Goal: Task Accomplishment & Management: Manage account settings

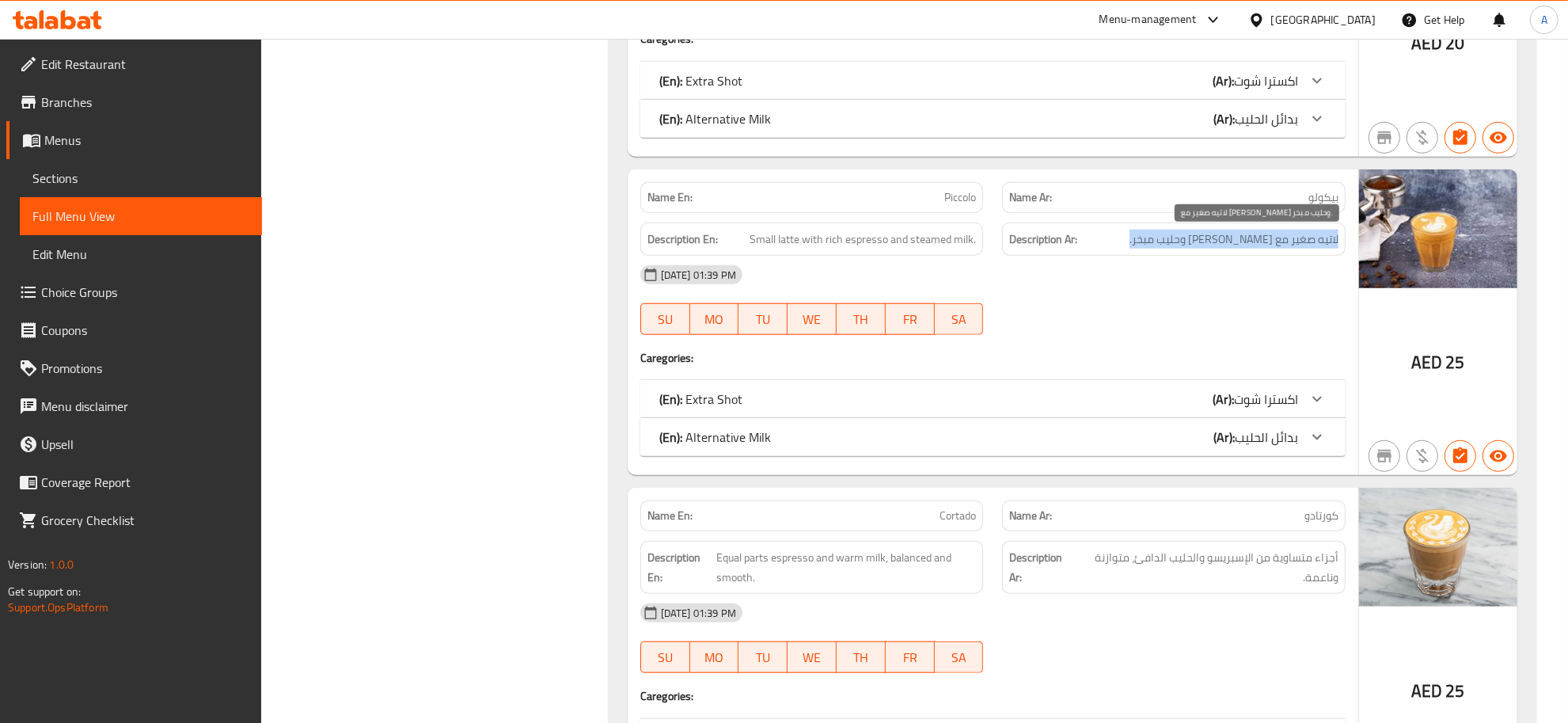
click at [1159, 244] on span "لاتيه صغير مع [PERSON_NAME] وحليب مبخر." at bounding box center [1234, 240] width 209 height 20
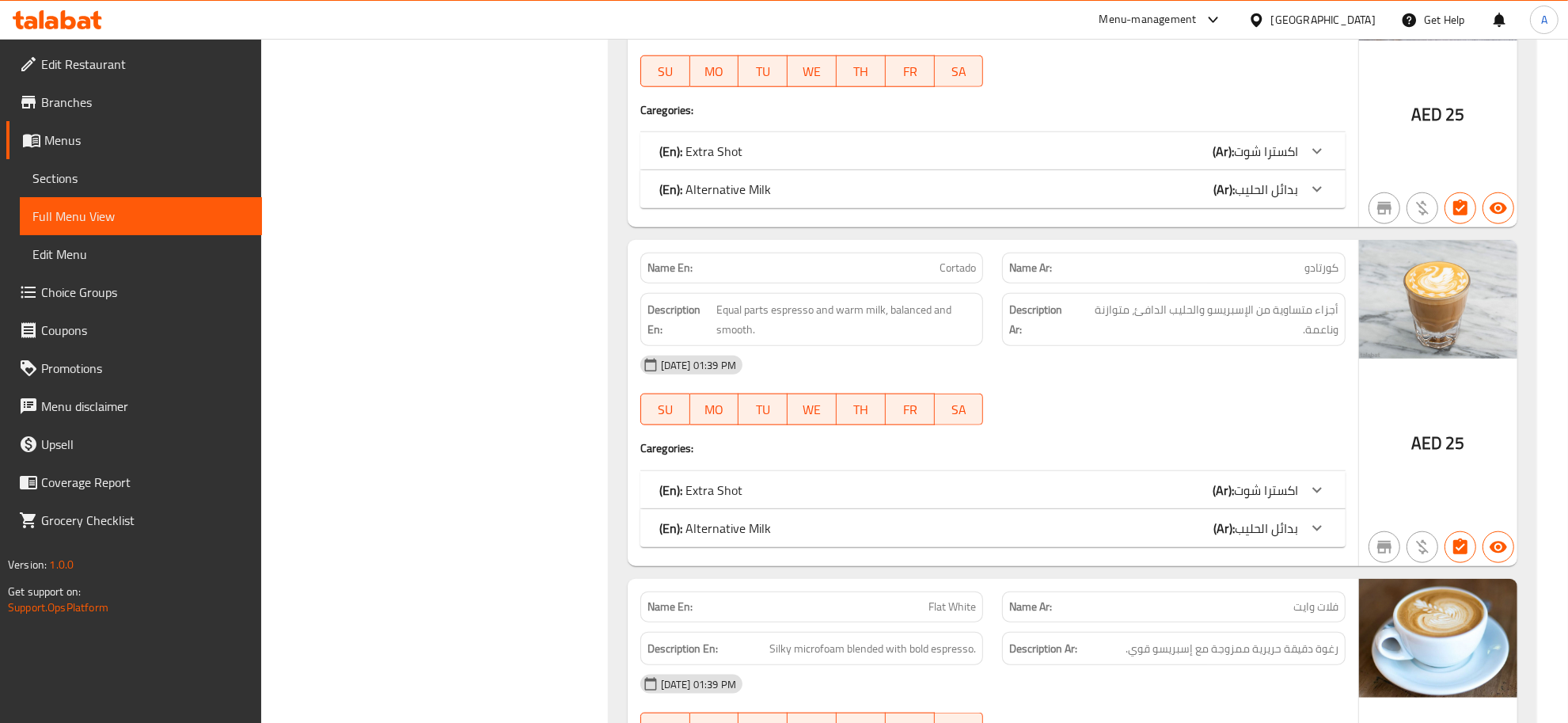
scroll to position [1711, 0]
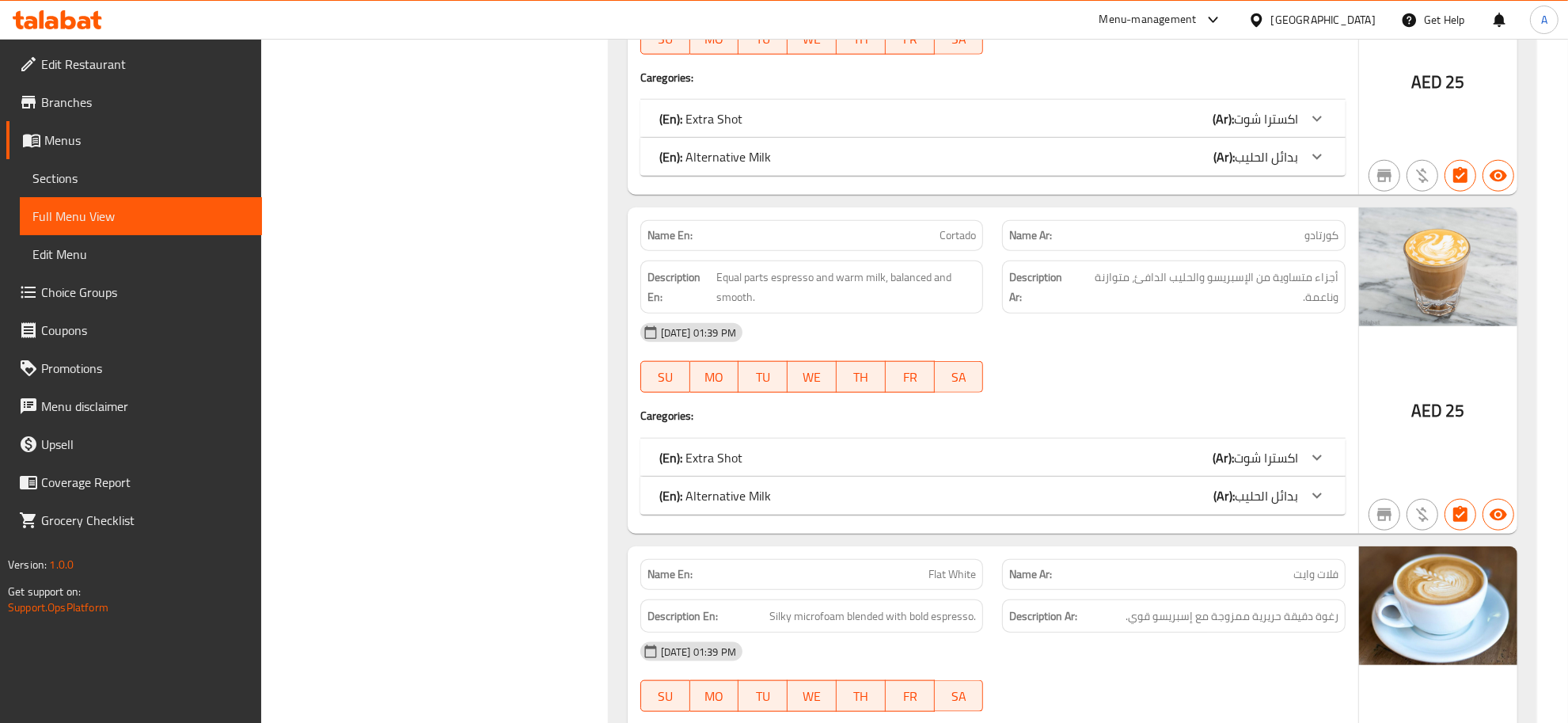
click at [1213, 244] on p "Name Ar: كورتادو" at bounding box center [1174, 235] width 329 height 17
click at [1212, 294] on span "أجزاء متساوية من الإسبريسو والحليب الدافئ، متوازنة وناعمة." at bounding box center [1206, 287] width 262 height 39
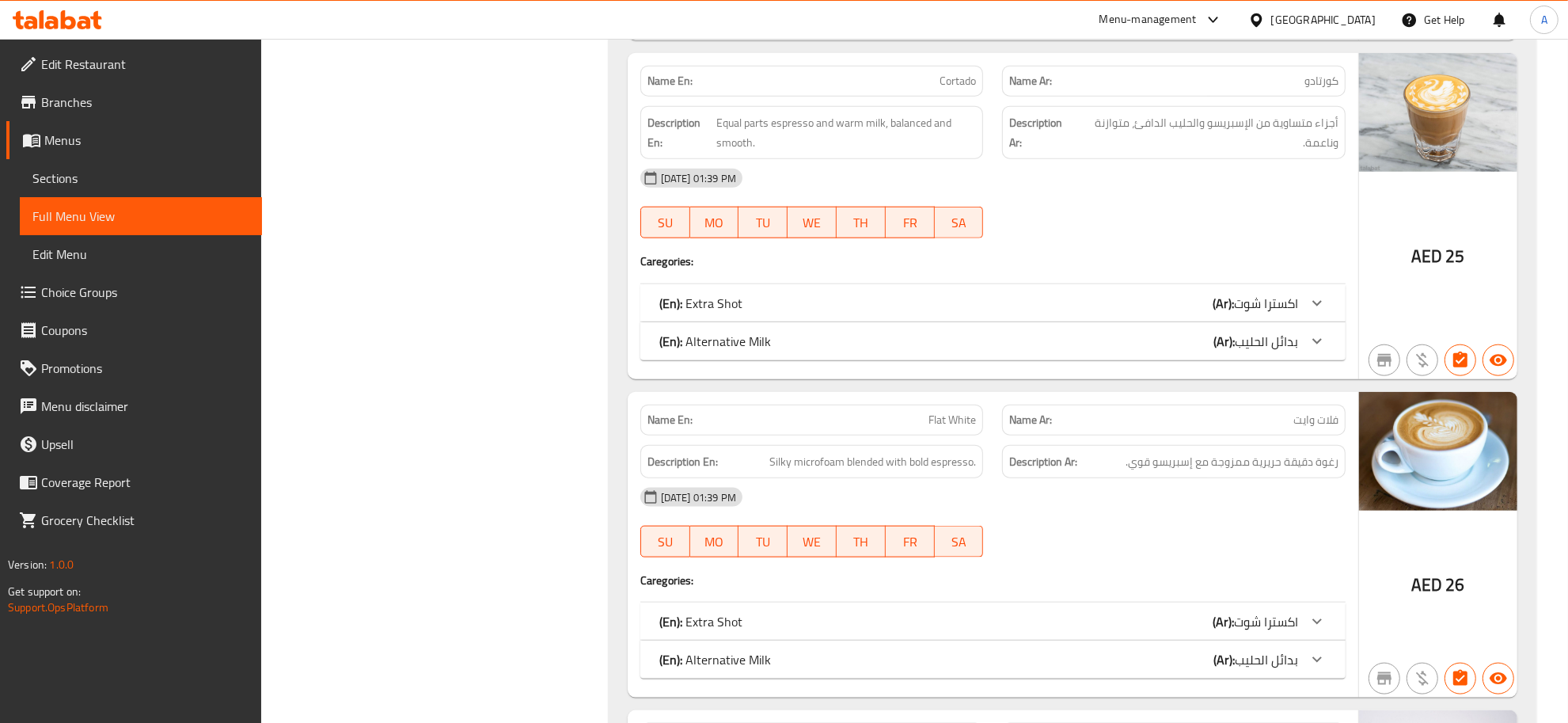
scroll to position [2079, 0]
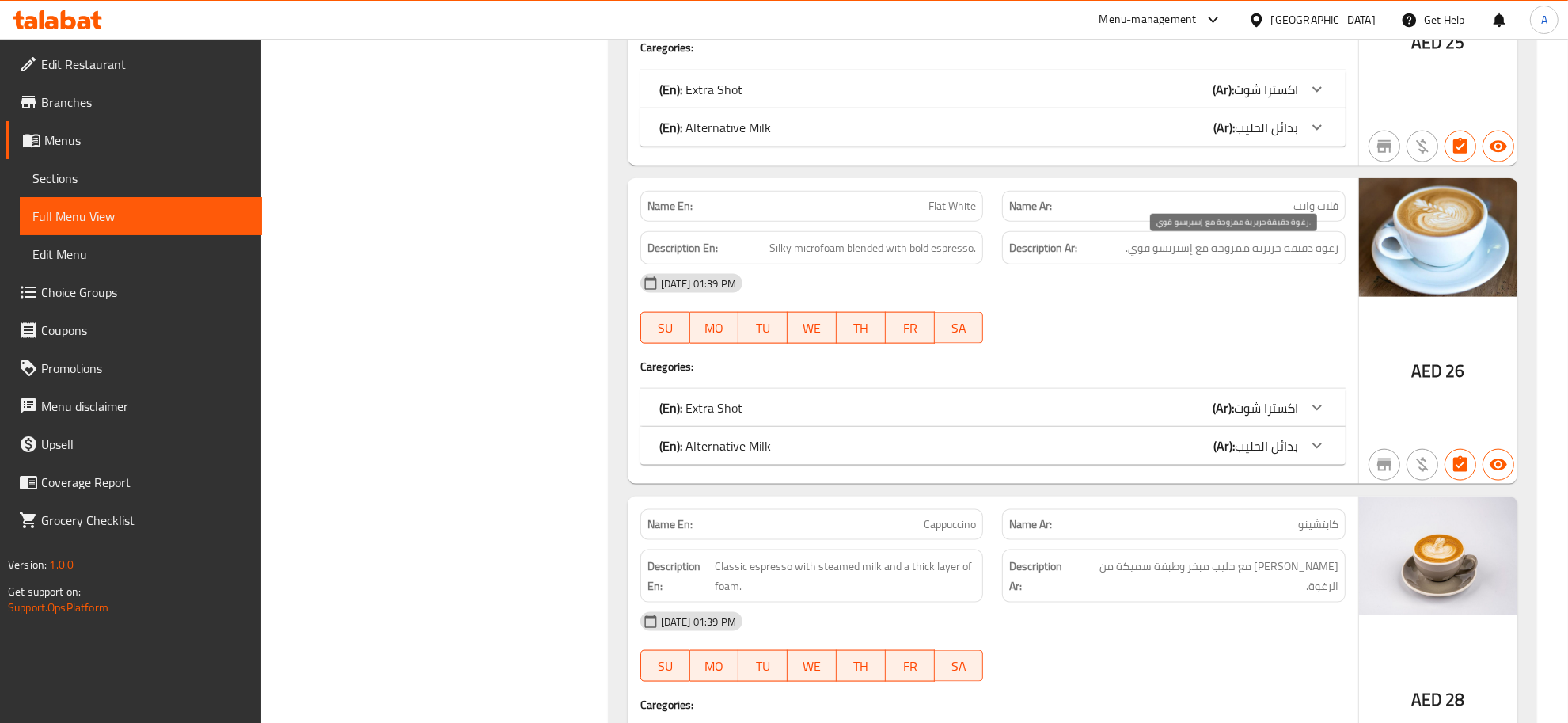
click at [1317, 258] on span "رغوة دقيقة حريرية ممزوجة مع إسبريسو قوي." at bounding box center [1231, 248] width 213 height 20
click at [979, 196] on div "Name En: Flat White" at bounding box center [812, 206] width 343 height 31
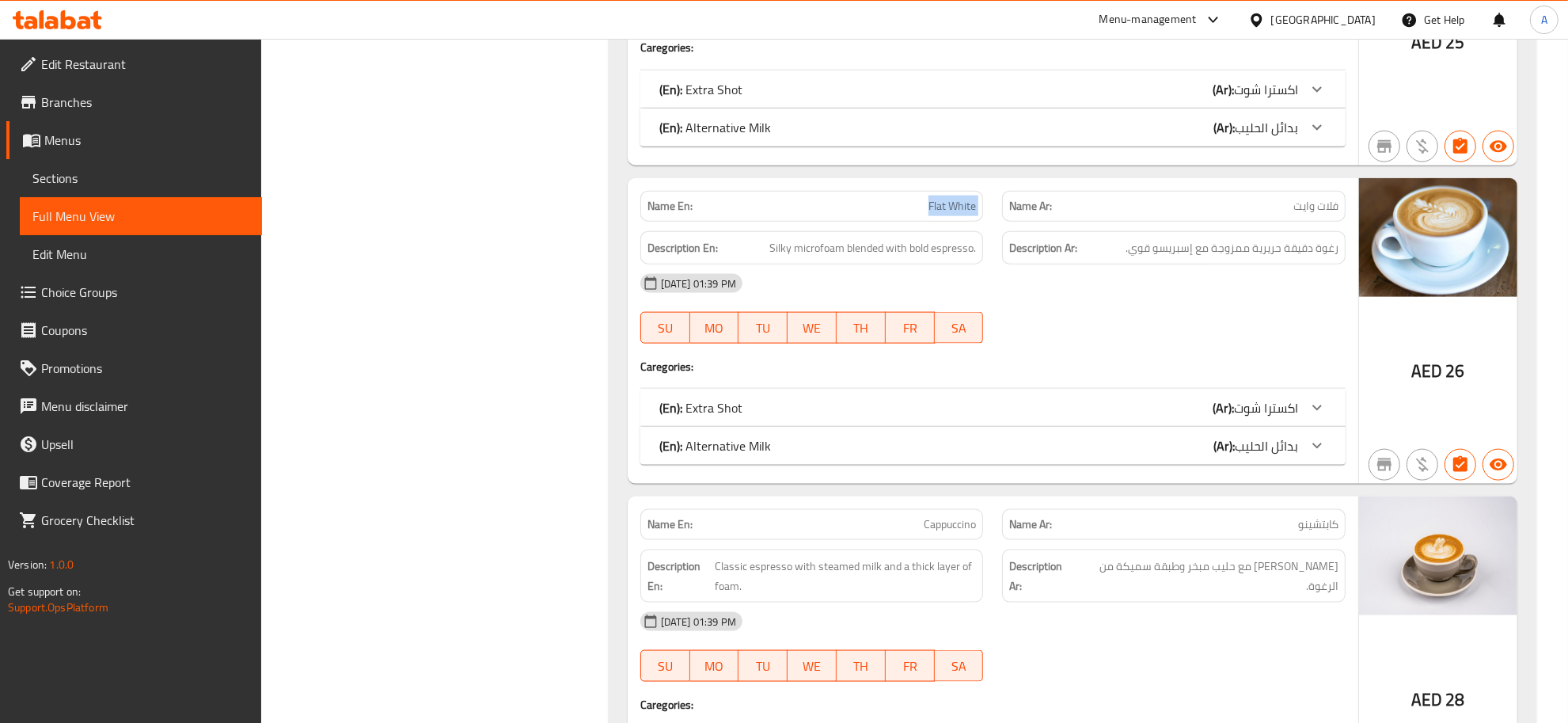
click at [979, 196] on div "Name En: Flat White" at bounding box center [812, 206] width 343 height 31
drag, startPoint x: 1236, startPoint y: 239, endPoint x: 1263, endPoint y: 239, distance: 27.0
click at [1238, 238] on div "Description Ar: رغوة دقيقة حريرية ممزوجة مع إسبريسو قوي." at bounding box center [1173, 247] width 343 height 34
drag, startPoint x: 1286, startPoint y: 251, endPoint x: 1353, endPoint y: 252, distance: 67.0
click at [1353, 252] on div "Description Ar: رغوة دقيقة حريرية ممزوجة مع إسبريسو قوي." at bounding box center [1174, 248] width 363 height 53
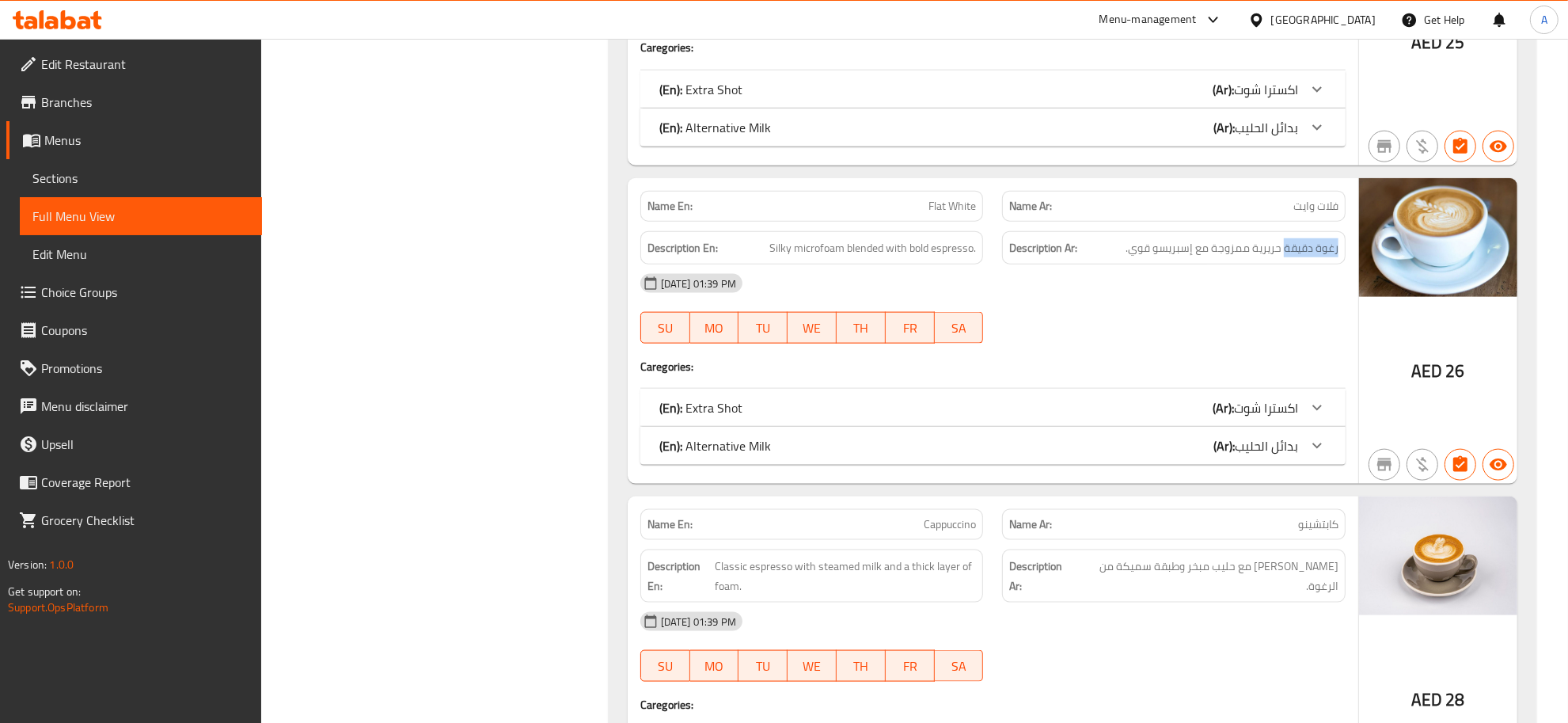
copy span "رغوة دقيقة"
click at [934, 212] on span "Flat White" at bounding box center [952, 206] width 48 height 17
copy span "Flat White"
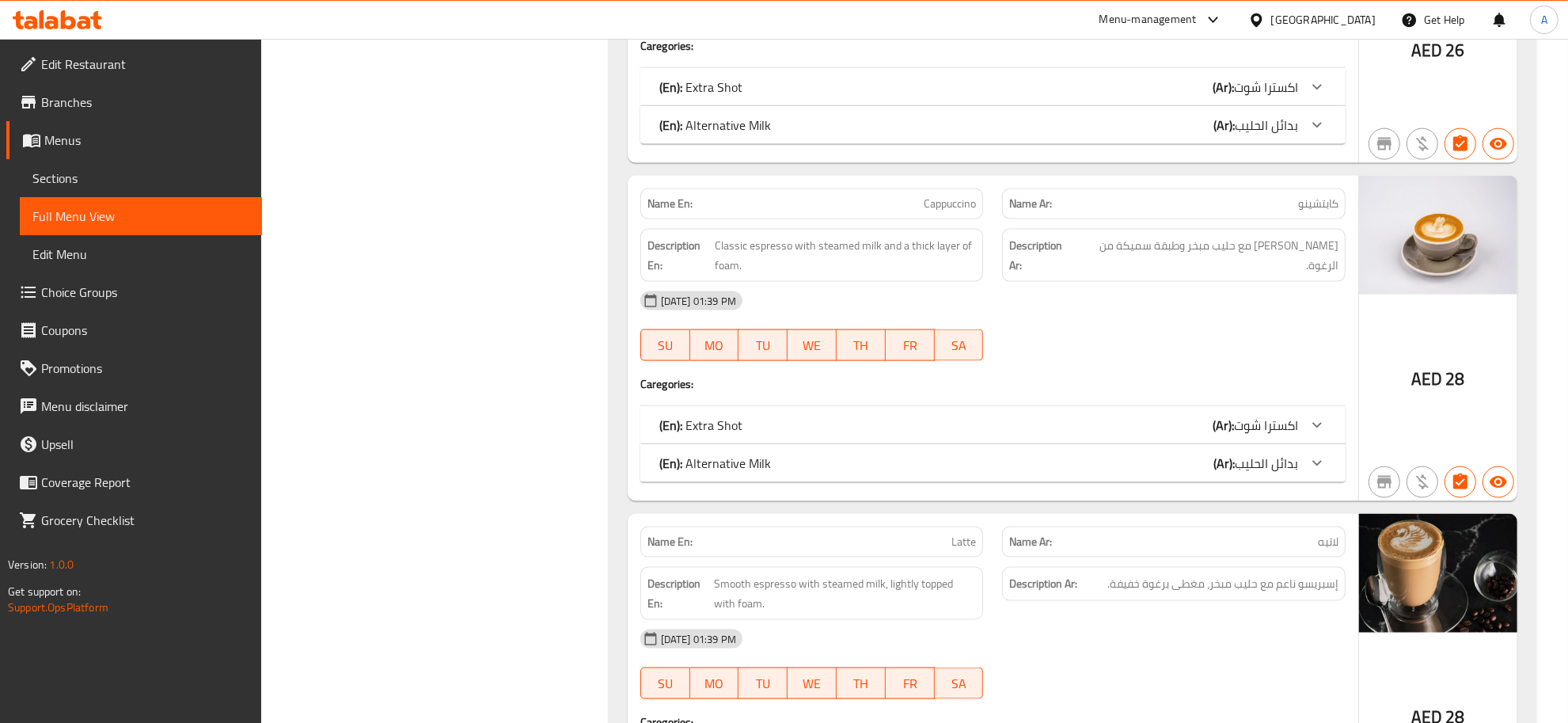
scroll to position [2406, 0]
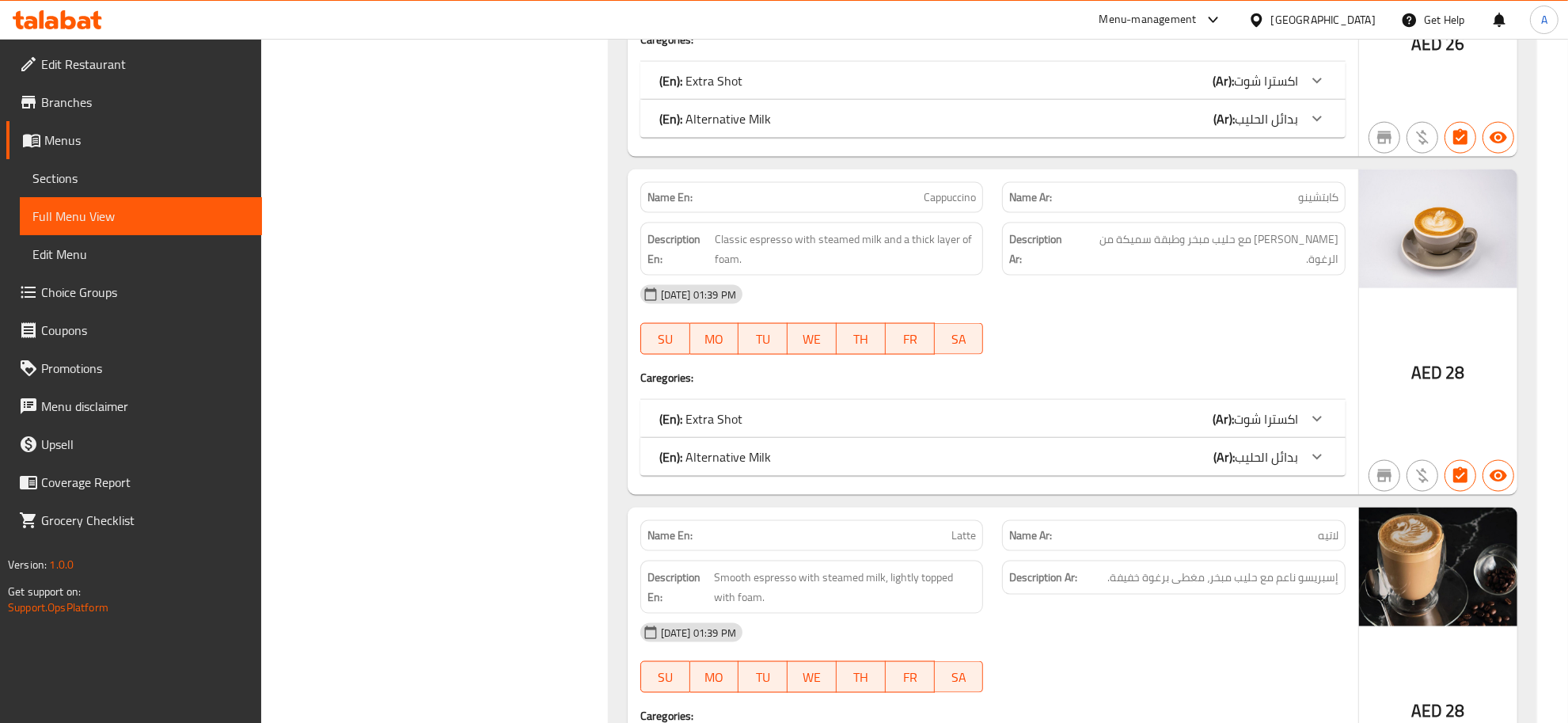
click at [1310, 198] on span "كابتشينو" at bounding box center [1319, 198] width 40 height 17
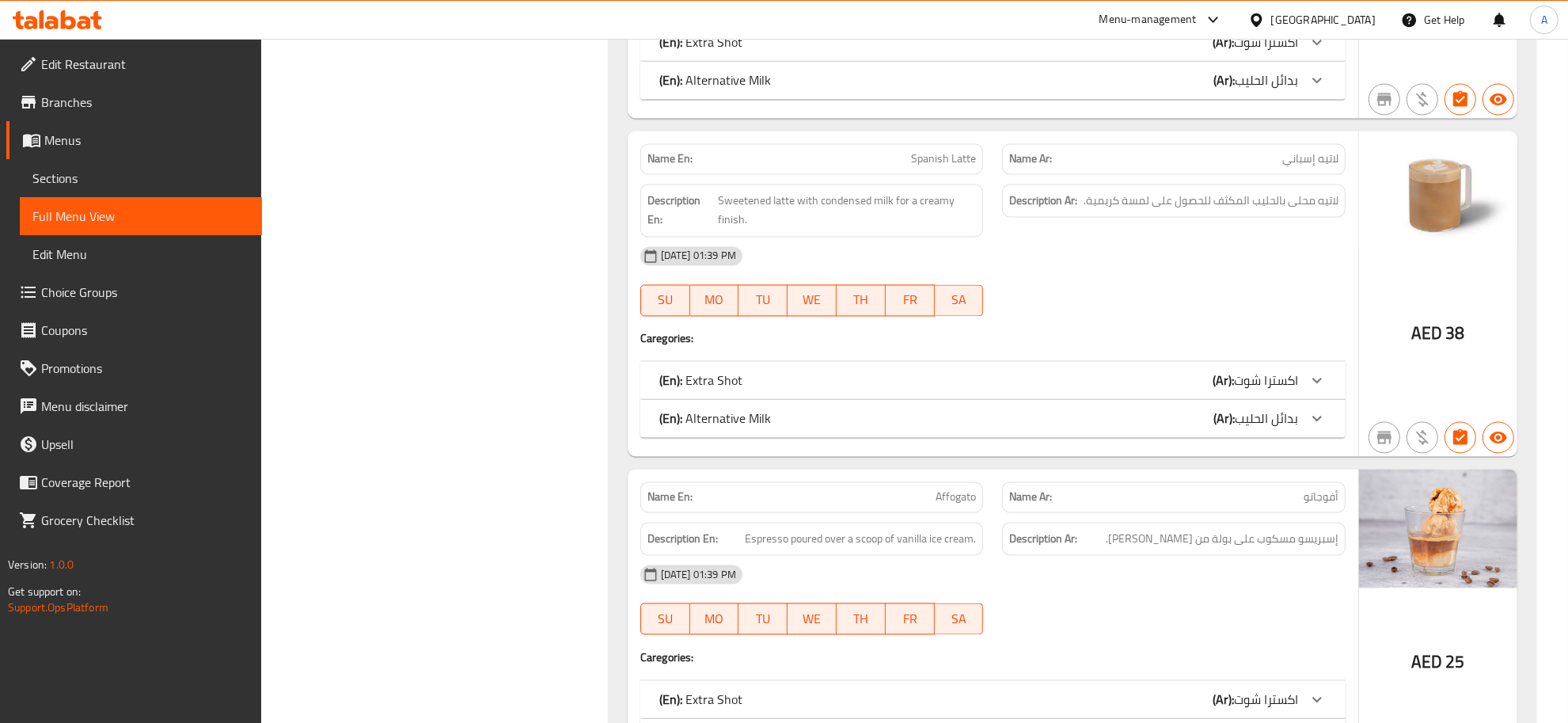
scroll to position [3068, 0]
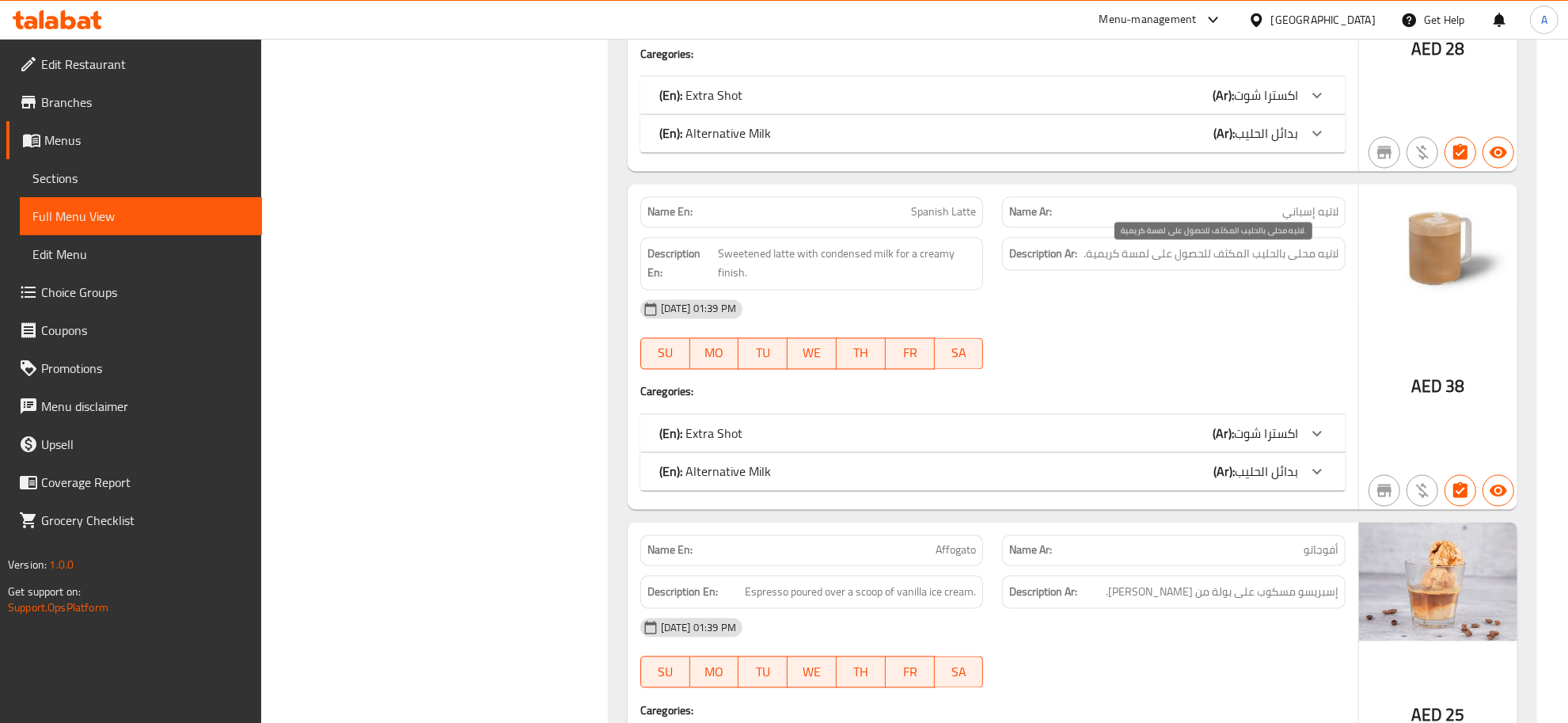
click at [1245, 251] on span "لاتيه محلى بالحليب المكثف للحصول على لمسة كريمية." at bounding box center [1211, 255] width 255 height 20
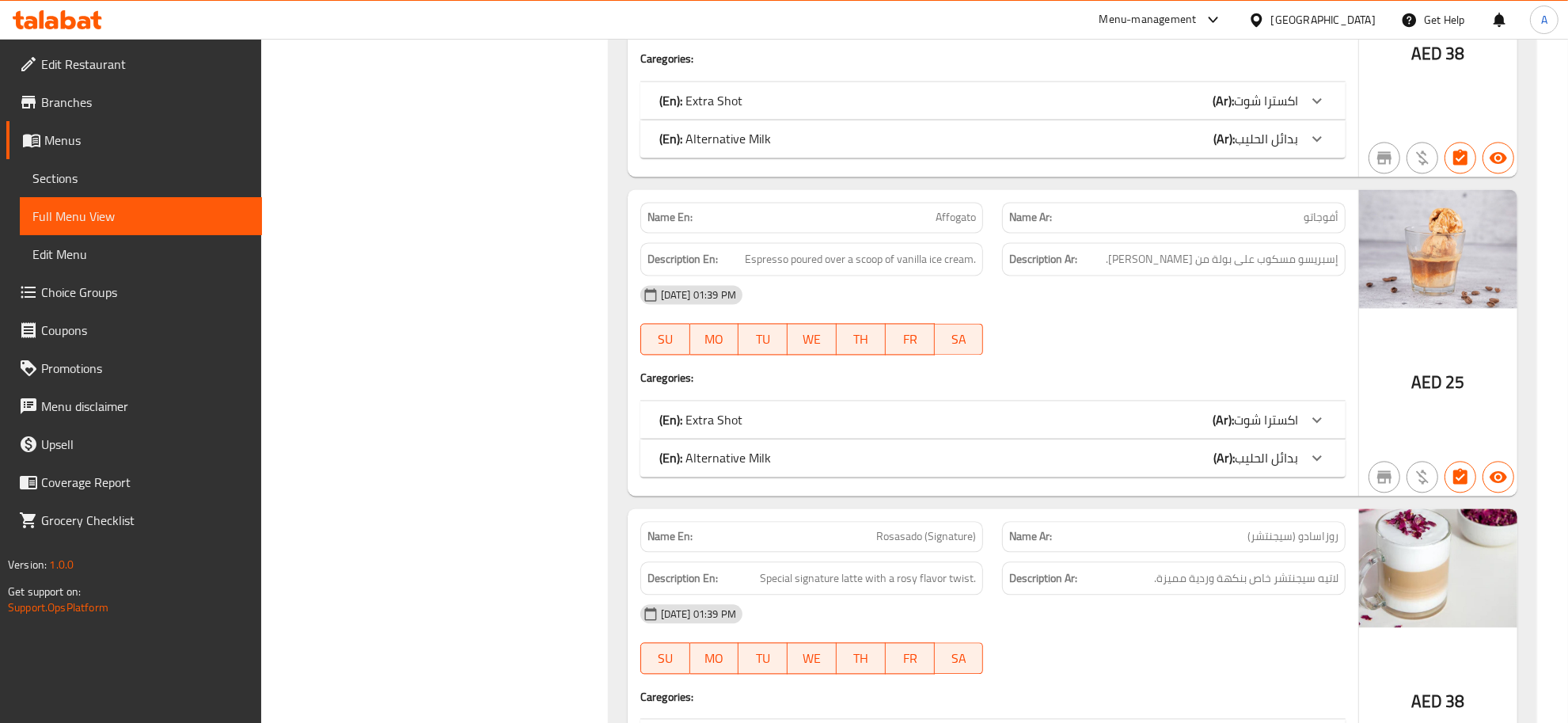
scroll to position [3502, 0]
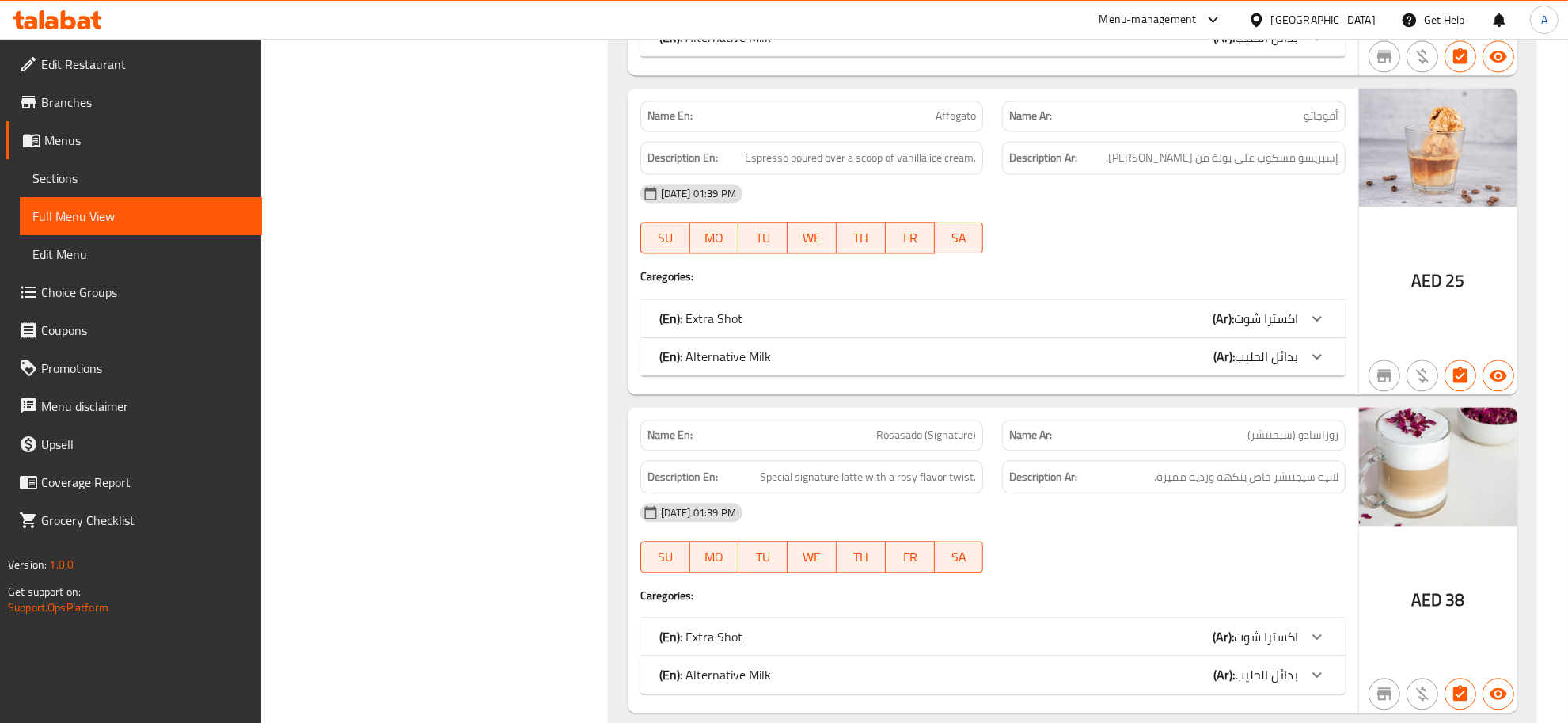
click at [1295, 167] on span "إسبريسو مسكوب على بولة من [PERSON_NAME]." at bounding box center [1222, 158] width 233 height 20
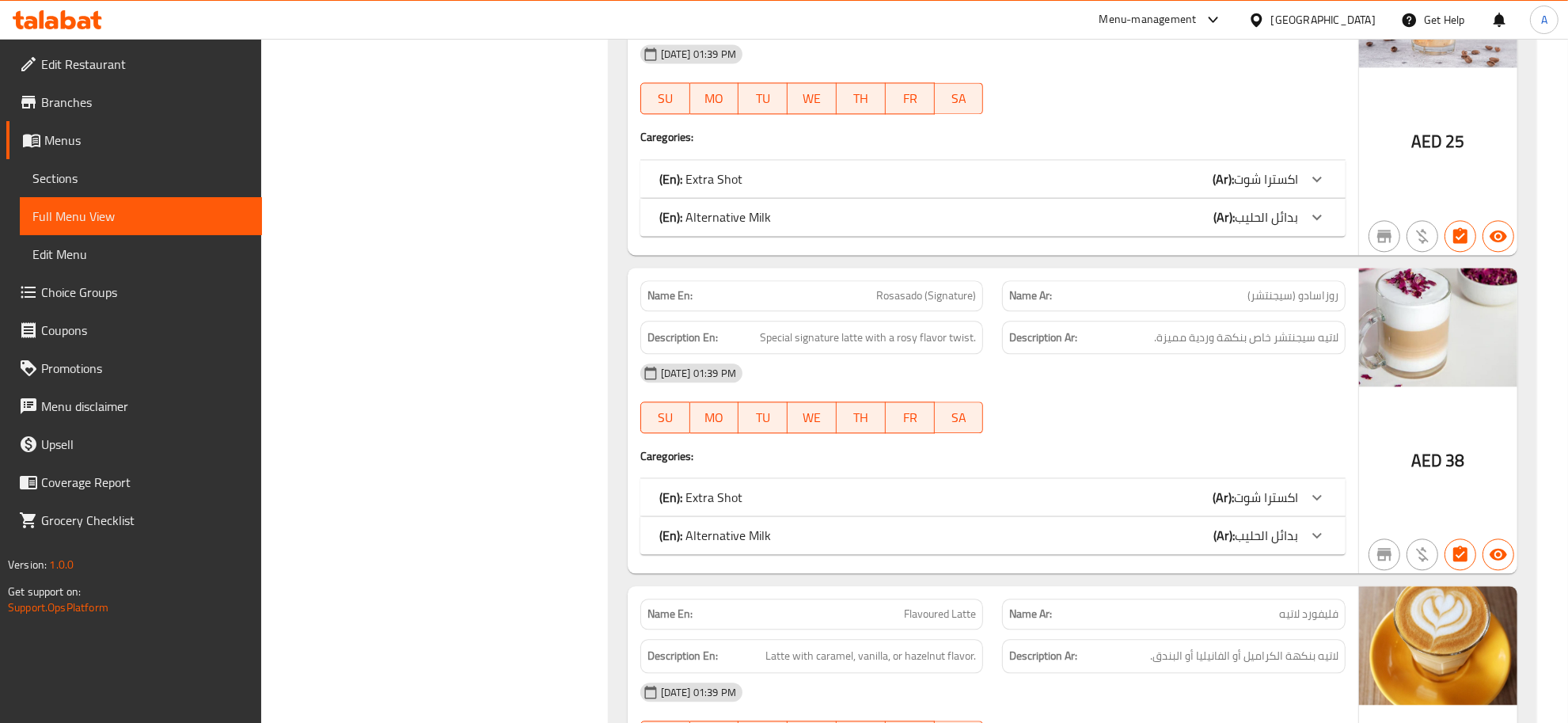
scroll to position [3769, 0]
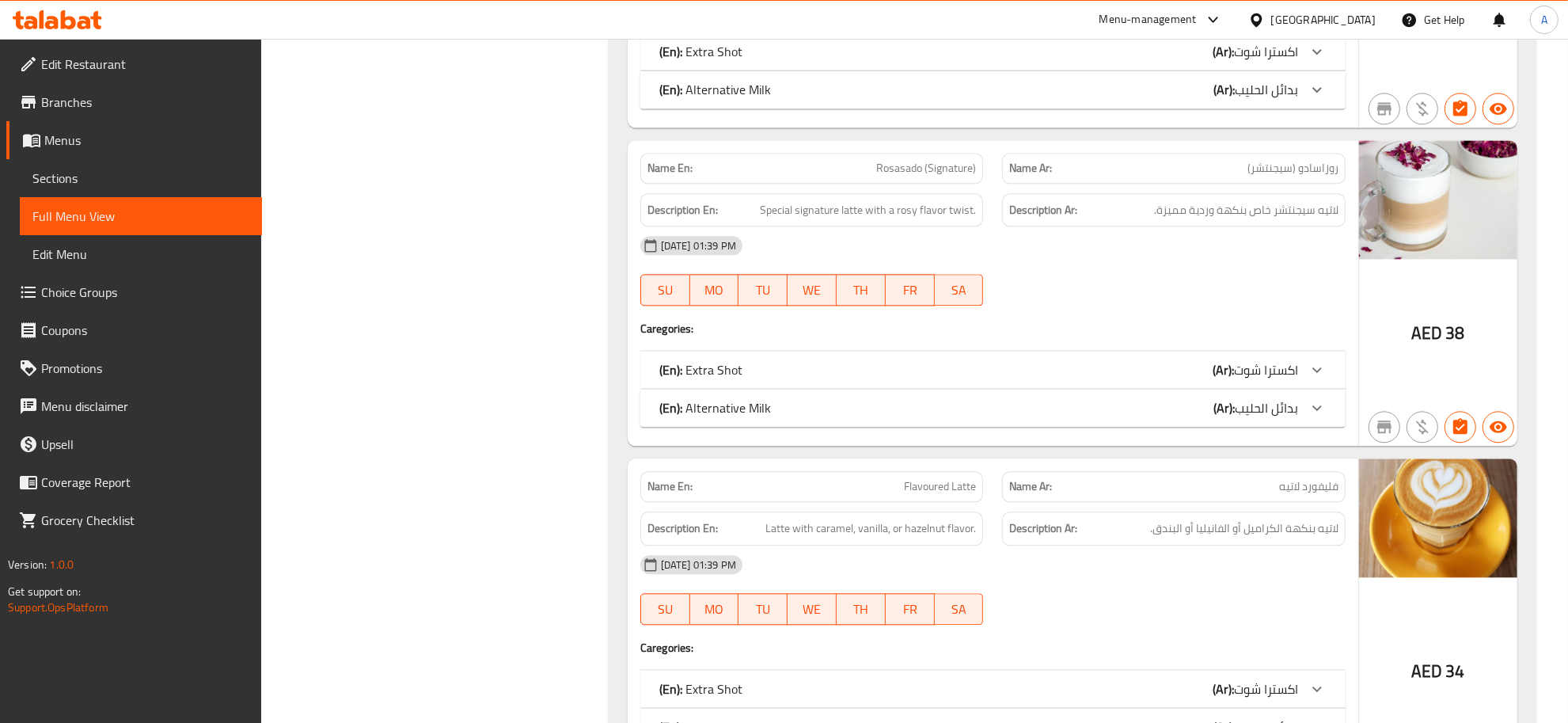
click at [1213, 177] on p "Name Ar: روزاسادو (سيجنتشر)" at bounding box center [1174, 168] width 329 height 17
click at [1214, 177] on p "Name Ar: روزاسادو (سيجنتشر)" at bounding box center [1174, 168] width 329 height 17
click at [1204, 208] on span "لاتيه سيجنتشر خاص بنكهة وردية مميزة." at bounding box center [1246, 211] width 184 height 20
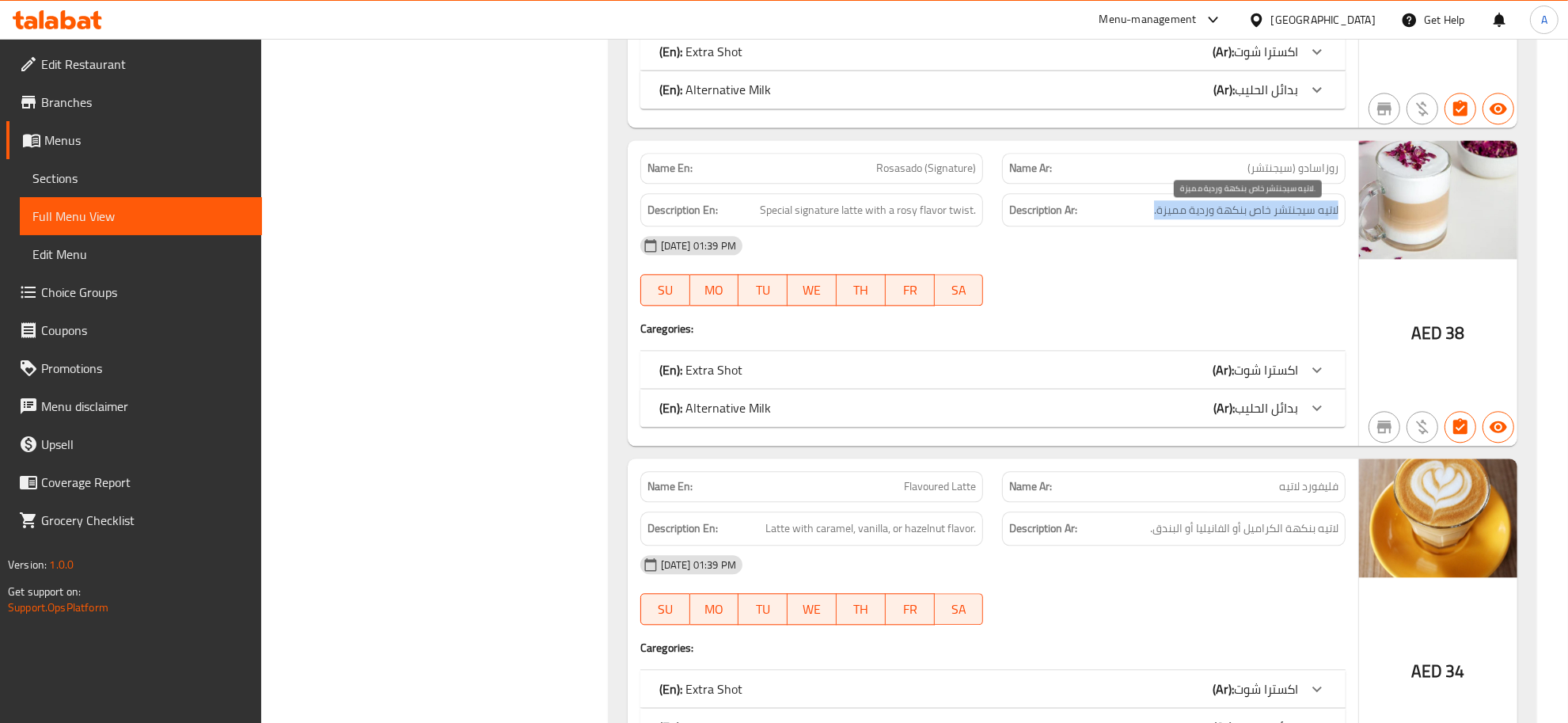
click at [1204, 208] on span "لاتيه سيجنتشر خاص بنكهة وردية مميزة." at bounding box center [1246, 211] width 184 height 20
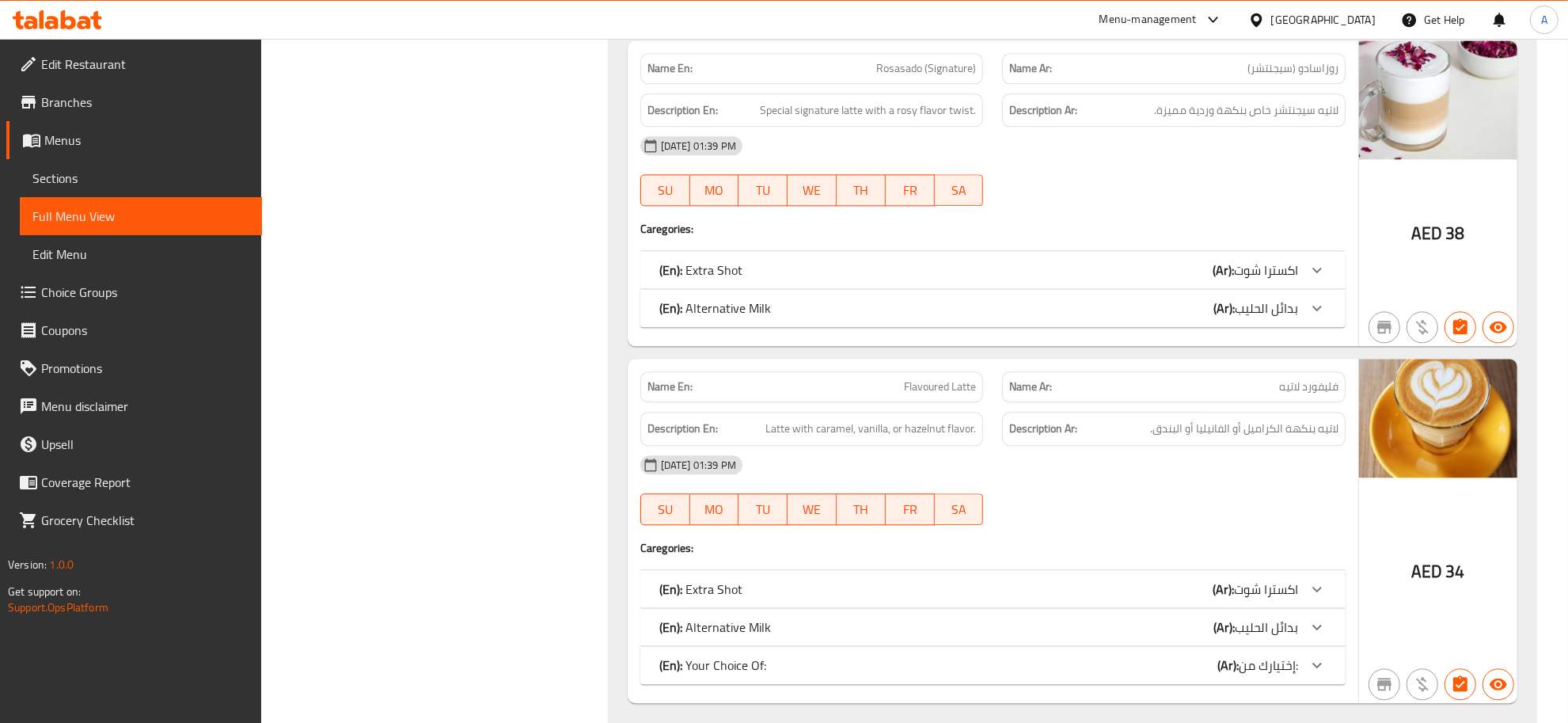
scroll to position [3920, 0]
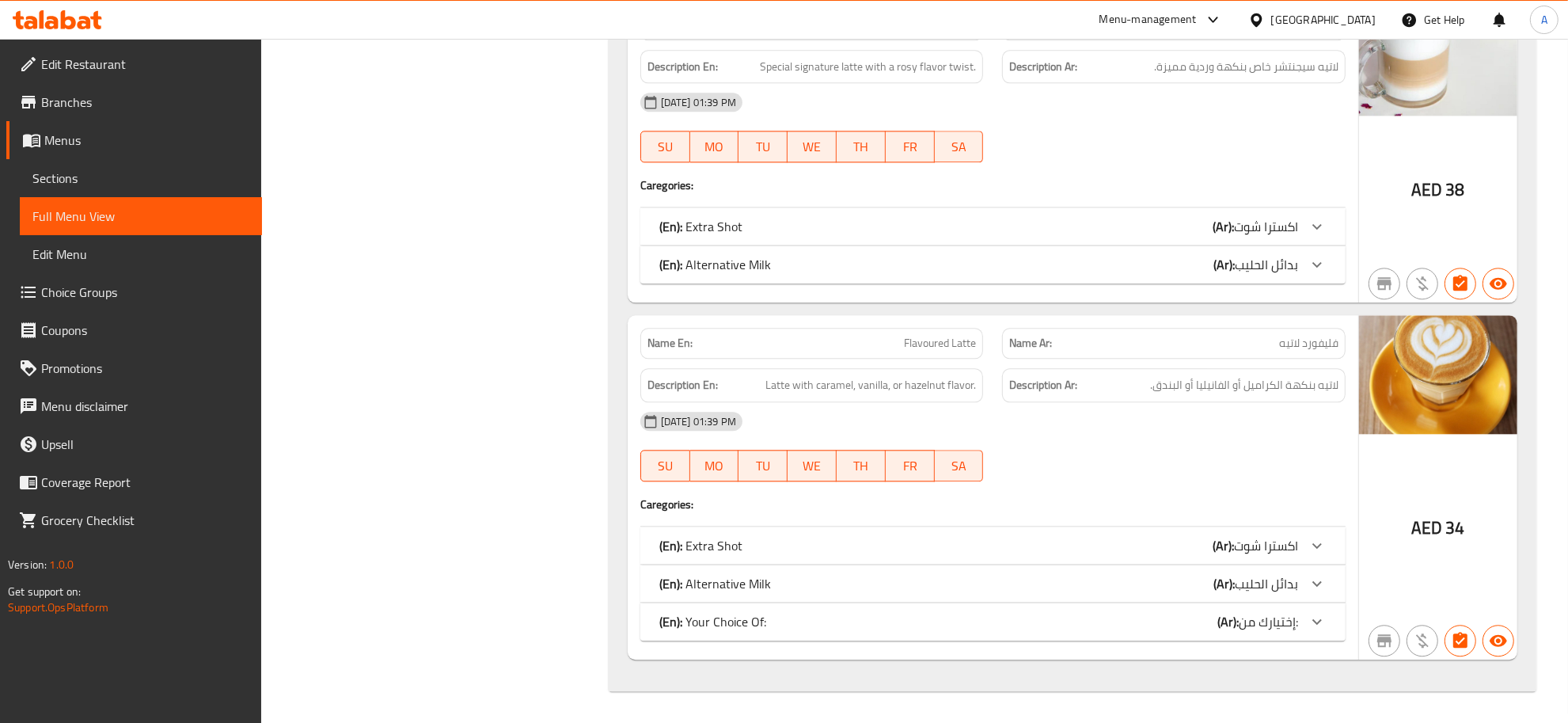
click at [939, 316] on div "Name En: Flavoured Latte Name Ar: فليفورد لاتيه Description En: Latte with cara…" at bounding box center [993, 487] width 731 height 344
click at [1253, 380] on span "لاتيه بنكهة الكراميل أو الفانيليا أو البندق." at bounding box center [1244, 385] width 189 height 20
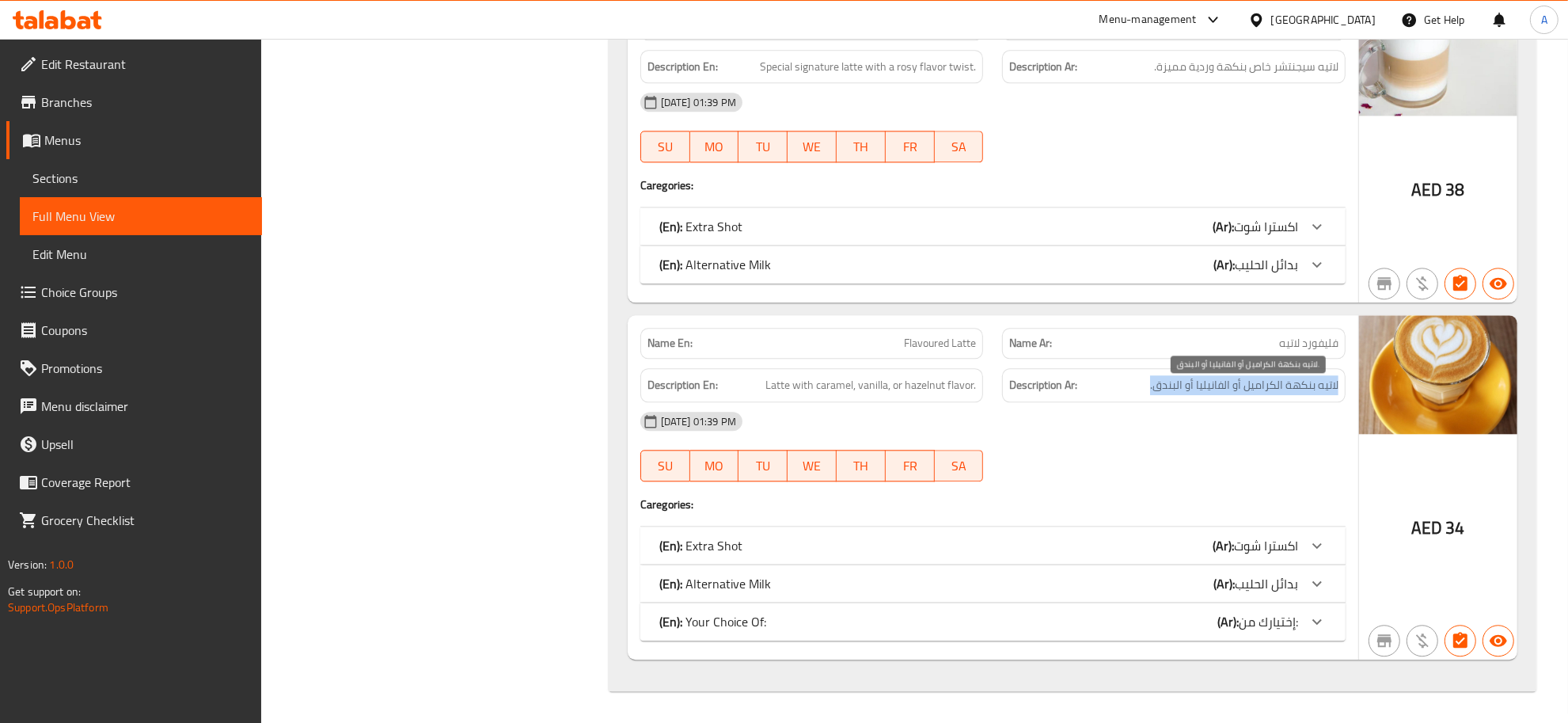
click at [1253, 380] on span "لاتيه بنكهة الكراميل أو الفانيليا أو البندق." at bounding box center [1244, 385] width 189 height 20
click at [963, 340] on span "Flavoured Latte" at bounding box center [940, 343] width 72 height 17
copy span "Flavoured Latte"
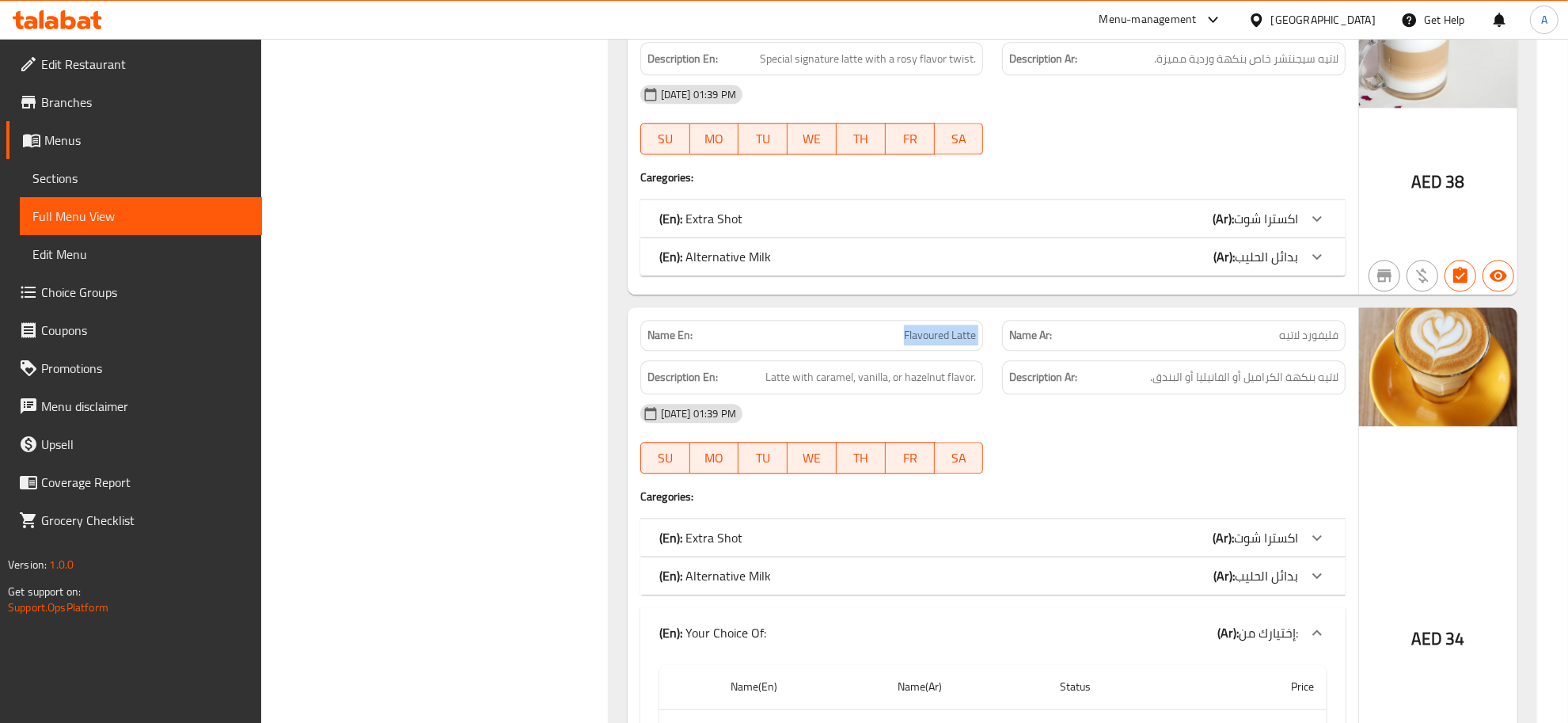
scroll to position [4160, 0]
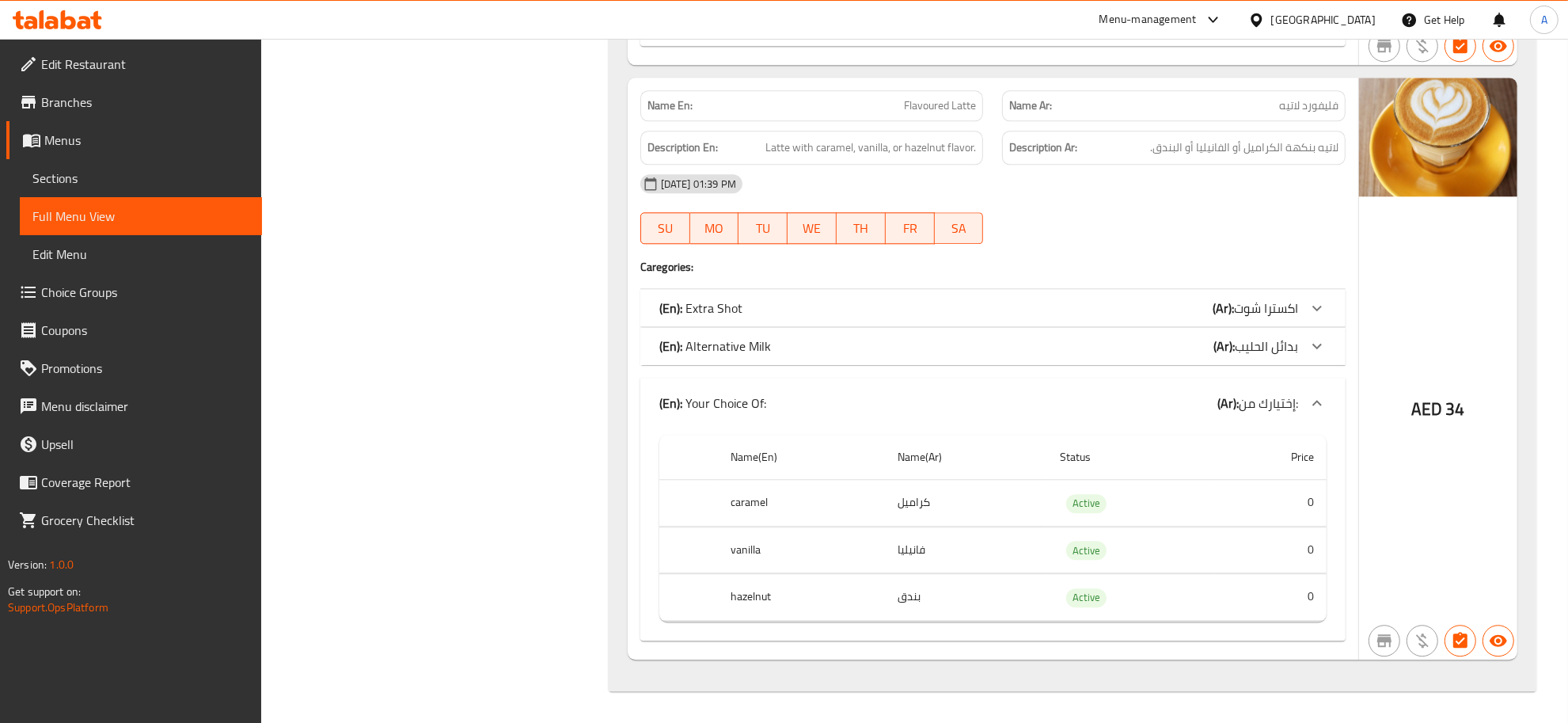
click at [942, 503] on td "كراميل" at bounding box center [967, 502] width 162 height 47
click at [959, 525] on td "choices table" at bounding box center [993, 525] width 667 height 1
click at [959, 523] on td "كراميل" at bounding box center [967, 502] width 162 height 47
click at [928, 559] on td "فانيليا" at bounding box center [967, 549] width 162 height 47
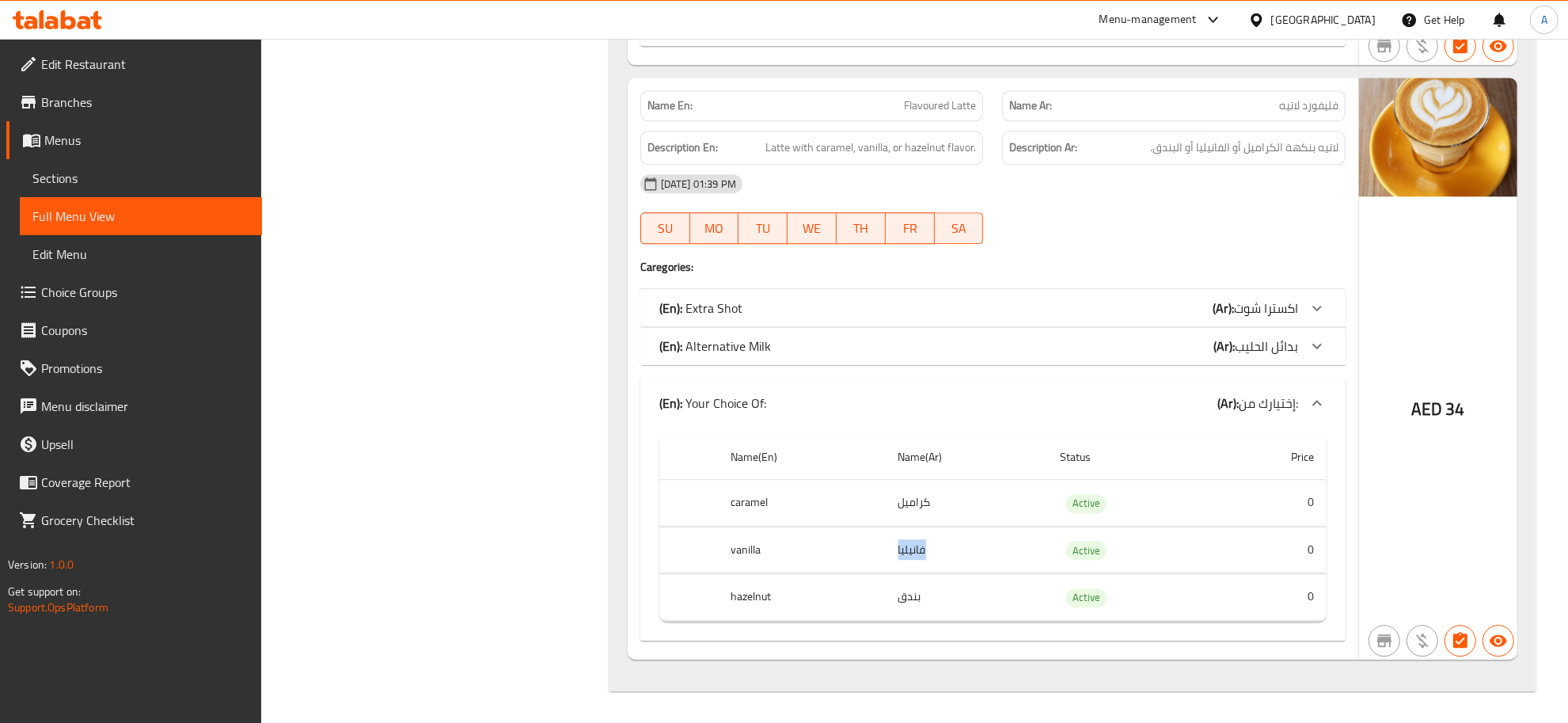
drag, startPoint x: 928, startPoint y: 559, endPoint x: 928, endPoint y: 598, distance: 39.0
click at [928, 559] on td "فانيليا" at bounding box center [967, 549] width 162 height 47
click at [924, 603] on td "بندق" at bounding box center [967, 597] width 162 height 47
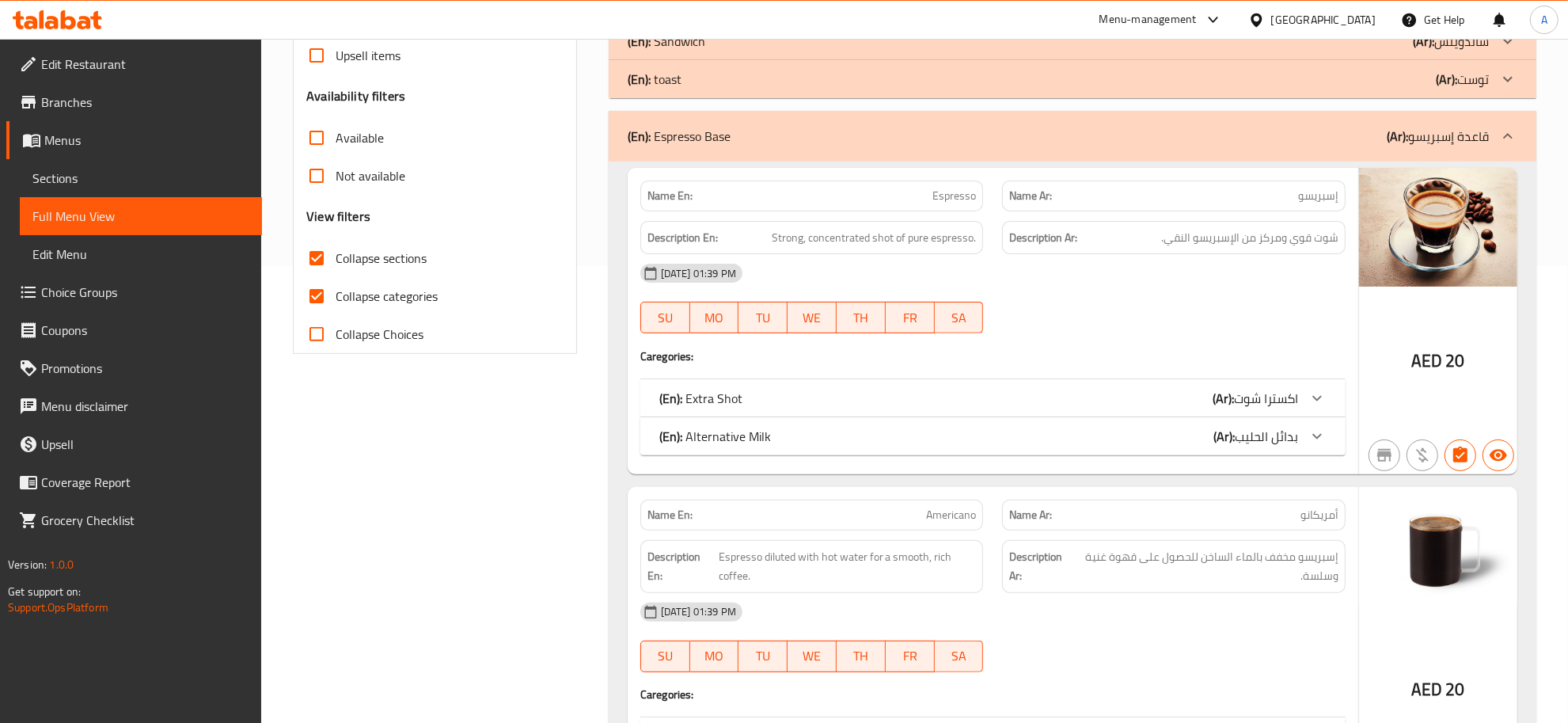
scroll to position [309, 0]
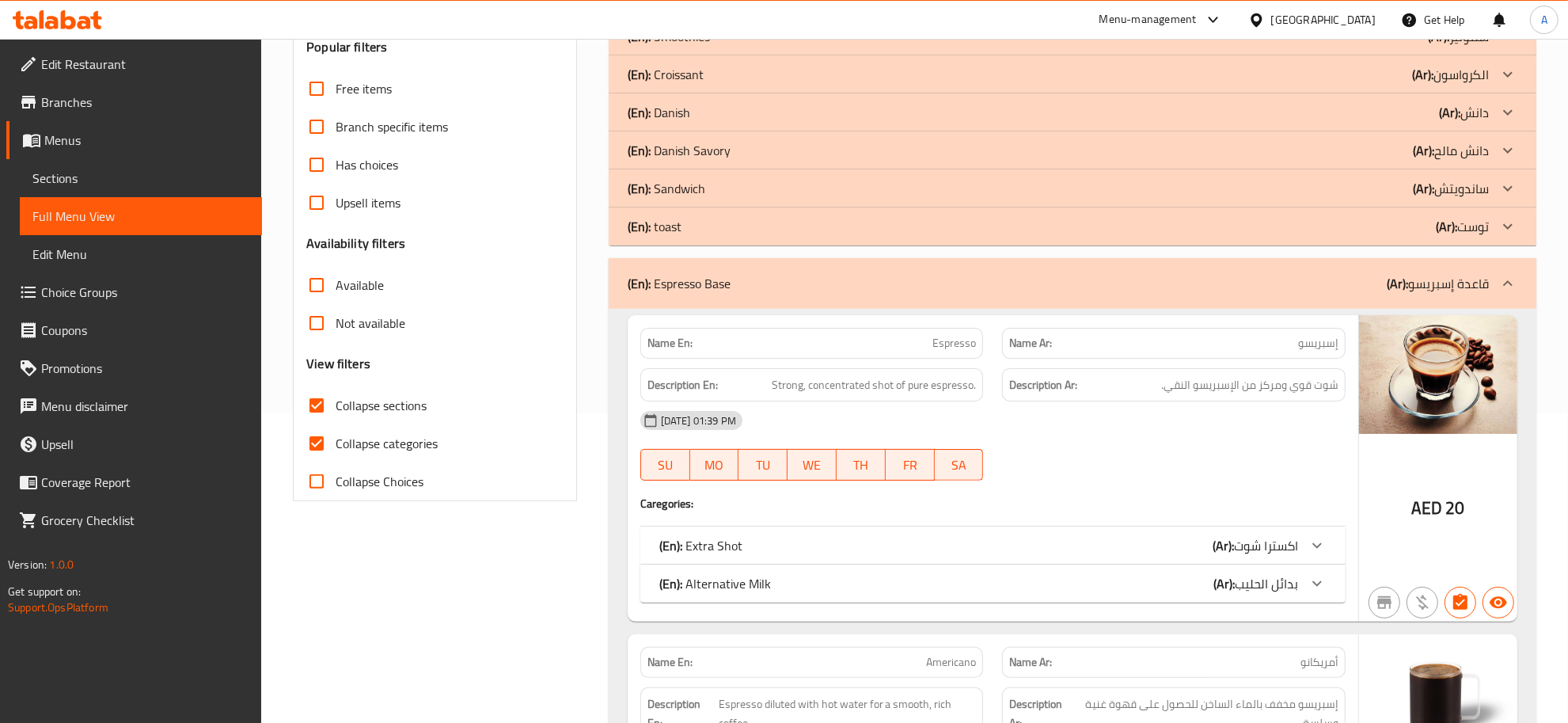
click at [389, 422] on label "Collapse sections" at bounding box center [363, 405] width 129 height 38
click at [336, 422] on input "Collapse sections" at bounding box center [317, 405] width 38 height 38
click at [389, 422] on label "Collapse sections" at bounding box center [363, 405] width 129 height 38
click at [336, 422] on input "Collapse sections" at bounding box center [317, 405] width 38 height 38
checkbox input "true"
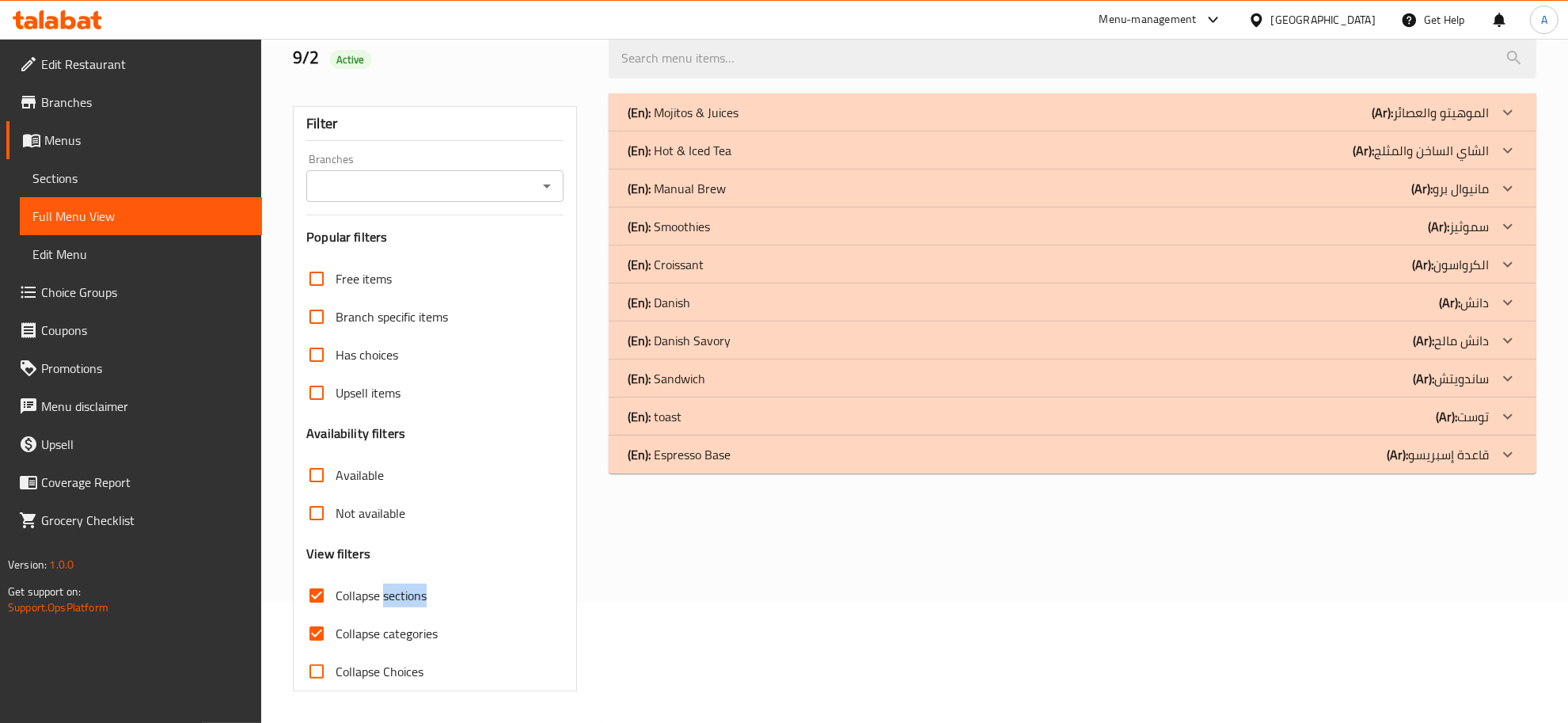
scroll to position [120, 0]
click at [357, 626] on span "Collapse categories" at bounding box center [386, 633] width 102 height 19
click at [336, 626] on input "Collapse categories" at bounding box center [317, 633] width 38 height 38
checkbox input "false"
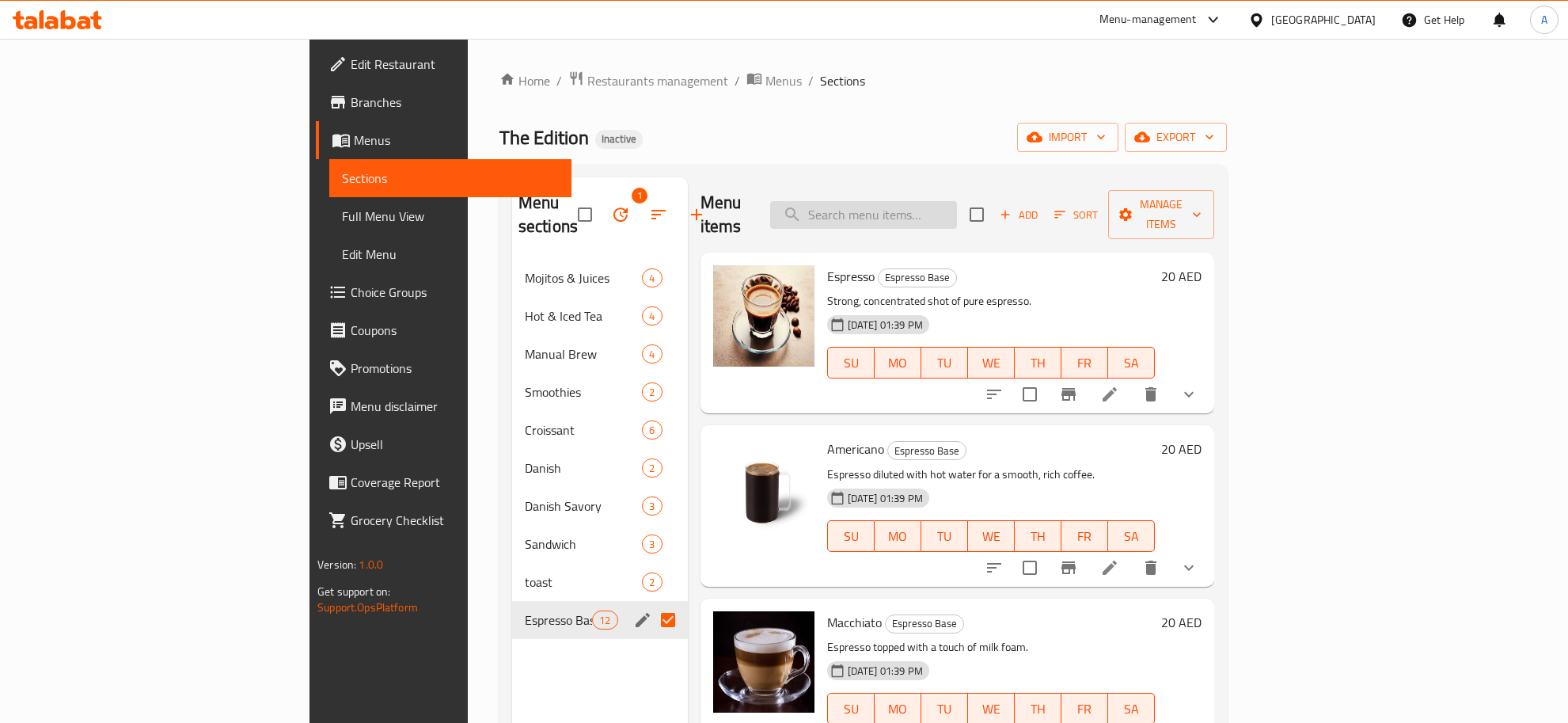
scroll to position [105, 0]
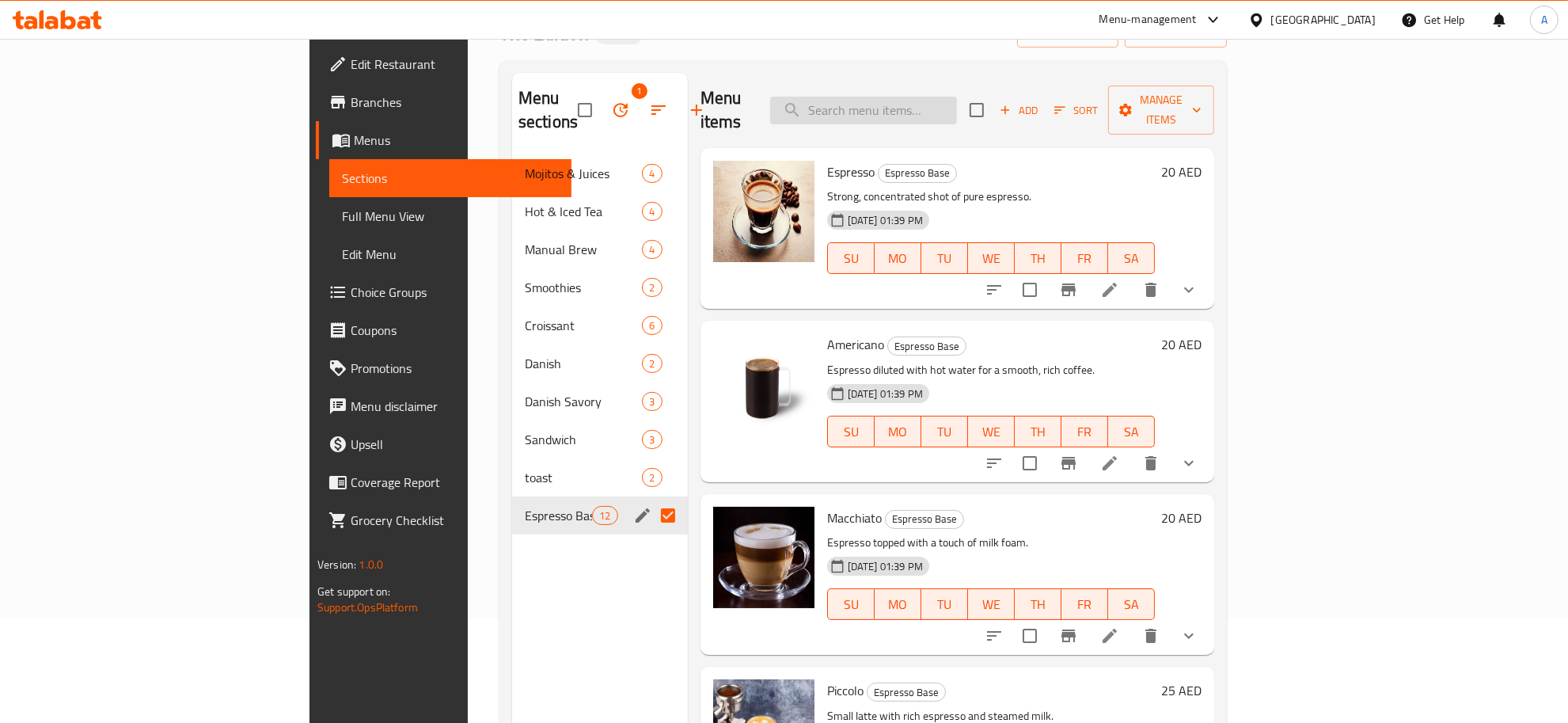
click at [936, 97] on input "search" at bounding box center [863, 110] width 187 height 28
paste input "Flat White"
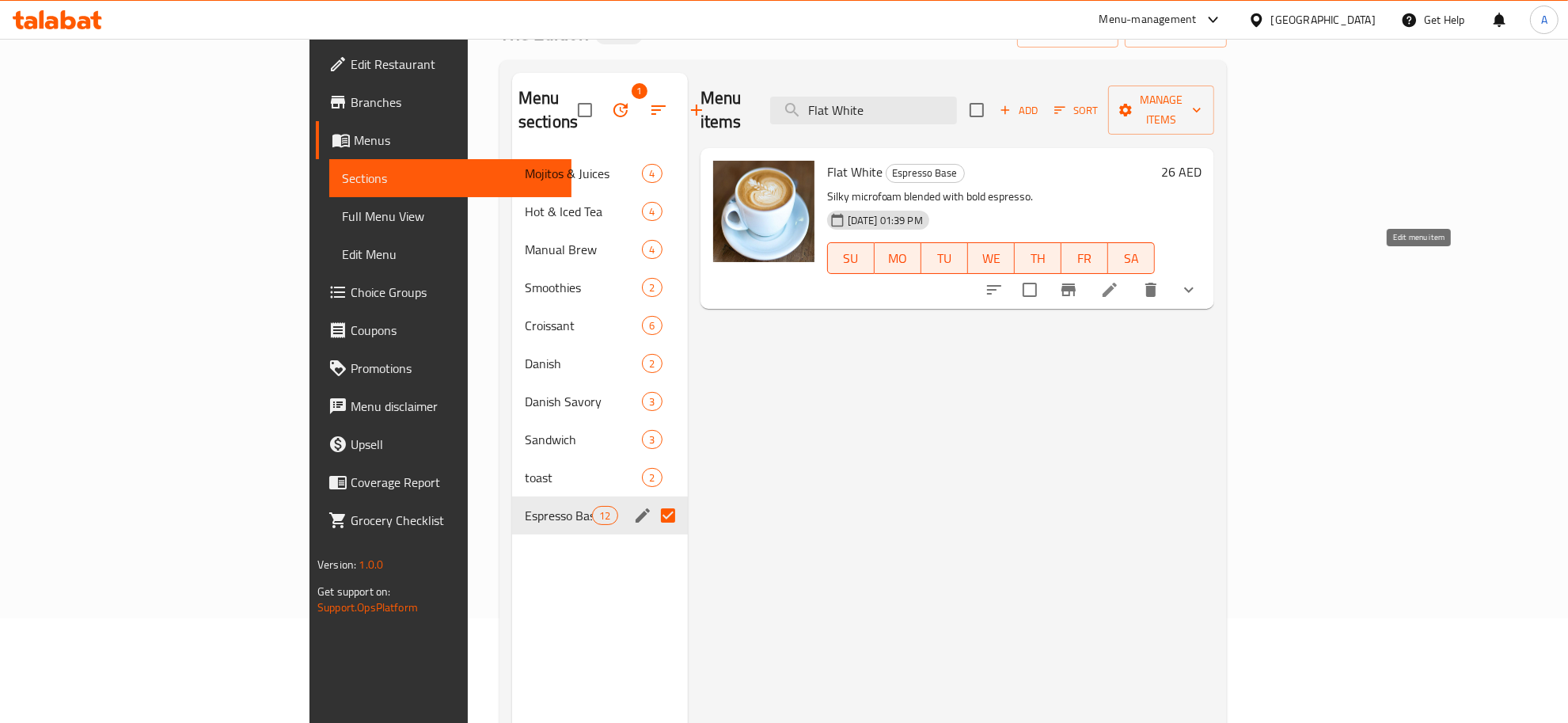
type input "Flat White"
click at [1120, 281] on icon at bounding box center [1110, 290] width 19 height 19
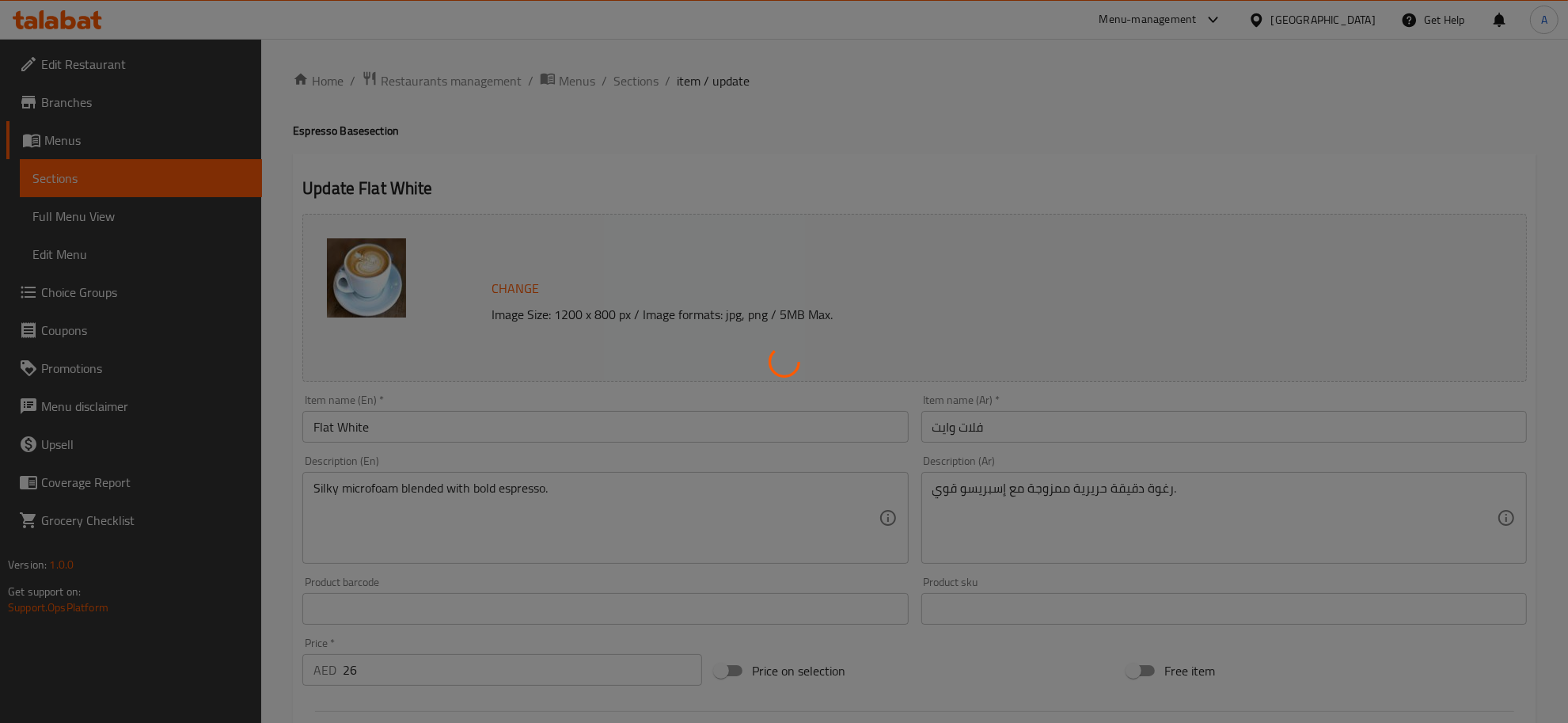
type input "اكسترا شوت"
type input "0"
type input "1"
type input "بدائل الحليب"
type input "0"
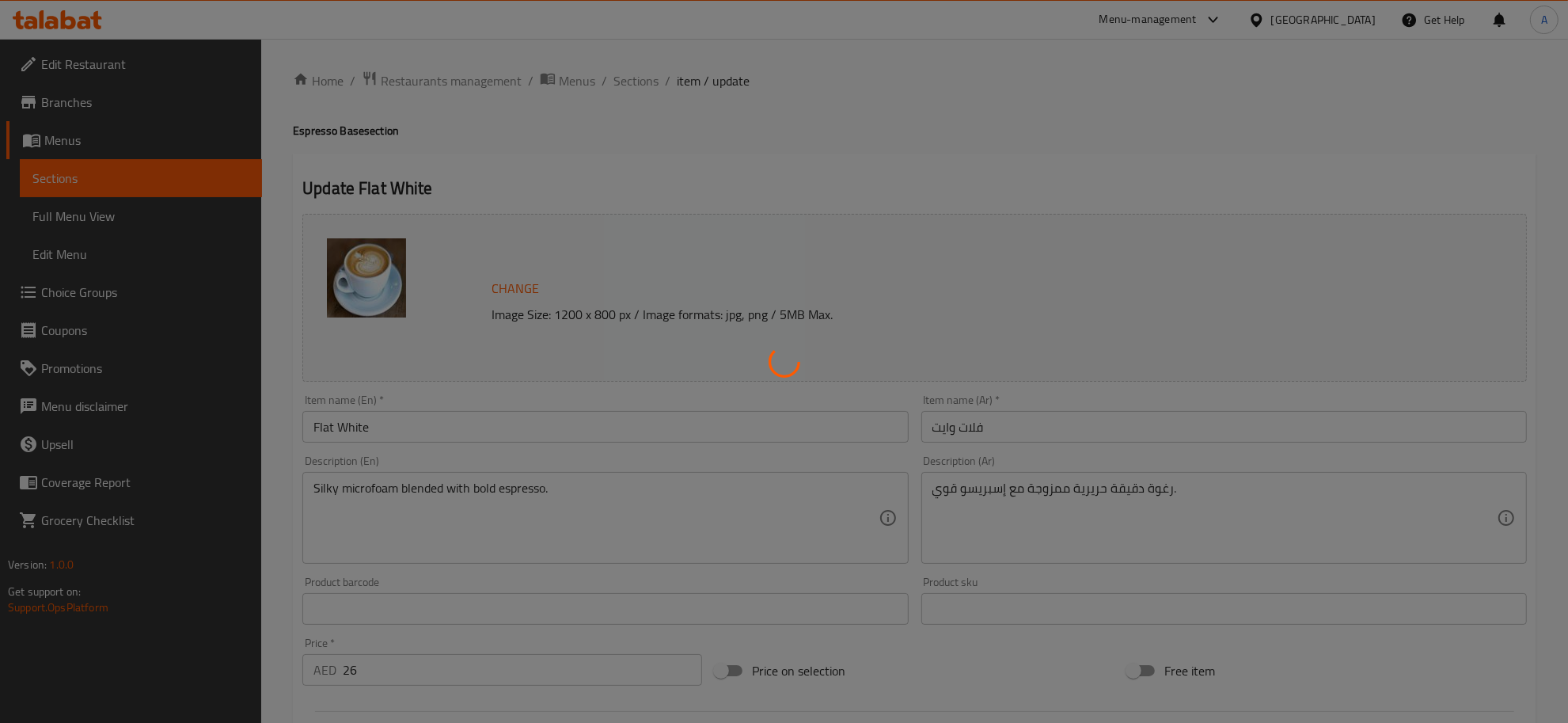
type input "5"
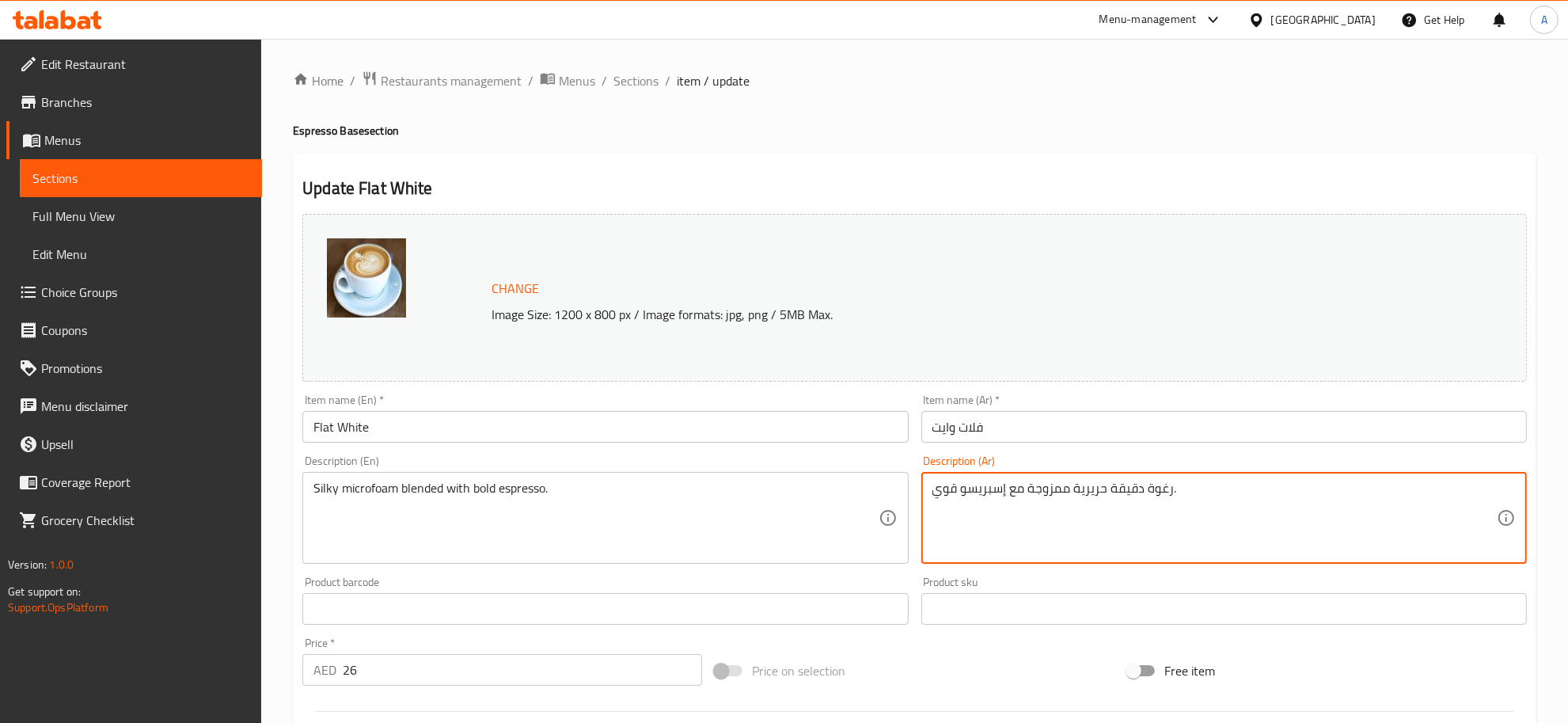
drag, startPoint x: 1111, startPoint y: 489, endPoint x: 1169, endPoint y: 489, distance: 58.0
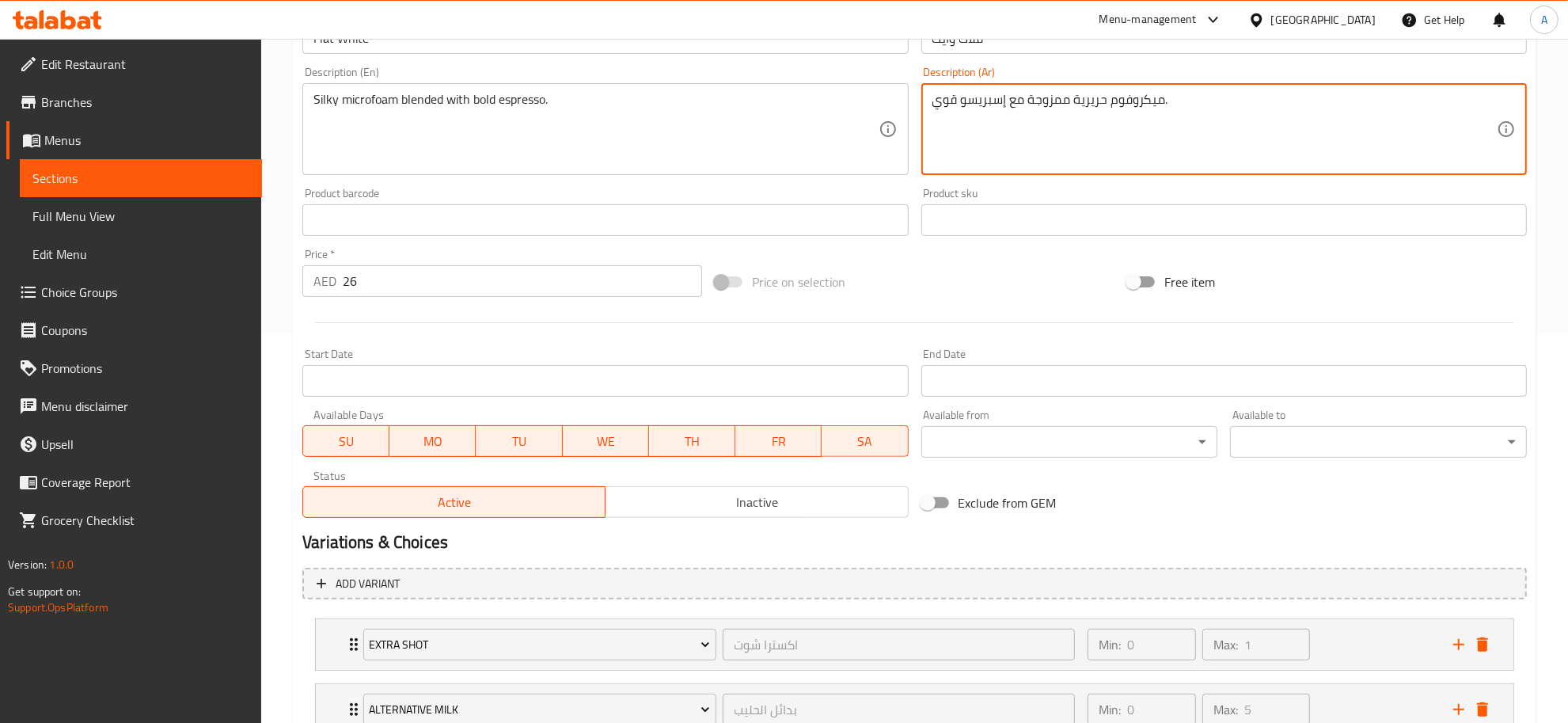
scroll to position [509, 0]
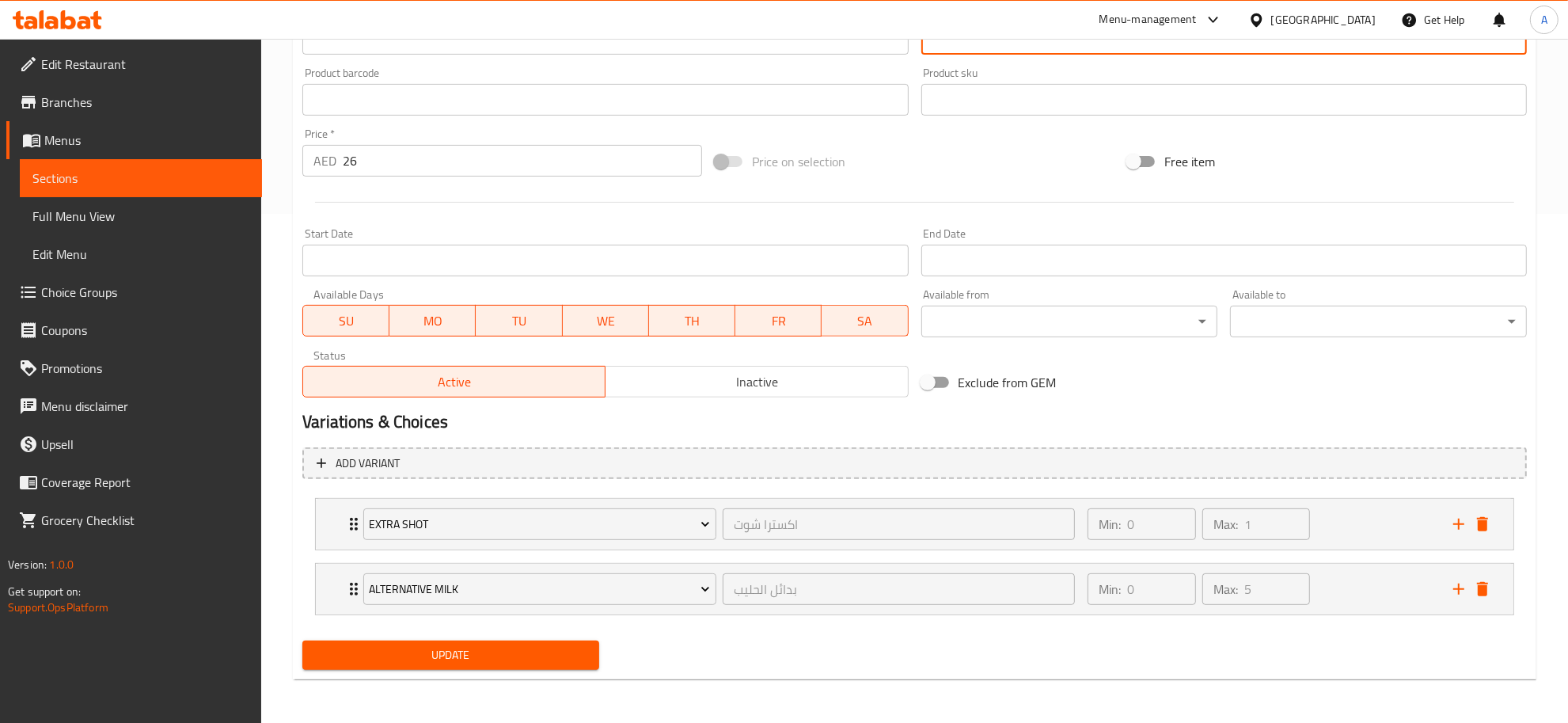
type textarea "ميكروفوم حريرية ممزوجة مع إسبريسو قوي."
click at [563, 661] on span "Update" at bounding box center [450, 655] width 271 height 20
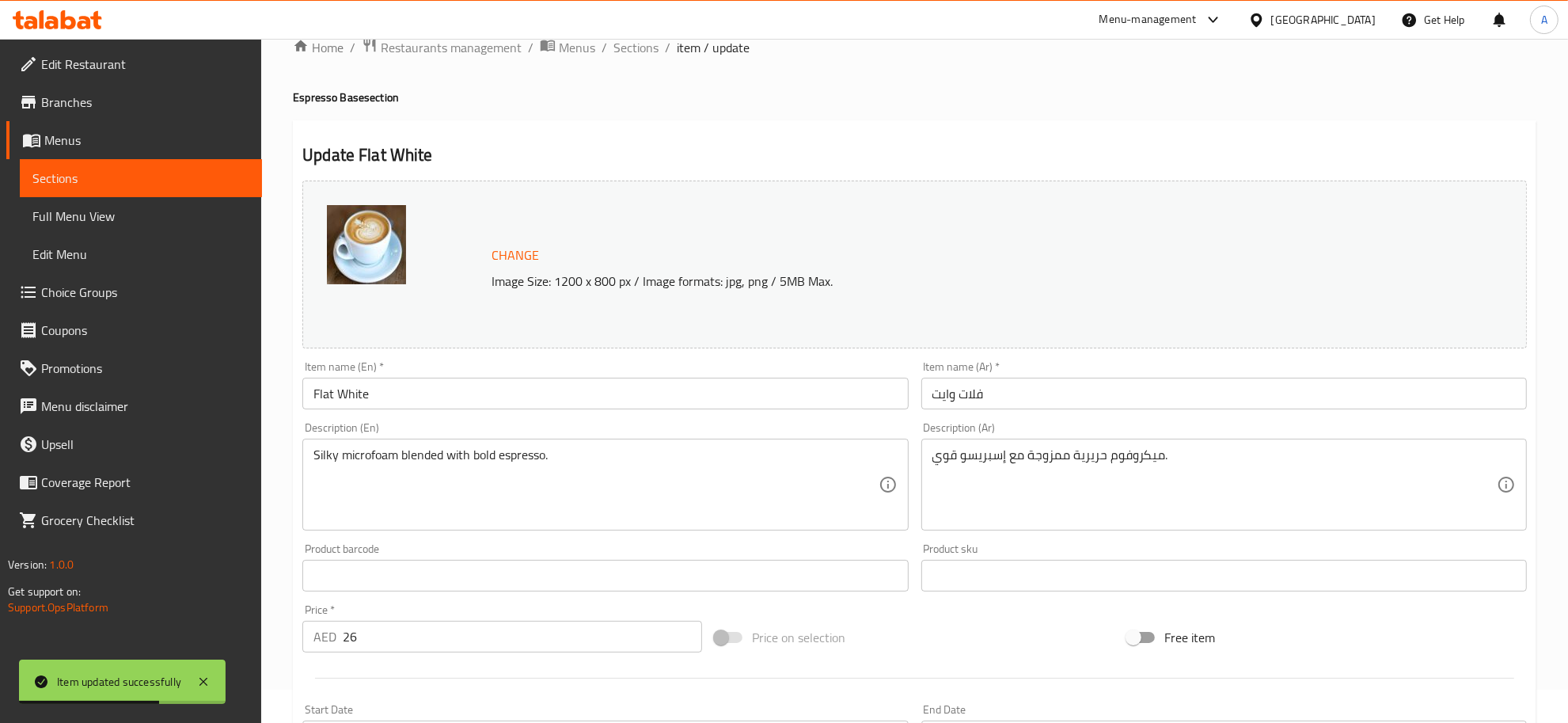
scroll to position [0, 0]
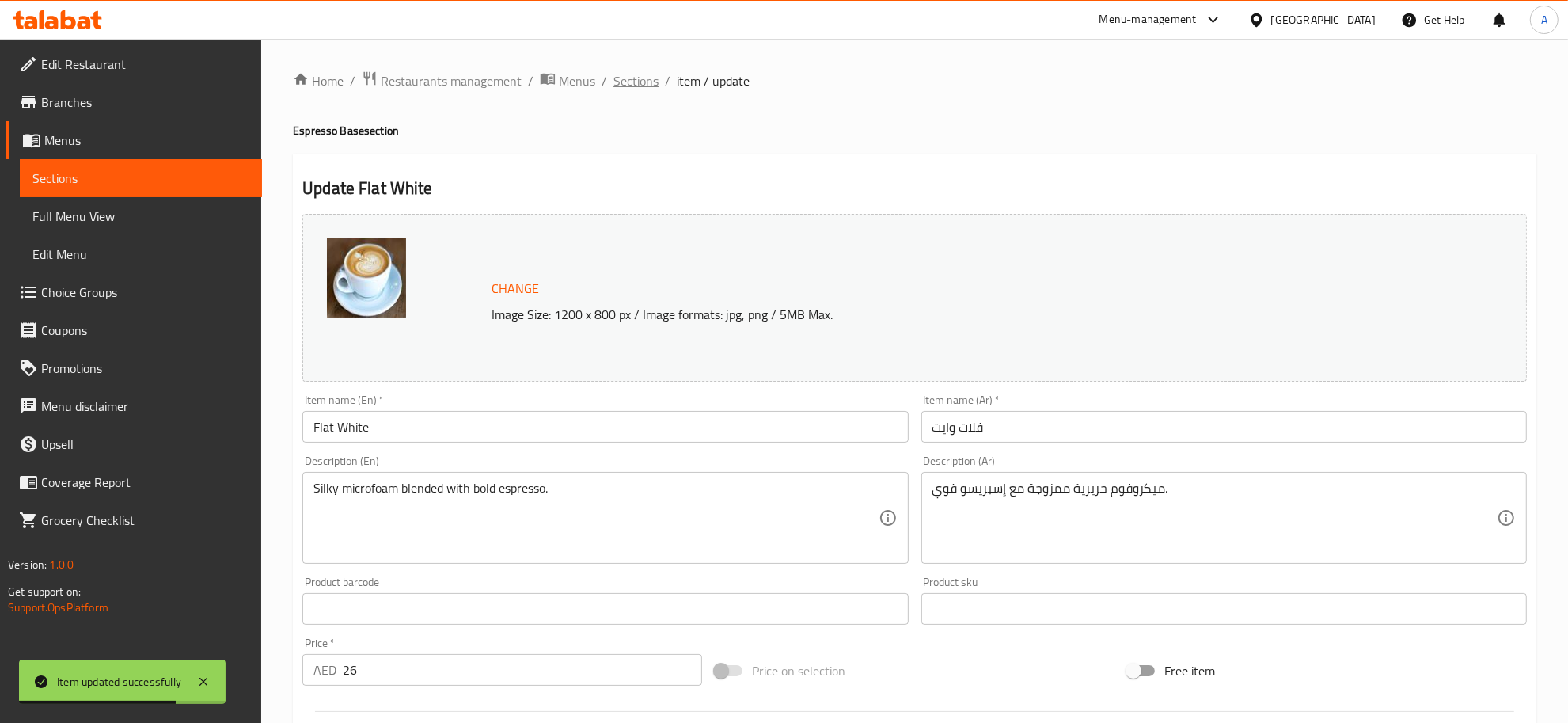
click at [614, 84] on span "Sections" at bounding box center [636, 80] width 45 height 19
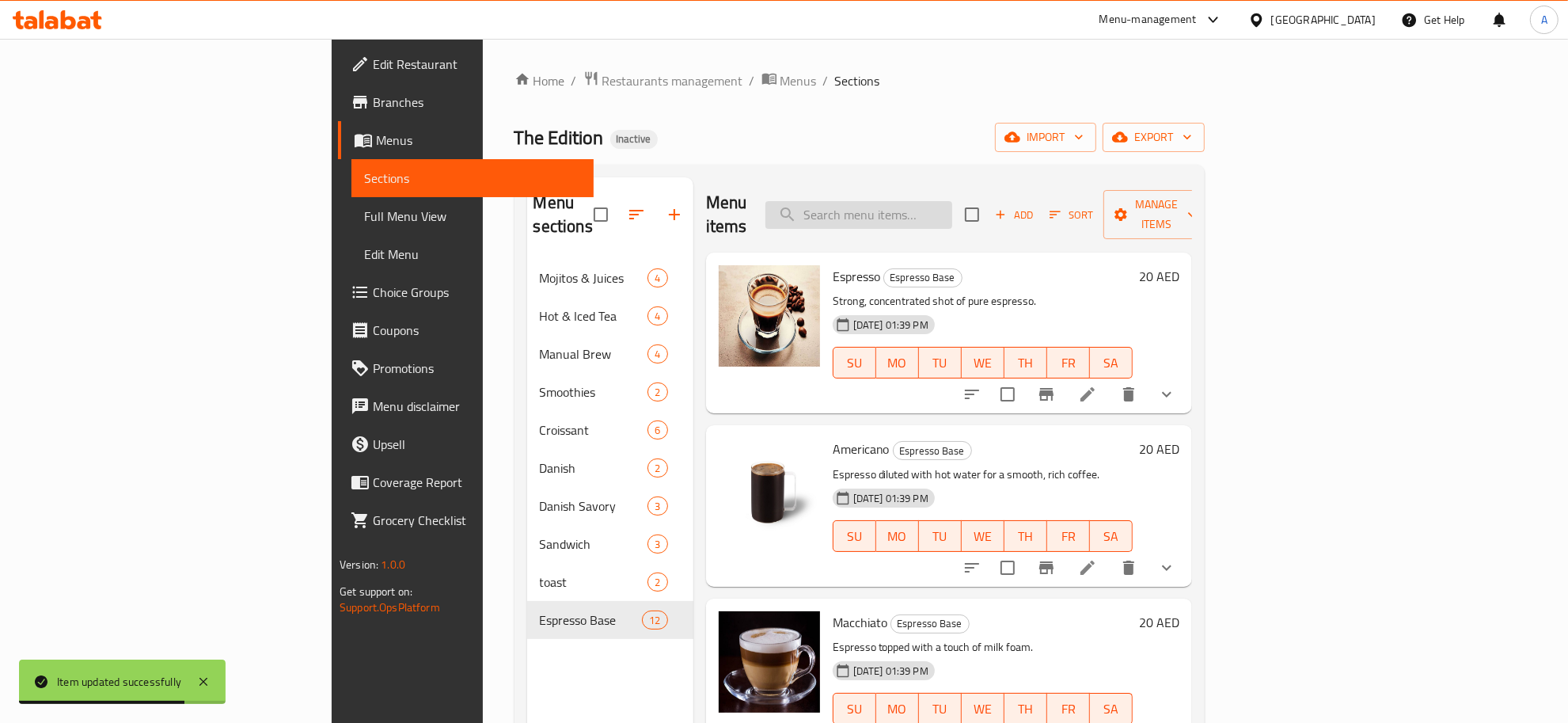
drag, startPoint x: 1079, startPoint y: 187, endPoint x: 1063, endPoint y: 189, distance: 16.1
click at [1079, 188] on div "Menu items Add Sort Manage items" at bounding box center [949, 215] width 486 height 75
drag, startPoint x: 1063, startPoint y: 189, endPoint x: 1055, endPoint y: 203, distance: 16.1
click at [952, 201] on input "search" at bounding box center [859, 215] width 187 height 28
paste input "Flavoured Latte"
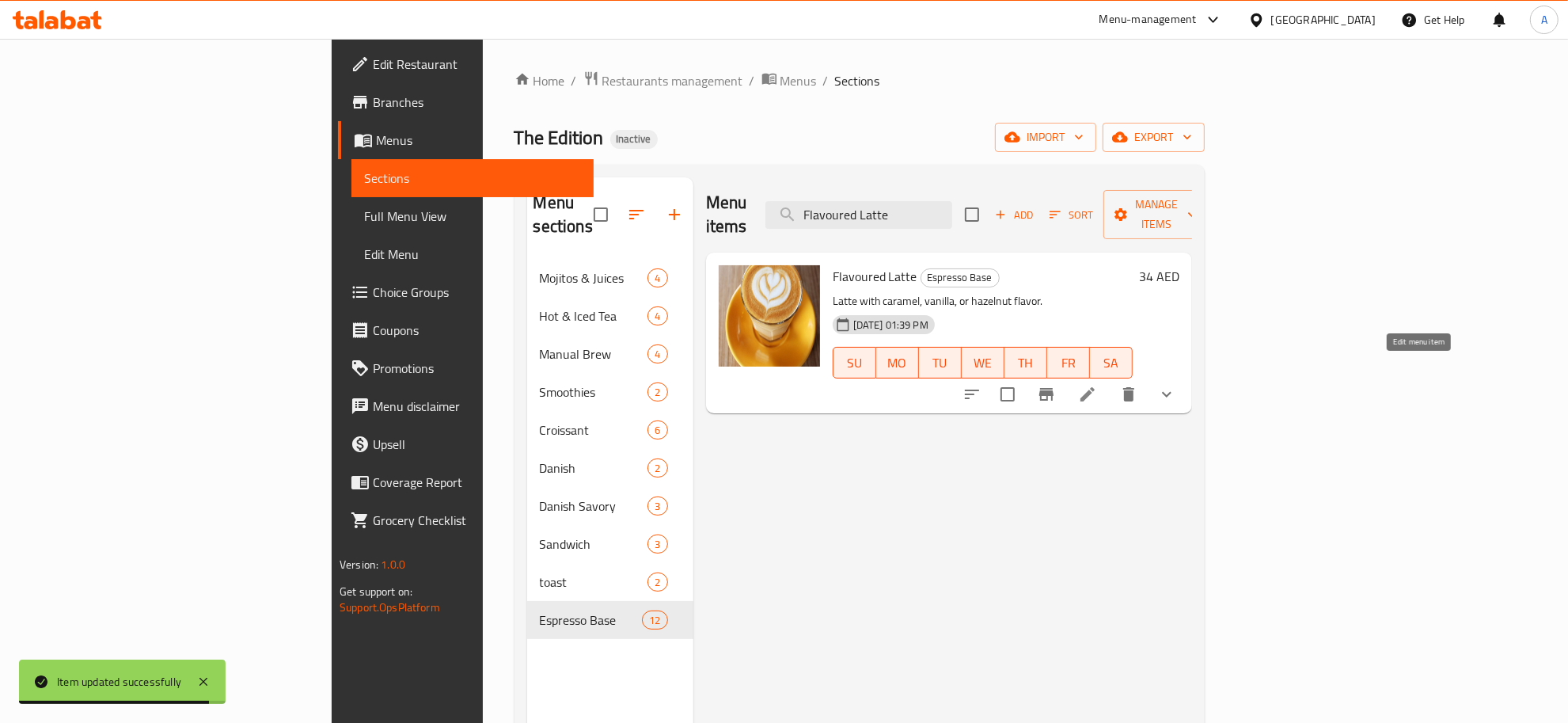
type input "Flavoured Latte"
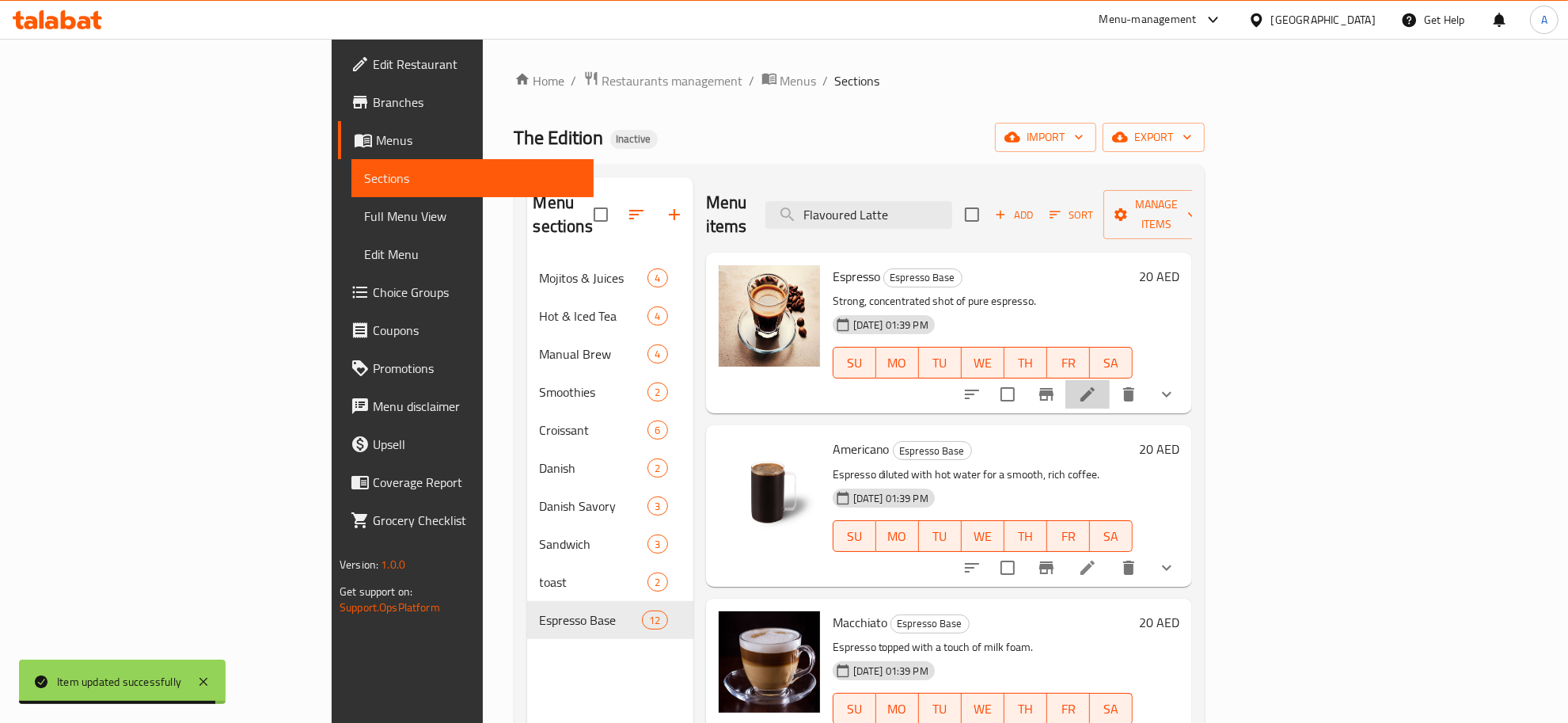
click at [1110, 380] on li at bounding box center [1088, 394] width 44 height 29
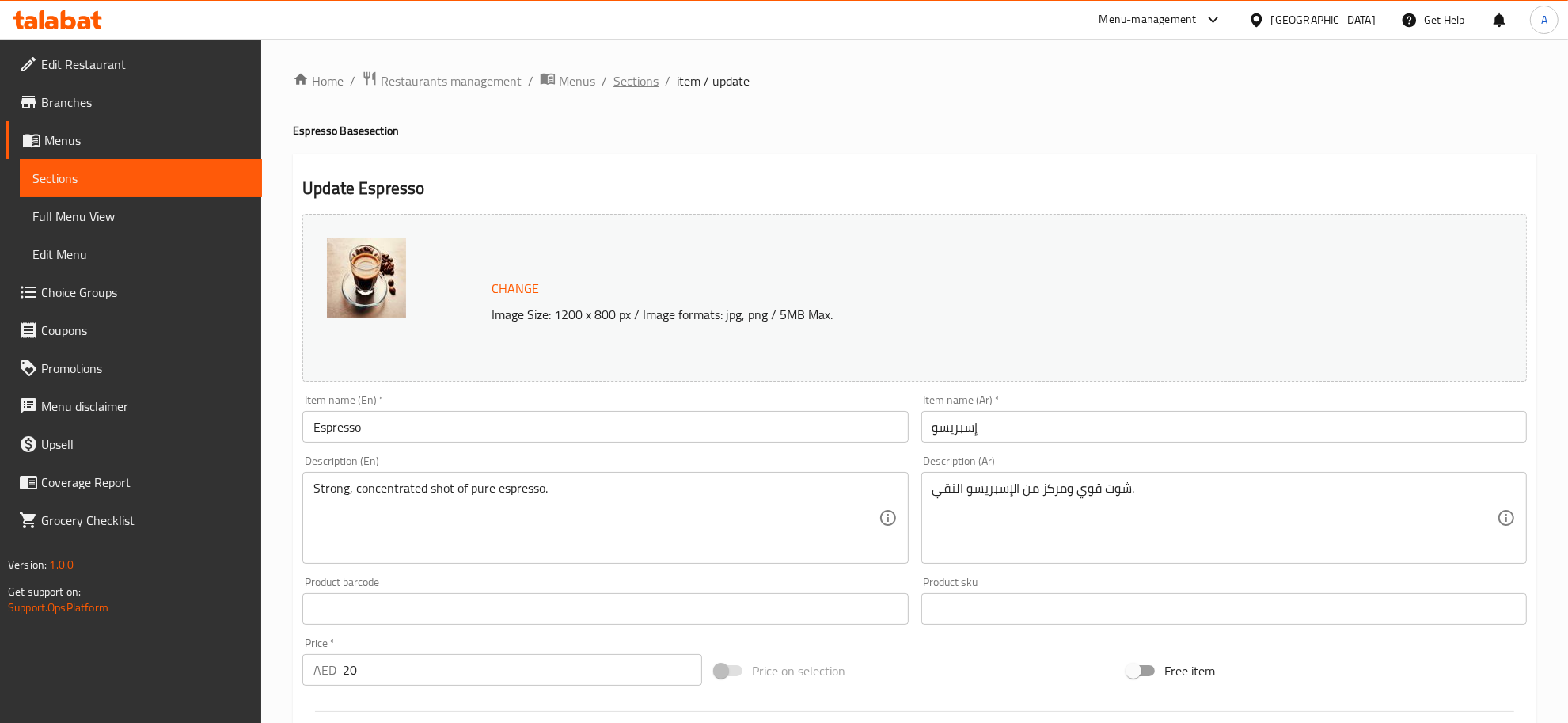
click at [653, 71] on span "Sections" at bounding box center [636, 80] width 45 height 19
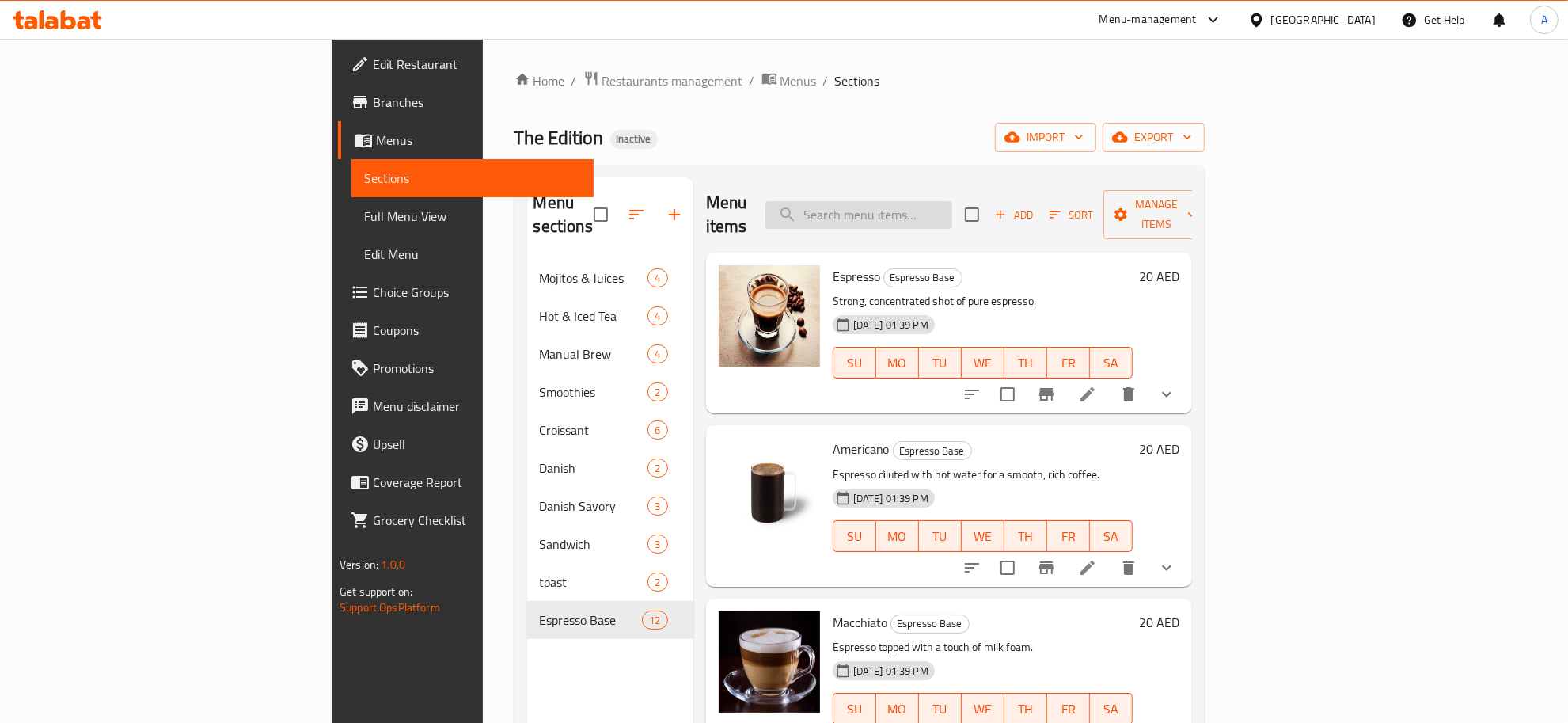
click at [952, 211] on input "search" at bounding box center [859, 215] width 187 height 28
paste input "Flavoured Latte"
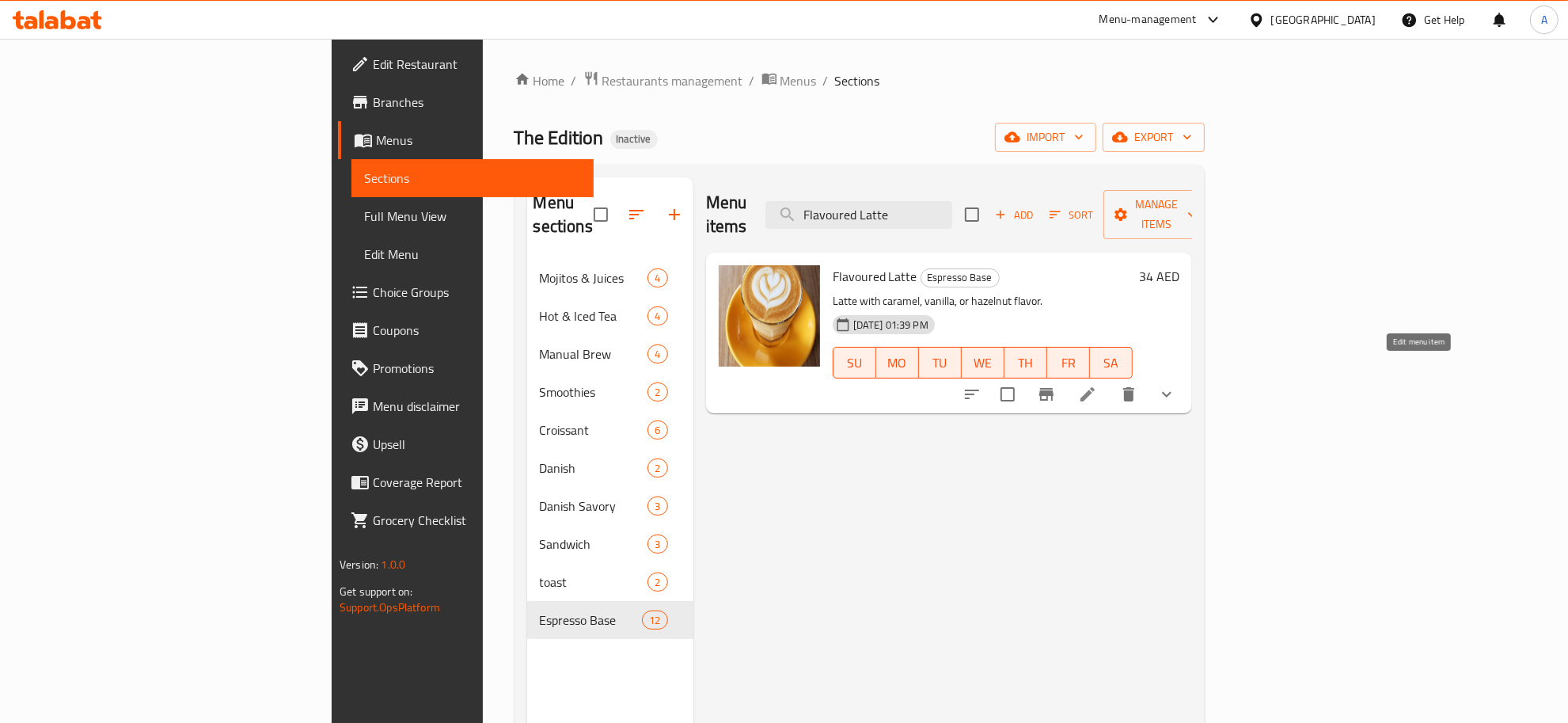
type input "Flavoured Latte"
click at [1098, 384] on icon at bounding box center [1088, 394] width 19 height 19
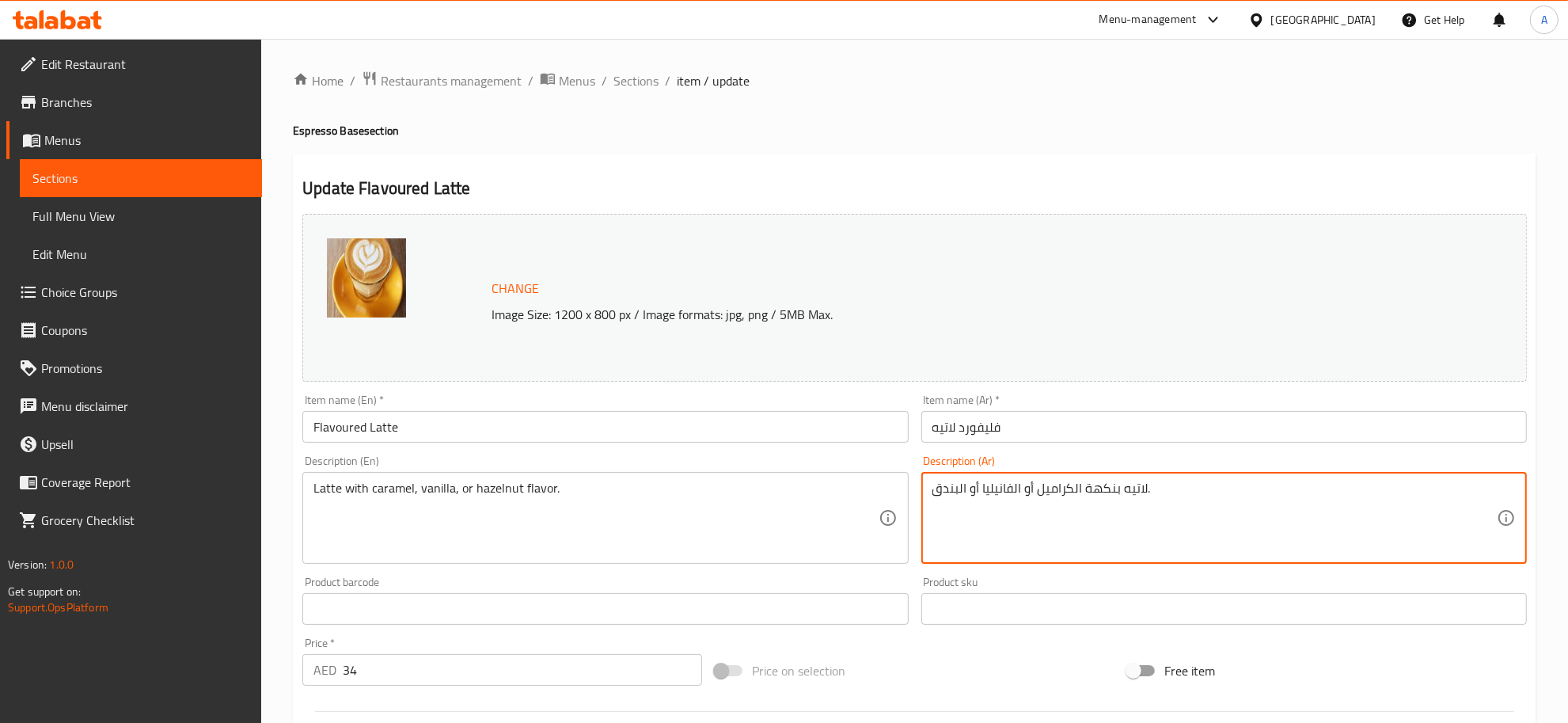
click at [1109, 488] on textarea "لاتيه بنكهة الكراميل أو الفانيليا أو البندق." at bounding box center [1215, 518] width 564 height 75
click at [972, 428] on input "فليفورد لاتيه" at bounding box center [1225, 427] width 605 height 31
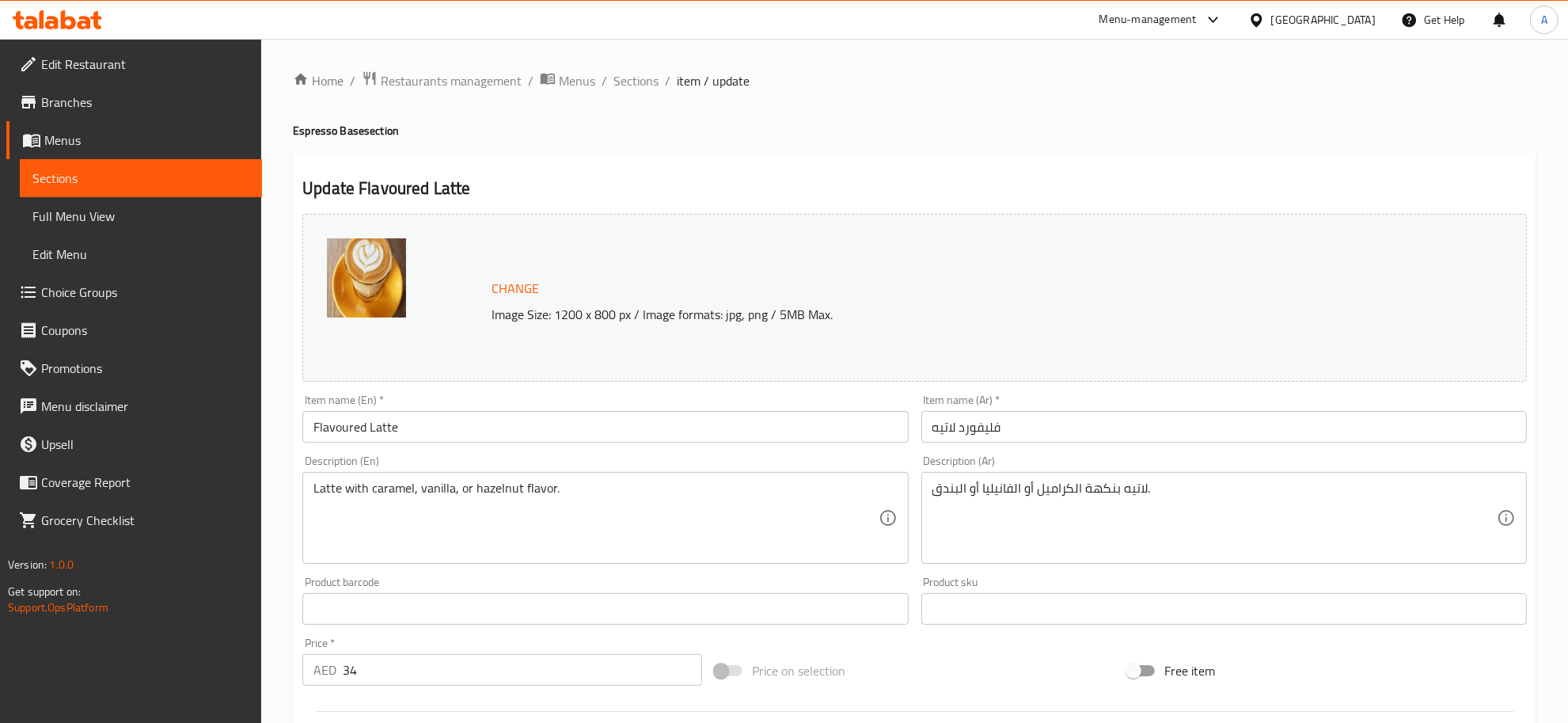
click at [1035, 453] on div "Description (Ar) لاتيه بنكهة الكراميل أو الفانيليا أو البندق. Description (Ar)" at bounding box center [1225, 510] width 618 height 121
click at [1001, 425] on input "فليفورد لاتيه" at bounding box center [1225, 427] width 605 height 31
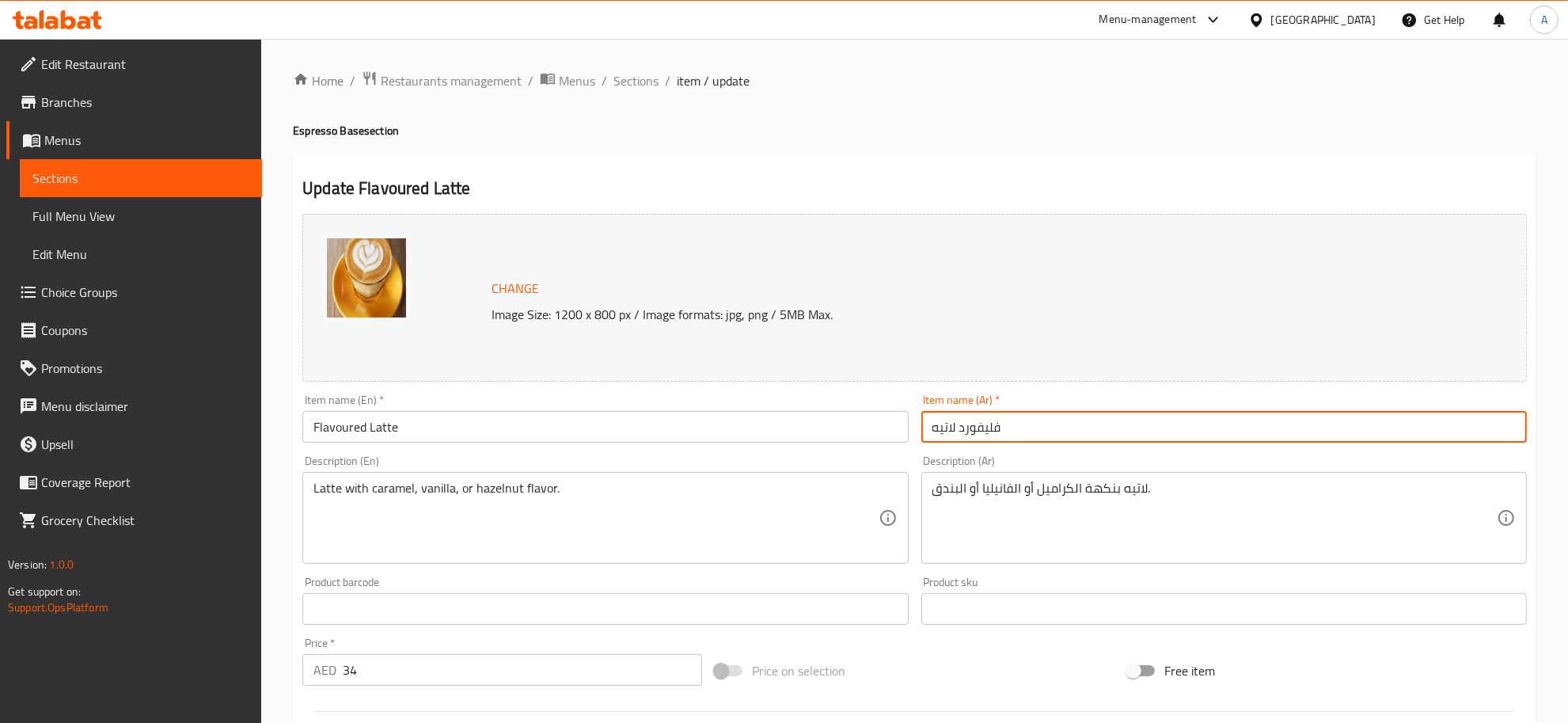
click at [1001, 425] on input "فليفورد لاتيه" at bounding box center [1225, 427] width 605 height 31
click at [983, 425] on input "فليفورد لاتيه" at bounding box center [1225, 427] width 605 height 31
click at [1000, 428] on input "لاتيه" at bounding box center [1225, 427] width 605 height 31
paste input "بنكهة"
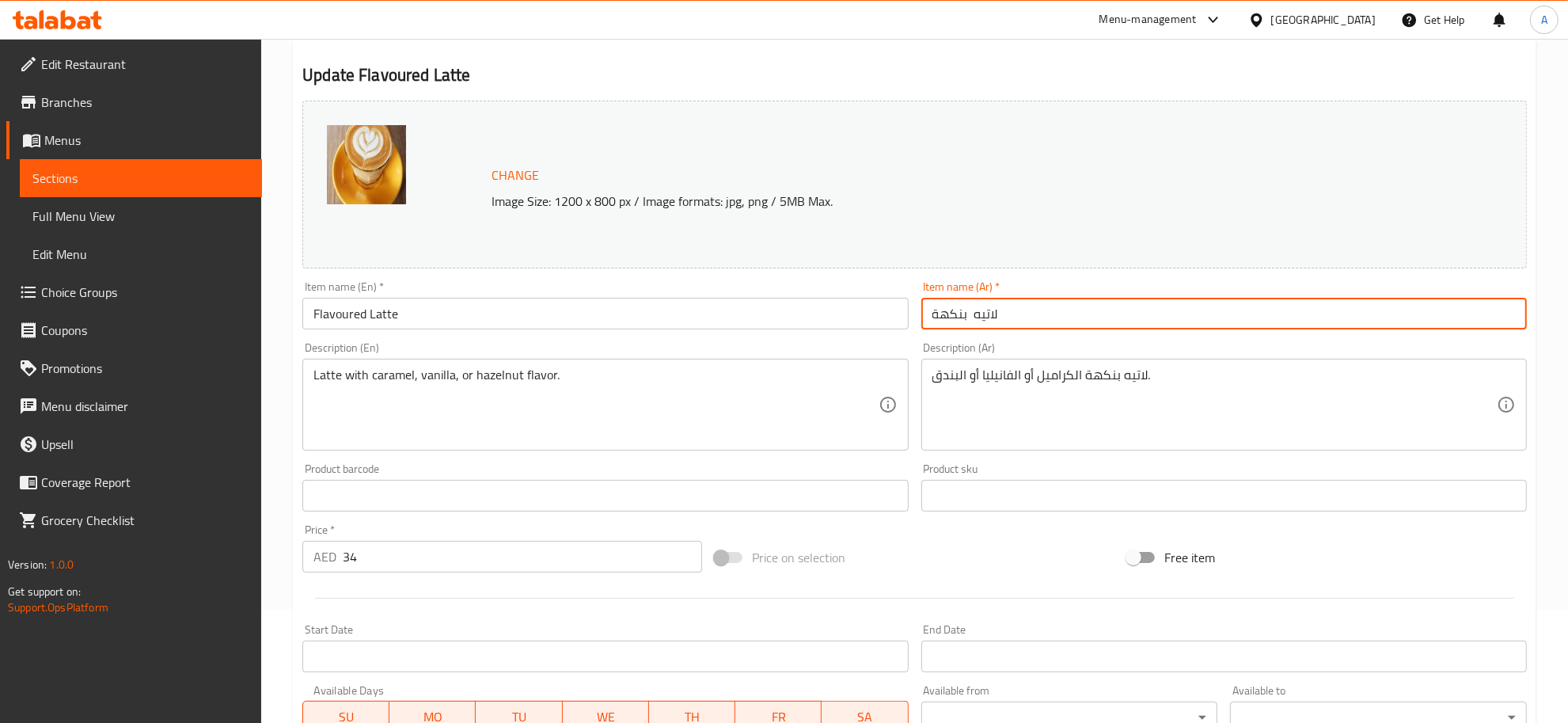
scroll to position [198, 0]
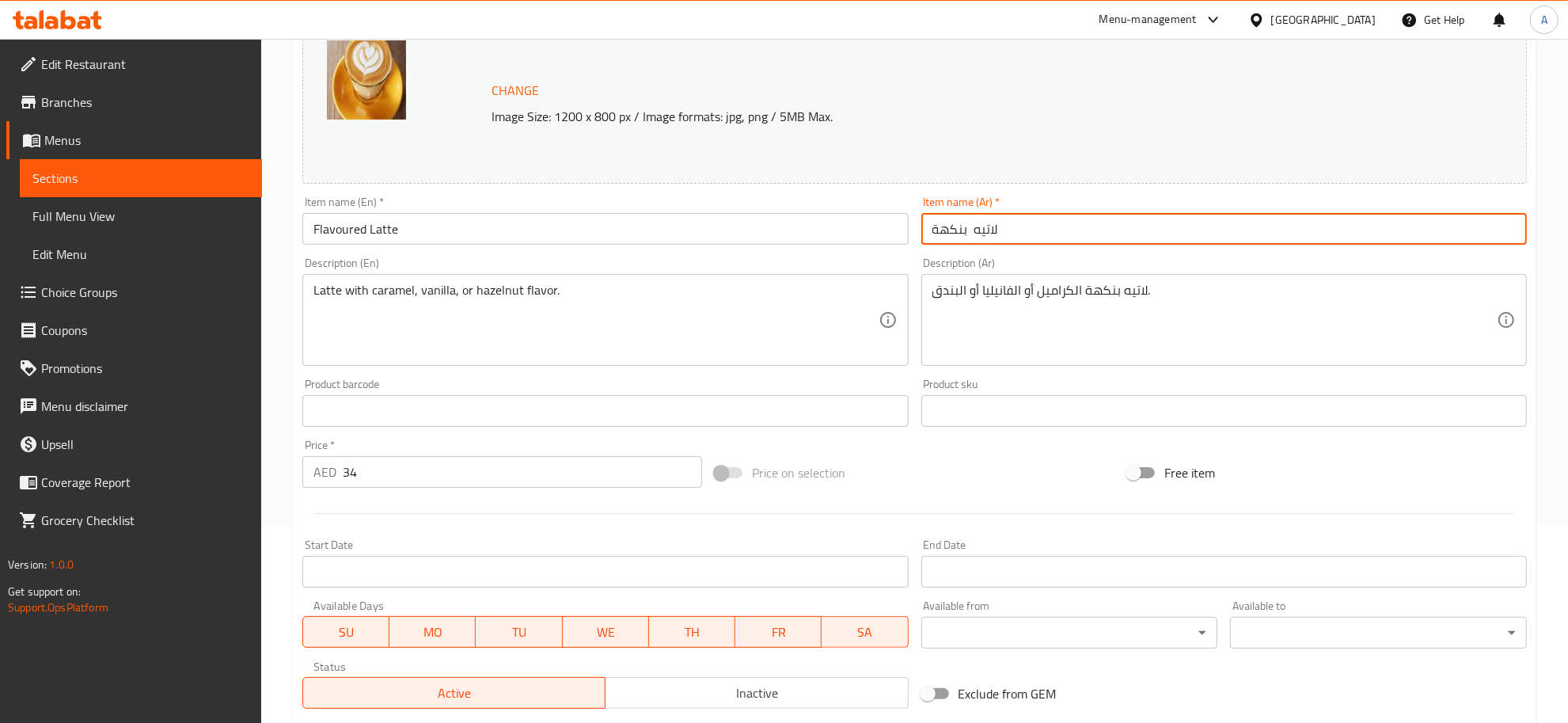
click at [974, 234] on input "لاتيه بنكهة" at bounding box center [1225, 228] width 605 height 31
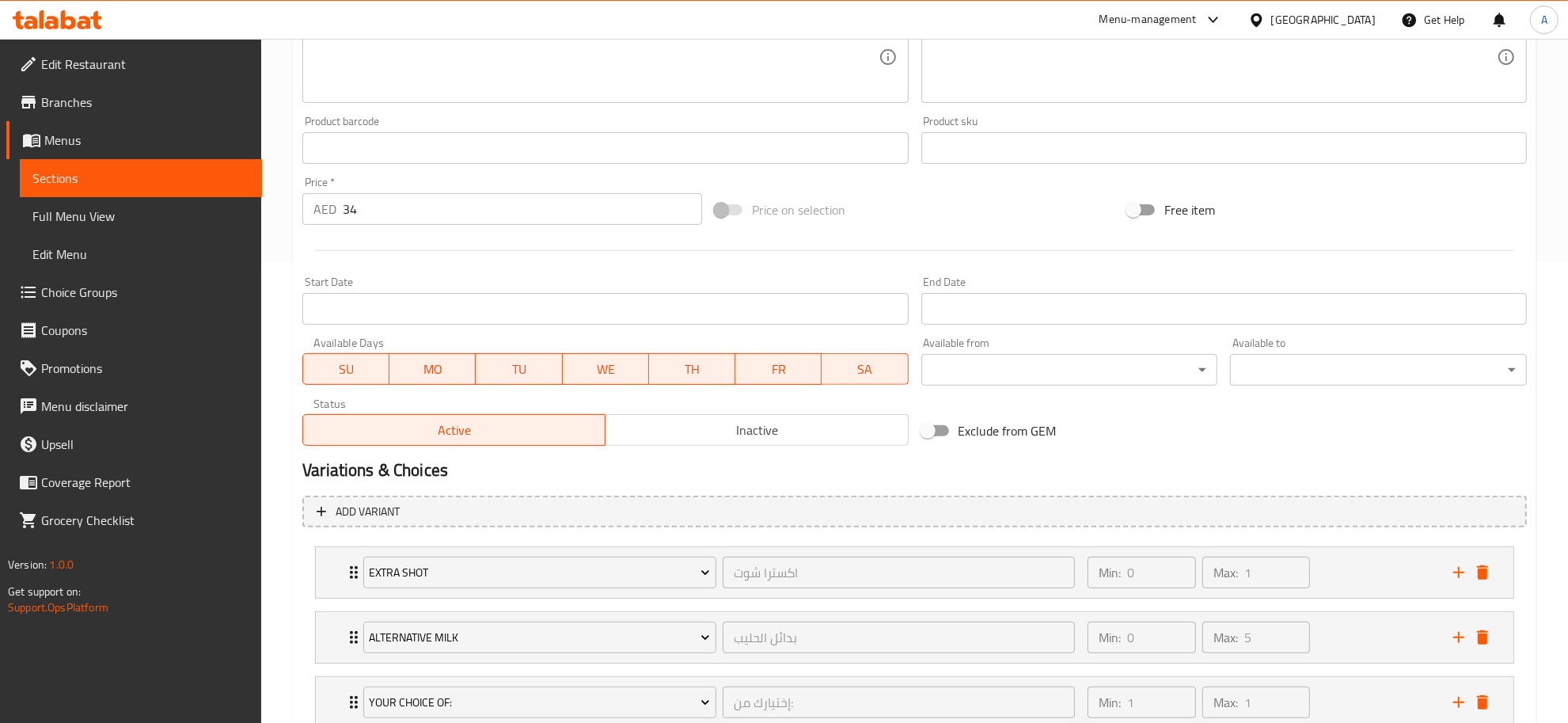
scroll to position [575, 0]
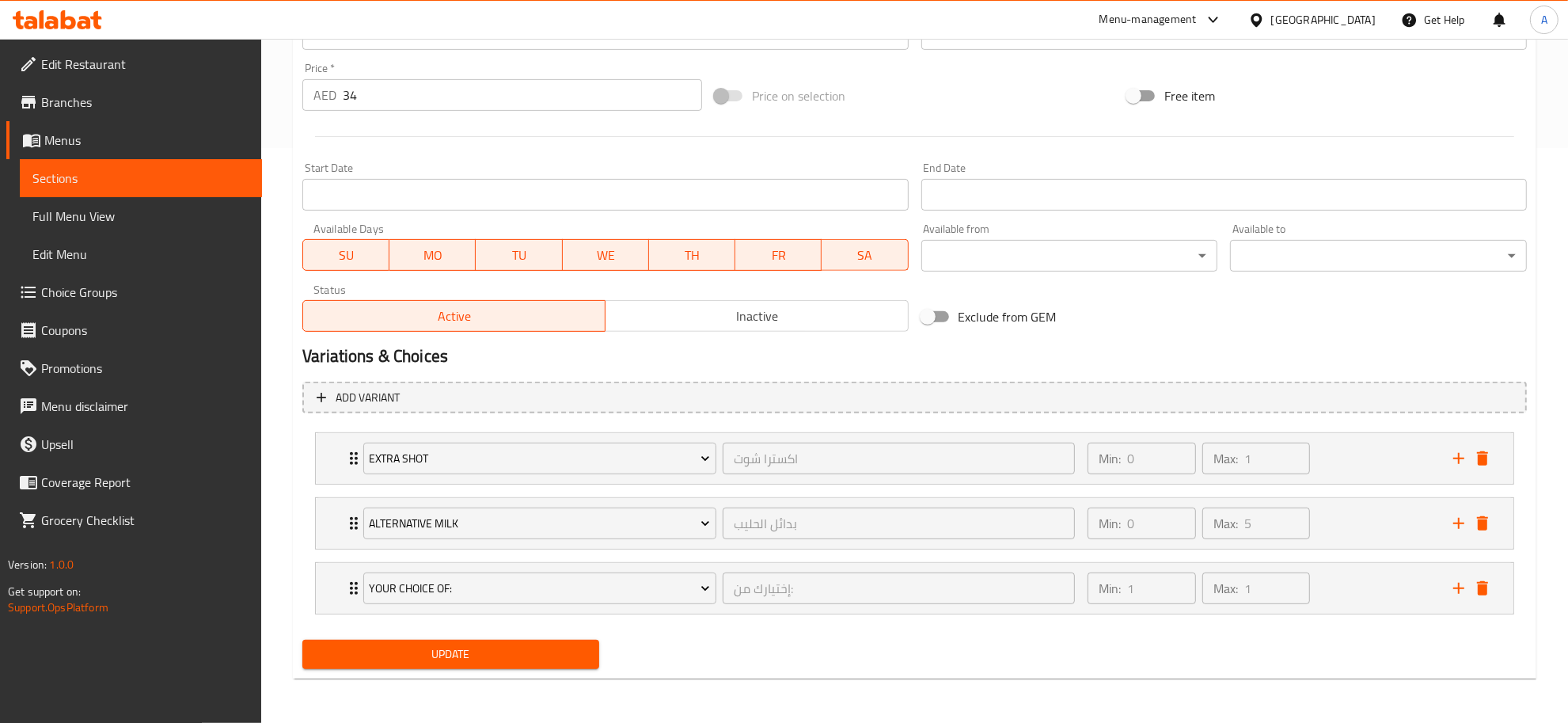
type input "لاتيه بنكهة"
click at [479, 655] on span "Update" at bounding box center [450, 654] width 271 height 20
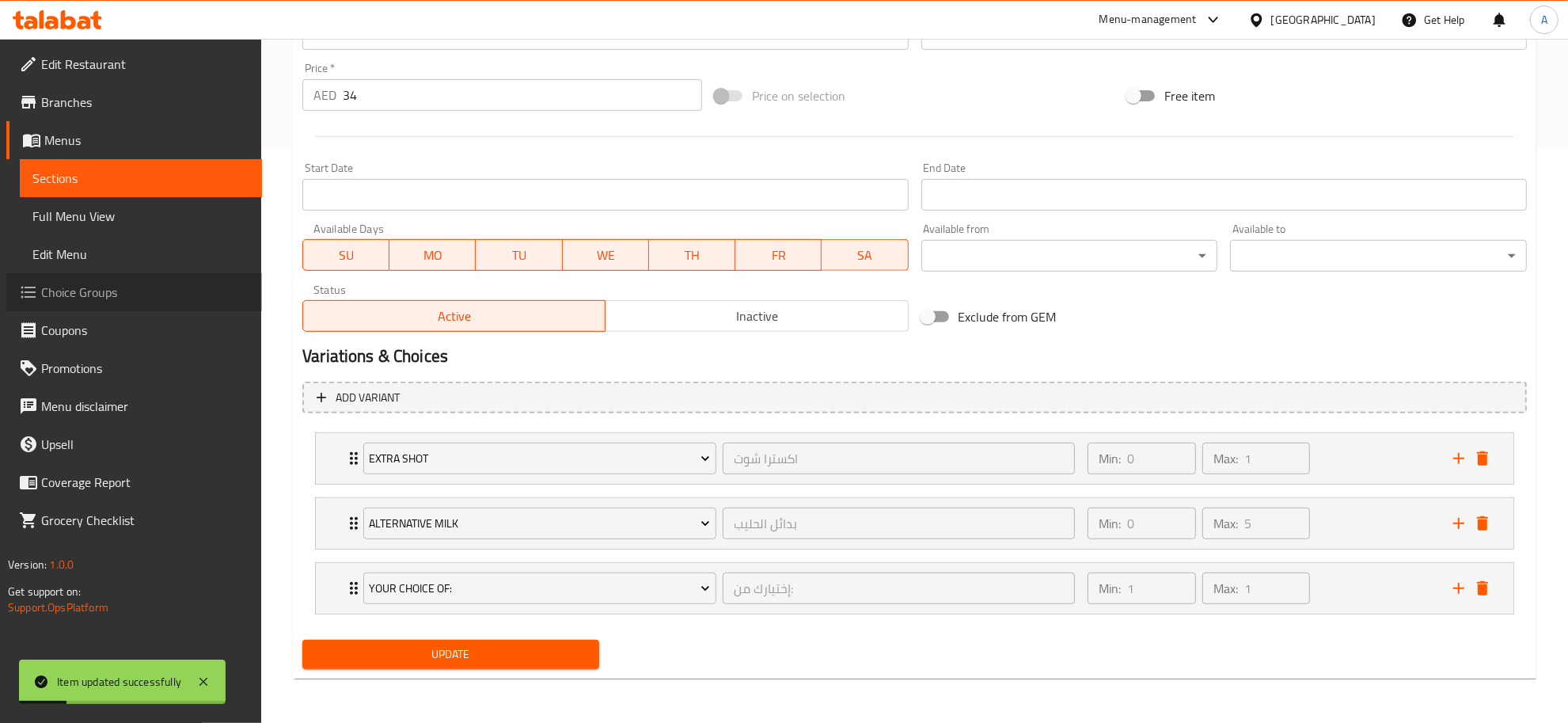
click at [103, 294] on span "Choice Groups" at bounding box center [145, 292] width 208 height 19
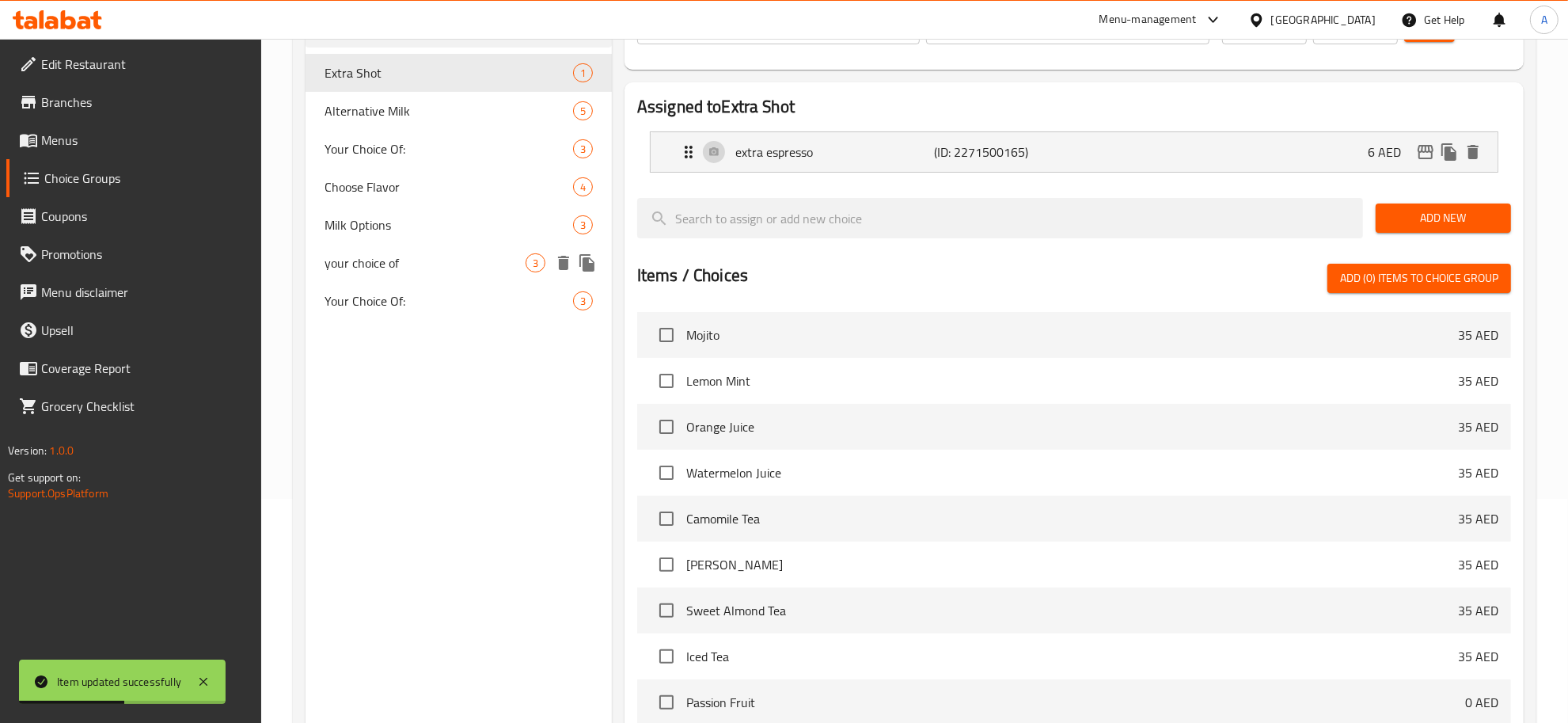
click at [428, 262] on span "your choice of" at bounding box center [425, 262] width 202 height 19
type input "your choice of"
type input "اختيارك من"
type input "1"
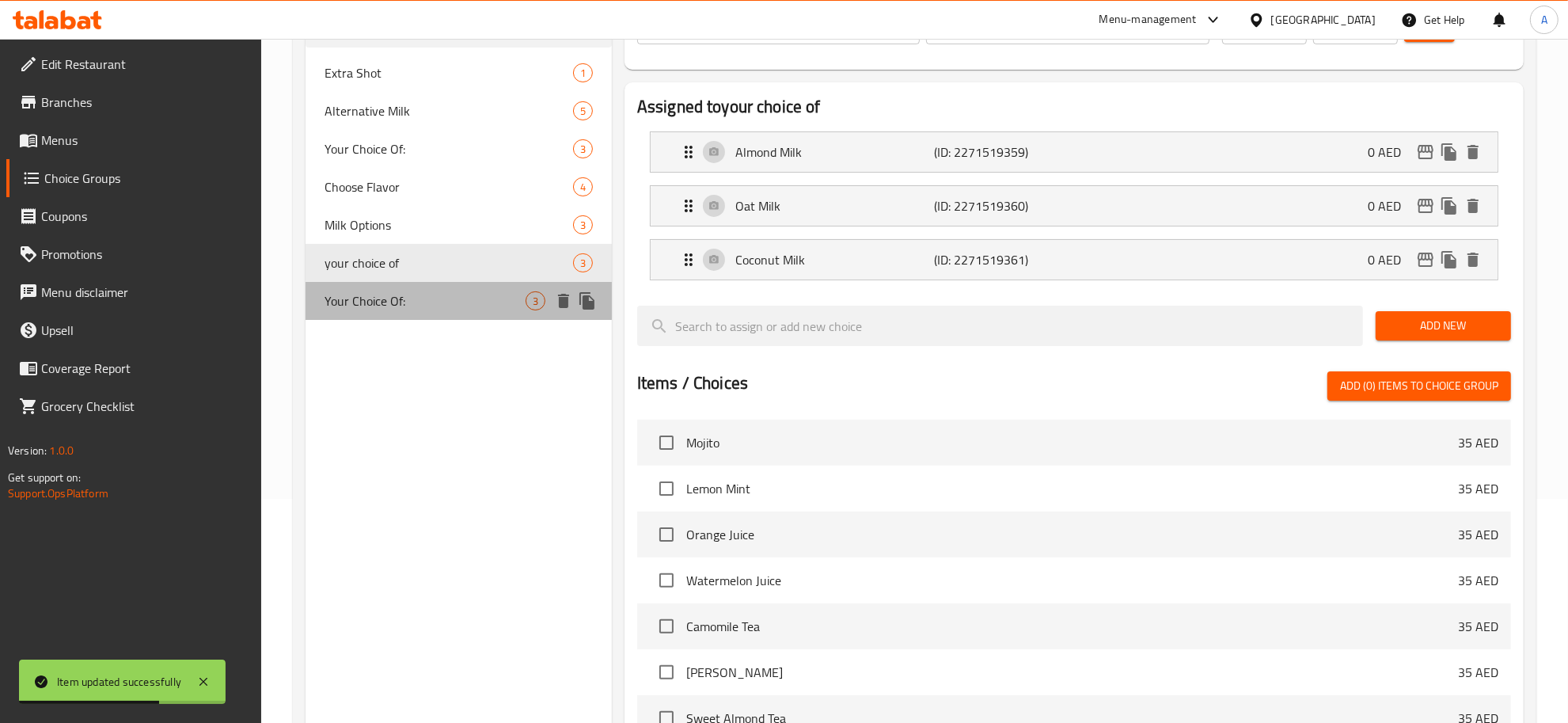
click at [416, 289] on div "Your Choice Of: 3" at bounding box center [458, 300] width 306 height 38
type input "Your Choice Of:"
type input "إختيارك من:"
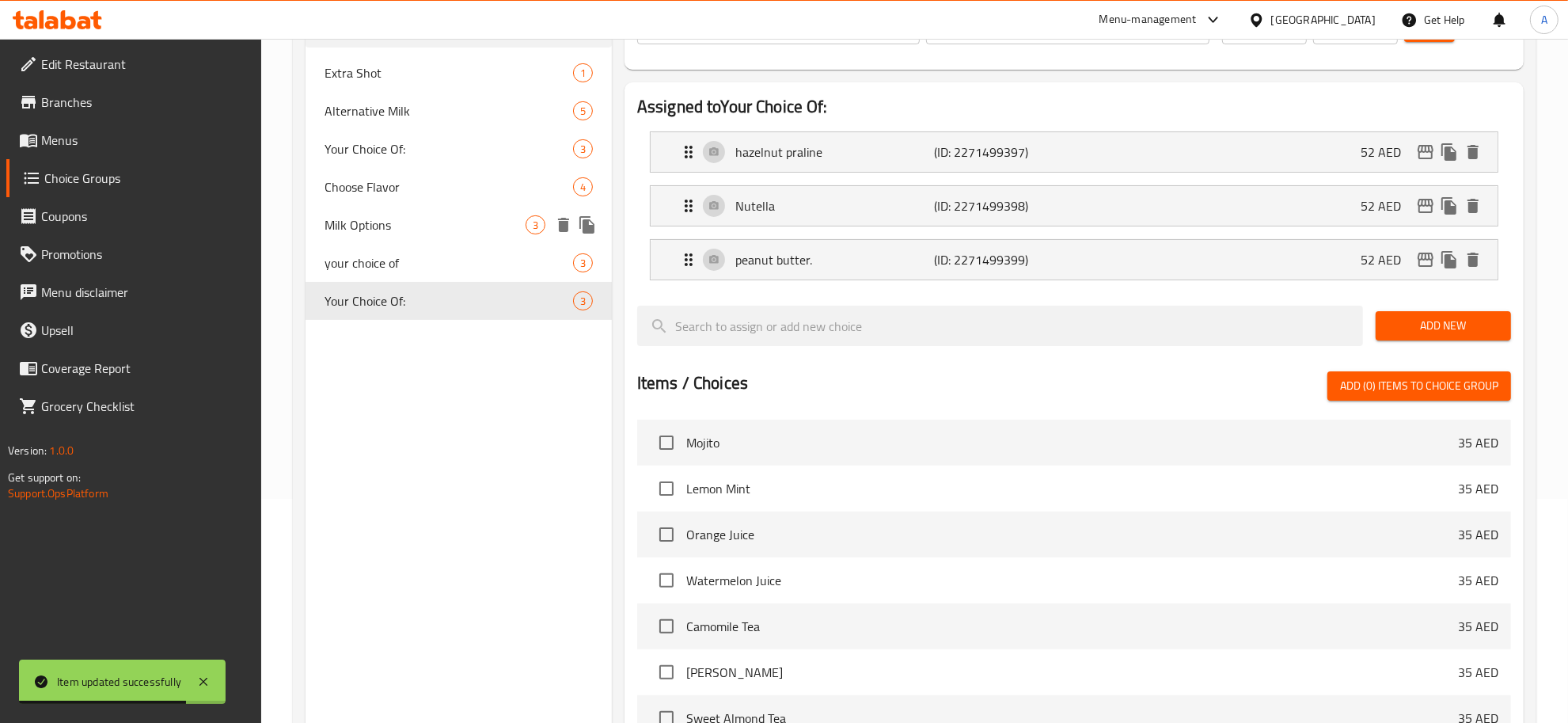
click at [432, 225] on span "Milk Options" at bounding box center [425, 224] width 202 height 19
type input "Milk Options"
type input "اختيارات الحليب"
type input "0"
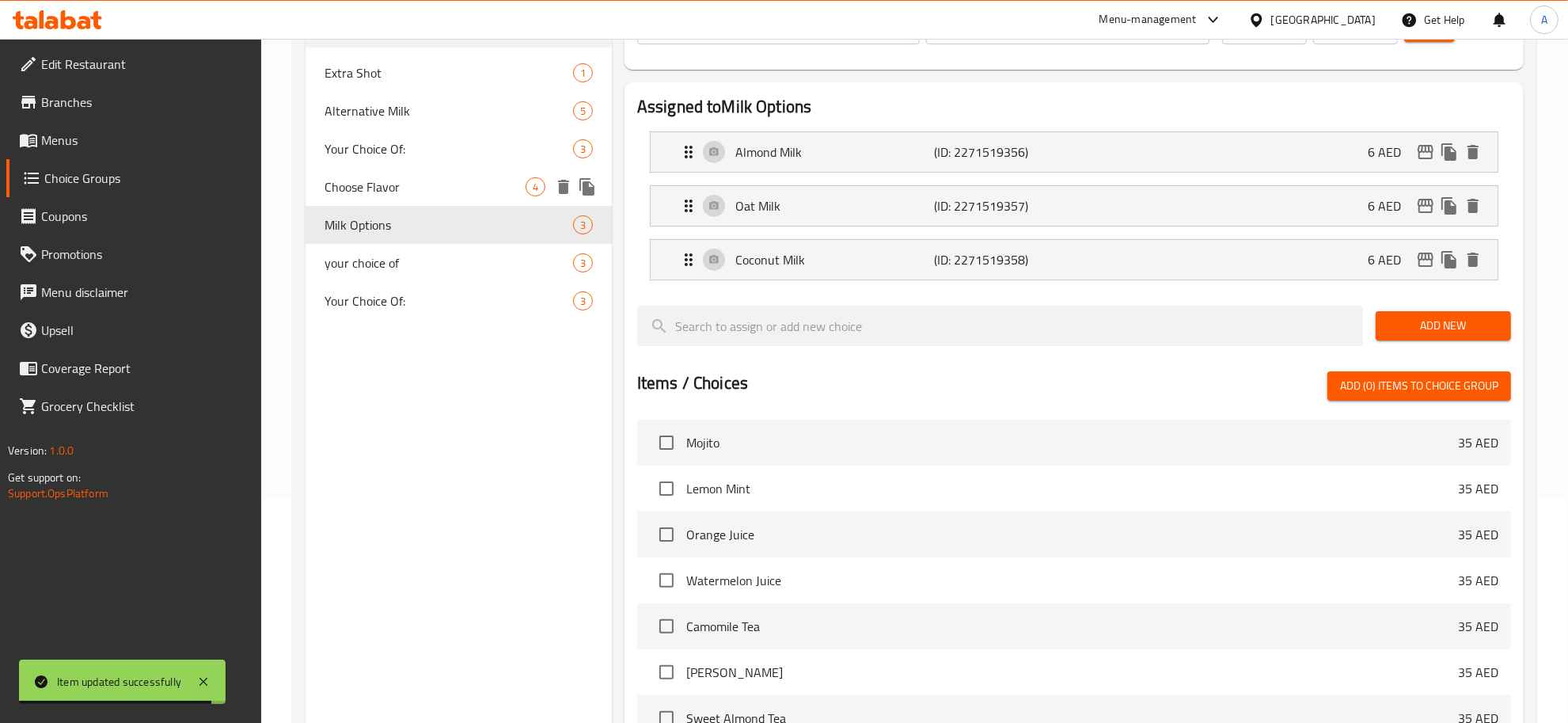
click at [462, 195] on span "Choose Flavor" at bounding box center [425, 187] width 202 height 19
type input "Choose Flavor"
type input "اختر النكهة"
type input "1"
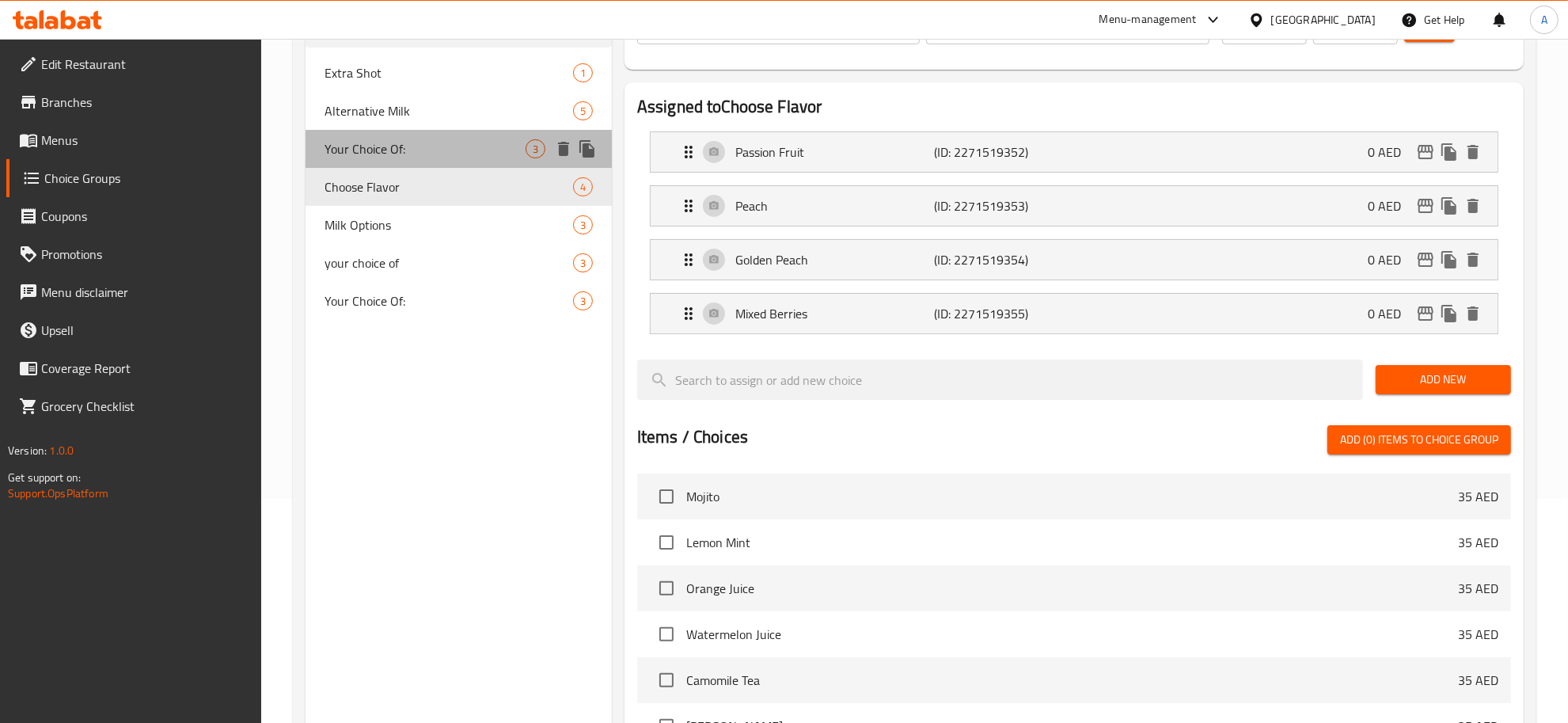
click at [461, 163] on div "Your Choice Of: 3" at bounding box center [458, 148] width 306 height 38
type input "Your Choice Of:"
type input "إختيارك من:"
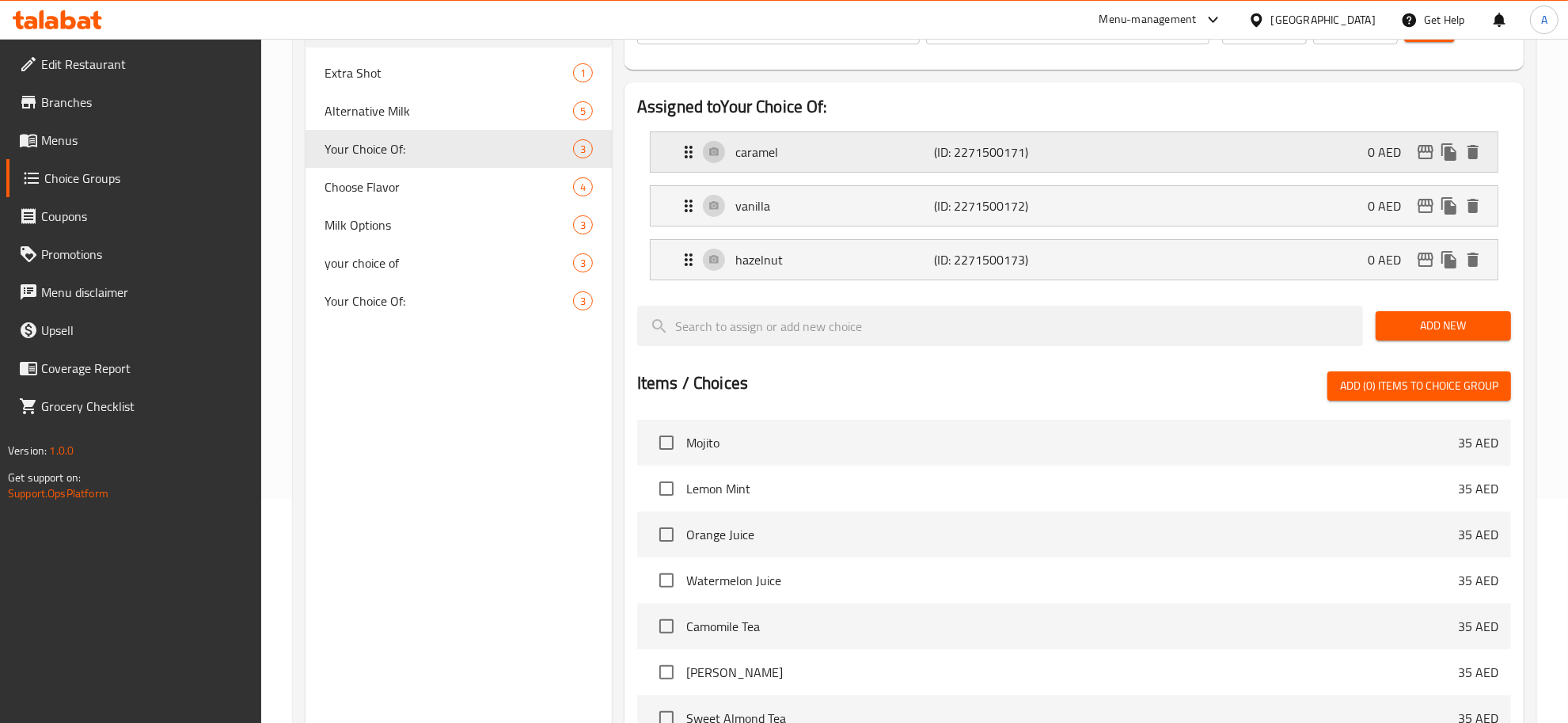
click at [840, 165] on div "caramel (ID: 2271500171) 0 AED" at bounding box center [1078, 152] width 800 height 40
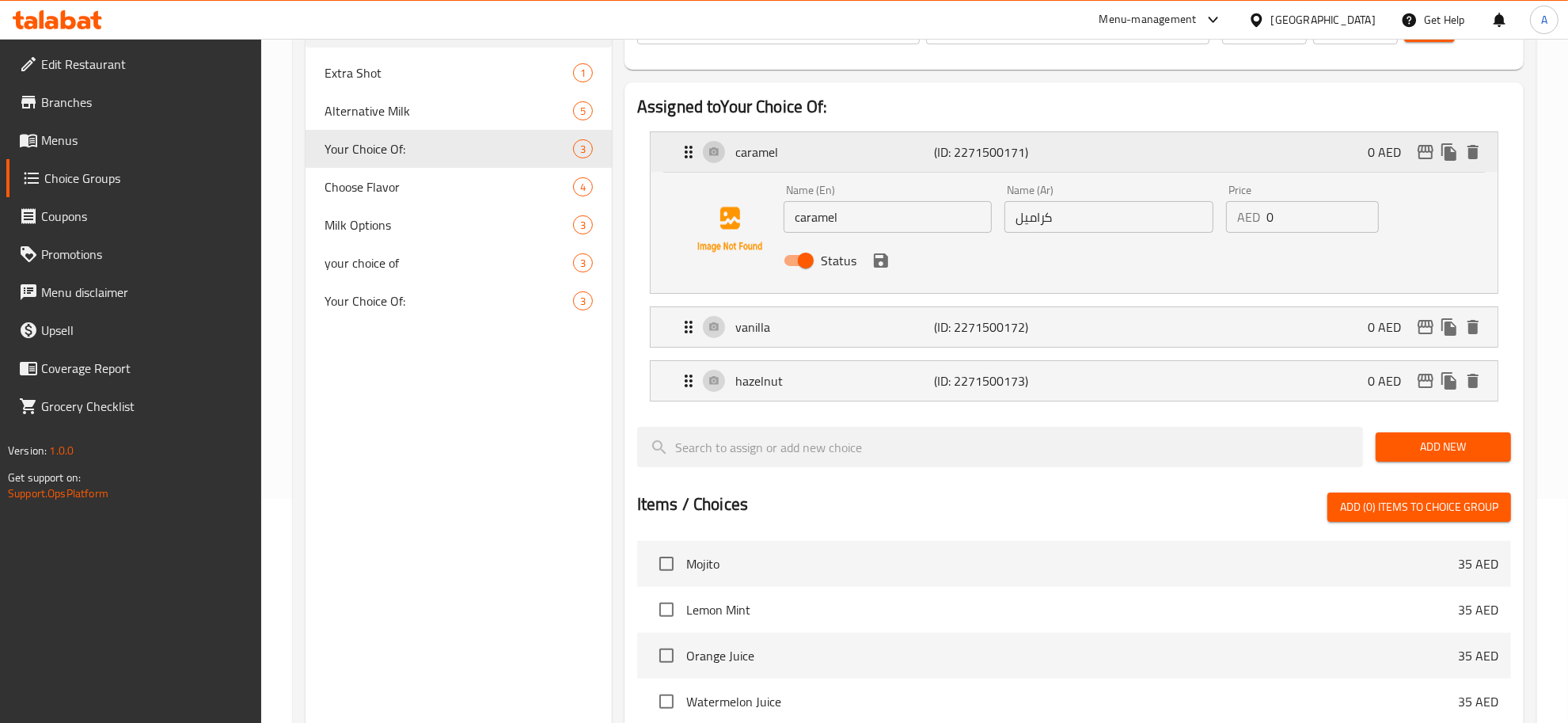
drag, startPoint x: 843, startPoint y: 165, endPoint x: 894, endPoint y: 188, distance: 55.9
click at [844, 165] on div "caramel (ID: 2271500171) 0 AED" at bounding box center [1078, 152] width 800 height 40
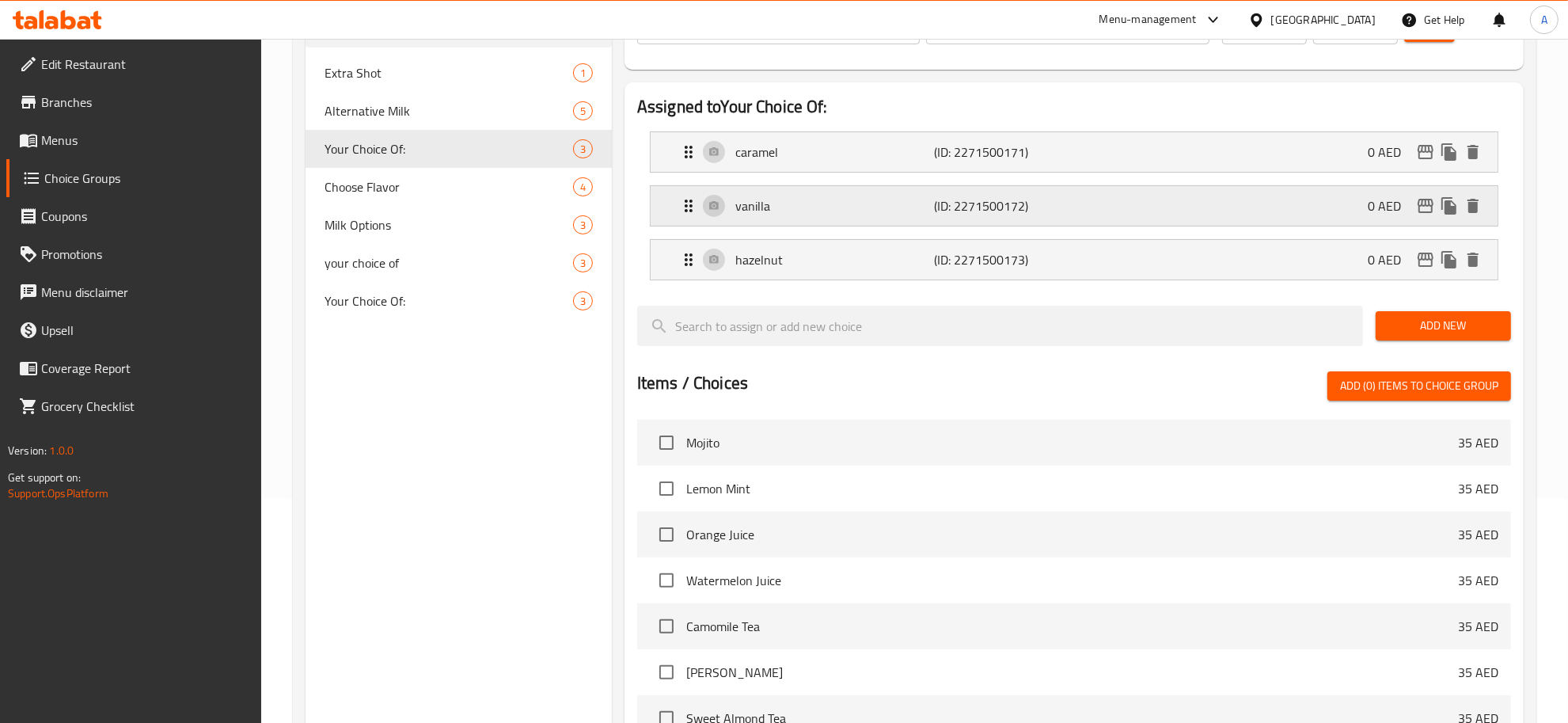
click at [1032, 212] on p "(ID: 2271500172)" at bounding box center [1000, 205] width 133 height 19
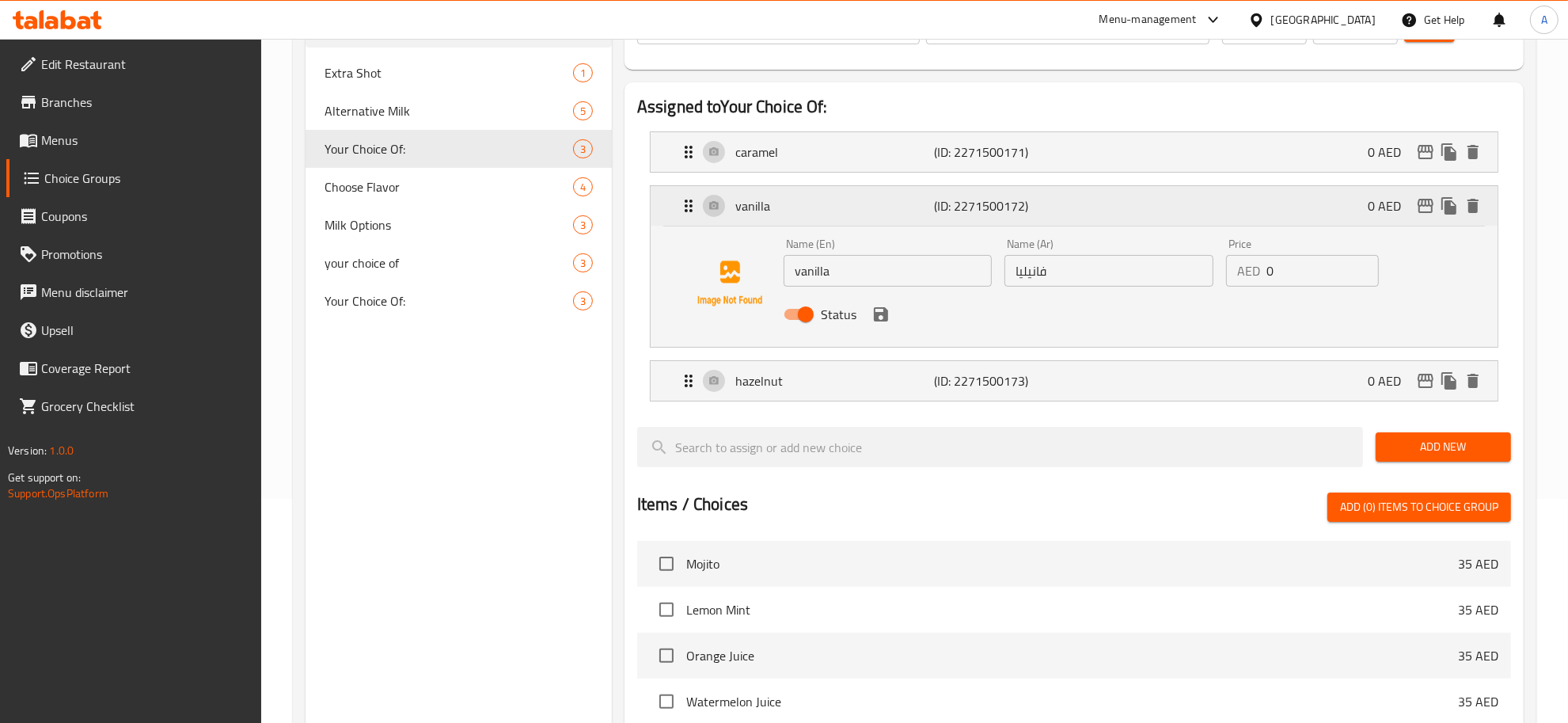
click at [1045, 211] on p "(ID: 2271500172)" at bounding box center [1000, 205] width 133 height 19
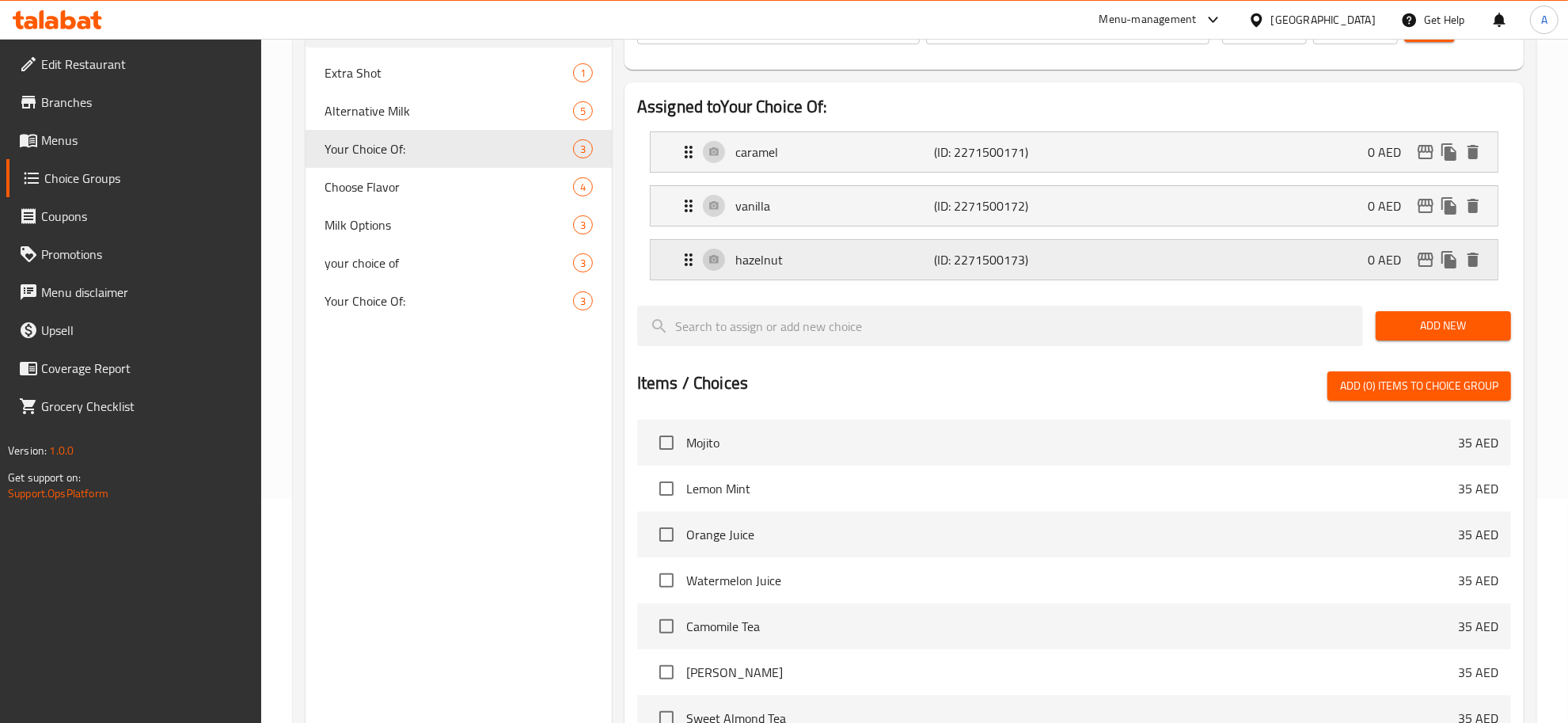
click at [1055, 258] on p "(ID: 2271500173)" at bounding box center [1000, 259] width 133 height 19
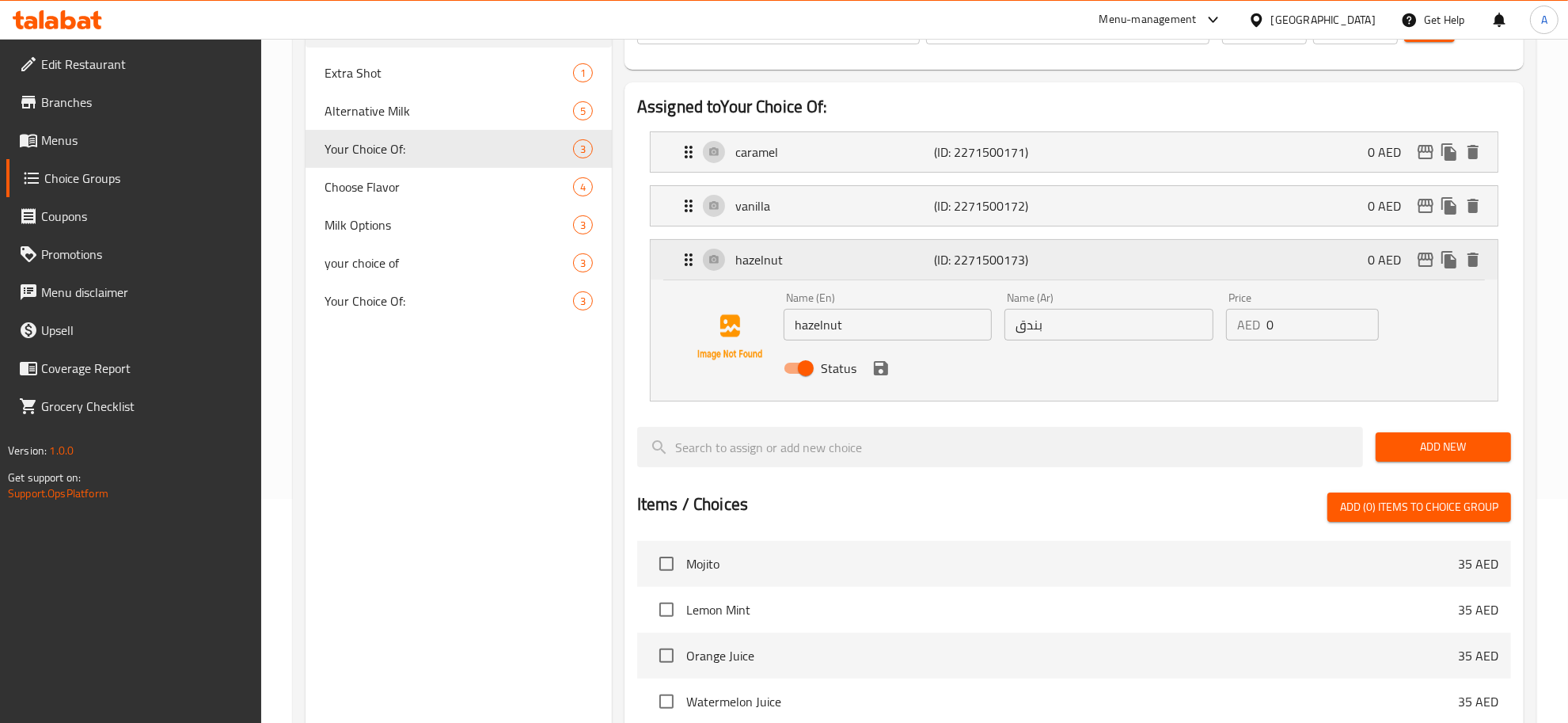
click at [1055, 258] on p "(ID: 2271500173)" at bounding box center [1000, 259] width 133 height 19
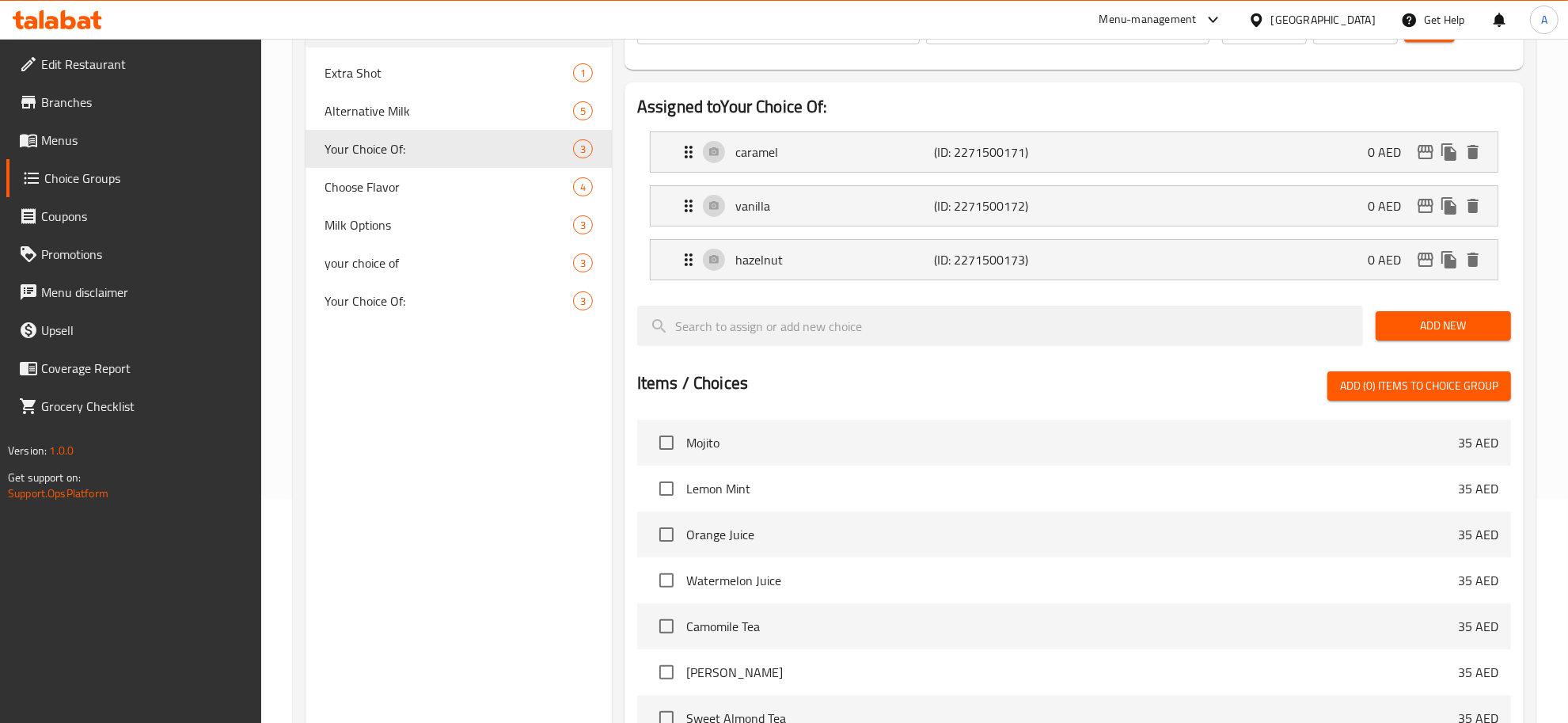
scroll to position [29, 0]
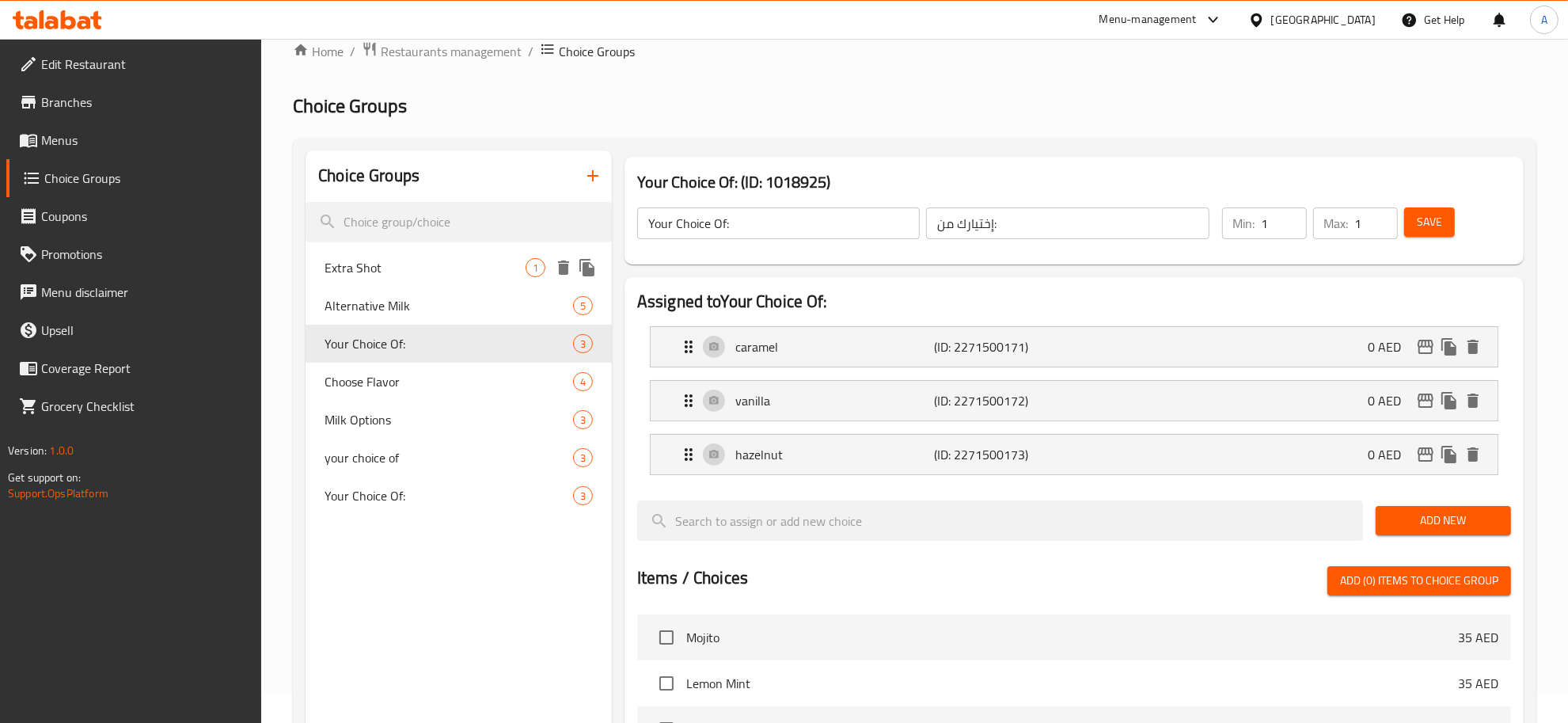
click at [406, 267] on span "Extra Shot" at bounding box center [425, 267] width 202 height 19
type input "Extra Shot"
type input "اكسترا شوت"
type input "0"
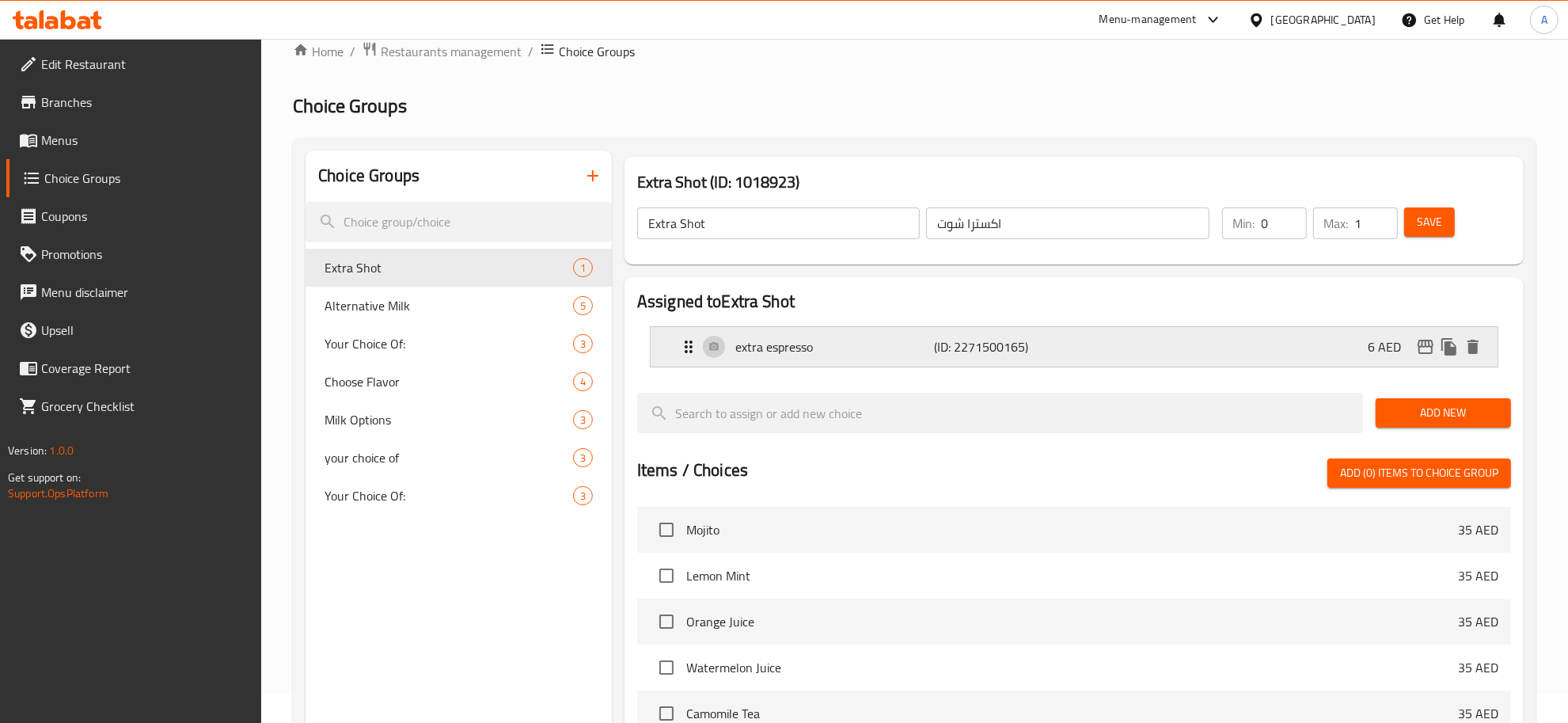
click at [936, 343] on p "(ID: 2271500165)" at bounding box center [1000, 347] width 133 height 19
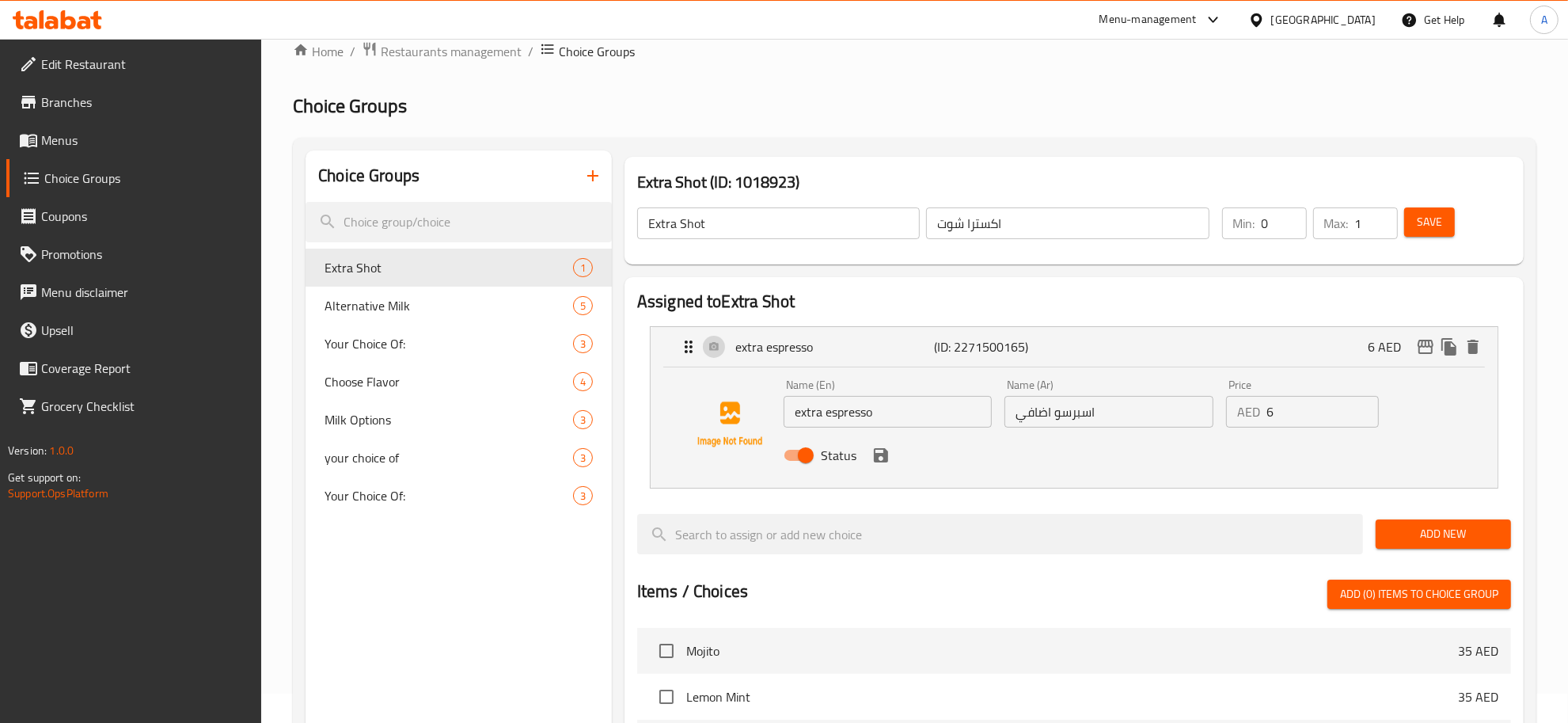
click at [717, 218] on input "Extra Shot" at bounding box center [778, 223] width 282 height 31
click at [928, 398] on input "extra espresso" at bounding box center [888, 411] width 208 height 31
paste input "Shot"
type input "extra espresso Shot"
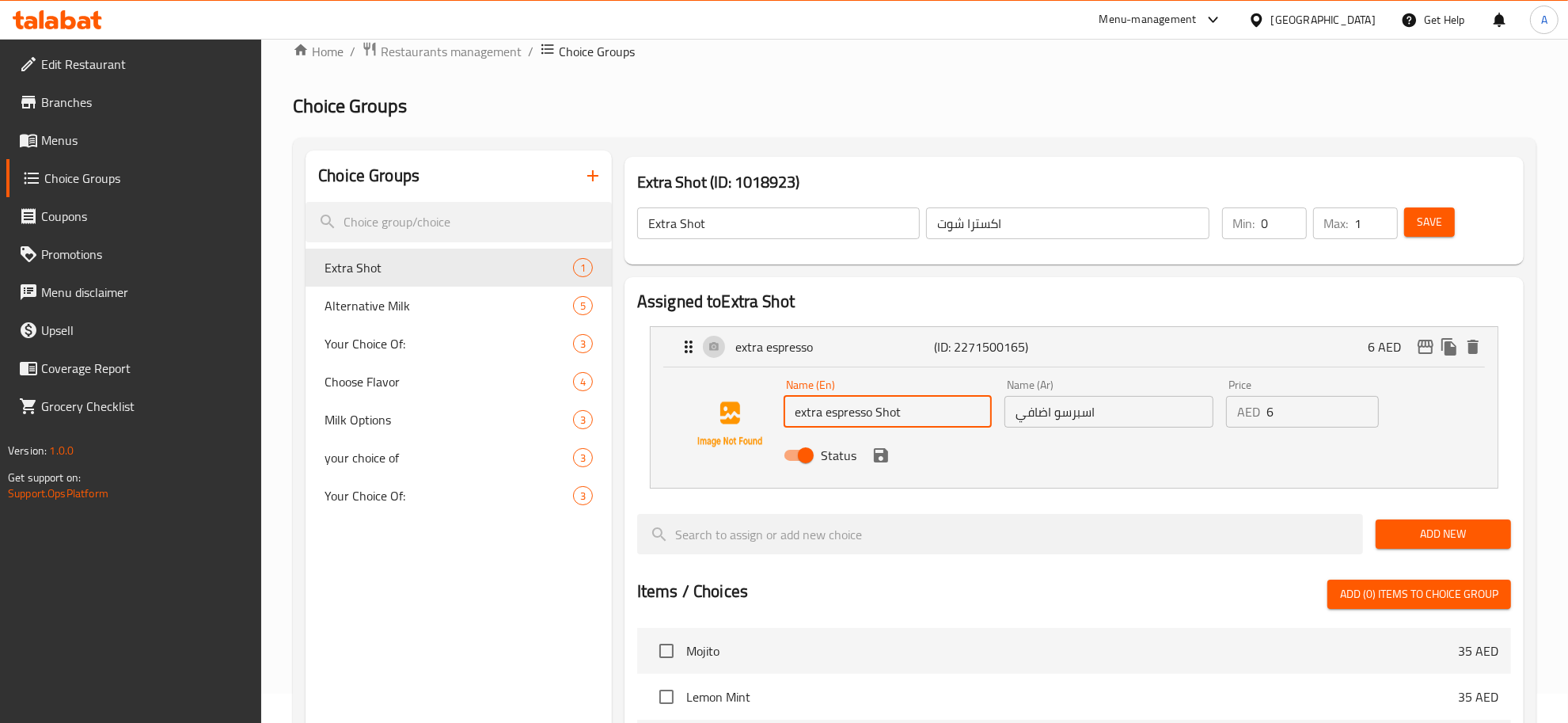
click at [950, 222] on input "اكسترا شوت" at bounding box center [1067, 223] width 282 height 31
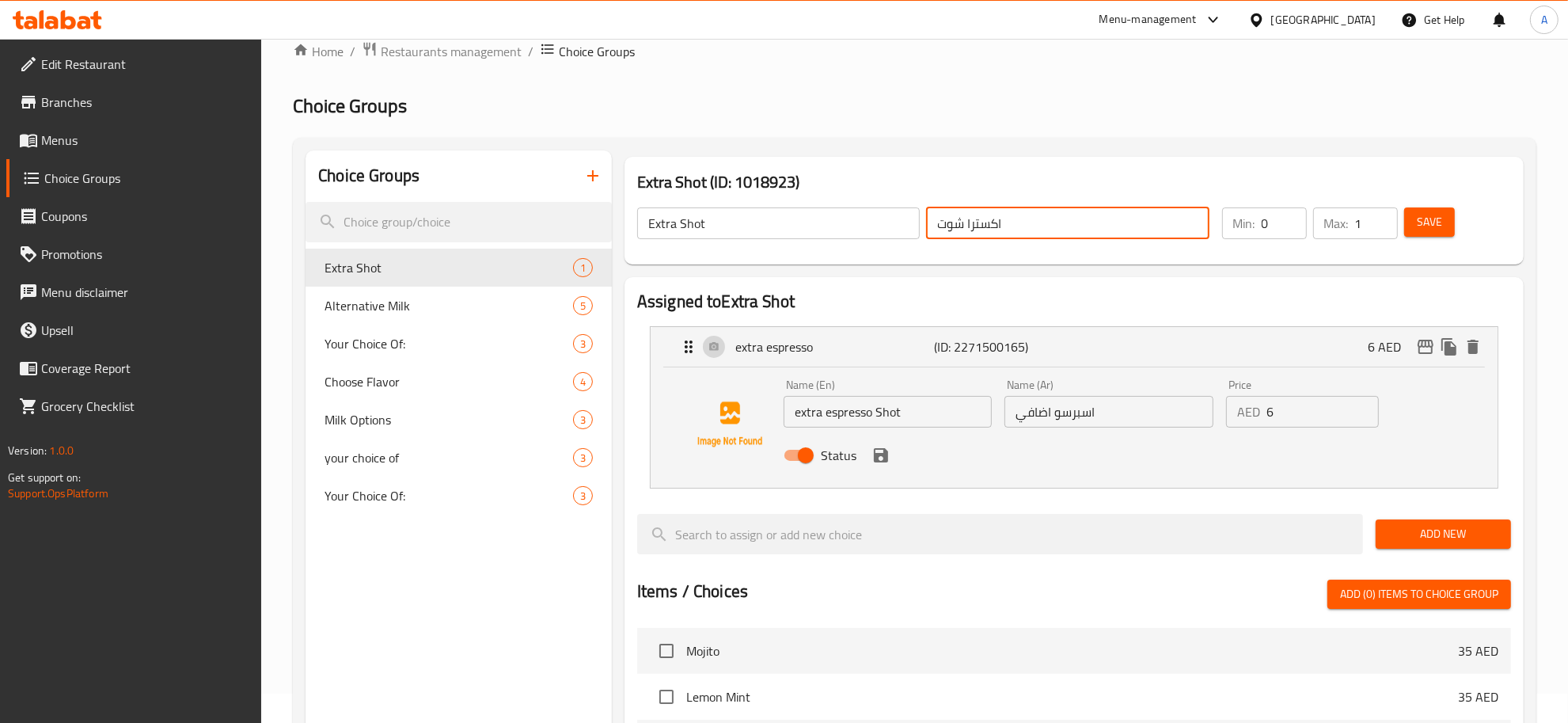
click at [950, 222] on input "اكسترا شوت" at bounding box center [1067, 223] width 282 height 31
drag, startPoint x: 1126, startPoint y: 384, endPoint x: 1137, endPoint y: 396, distance: 16.3
click at [1128, 384] on div "Name (Ar) اسبرسو اضافي Name (Ar)" at bounding box center [1109, 403] width 208 height 48
click at [1053, 411] on input "اسبرسو اضافي" at bounding box center [1109, 411] width 208 height 31
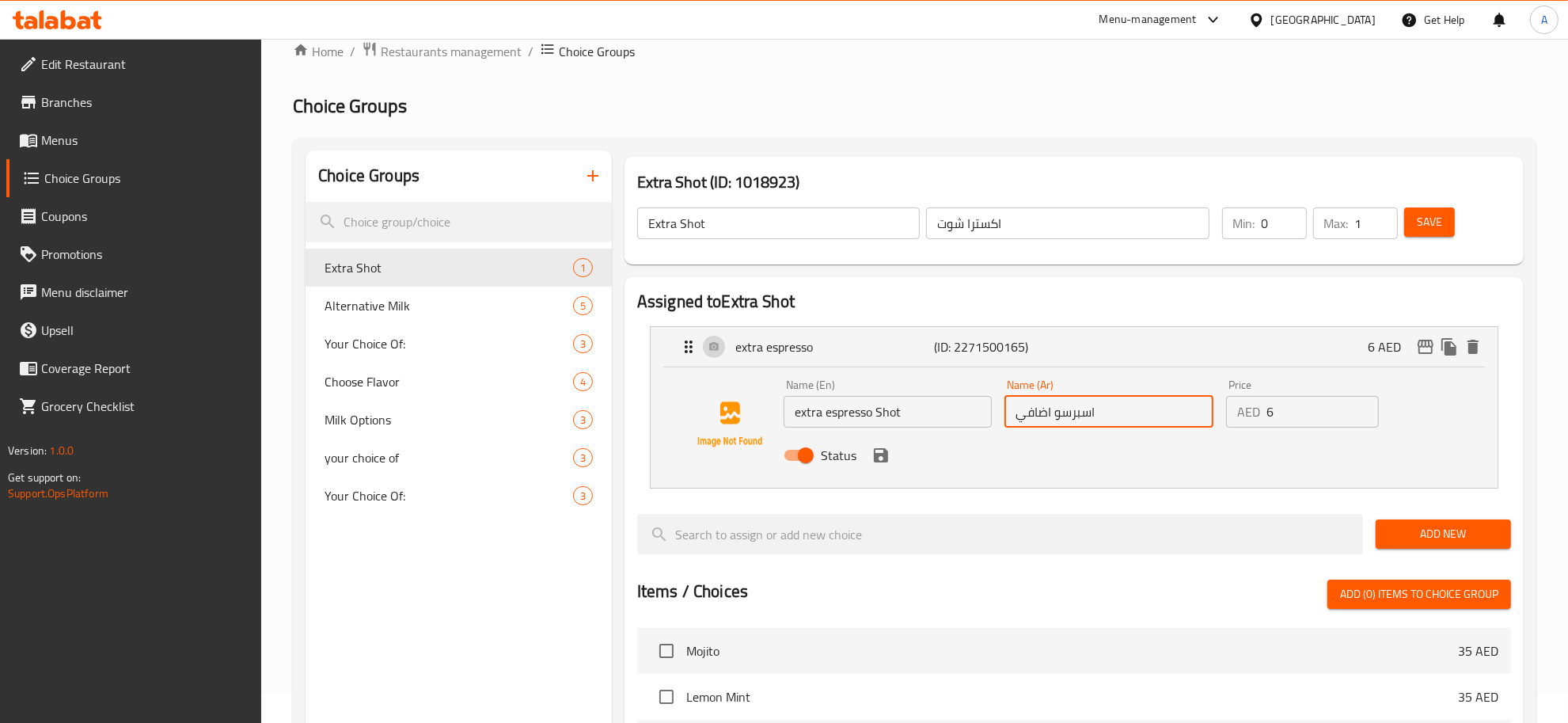
paste input "وت"
click at [882, 461] on icon "save" at bounding box center [881, 454] width 14 height 14
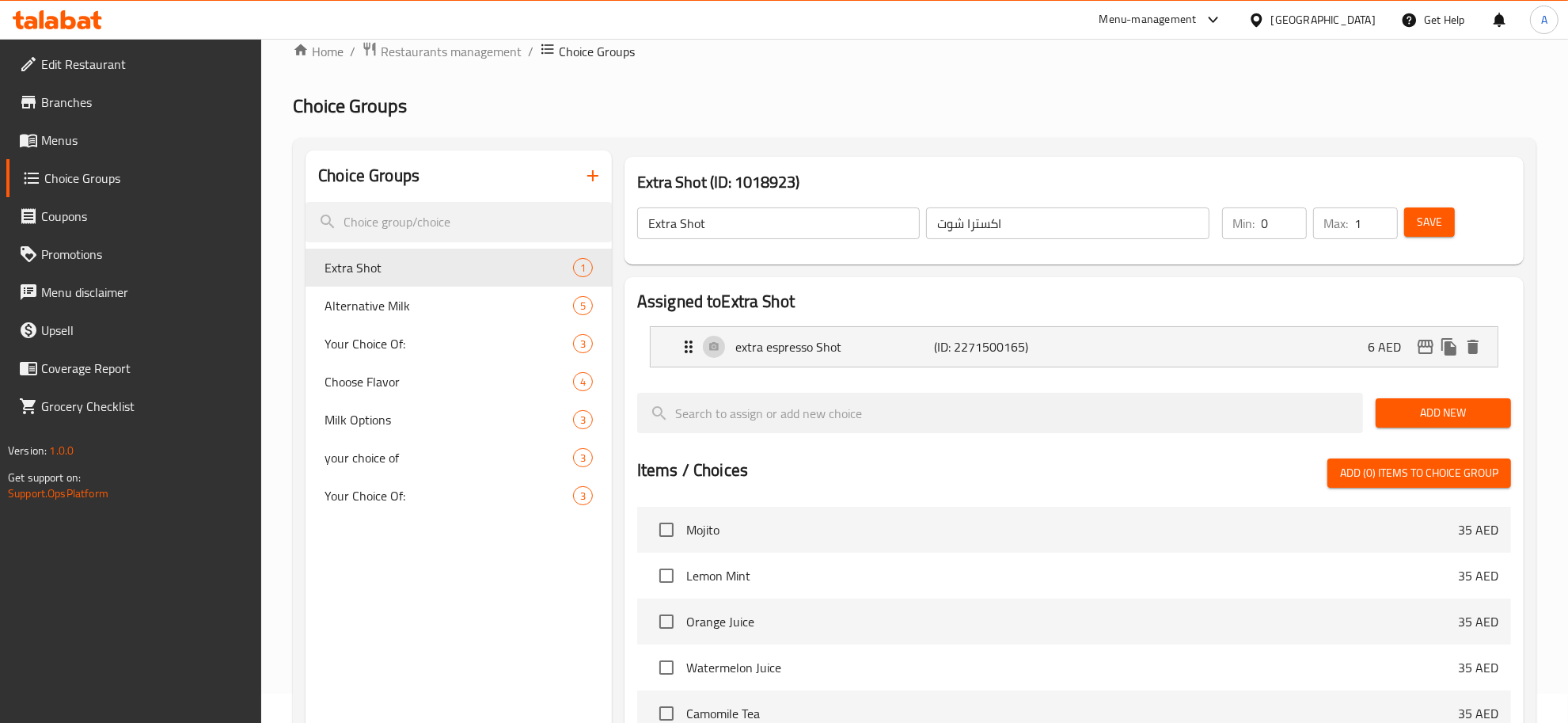
type input "اسبرسو شوت اضافي"
click at [1424, 225] on span "Save" at bounding box center [1430, 223] width 26 height 20
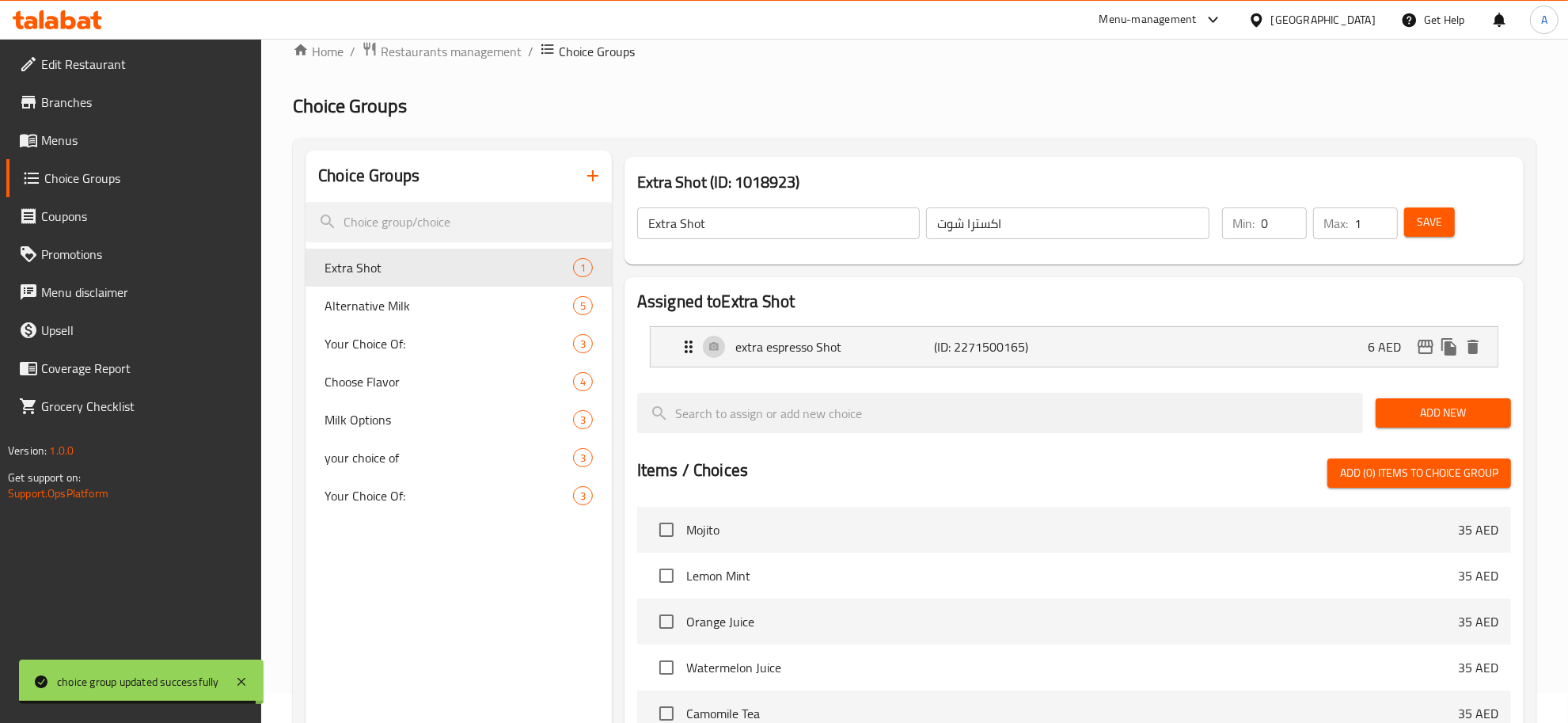
scroll to position [50, 0]
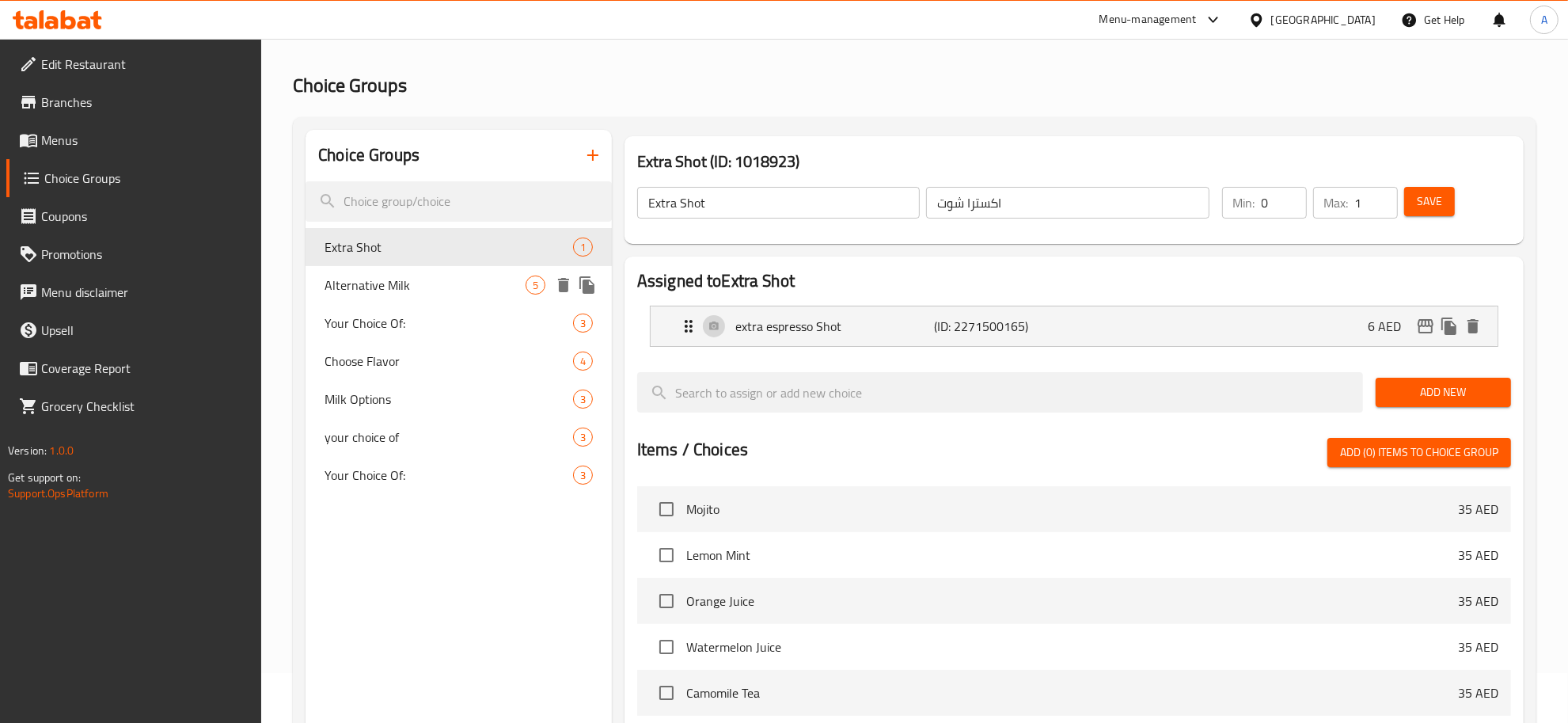
click at [451, 286] on span "Alternative Milk" at bounding box center [425, 284] width 202 height 19
type input "Alternative Milk"
type input "بدائل الحليب"
type input "5"
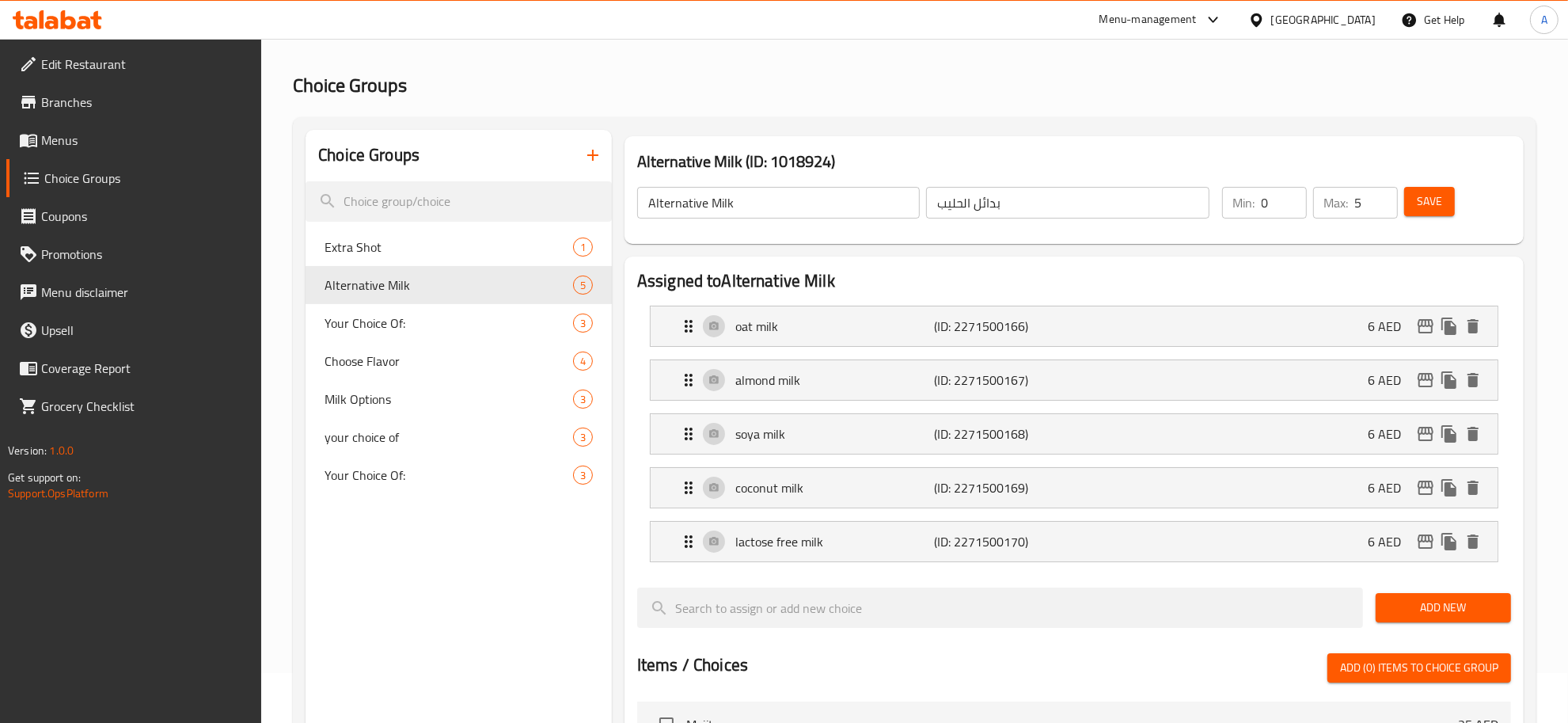
scroll to position [88, 0]
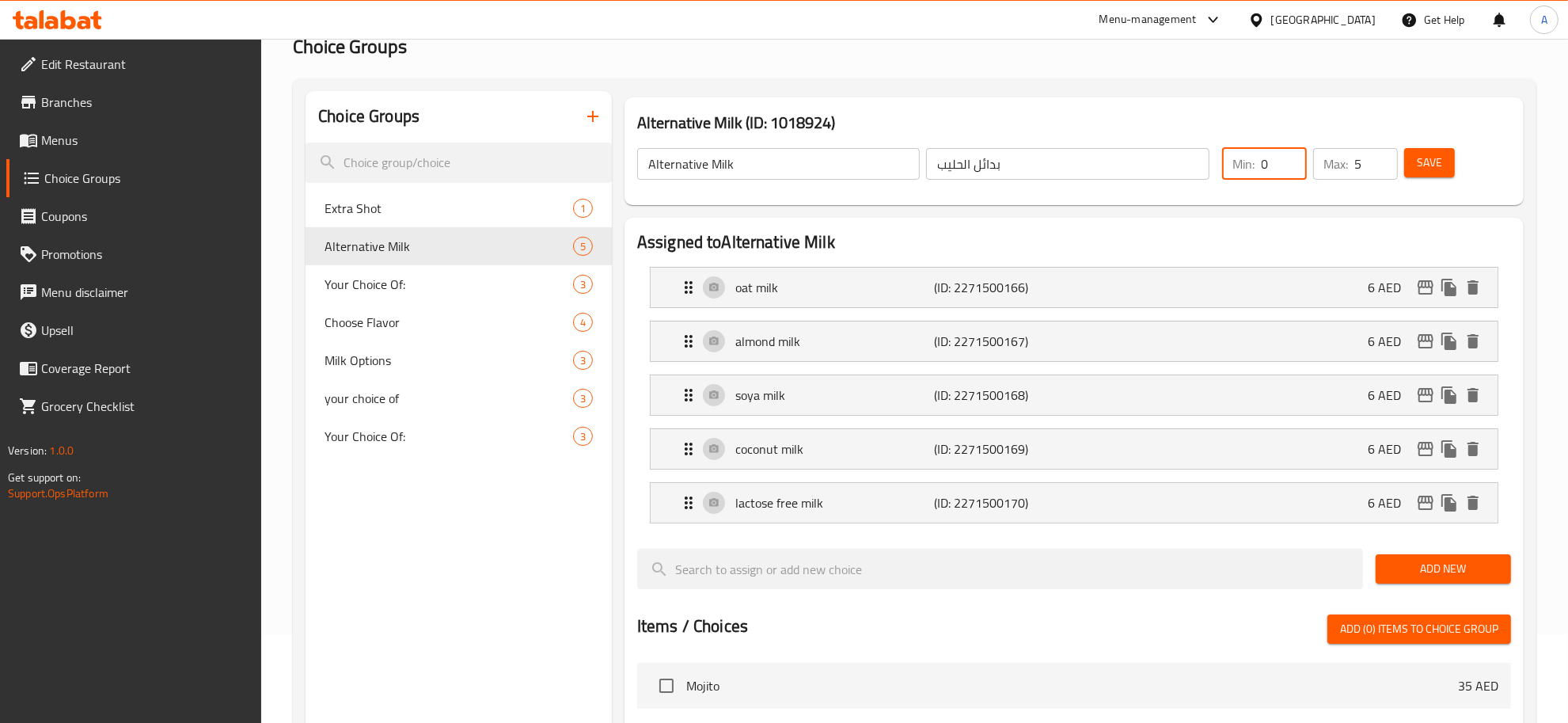
drag, startPoint x: 1274, startPoint y: 153, endPoint x: 1255, endPoint y: 141, distance: 22.5
click at [1249, 142] on div "Min: 0 ​ Max: 5 ​" at bounding box center [1310, 164] width 189 height 44
click at [1360, 163] on input "5" at bounding box center [1377, 164] width 42 height 31
click at [1353, 159] on div "Max: 5 ​" at bounding box center [1355, 164] width 85 height 31
click at [1358, 163] on input "5" at bounding box center [1377, 164] width 42 height 31
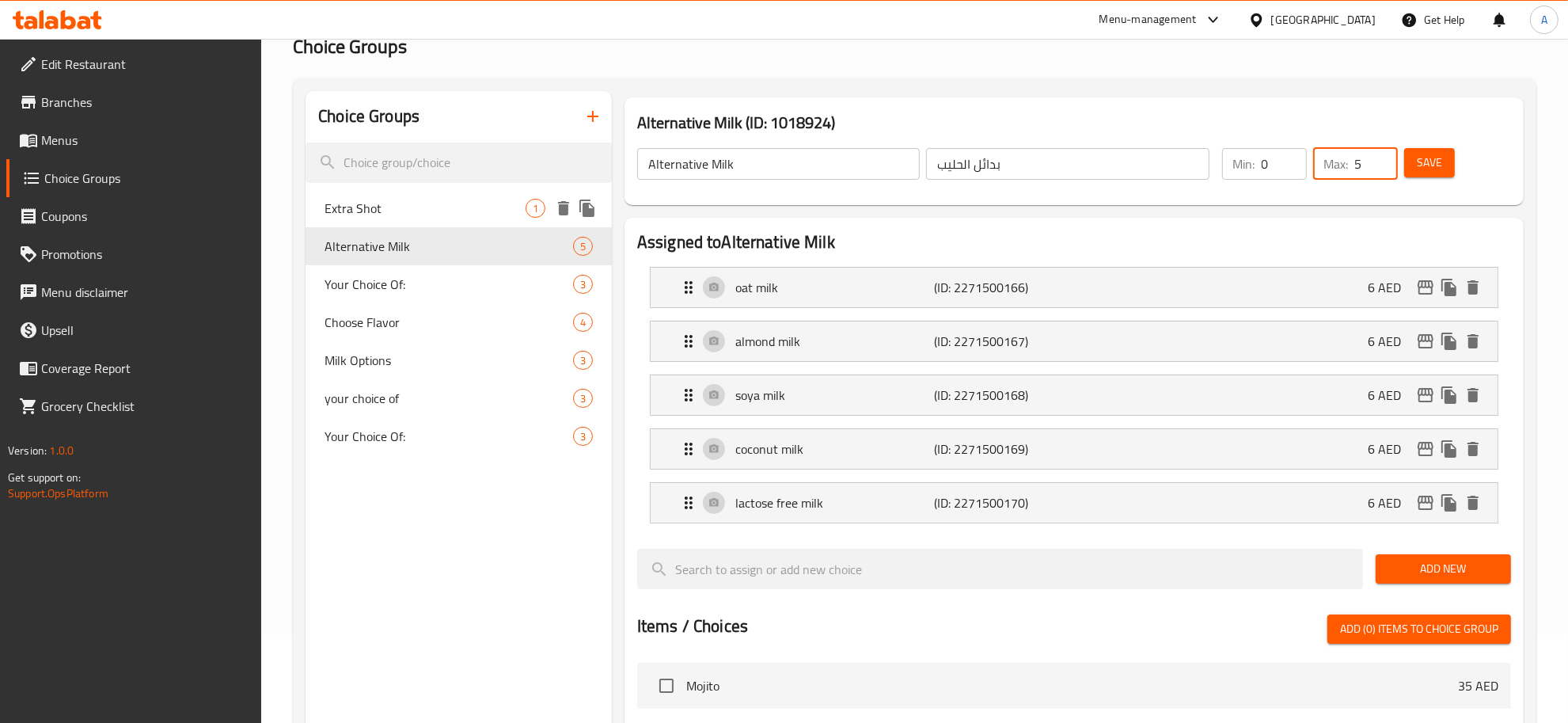
click at [442, 208] on span "Extra Shot" at bounding box center [425, 208] width 202 height 19
type input "Extra Shot"
type input "اكسترا شوت"
type input "1"
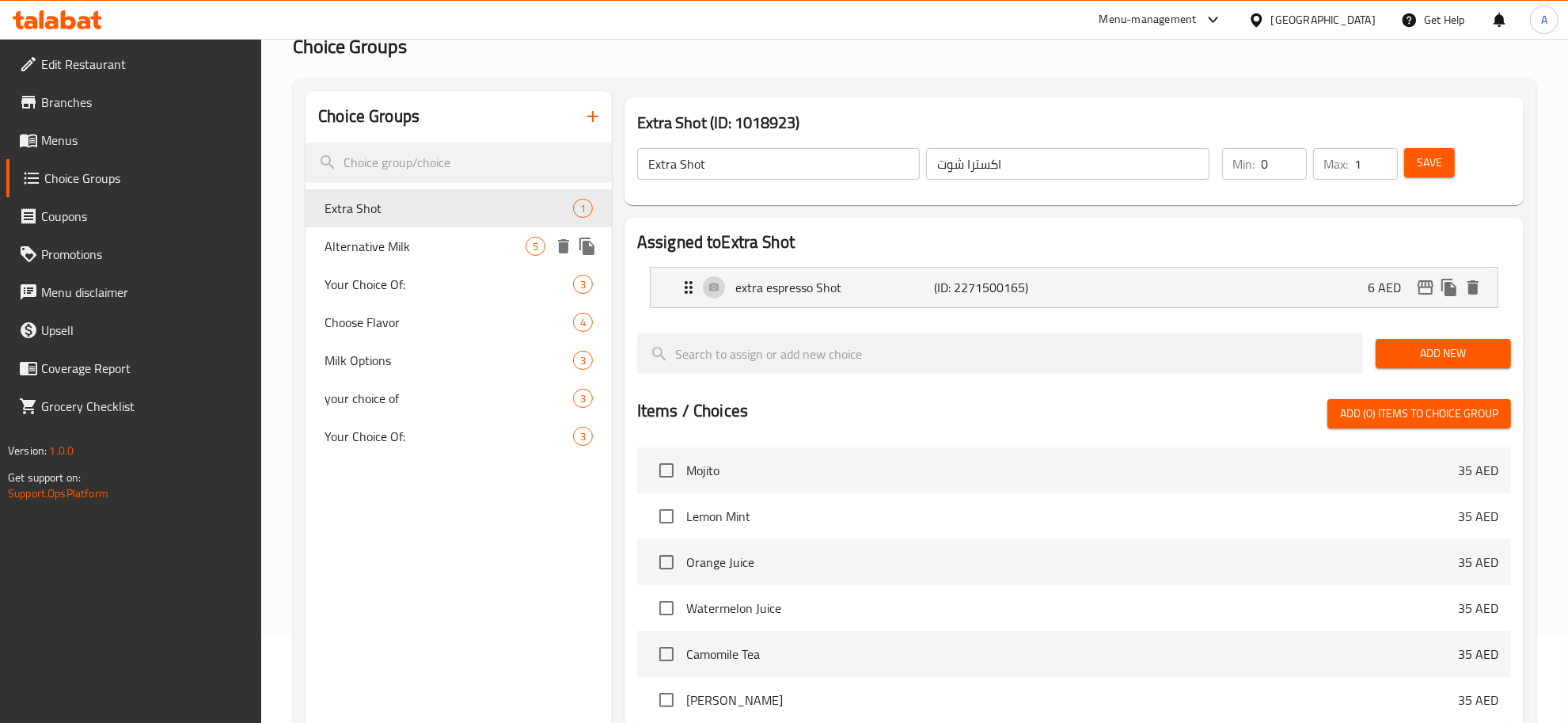
click at [428, 237] on span "Alternative Milk" at bounding box center [425, 246] width 202 height 19
type input "Alternative Milk"
type input "بدائل الحليب"
type input "5"
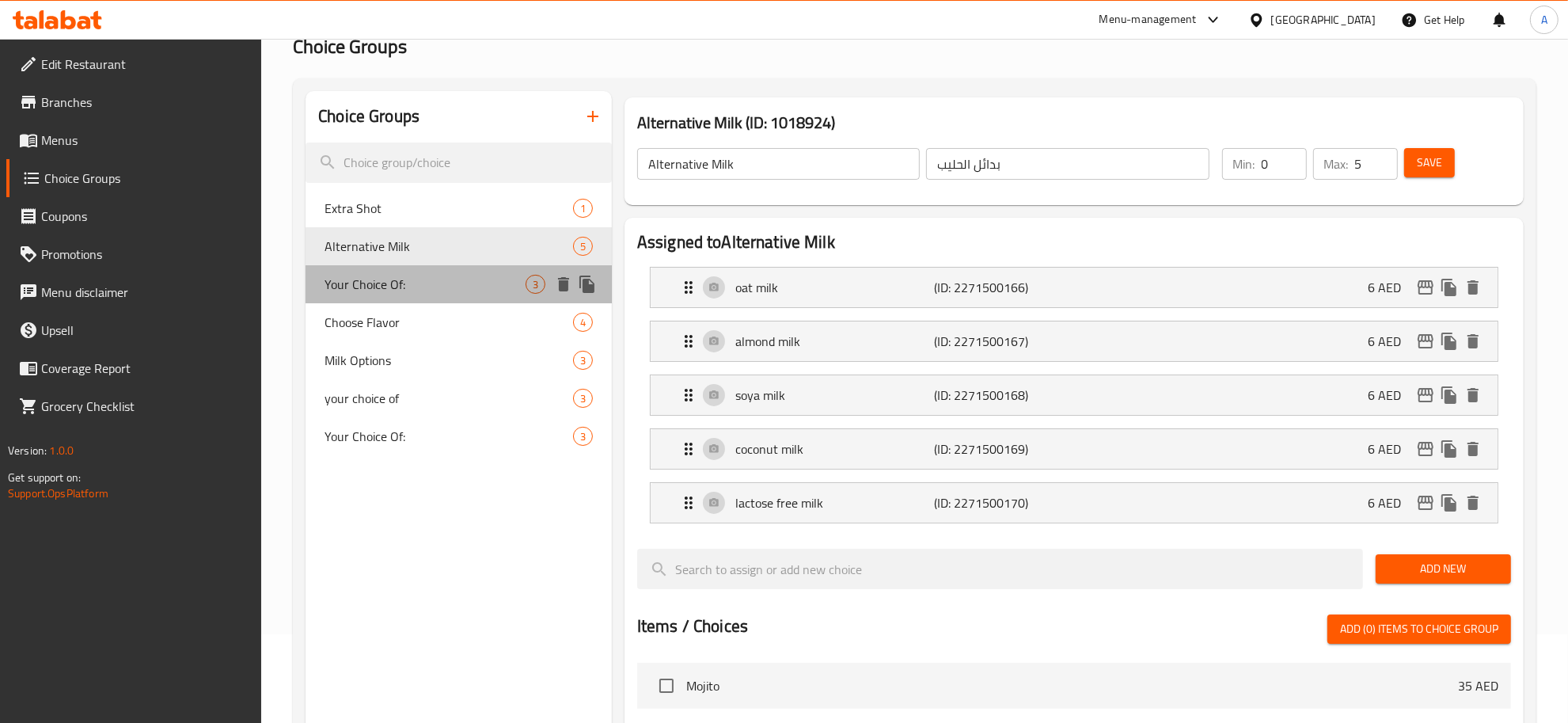
click at [406, 279] on span "Your Choice Of:" at bounding box center [425, 284] width 202 height 19
type input "Your Choice Of:"
type input "إختيارك من:"
type input "1"
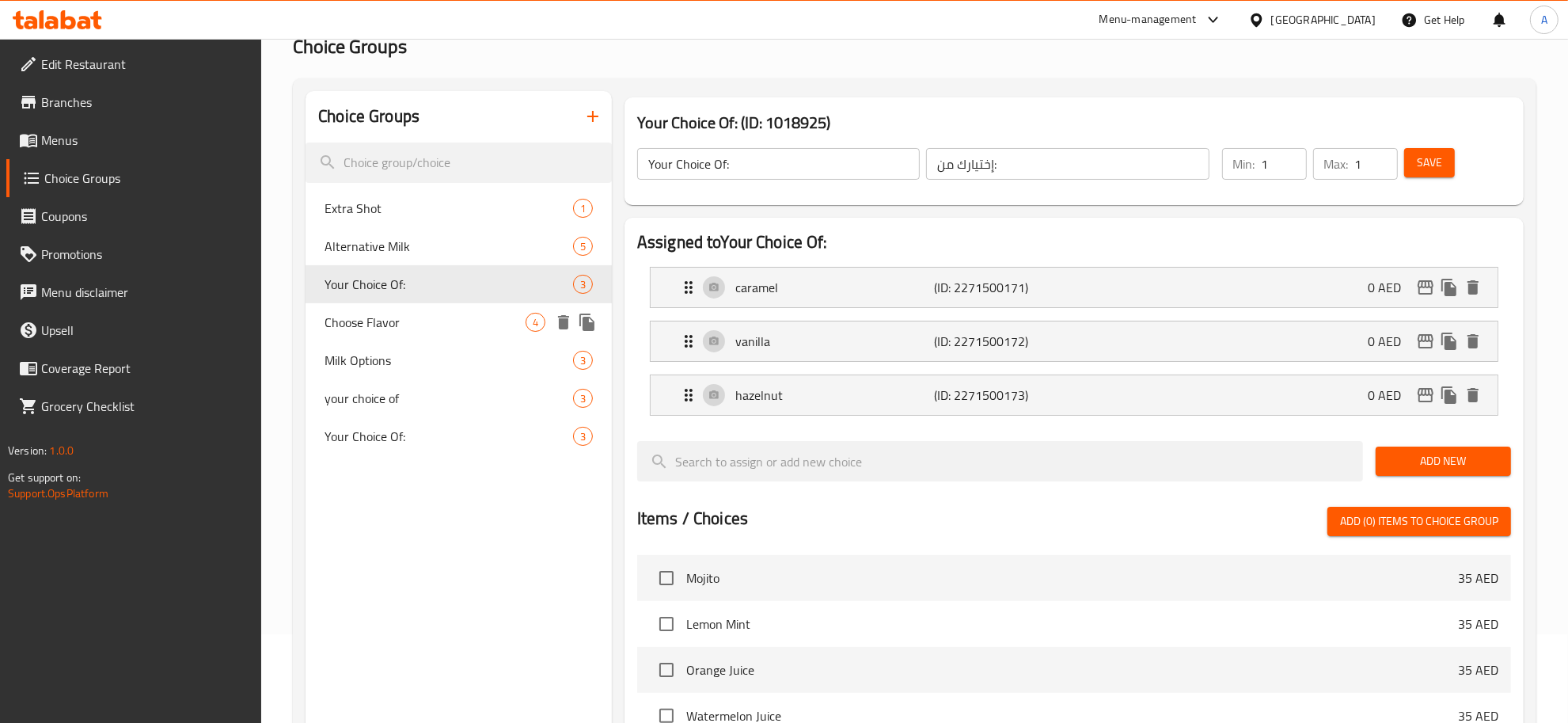
click at [420, 335] on div "Choose Flavor 4" at bounding box center [458, 322] width 306 height 38
type input "Choose Flavor"
type input "اختر النكهة"
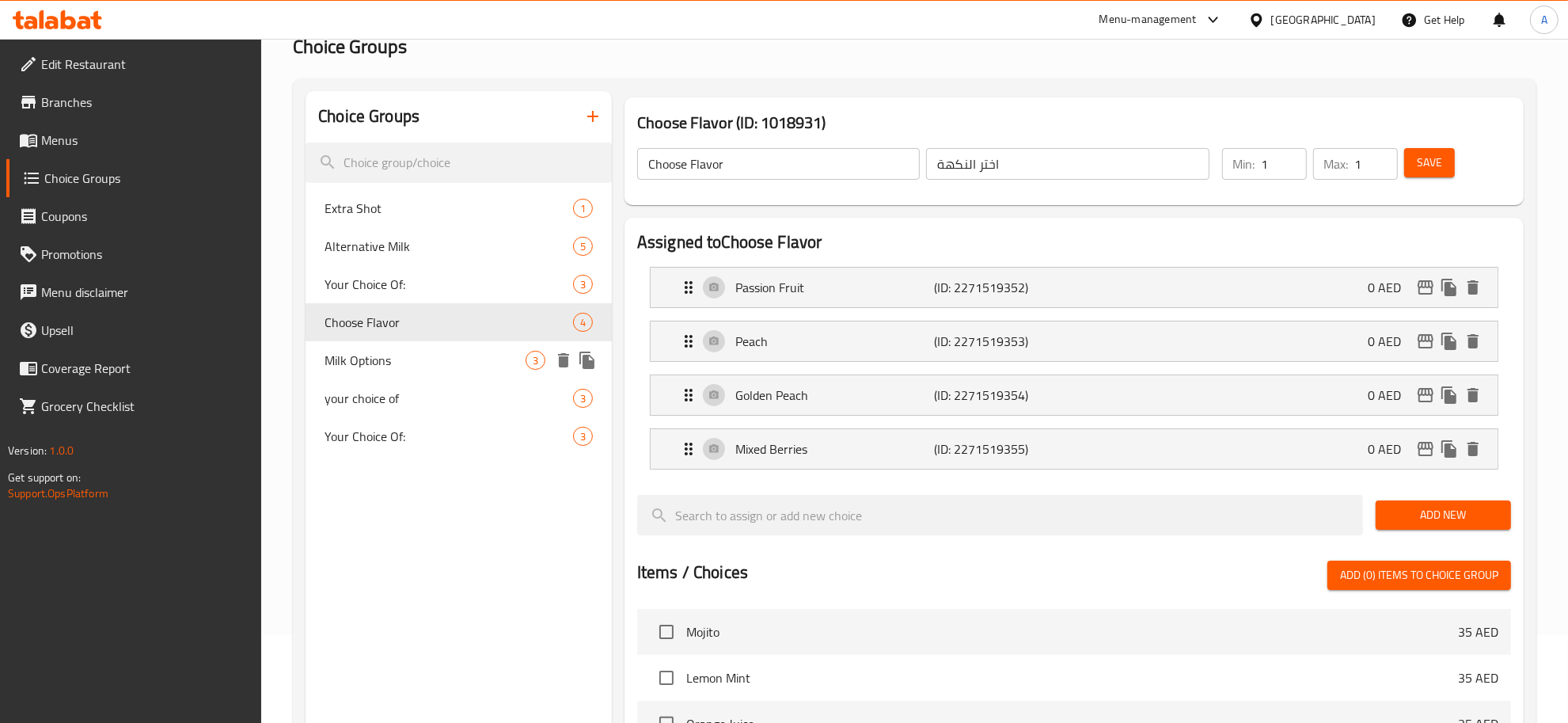
click at [417, 350] on span "Milk Options" at bounding box center [425, 360] width 202 height 19
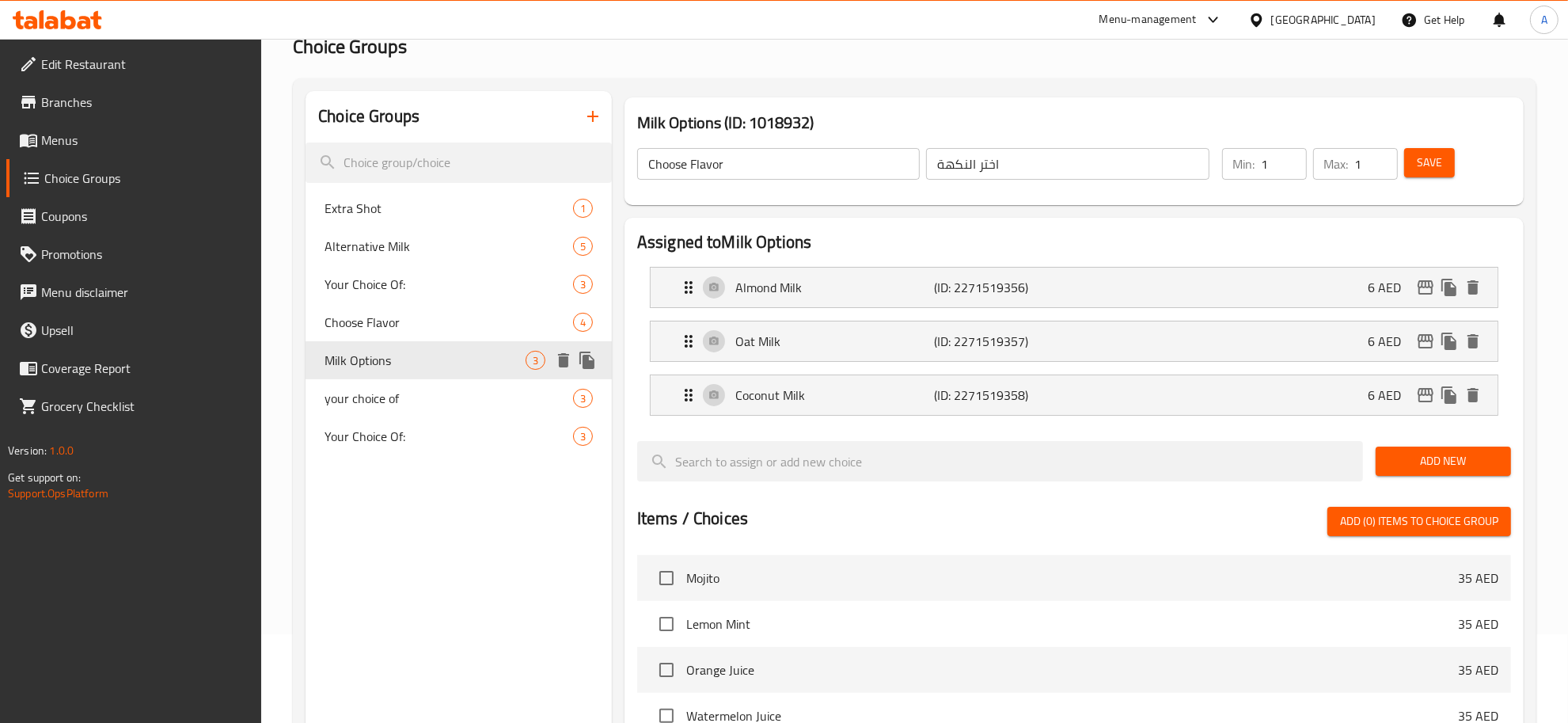
type input "Milk Options"
type input "اختيارات الحليب"
type input "0"
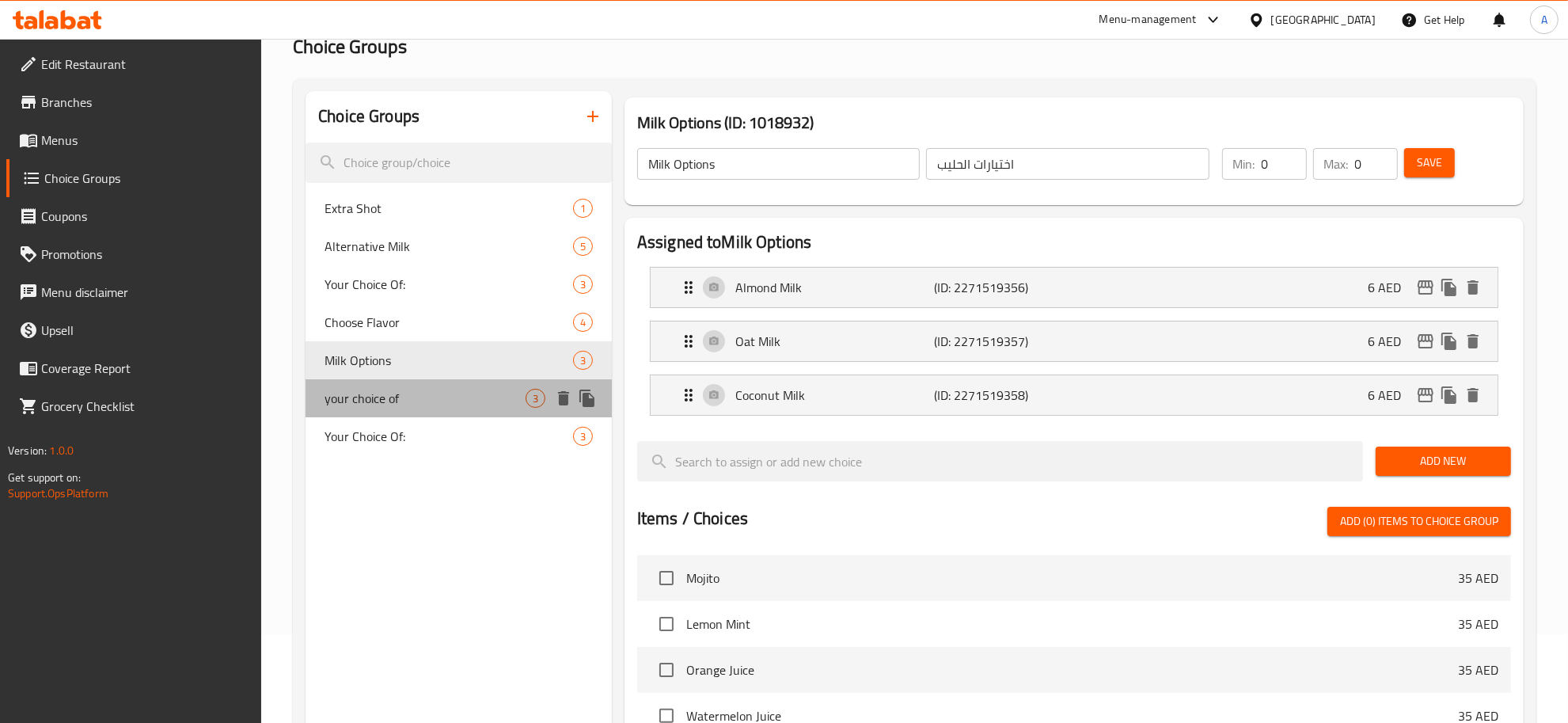
click at [459, 401] on span "your choice of" at bounding box center [425, 397] width 202 height 19
type input "your choice of"
type input "اختيارك من"
type input "1"
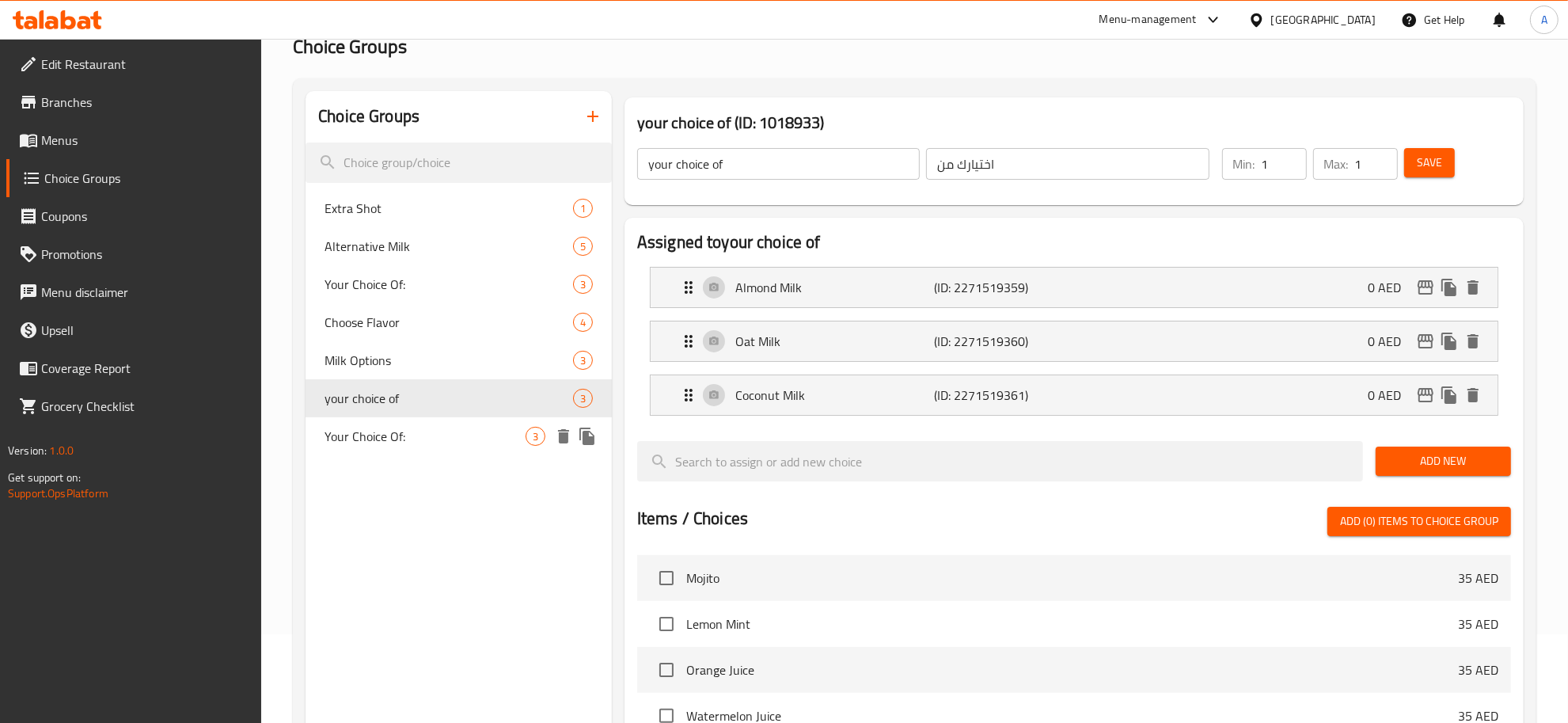
click at [455, 428] on span "Your Choice Of:" at bounding box center [425, 436] width 202 height 19
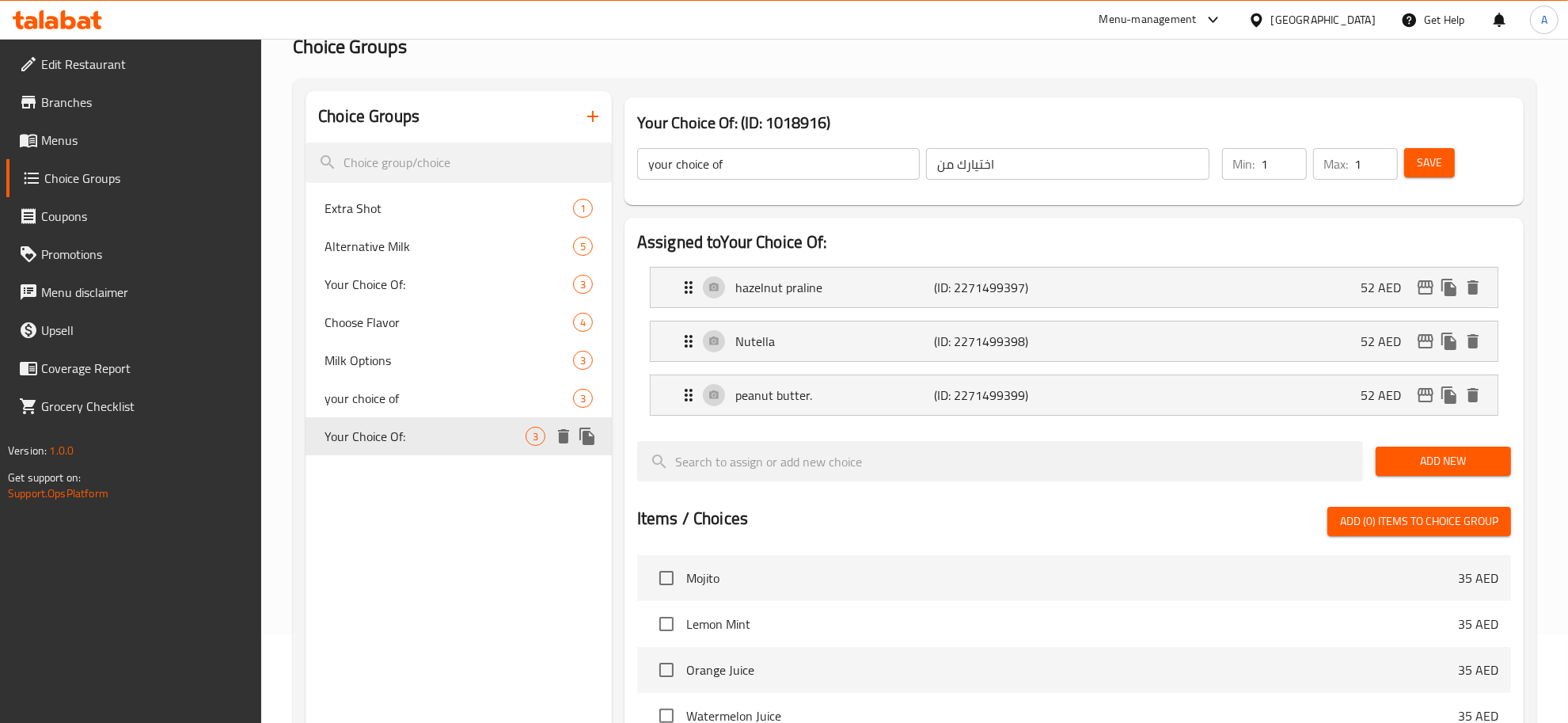
type input "Your Choice Of:"
type input "إختيارك من:"
click at [96, 139] on span "Menus" at bounding box center [145, 140] width 208 height 19
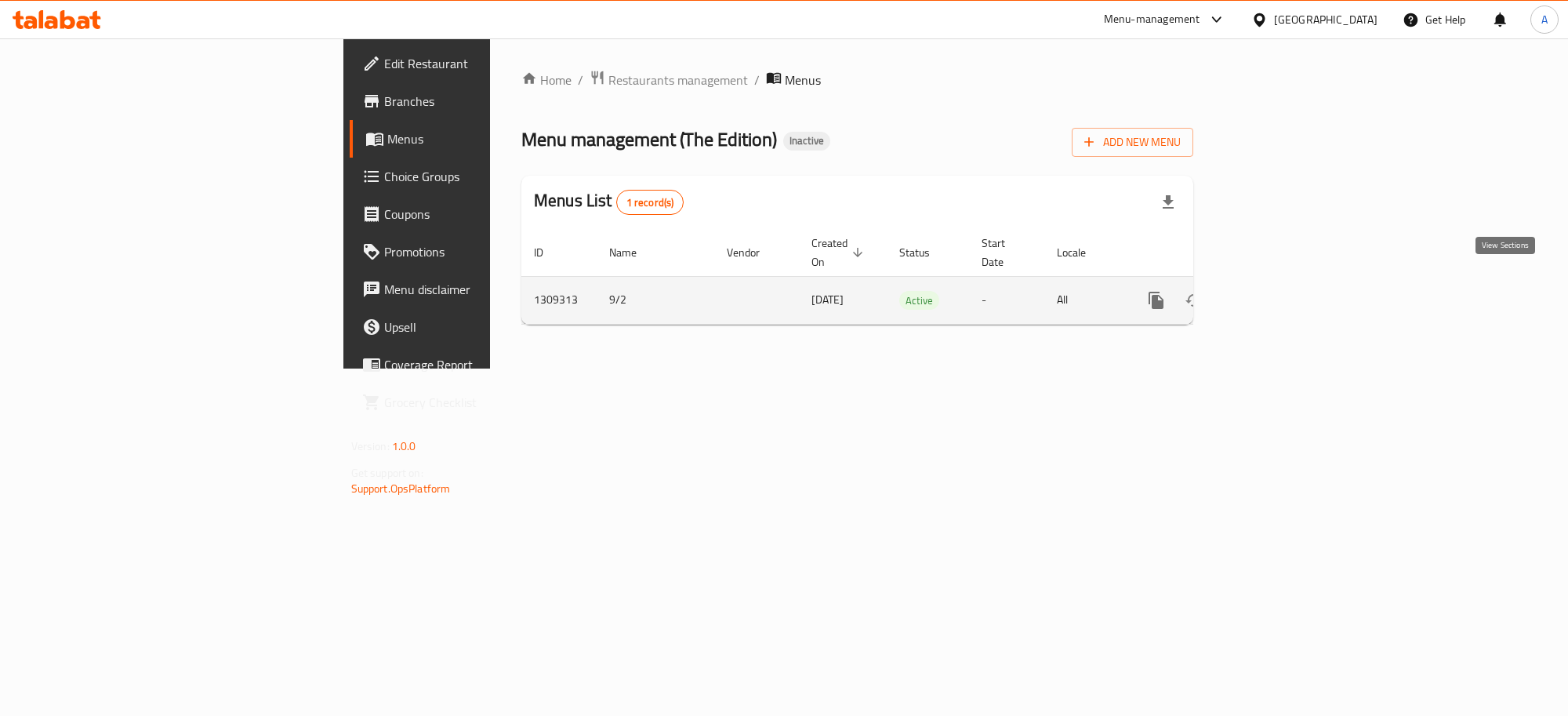
click at [1278, 291] on icon "enhanced table" at bounding box center [1269, 300] width 19 height 19
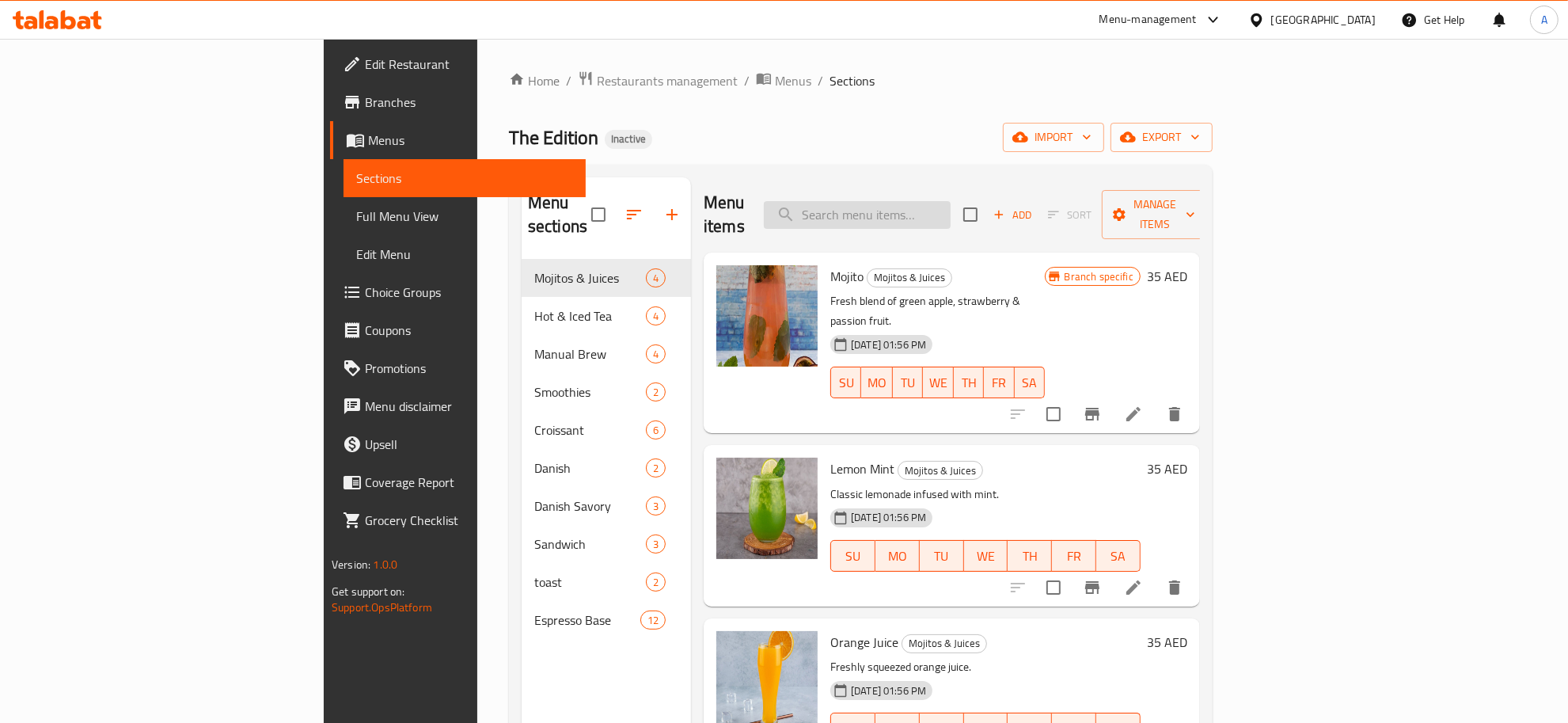
click at [951, 207] on input "search" at bounding box center [857, 215] width 187 height 28
paste input "0"
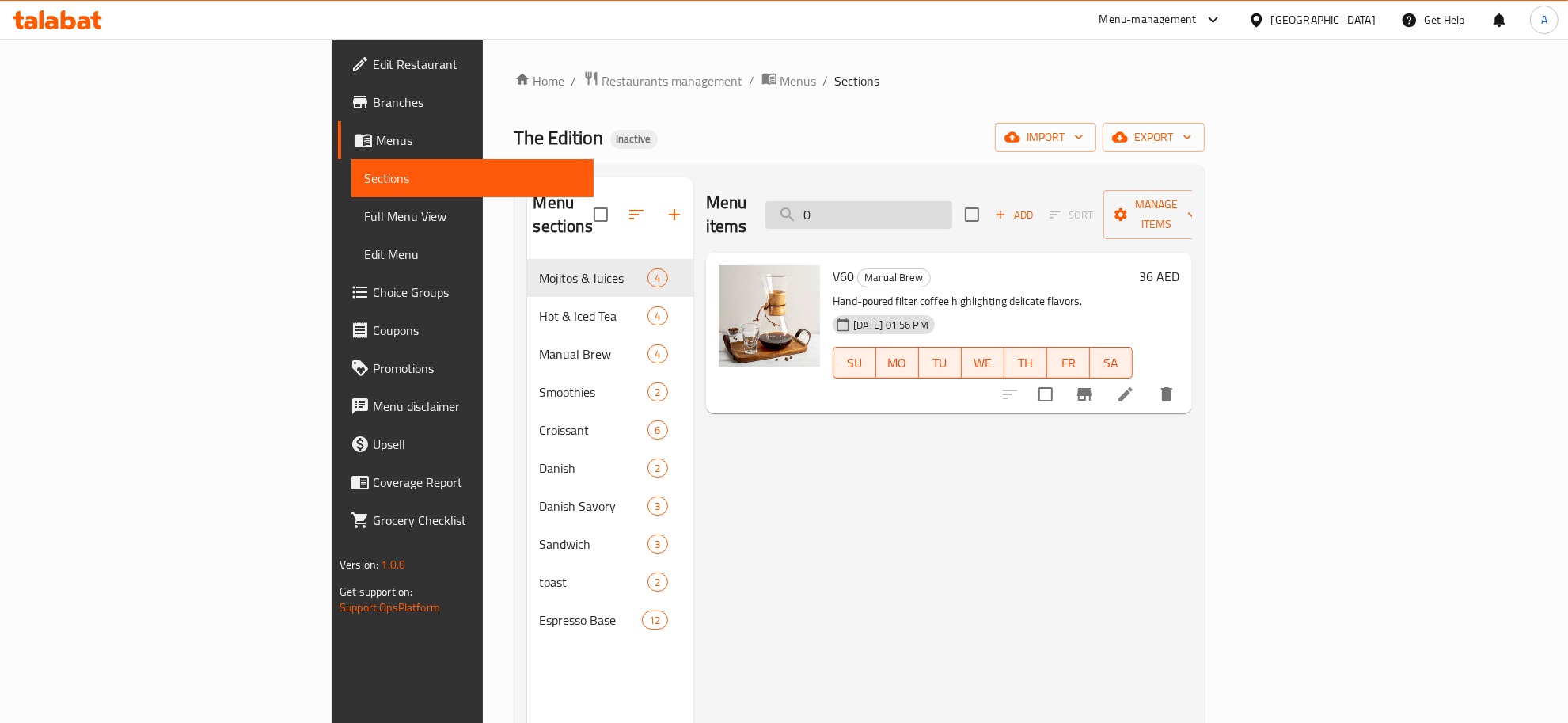
click at [952, 204] on input "0" at bounding box center [859, 215] width 187 height 28
paste input "Cold Brew"
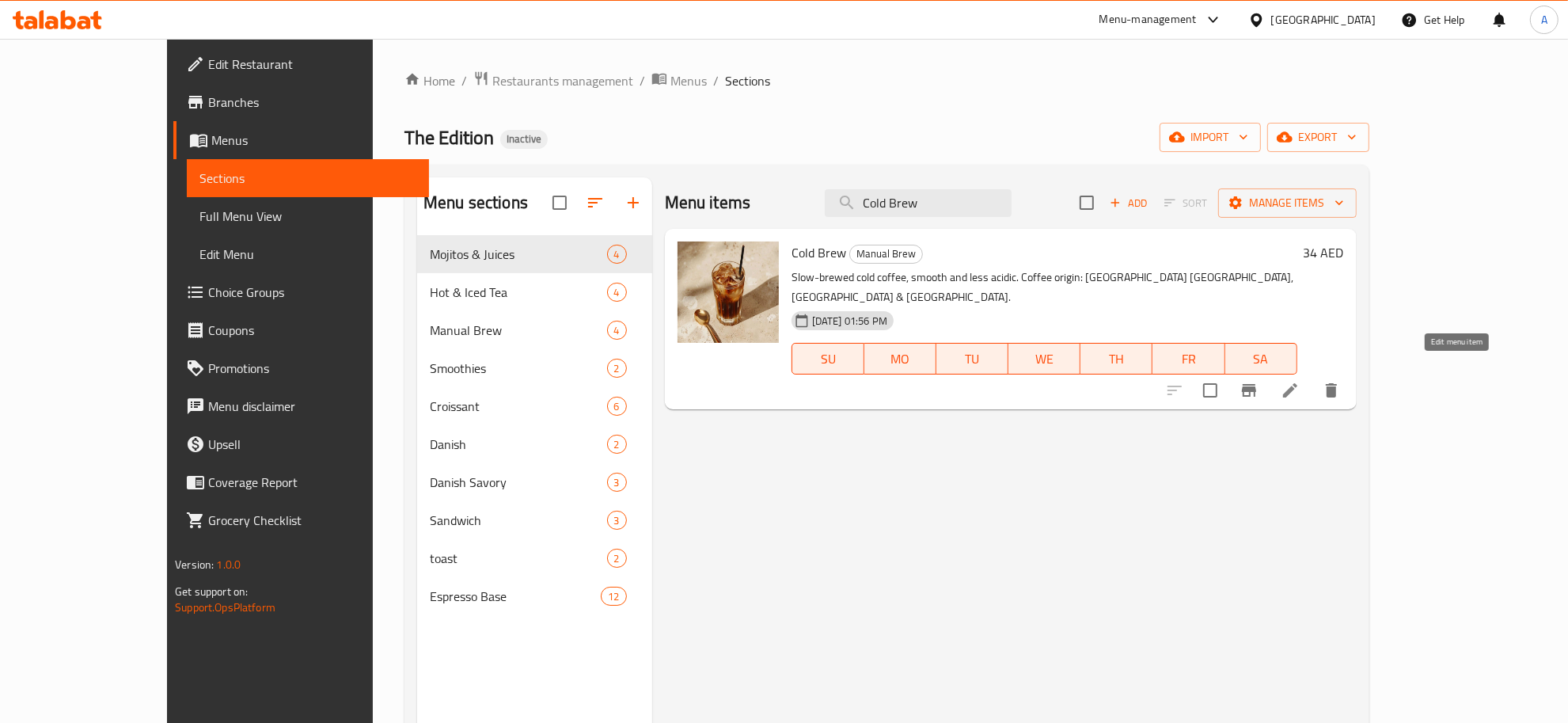
type input "Cold Brew"
click at [1300, 381] on icon at bounding box center [1290, 390] width 19 height 19
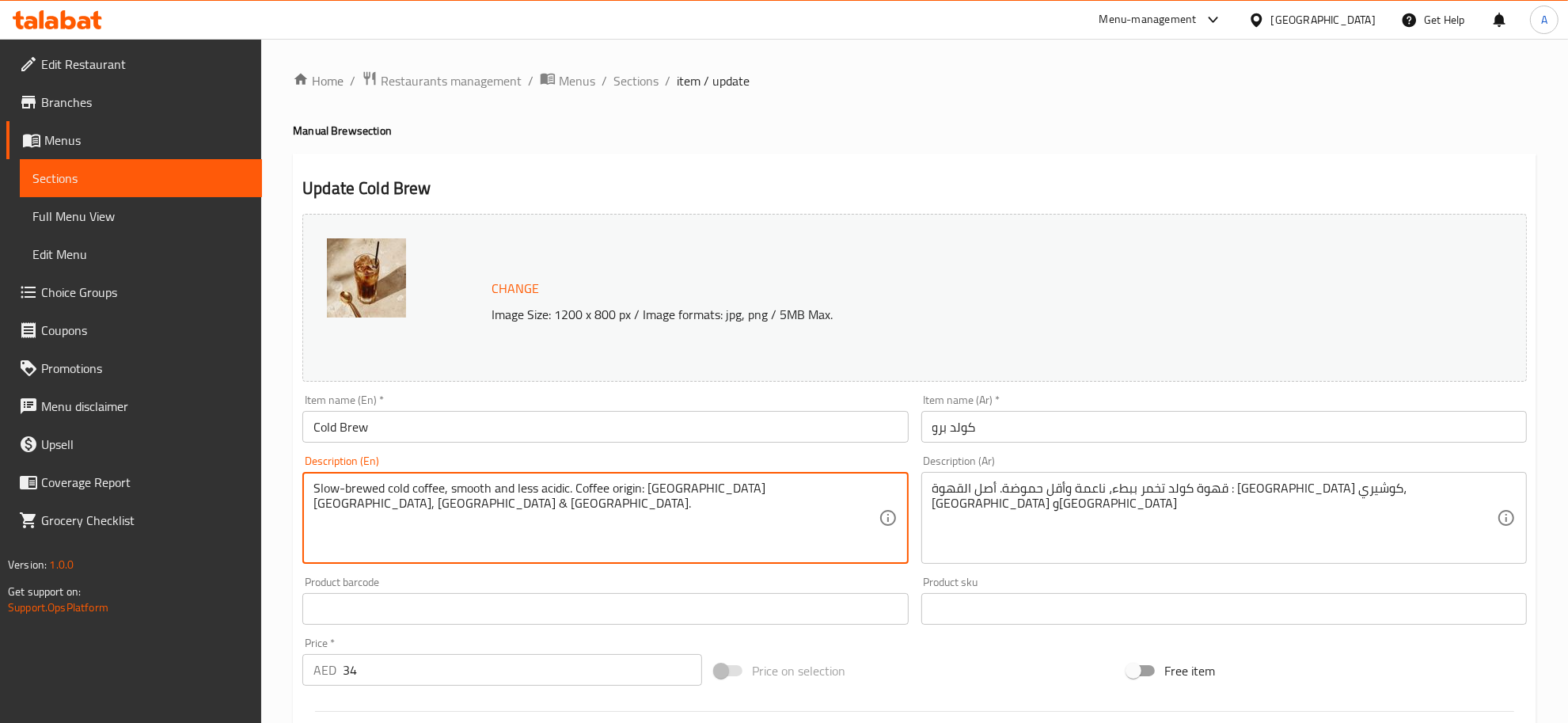
click at [456, 514] on textarea "Slow-brewed cold coffee, smooth and less acidic. Coffee origin: Ethiopia Kocher…" at bounding box center [595, 518] width 564 height 75
click at [456, 515] on textarea "Slow-brewed cold coffee, smooth and less acidic. Coffee origin: Ethiopia Kocher…" at bounding box center [595, 518] width 564 height 75
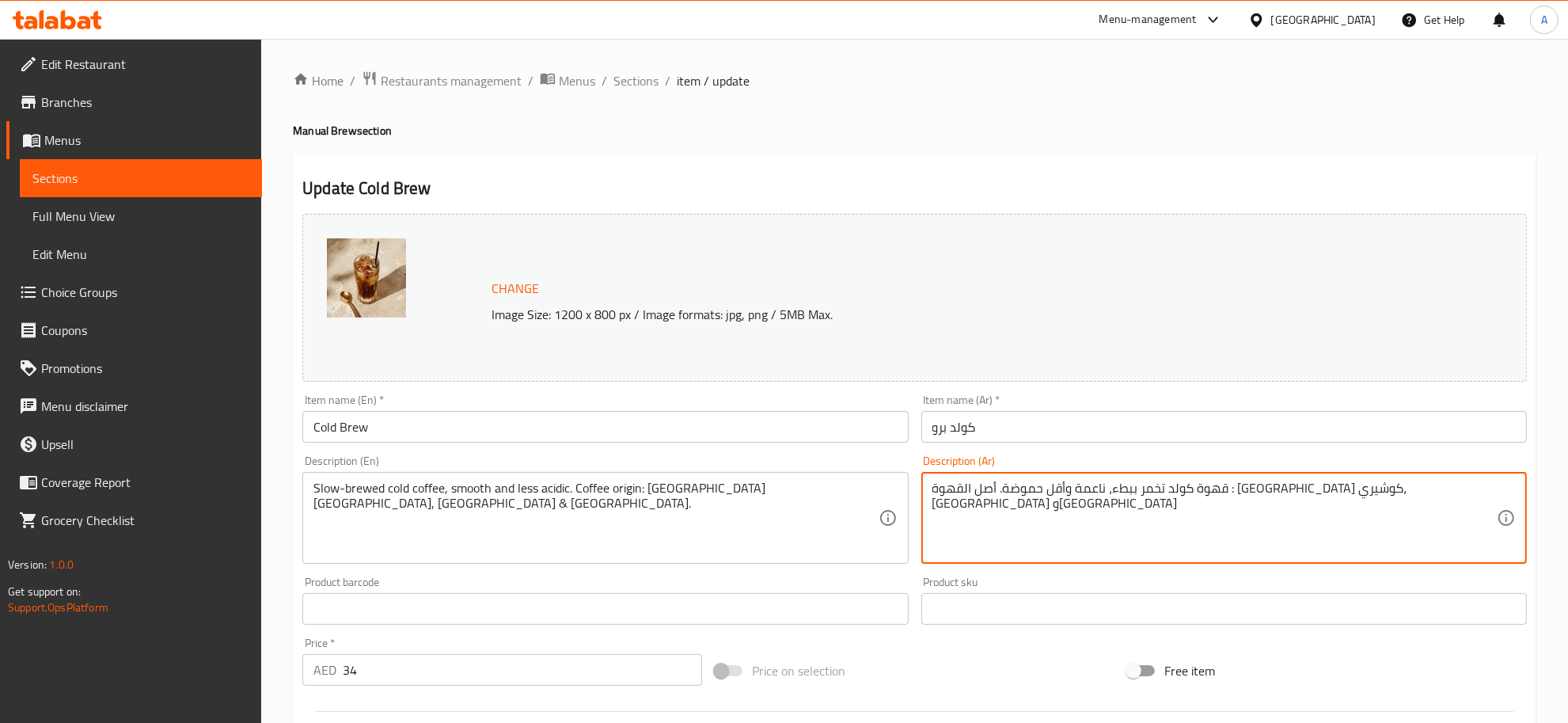
click at [1255, 503] on textarea "قهوة كولد تخمر ببطء، ناعمة وأقل حموضة. أصل القهوة : إثيوبيا كوشيري، كينيا وكولو…" at bounding box center [1215, 518] width 564 height 75
click at [1256, 503] on textarea "قهوة كولد تخمر ببطء، ناعمة وأقل حموضة. أصل القهوة : إثيوبيا كوشيري، كينيا وكولو…" at bounding box center [1215, 518] width 564 height 75
paste textarea "باردة مُحضّرة ببطء، ناعمة وأقل حموضة. أصلها: إثيوبيا، كوشيري، كينيا، وكولومبيا."
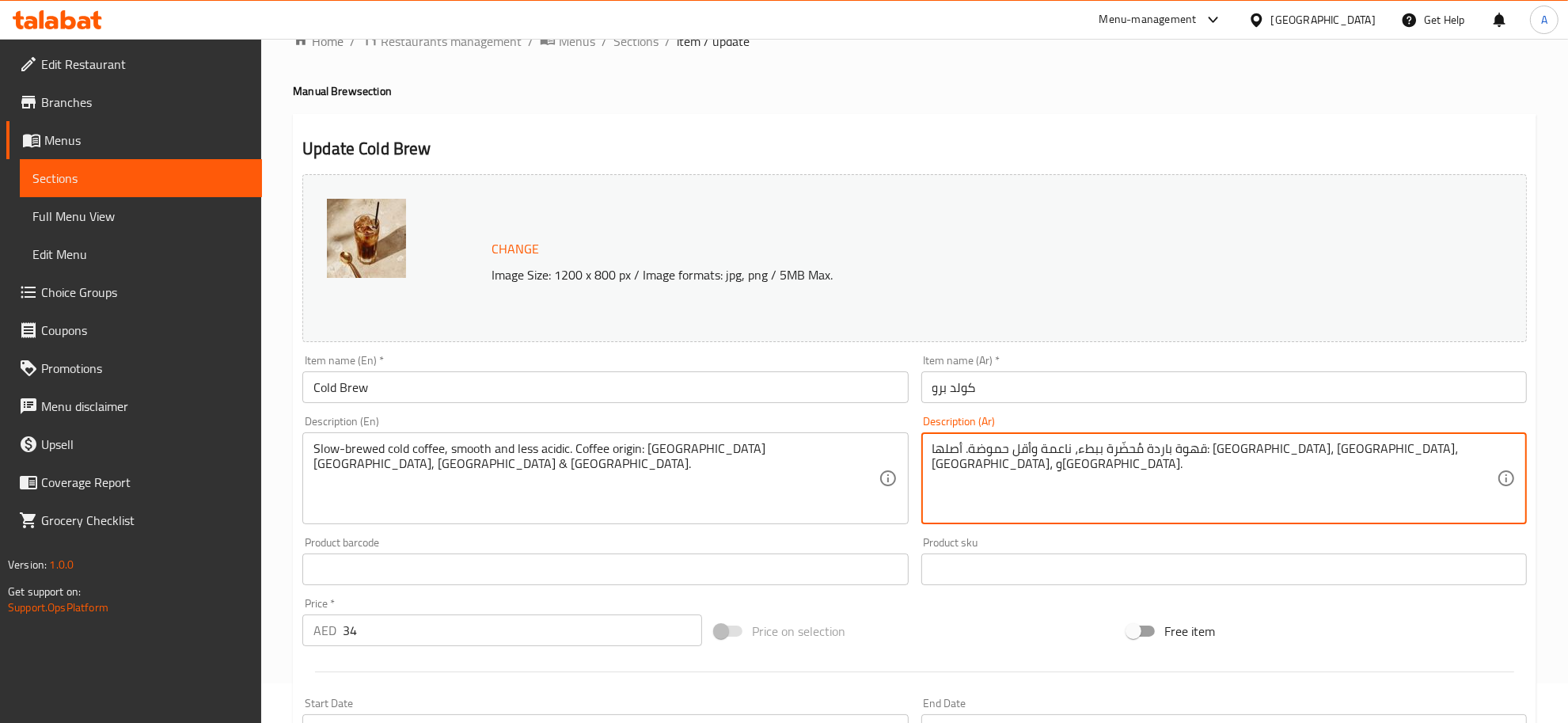
scroll to position [79, 0]
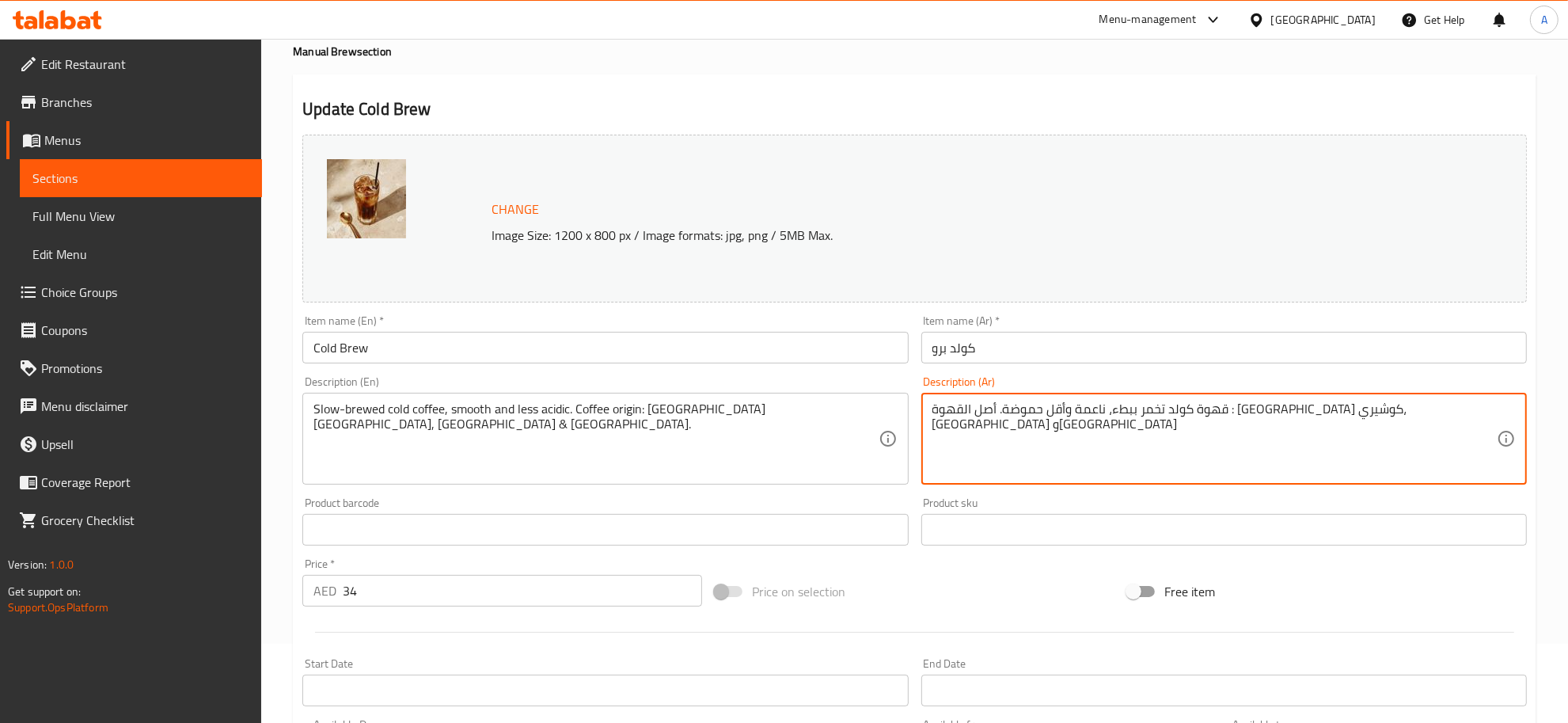
click at [1348, 436] on textarea "قهوة كولد تخمر ببطء، ناعمة وأقل حموضة. أصل القهوة : إثيوبيا كوشيري، كينيا وكولو…" at bounding box center [1215, 439] width 564 height 75
click at [1350, 409] on textarea "قهوة كولد تخمر ببطء، ناعمة وأقل حموضة. أصل القهوة : إثيوبيا كوشيري، كينيا وكولو…" at bounding box center [1215, 439] width 564 height 75
paste textarea "باردة"
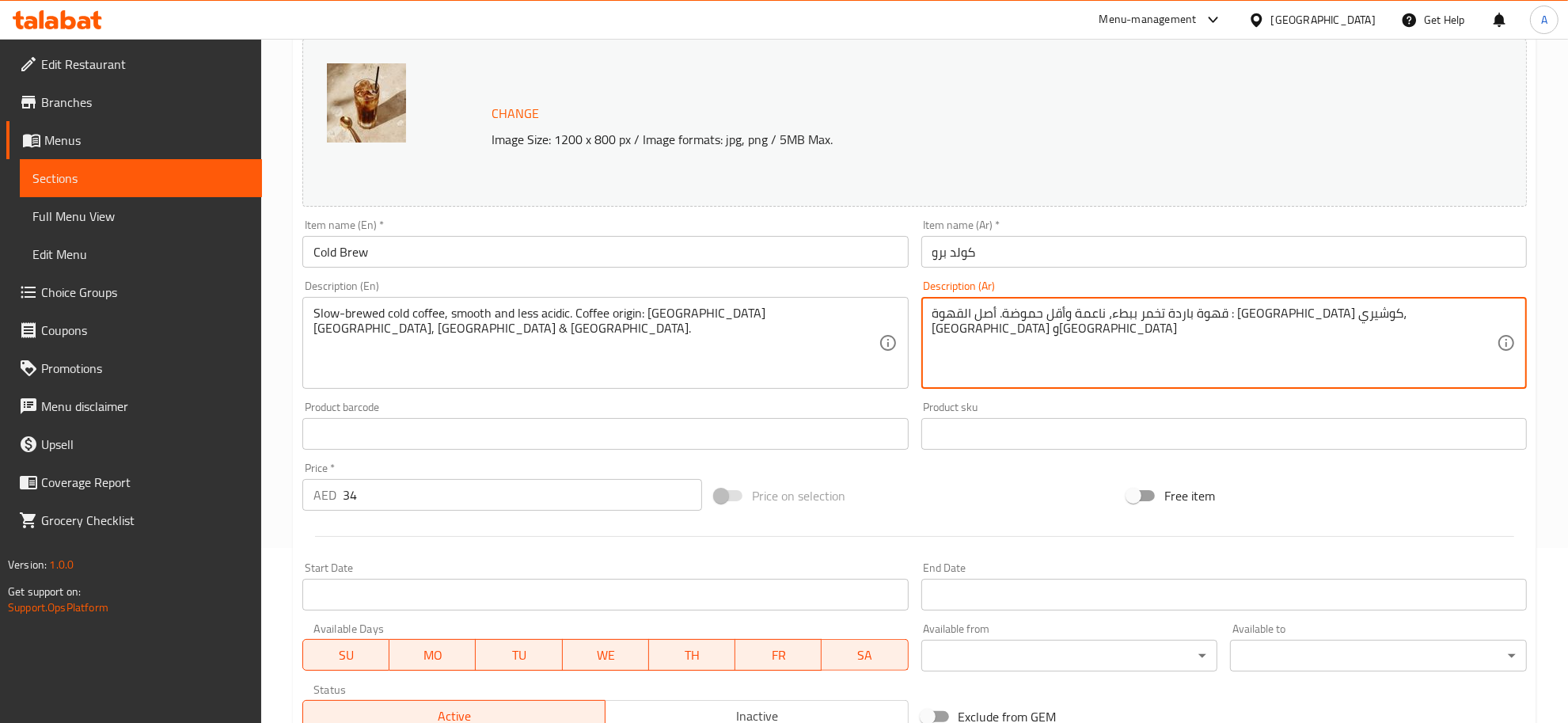
scroll to position [417, 0]
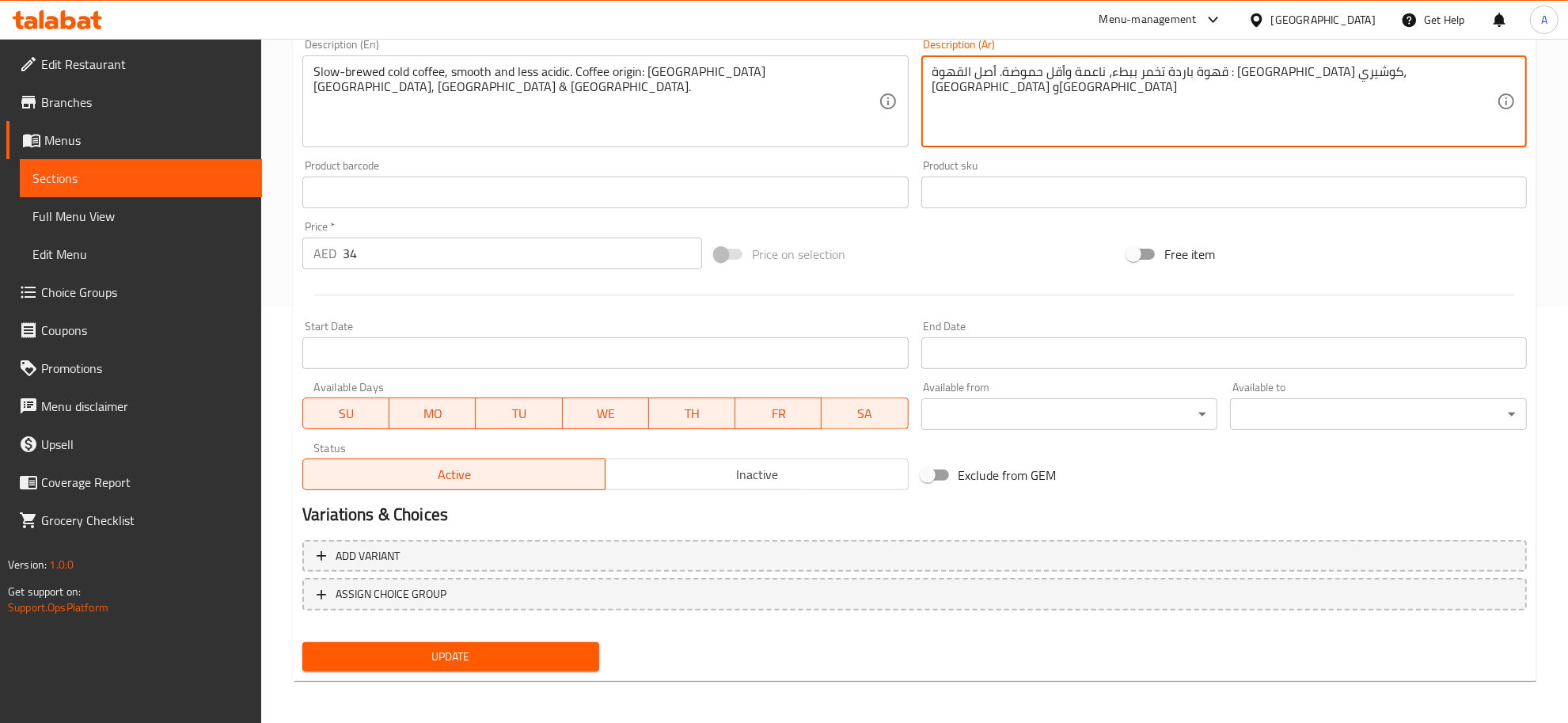
type textarea "قهوة باردة تخمر ببطء، ناعمة وأقل حموضة. أصل القهوة : إثيوبيا كوشيري، كينيا وكول…"
click at [516, 666] on button "Update" at bounding box center [451, 657] width 297 height 29
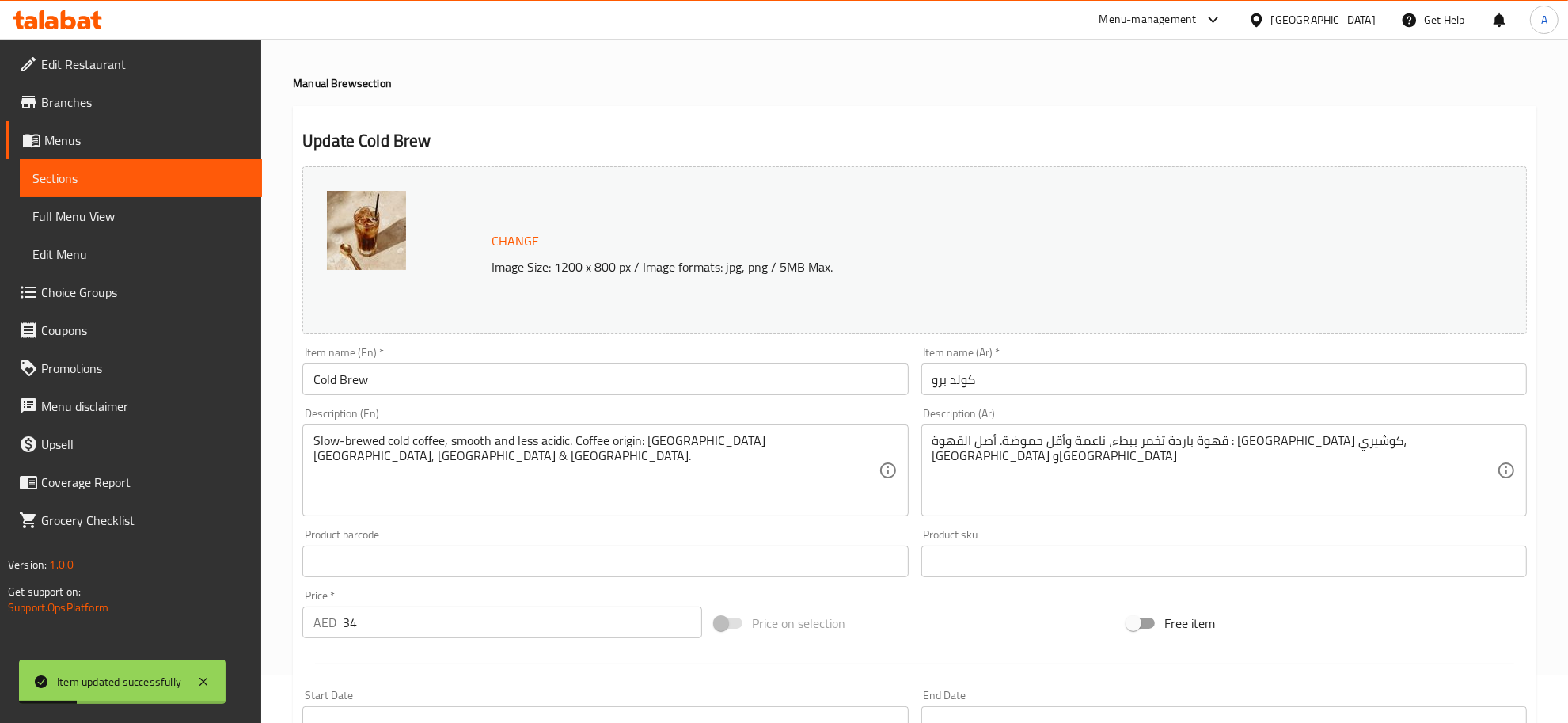
scroll to position [0, 0]
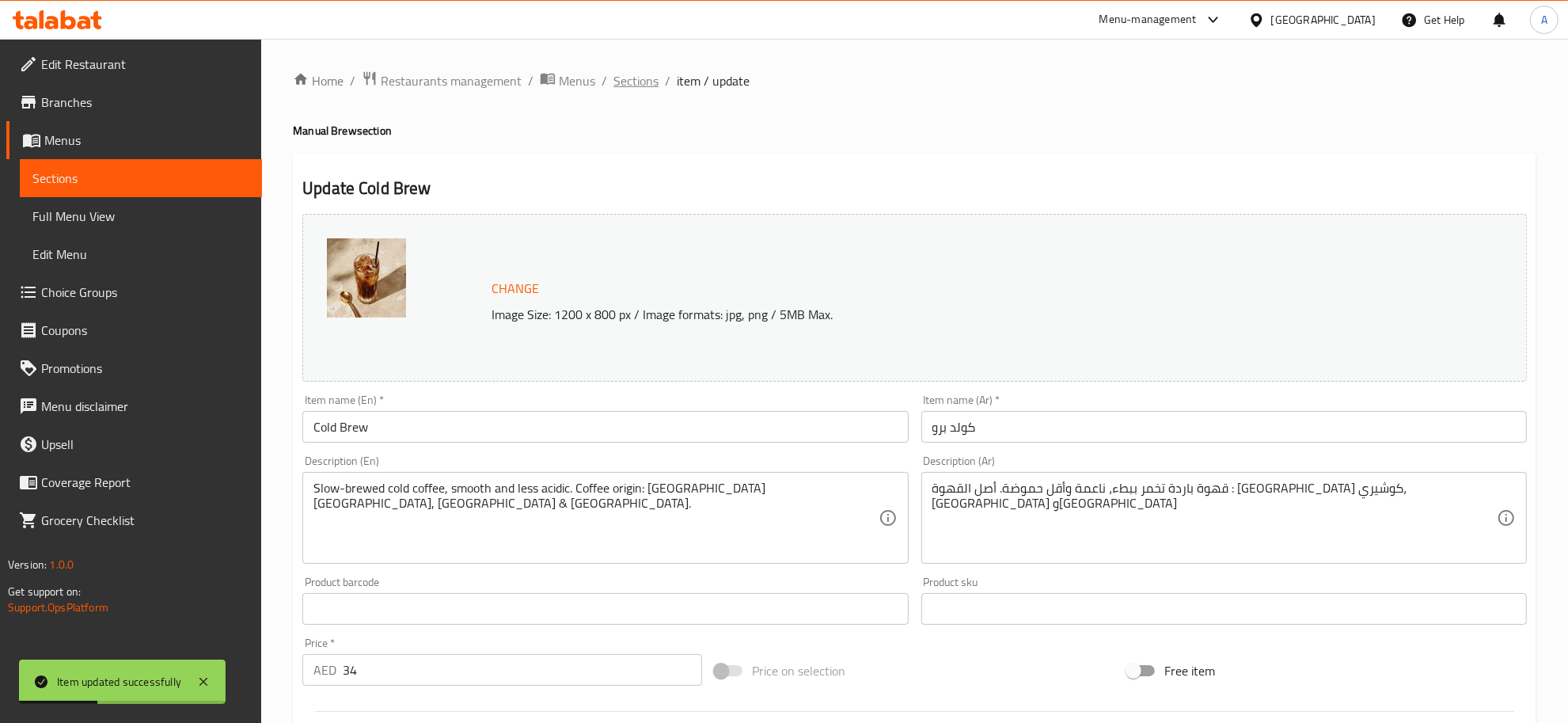
click at [627, 76] on span "Sections" at bounding box center [636, 80] width 45 height 19
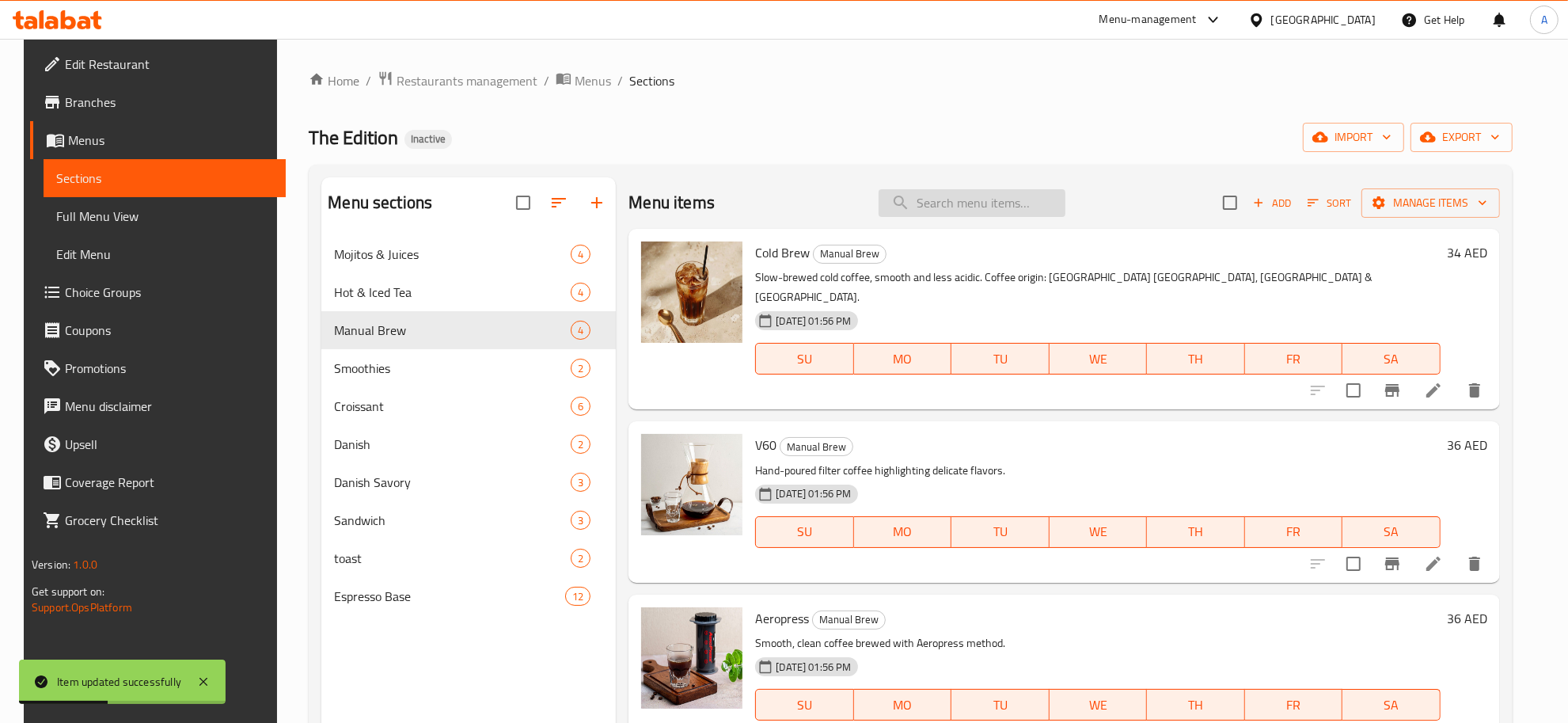
click at [963, 211] on input "search" at bounding box center [972, 203] width 187 height 28
paste input "V60"
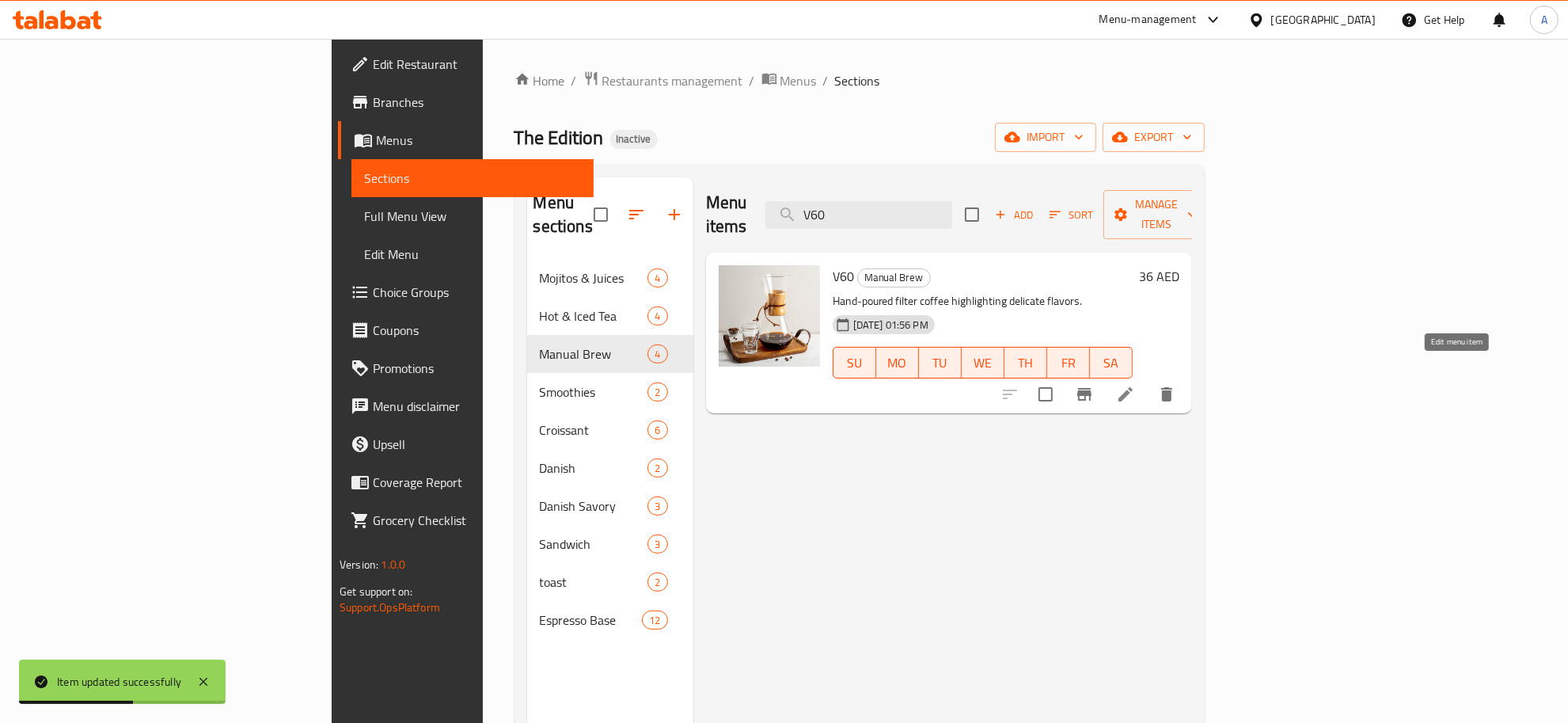
type input "V60"
click at [1133, 387] on icon at bounding box center [1125, 394] width 14 height 14
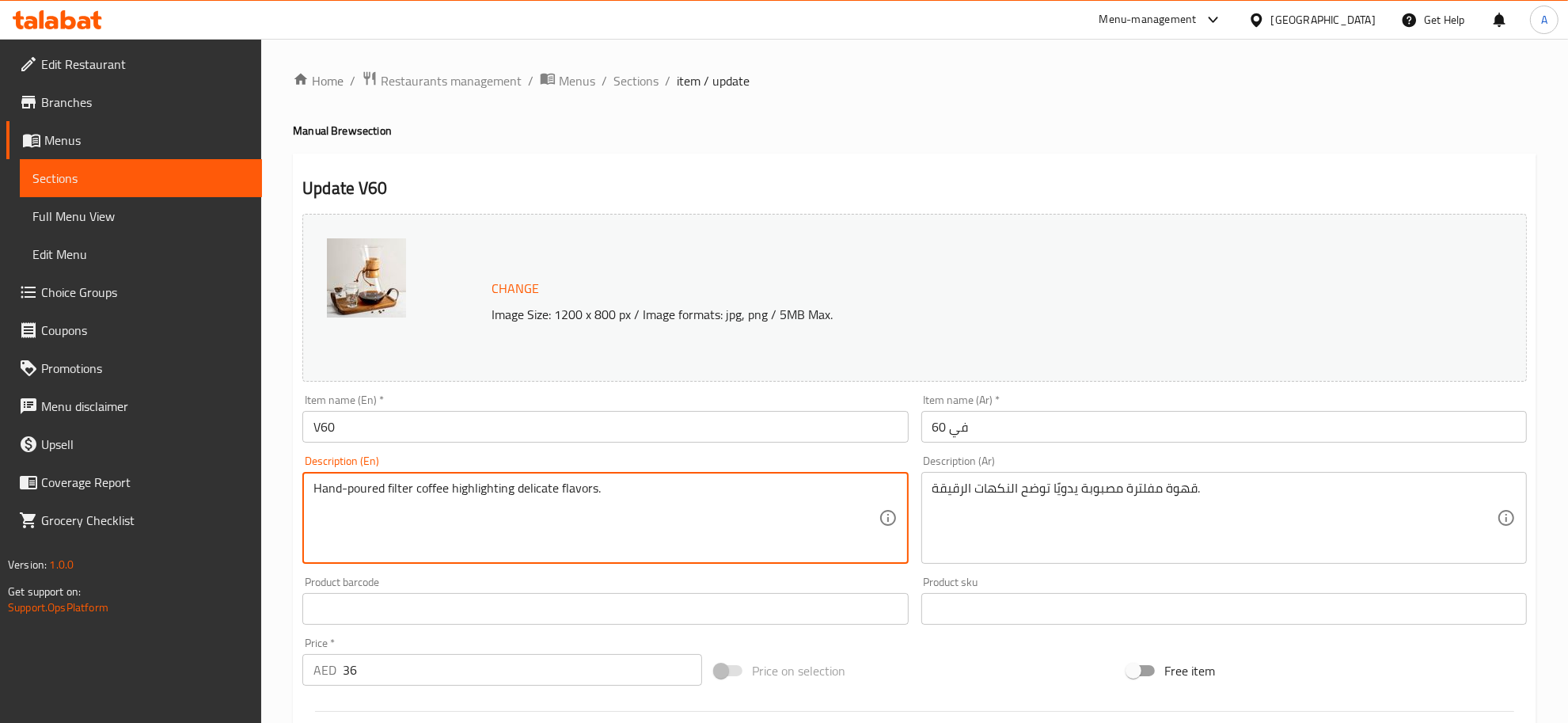
click at [524, 511] on textarea "Hand-poured filter coffee highlighting delicate flavors." at bounding box center [595, 518] width 564 height 75
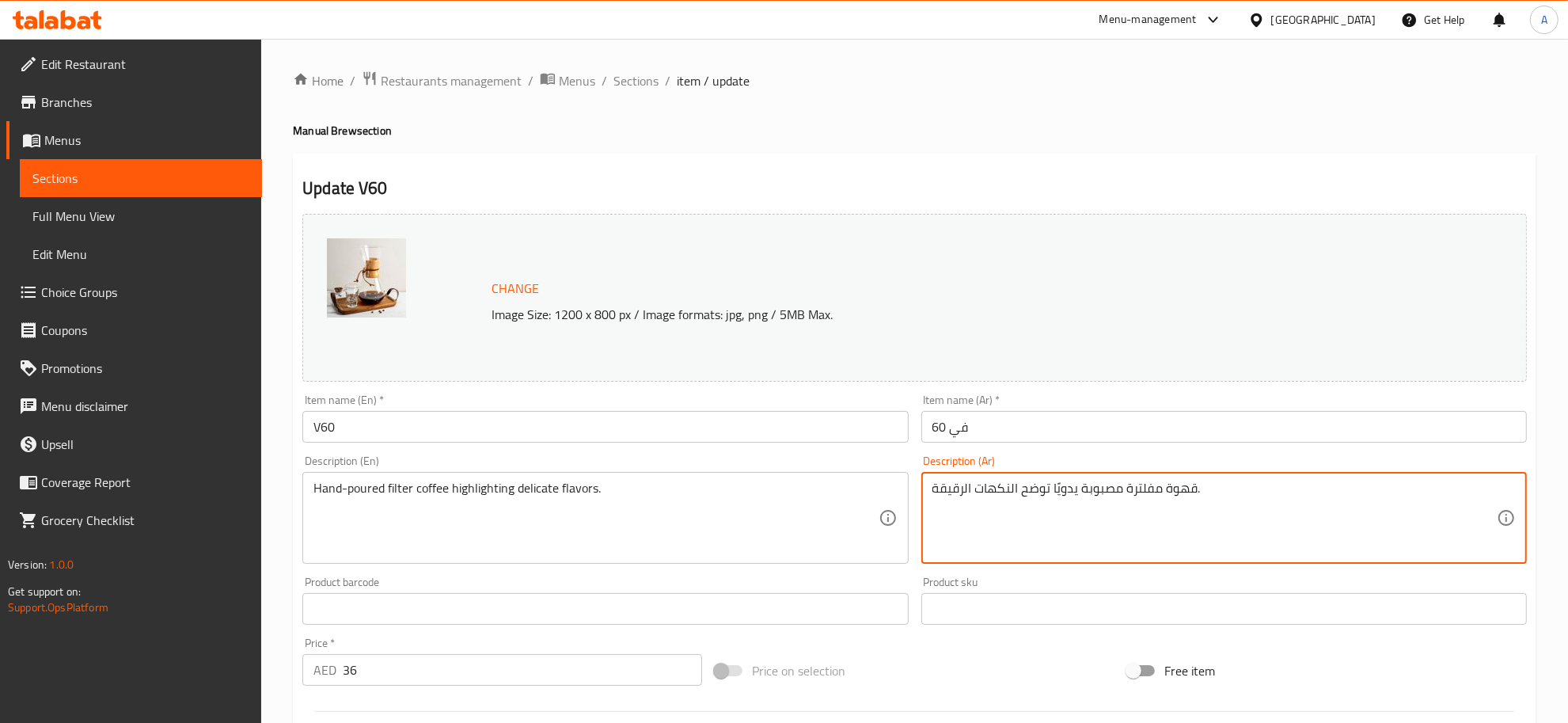
click at [1093, 485] on textarea "قهوة مفلترة مصبوبة يدويًا توضح النكهات الرقيقة." at bounding box center [1215, 518] width 564 height 75
paste textarea "تم سكبها"
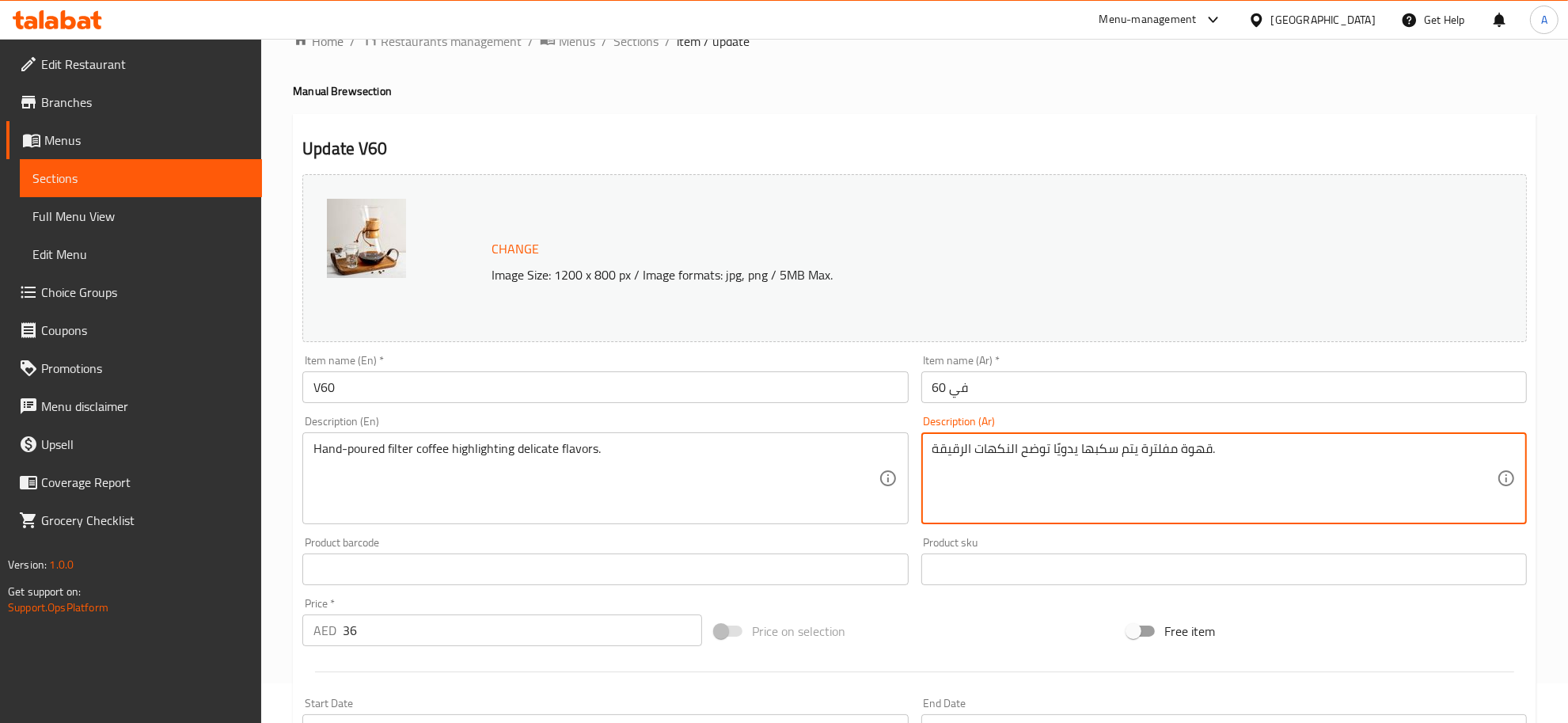
scroll to position [79, 0]
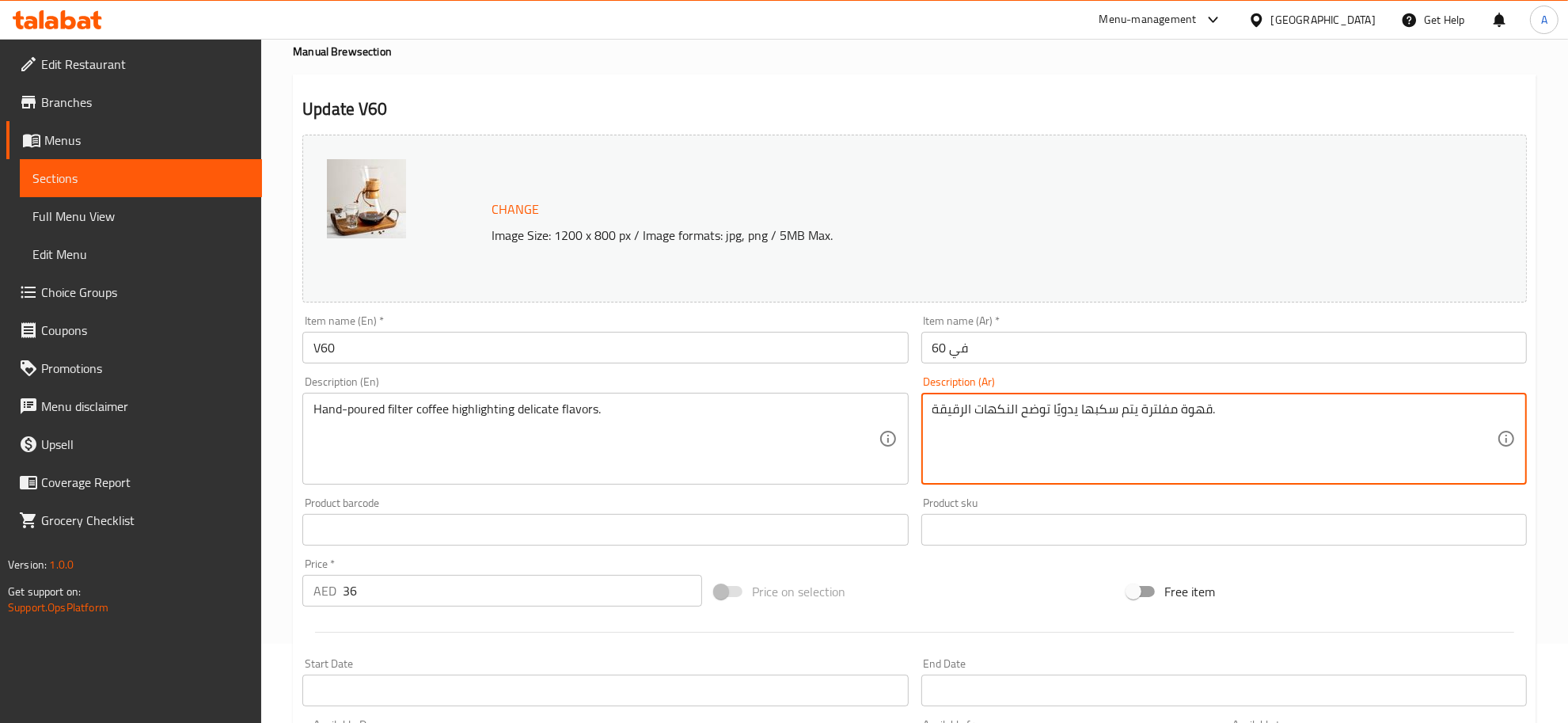
click at [1021, 445] on textarea "قهوة مفلترة يتم سكبها يدويًا توضح النكهات الرقيقة." at bounding box center [1215, 439] width 564 height 75
drag, startPoint x: 1050, startPoint y: 409, endPoint x: 934, endPoint y: 424, distance: 117.0
click at [917, 413] on div "Description (Ar) قهوة مفلترة يتم سكبها يدويًا توضح النكهات الرقيقة. Description…" at bounding box center [1225, 430] width 618 height 121
paste textarea "وتتميز بنكهات لذيذة."
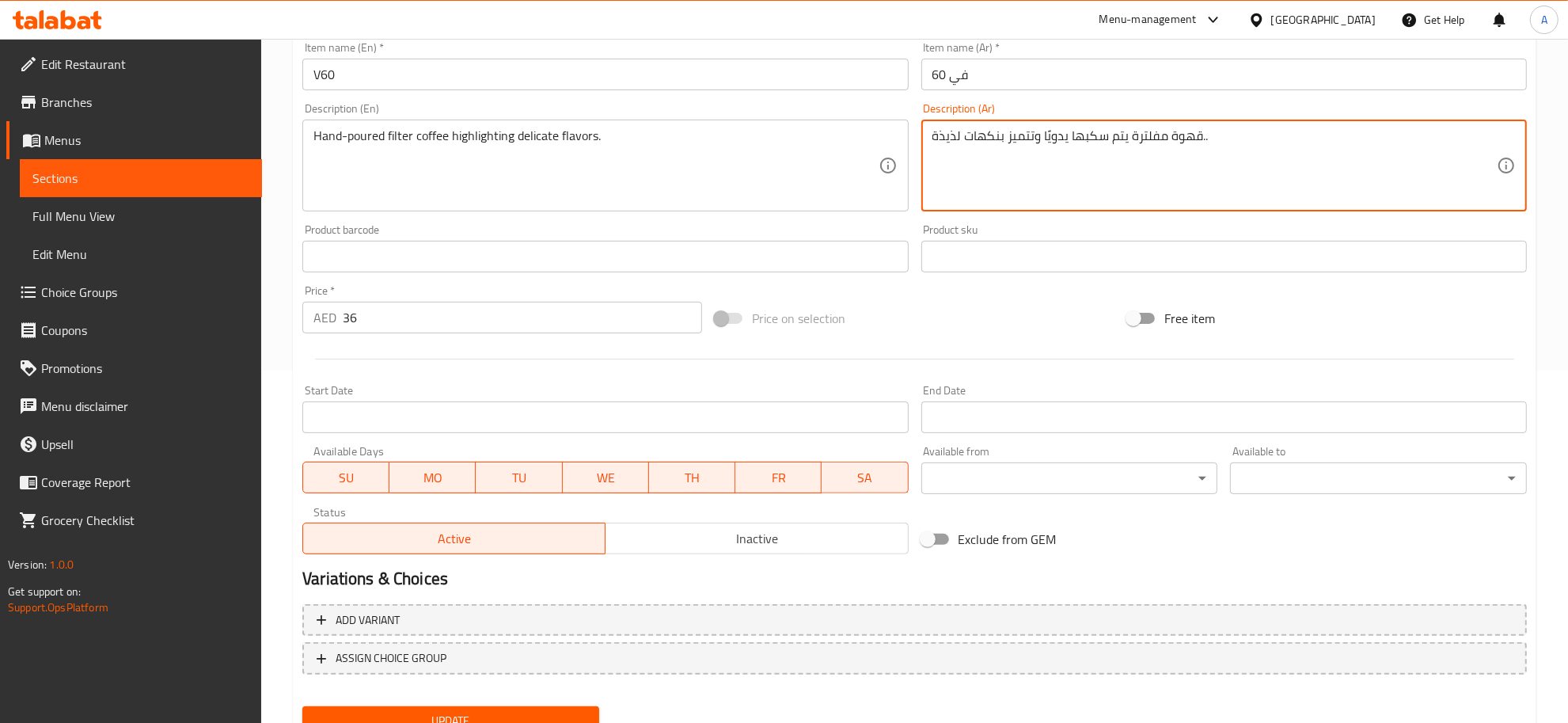
scroll to position [417, 0]
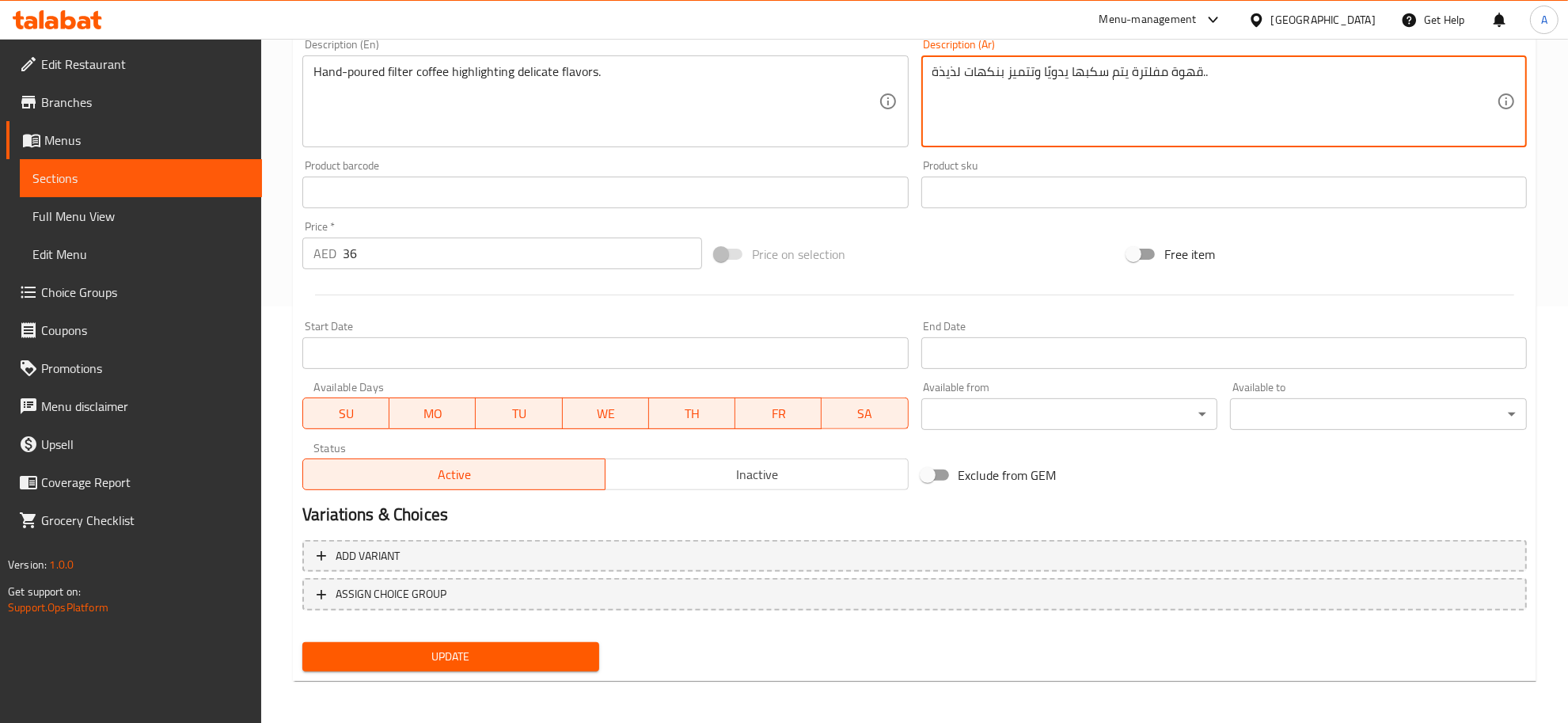
type textarea "قهوة مفلترة يتم سكبها يدويًا وتتميز بنكهات لذيذة.."
click at [526, 660] on span "Update" at bounding box center [450, 657] width 271 height 20
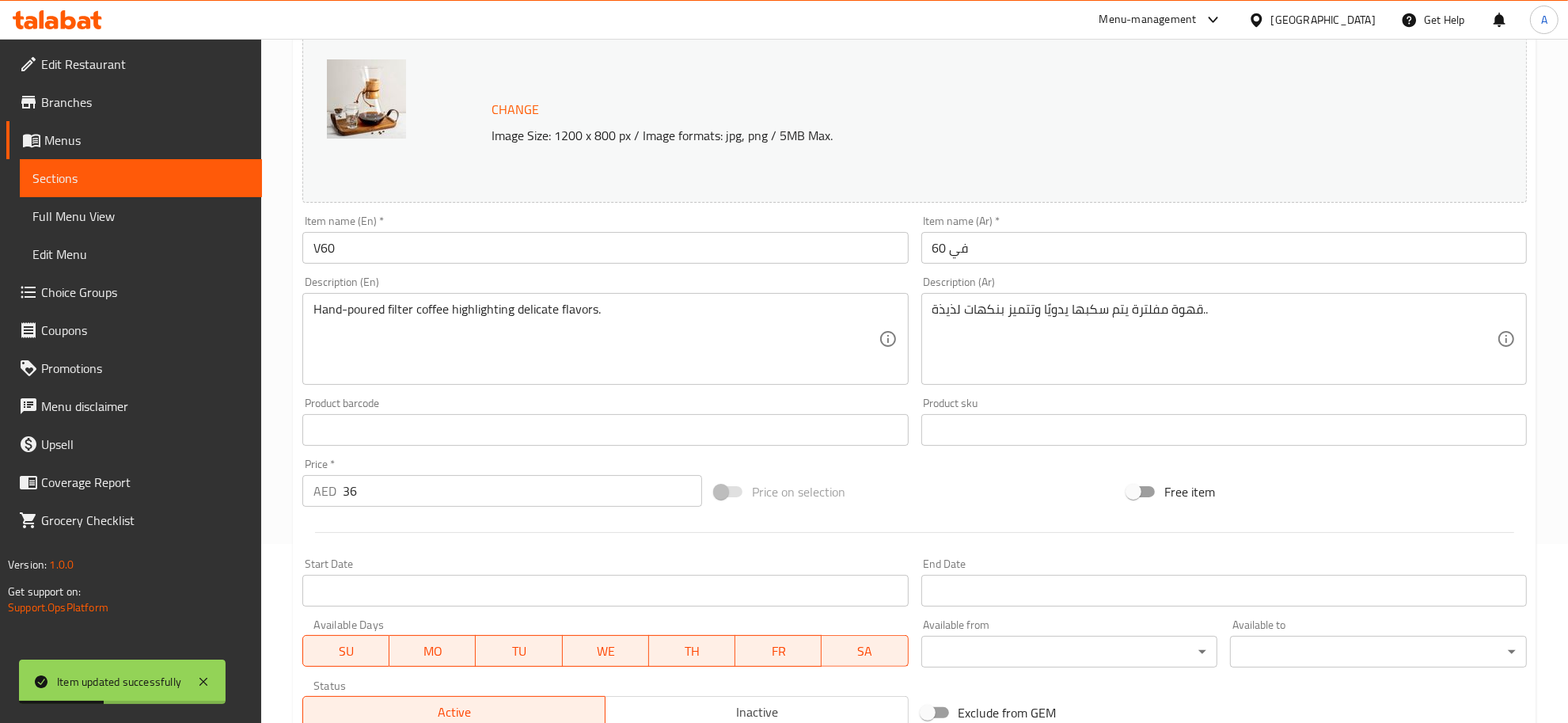
scroll to position [0, 0]
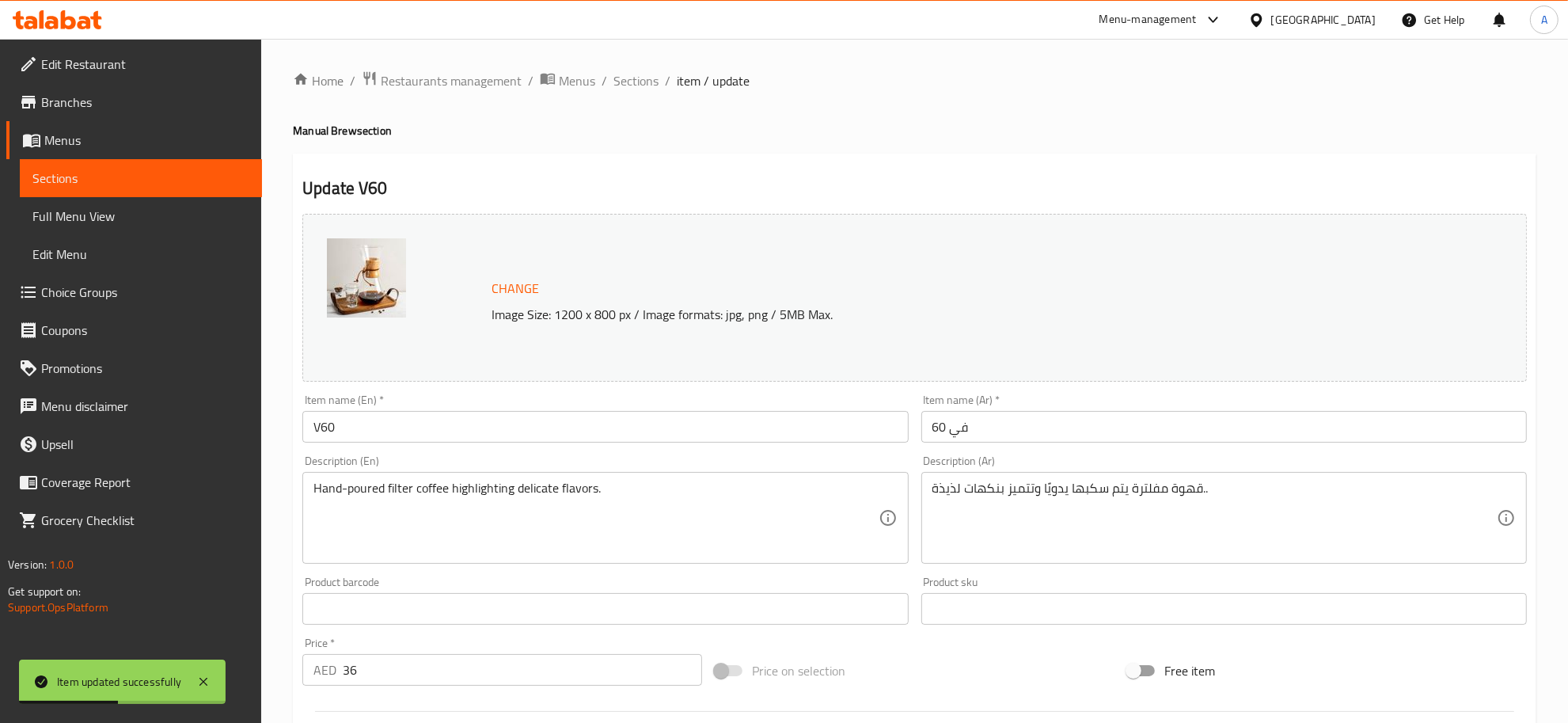
click at [647, 108] on div "Home / Restaurants management / Menus / Sections / item / update Manual Brew se…" at bounding box center [915, 591] width 1244 height 1039
drag, startPoint x: 639, startPoint y: 93, endPoint x: 636, endPoint y: 81, distance: 12.4
click at [639, 89] on div "Home / Restaurants management / Menus / Sections / item / update Manual Brew se…" at bounding box center [915, 591] width 1244 height 1039
click at [636, 81] on span "Sections" at bounding box center [636, 80] width 45 height 19
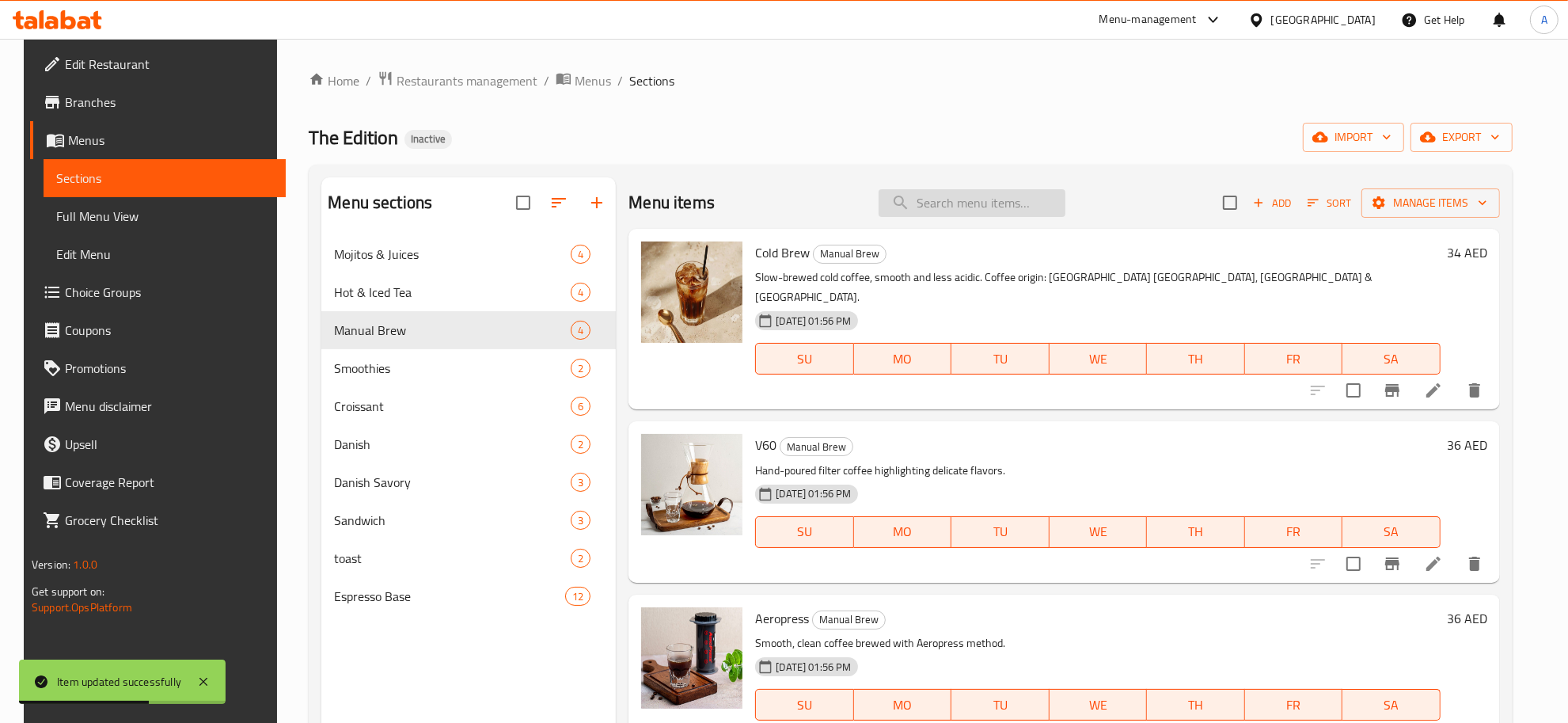
click at [992, 206] on input "search" at bounding box center [972, 203] width 187 height 28
paste input "تشيمكس"
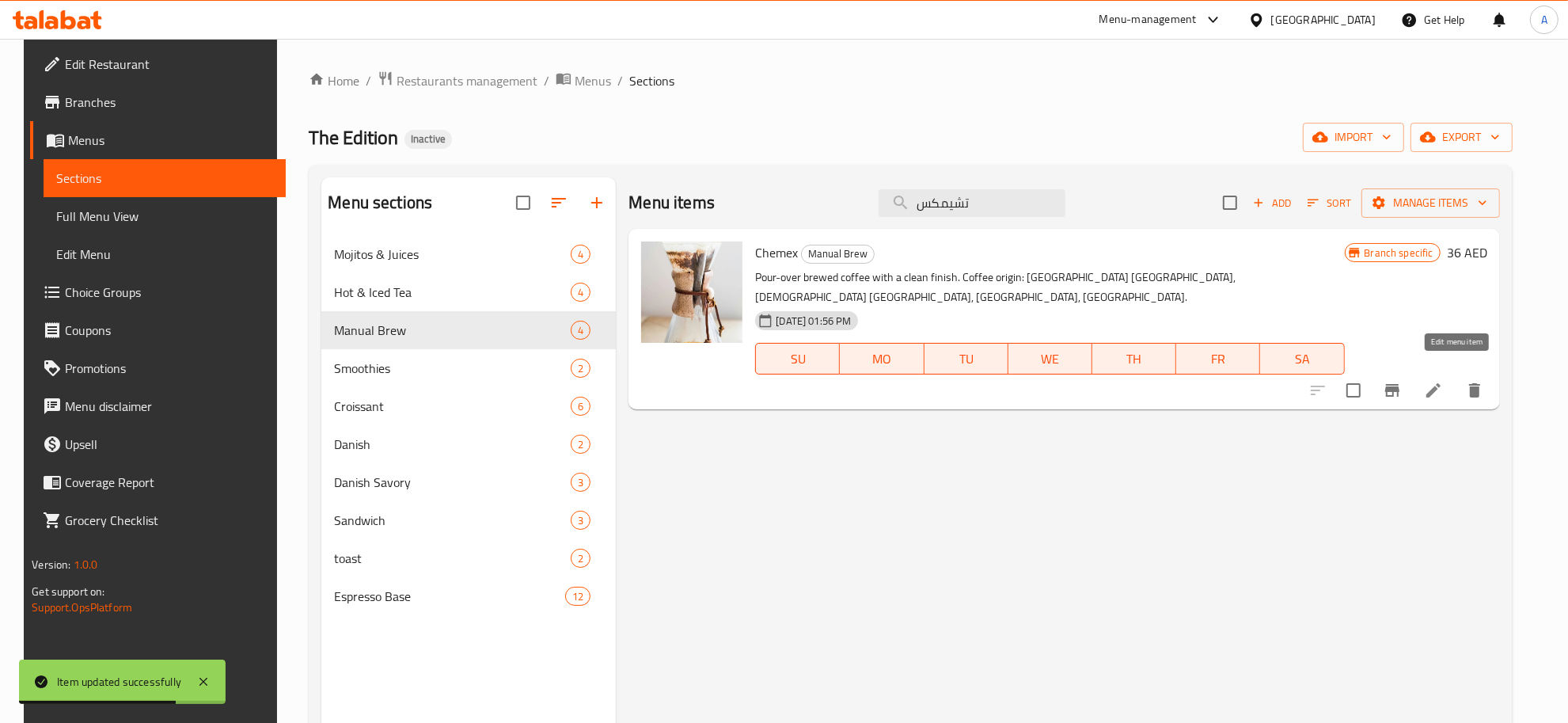
type input "تشيمكس"
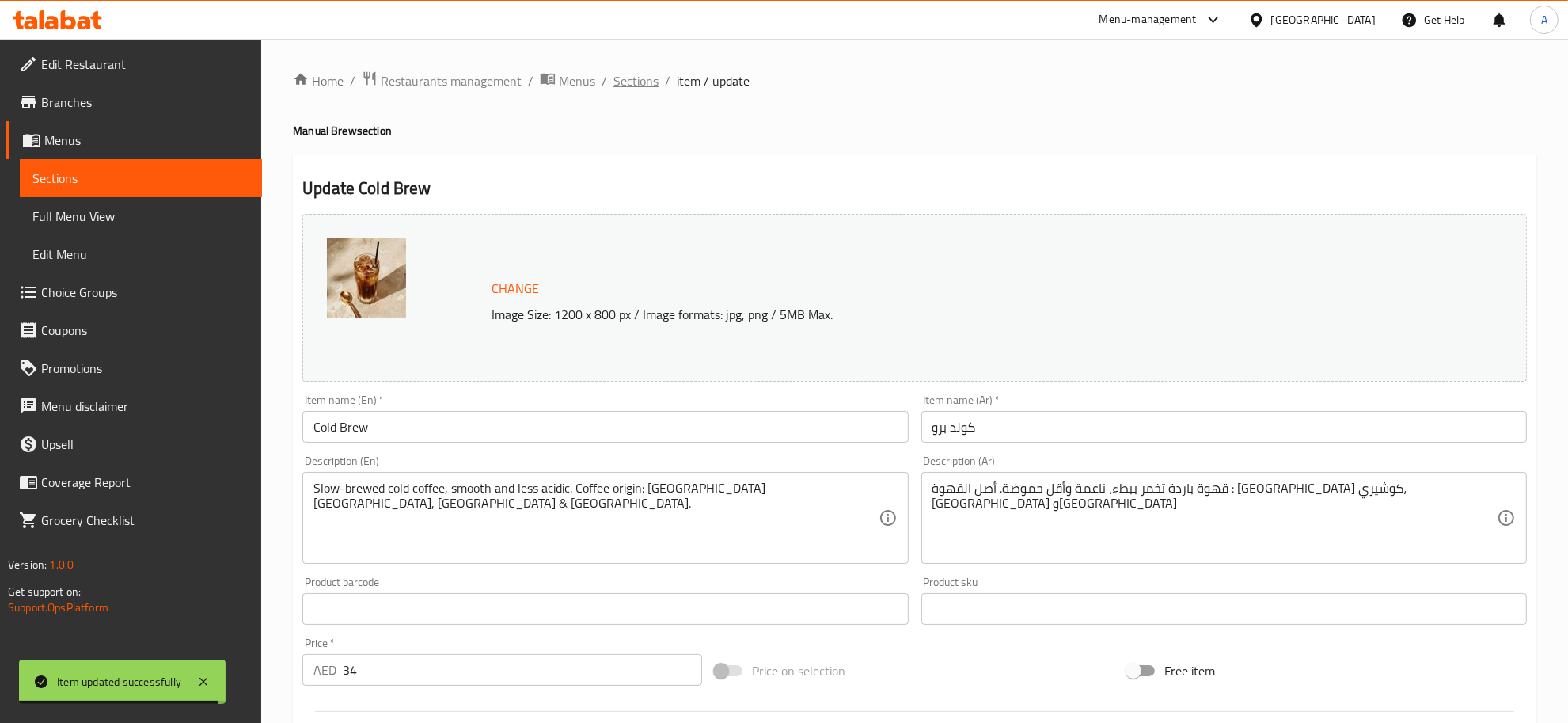
click at [629, 85] on span "Sections" at bounding box center [636, 80] width 45 height 19
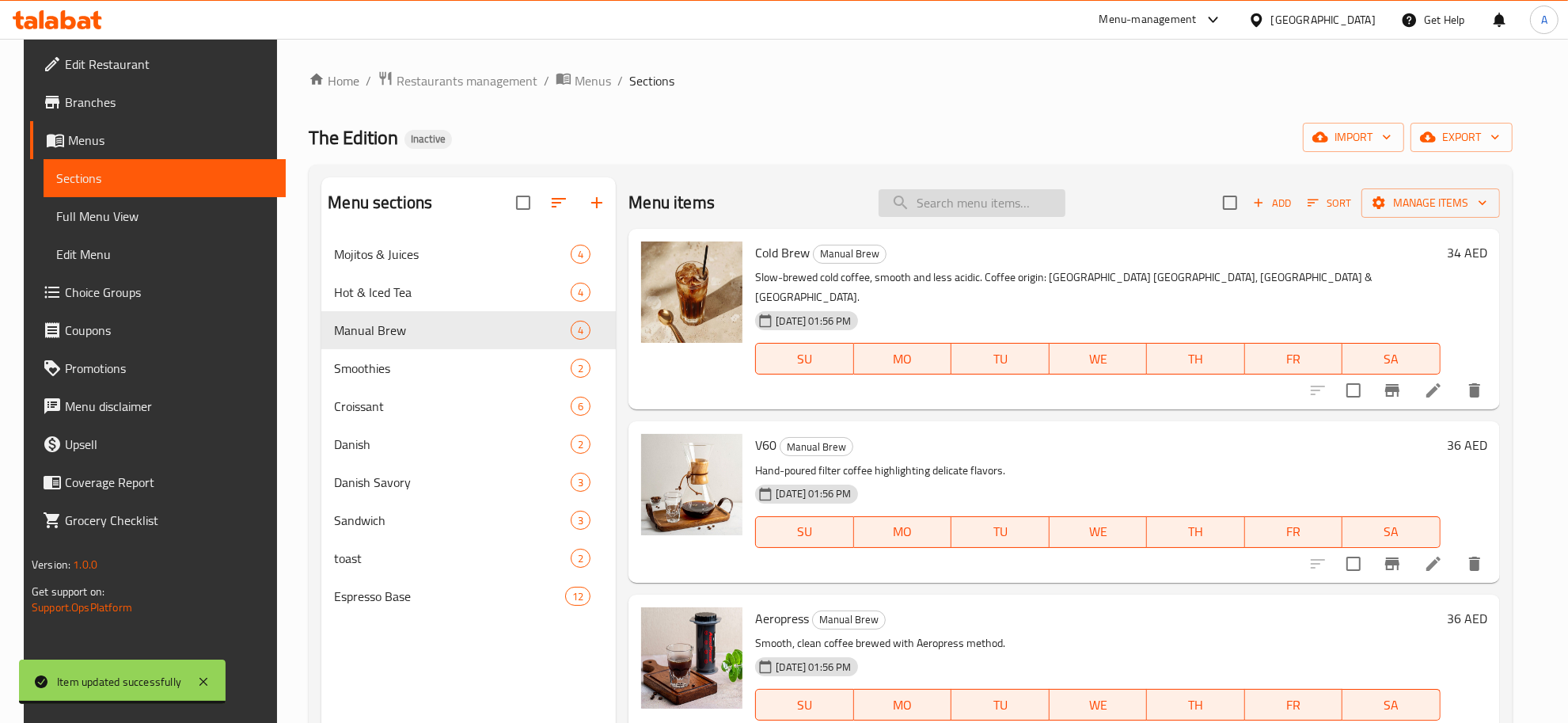
click at [967, 212] on input "search" at bounding box center [972, 203] width 187 height 28
paste input "تشيمكس"
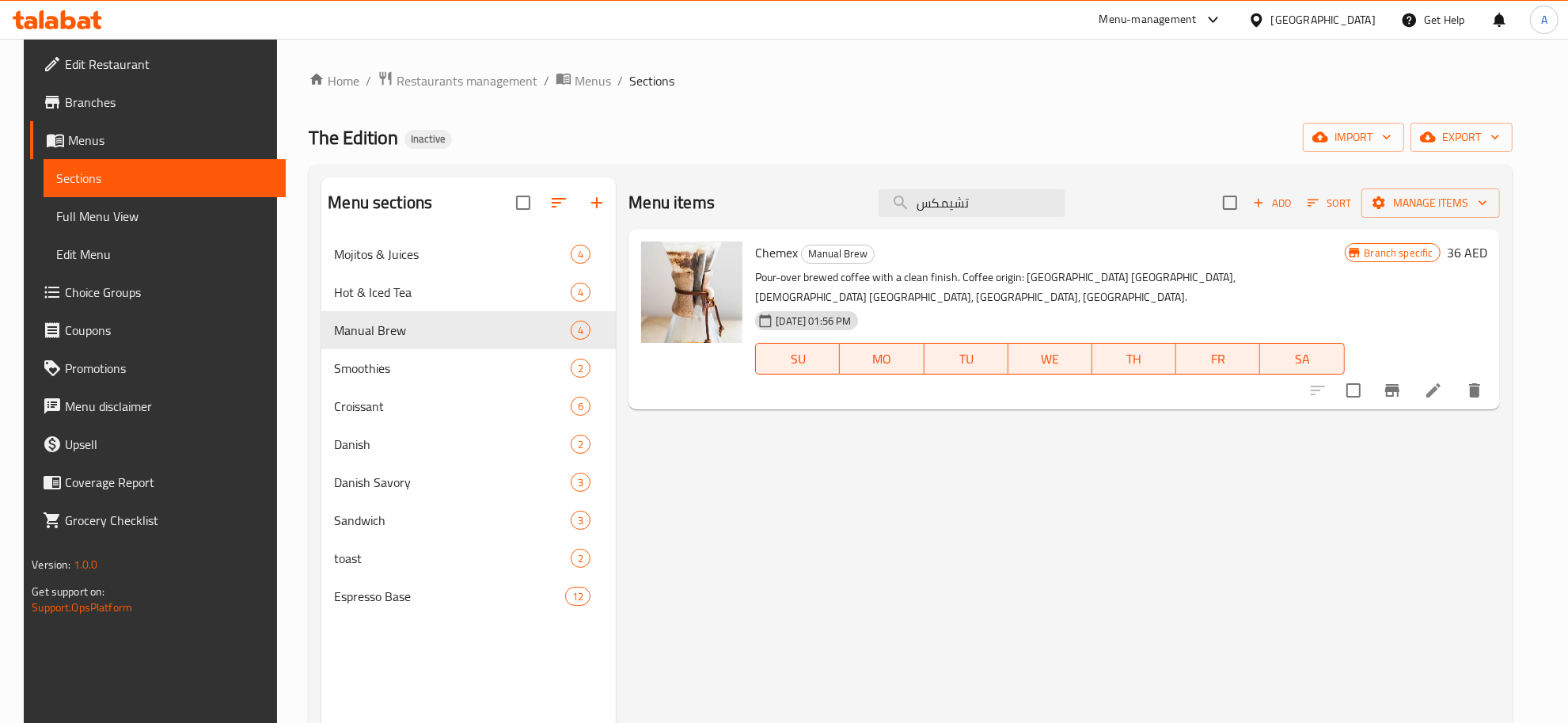
type input "تشيمكس"
click at [1444, 381] on icon at bounding box center [1434, 390] width 19 height 19
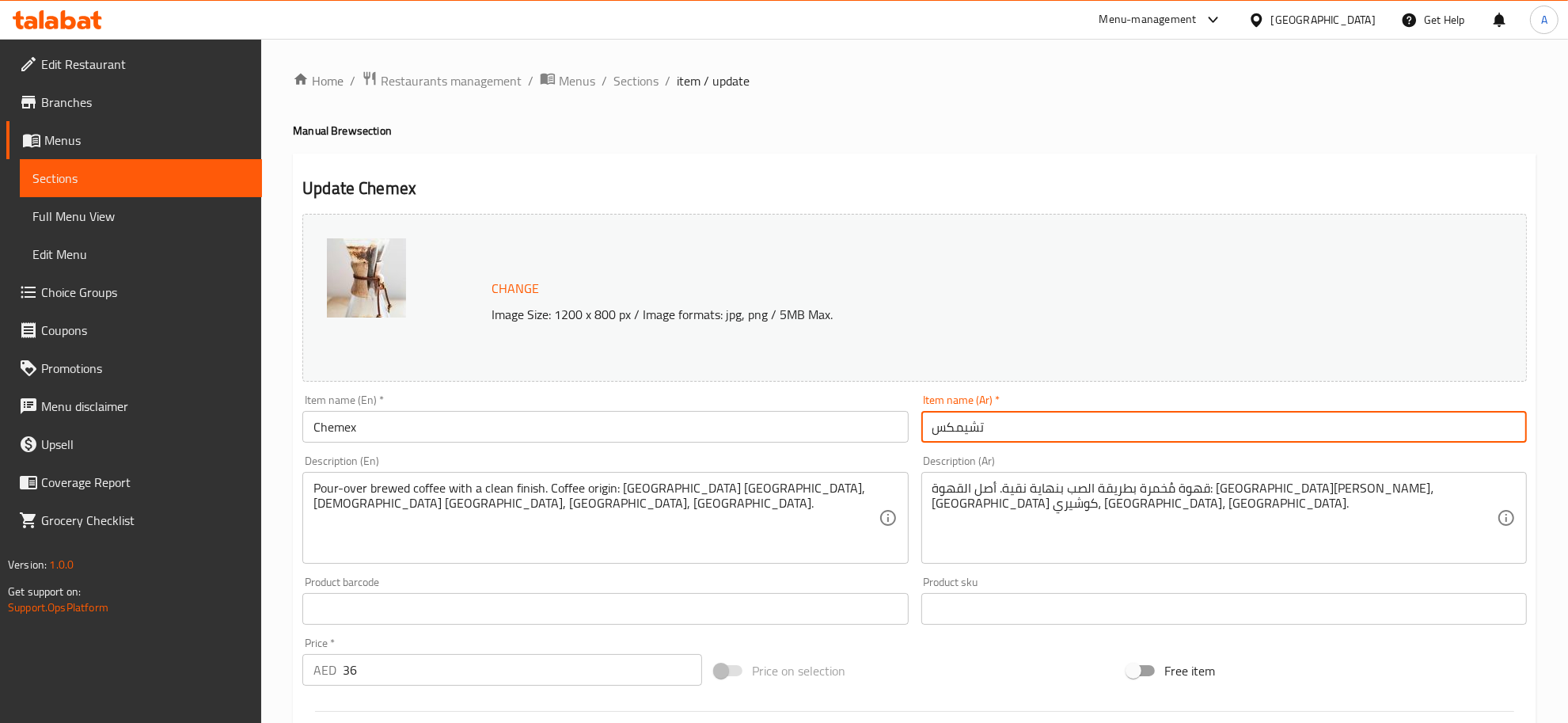
click at [951, 431] on input "تشيمكس" at bounding box center [1225, 427] width 605 height 31
drag, startPoint x: 968, startPoint y: 428, endPoint x: 1066, endPoint y: 420, distance: 98.3
click at [1030, 430] on input "تشيمكس" at bounding box center [1225, 427] width 605 height 31
paste input "ك"
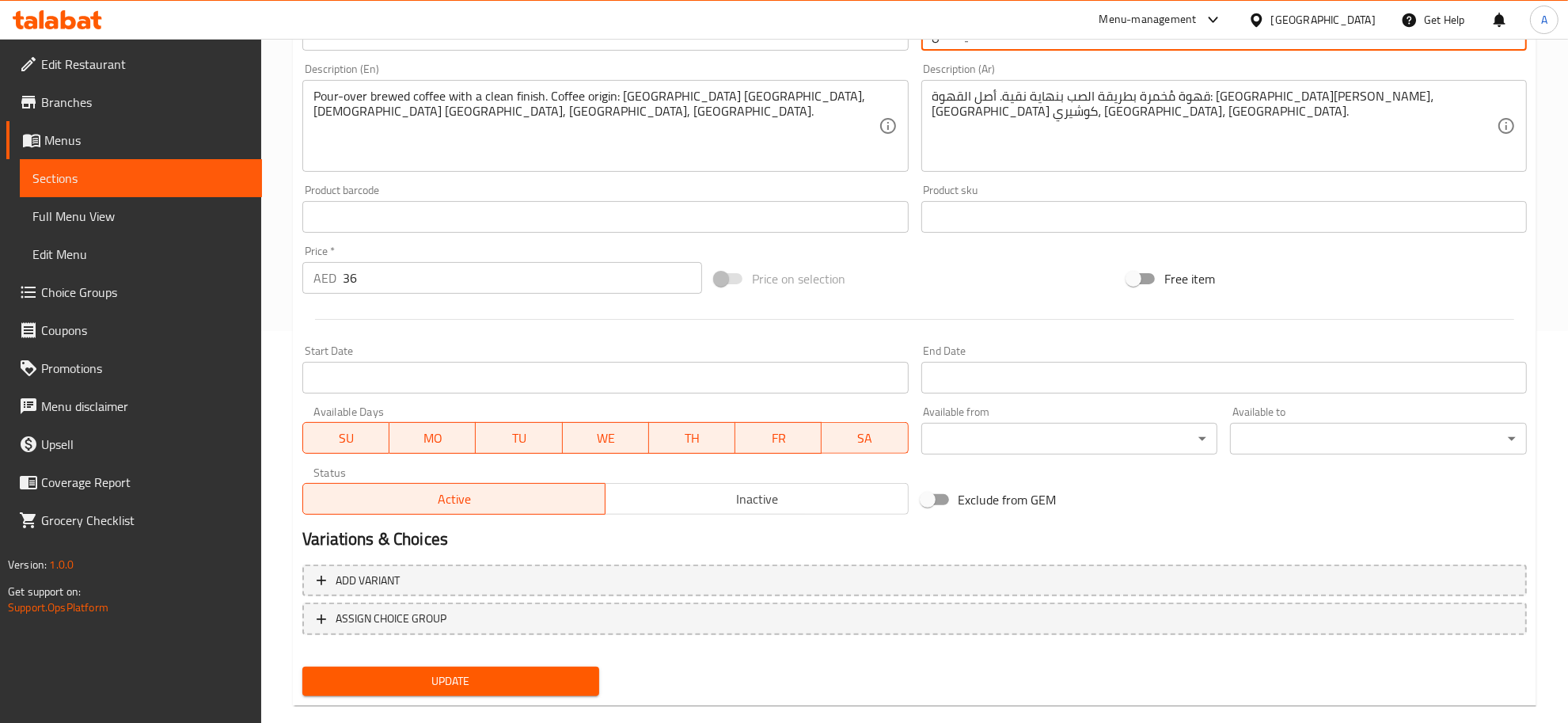
scroll to position [394, 0]
type input "كيمكس"
click at [536, 683] on span "Update" at bounding box center [450, 679] width 271 height 20
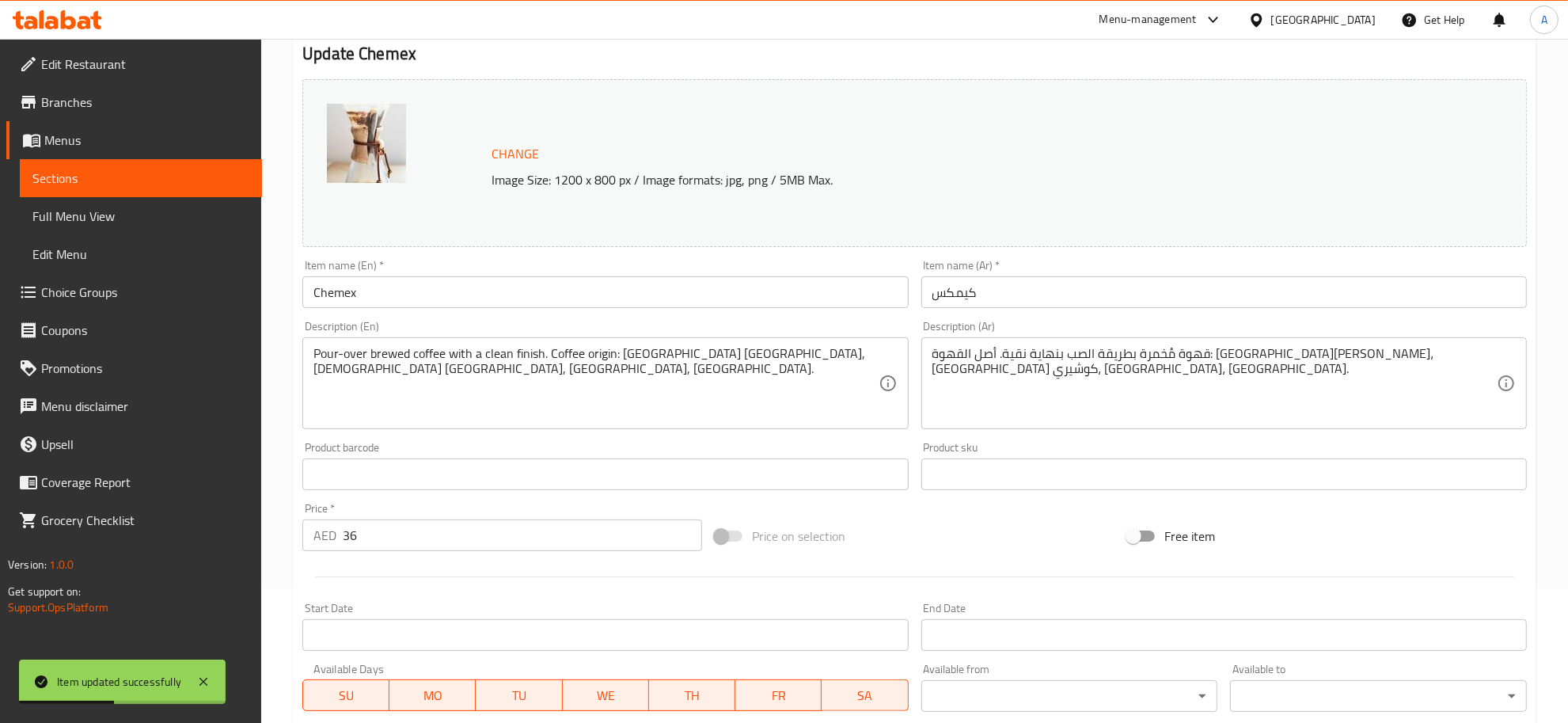
scroll to position [212, 0]
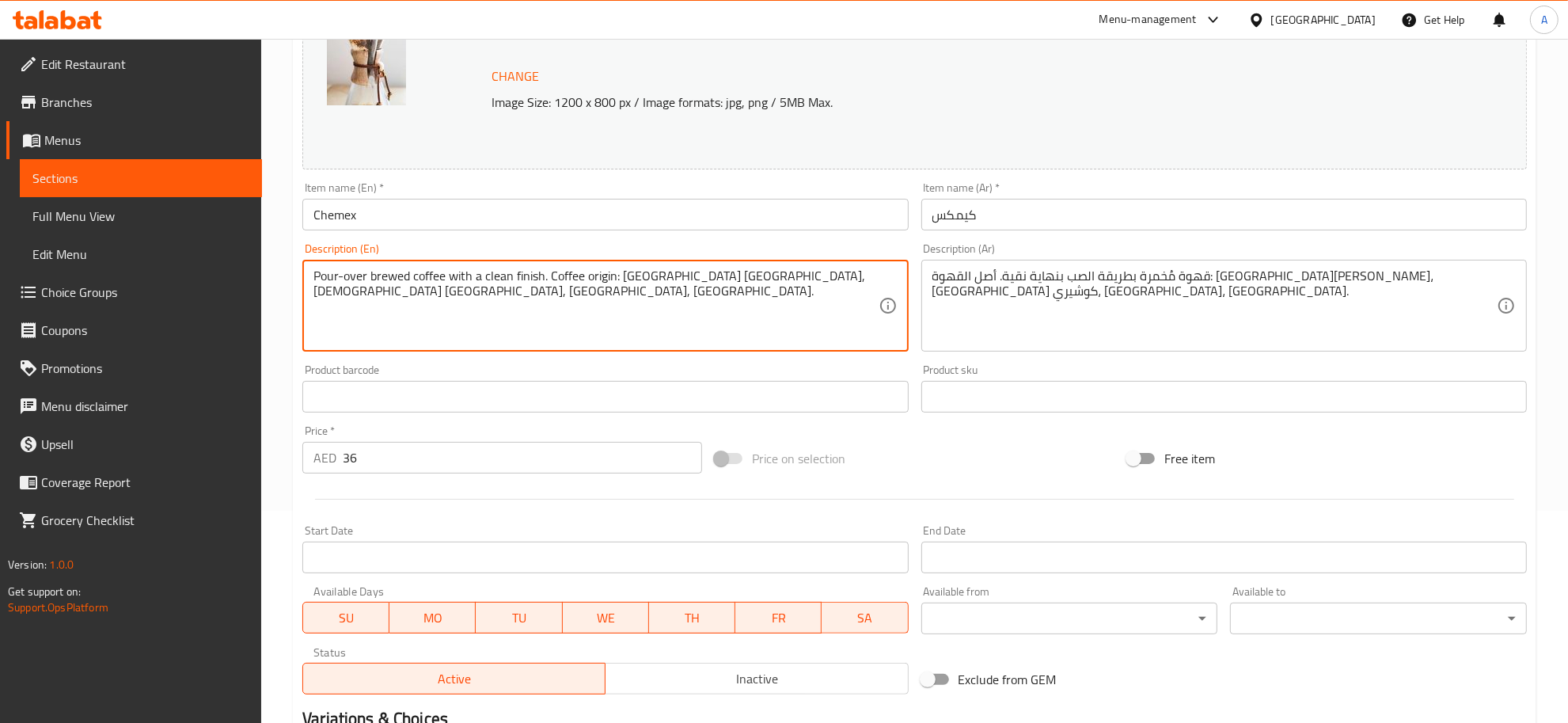
click at [781, 282] on textarea "Pour-over brewed coffee with a clean finish. Coffee origin: [GEOGRAPHIC_DATA] […" at bounding box center [595, 306] width 564 height 75
click at [778, 280] on textarea "Pour-over brewed coffee with a clean finish. Coffee origin: [GEOGRAPHIC_DATA] […" at bounding box center [595, 306] width 564 height 75
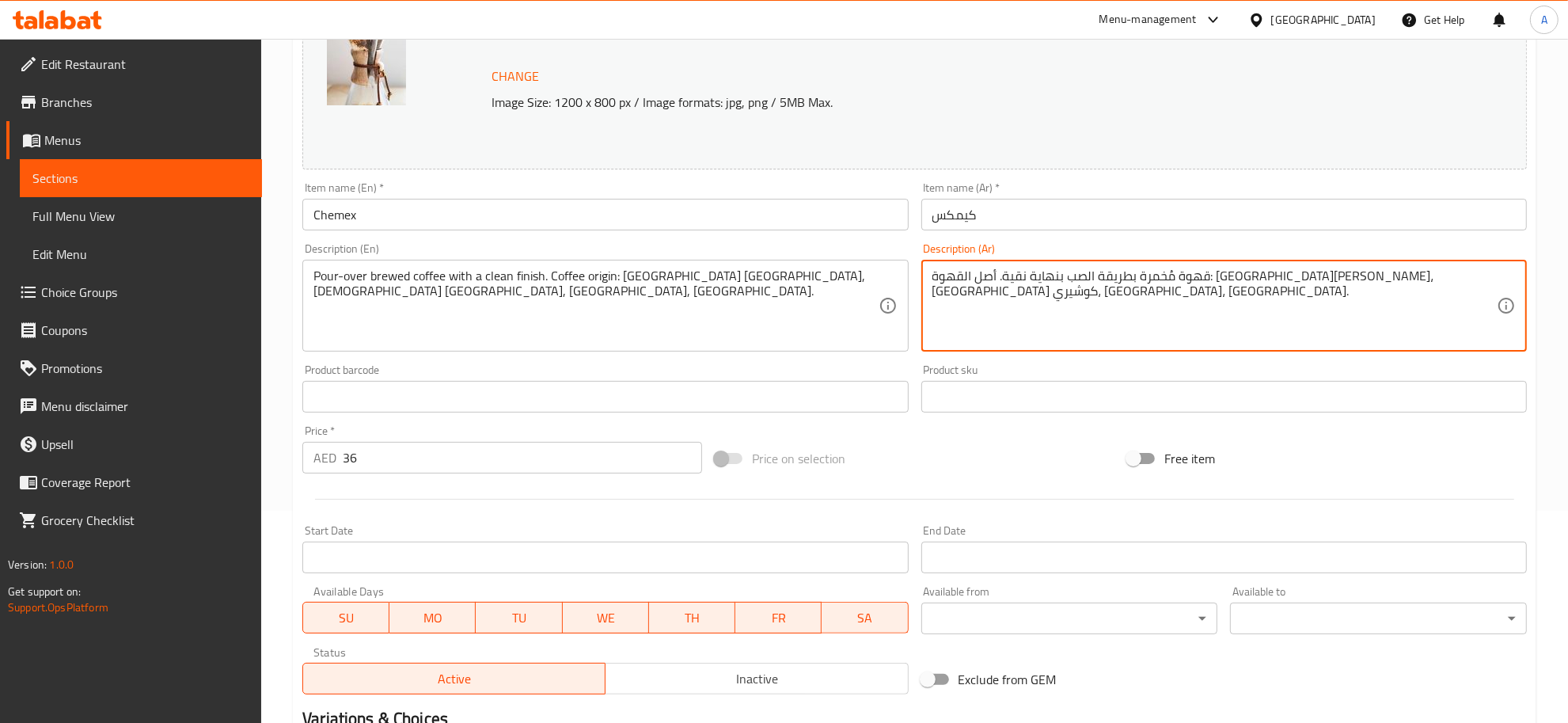
click at [1130, 275] on textarea "قهوة مُخمرة بطريقة الصب بنهاية نقية. أصل القهوة: إثيوبيا جوجي، إثيوبيا كوشيري، …" at bounding box center [1215, 306] width 564 height 75
paste textarea "كوشير"
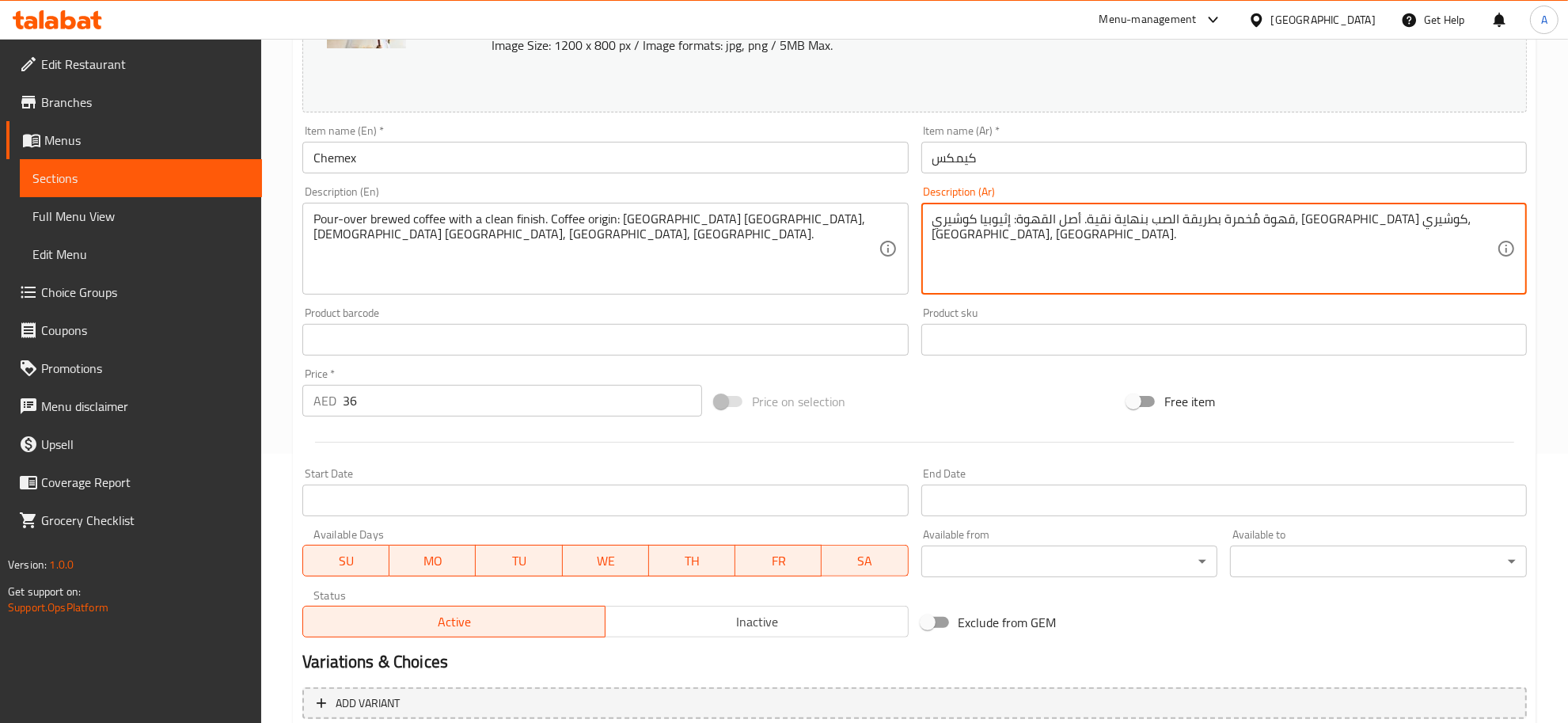
scroll to position [417, 0]
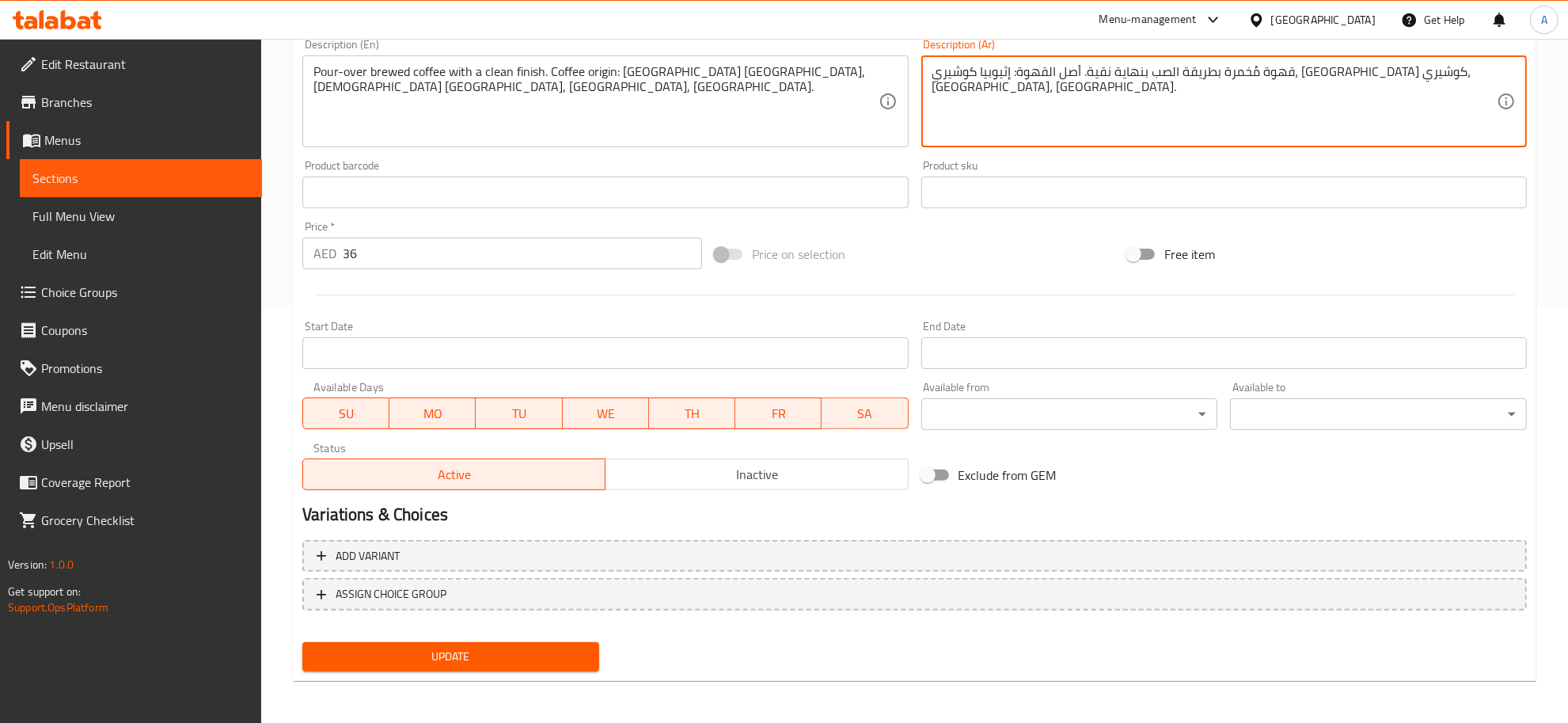
type textarea "قهوة مُخمرة بطريقة الصب بنهاية نقية. أصل القهوة: إثيوبيا كوشيري، [GEOGRAPHIC_DA…"
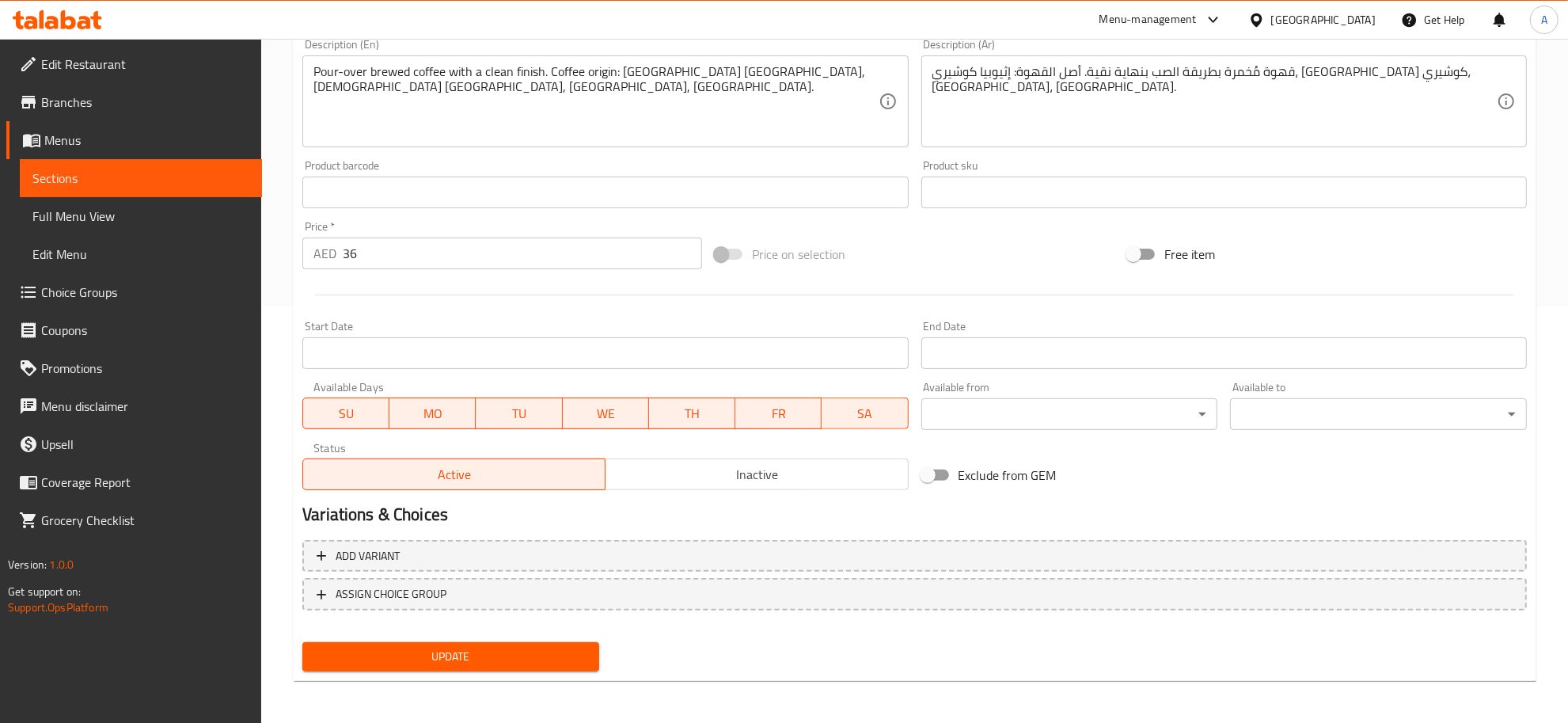
click at [523, 641] on div "Update" at bounding box center [451, 657] width 309 height 42
click at [528, 671] on div "Update" at bounding box center [451, 657] width 309 height 42
click at [454, 660] on span "Update" at bounding box center [450, 657] width 271 height 20
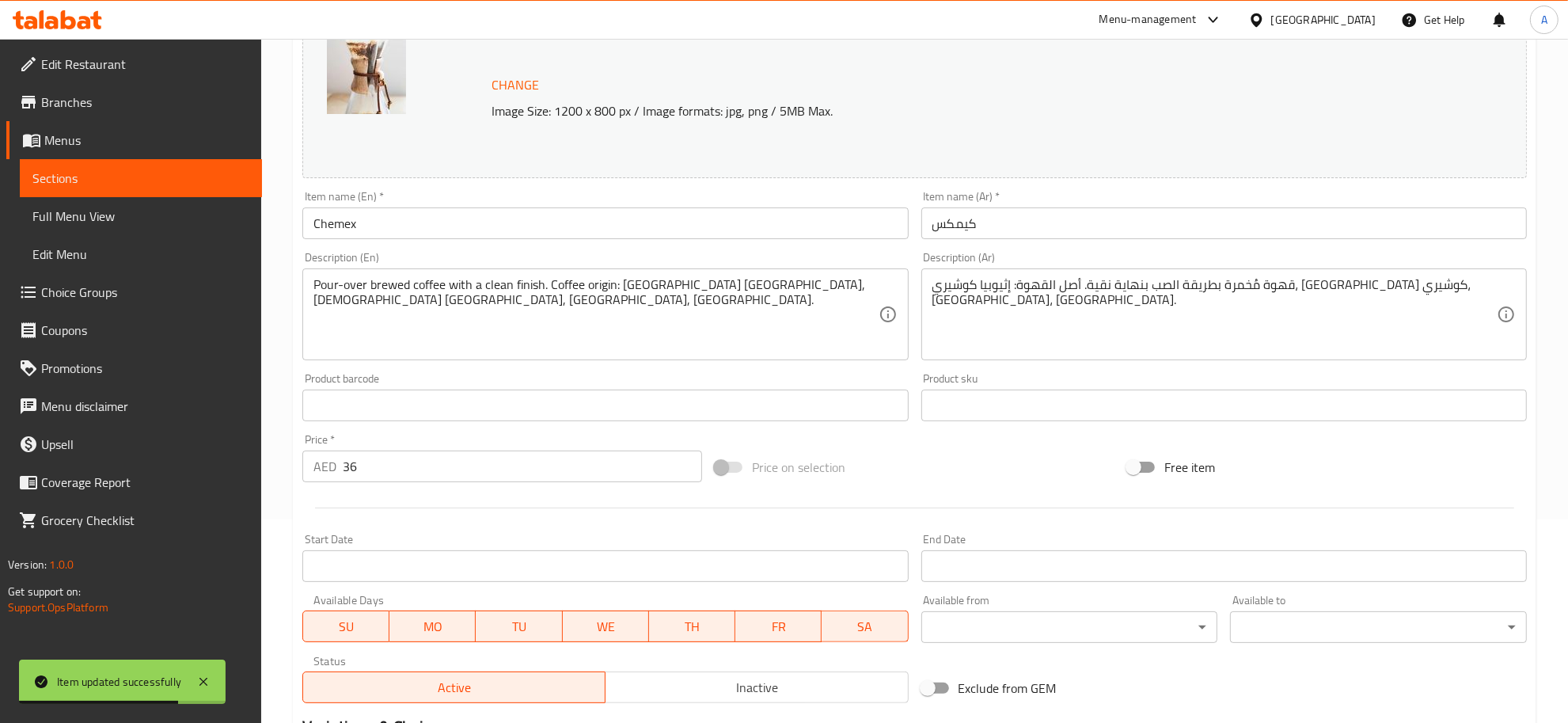
scroll to position [0, 0]
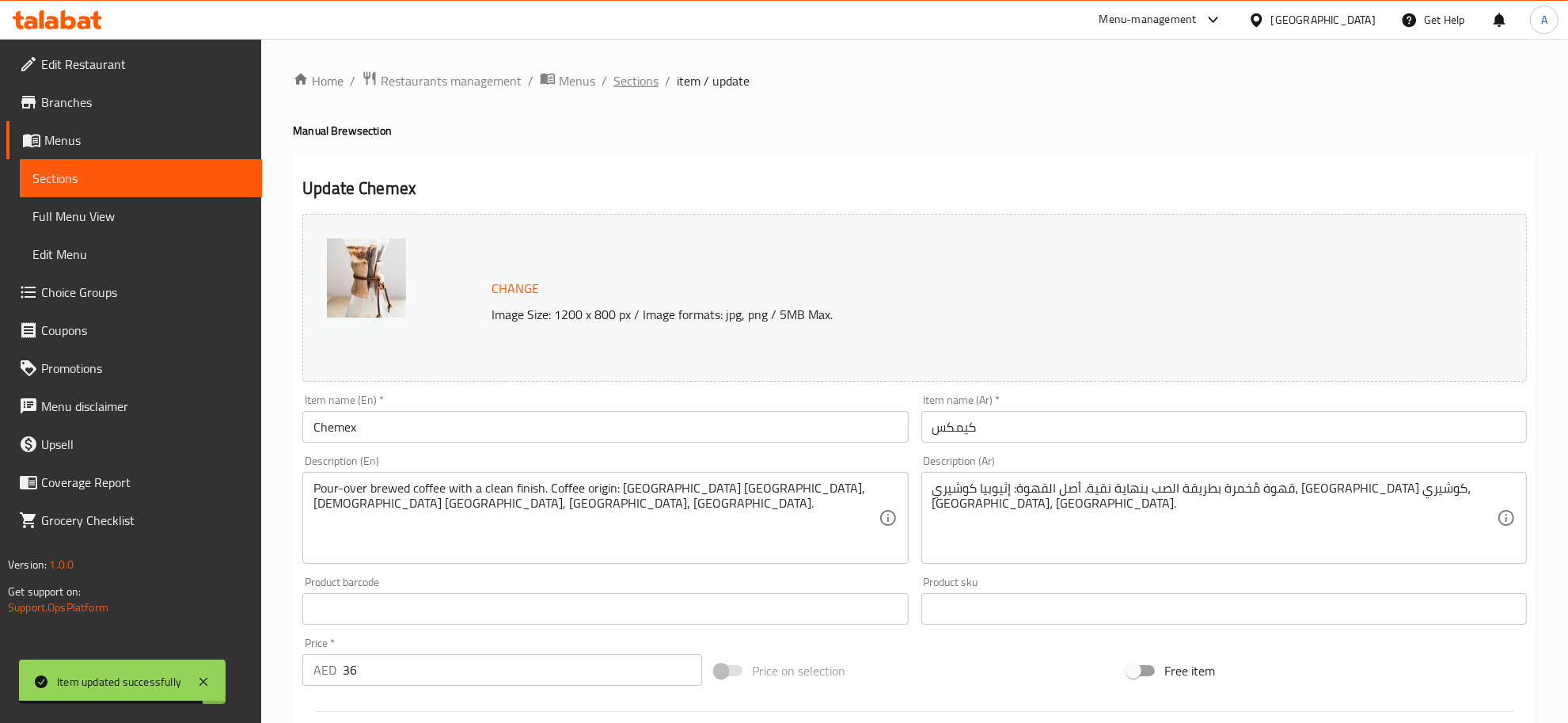
click at [646, 67] on div "Home / Restaurants management / Menus / Sections / item / update Manual Brew se…" at bounding box center [915, 590] width 1308 height 1103
click at [644, 72] on span "Sections" at bounding box center [636, 80] width 45 height 19
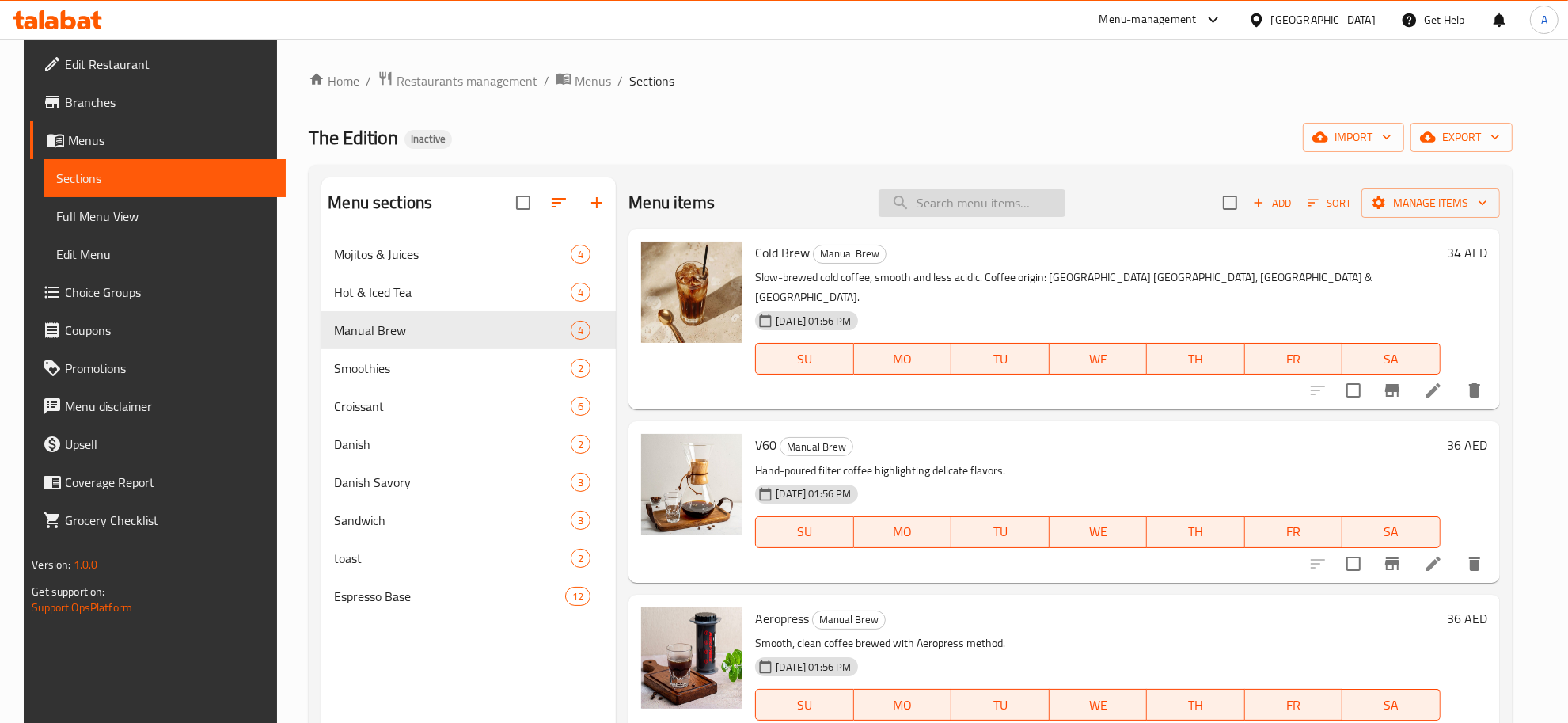
click at [939, 198] on input "search" at bounding box center [972, 203] width 187 height 28
paste input "Sweet Almond Tea"
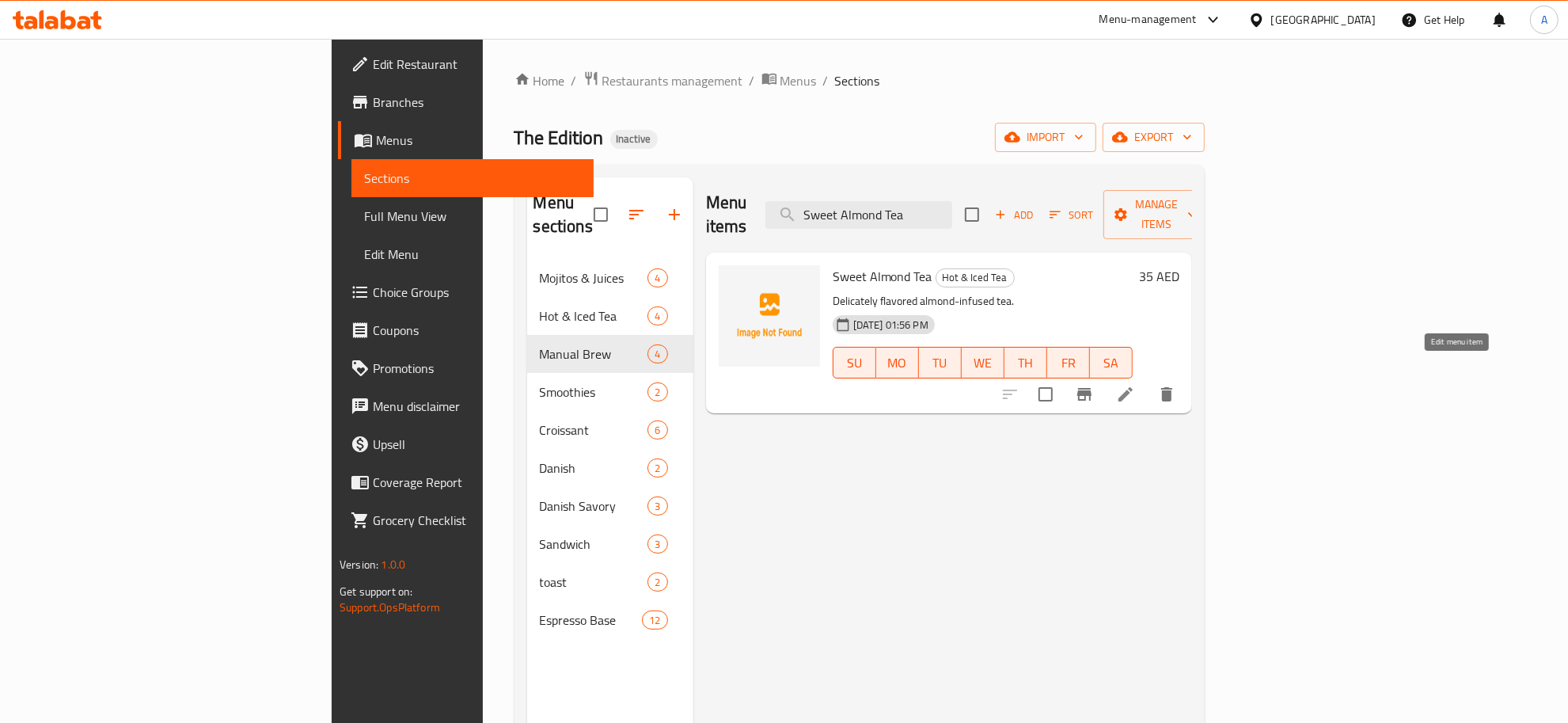
type input "Sweet Almond Tea"
click at [1133, 387] on icon at bounding box center [1125, 394] width 14 height 14
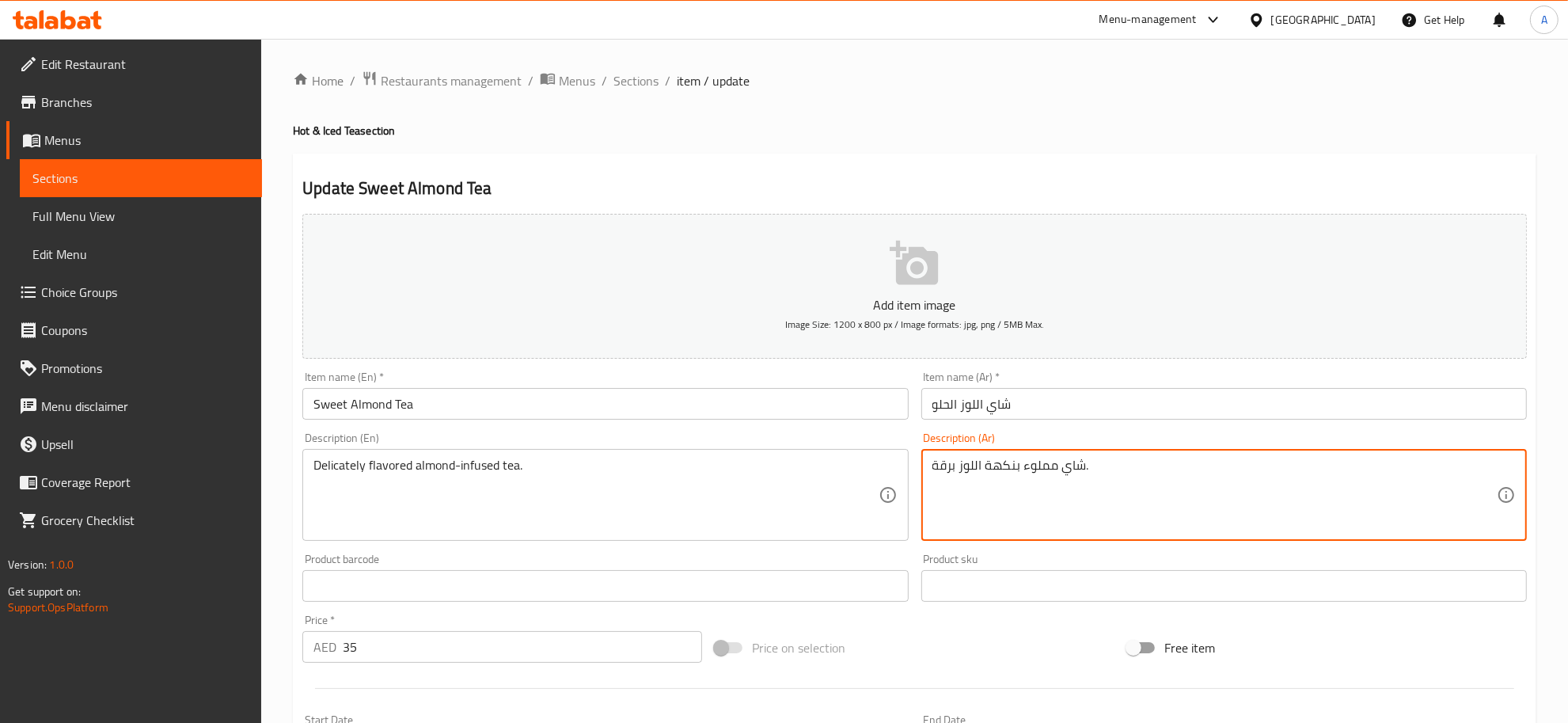
click at [947, 472] on textarea "شاي مملوء بنكهة اللوز برقة." at bounding box center [1215, 495] width 564 height 75
paste textarea "للطيف"
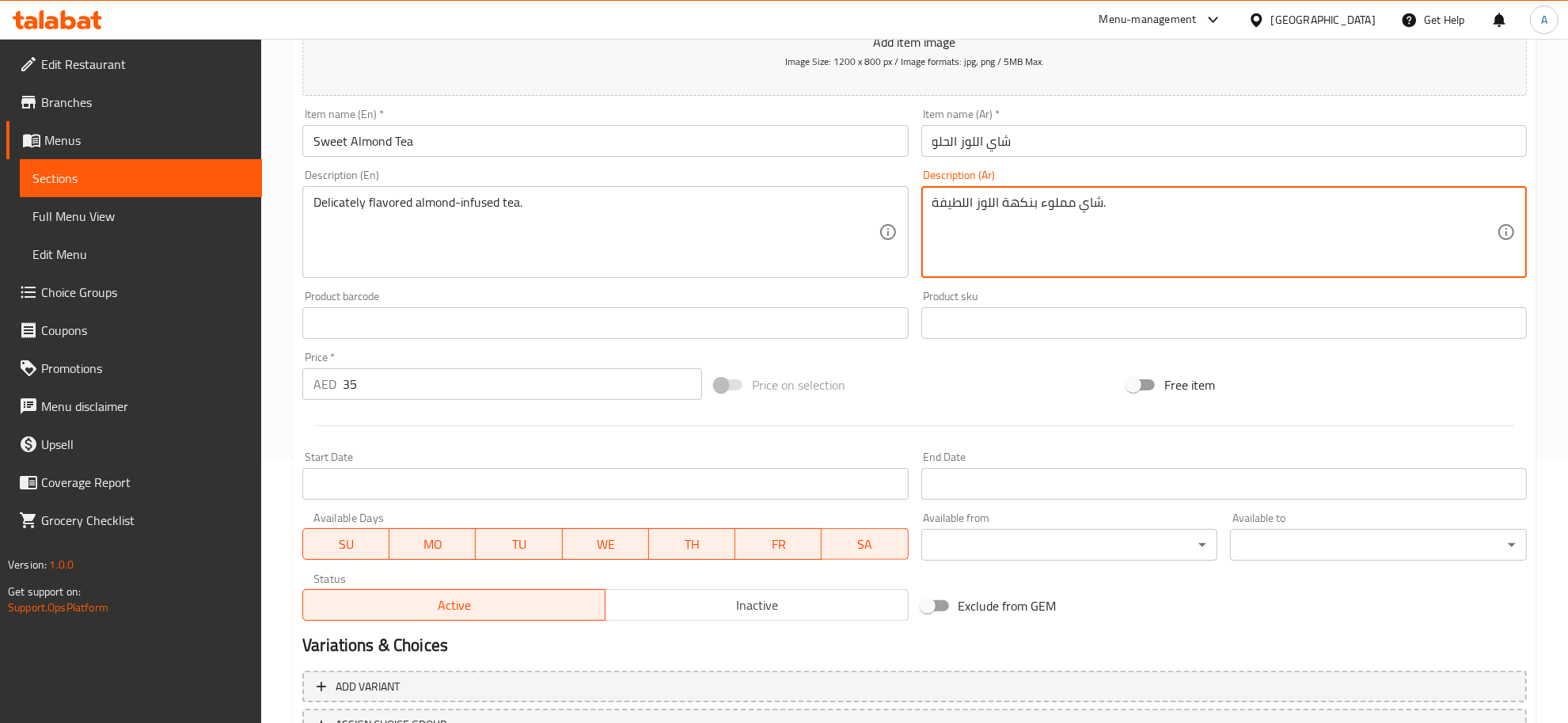
scroll to position [393, 0]
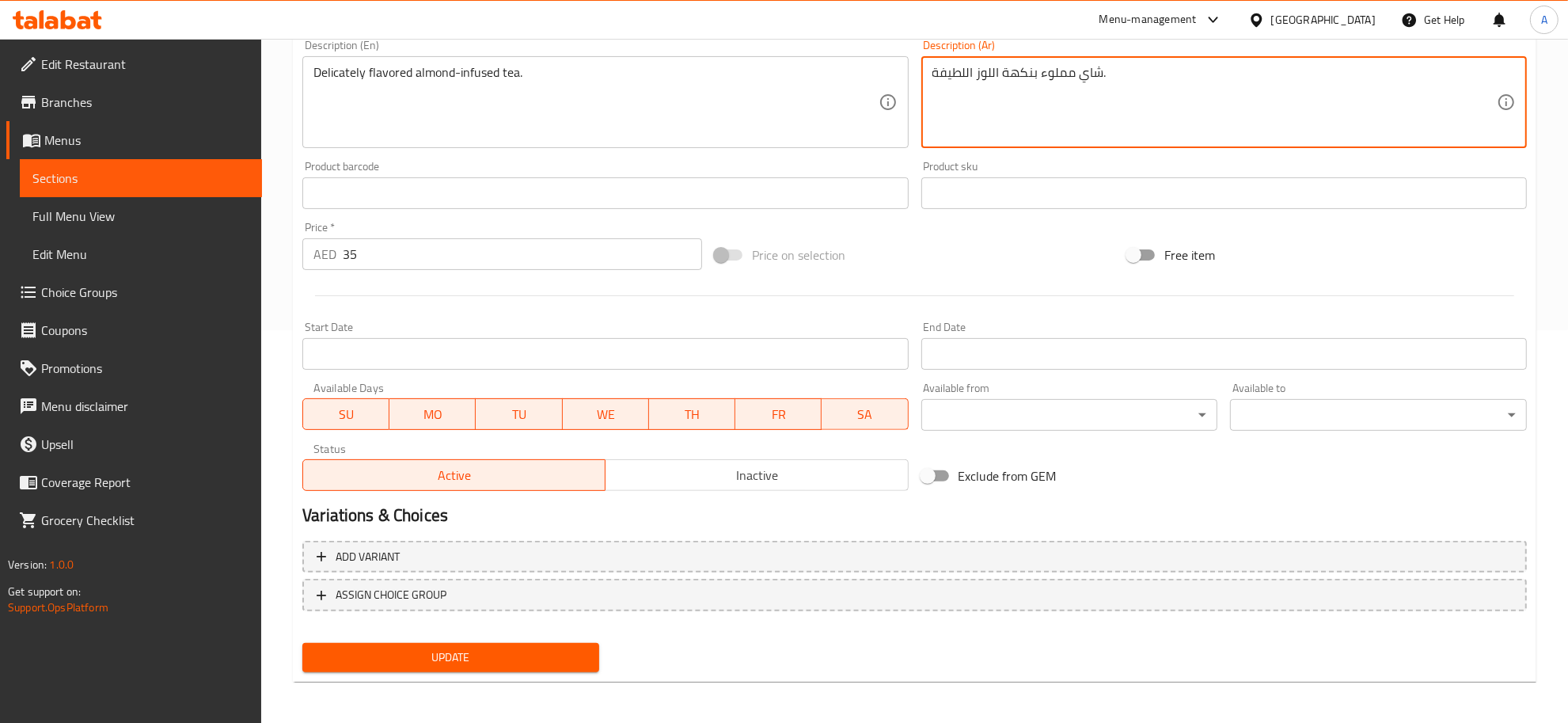
type textarea "شاي مملوء بنكهة اللوز اللطيفة."
click at [478, 649] on span "Update" at bounding box center [450, 658] width 271 height 20
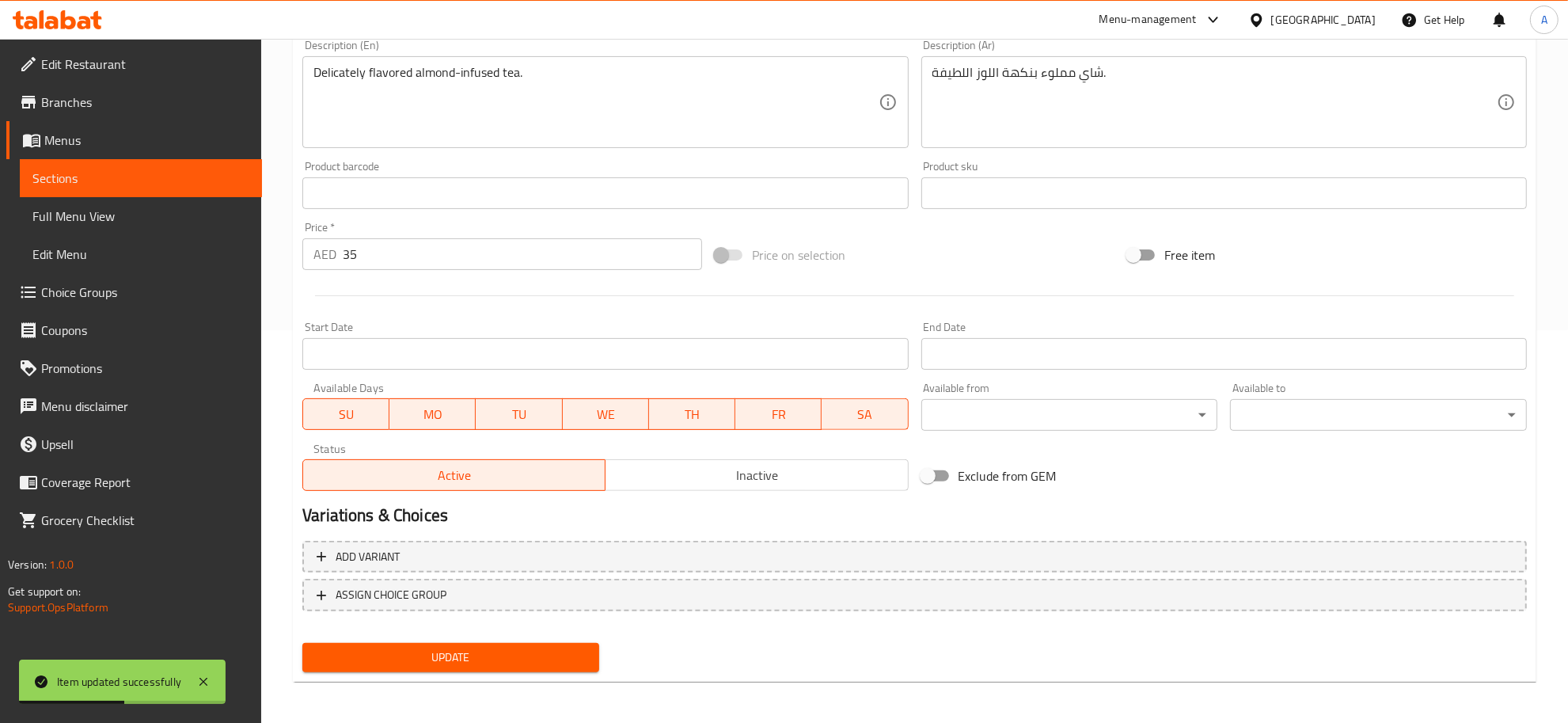
click at [86, 282] on span "Choice Groups" at bounding box center [145, 292] width 208 height 19
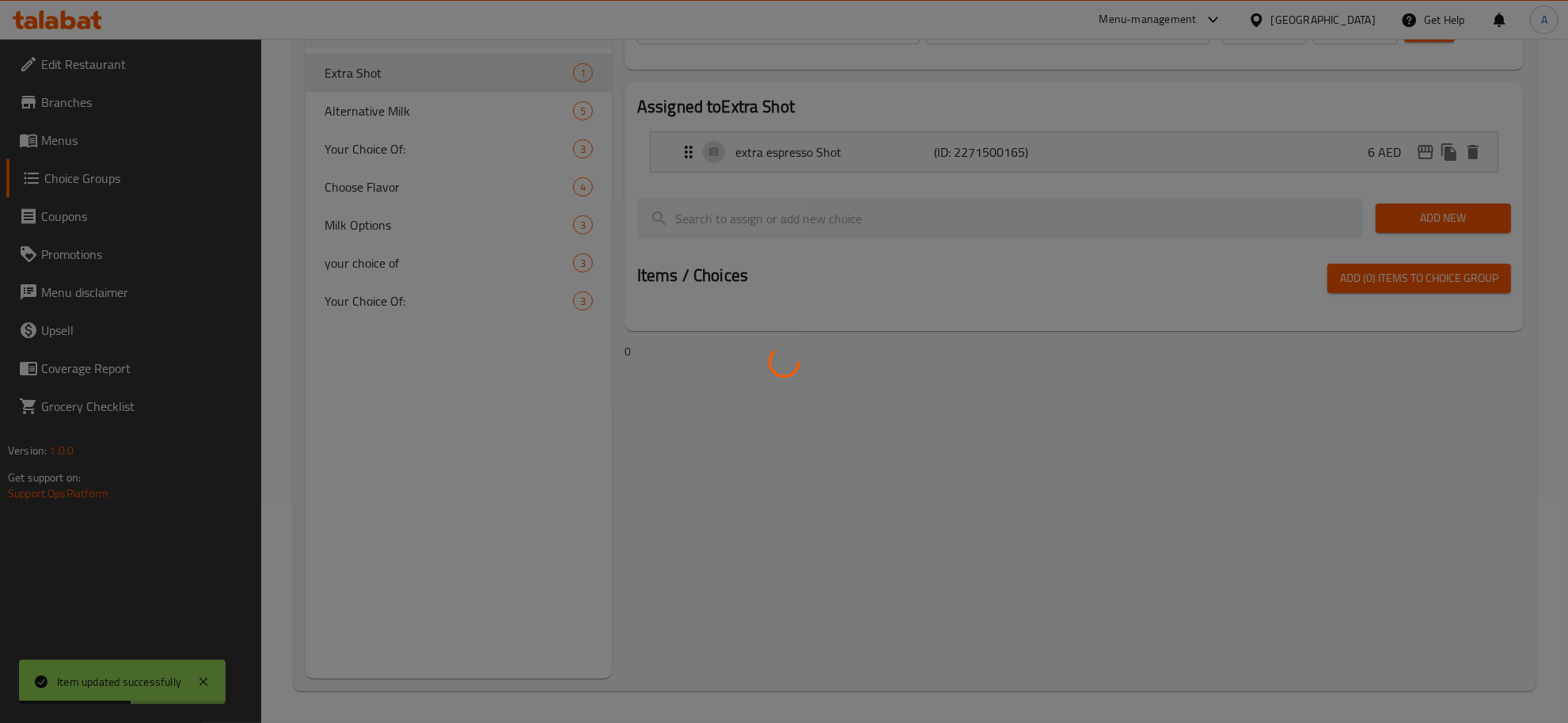
scroll to position [224, 0]
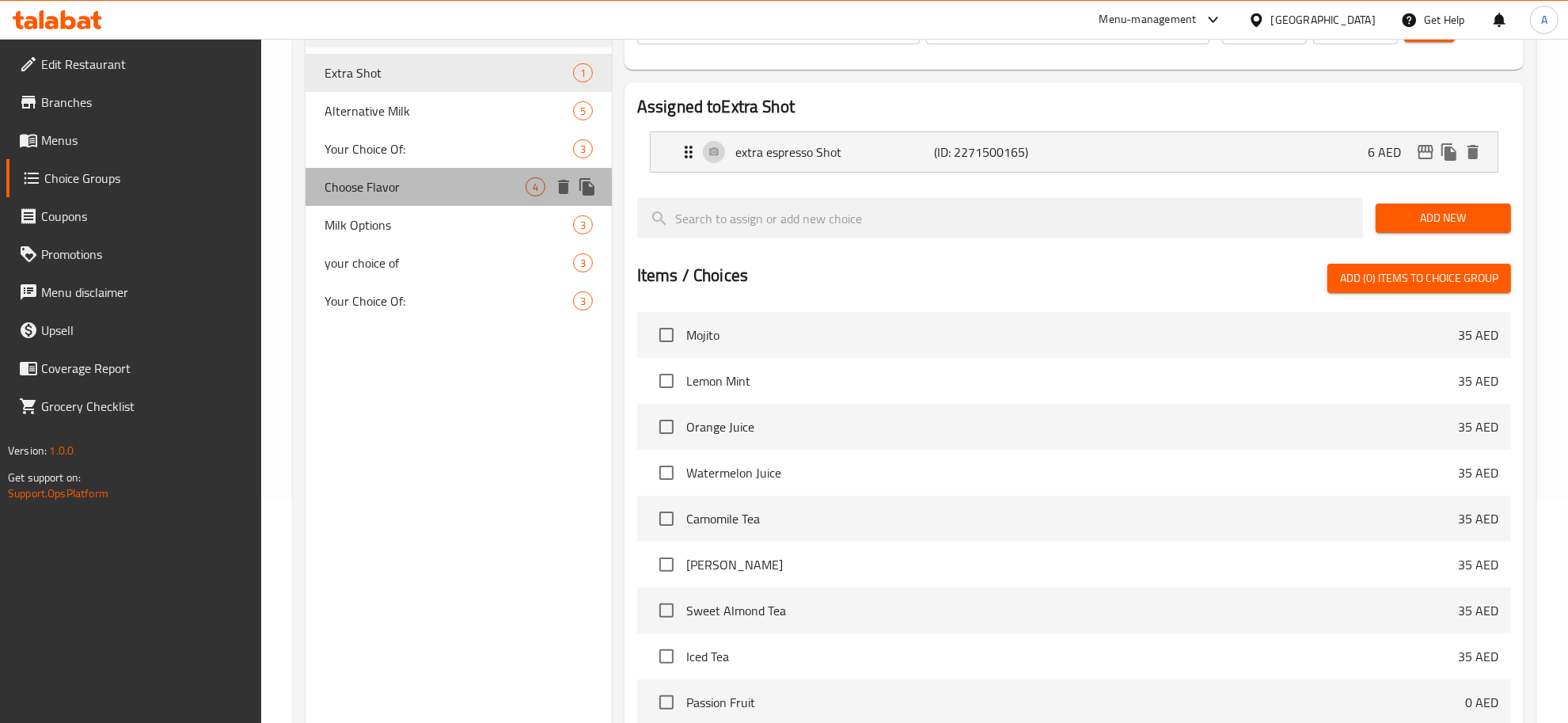
click at [425, 180] on span "Choose Flavor" at bounding box center [425, 187] width 202 height 19
type input "Choose Flavor"
type input "اختر النكهة"
type input "1"
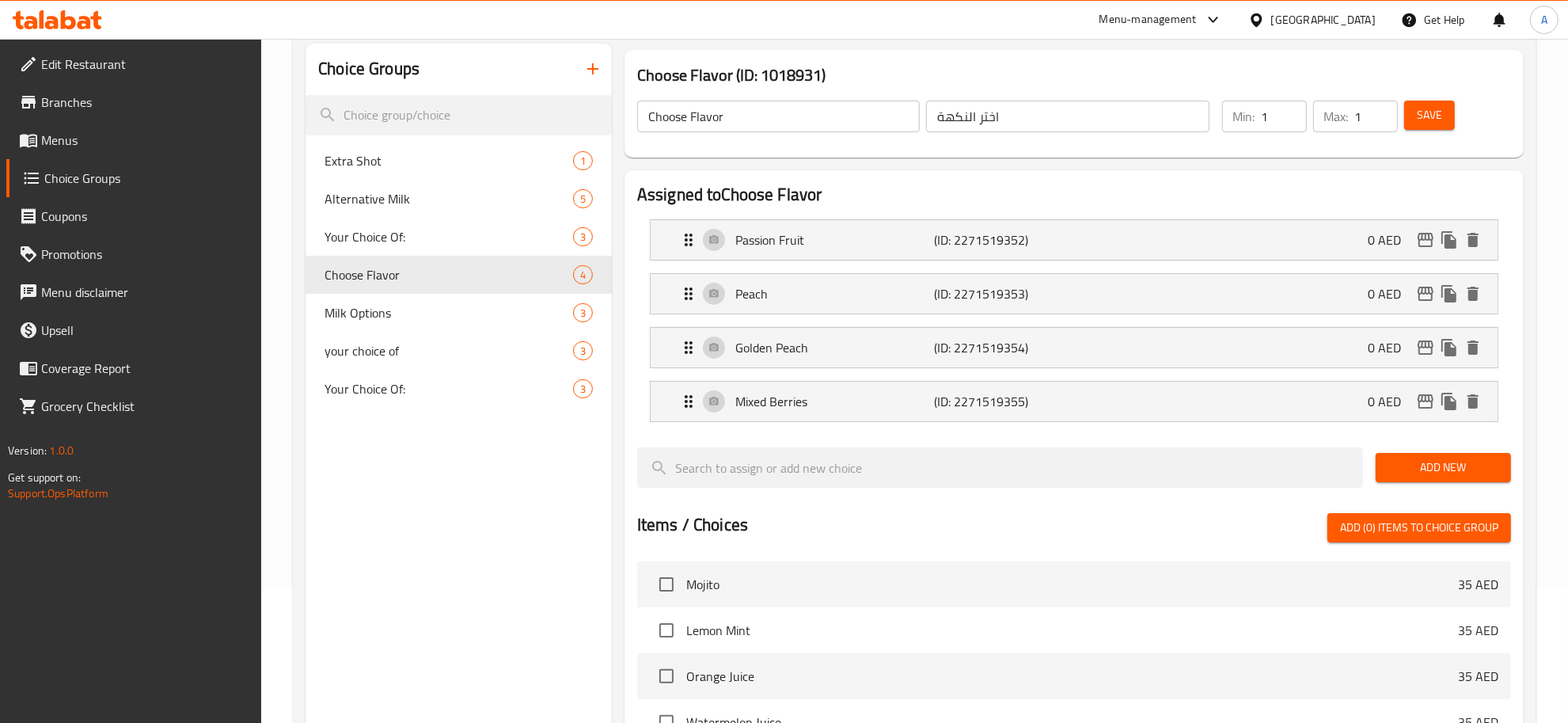
scroll to position [88, 0]
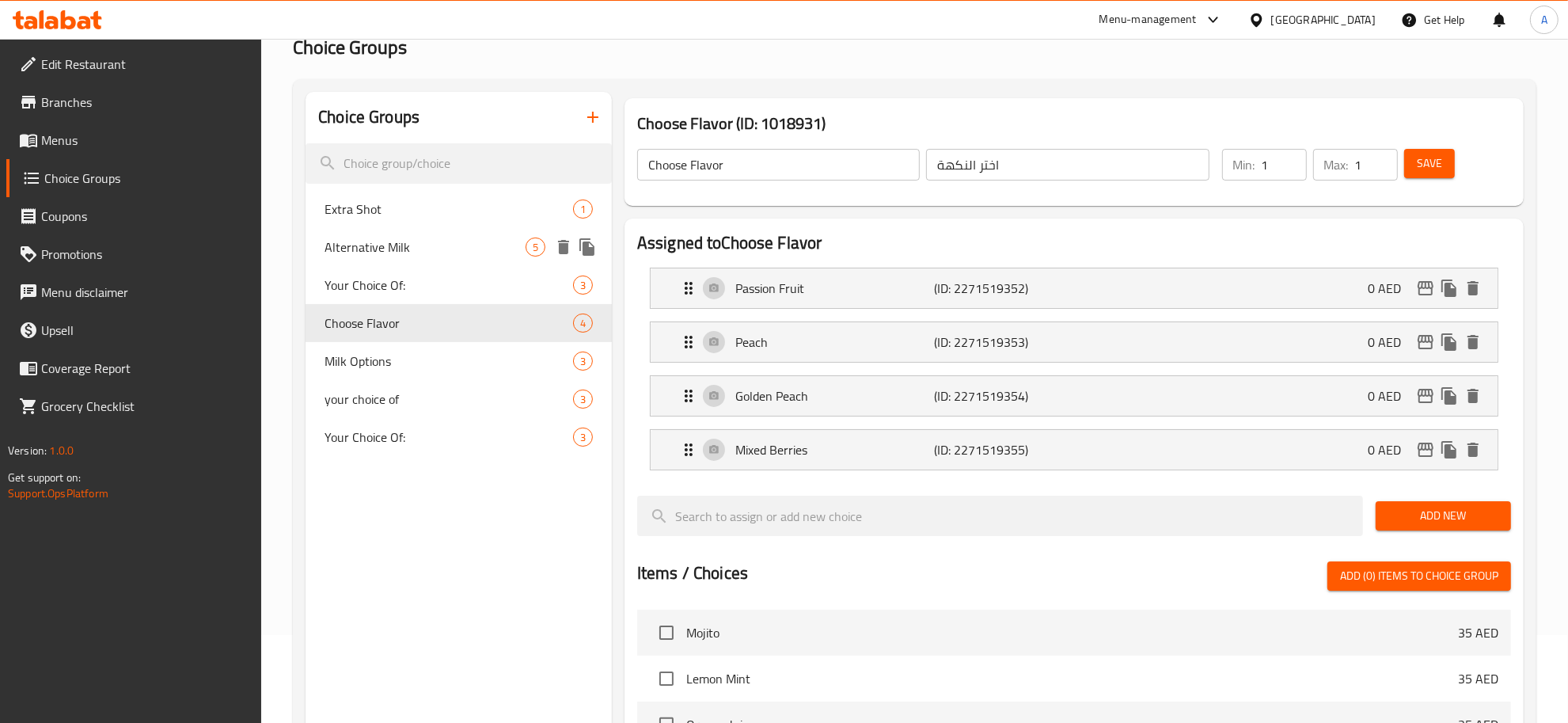
click at [426, 228] on div "Alternative Milk 5" at bounding box center [458, 247] width 306 height 38
type input "Alternative Milk"
type input "بدائل الحليب"
type input "0"
type input "5"
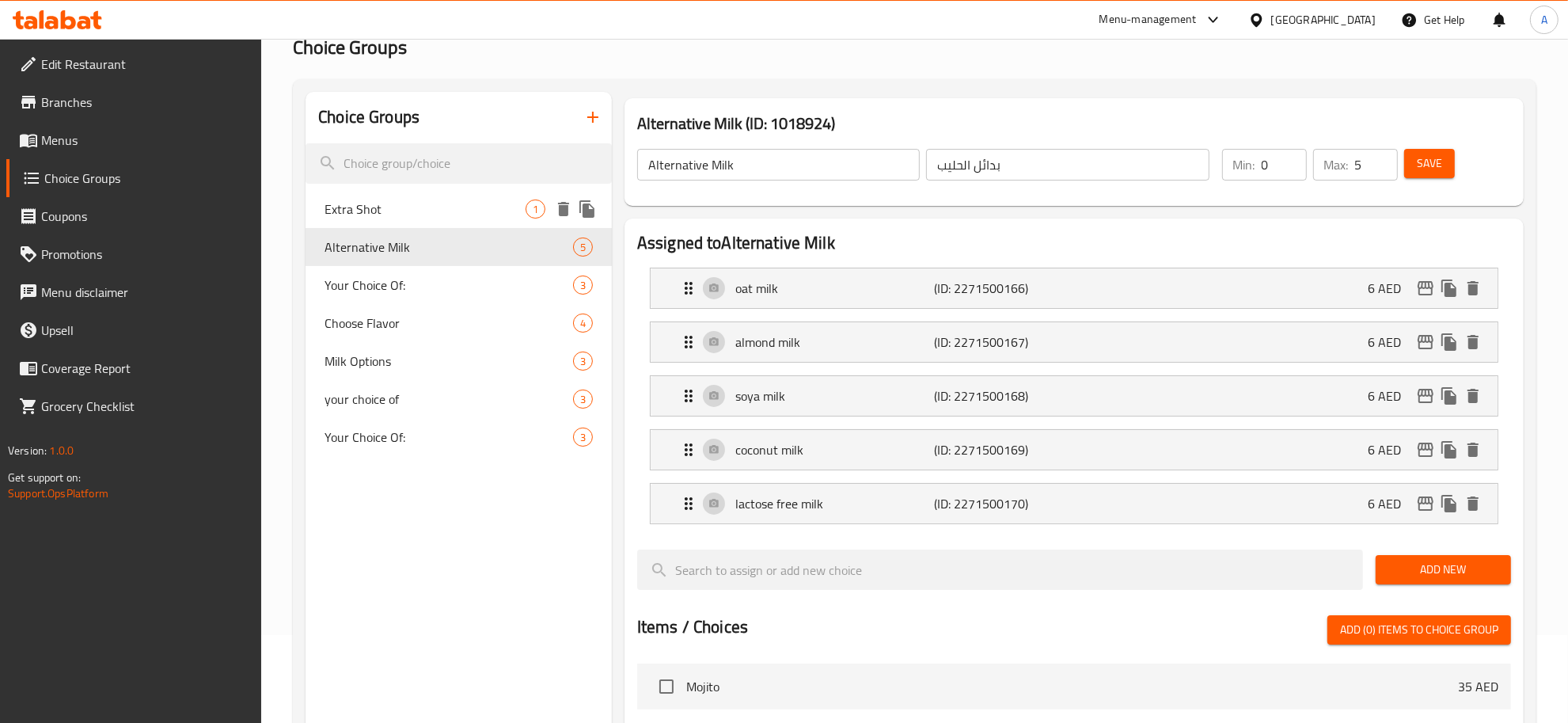
click at [435, 201] on span "Extra Shot" at bounding box center [425, 209] width 202 height 19
type input "Extra Shot"
type input "اكسترا شوت"
type input "1"
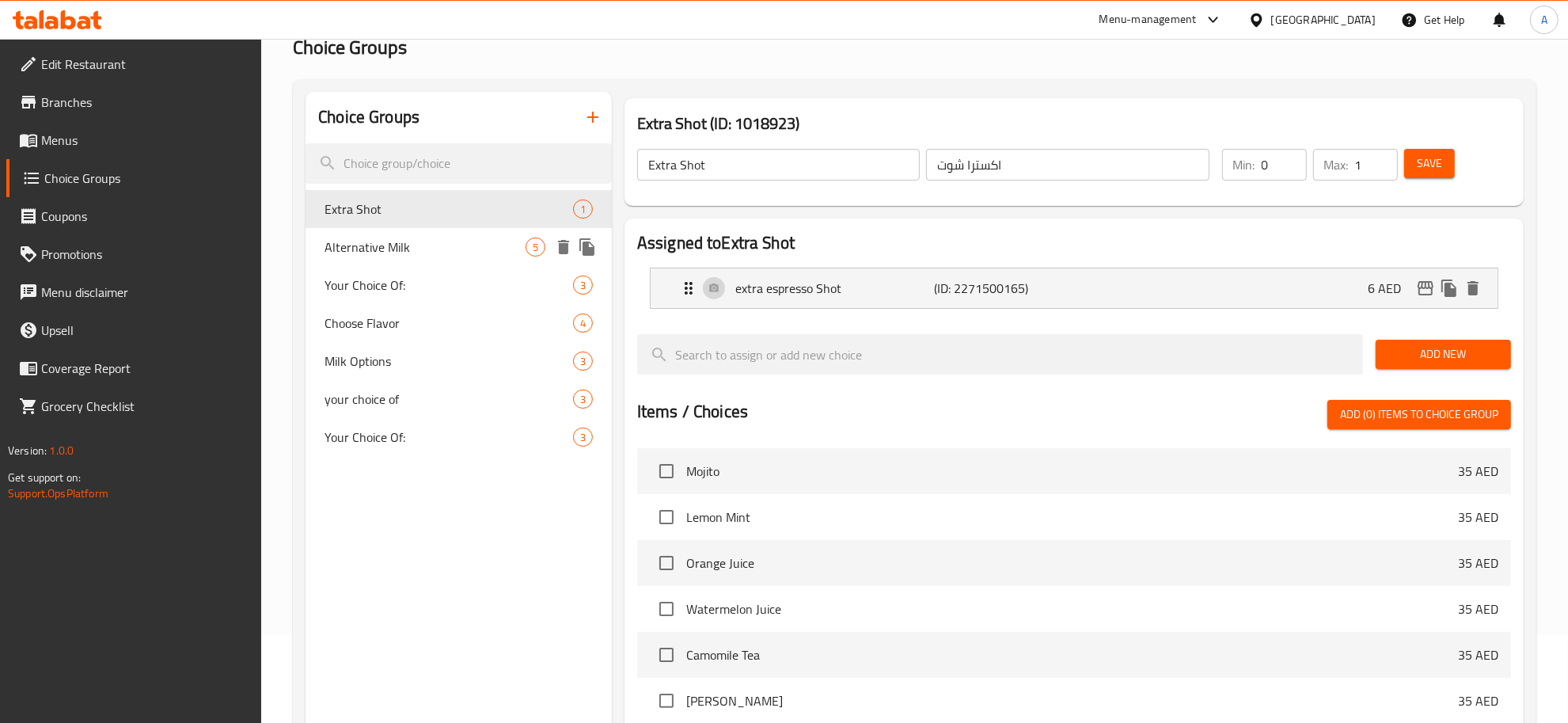
click at [429, 247] on span "Alternative Milk" at bounding box center [425, 247] width 202 height 19
type input "Alternative Milk"
type input "بدائل الحليب"
type input "5"
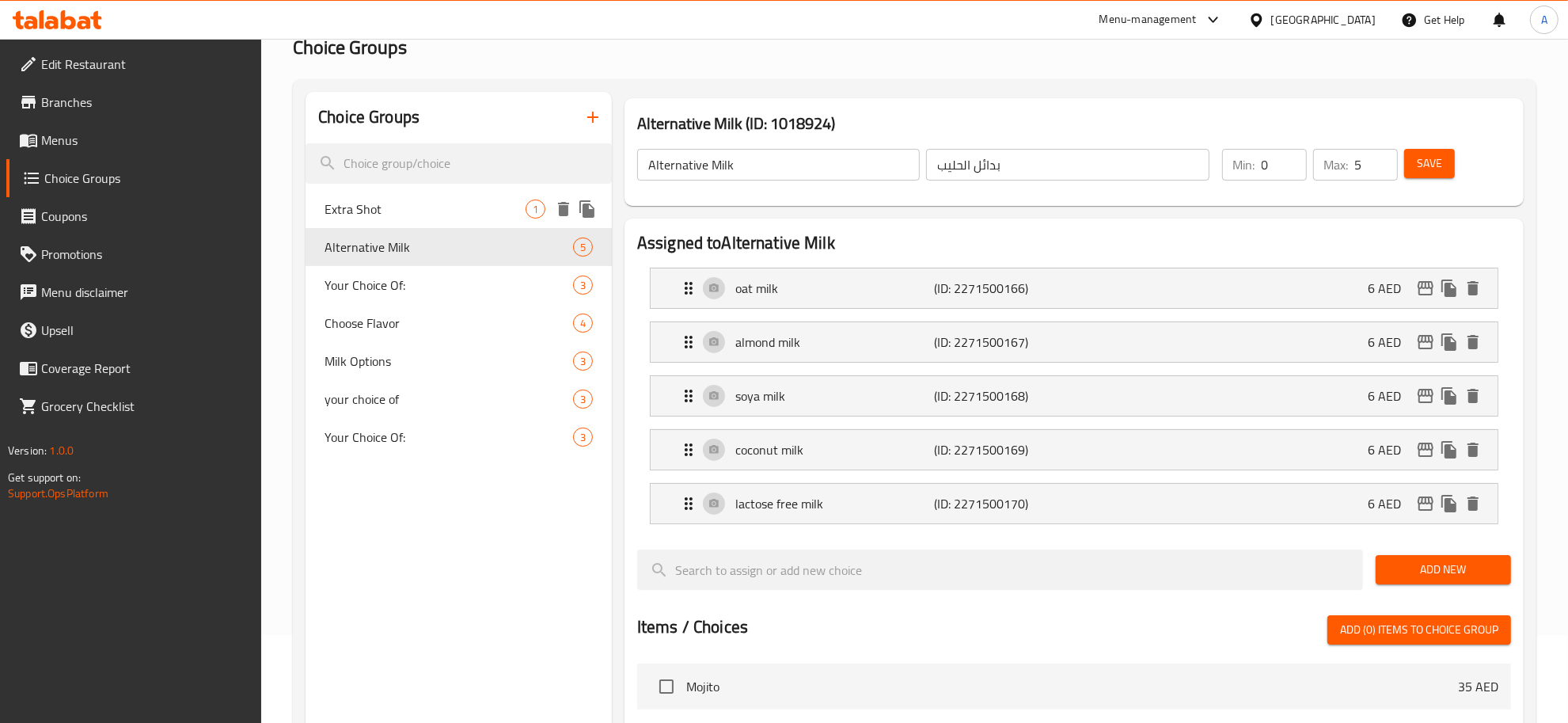
click at [450, 214] on span "Extra Shot" at bounding box center [425, 209] width 202 height 19
type input "Extra Shot"
type input "اكسترا شوت"
type input "1"
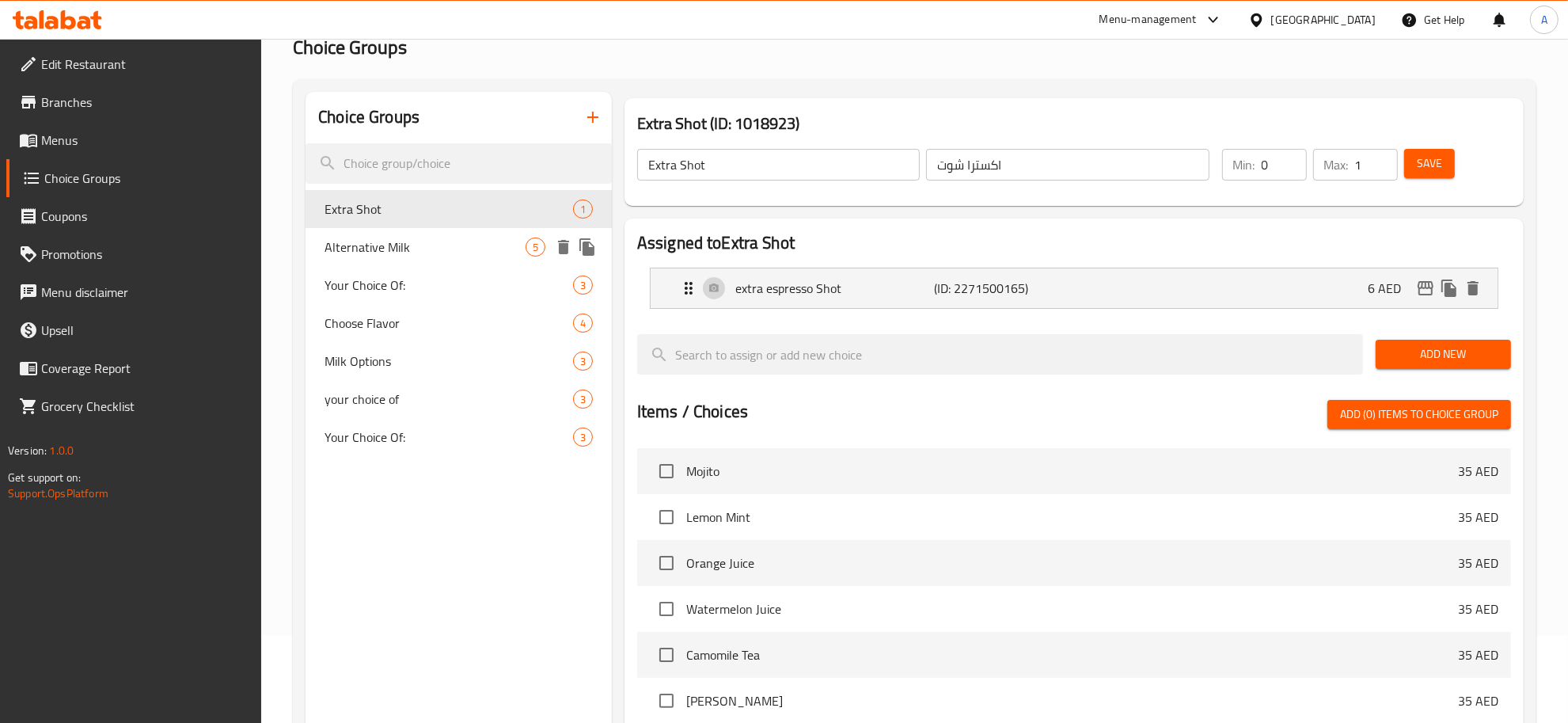
click at [442, 237] on span "Alternative Milk" at bounding box center [425, 247] width 202 height 19
type input "Alternative Milk"
type input "بدائل الحليب"
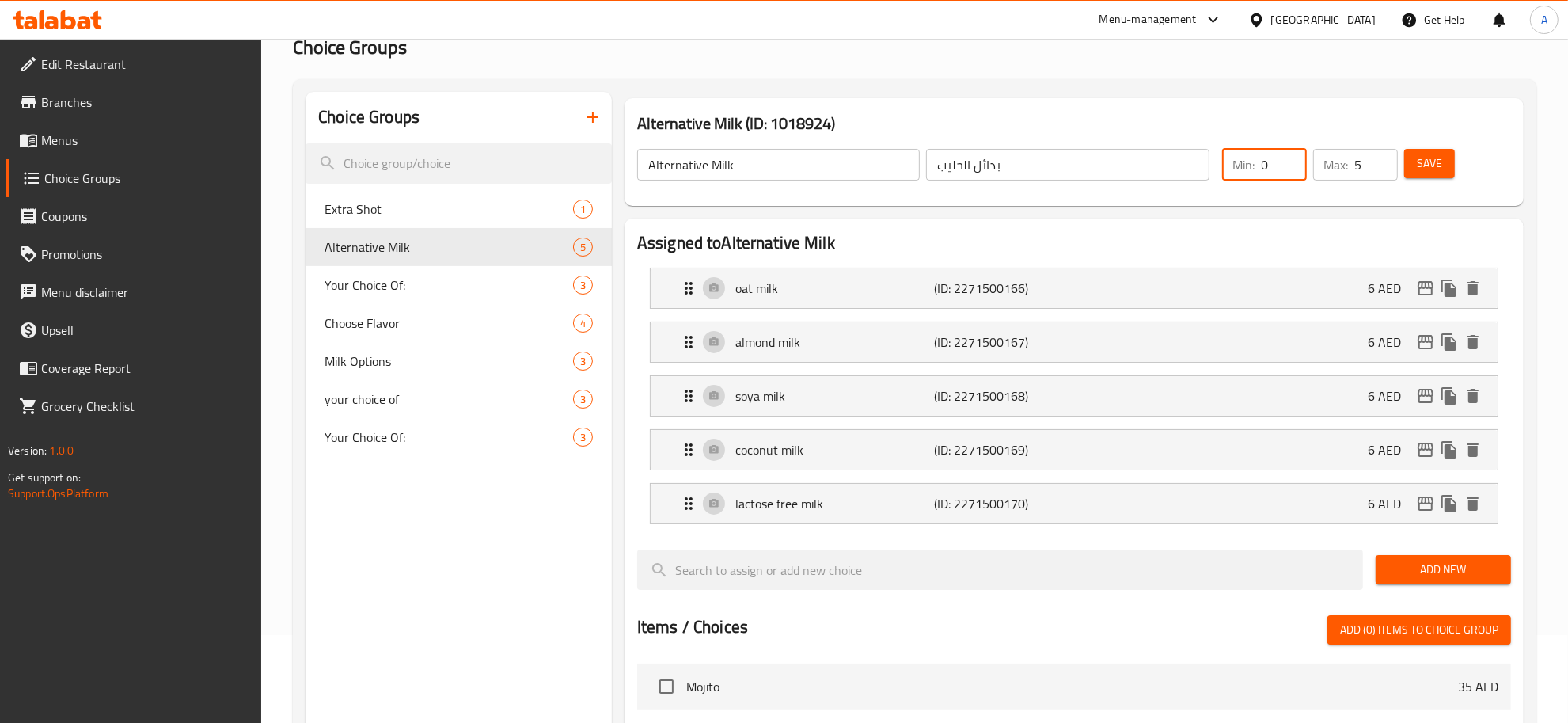
click at [1261, 159] on div "Min: 0 ​" at bounding box center [1264, 165] width 85 height 31
click at [1366, 166] on input "5" at bounding box center [1377, 165] width 42 height 31
paste input "0"
type input "0"
click at [1430, 159] on span "Save" at bounding box center [1430, 164] width 26 height 20
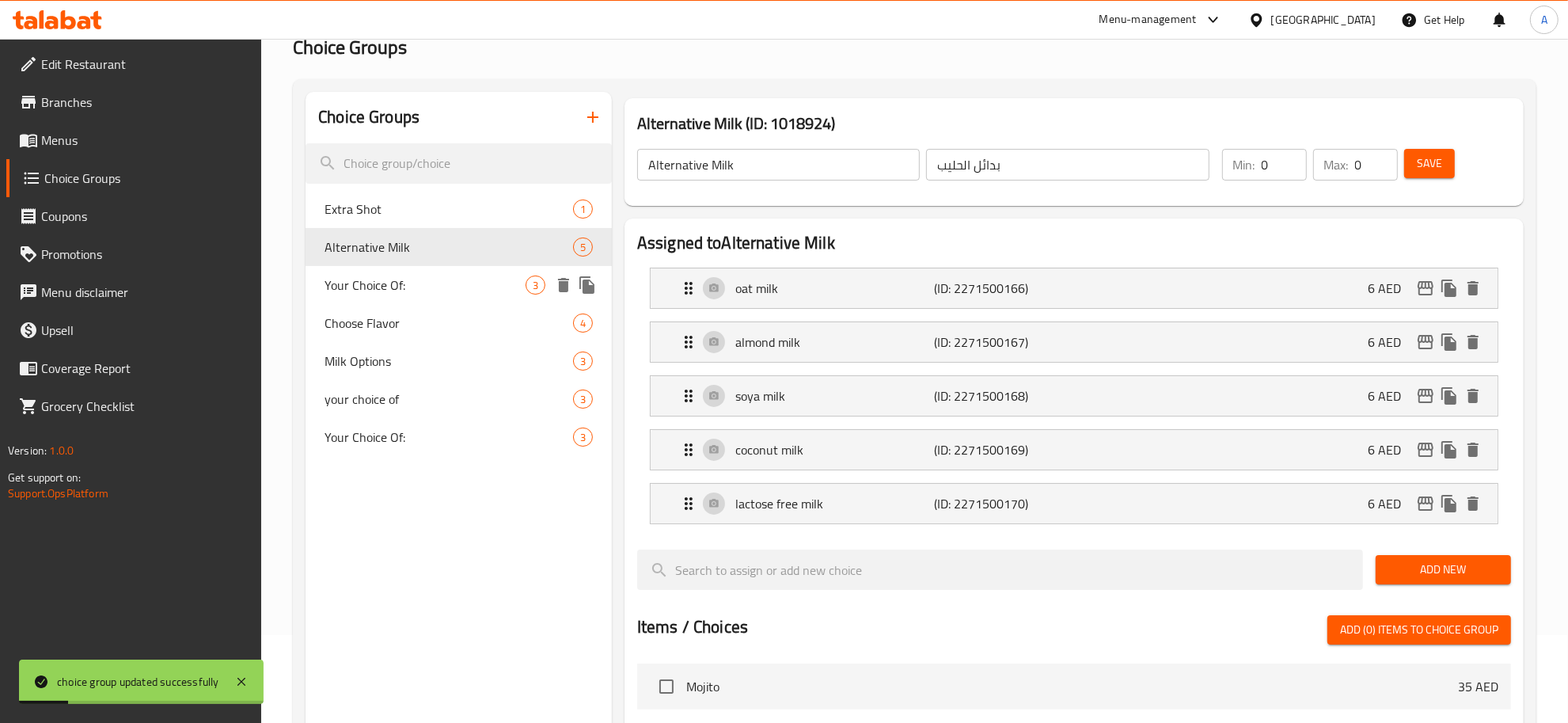
click at [421, 275] on span "Your Choice Of:" at bounding box center [425, 284] width 202 height 19
type input "Your Choice Of:"
type input "إختيارك من:"
type input "1"
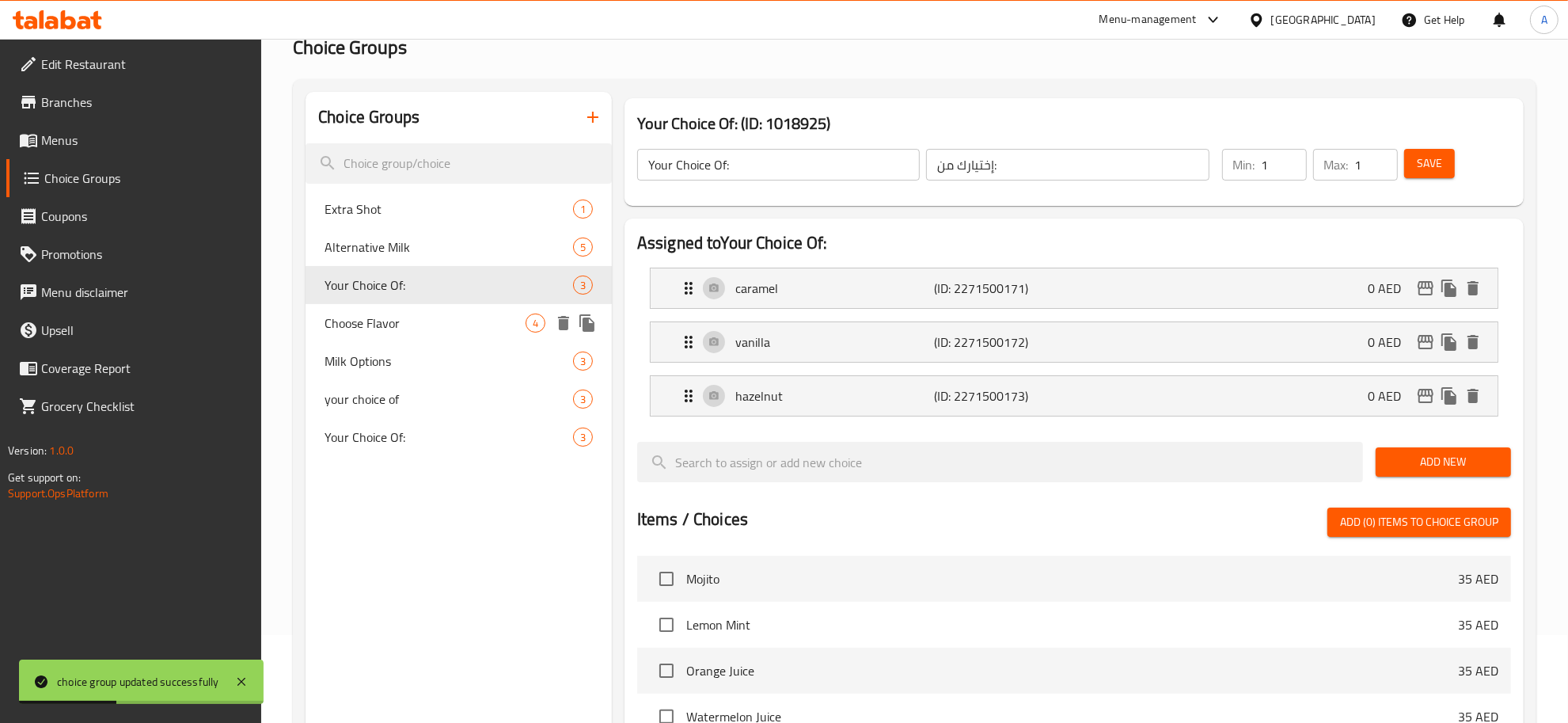
click at [461, 305] on div "Choose Flavor 4" at bounding box center [458, 322] width 306 height 38
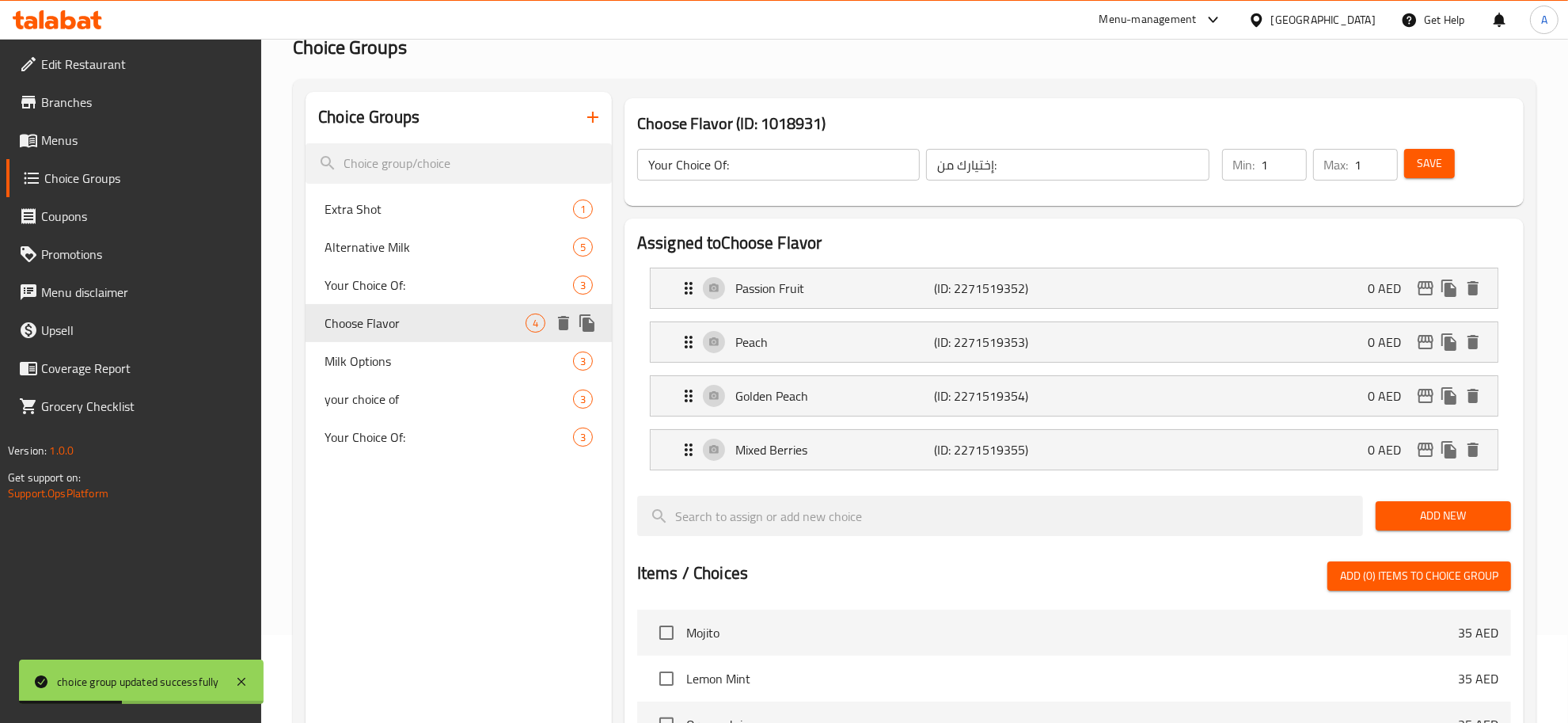
type input "Choose Flavor"
type input "اختر النكهة"
click at [919, 405] on p "Golden Peach" at bounding box center [835, 396] width 199 height 19
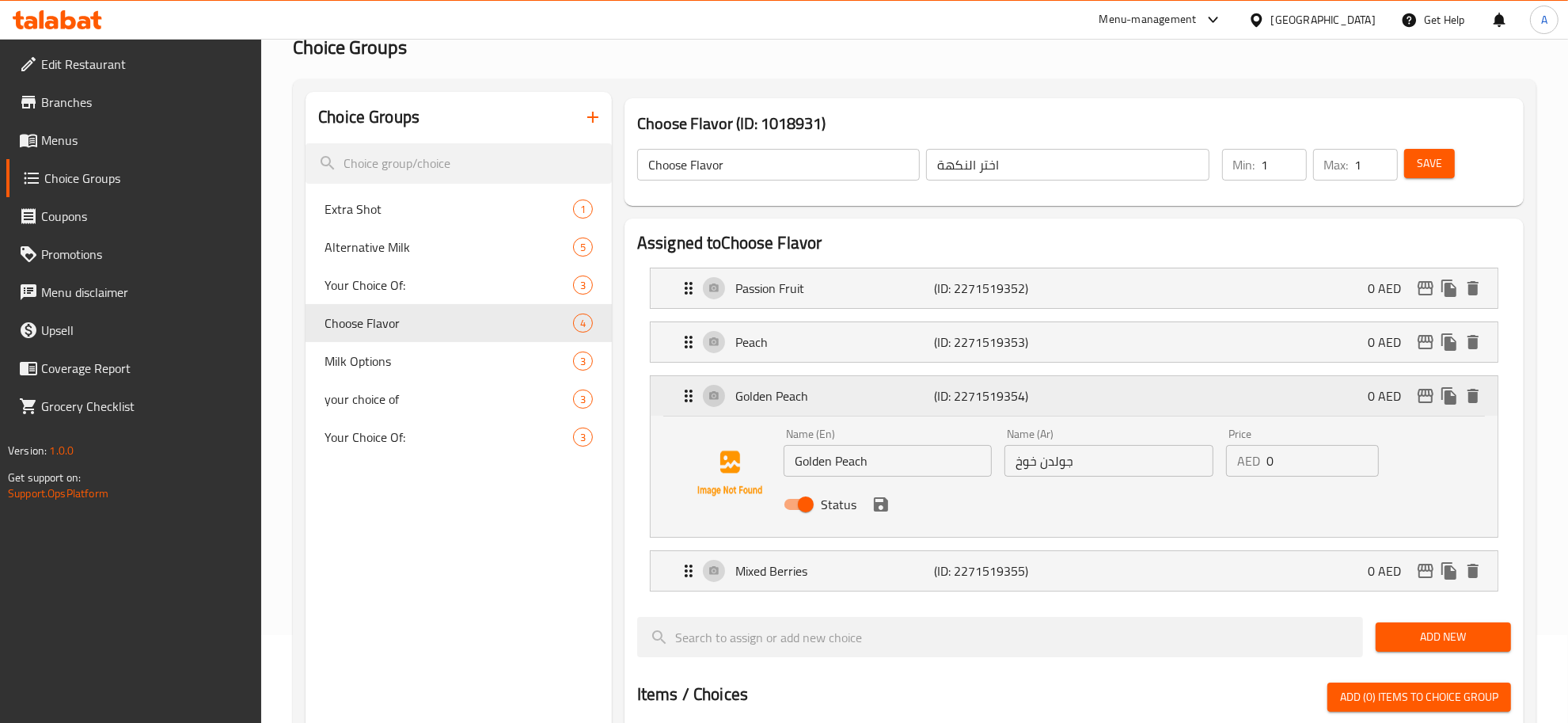
click at [913, 400] on p "Golden Peach" at bounding box center [835, 396] width 199 height 19
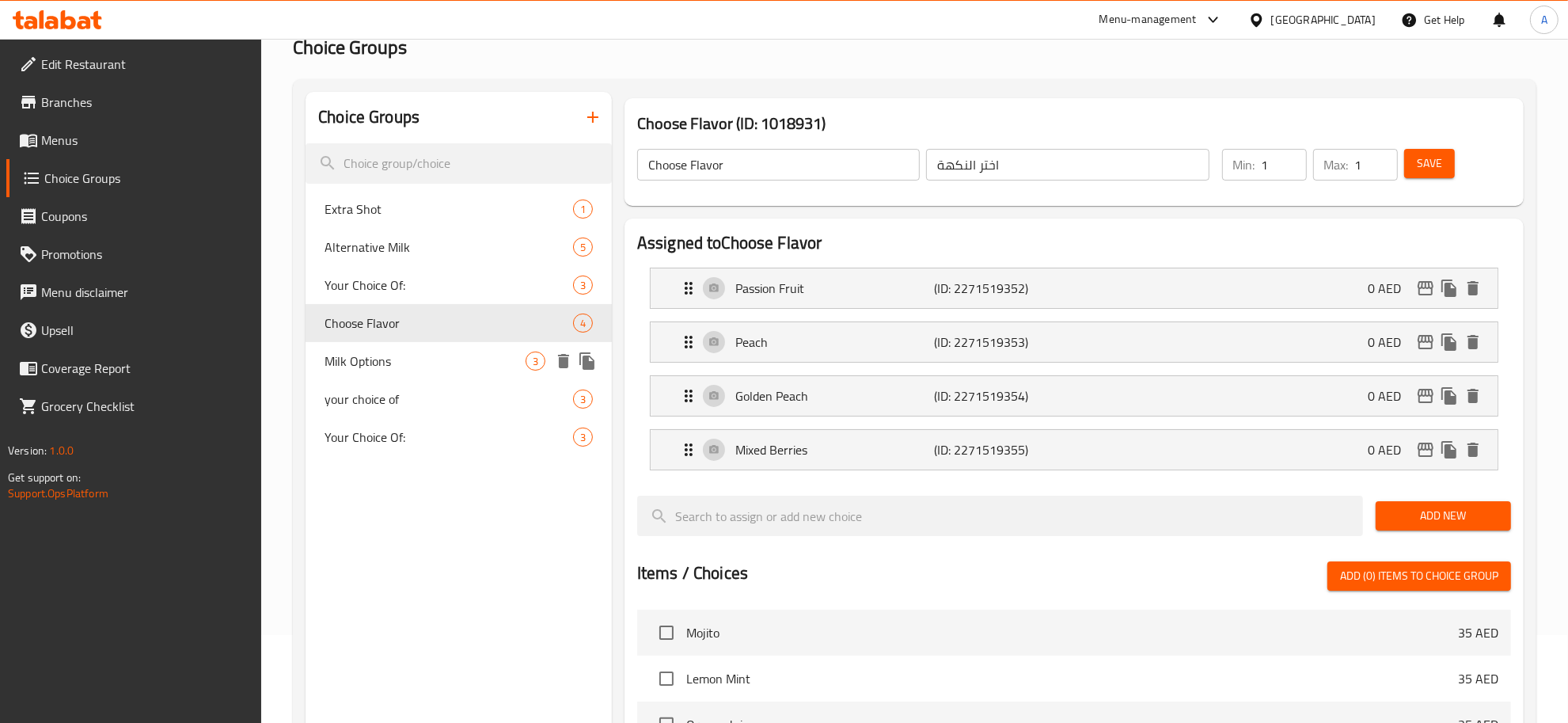
click at [409, 366] on span "Milk Options" at bounding box center [425, 361] width 202 height 19
type input "Milk Options"
type input "اختيارات الحليب"
type input "0"
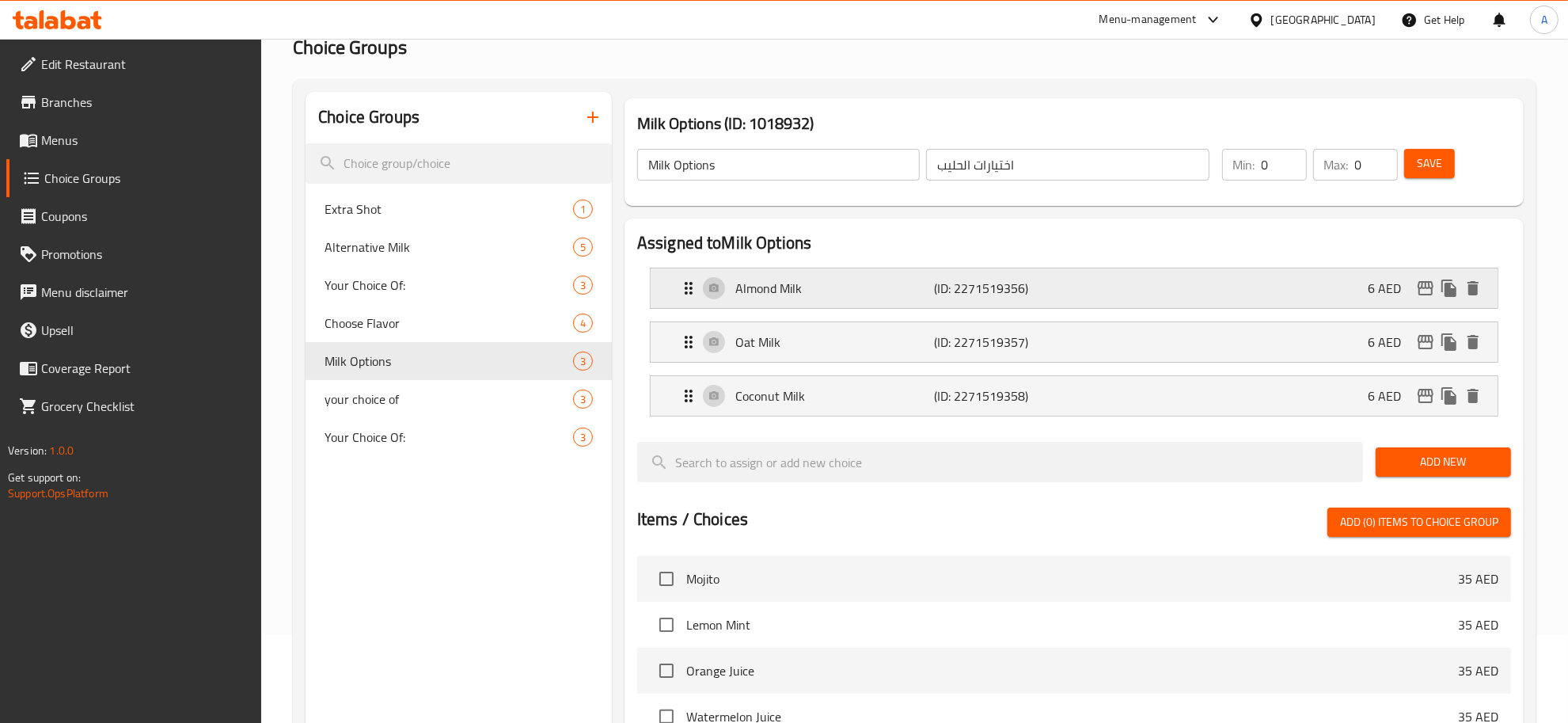
click at [875, 277] on div "Almond Milk (ID: 2271519356) 6 AED" at bounding box center [1078, 288] width 800 height 40
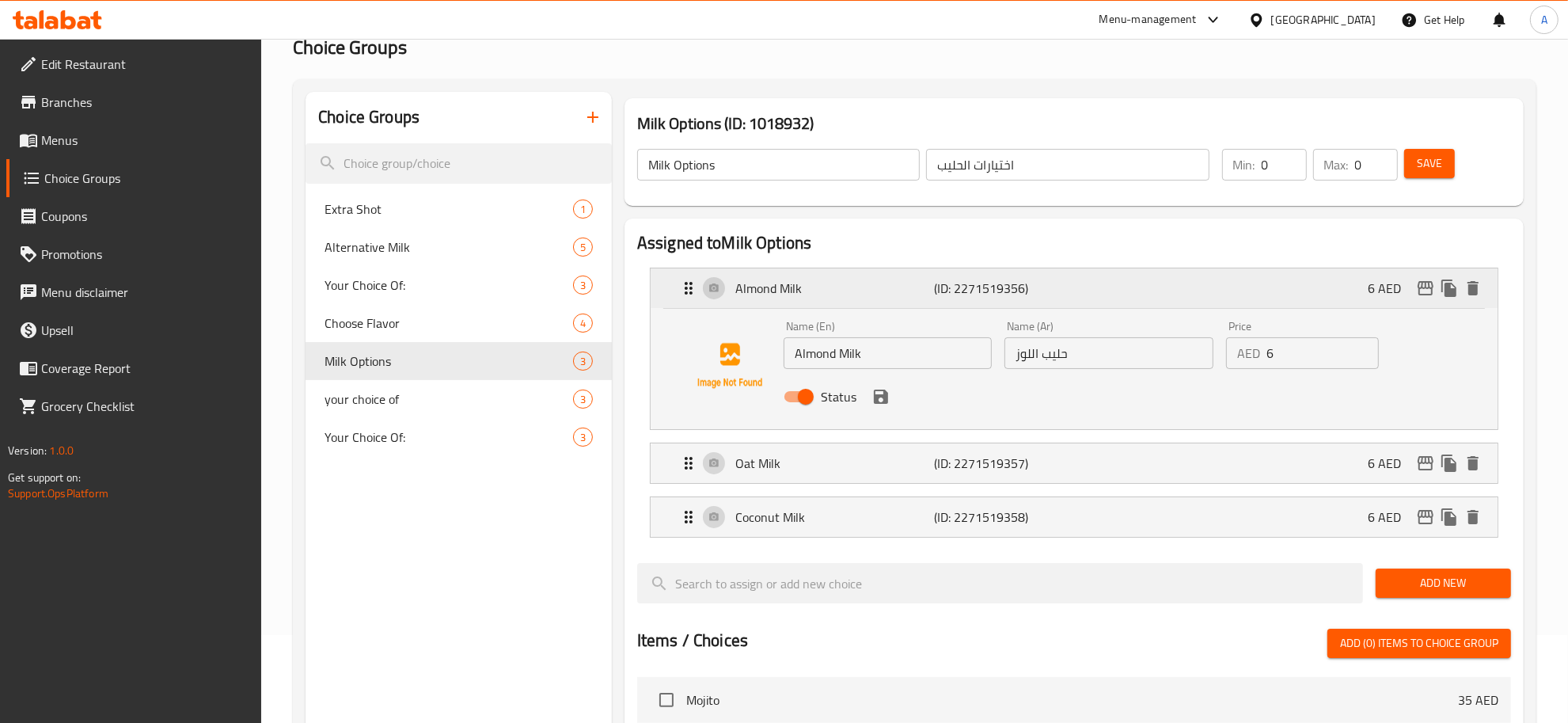
click at [875, 277] on div "Almond Milk (ID: 2271519356) 6 AED" at bounding box center [1078, 288] width 800 height 40
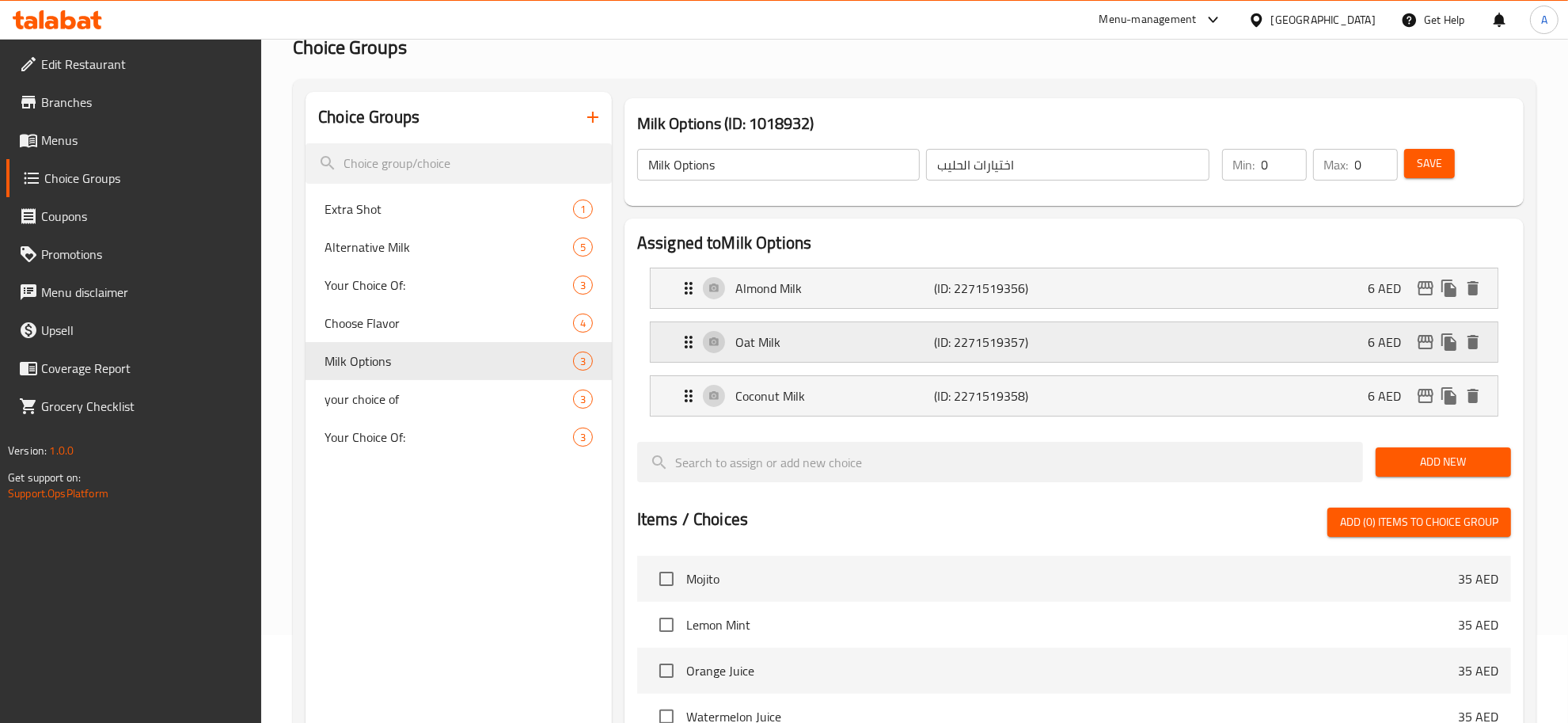
click at [876, 335] on p "Oat Milk" at bounding box center [835, 341] width 199 height 19
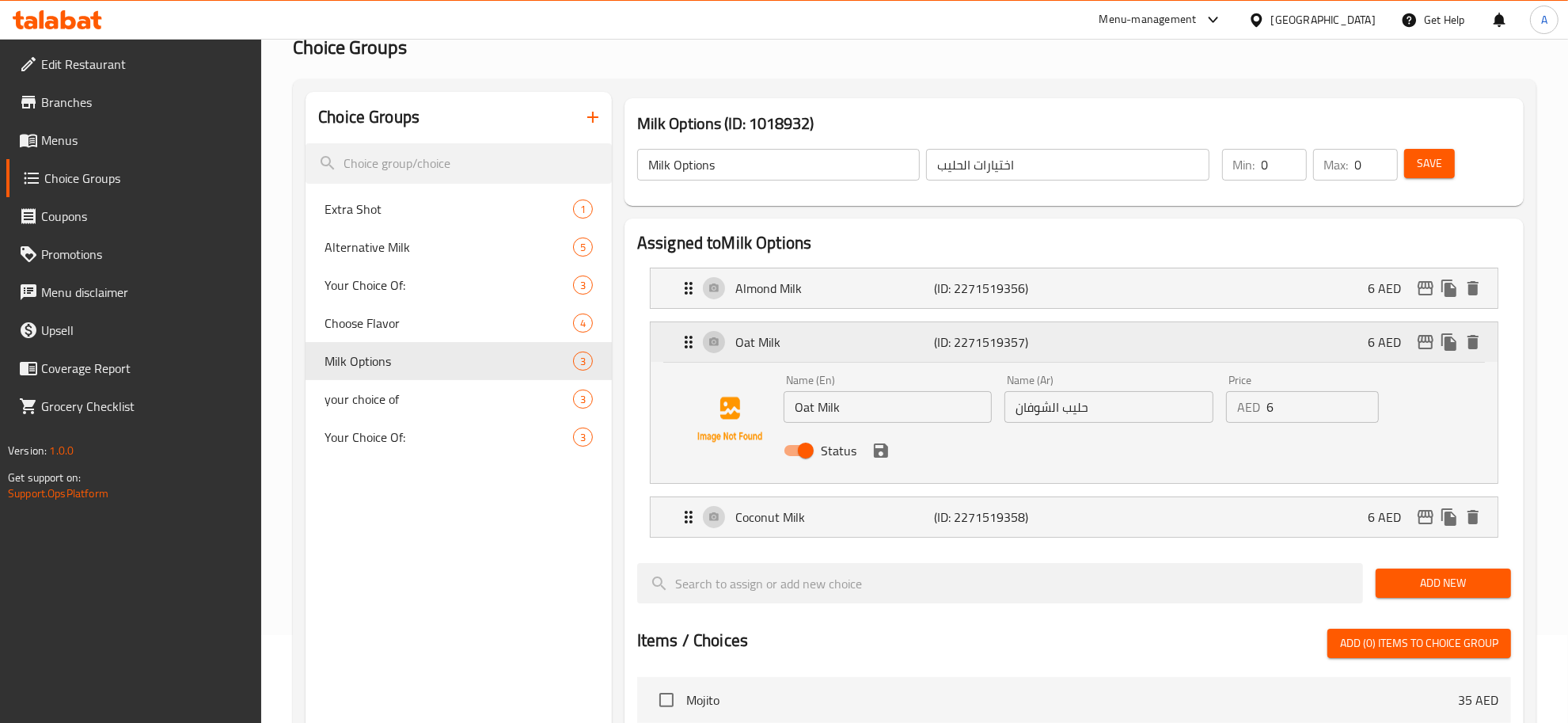
click at [875, 339] on p "Oat Milk" at bounding box center [835, 341] width 199 height 19
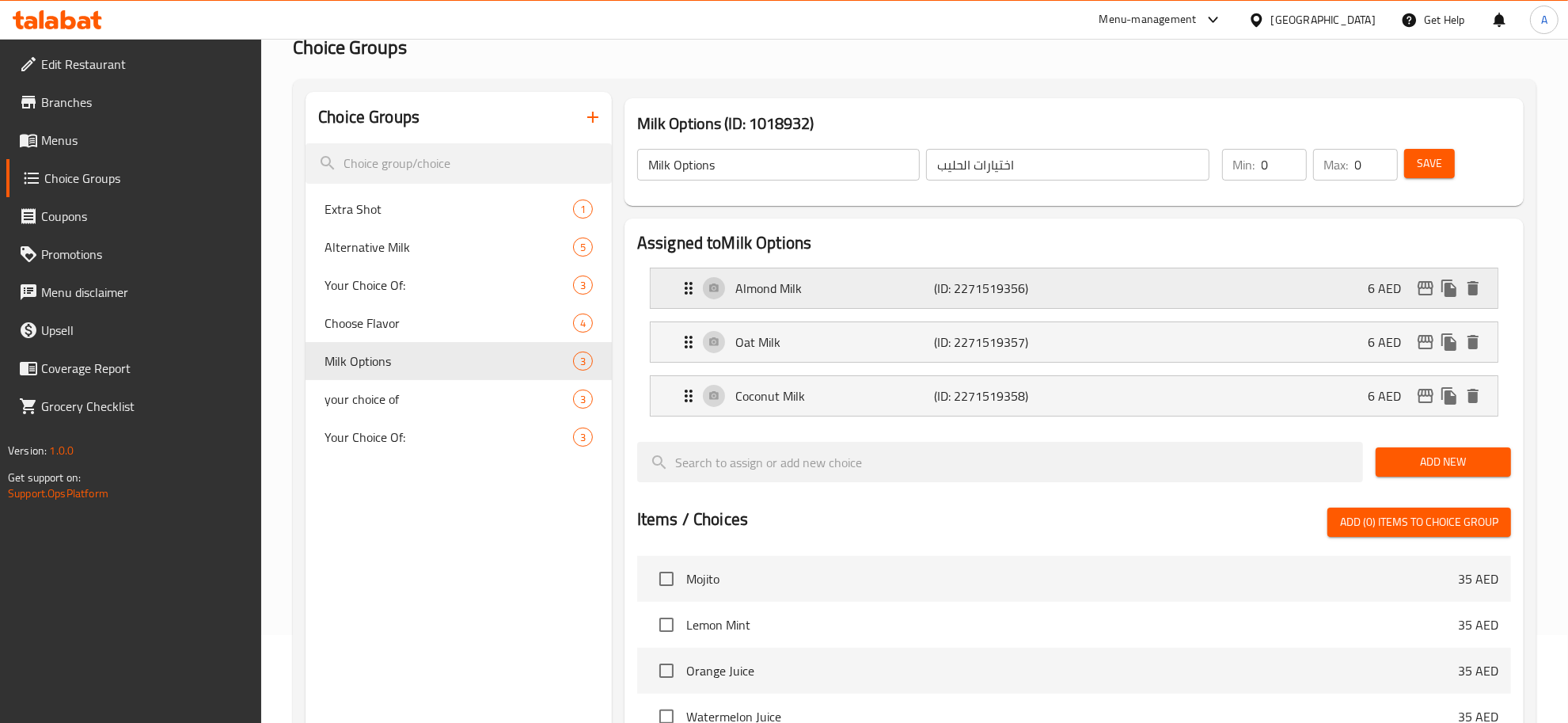
click at [954, 286] on p "(ID: 2271519356)" at bounding box center [1000, 288] width 133 height 19
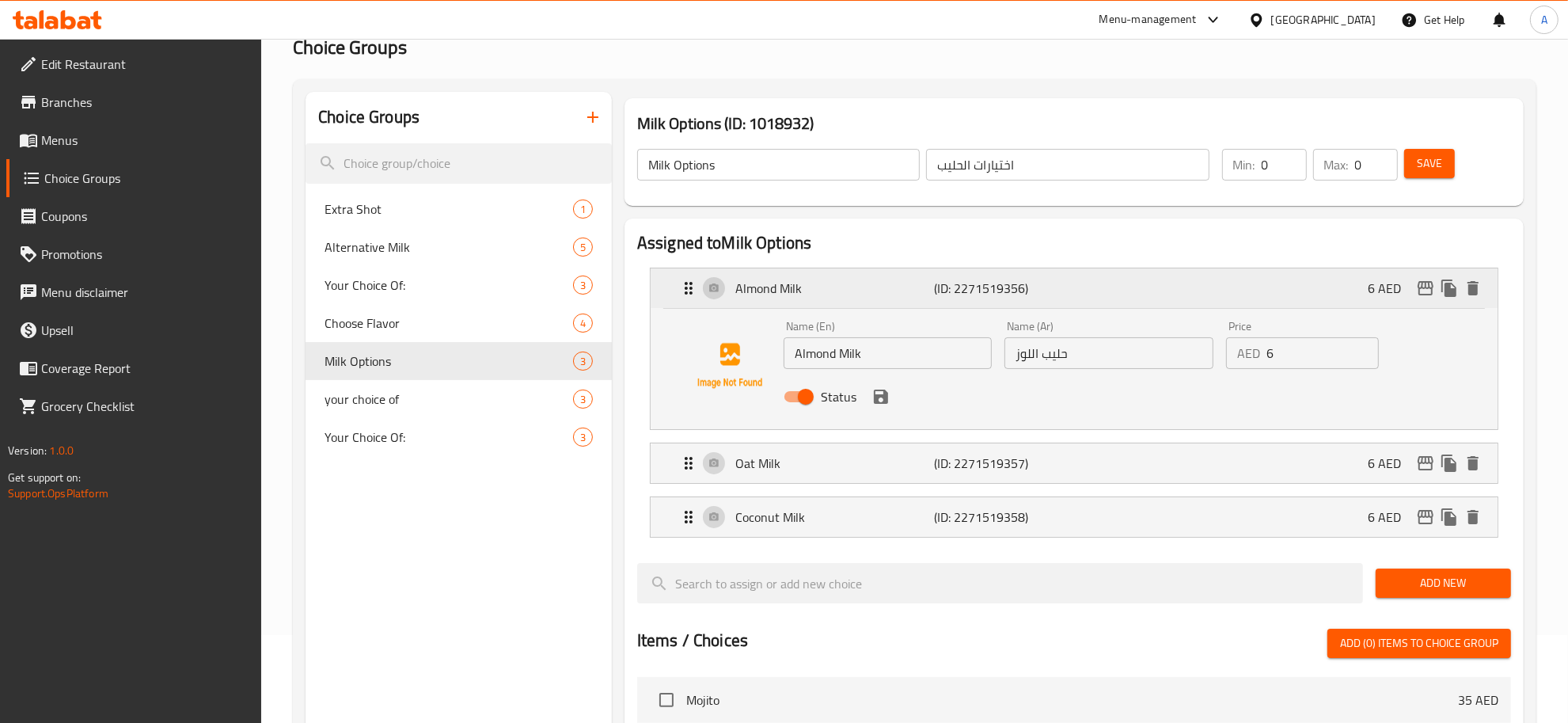
click at [954, 286] on p "(ID: 2271519356)" at bounding box center [1000, 288] width 133 height 19
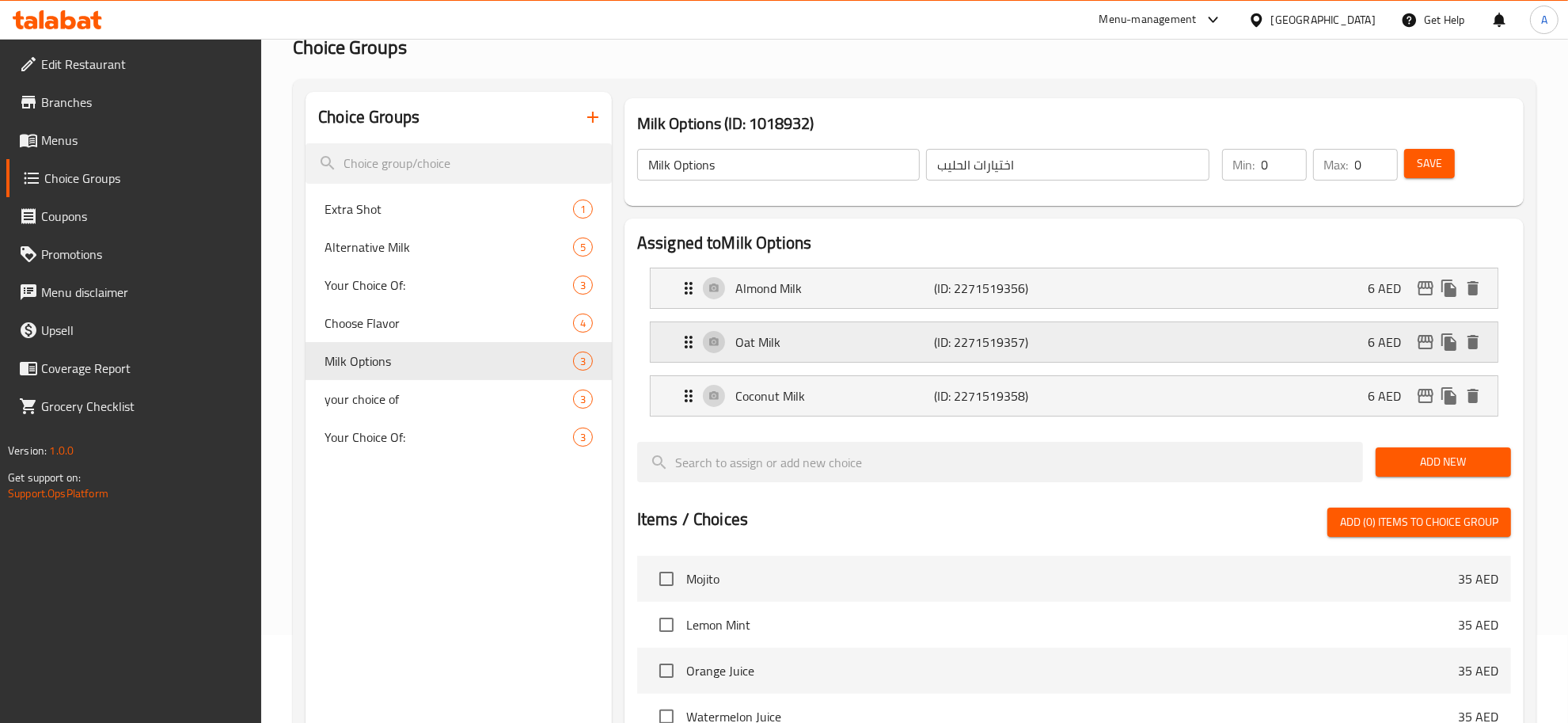
click at [966, 334] on p "(ID: 2271519357)" at bounding box center [1000, 341] width 133 height 19
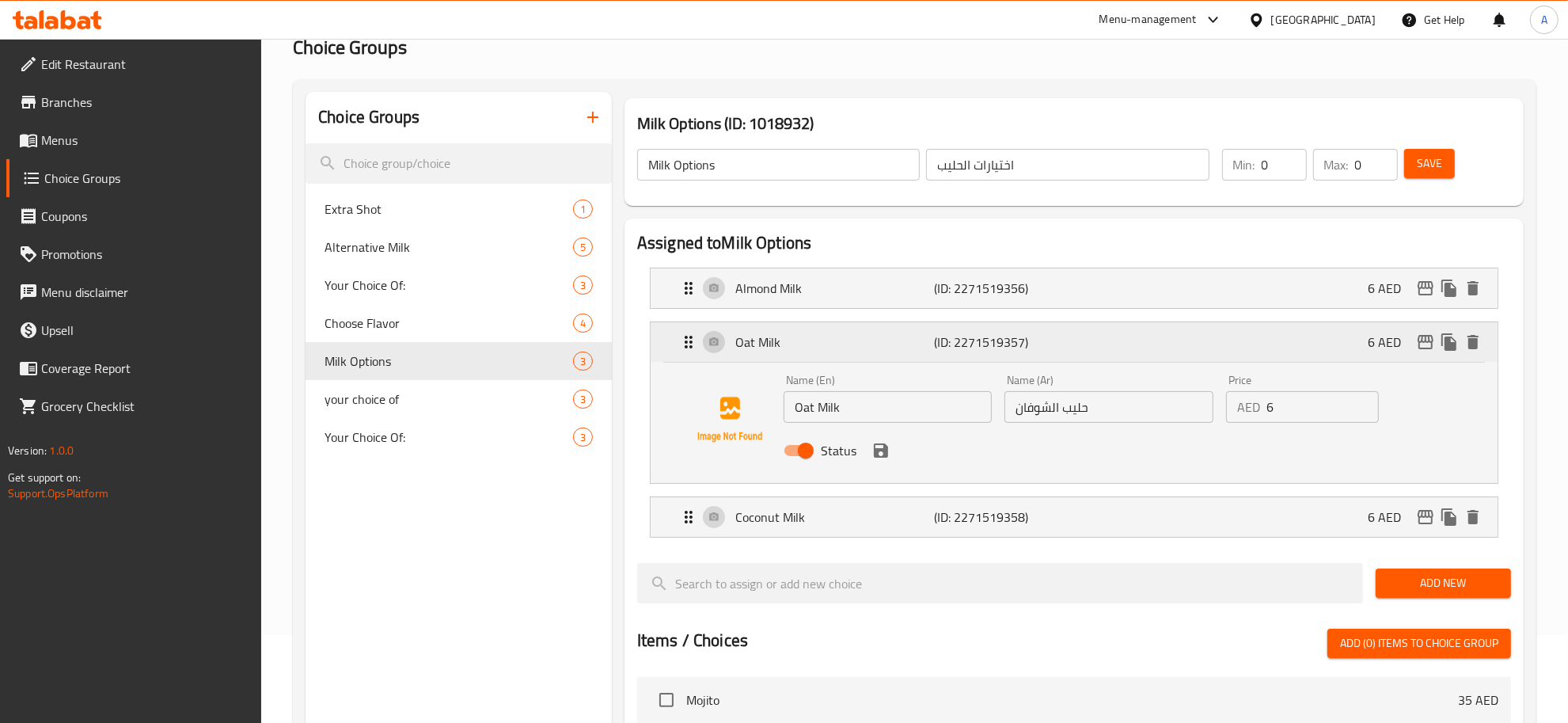
click at [967, 338] on p "(ID: 2271519357)" at bounding box center [1000, 341] width 133 height 19
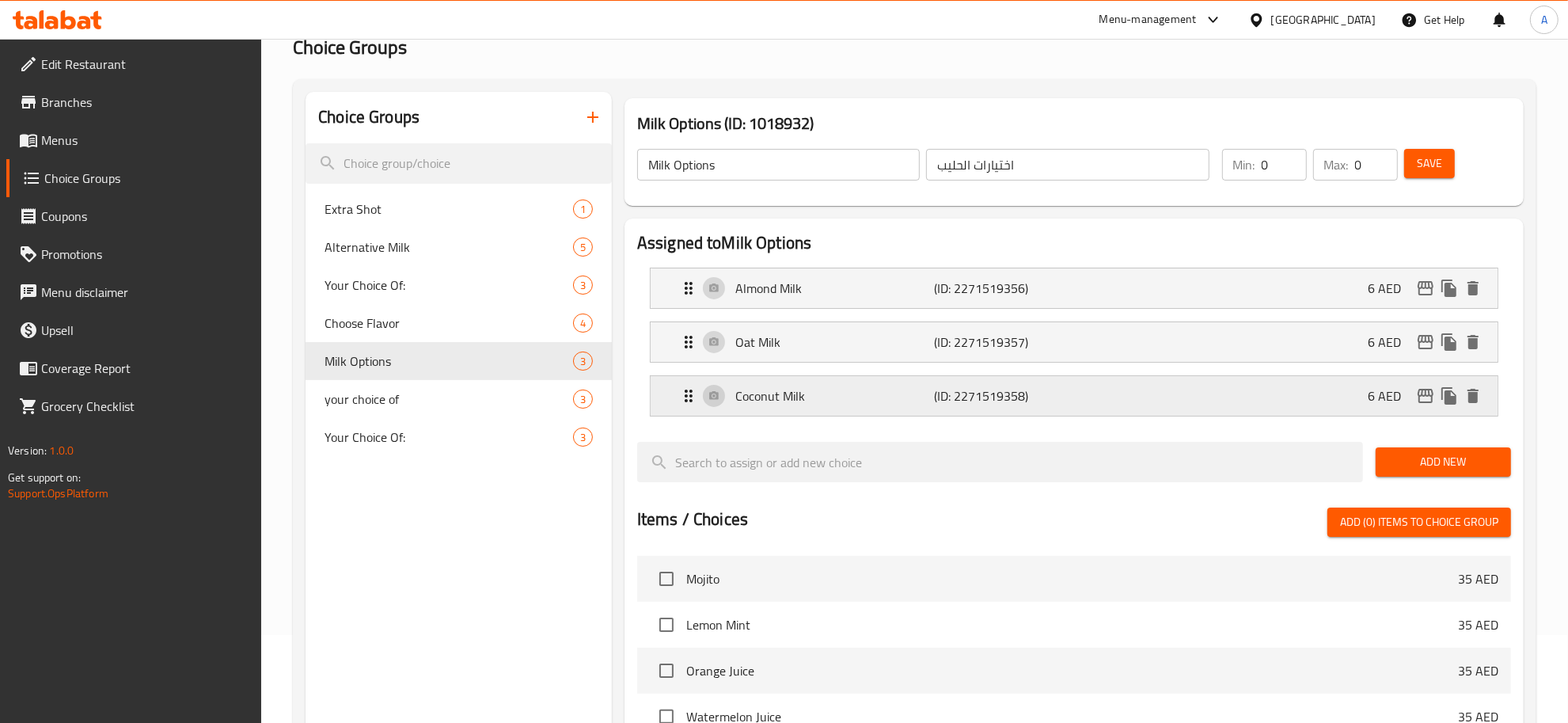
click at [996, 408] on div "Coconut Milk (ID: 2271519358) 6 AED" at bounding box center [1078, 396] width 800 height 40
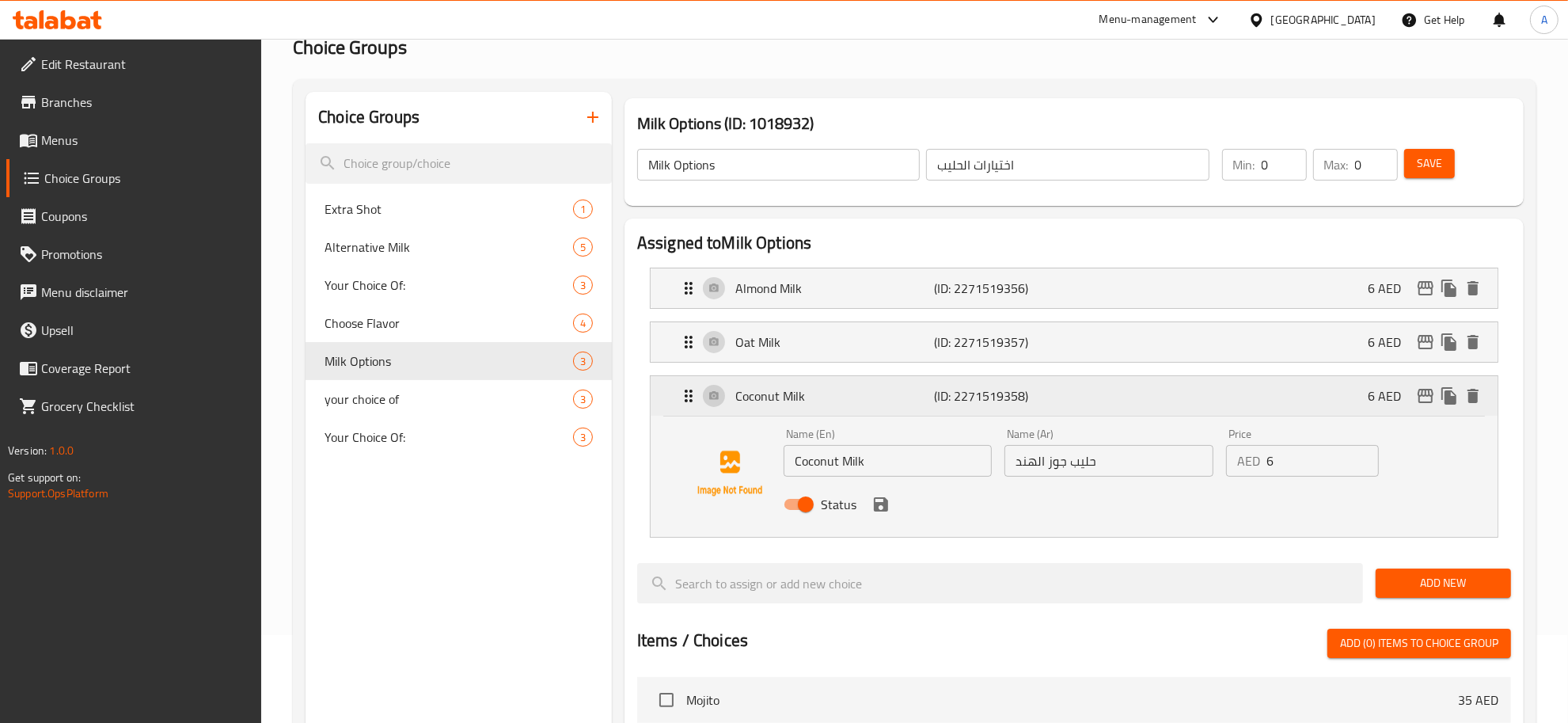
click at [995, 402] on p "(ID: 2271519358)" at bounding box center [1000, 396] width 133 height 19
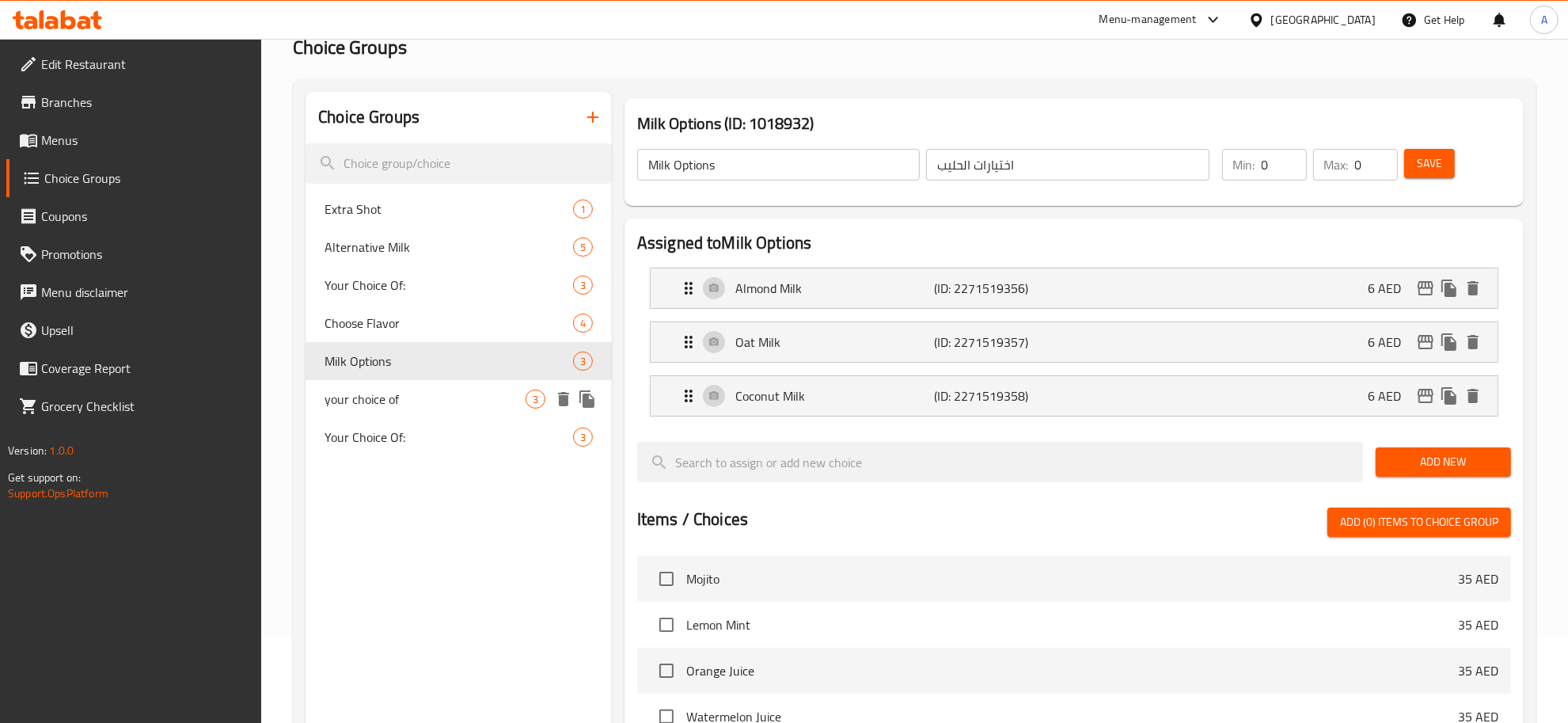
click at [405, 400] on span "your choice of" at bounding box center [425, 398] width 202 height 19
type input "your choice of"
type input "اختيارك من"
type input "1"
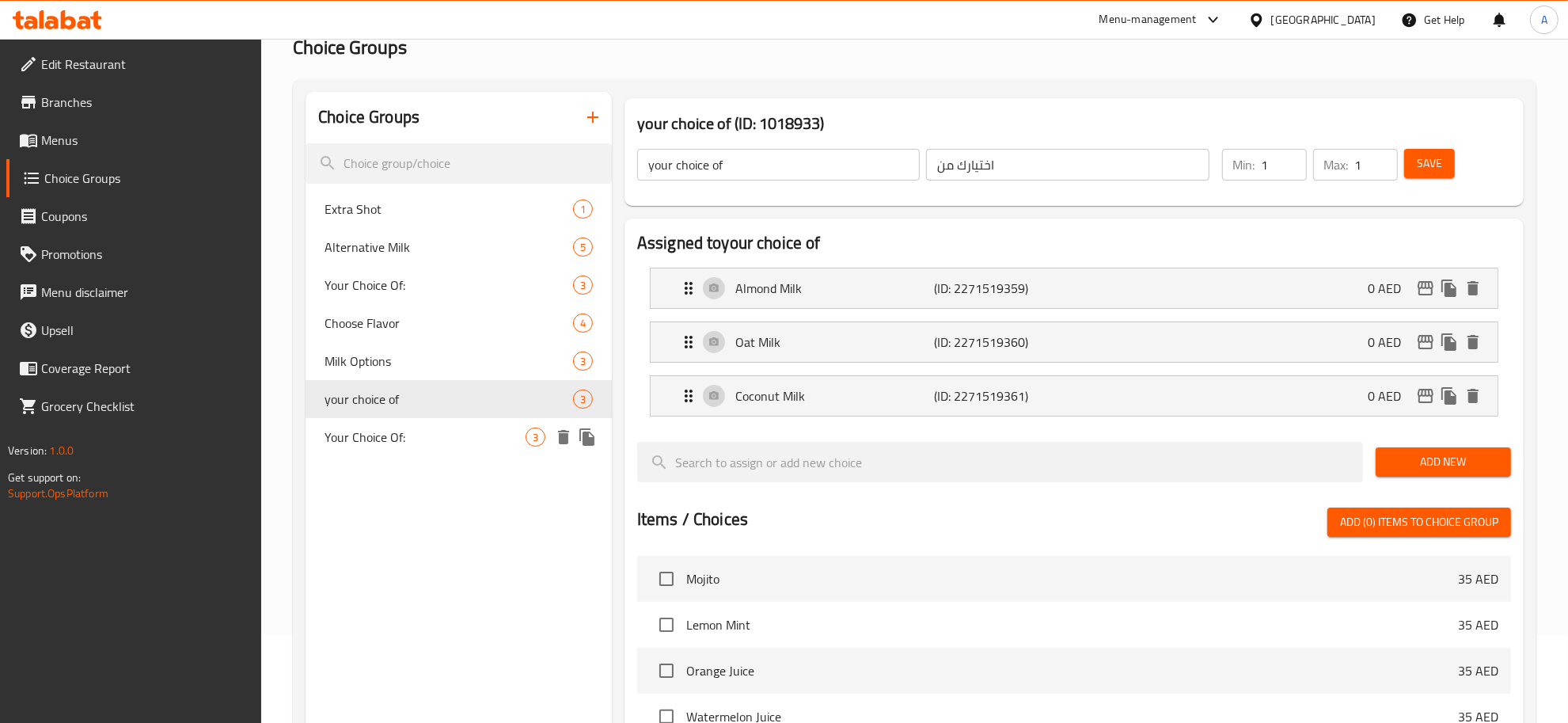
click at [421, 431] on span "Your Choice Of:" at bounding box center [425, 437] width 202 height 19
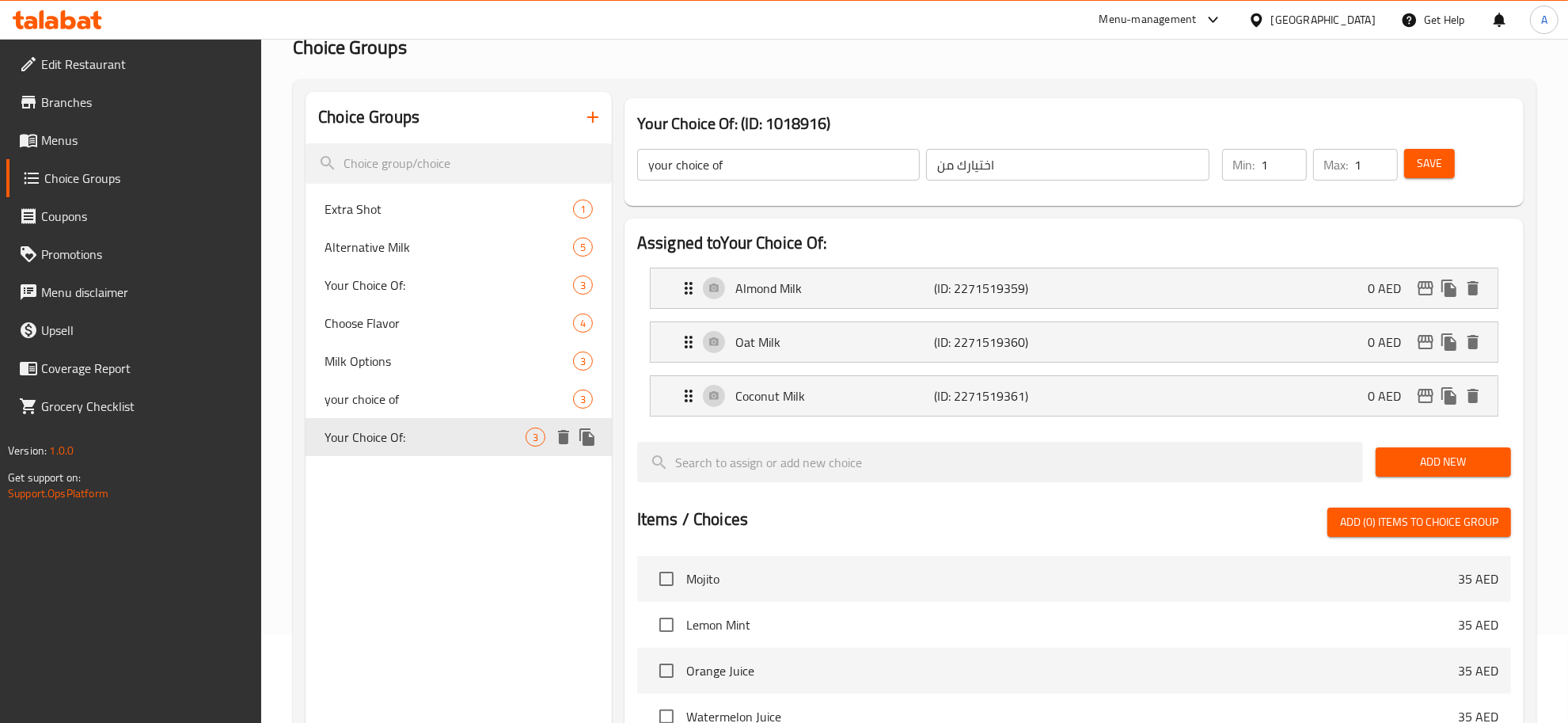
type input "Your Choice Of:"
type input "إختيارك من:"
click at [420, 400] on span "your choice of" at bounding box center [425, 398] width 202 height 19
type input "your choice of"
type input "اختيارك من"
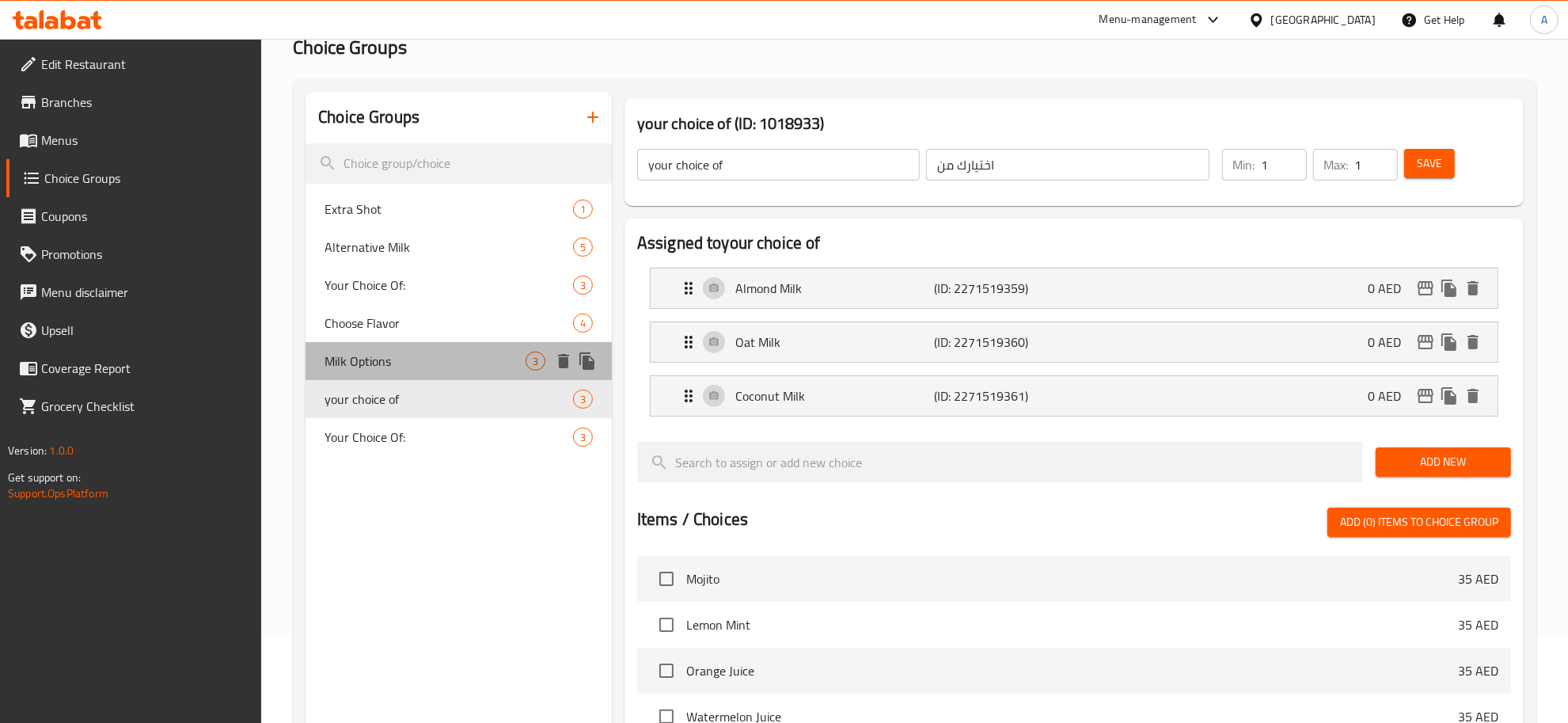
click at [444, 356] on span "Milk Options" at bounding box center [425, 361] width 202 height 19
type input "Milk Options"
type input "اختيارات الحليب"
type input "0"
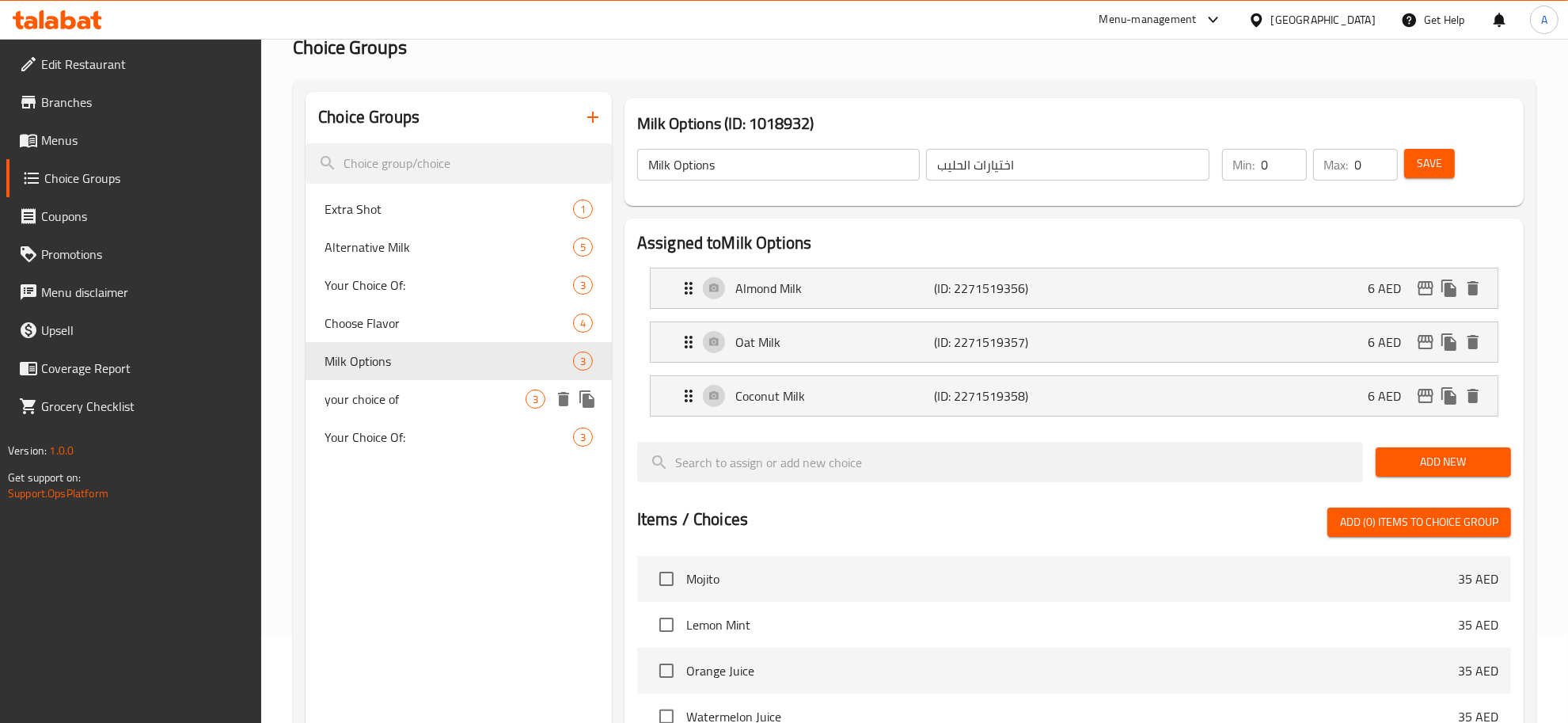
click at [430, 384] on div "your choice of 3" at bounding box center [458, 398] width 306 height 38
type input "your choice of"
type input "اختيارك من"
type input "1"
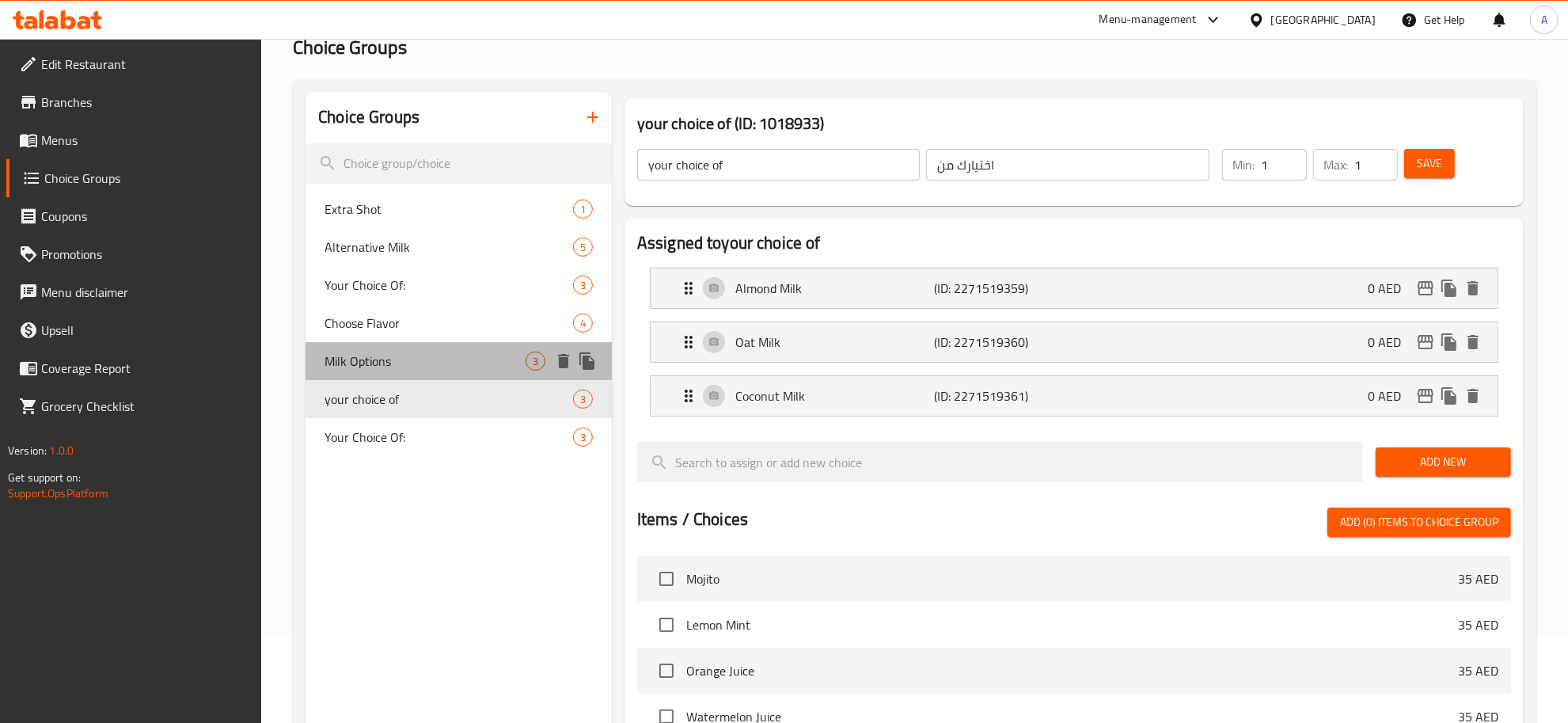
click at [433, 351] on span "Milk Options" at bounding box center [425, 361] width 202 height 19
type input "Milk Options"
type input "اختيارات الحليب"
type input "0"
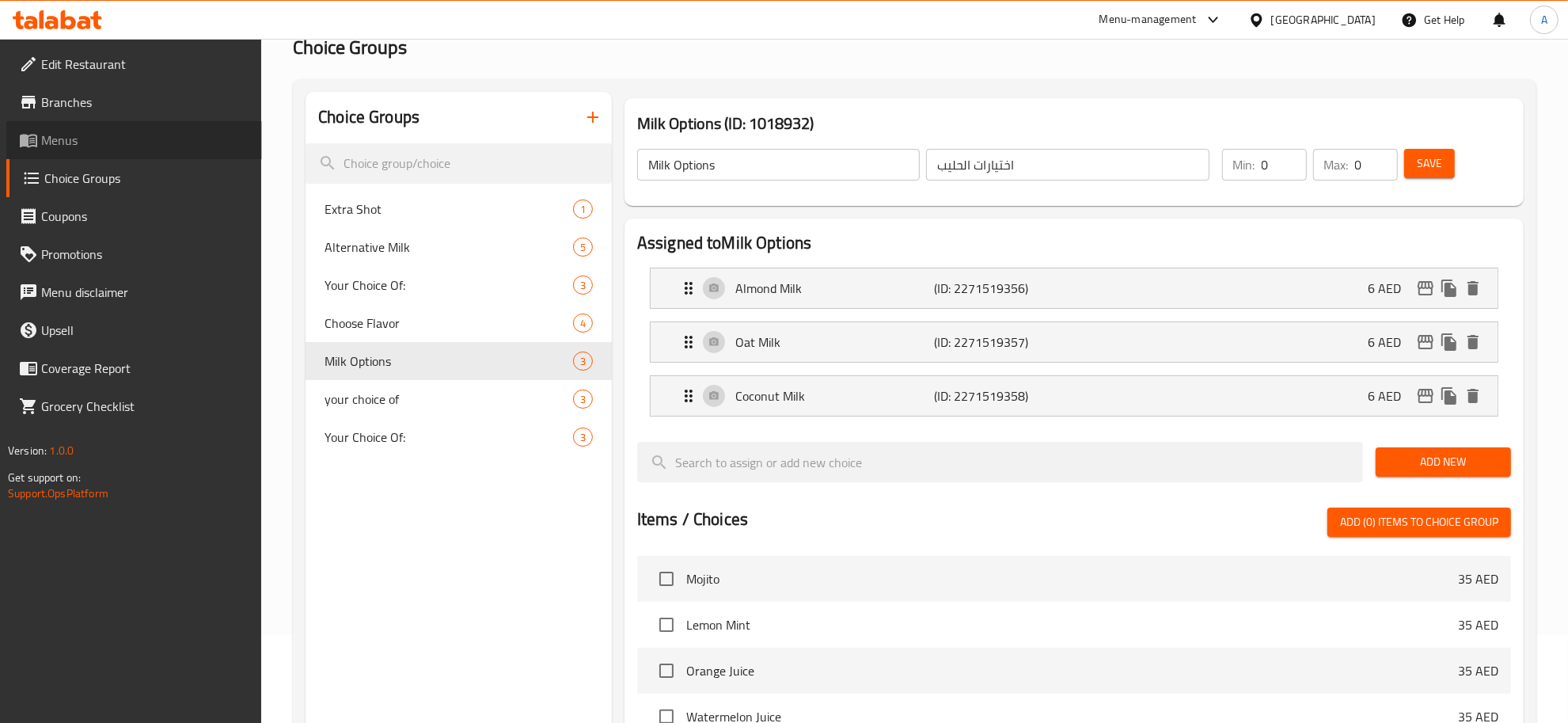
click at [85, 146] on span "Menus" at bounding box center [145, 140] width 208 height 19
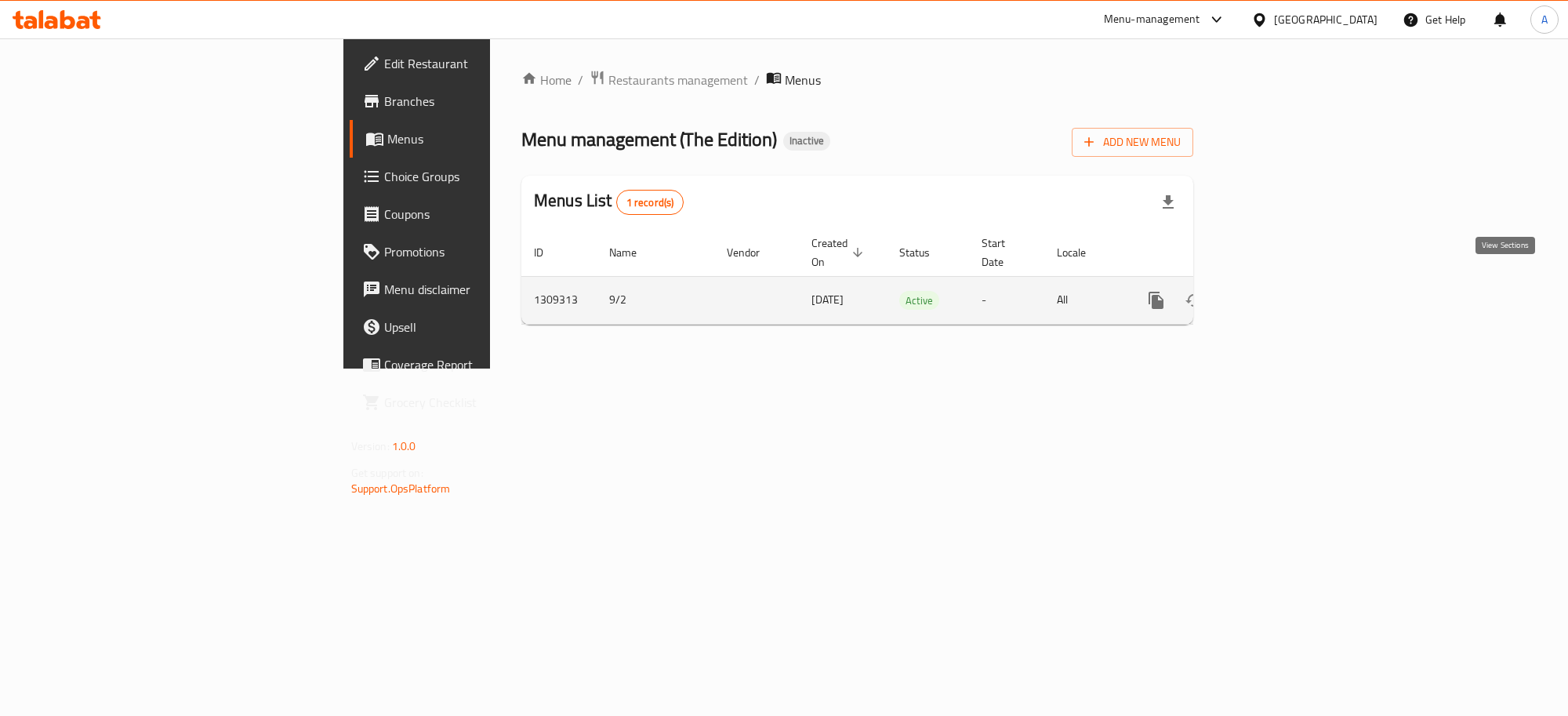
click at [1278, 291] on icon "enhanced table" at bounding box center [1269, 300] width 19 height 19
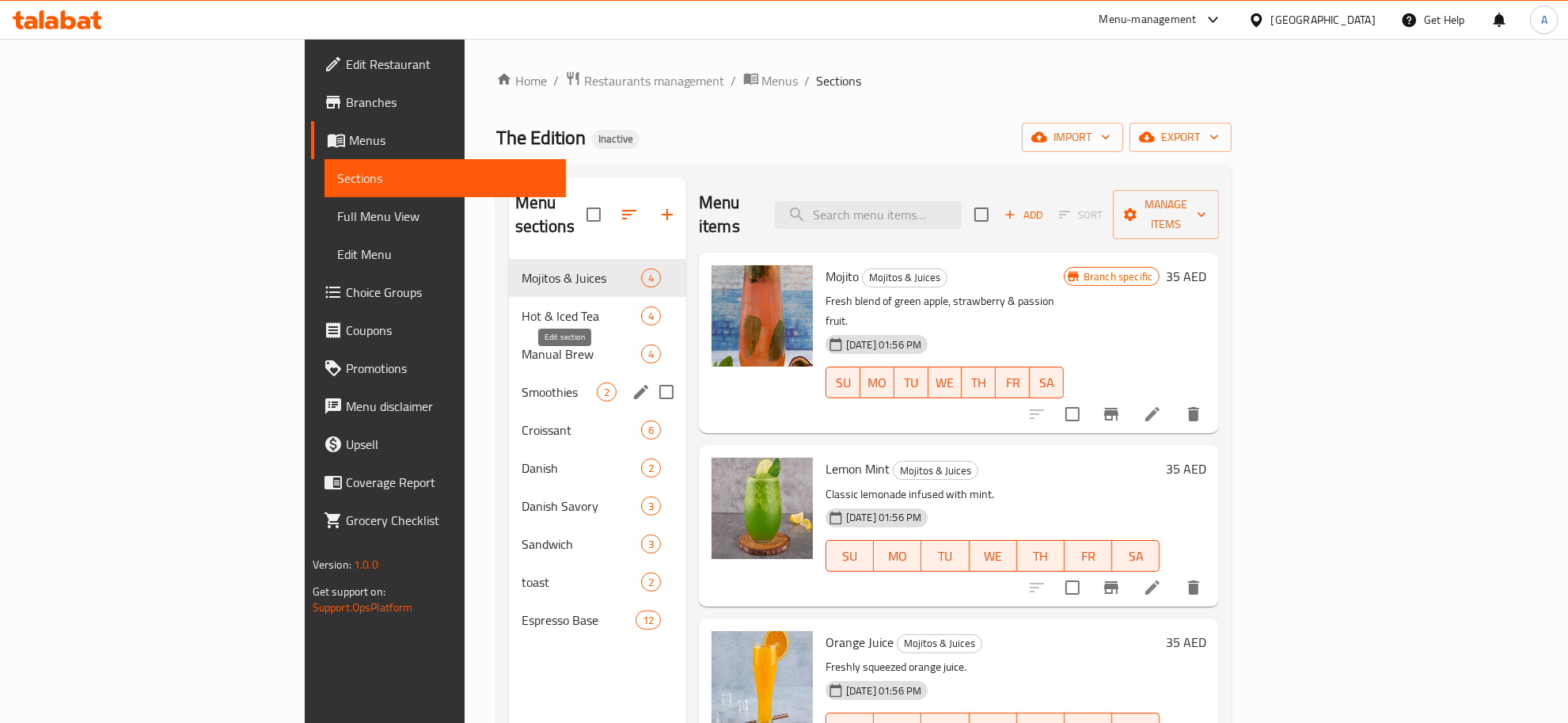
click at [634, 384] on icon "edit" at bounding box center [640, 391] width 14 height 14
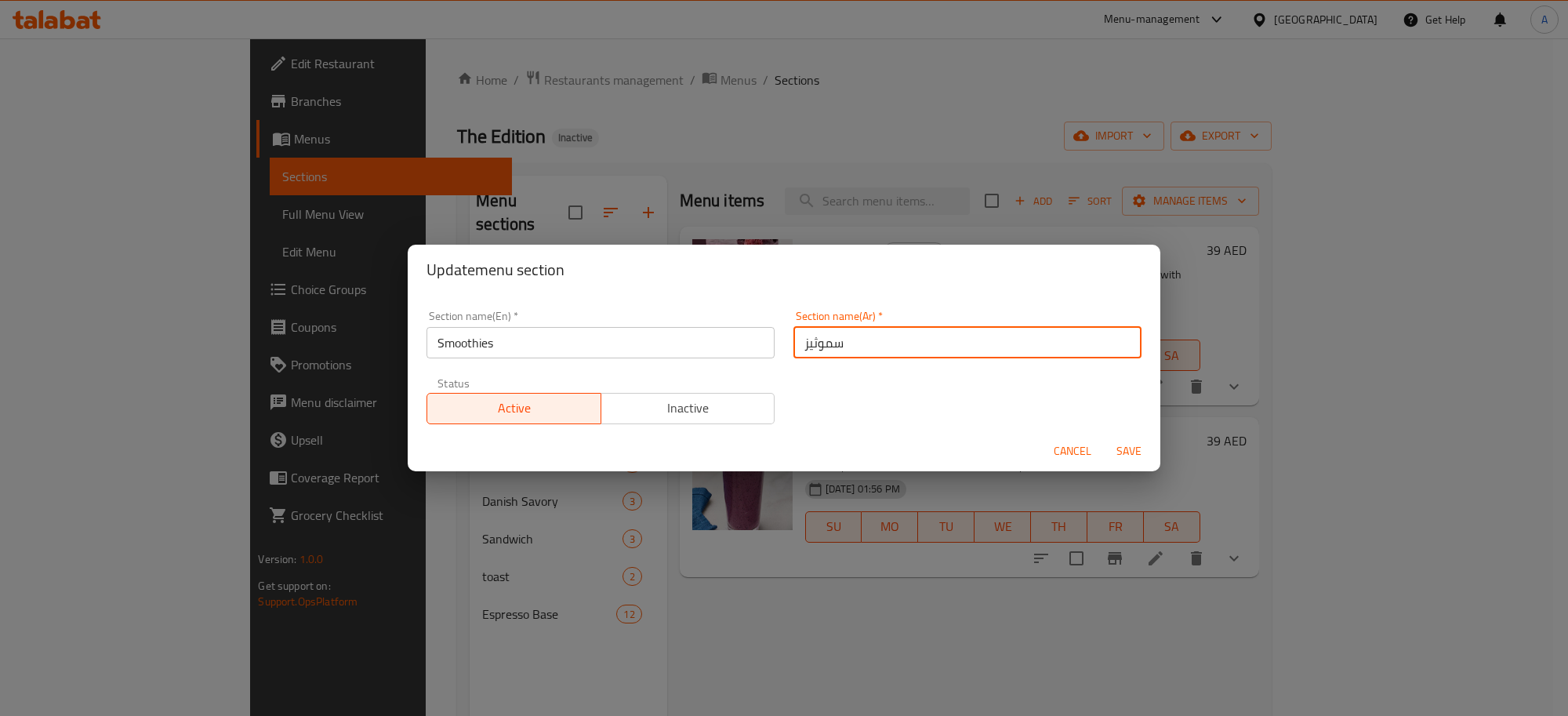
click at [805, 345] on input "سموثيز" at bounding box center [968, 343] width 348 height 31
drag, startPoint x: 801, startPoint y: 349, endPoint x: 786, endPoint y: 343, distance: 16.2
click at [794, 343] on input "سموذيز" at bounding box center [968, 343] width 348 height 31
click at [833, 347] on input "سموذي" at bounding box center [968, 343] width 348 height 31
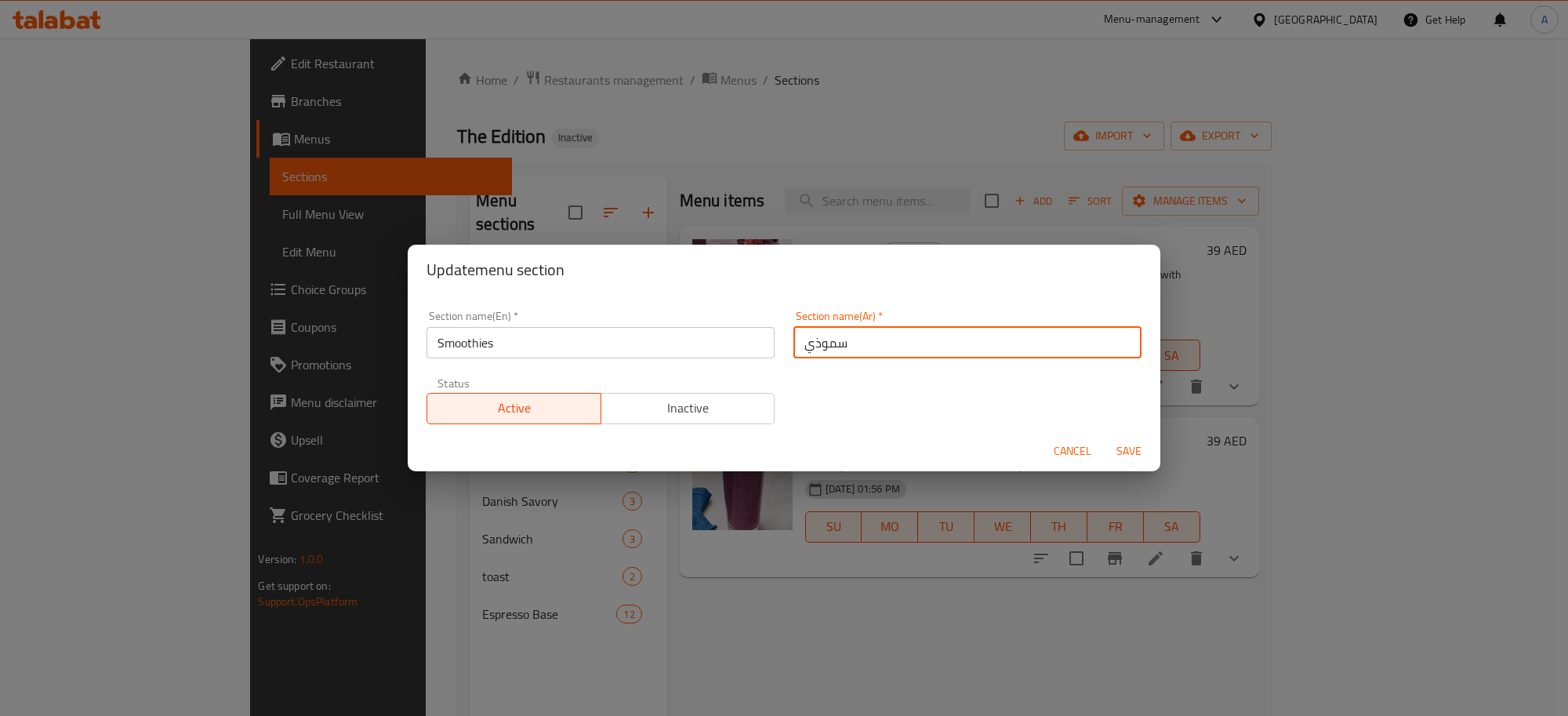
click at [833, 347] on input "سموذي" at bounding box center [968, 343] width 348 height 31
type input "سموذي"
click at [1126, 443] on span "Save" at bounding box center [1128, 451] width 37 height 20
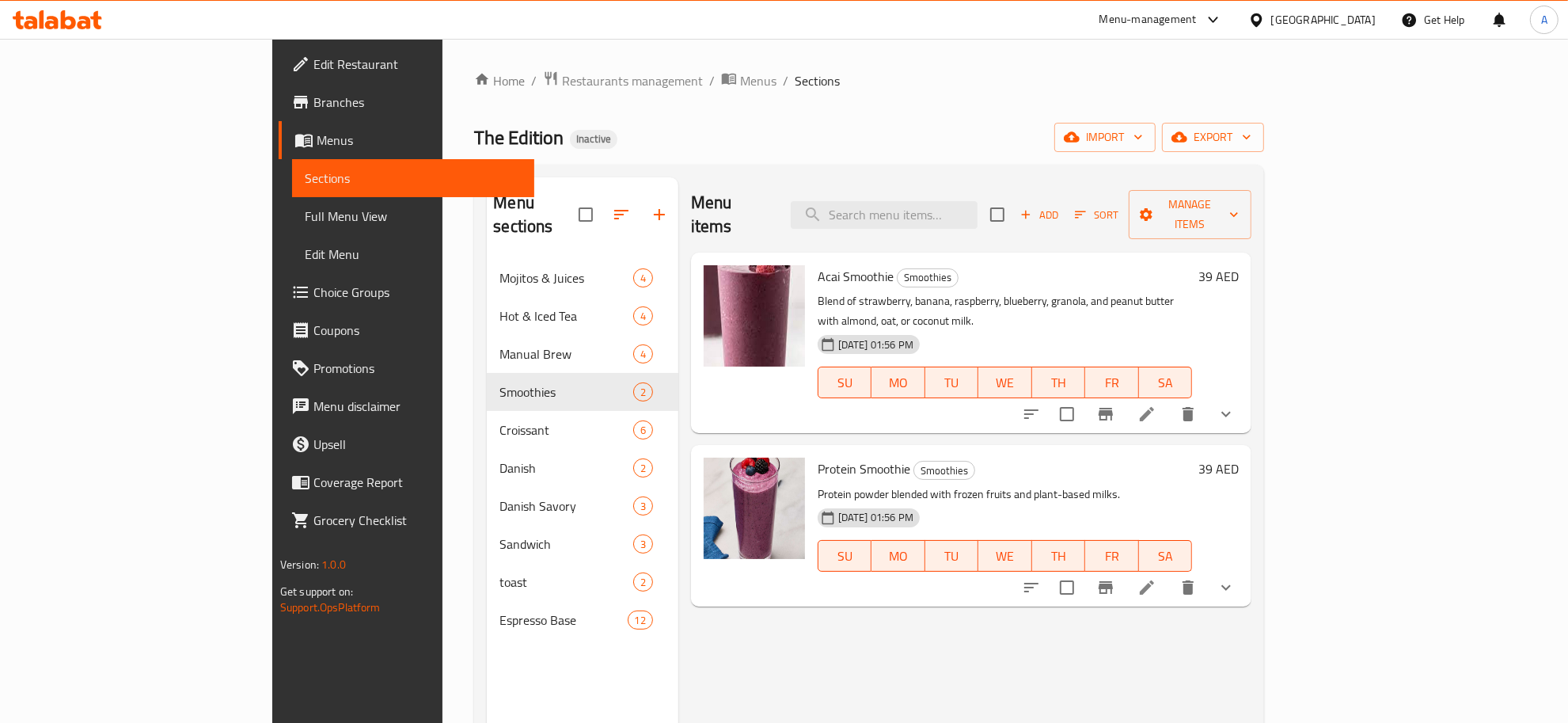
click at [314, 292] on span "Choice Groups" at bounding box center [418, 292] width 208 height 19
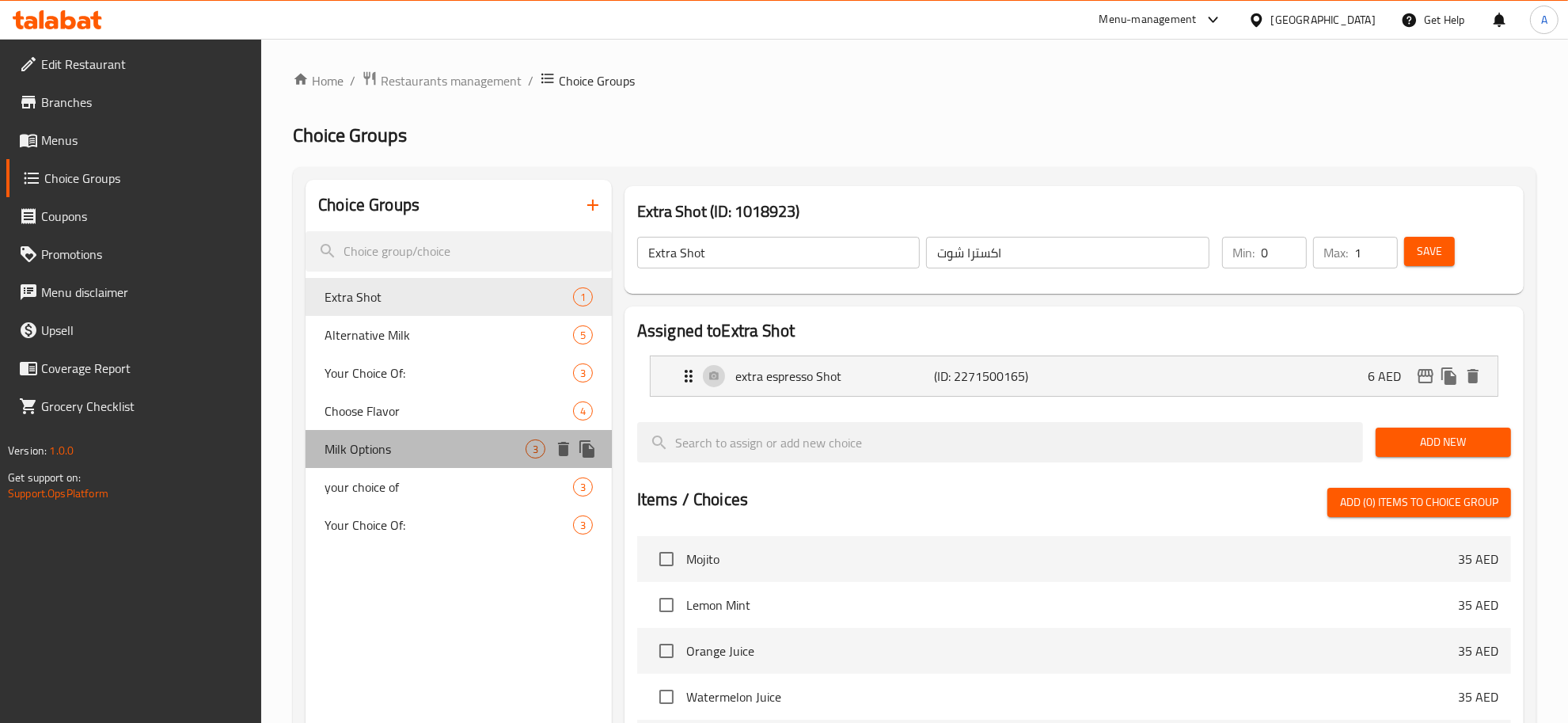
click at [400, 461] on div "Milk Options 3" at bounding box center [458, 448] width 306 height 38
type input "Milk Options"
type input "اختيارات الحليب"
type input "0"
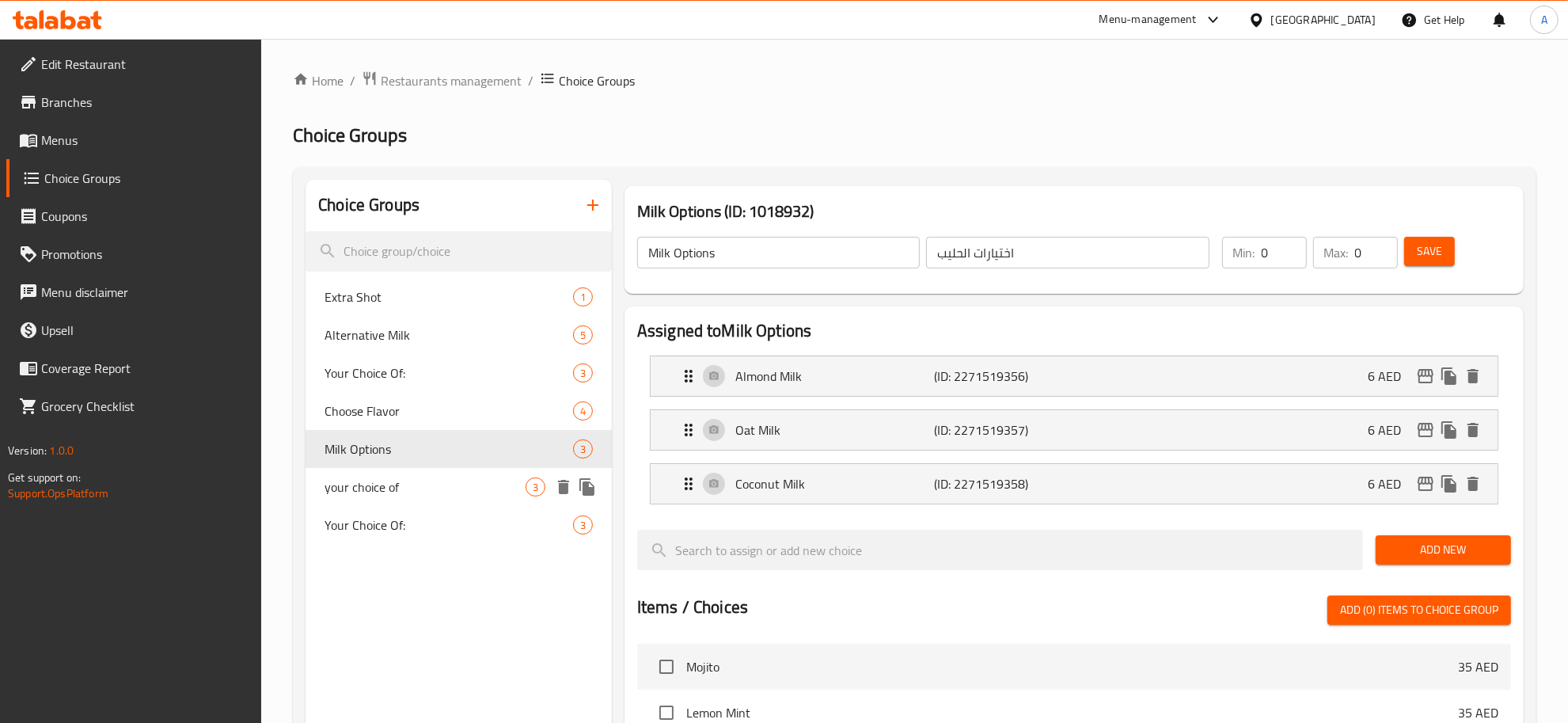
click at [451, 492] on span "your choice of" at bounding box center [425, 487] width 202 height 19
type input "your choice of"
type input "اختيارك من"
type input "1"
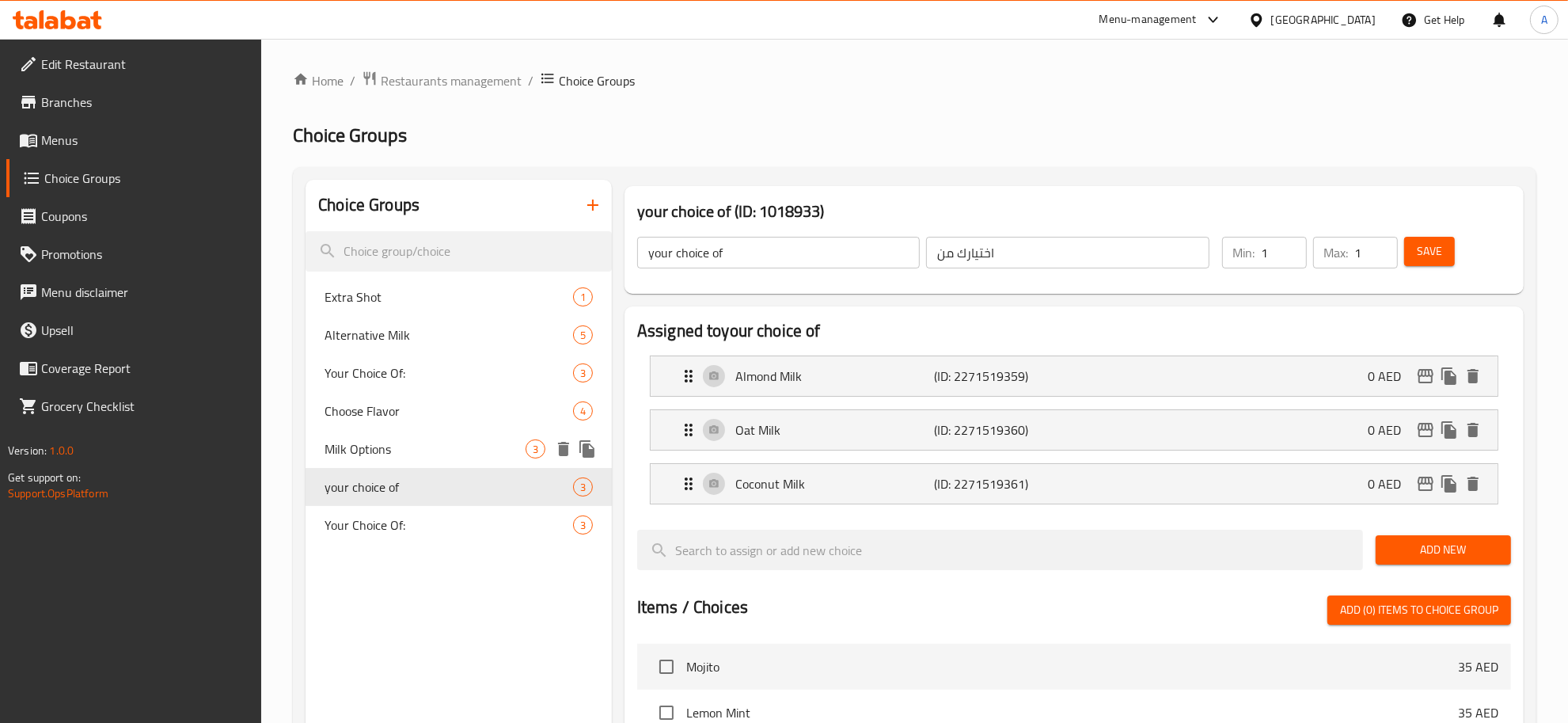
click at [423, 453] on span "Milk Options" at bounding box center [425, 449] width 202 height 19
type input "Milk Options"
type input "اختيارات الحليب"
type input "0"
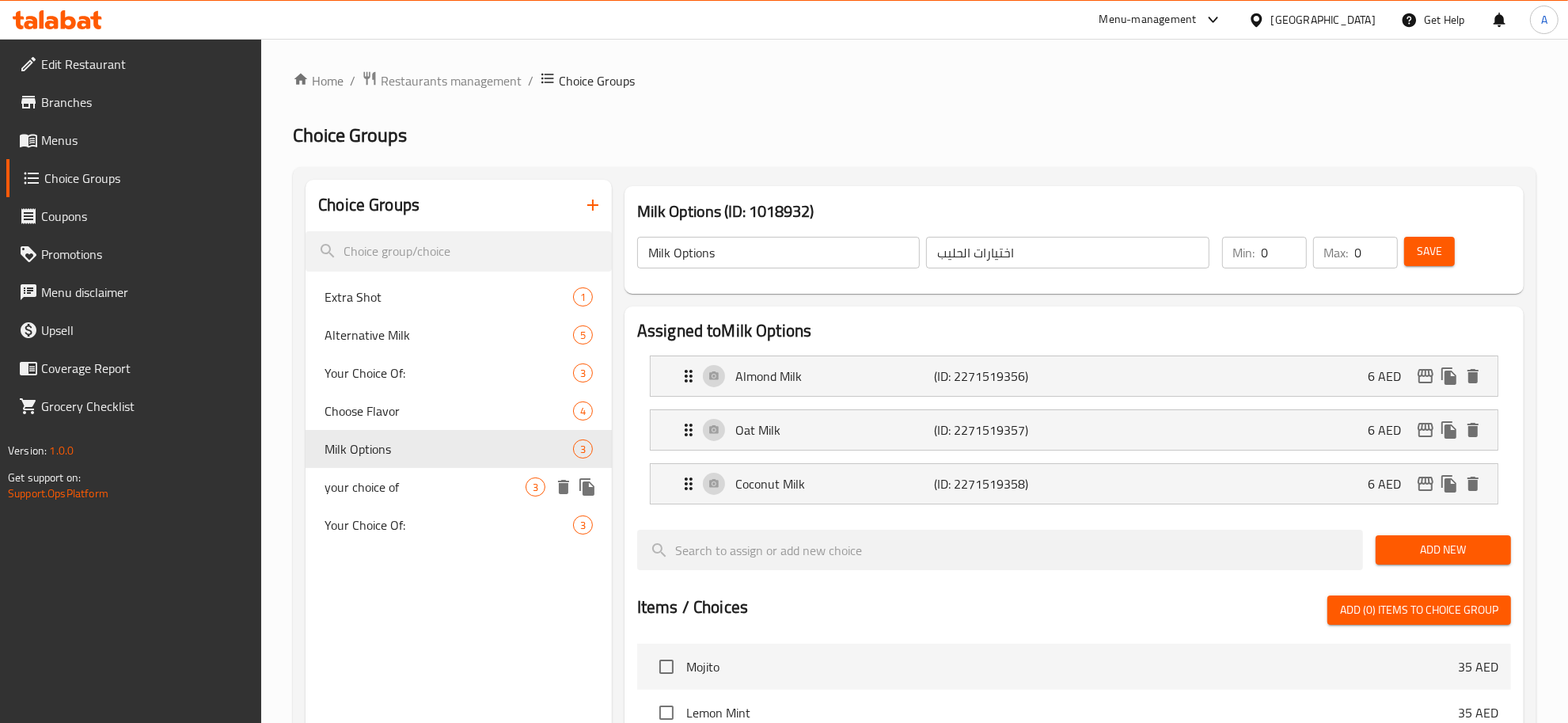
click at [422, 491] on span "your choice of" at bounding box center [425, 487] width 202 height 19
type input "your choice of"
type input "اختيارك من"
type input "1"
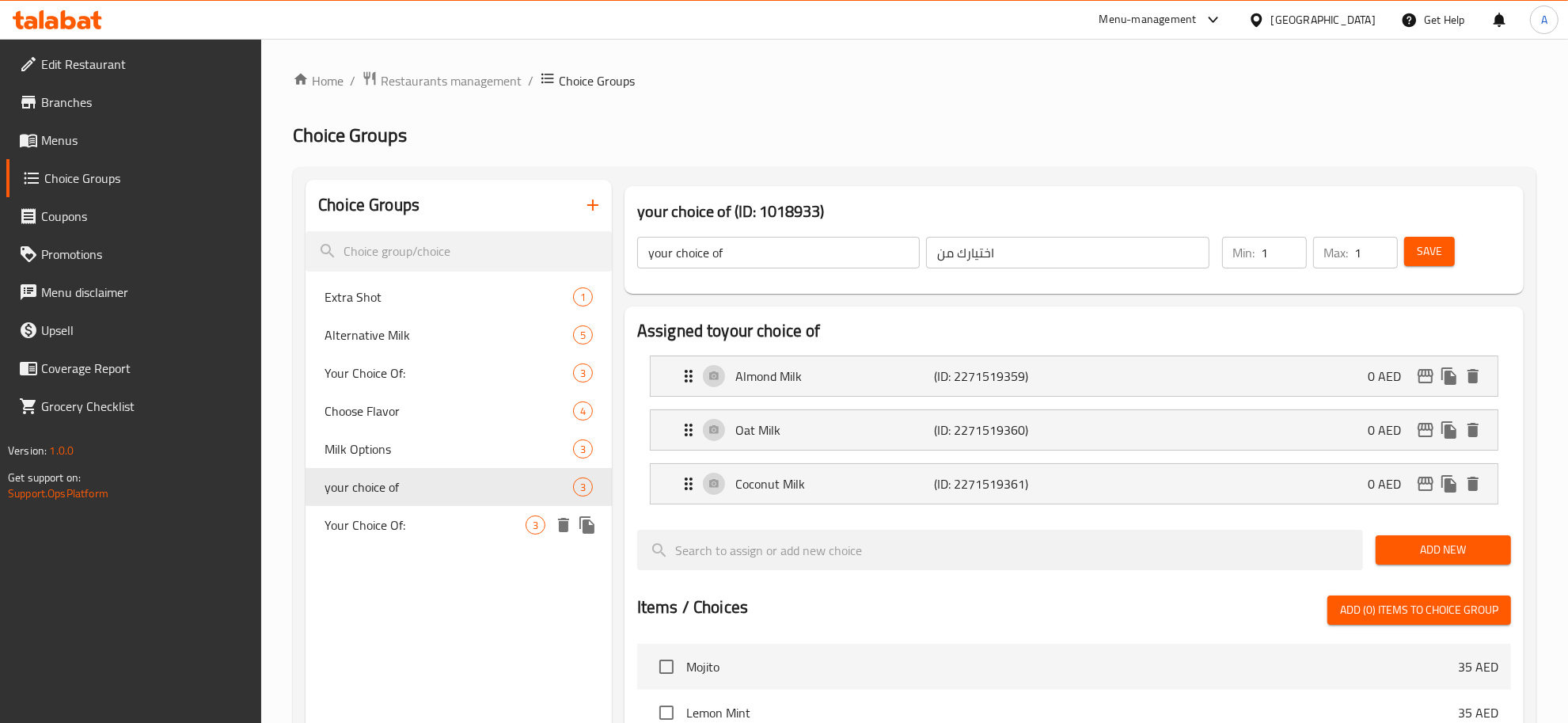
click at [421, 513] on div "Your Choice Of: 3" at bounding box center [458, 524] width 306 height 38
type input "Your Choice Of:"
type input "إختيارك من:"
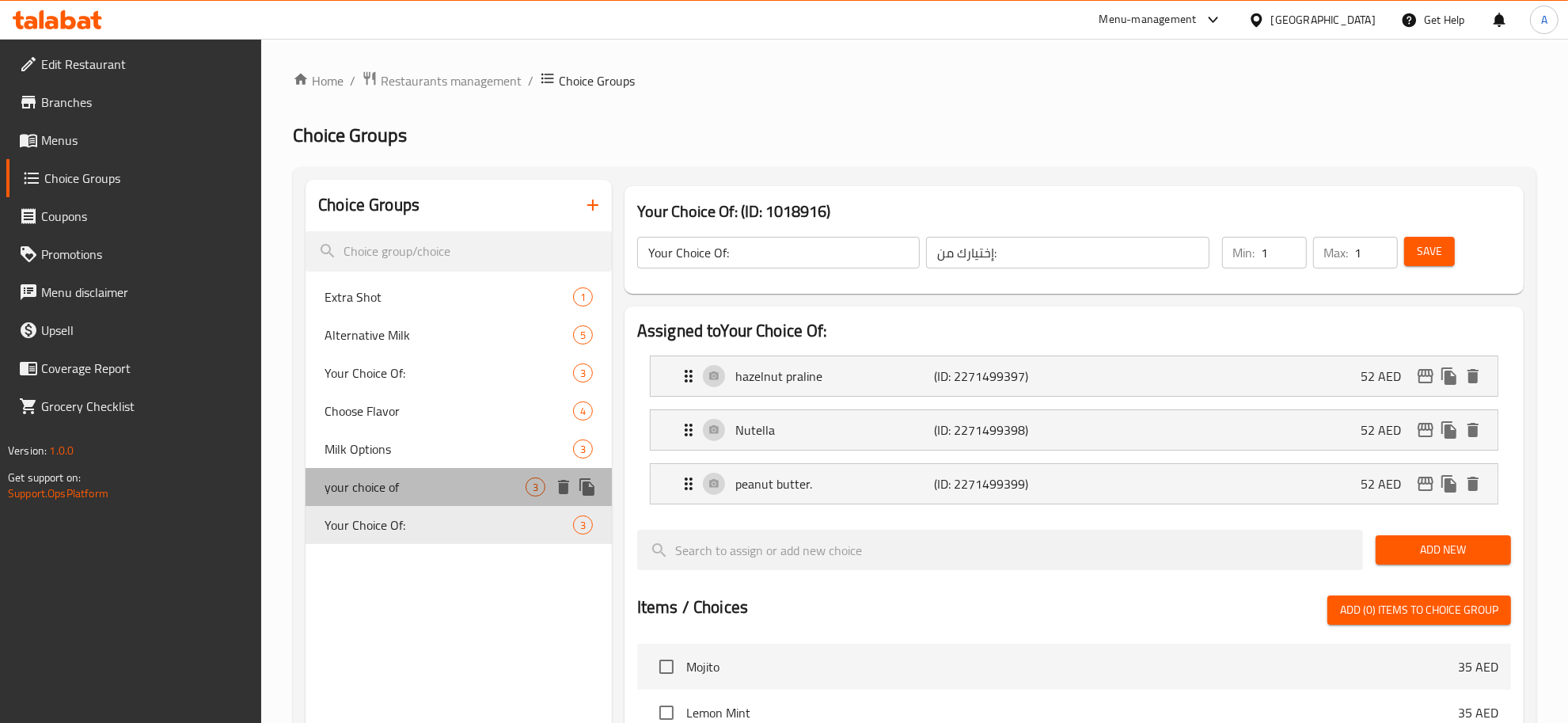
click at [438, 487] on span "your choice of" at bounding box center [425, 487] width 202 height 19
type input "your choice of"
type input "اختيارك من"
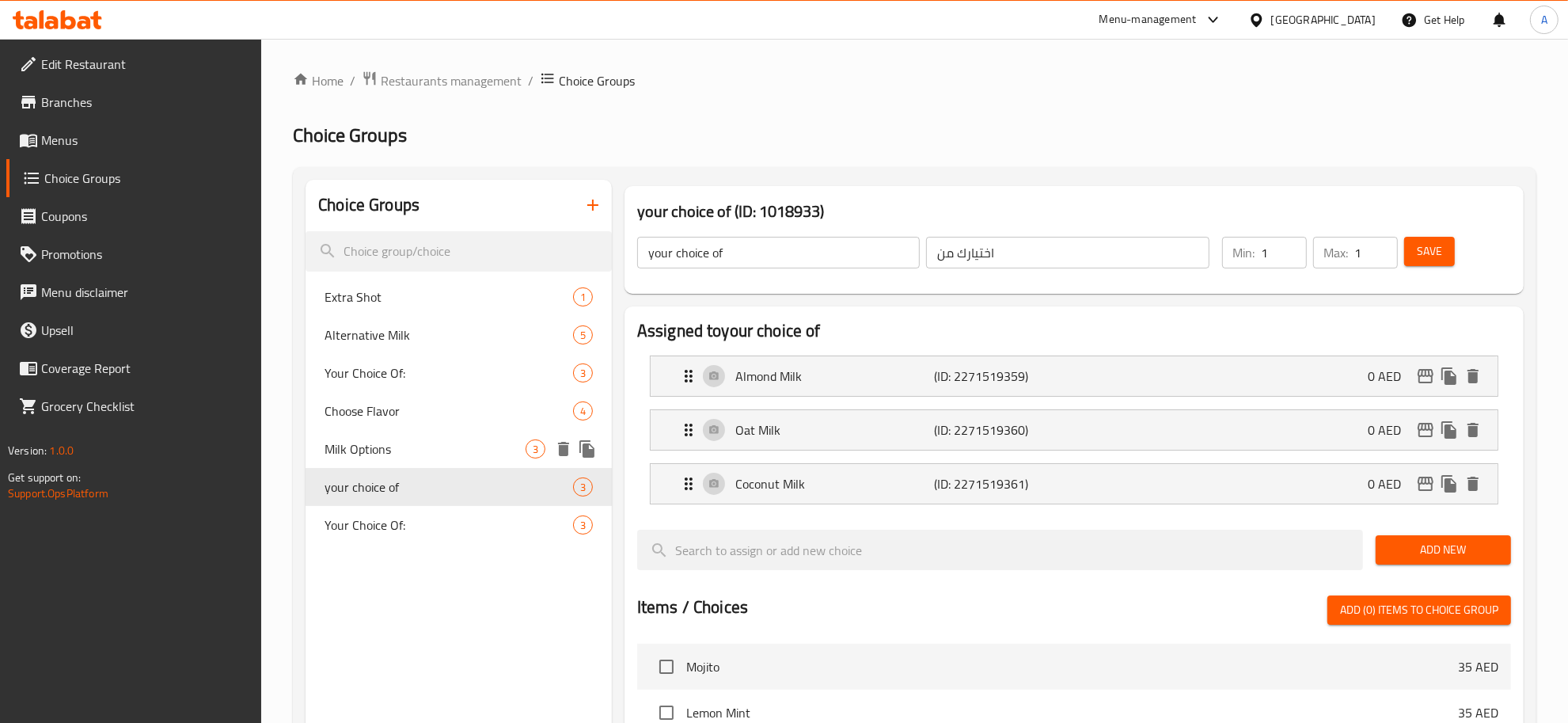
click at [402, 448] on span "Milk Options" at bounding box center [425, 449] width 202 height 19
type input "Milk Options"
type input "اختيارات الحليب"
type input "0"
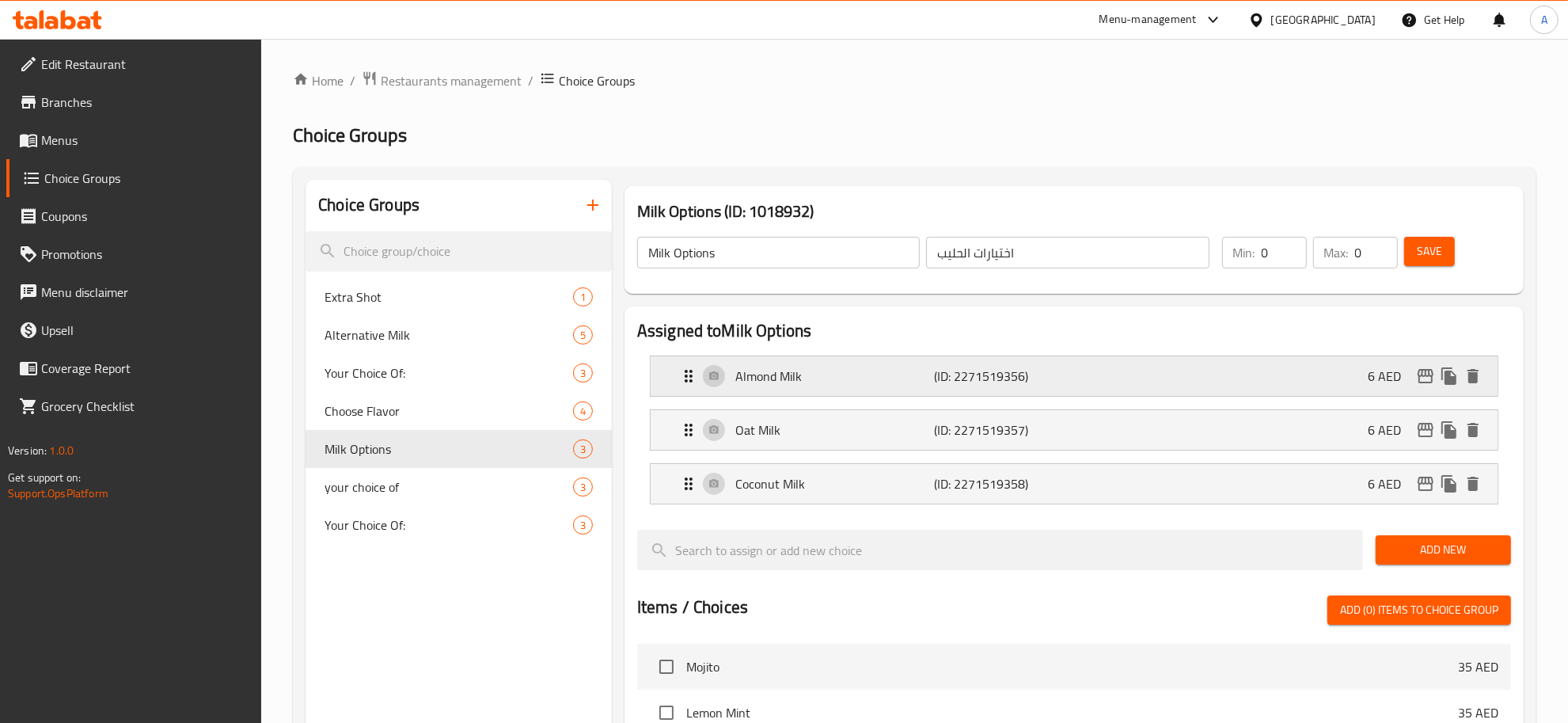
click at [837, 381] on p "Almond Milk" at bounding box center [835, 375] width 199 height 19
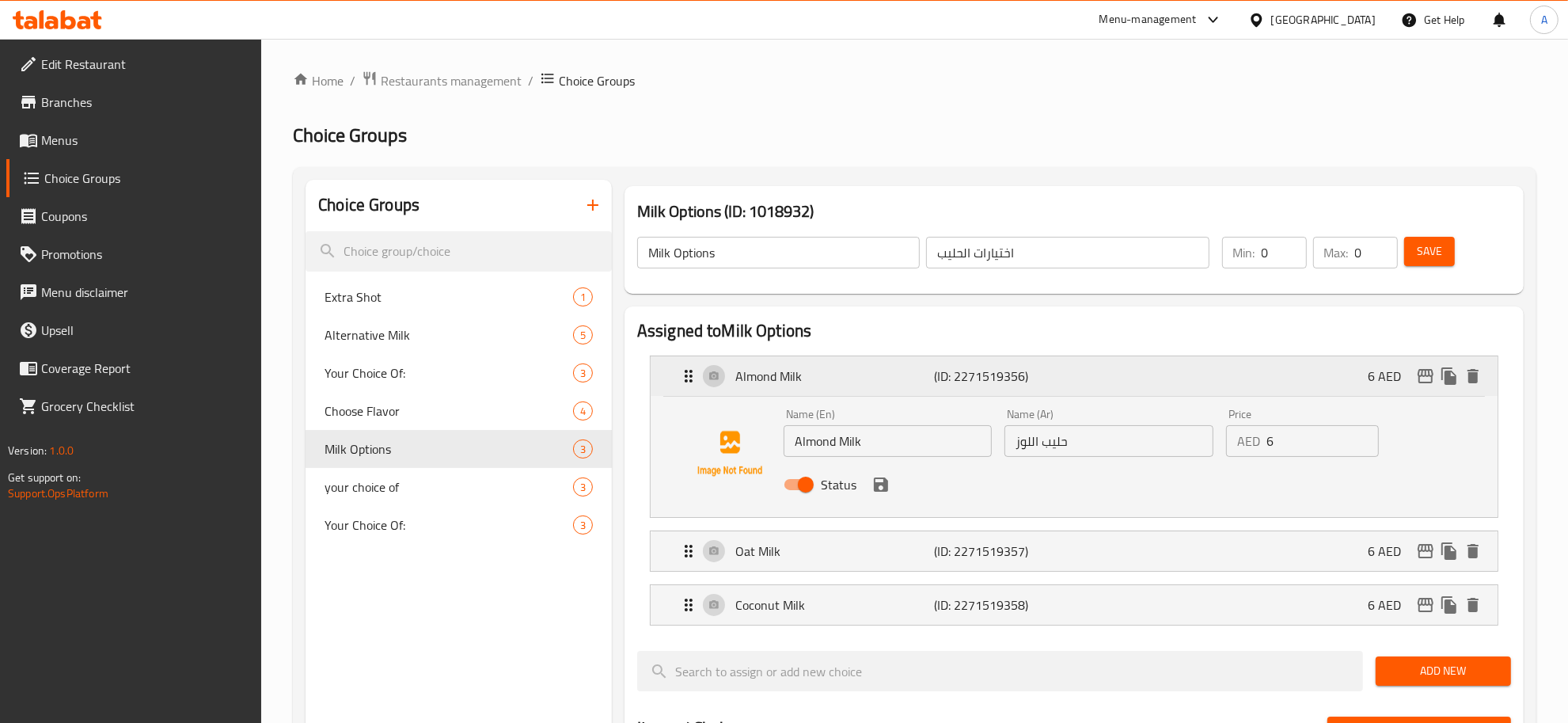
click at [882, 377] on p "Almond Milk" at bounding box center [835, 375] width 199 height 19
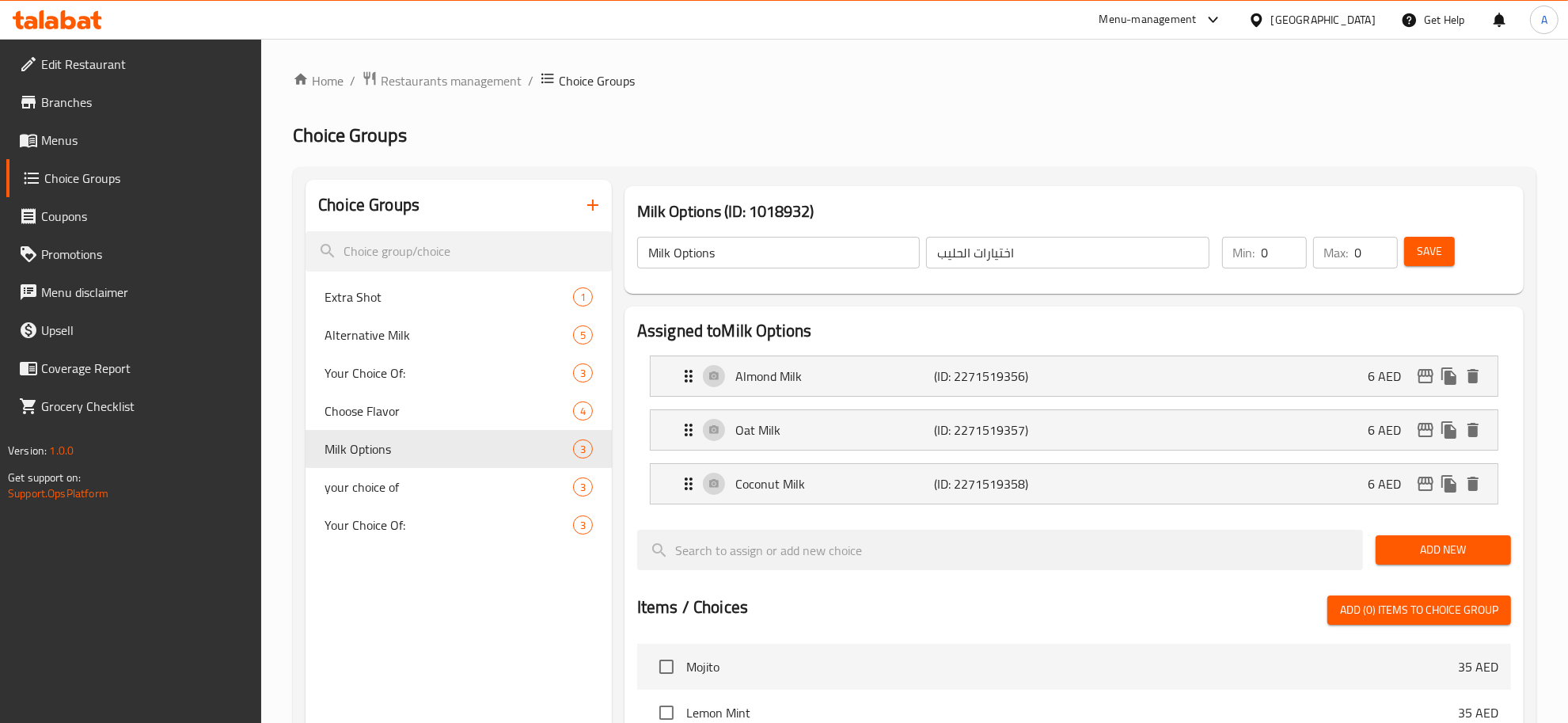
click at [98, 144] on span "Menus" at bounding box center [145, 140] width 208 height 19
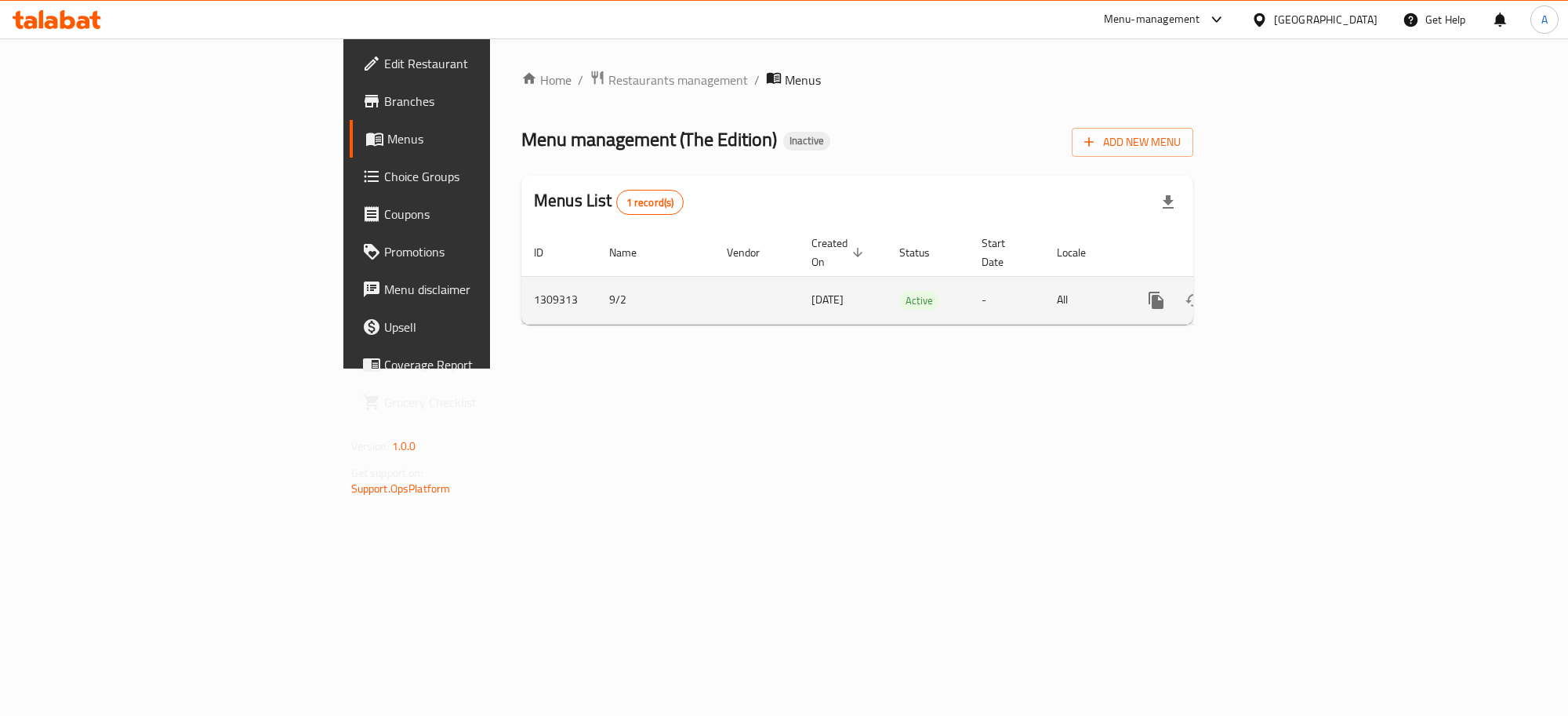
click at [1288, 287] on link "enhanced table" at bounding box center [1268, 300] width 37 height 37
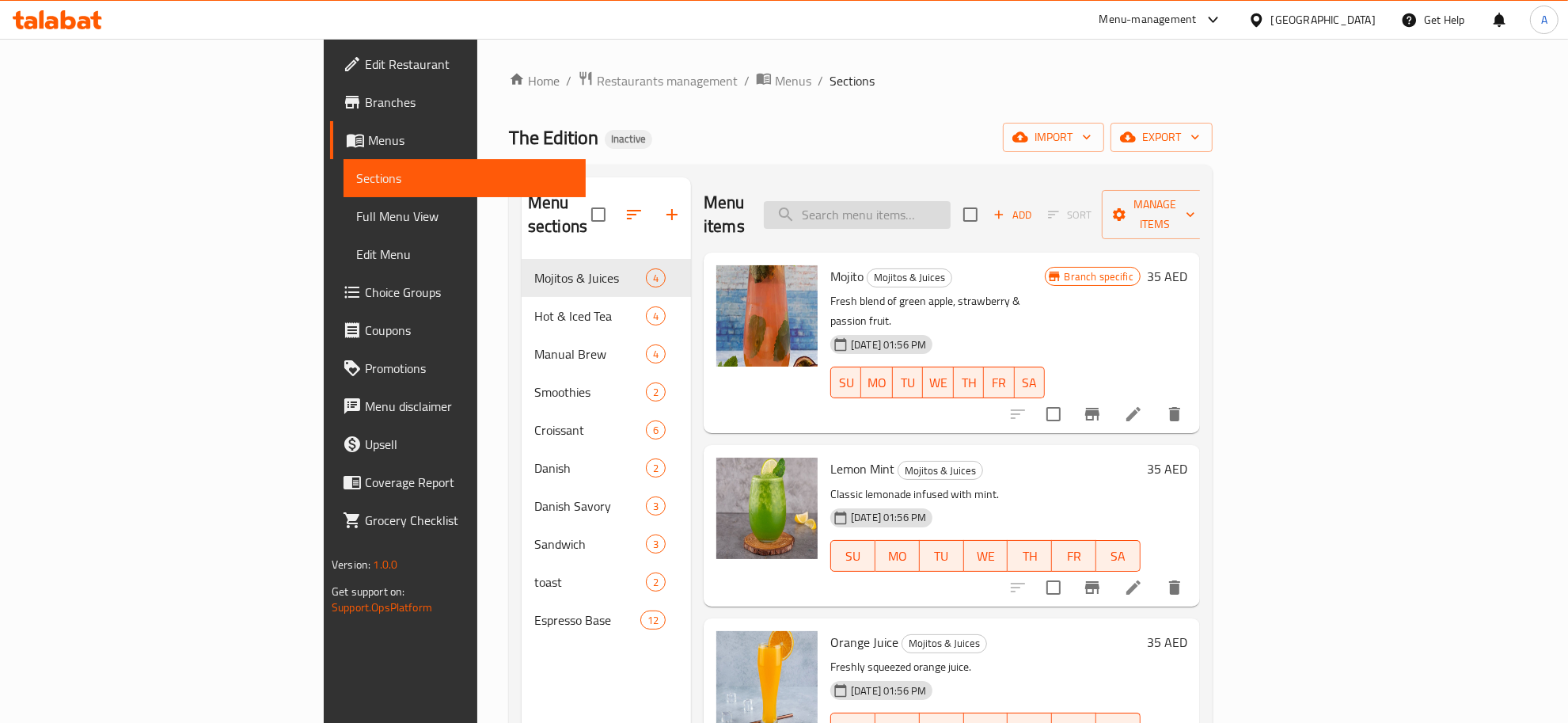
click at [951, 206] on input "search" at bounding box center [857, 215] width 187 height 28
paste input "Protein Smoothie"
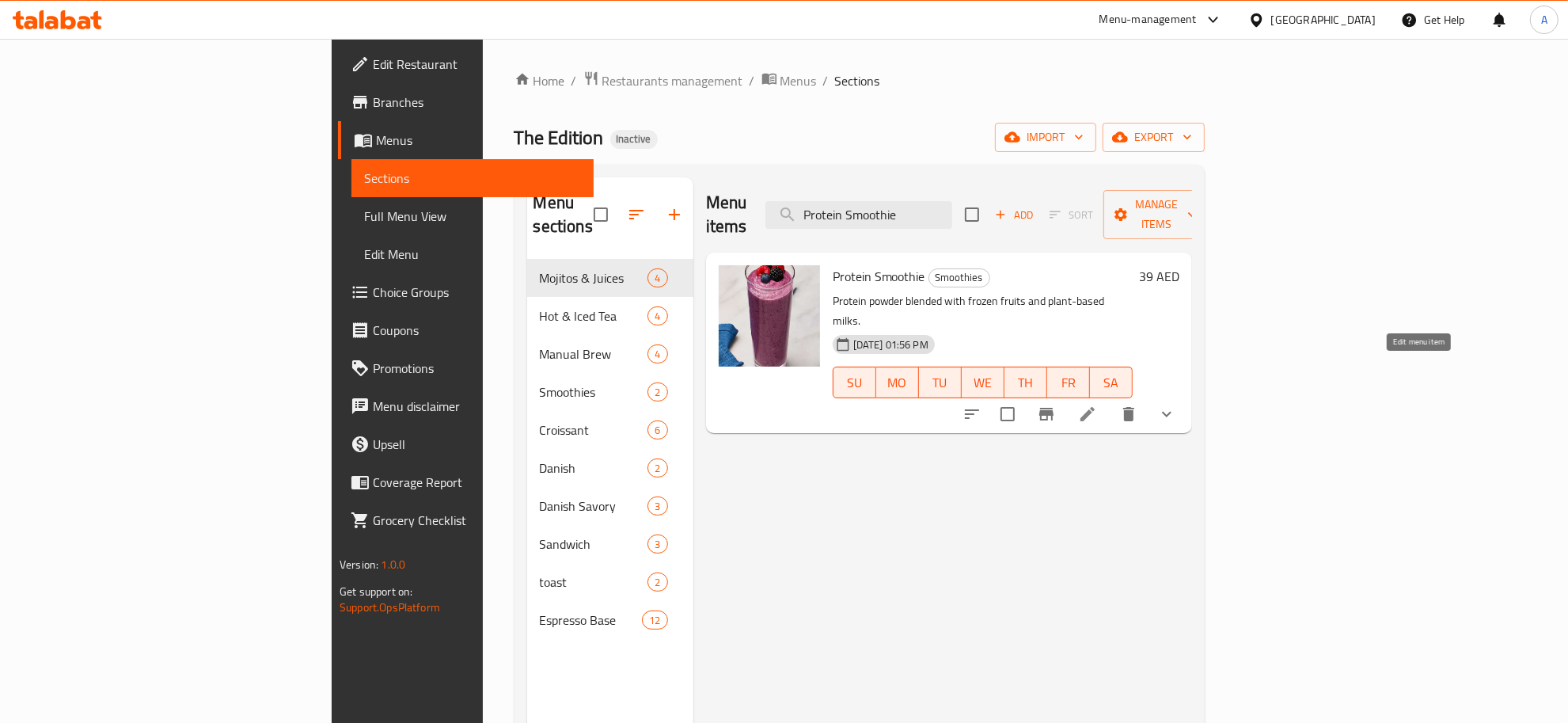
type input "Protein Smoothie"
click at [1098, 405] on icon at bounding box center [1088, 414] width 19 height 19
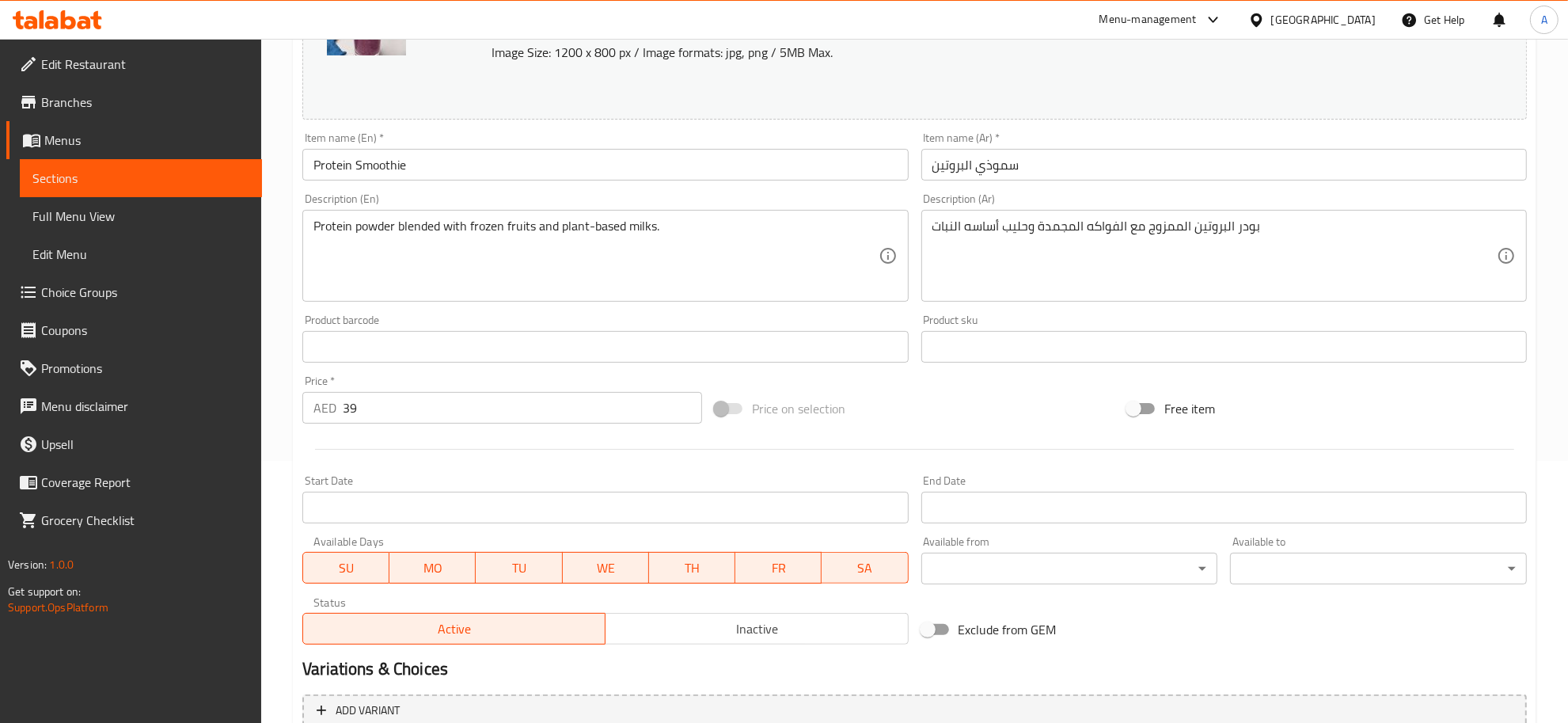
scroll to position [509, 0]
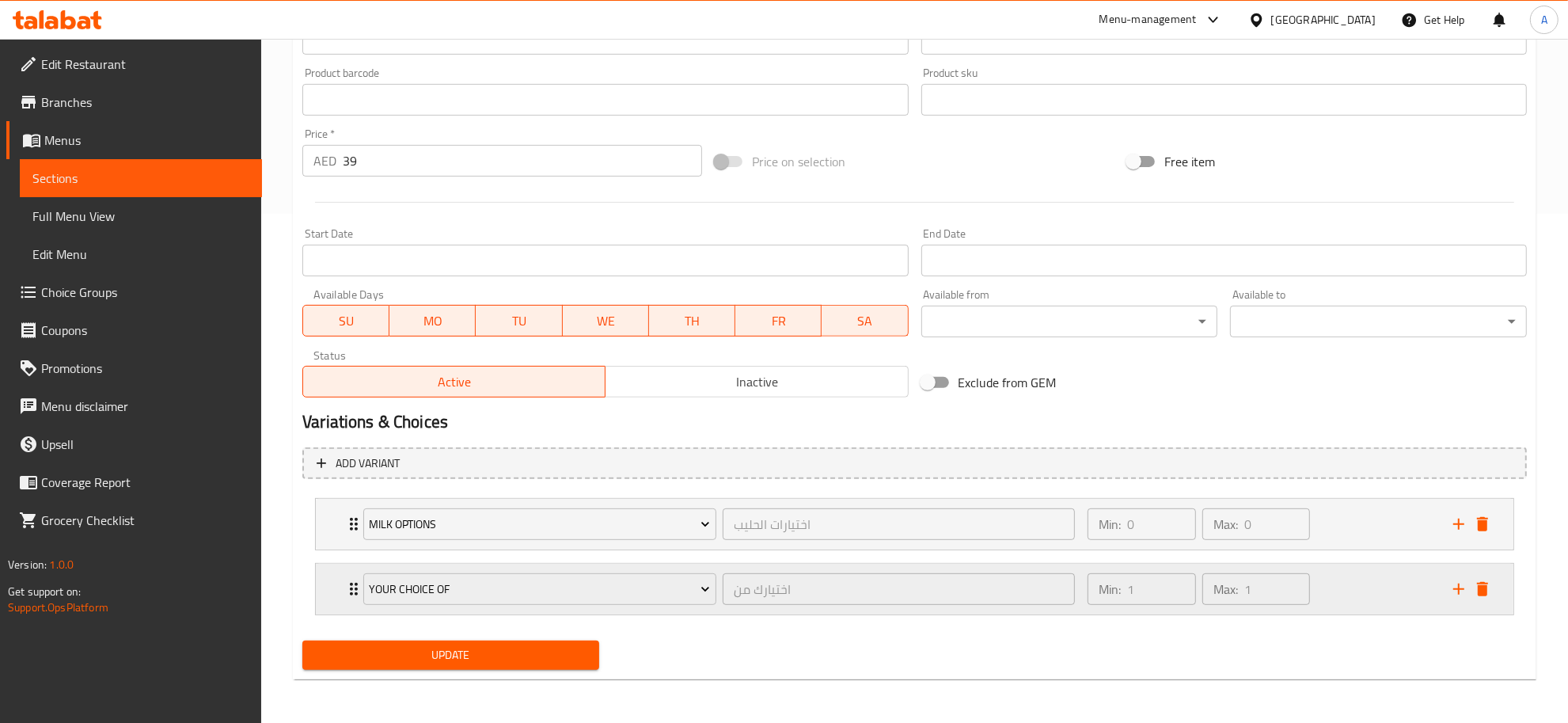
click at [1347, 580] on div "Min: 1 ​ Max: 1 ​" at bounding box center [1262, 589] width 366 height 51
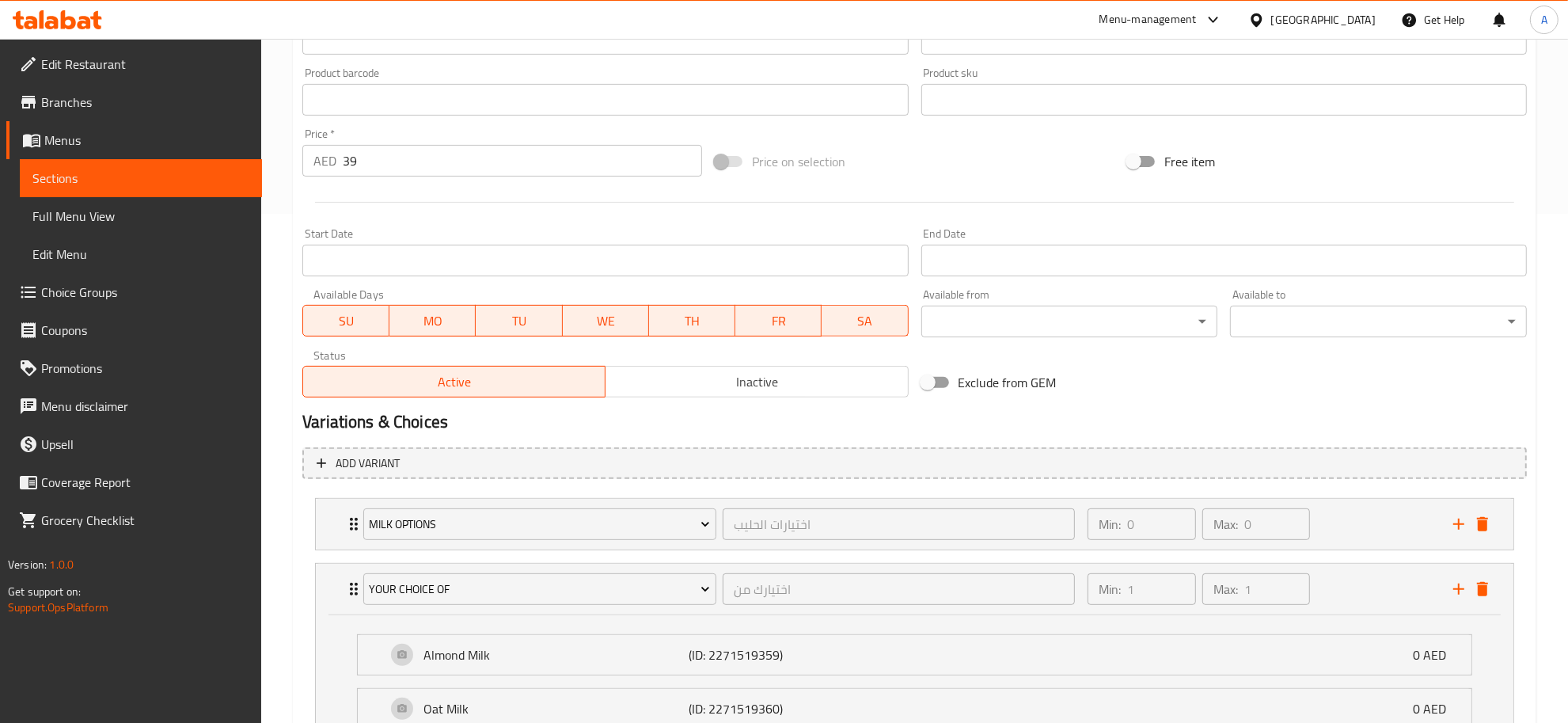
scroll to position [705, 0]
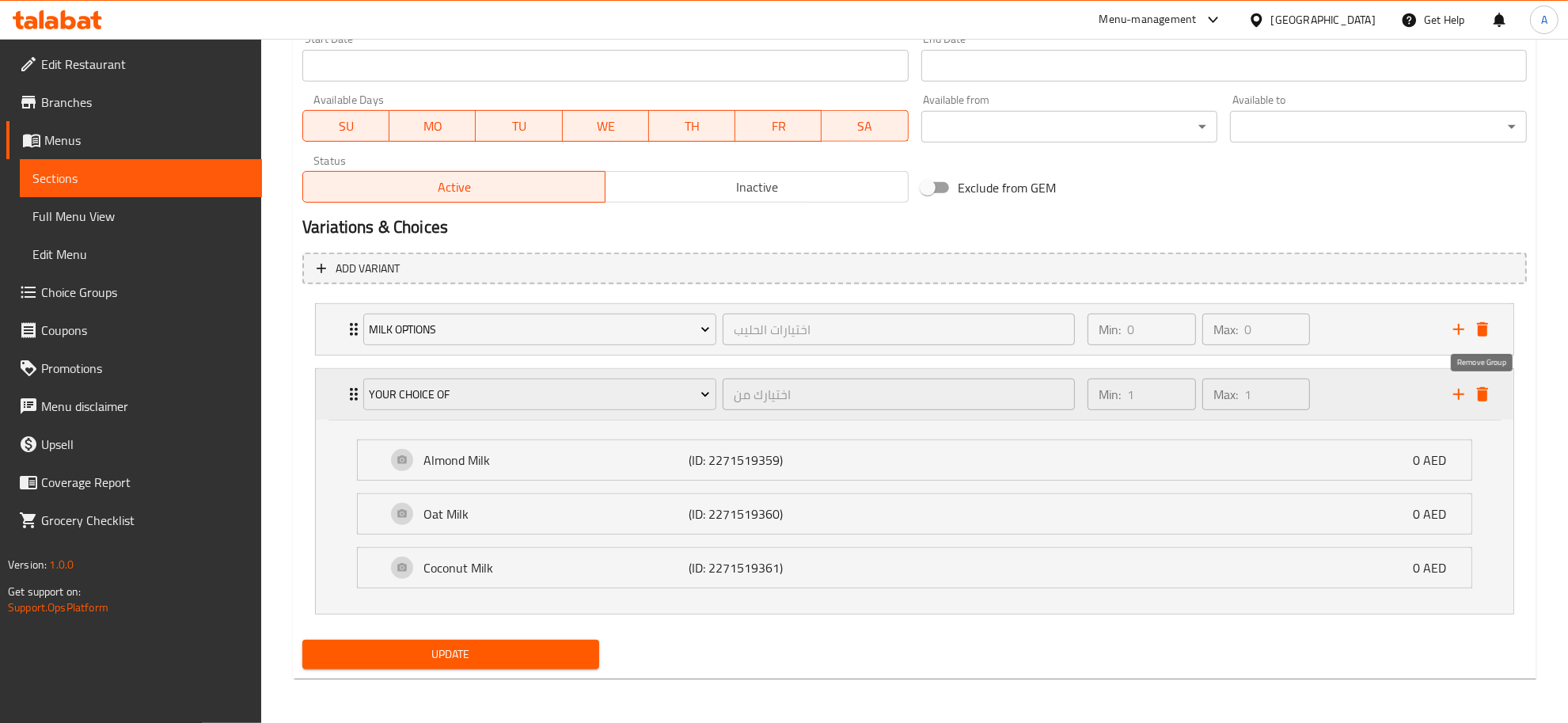
click at [1489, 400] on icon "delete" at bounding box center [1482, 394] width 19 height 19
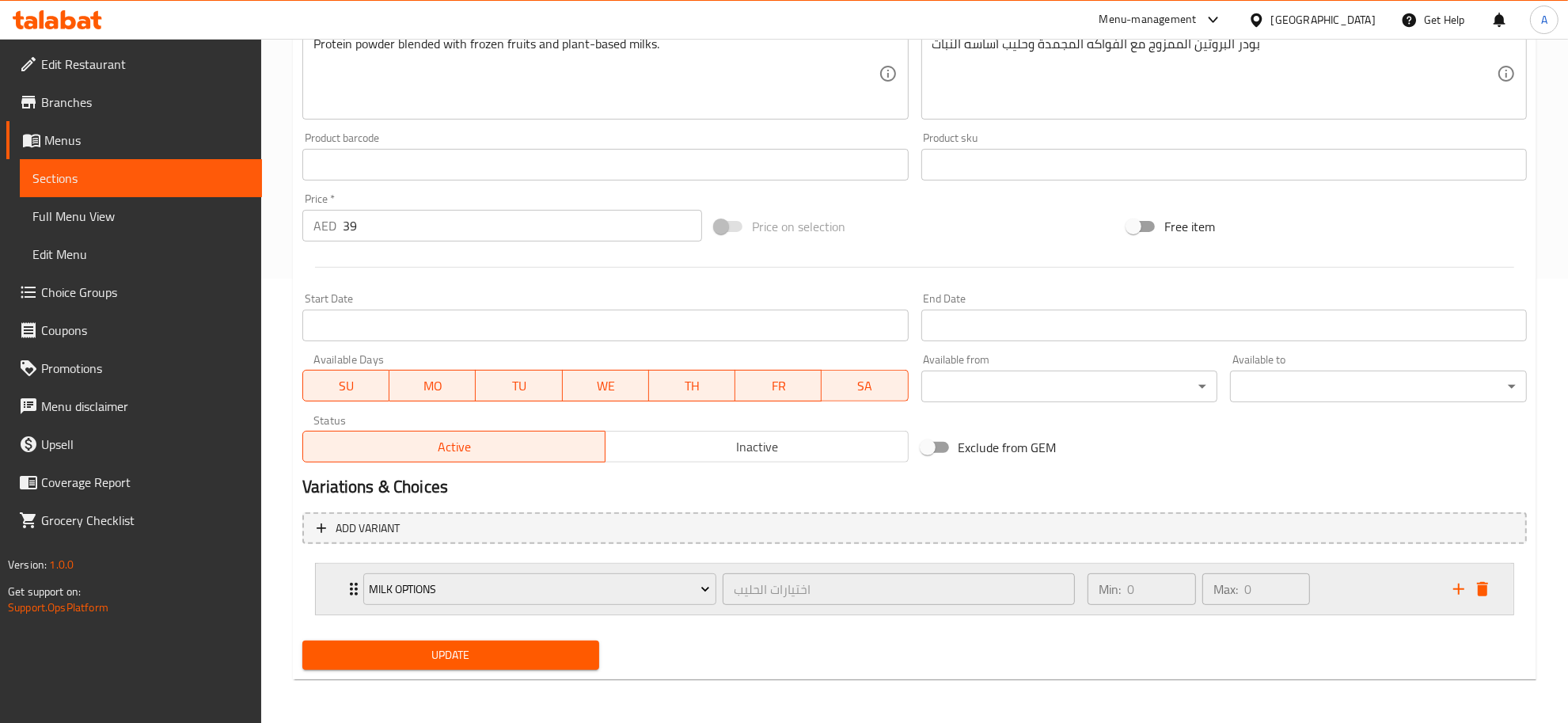
click at [1381, 564] on div "Min: 0 ​ Max: 0 ​" at bounding box center [1262, 589] width 366 height 51
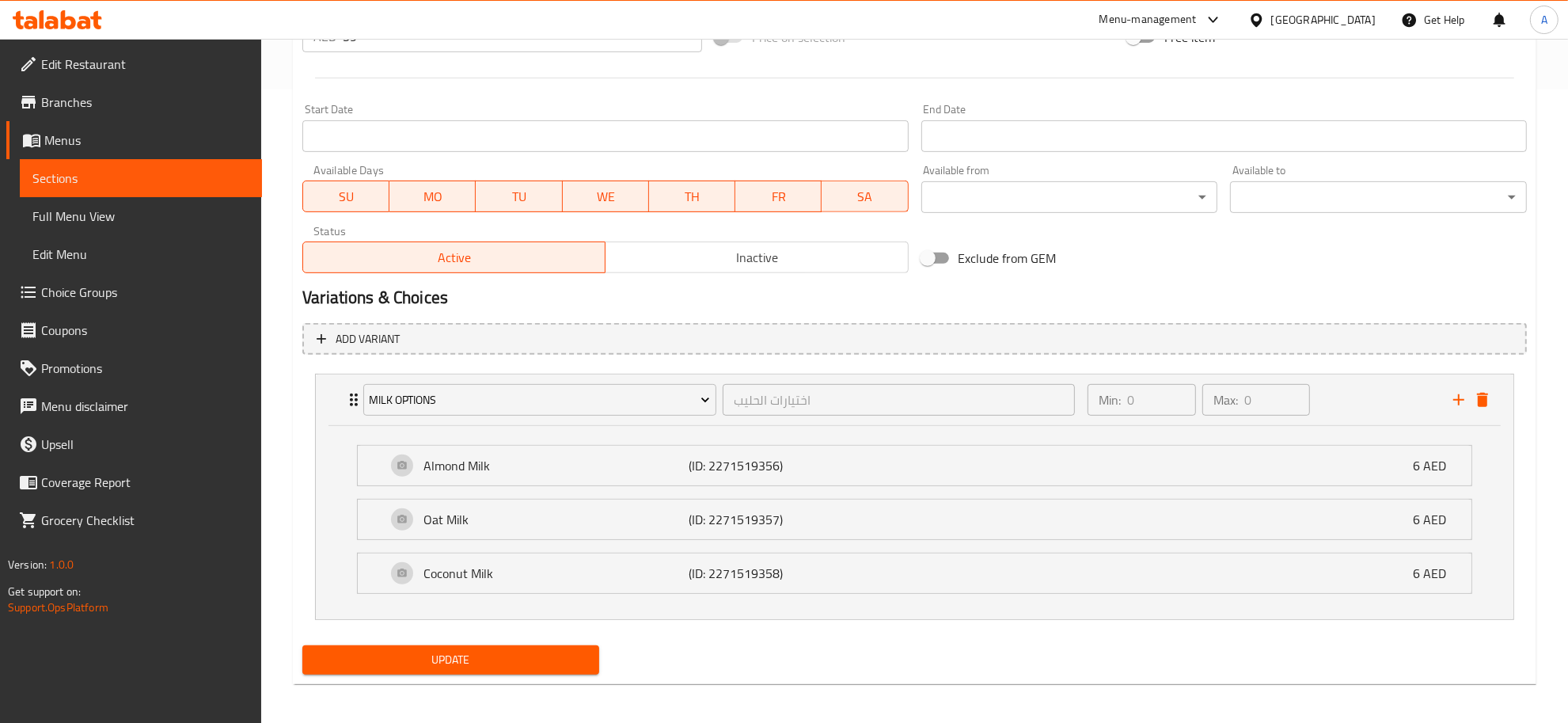
scroll to position [638, 0]
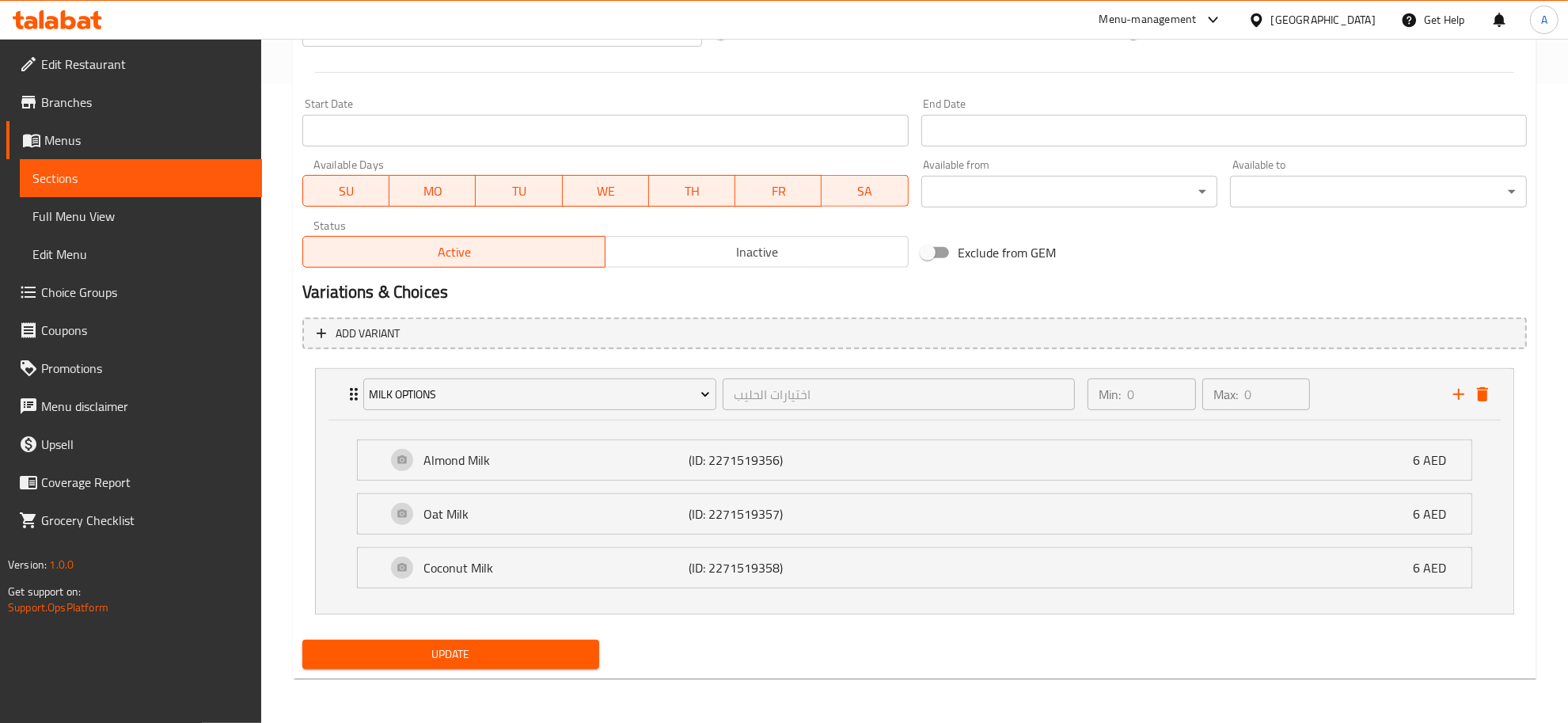
drag, startPoint x: 1544, startPoint y: 515, endPoint x: 1553, endPoint y: 536, distance: 22.8
click at [1553, 536] on div "Home / Restaurants management / Menus / Sections / item / update Smoothies sect…" at bounding box center [915, 62] width 1308 height 1323
click at [531, 663] on span "Update" at bounding box center [450, 654] width 271 height 20
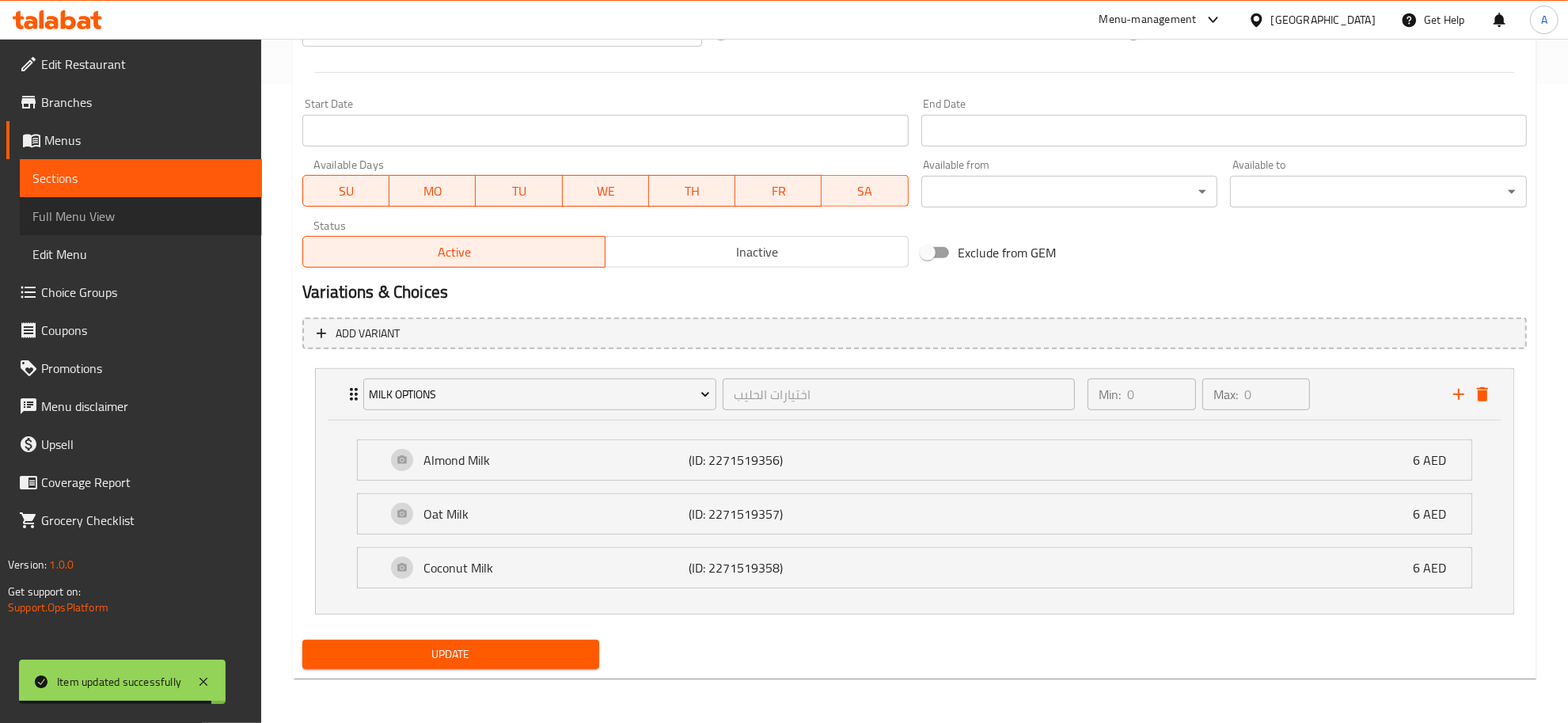
click at [92, 213] on span "Full Menu View" at bounding box center [141, 216] width 217 height 19
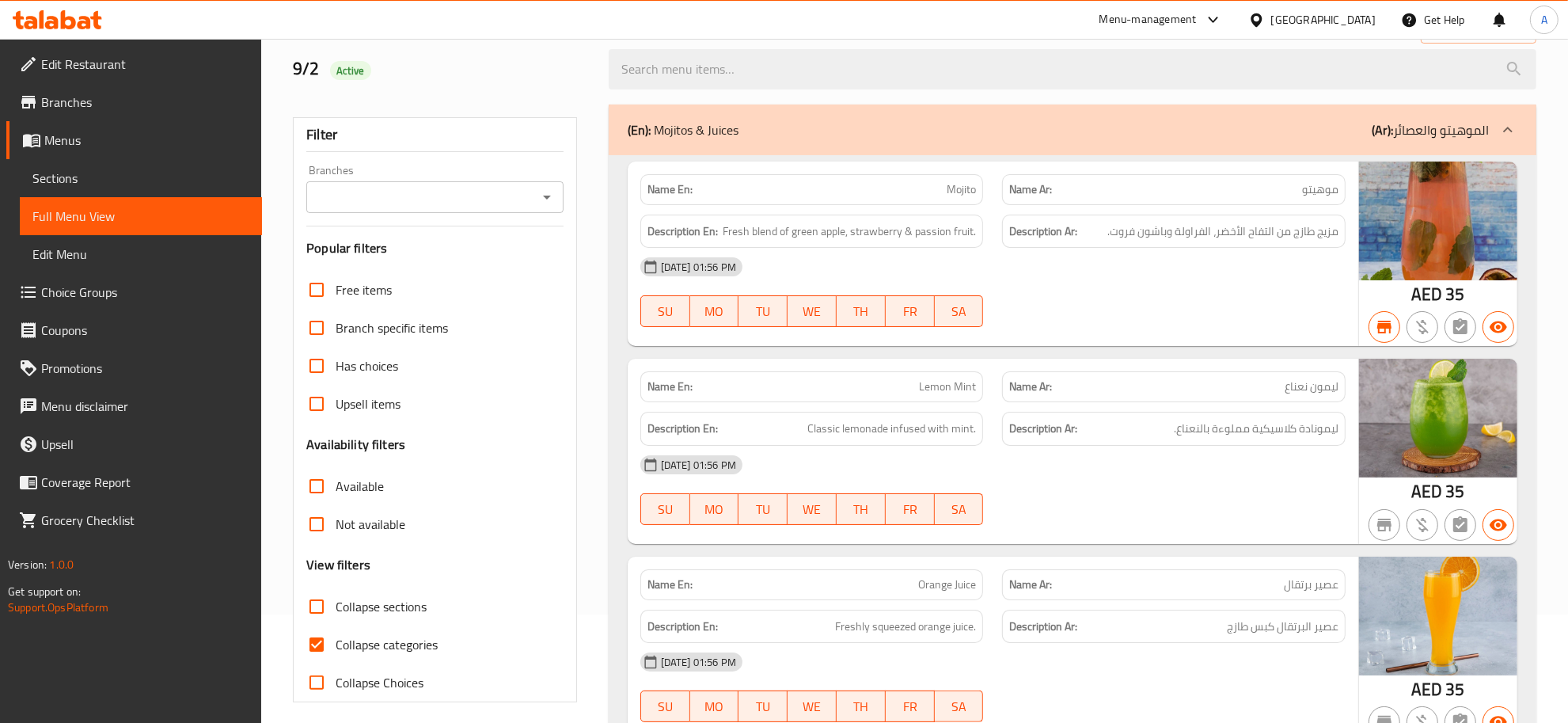
click at [366, 614] on span "Collapse sections" at bounding box center [381, 606] width 91 height 19
click at [336, 614] on input "Collapse sections" at bounding box center [317, 605] width 38 height 38
checkbox input "true"
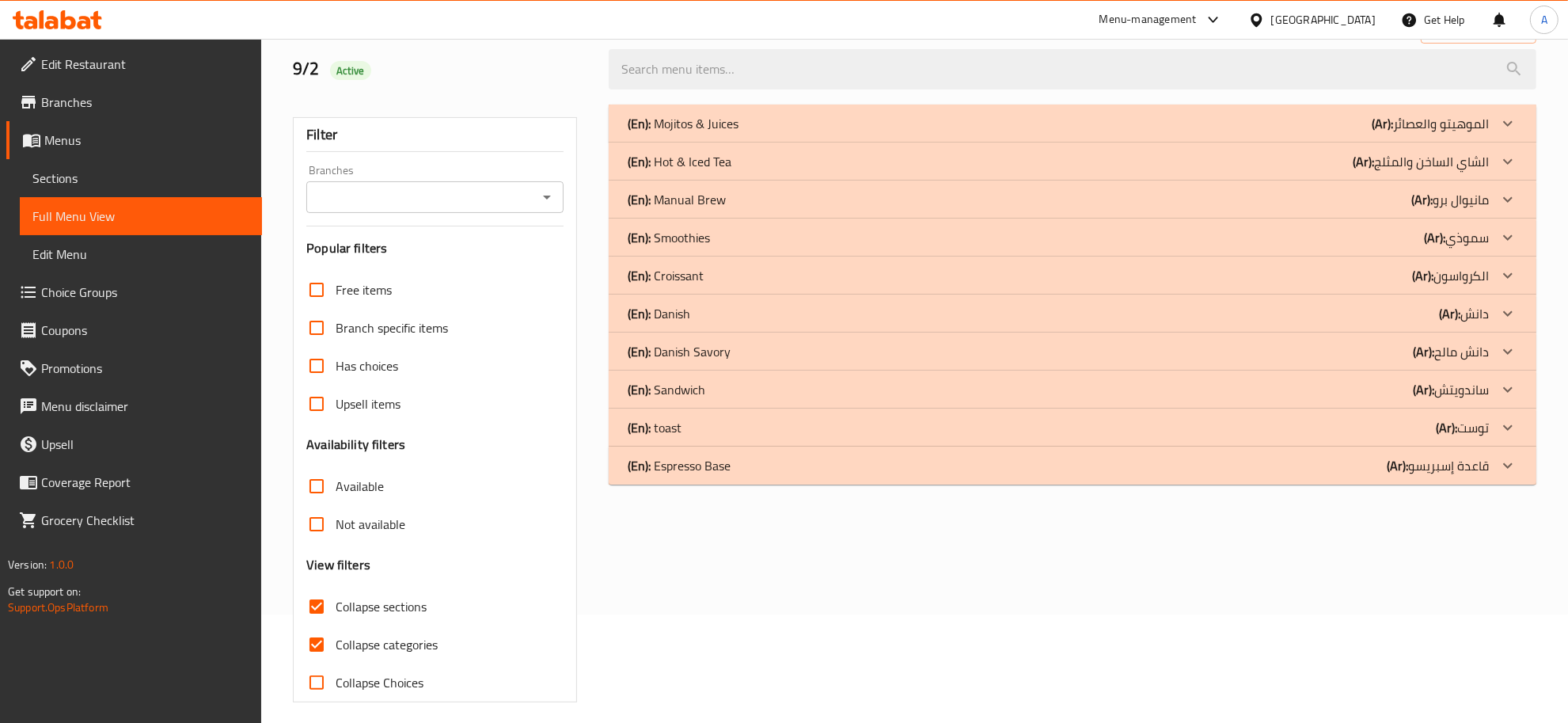
click at [365, 646] on span "Collapse categories" at bounding box center [386, 644] width 102 height 19
click at [336, 646] on input "Collapse categories" at bounding box center [317, 644] width 38 height 38
checkbox input "false"
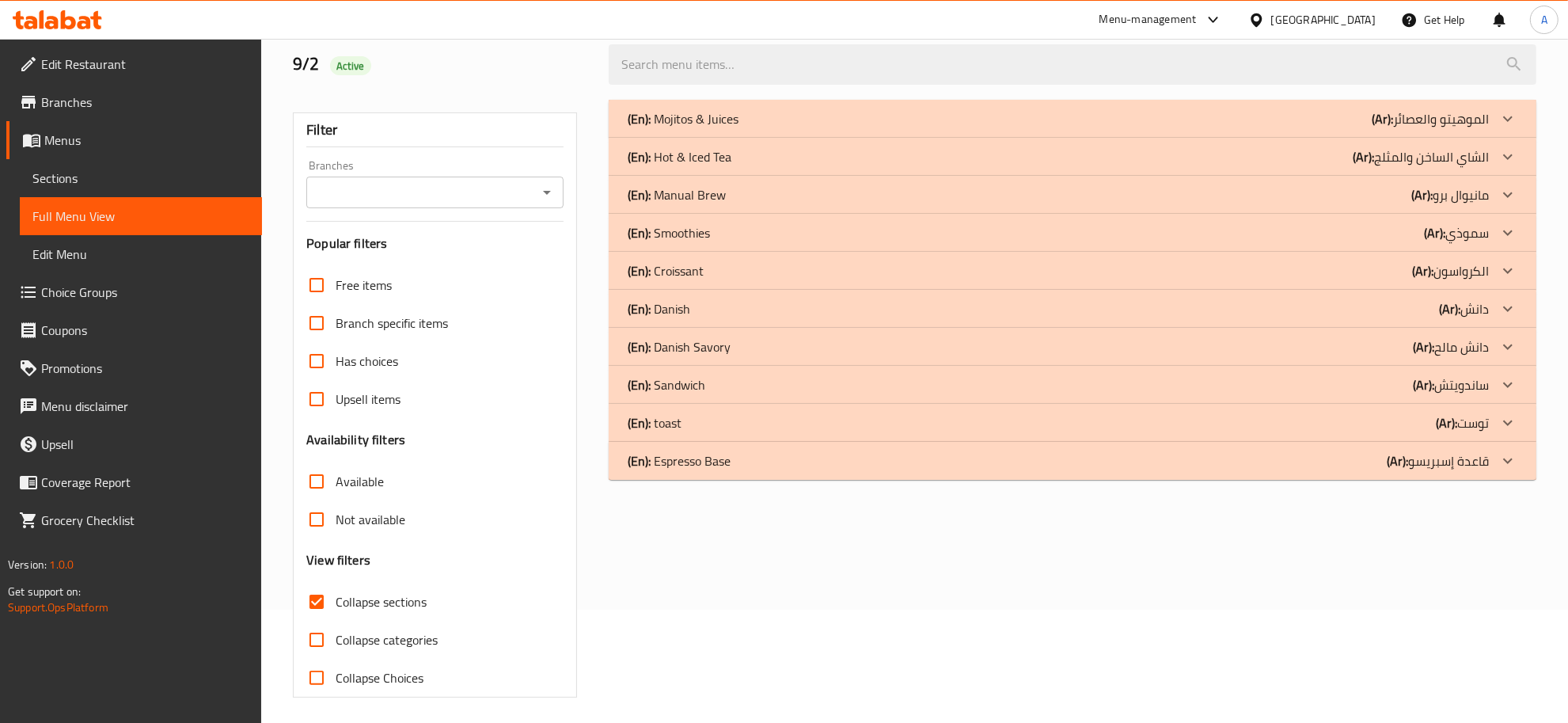
scroll to position [116, 0]
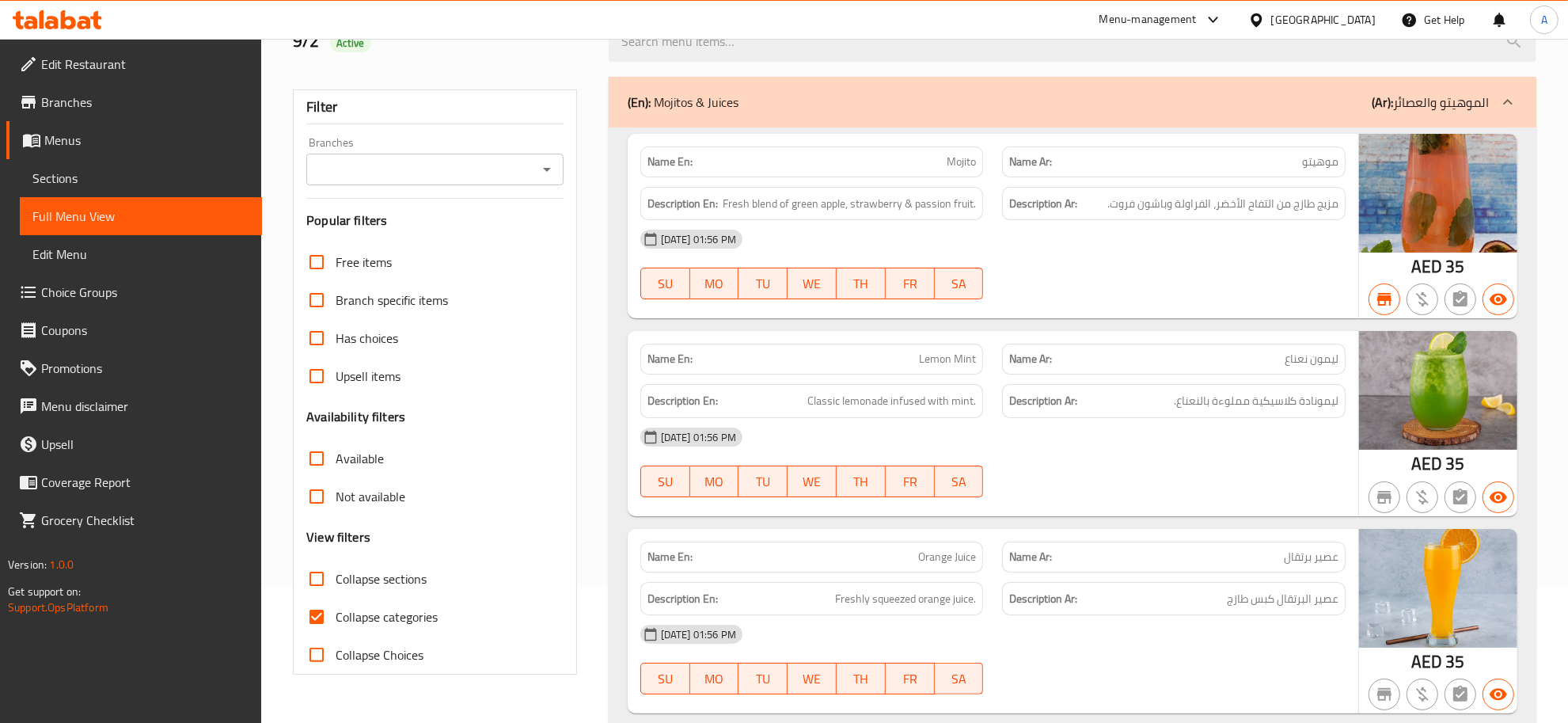
scroll to position [239, 0]
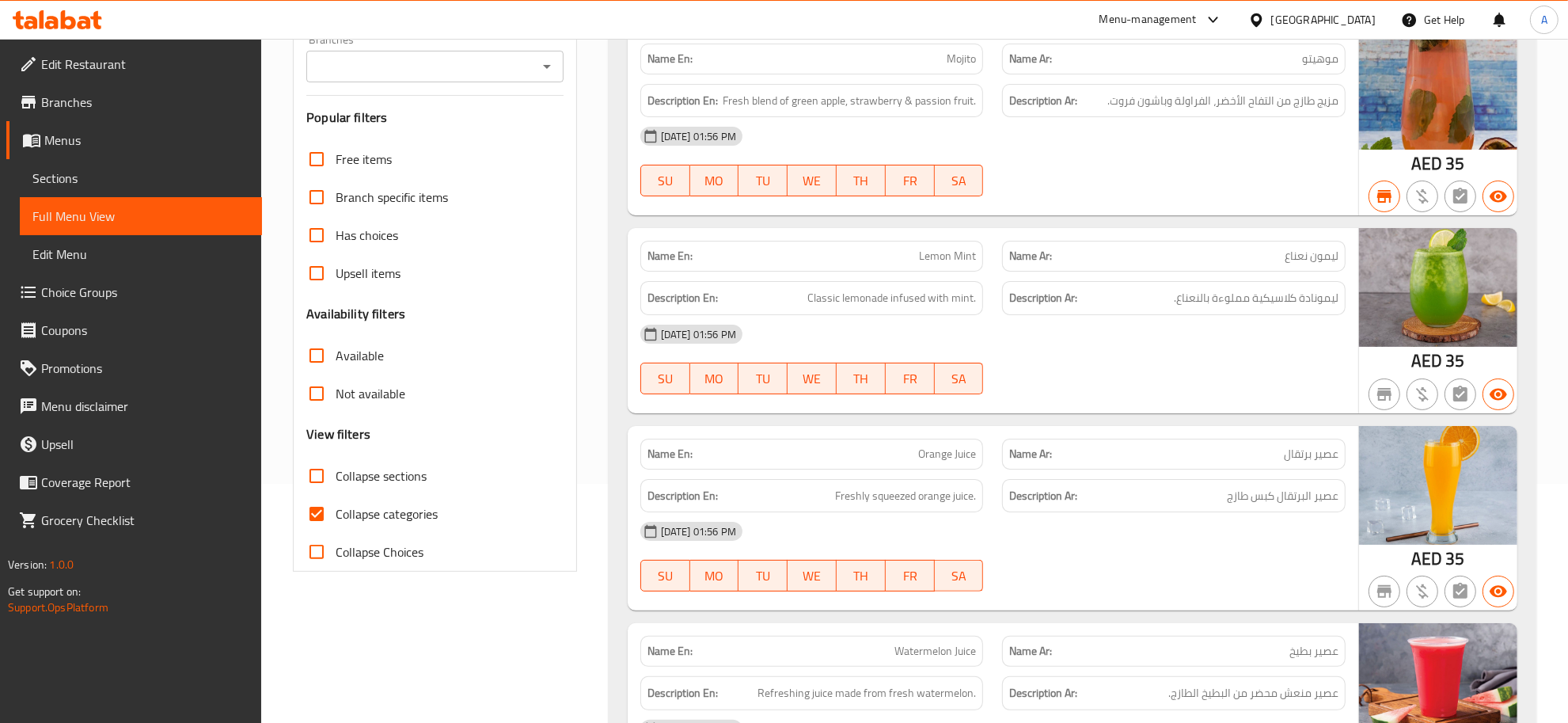
click at [414, 491] on label "Collapse sections" at bounding box center [363, 475] width 129 height 38
click at [336, 491] on input "Collapse sections" at bounding box center [317, 475] width 38 height 38
checkbox input "true"
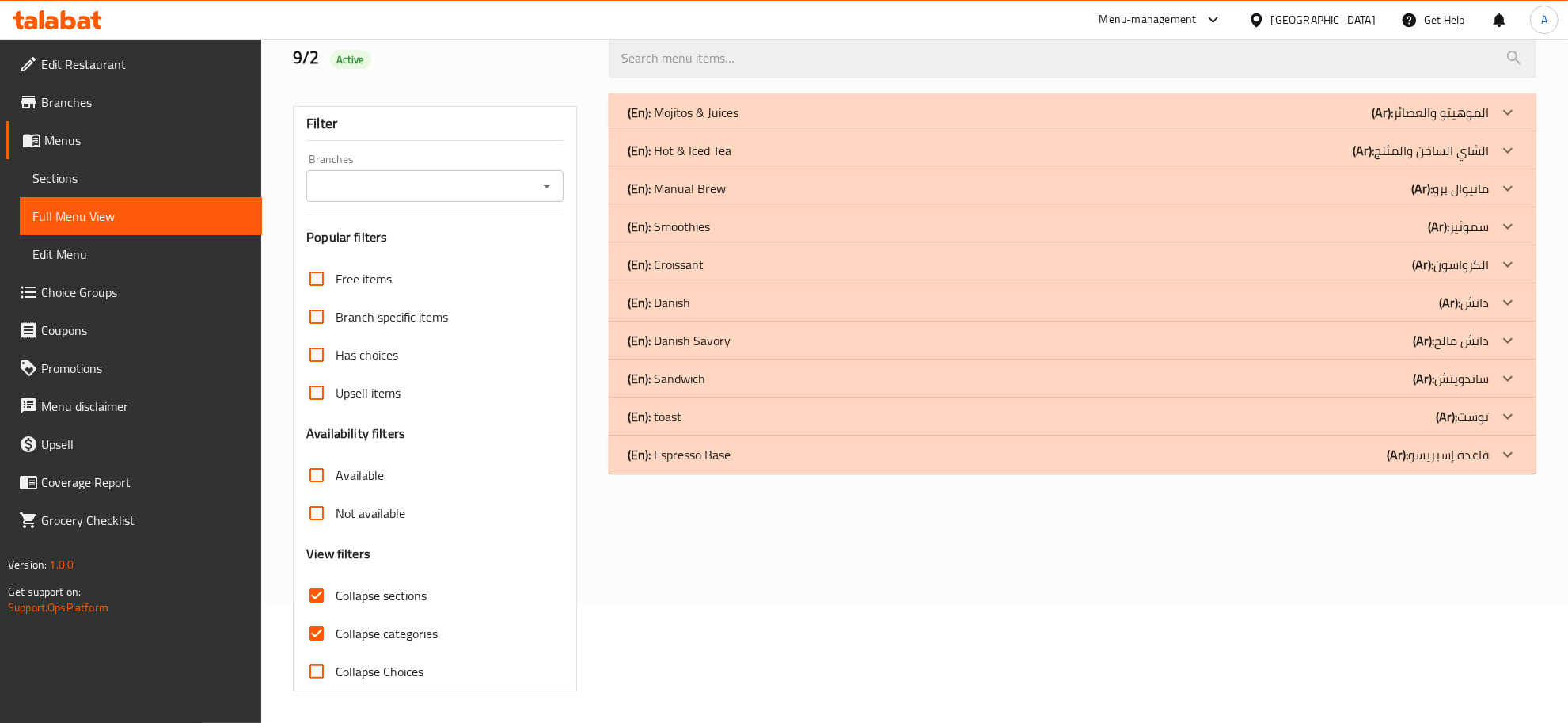
click at [368, 624] on span "Collapse categories" at bounding box center [386, 633] width 102 height 19
click at [336, 614] on input "Collapse categories" at bounding box center [317, 633] width 38 height 38
click at [788, 122] on div "(En): Espresso Base (Ar): قاعدة إسبريسو" at bounding box center [1058, 112] width 861 height 19
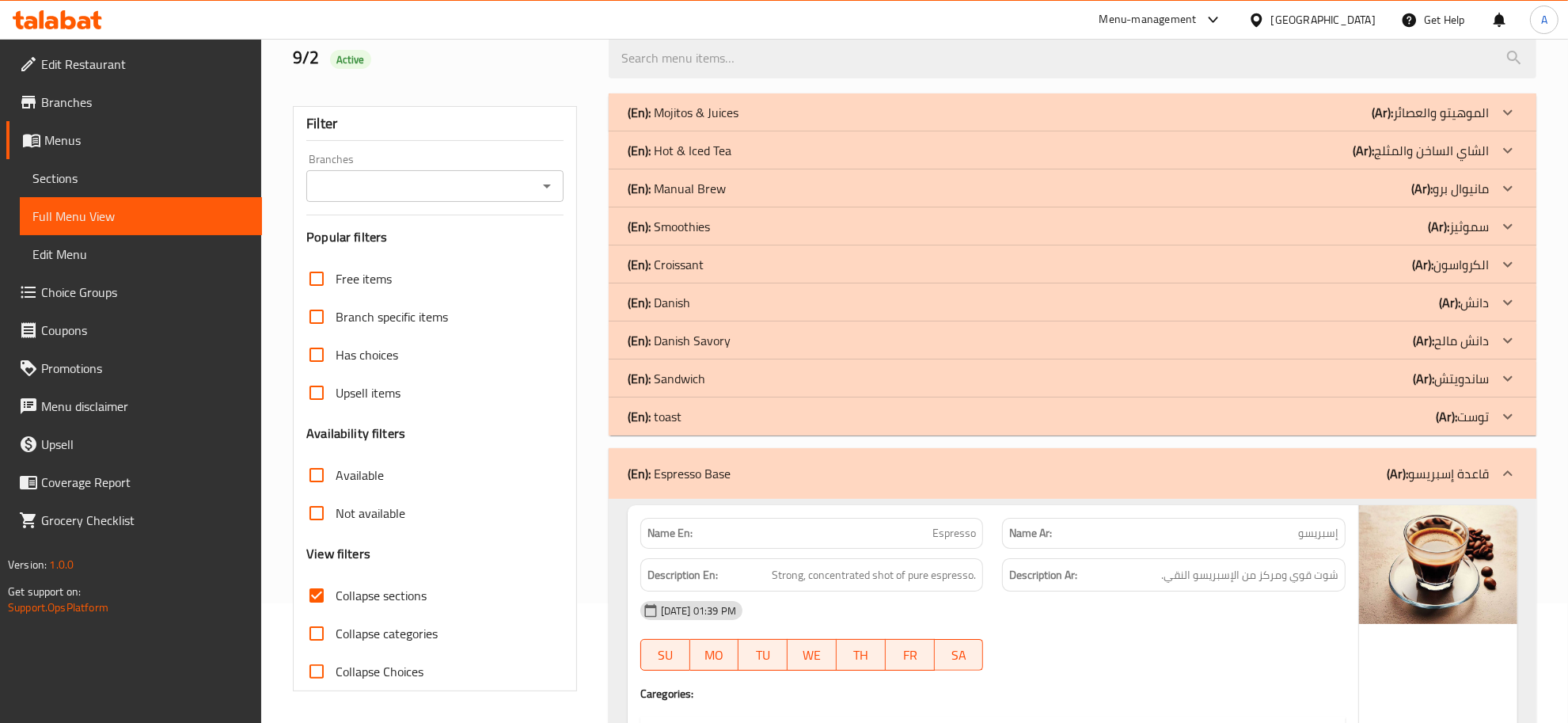
click at [377, 637] on span "Collapse categories" at bounding box center [386, 633] width 102 height 19
click at [336, 637] on input "Collapse categories" at bounding box center [317, 633] width 38 height 38
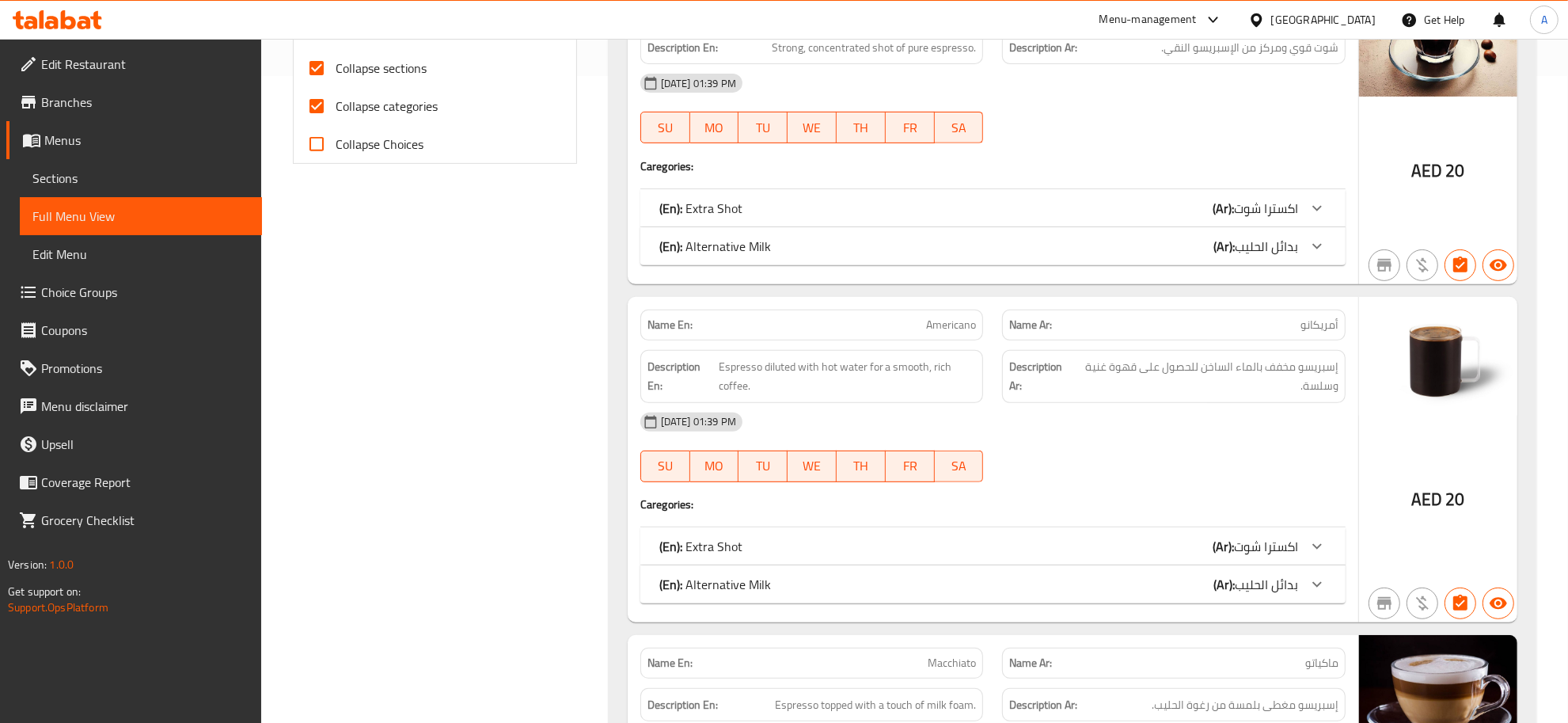
scroll to position [654, 0]
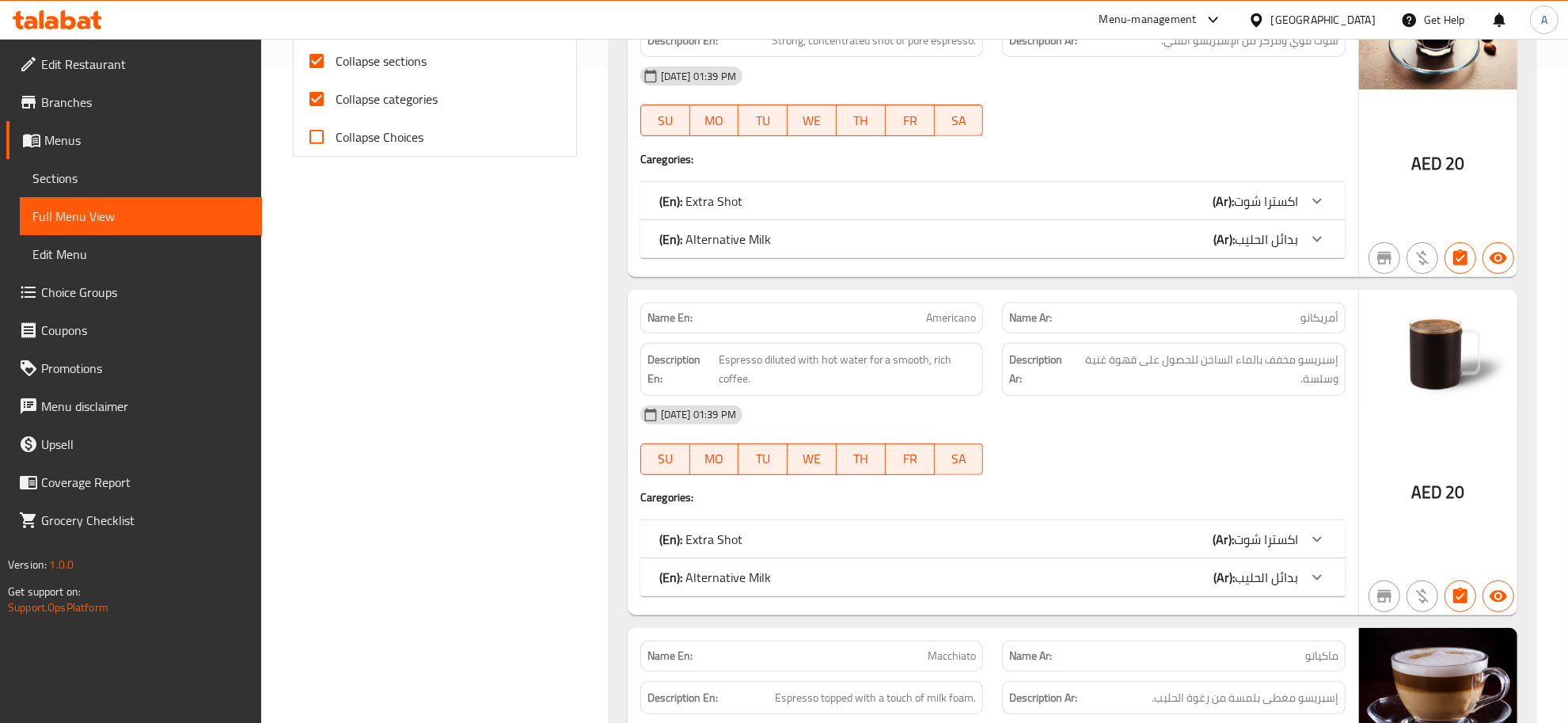
click at [805, 204] on div "(En): Extra Shot (Ar): اكسترا شوت" at bounding box center [979, 201] width 639 height 19
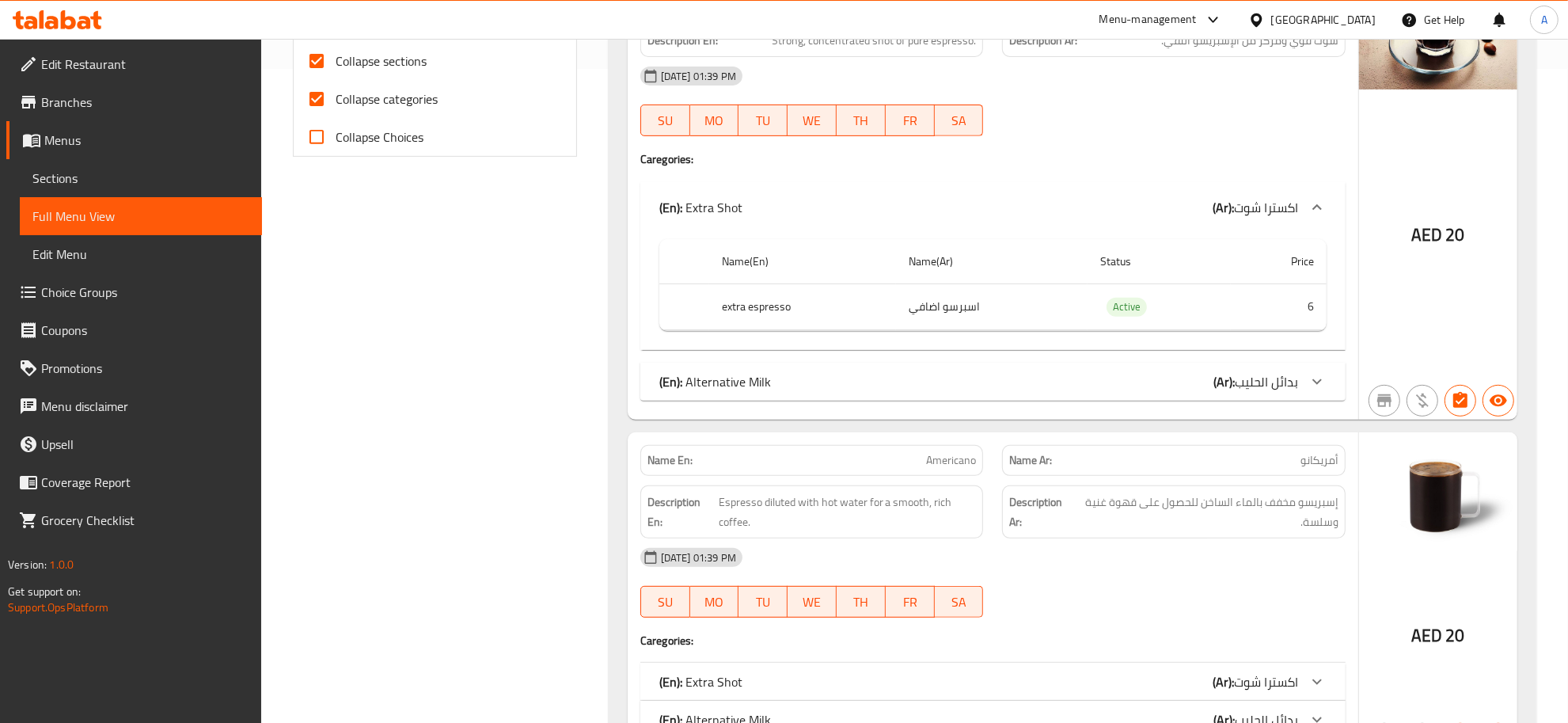
click at [780, 309] on th "extra espresso" at bounding box center [802, 306] width 187 height 47
click at [990, 298] on td "اسبرسو اضافي" at bounding box center [992, 306] width 191 height 47
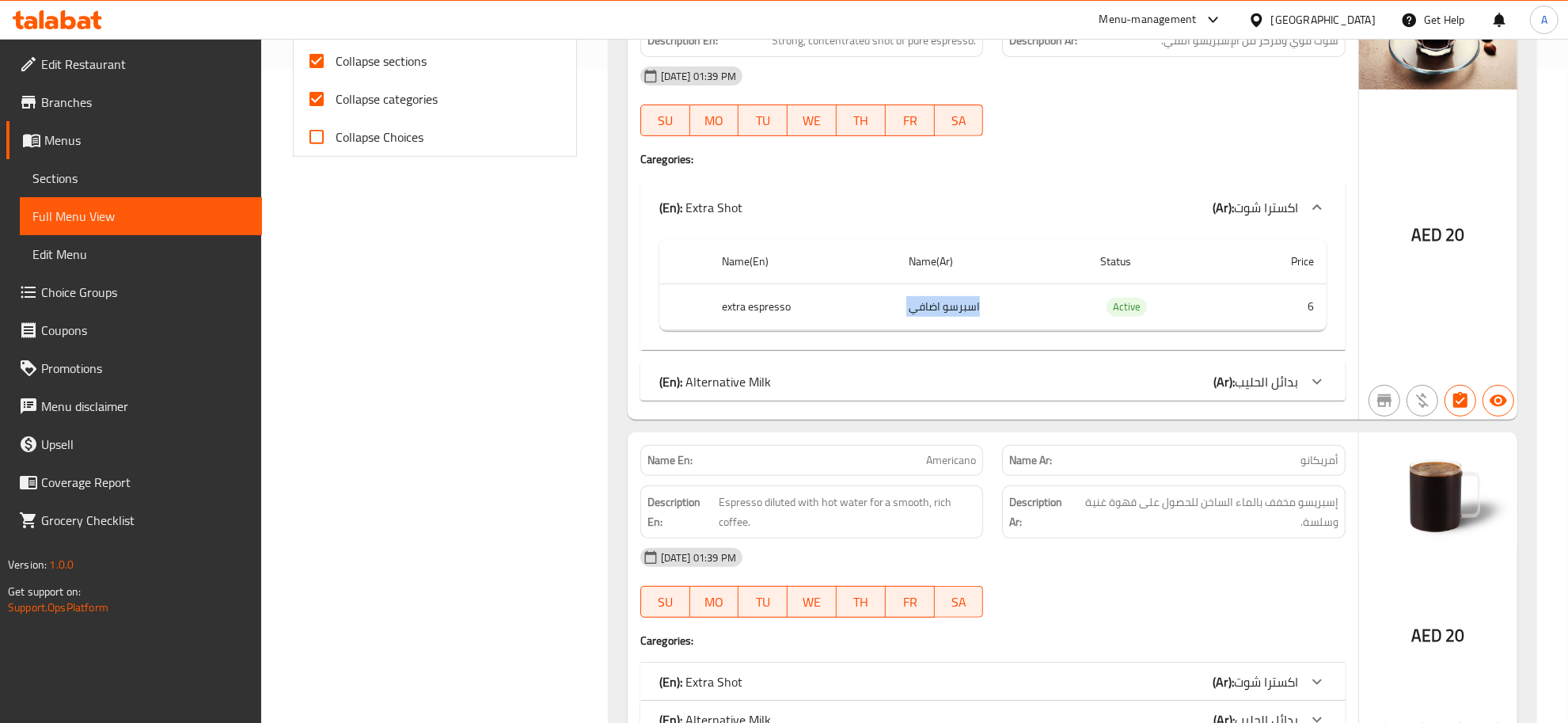
click at [990, 298] on td "اسبرسو اضافي" at bounding box center [992, 306] width 191 height 47
click at [1271, 309] on td "6" at bounding box center [1279, 306] width 96 height 47
click at [1274, 215] on span "اكسترا شوت" at bounding box center [1266, 208] width 64 height 24
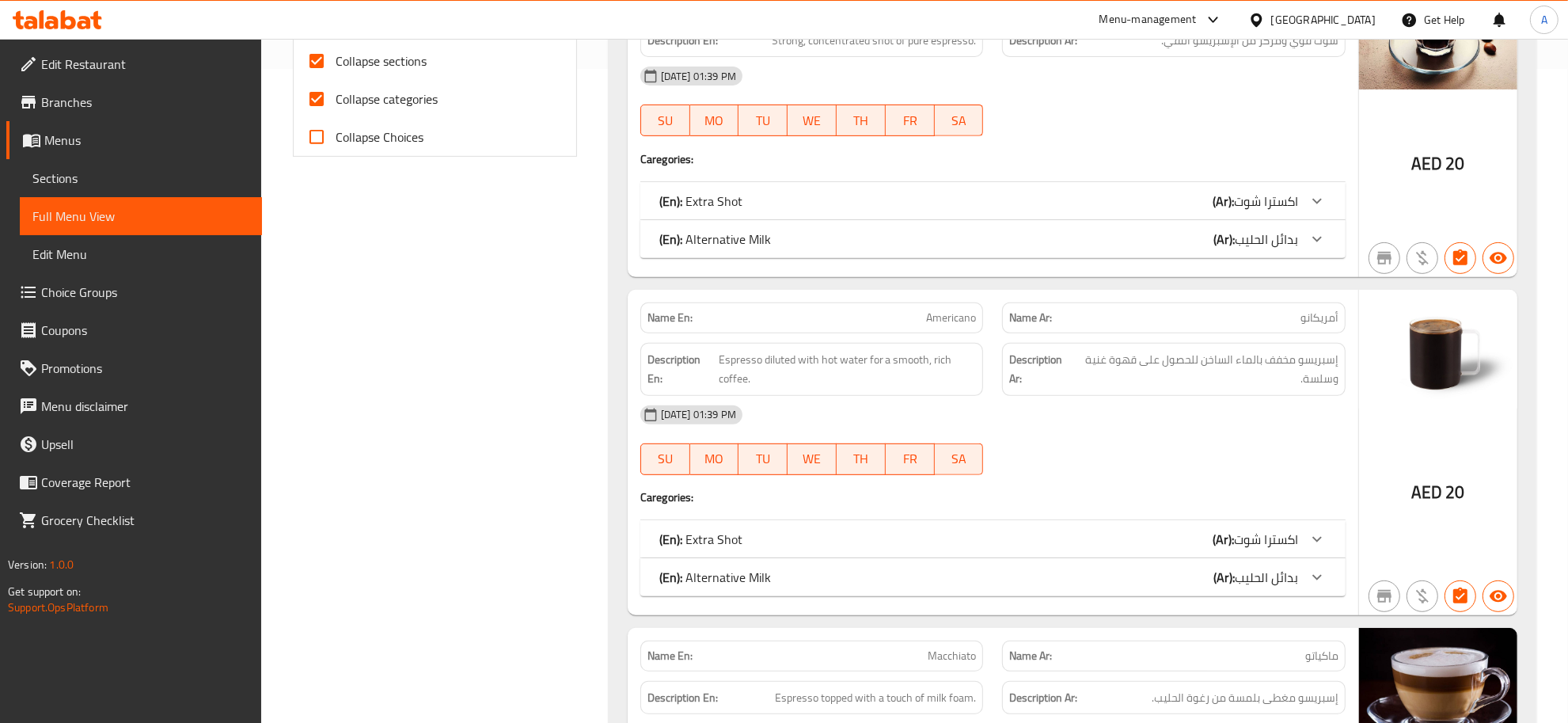
click at [1264, 212] on span "بدائل الحليب" at bounding box center [1266, 201] width 64 height 24
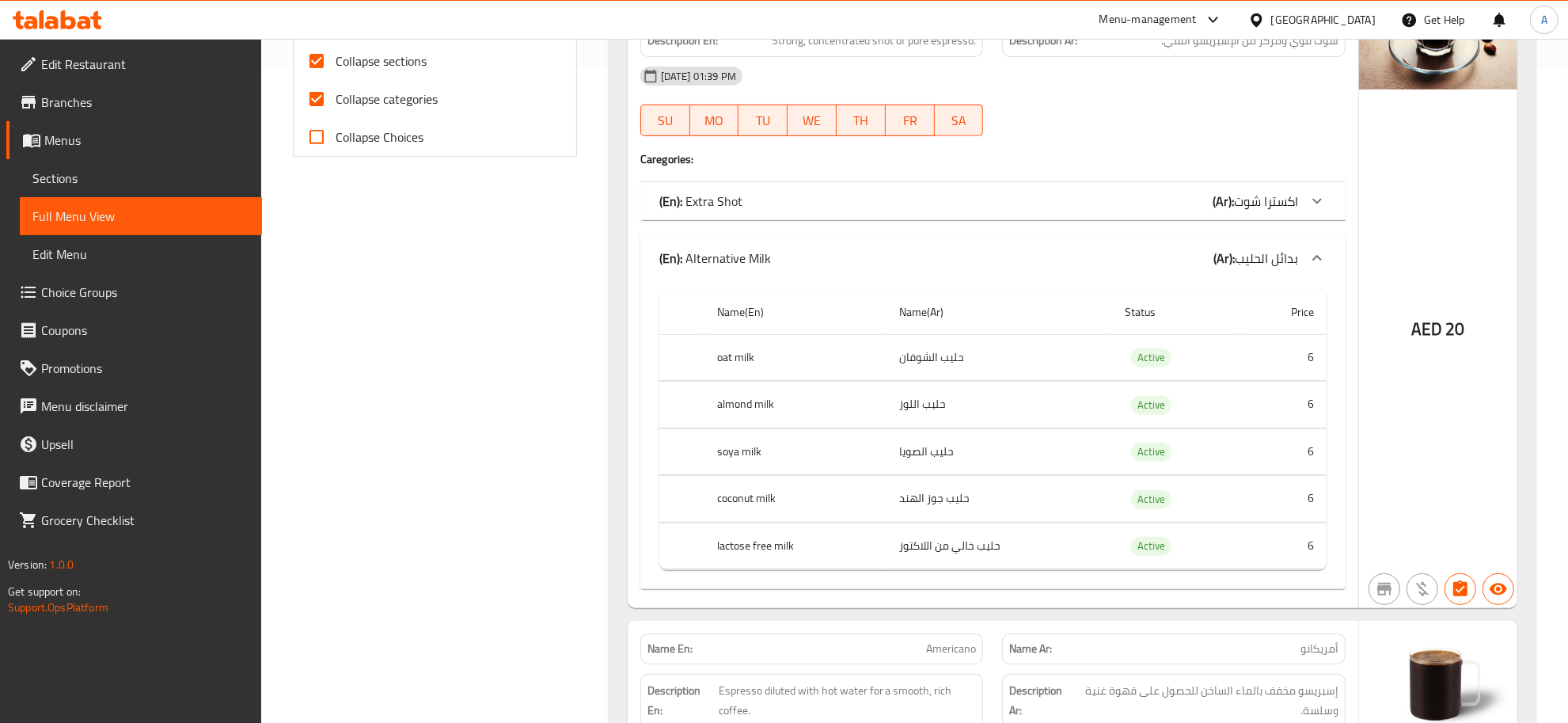
click at [958, 381] on td "حليب الشوفان" at bounding box center [999, 357] width 225 height 47
click at [958, 382] on td "choices table" at bounding box center [993, 381] width 667 height 1
click at [925, 495] on td "حليب جوز الهند" at bounding box center [999, 499] width 225 height 47
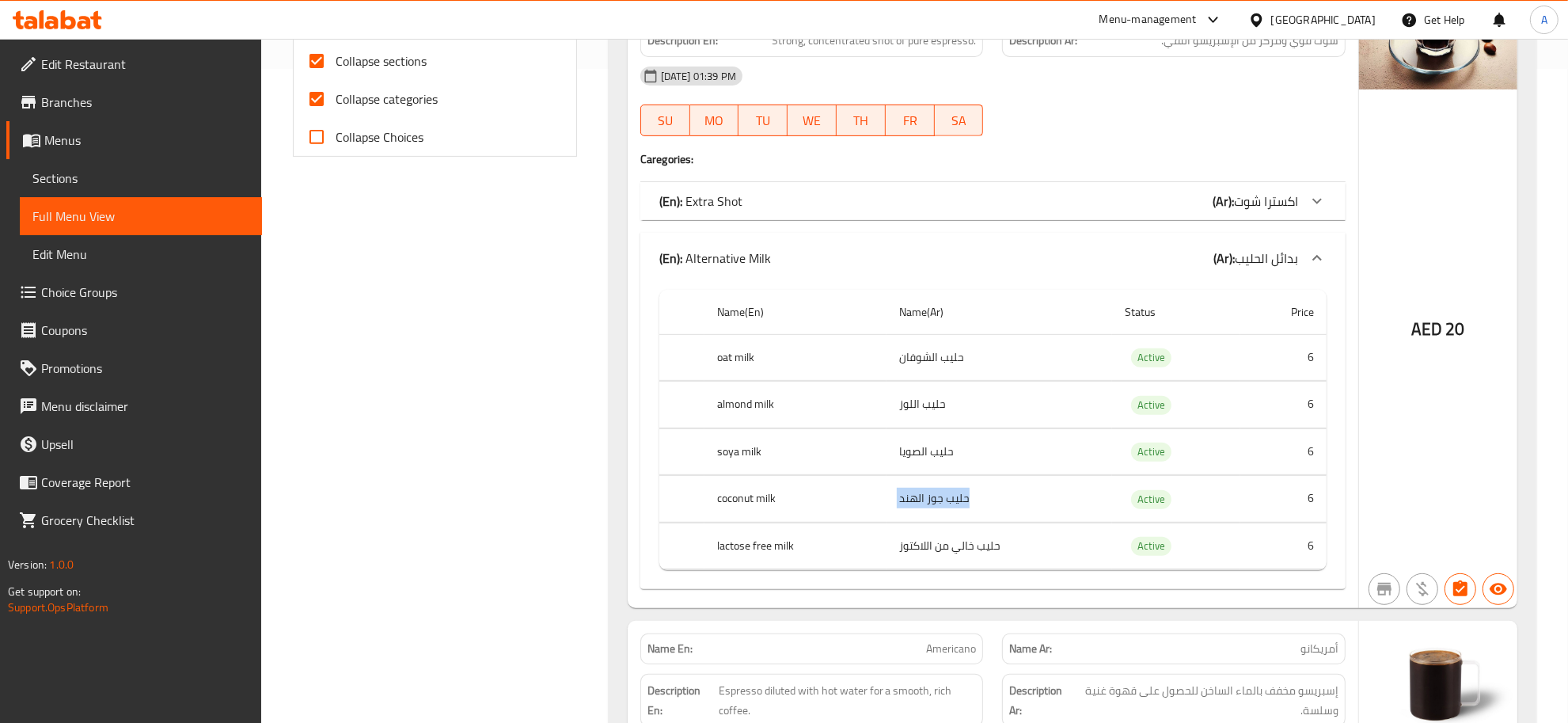
click at [925, 495] on td "حليب جوز الهند" at bounding box center [999, 499] width 225 height 47
click at [974, 551] on td "حليب خالي من اللاكتوز" at bounding box center [999, 545] width 225 height 47
drag, startPoint x: 974, startPoint y: 551, endPoint x: 912, endPoint y: 548, distance: 62.1
click at [973, 551] on td "حليب خالي من اللاكتوز" at bounding box center [999, 545] width 225 height 47
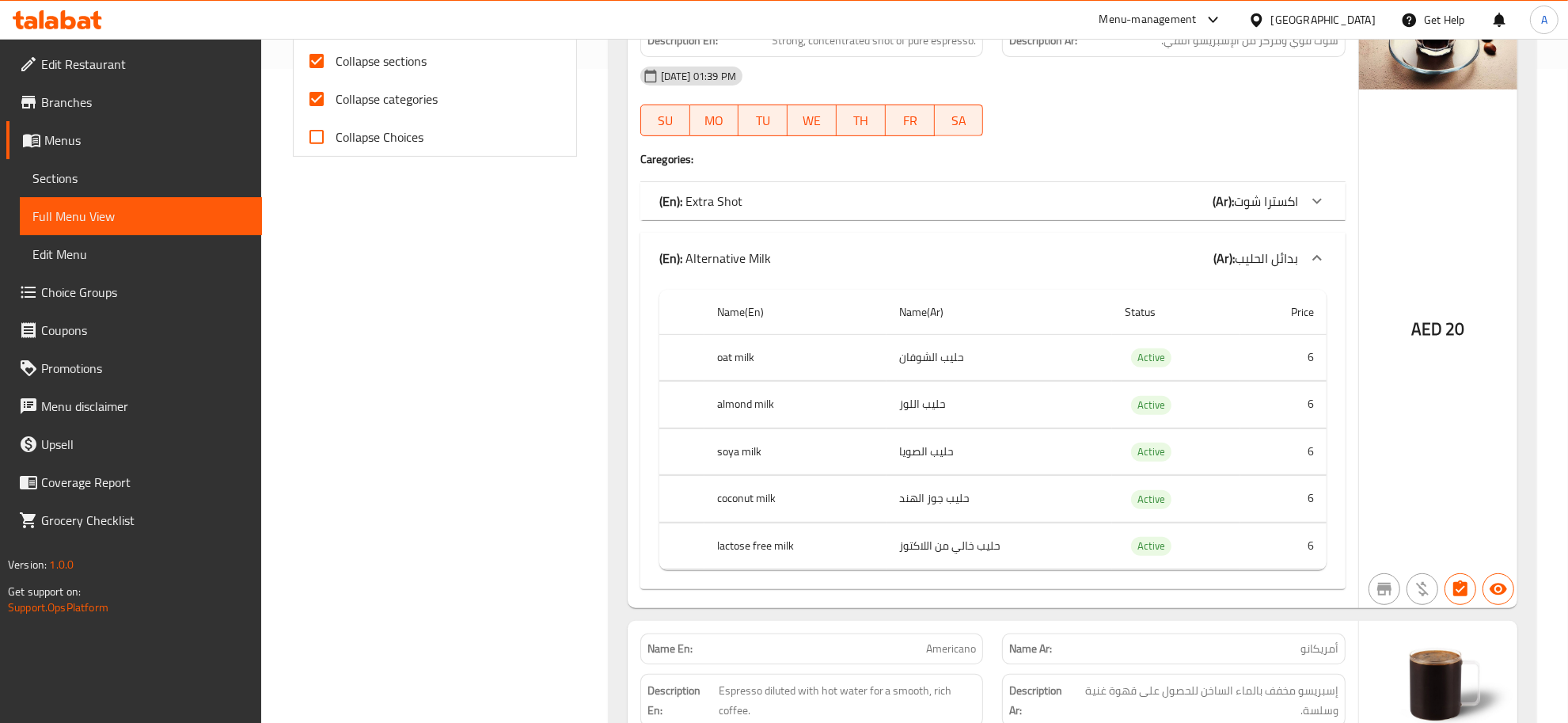
click at [882, 548] on th "lactose free milk" at bounding box center [796, 545] width 182 height 47
click at [1225, 249] on b "(Ar):" at bounding box center [1224, 258] width 21 height 24
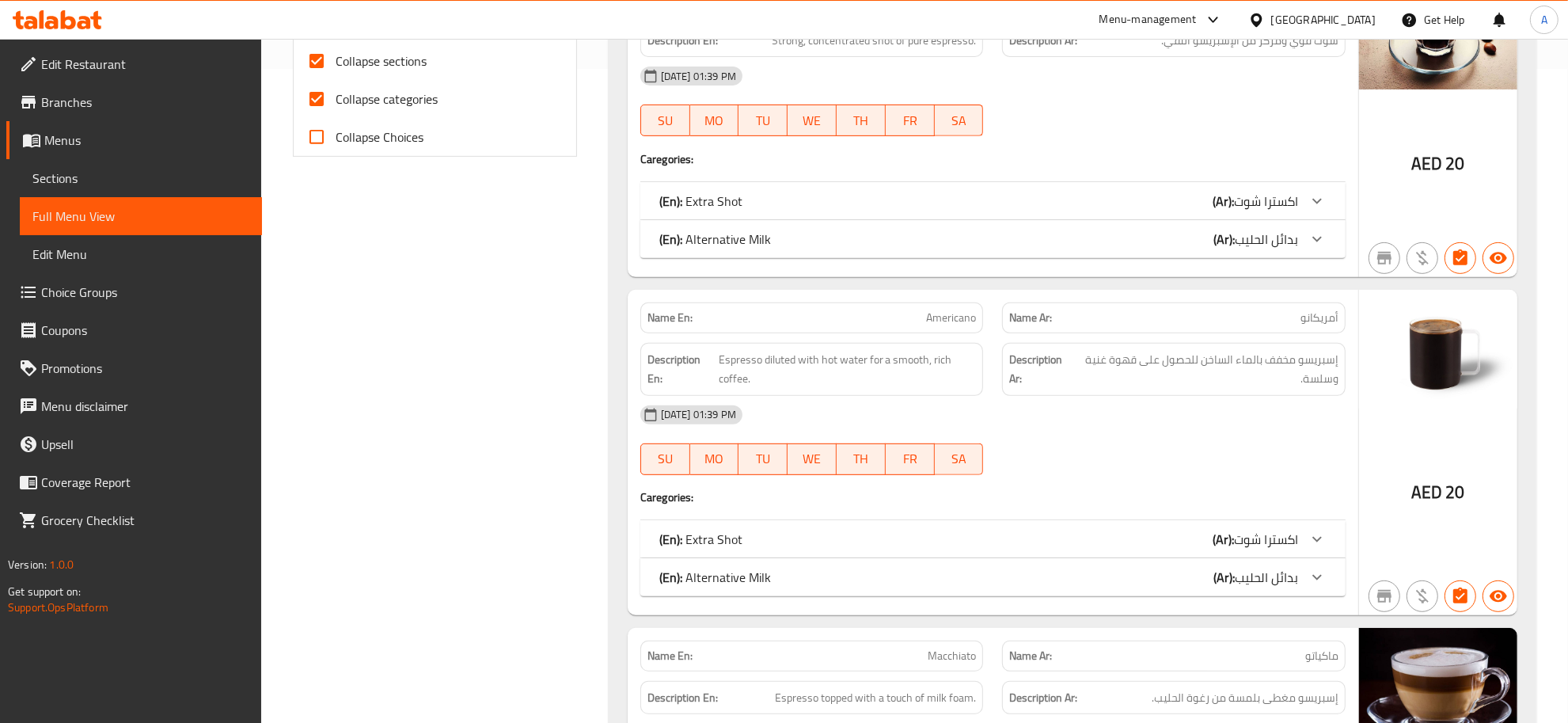
click at [417, 89] on span "Collapse categories" at bounding box center [386, 98] width 102 height 19
click at [336, 89] on input "Collapse categories" at bounding box center [317, 98] width 38 height 38
checkbox input "false"
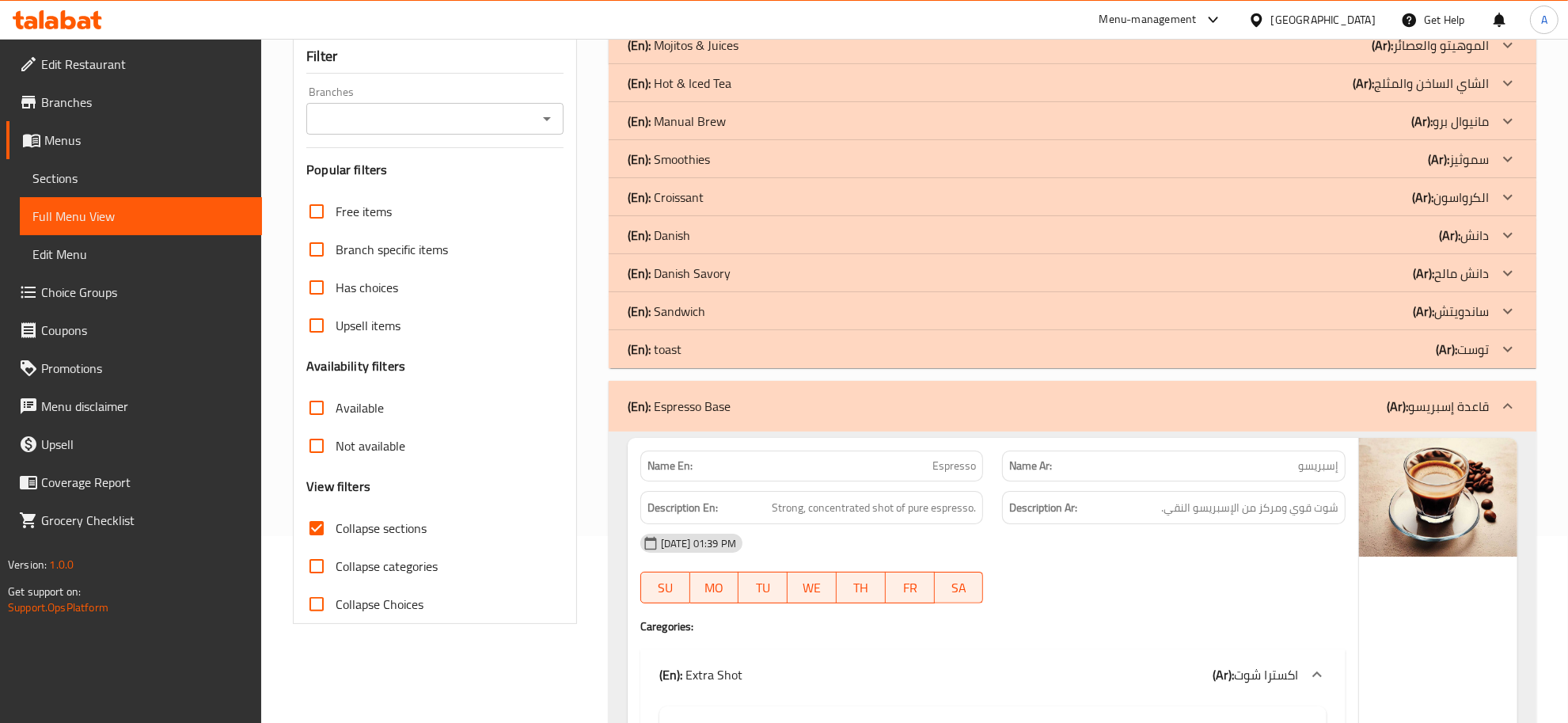
scroll to position [141, 0]
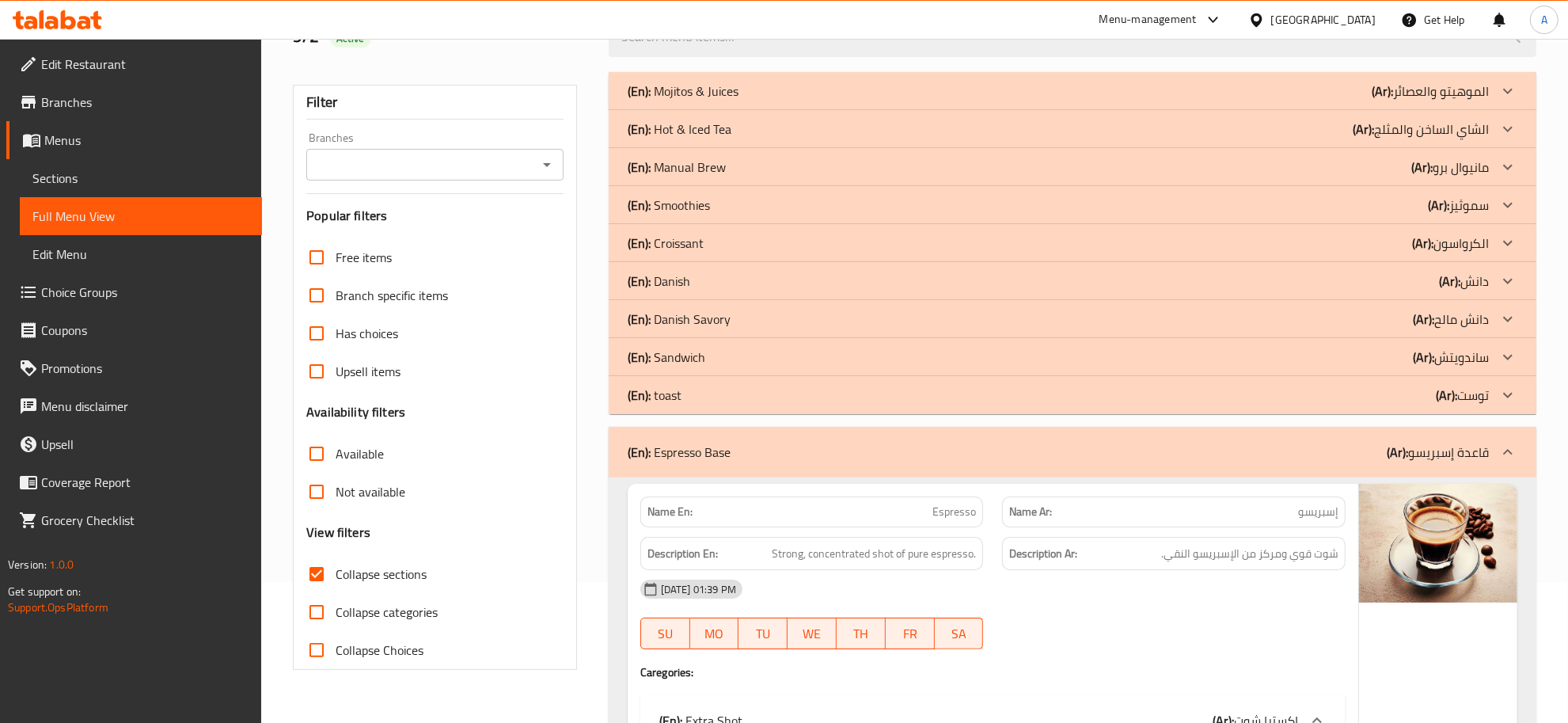
click at [1435, 464] on div "(En): Espresso Base (Ar): قاعدة إسبريسو" at bounding box center [1073, 452] width 928 height 51
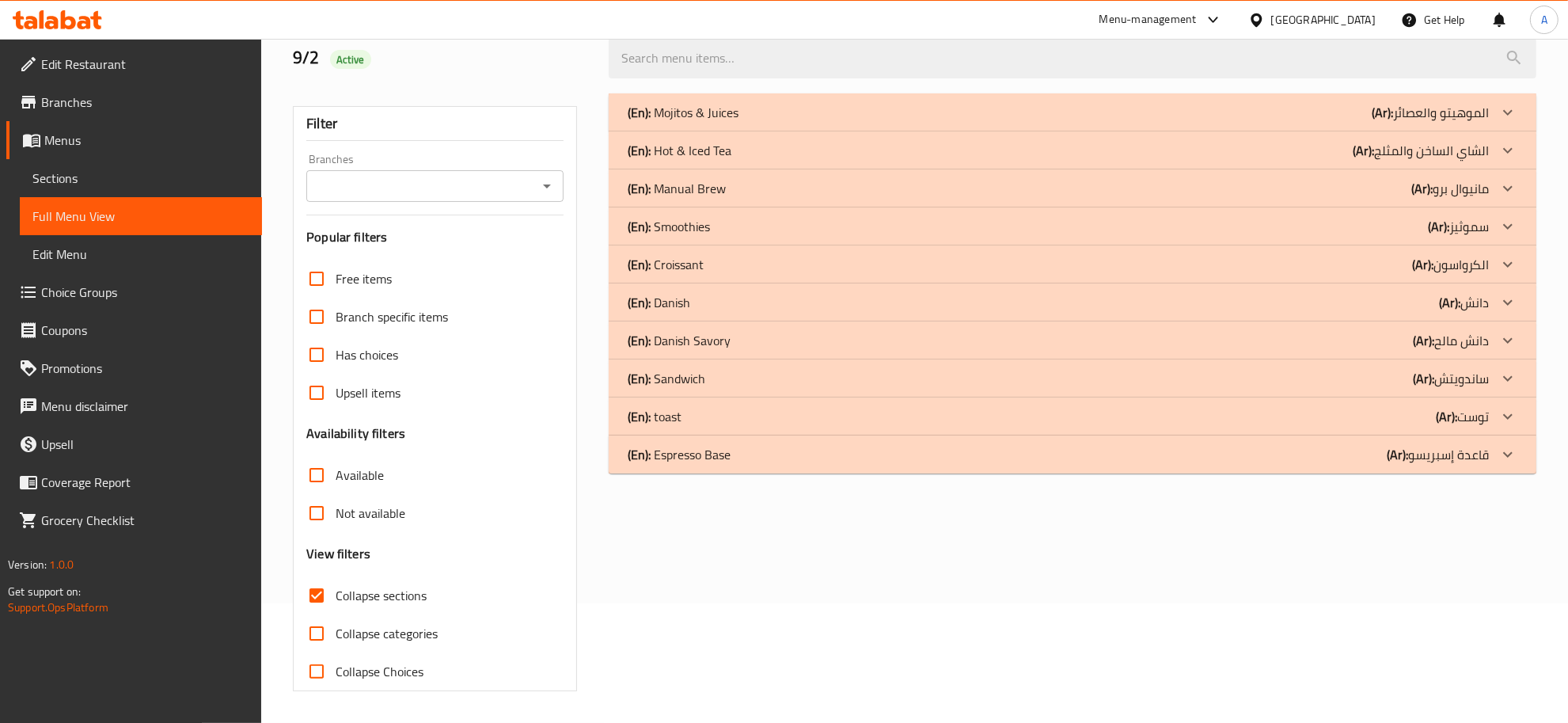
scroll to position [120, 0]
click at [741, 122] on div "(En): Manual Brew (Ar): مانيوال برو" at bounding box center [1058, 112] width 861 height 19
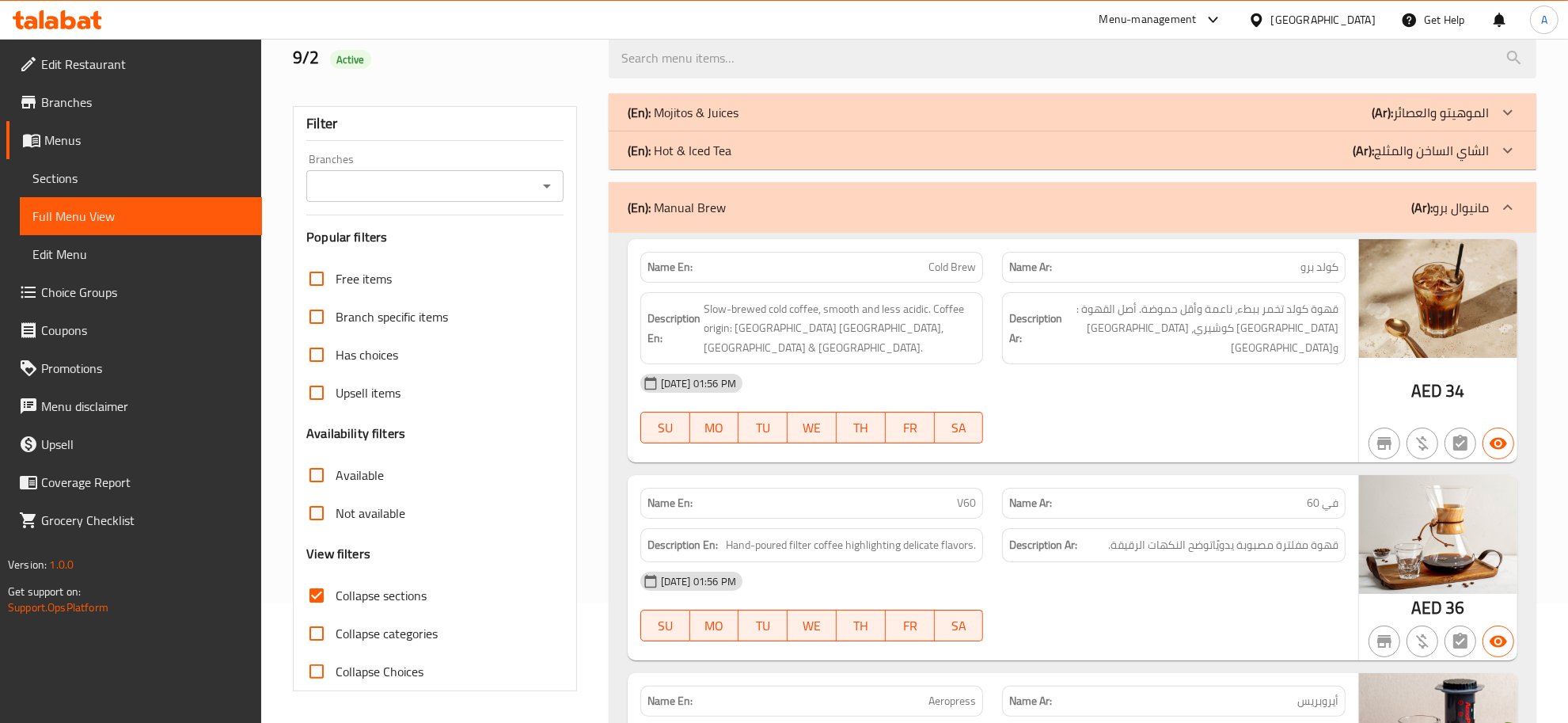
scroll to position [178, 0]
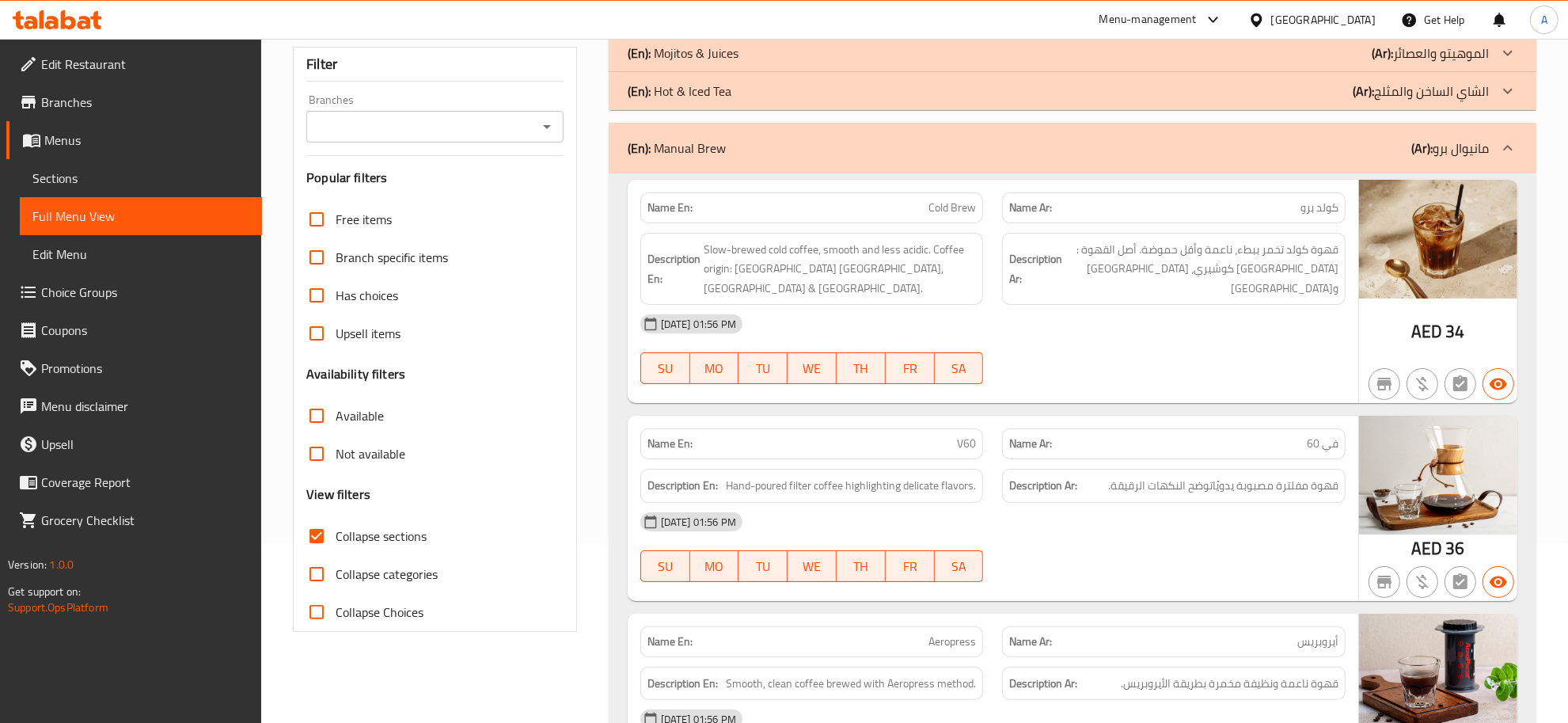
click at [1291, 213] on p "Name Ar: كولد برو" at bounding box center [1174, 208] width 329 height 17
click at [1235, 258] on span "قهوة كولد تخمر ببطء، ناعمة وأقل حموضة. أصل القهوة : [GEOGRAPHIC_DATA] كوشيري، […" at bounding box center [1202, 270] width 273 height 59
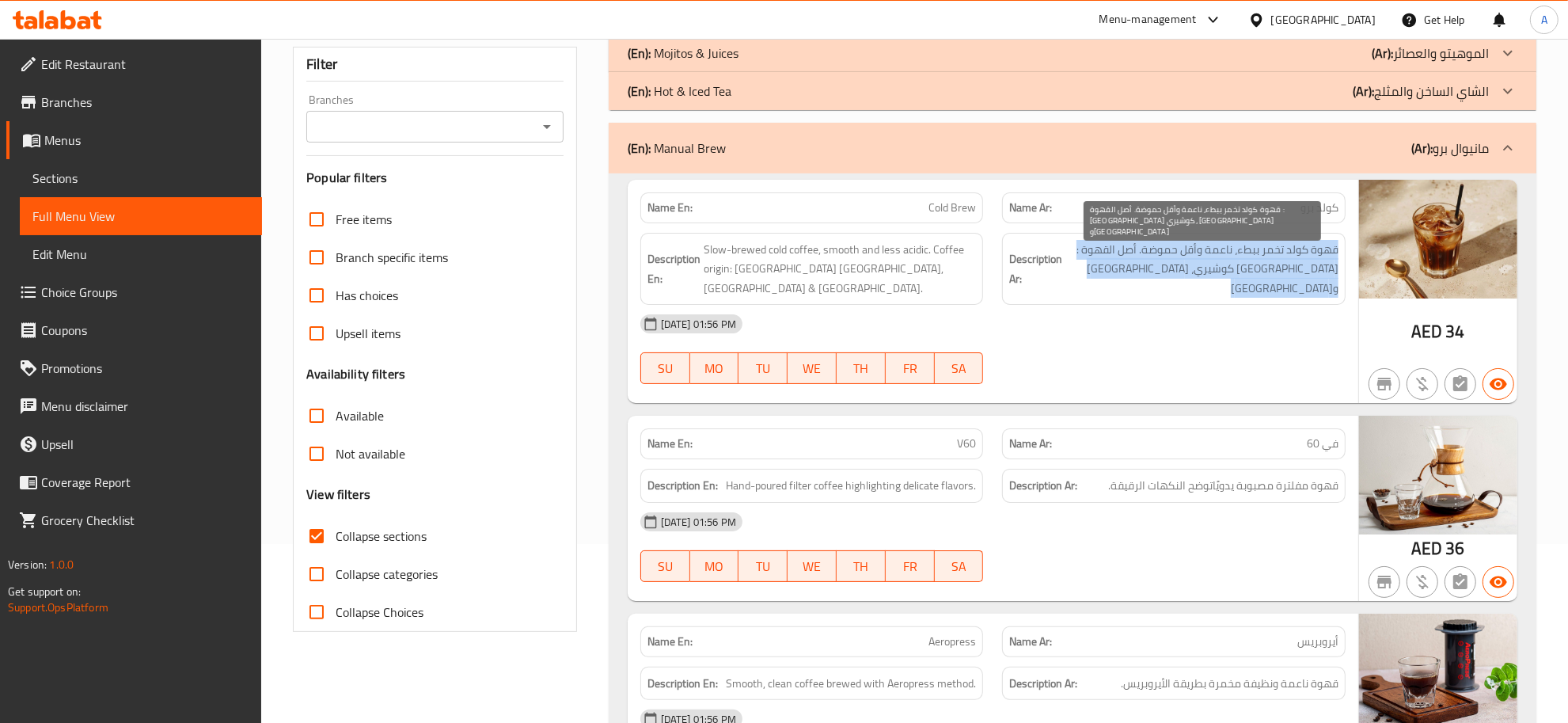
click at [1235, 258] on span "قهوة كولد تخمر ببطء، ناعمة وأقل حموضة. أصل القهوة : [GEOGRAPHIC_DATA] كوشيري، […" at bounding box center [1202, 270] width 273 height 59
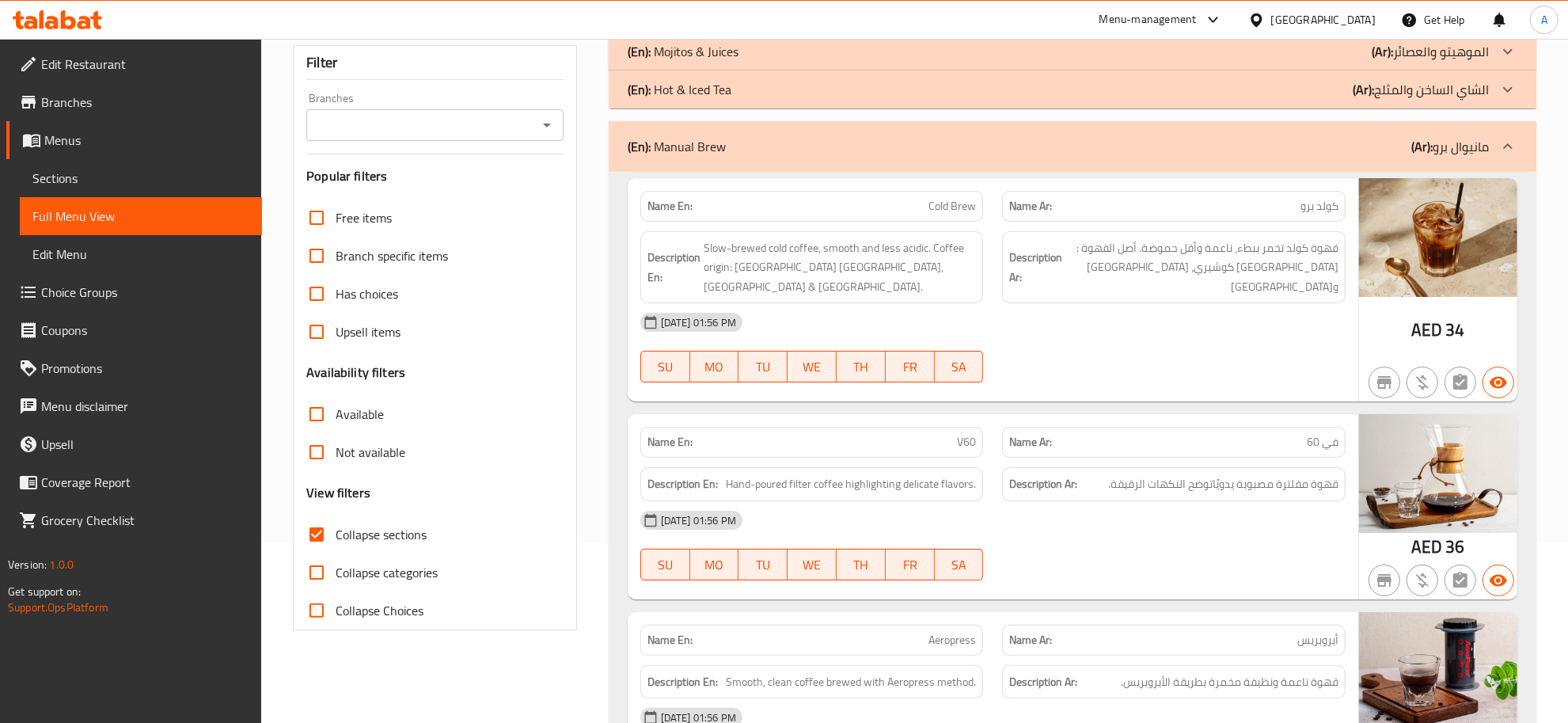
click at [853, 199] on p "Name En: Cold Brew" at bounding box center [813, 206] width 329 height 17
copy span "Cold Brew"
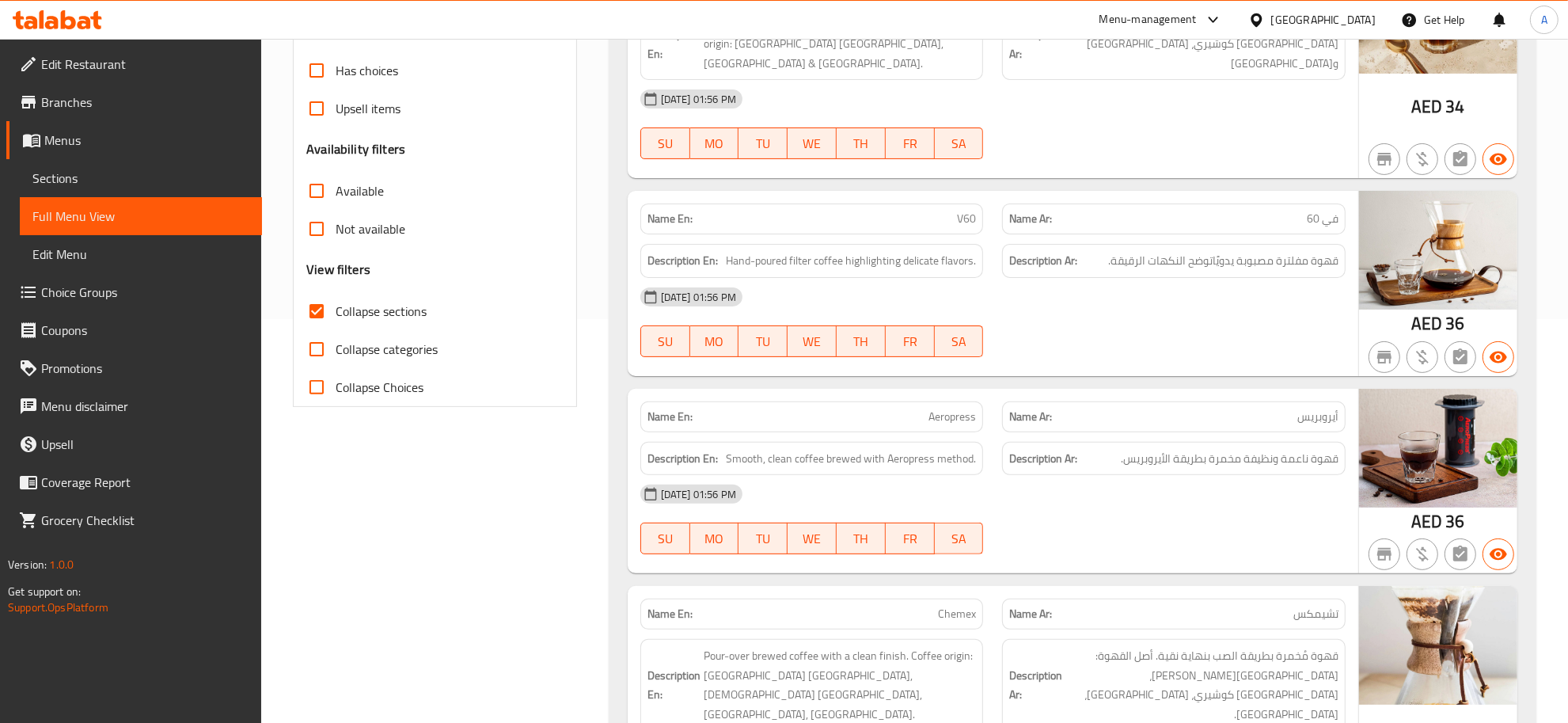
click at [1177, 278] on div "[DATE] 01:56 PM" at bounding box center [993, 296] width 724 height 38
click at [1180, 278] on div "[DATE] 01:56 PM" at bounding box center [993, 296] width 724 height 38
click at [1228, 251] on span "قهوة مفلترة مصبوبة يدويًاتوضح النكهات الرقيقة." at bounding box center [1224, 261] width 230 height 20
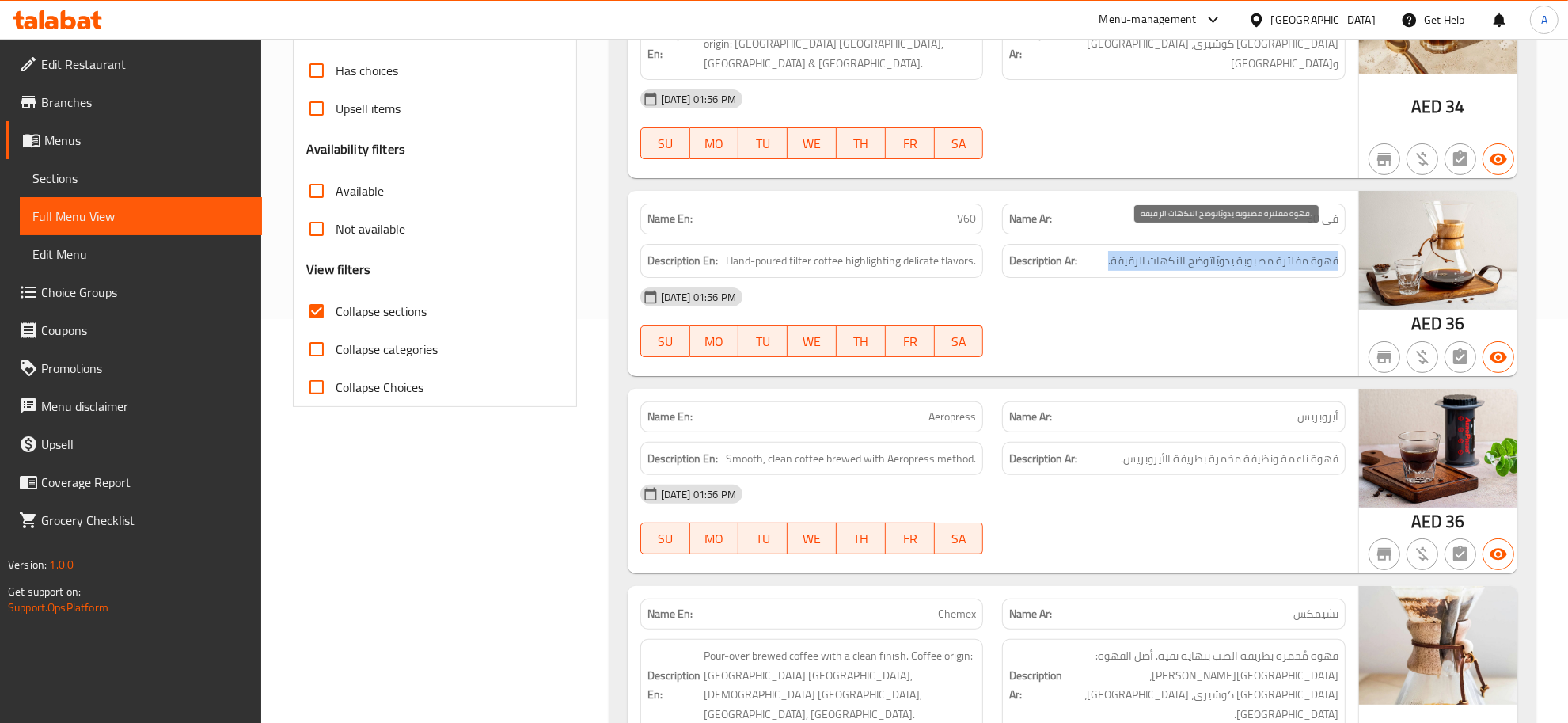
click at [1228, 251] on span "قهوة مفلترة مصبوبة يدويًاتوضح النكهات الرقيقة." at bounding box center [1224, 261] width 230 height 20
click at [942, 211] on p "Name En: V60" at bounding box center [813, 219] width 329 height 17
copy span "V60"
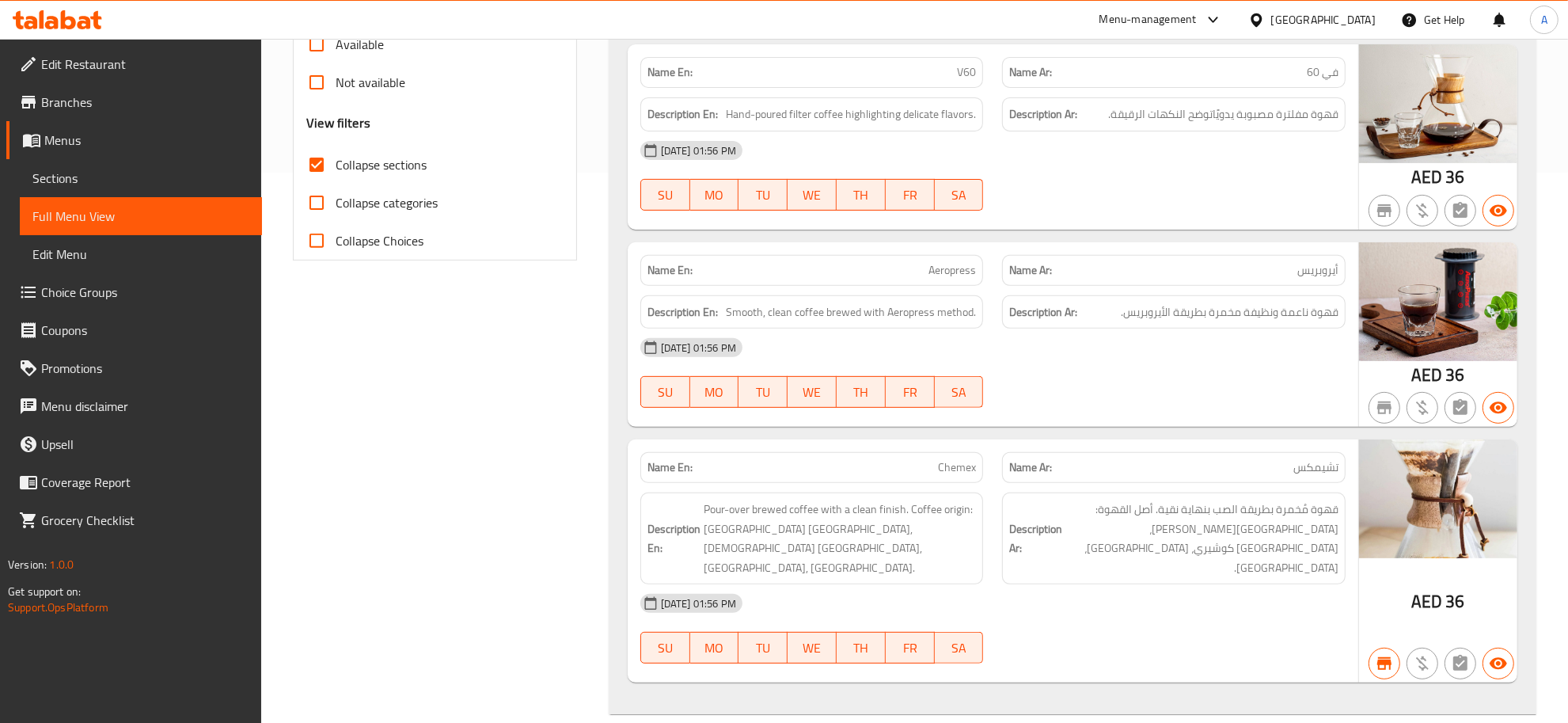
scroll to position [568, 0]
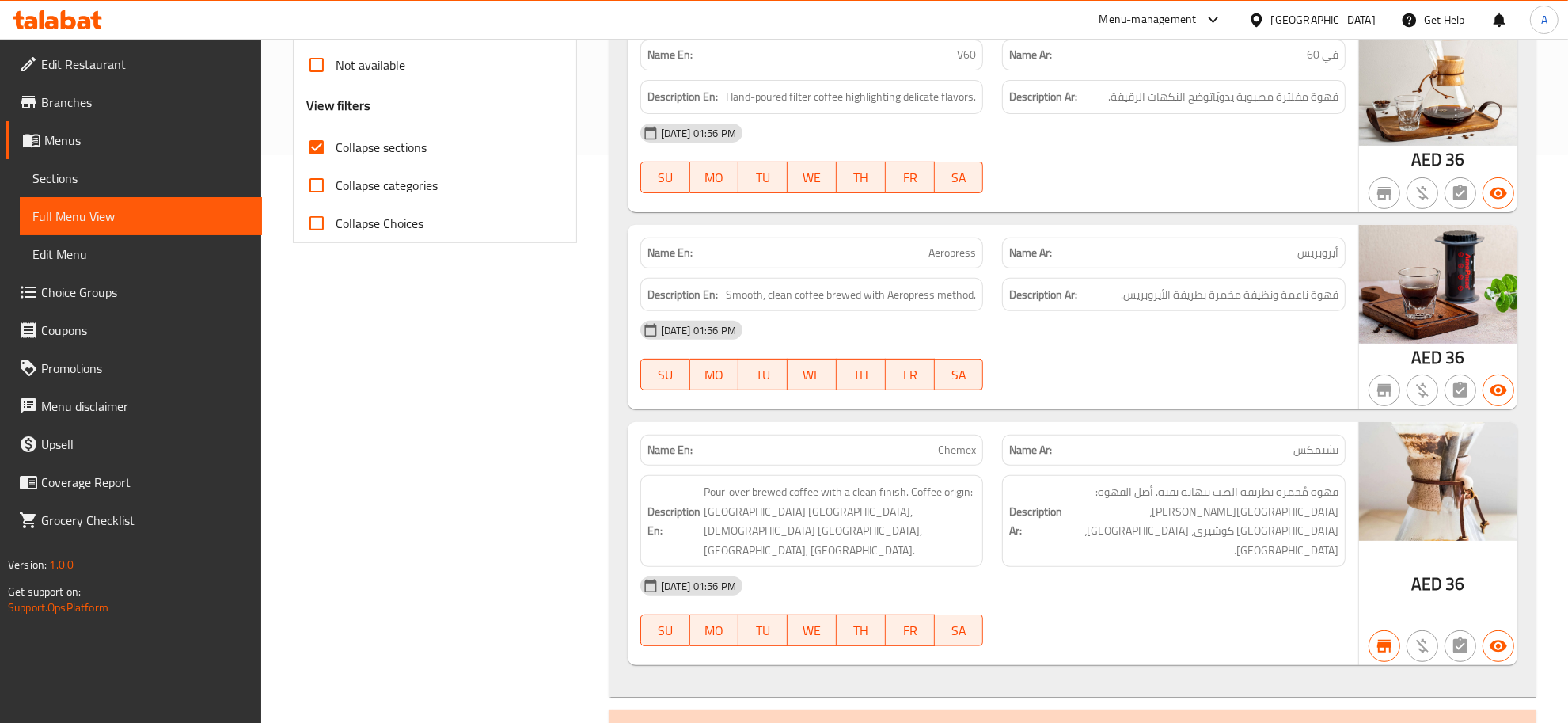
click at [1245, 285] on span "قهوة ناعمة ونظيفة مخمرة بطريقة الأيروبريس." at bounding box center [1229, 295] width 218 height 20
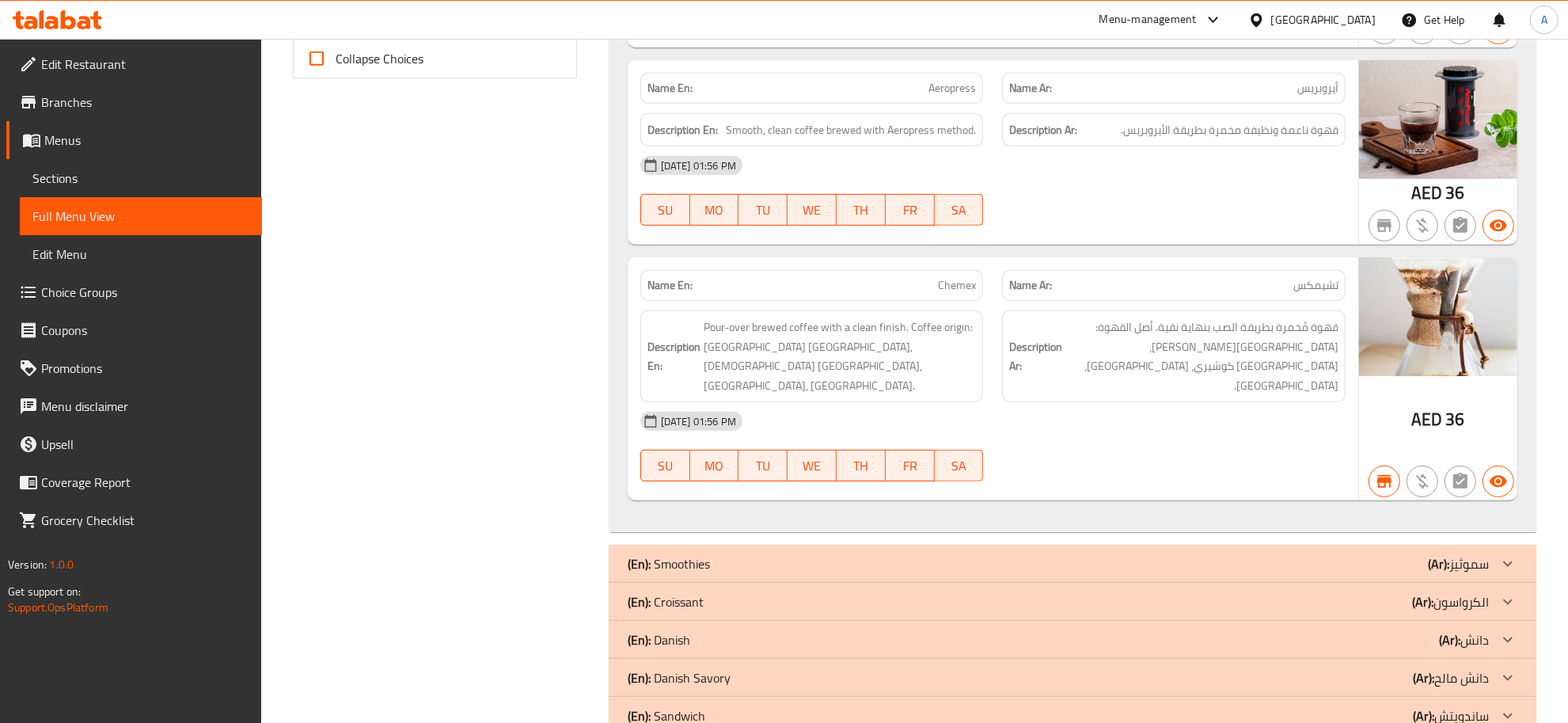
click at [906, 301] on div "Description En: Pour-over brewed coffee with a clean finish. Coffee origin: Eth…" at bounding box center [813, 356] width 363 height 110
click at [1328, 277] on span "تشيمكس" at bounding box center [1316, 285] width 45 height 17
copy span "تشيمكس"
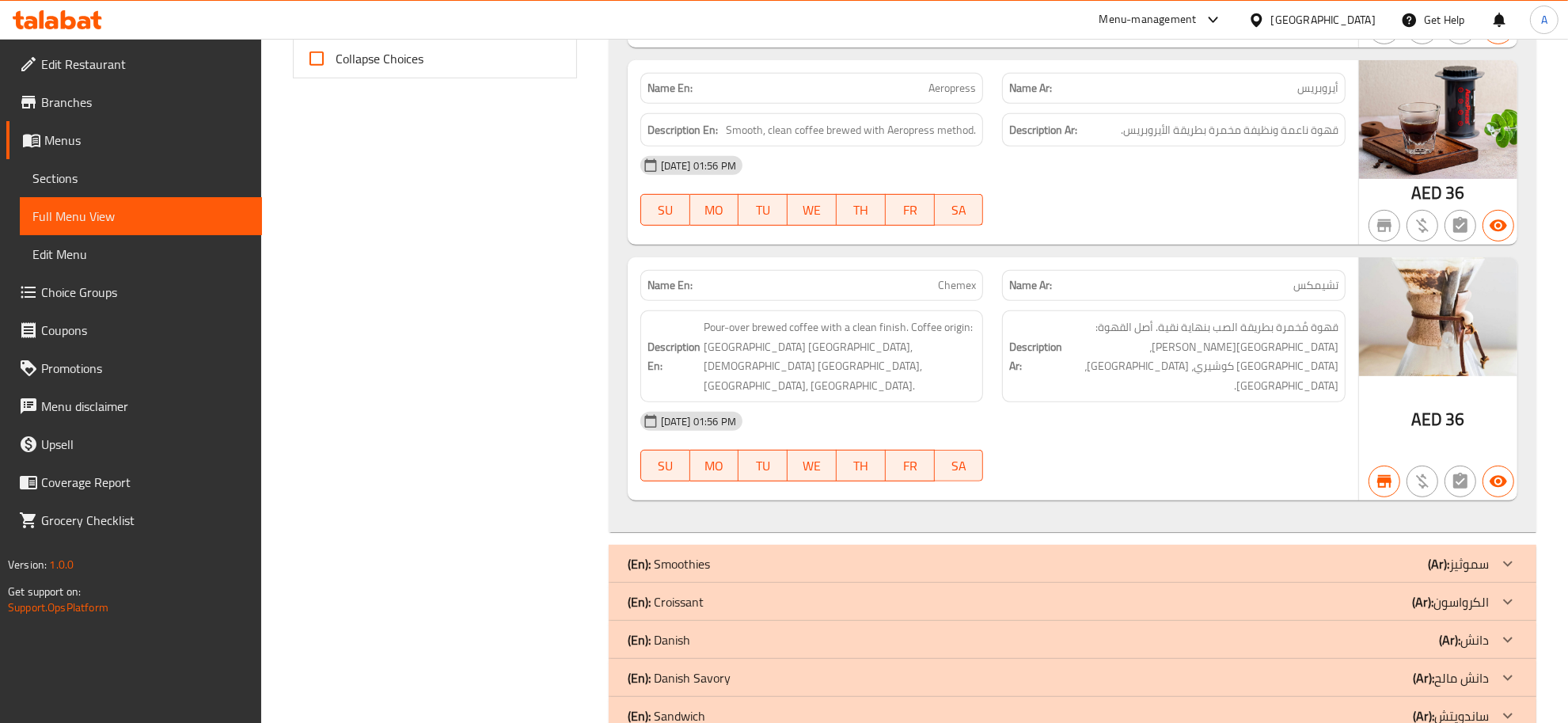
click at [1300, 317] on span "قهوة مُخمرة بطريقة الصب بنهاية نقية. أصل القهوة: إثيوبيا جوجي، إثيوبيا كوشيري، …" at bounding box center [1202, 356] width 273 height 77
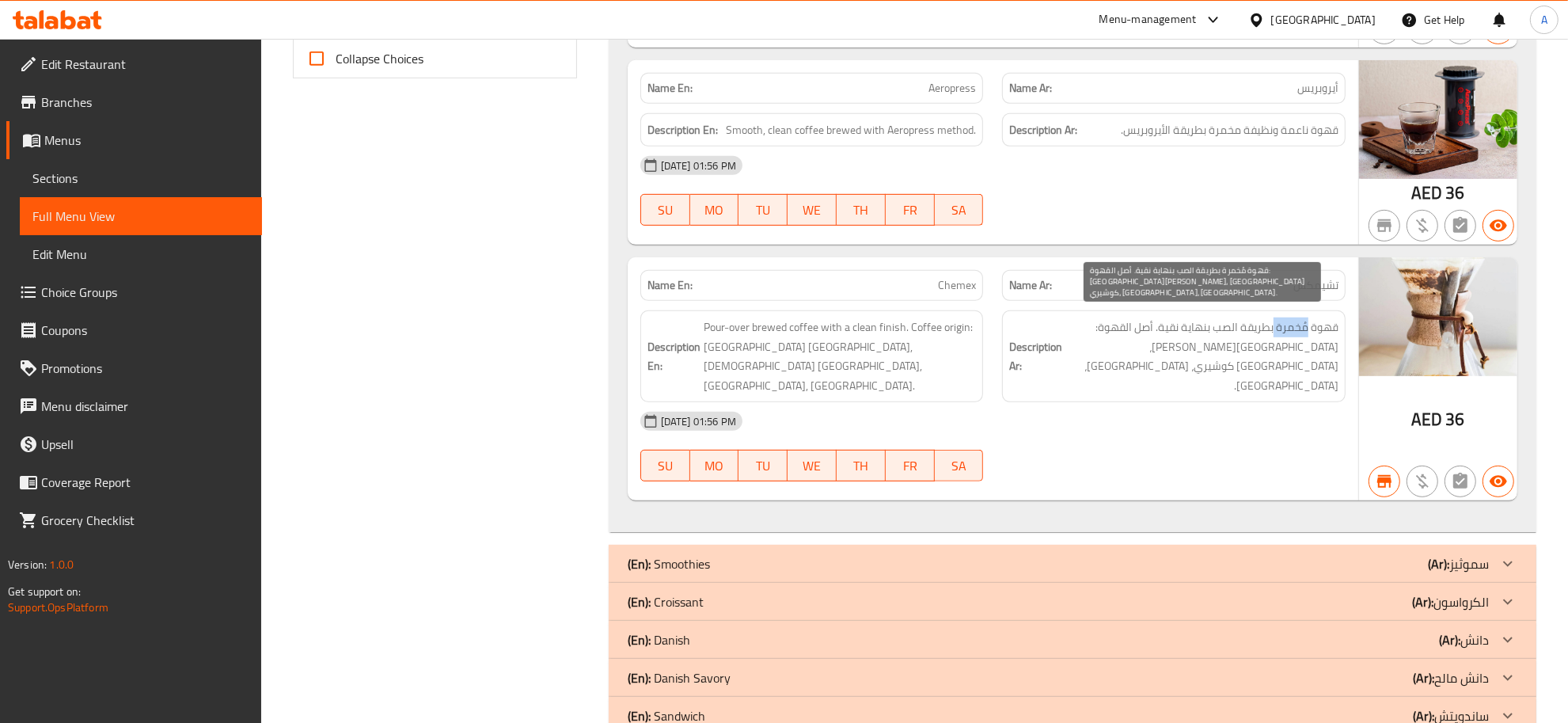
click at [1300, 317] on span "قهوة مُخمرة بطريقة الصب بنهاية نقية. أصل القهوة: إثيوبيا جوجي، إثيوبيا كوشيري، …" at bounding box center [1202, 356] width 273 height 77
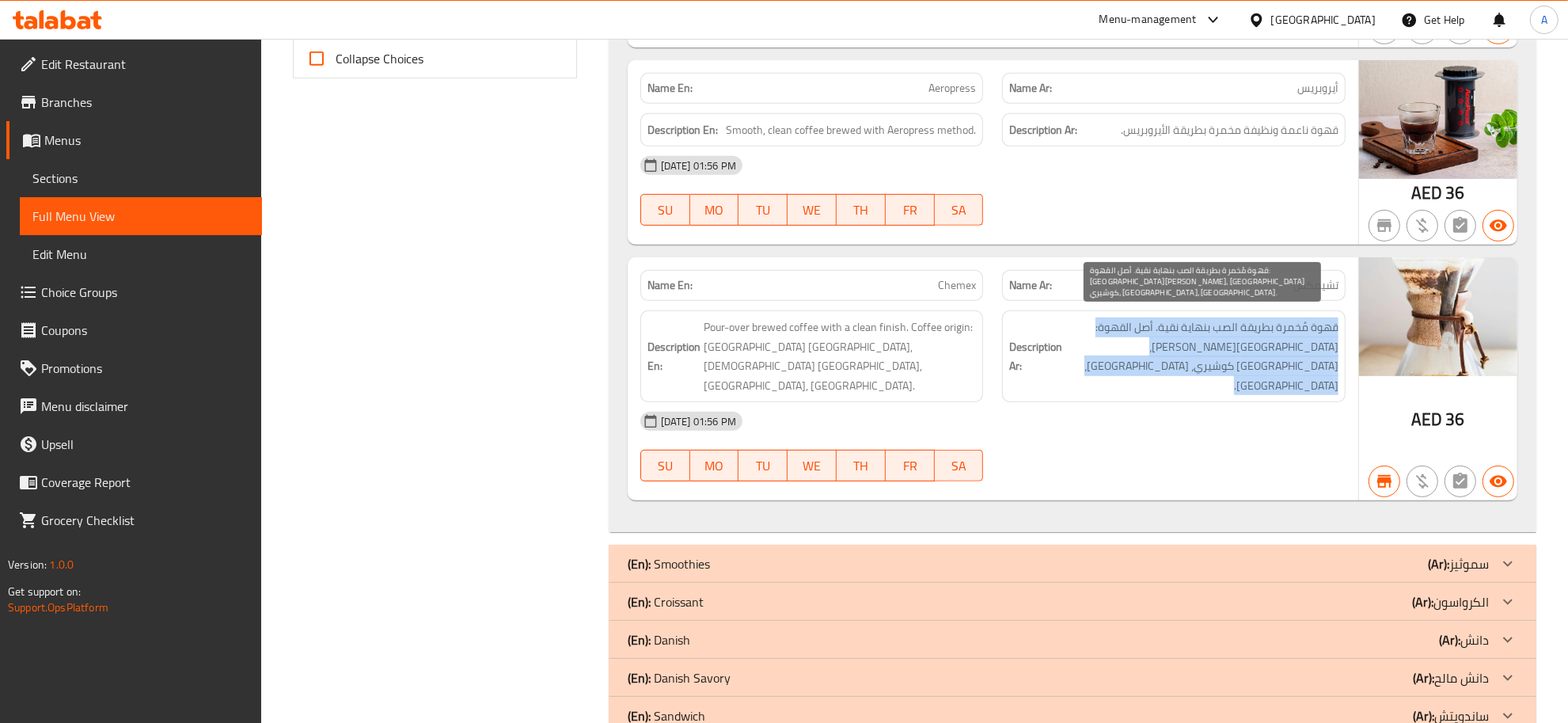
click at [1300, 317] on span "قهوة مُخمرة بطريقة الصب بنهاية نقية. أصل القهوة: إثيوبيا جوجي، إثيوبيا كوشيري، …" at bounding box center [1202, 356] width 273 height 77
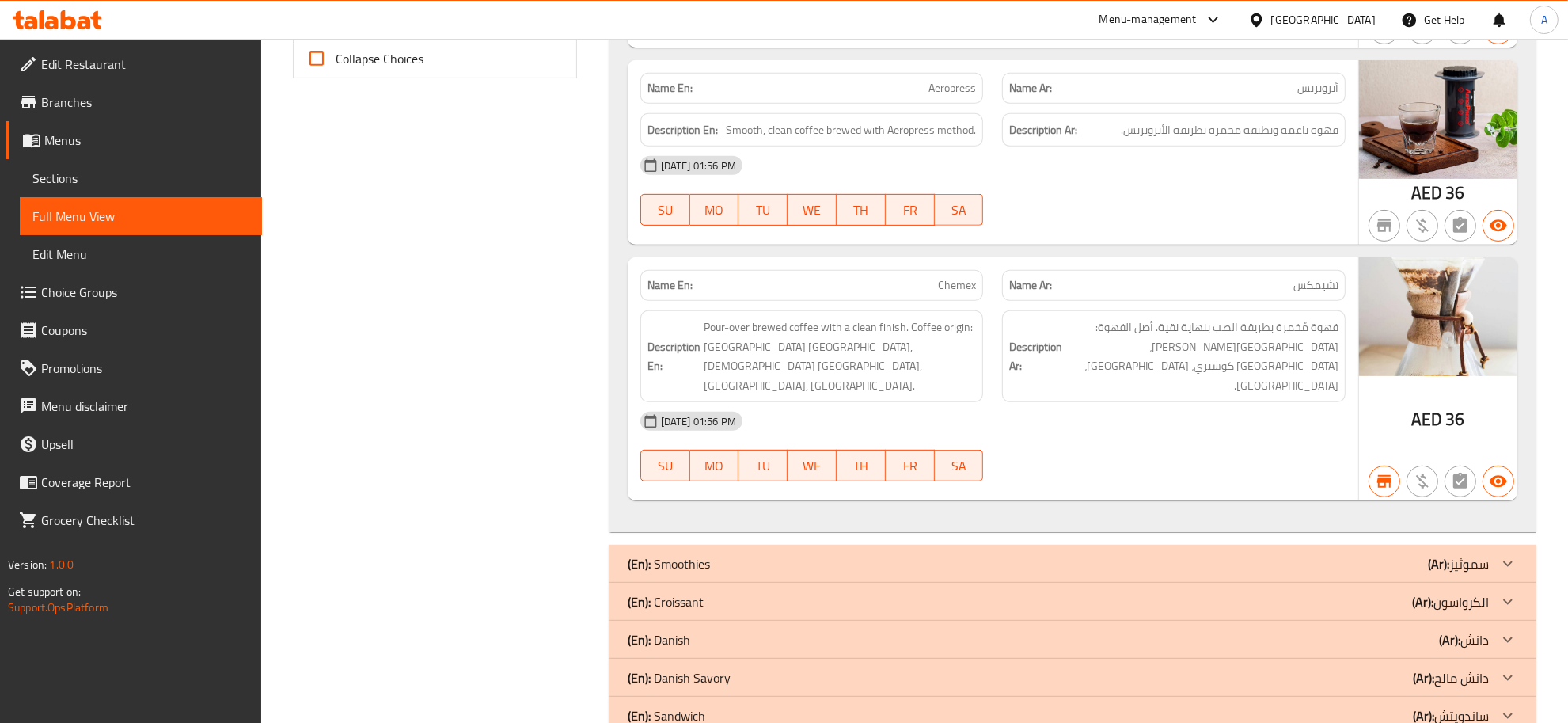
click at [888, 322] on span "Pour-over brewed coffee with a clean finish. Coffee origin: [GEOGRAPHIC_DATA] […" at bounding box center [840, 356] width 273 height 77
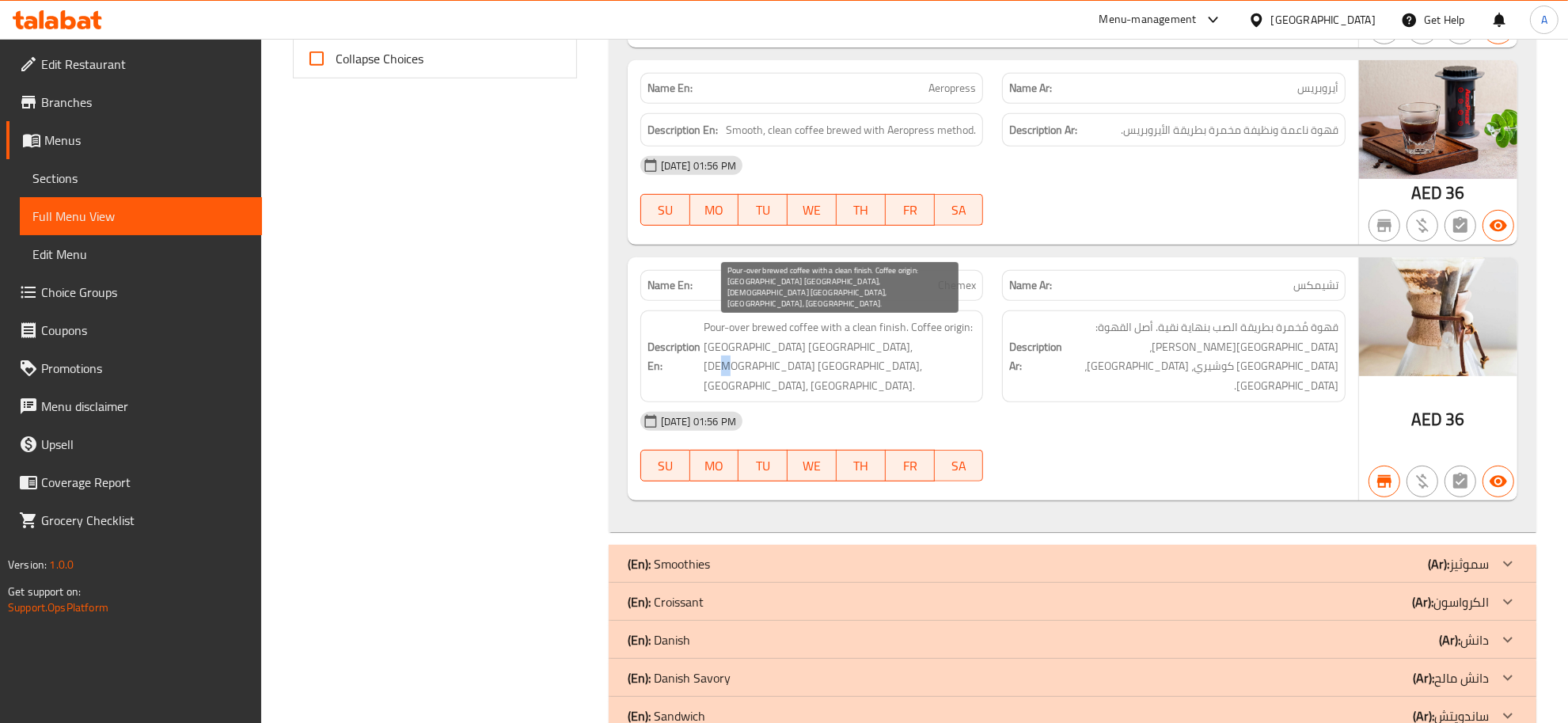
click at [888, 322] on span "Pour-over brewed coffee with a clean finish. Coffee origin: [GEOGRAPHIC_DATA] […" at bounding box center [840, 356] width 273 height 77
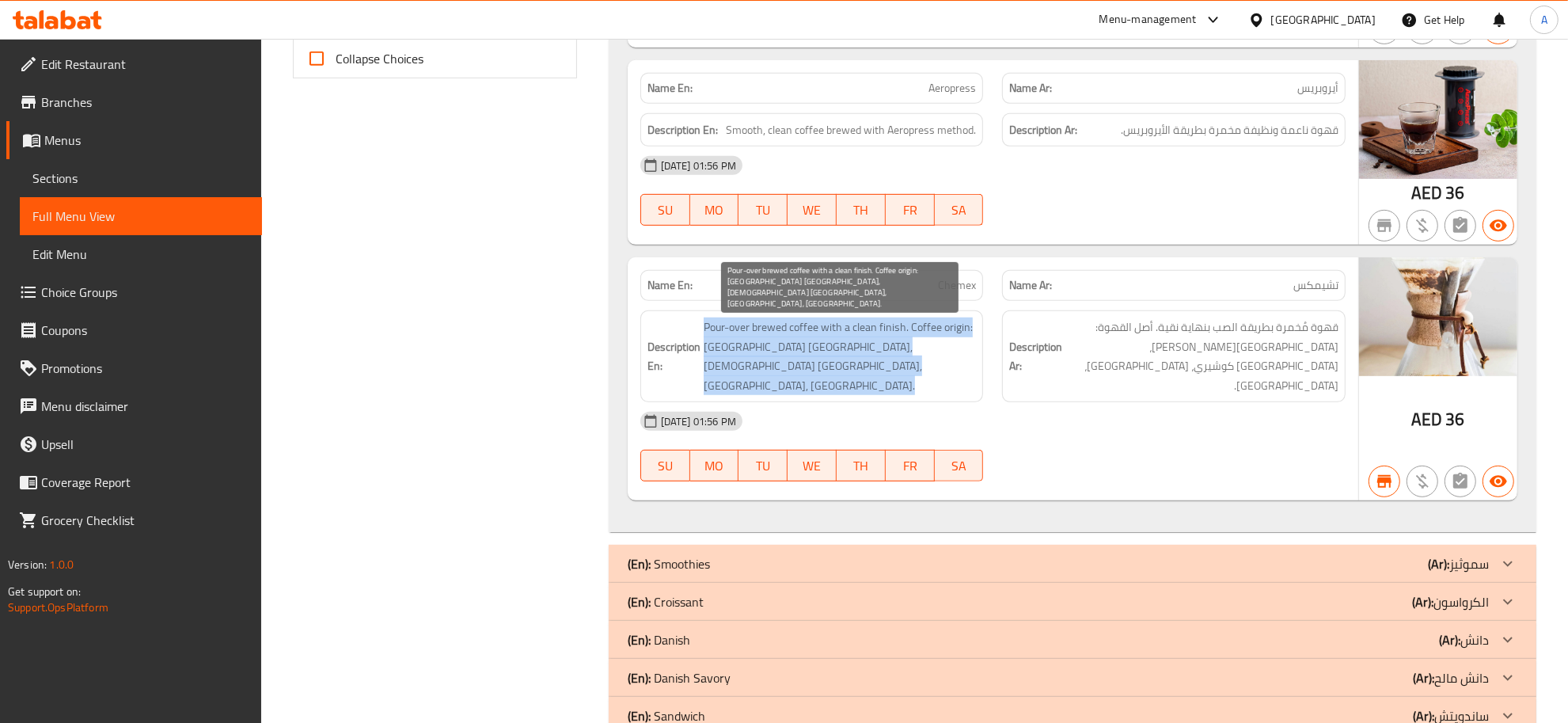
click at [888, 322] on span "Pour-over brewed coffee with a clean finish. Coffee origin: [GEOGRAPHIC_DATA] […" at bounding box center [840, 356] width 273 height 77
copy span "Pour-over brewed coffee with a clean finish. Coffee origin: [GEOGRAPHIC_DATA] […"
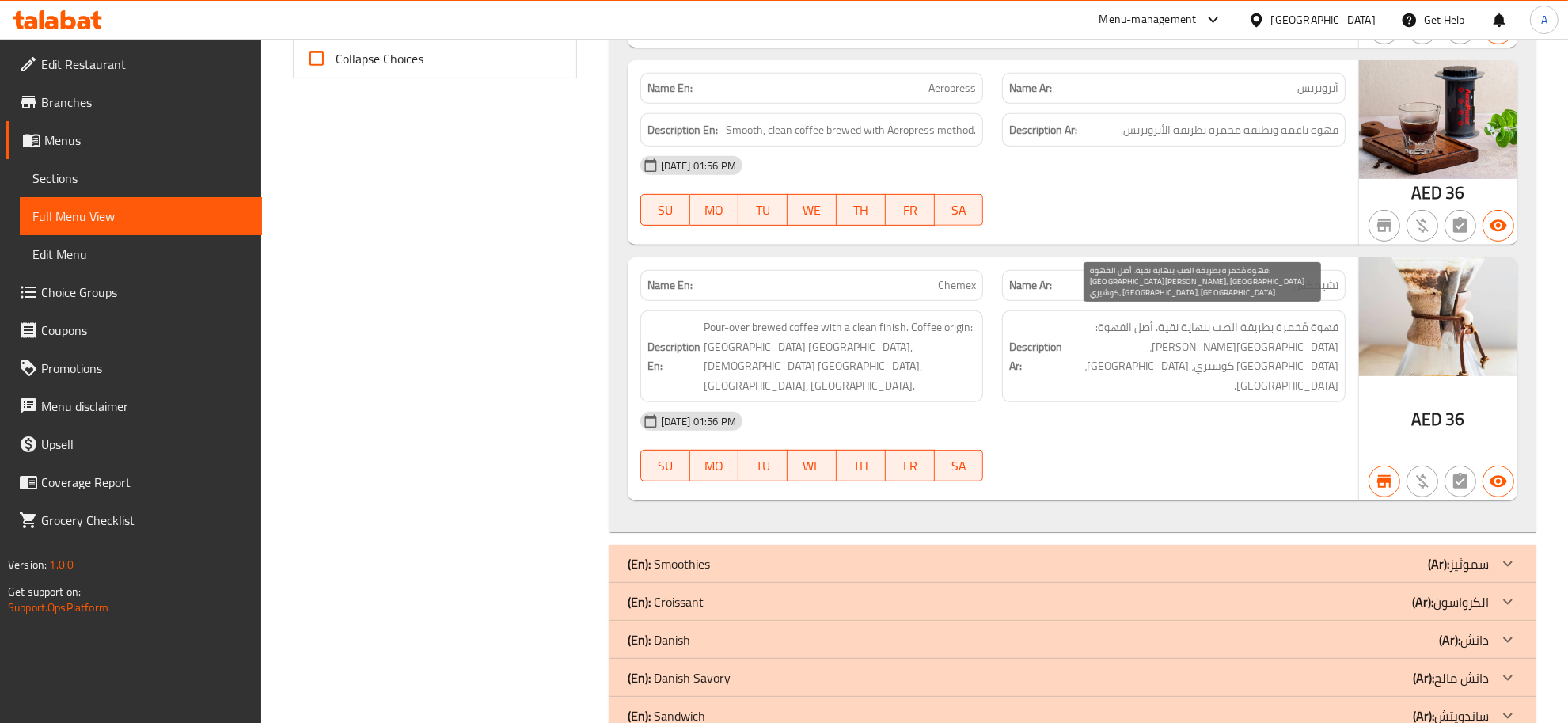
click at [1272, 319] on span "قهوة مُخمرة بطريقة الصب بنهاية نقية. أصل القهوة: إثيوبيا جوجي، إثيوبيا كوشيري، …" at bounding box center [1202, 356] width 273 height 77
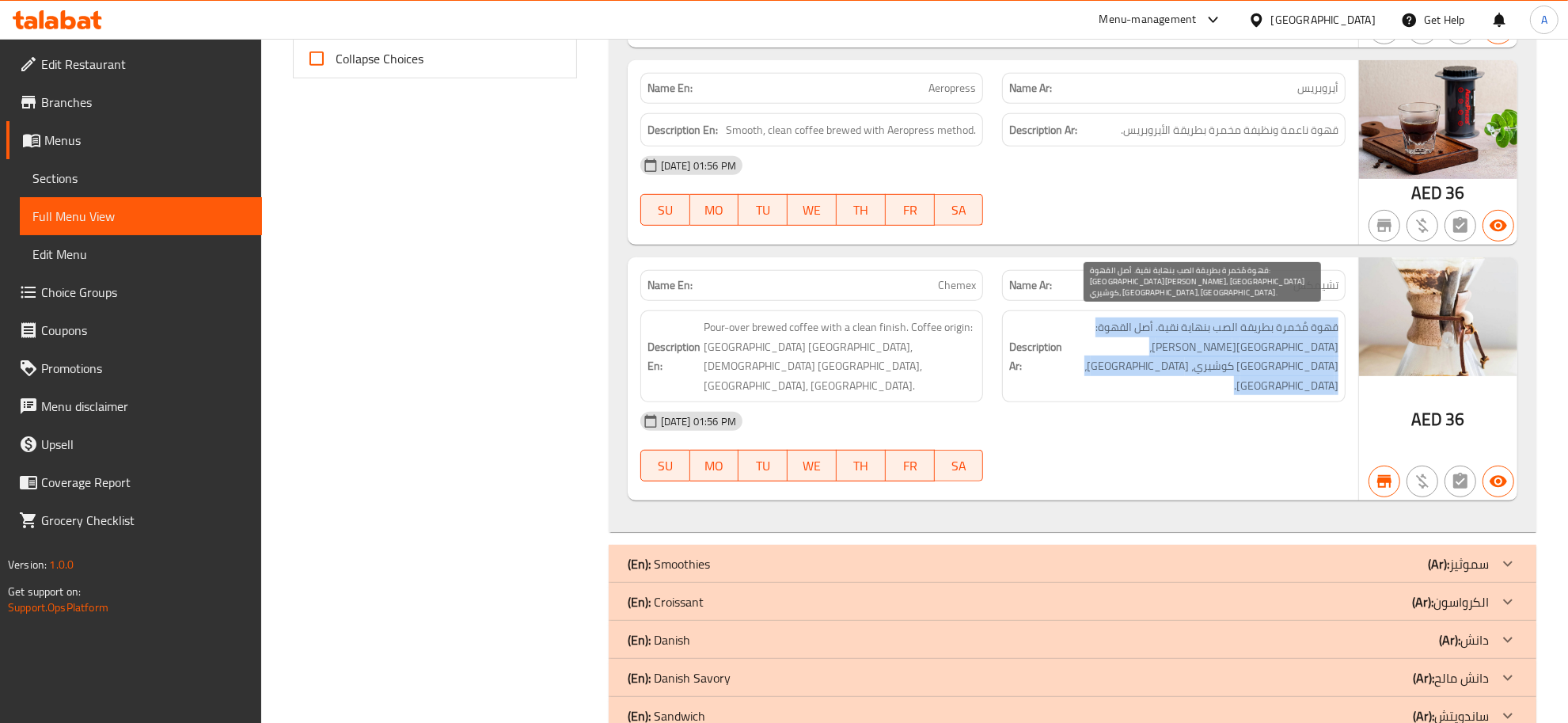
click at [1272, 319] on span "قهوة مُخمرة بطريقة الصب بنهاية نقية. أصل القهوة: إثيوبيا جوجي، إثيوبيا كوشيري، …" at bounding box center [1202, 356] width 273 height 77
click at [1322, 330] on span "قهوة مُخمرة بطريقة الصب بنهاية نقية. أصل القهوة: إثيوبيا جوجي، إثيوبيا كوشيري، …" at bounding box center [1202, 356] width 273 height 77
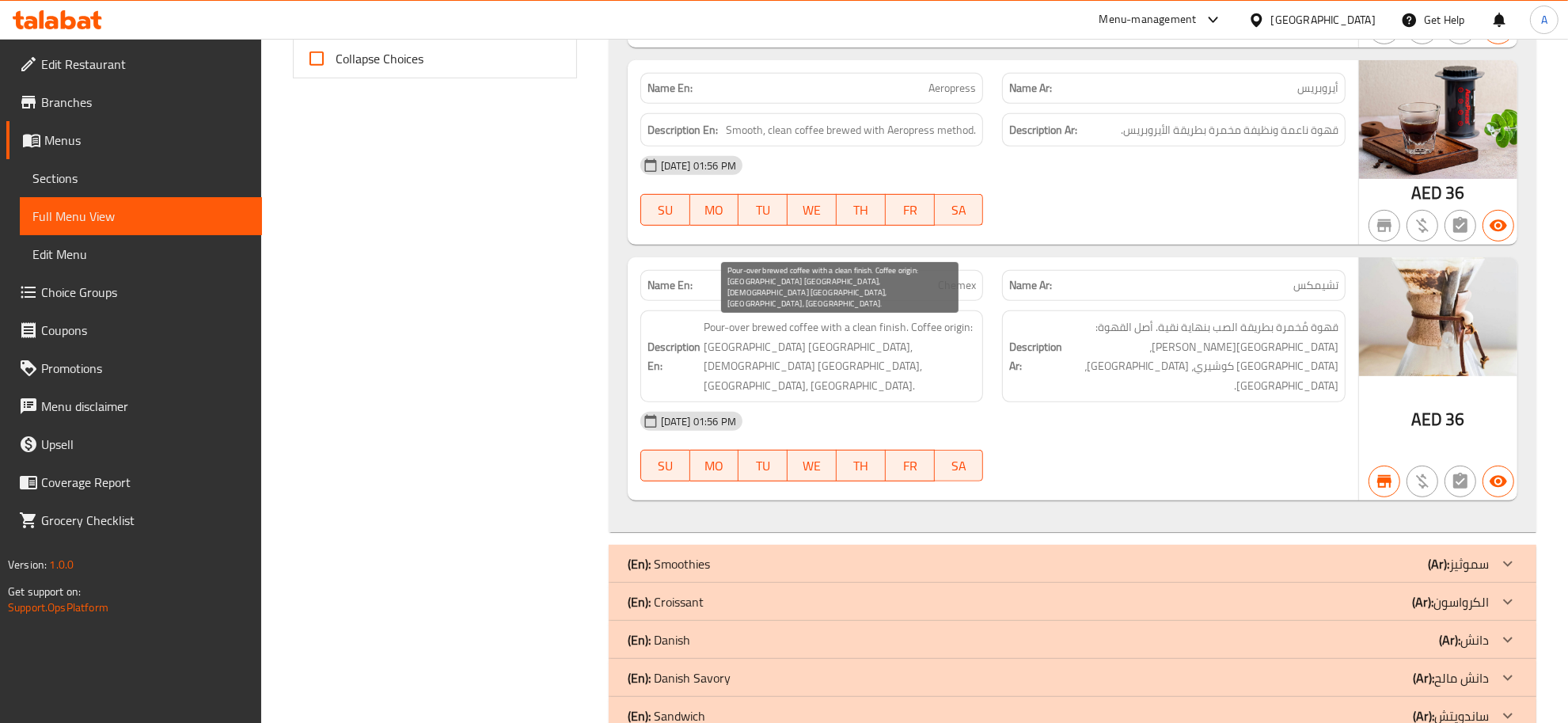
click at [942, 323] on span "Pour-over brewed coffee with a clean finish. Coffee origin: [GEOGRAPHIC_DATA] […" at bounding box center [840, 356] width 273 height 77
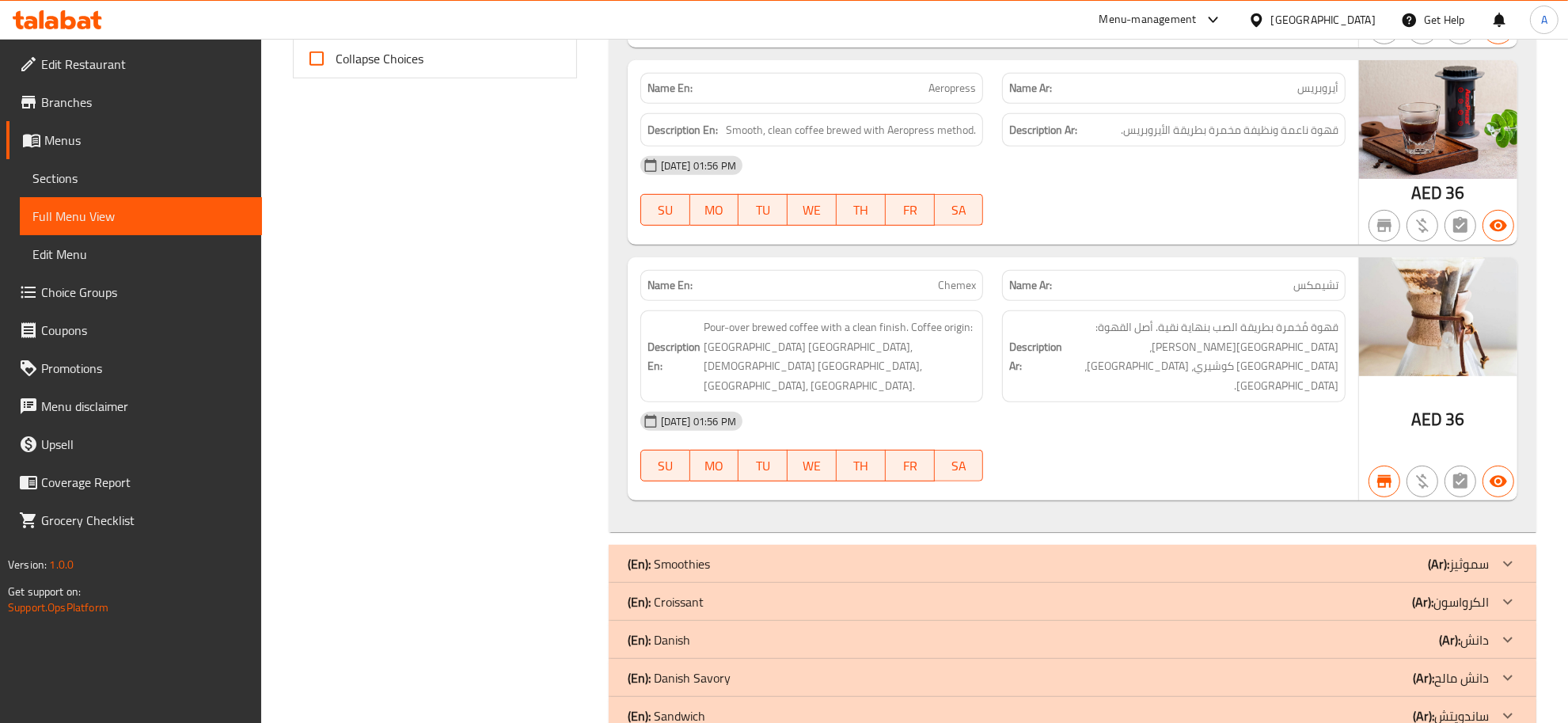
click at [948, 277] on span "Chemex" at bounding box center [957, 285] width 38 height 17
copy span "Chemex"
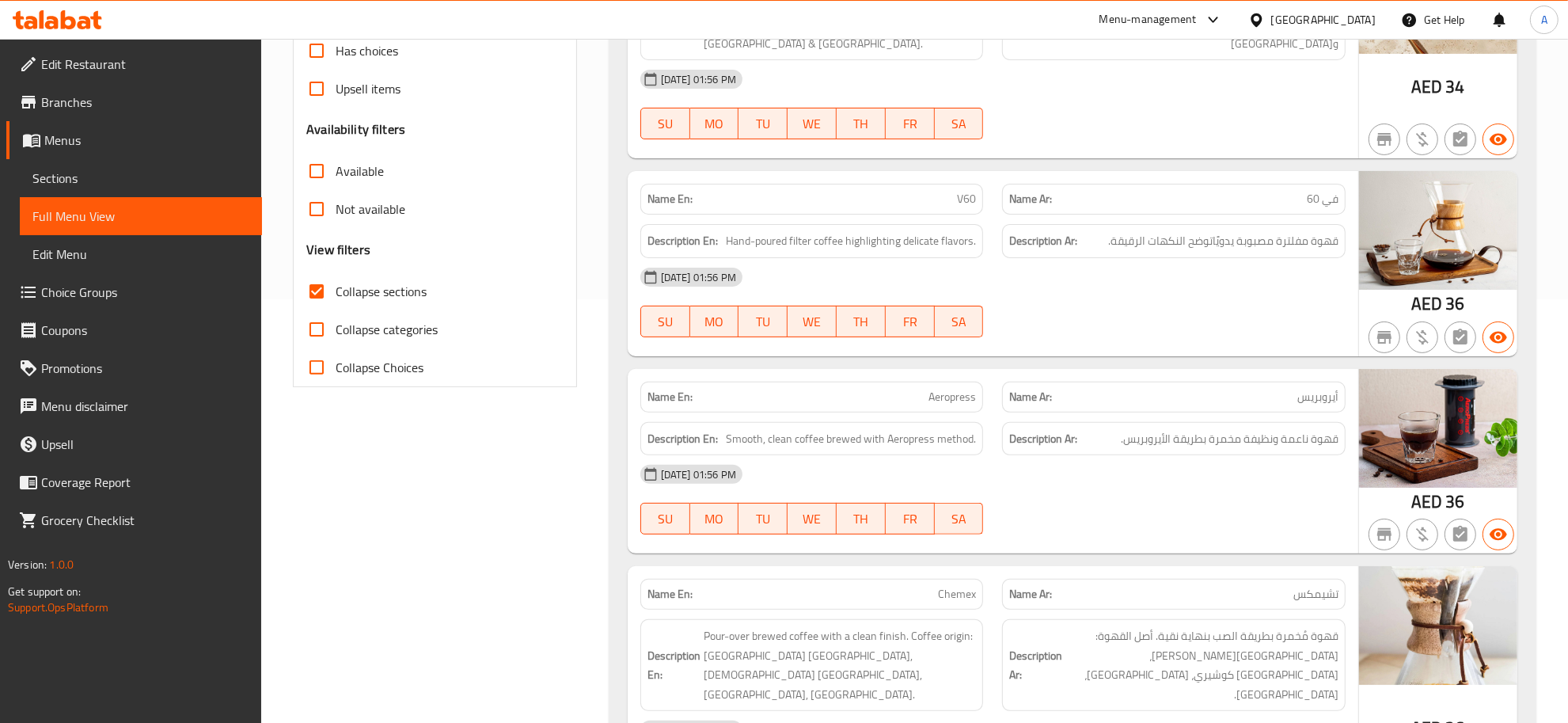
scroll to position [253, 0]
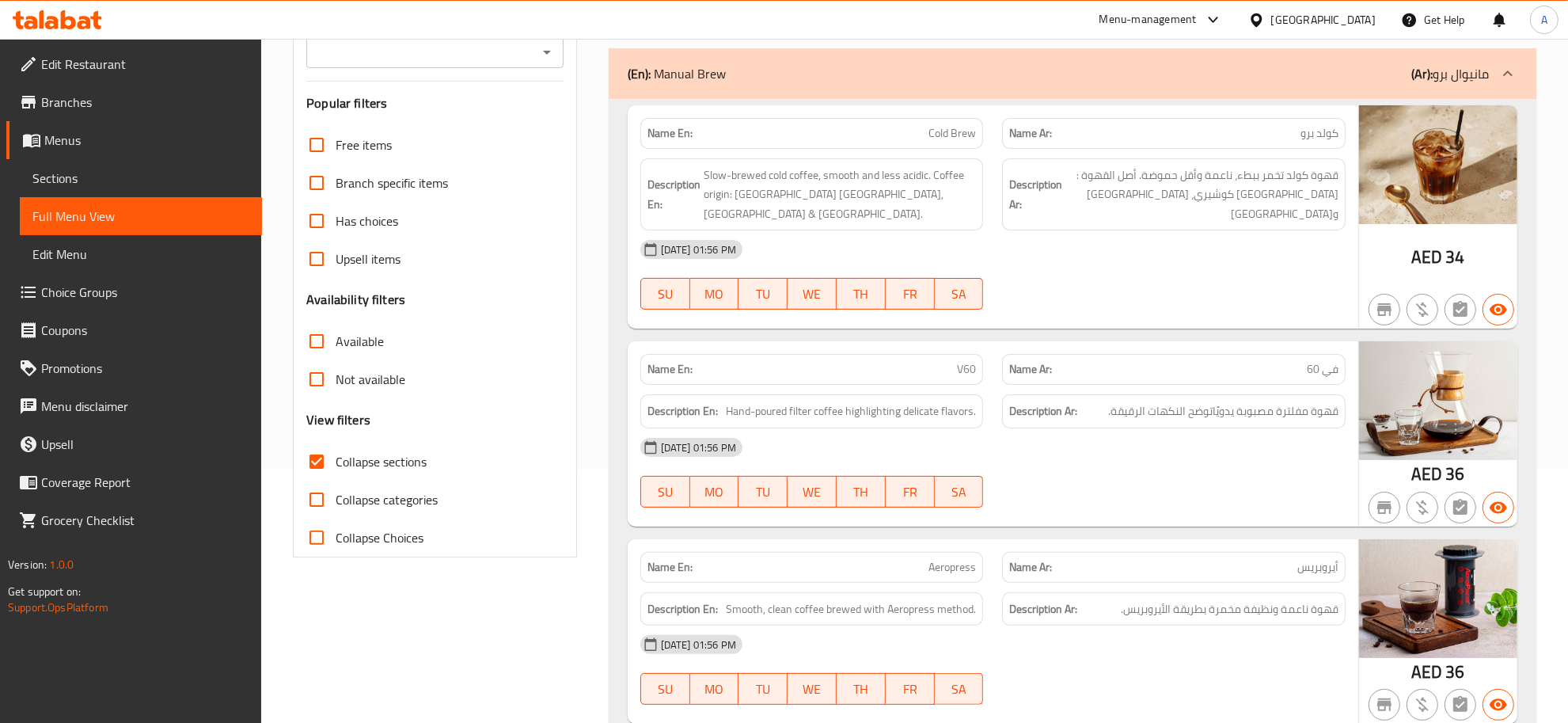
click at [1207, 230] on div "[DATE] 01:56 PM" at bounding box center [993, 248] width 724 height 38
click at [1210, 190] on span "قهوة كولد تخمر ببطء، ناعمة وأقل حموضة. أصل القهوة : إثيوبيا كوشيري، كينيا وكولو…" at bounding box center [1202, 195] width 273 height 59
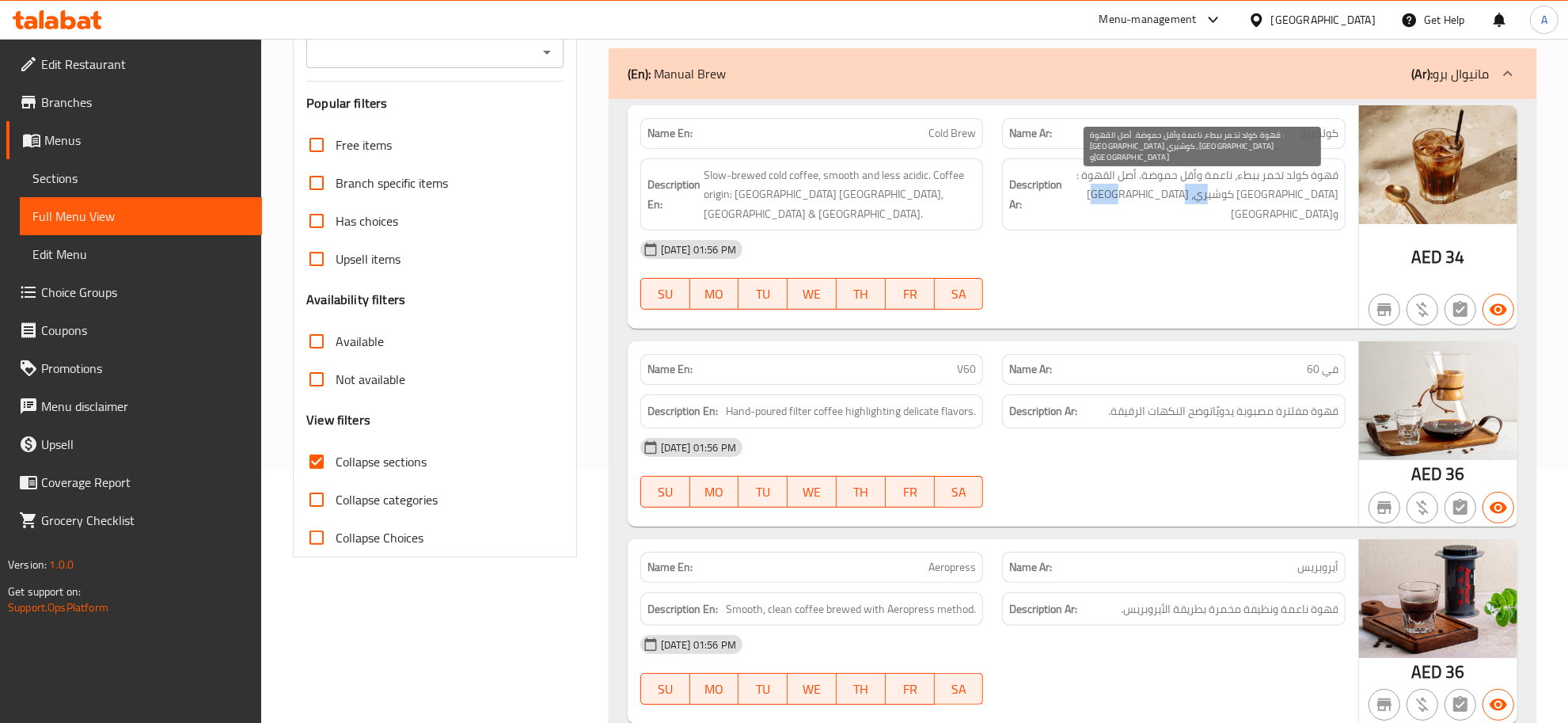
click at [1210, 190] on span "قهوة كولد تخمر ببطء، ناعمة وأقل حموضة. أصل القهوة : إثيوبيا كوشيري، كينيا وكولو…" at bounding box center [1202, 195] width 273 height 59
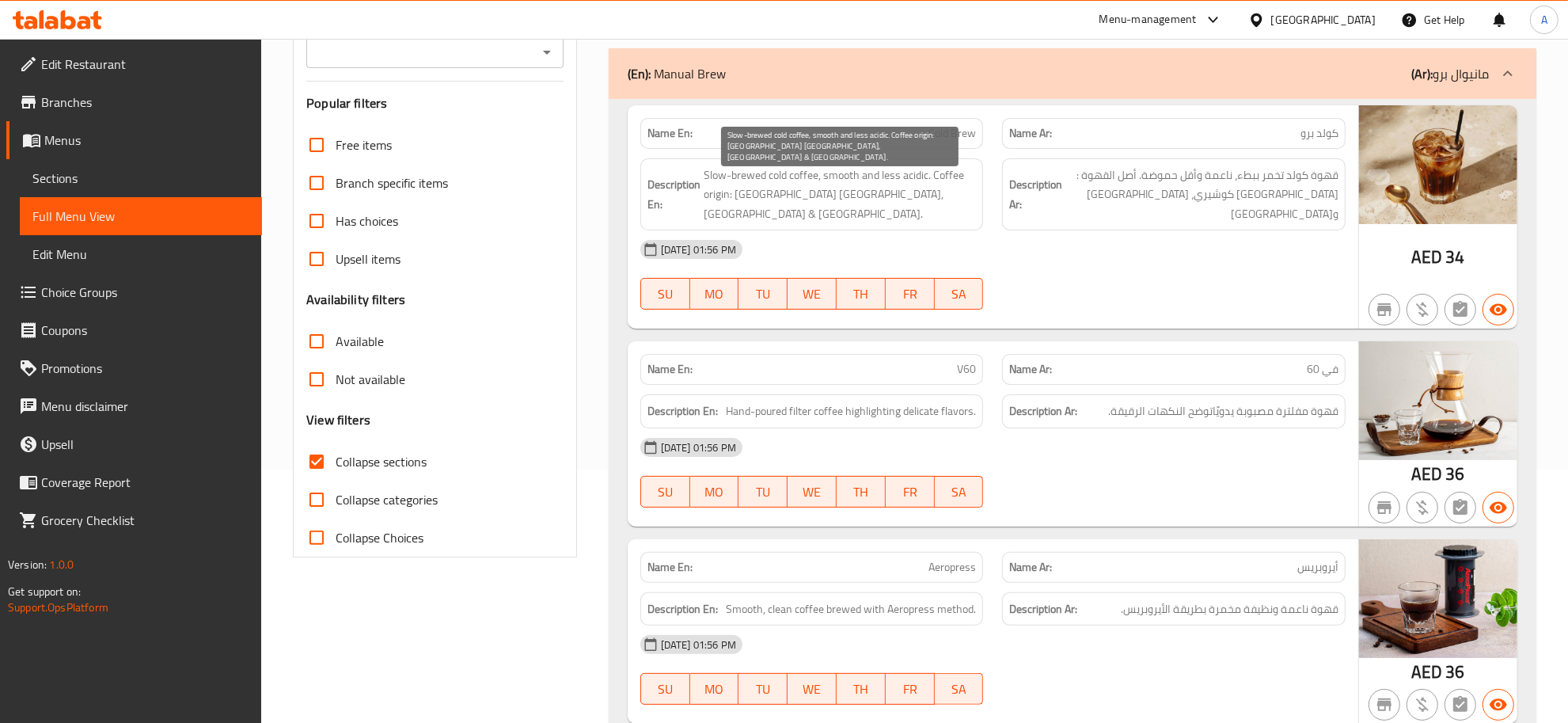
click at [868, 196] on span "Slow-brewed cold coffee, smooth and less acidic. Coffee origin: [GEOGRAPHIC_DAT…" at bounding box center [840, 195] width 273 height 59
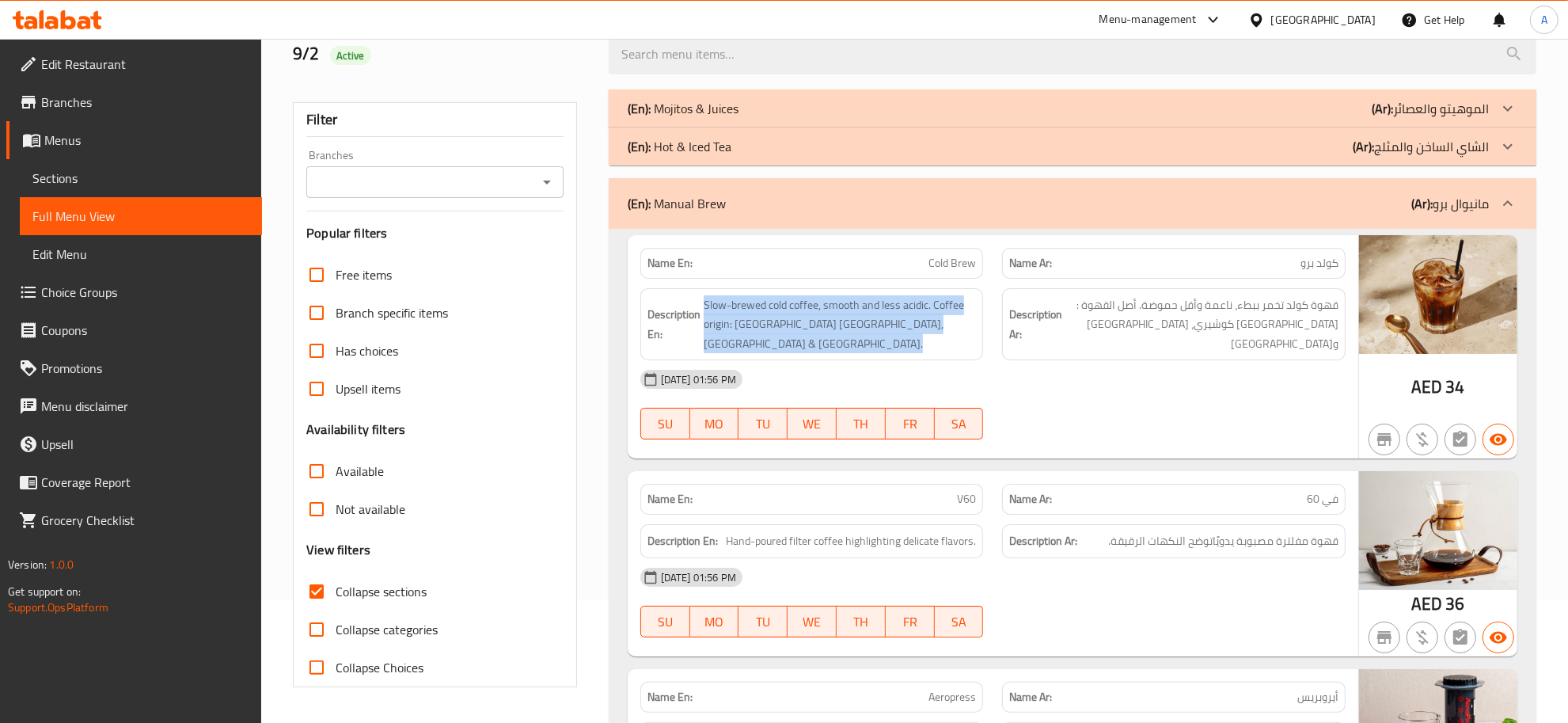
scroll to position [95, 0]
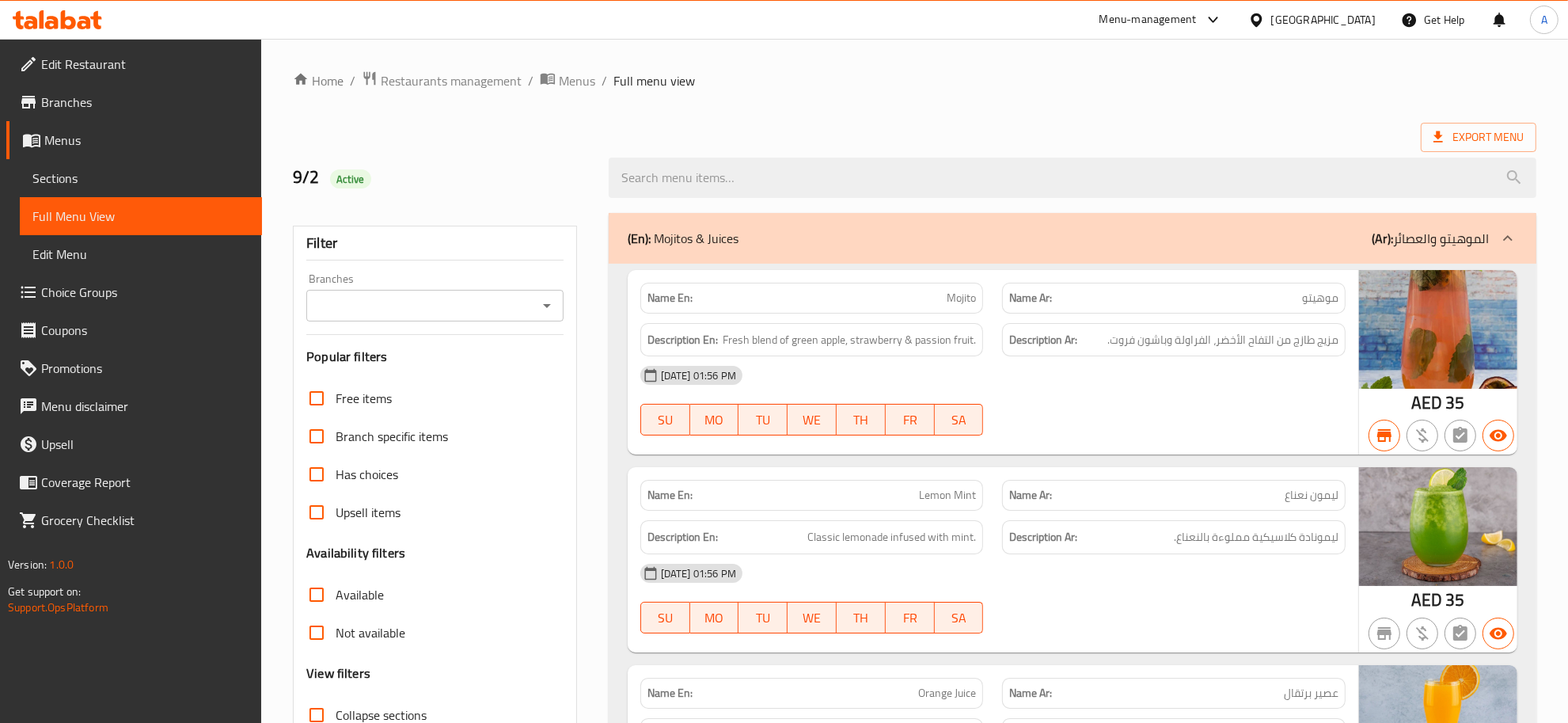
scroll to position [359, 0]
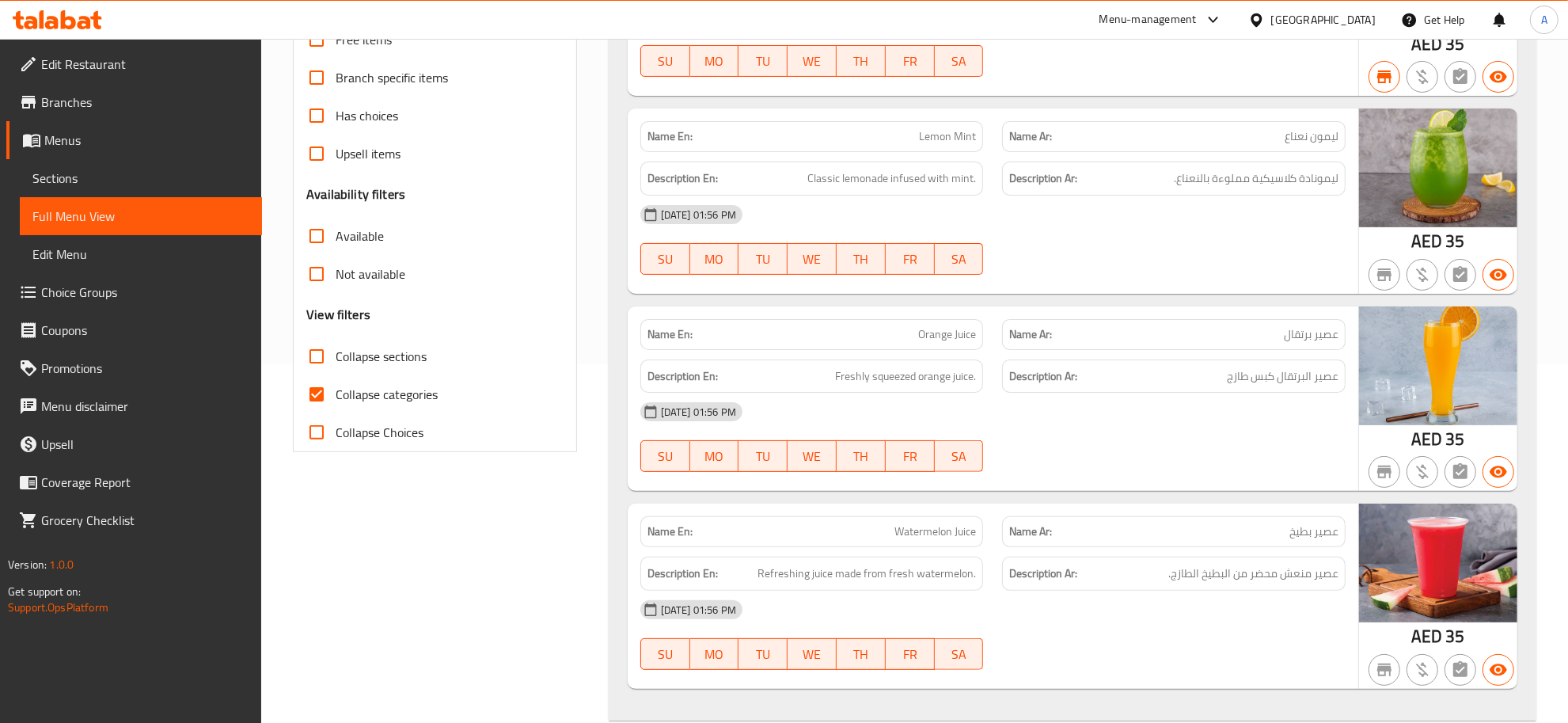
click at [409, 364] on span "Collapse sections" at bounding box center [381, 356] width 91 height 19
click at [336, 364] on input "Collapse sections" at bounding box center [317, 356] width 38 height 38
checkbox input "true"
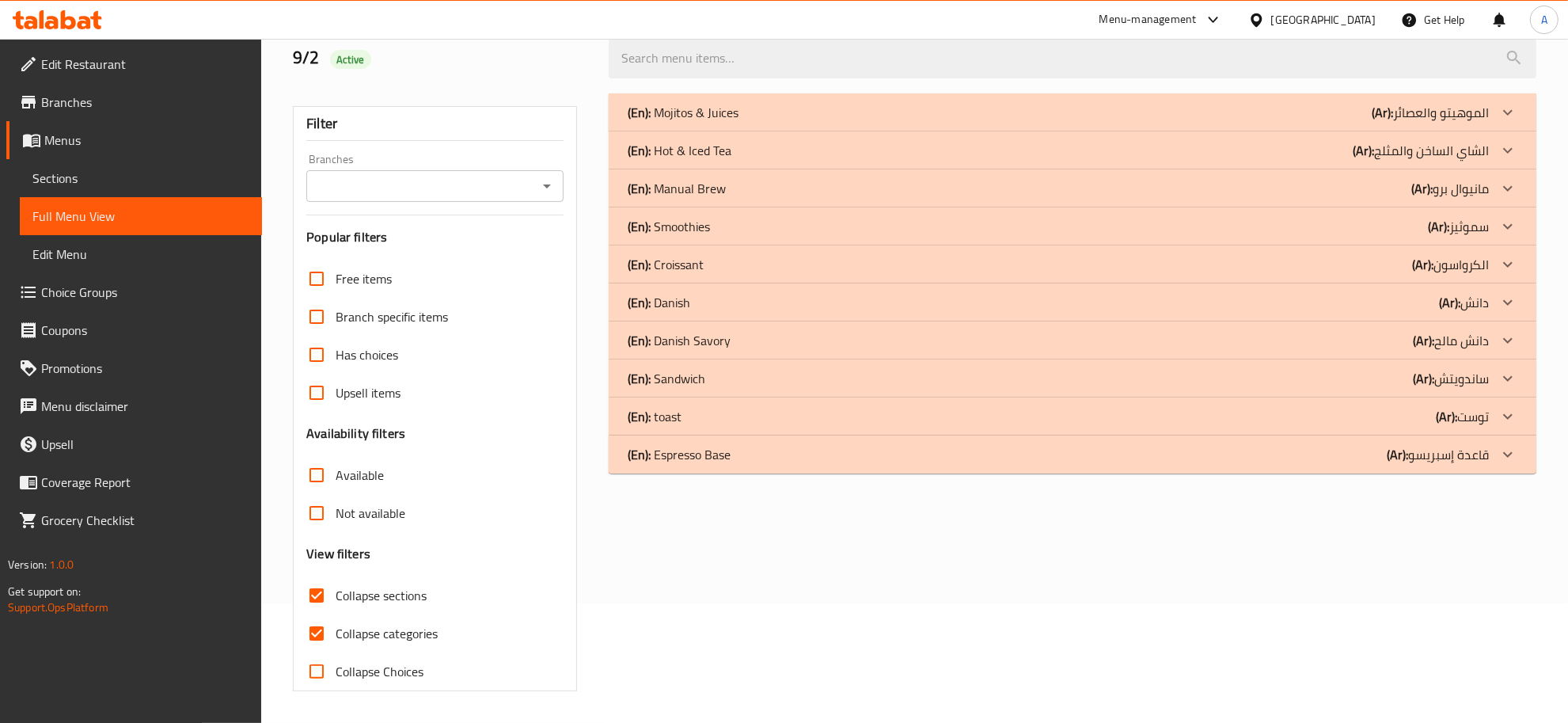
click at [388, 624] on span "Collapse categories" at bounding box center [386, 633] width 102 height 19
click at [336, 614] on input "Collapse categories" at bounding box center [317, 633] width 38 height 38
checkbox input "false"
click at [717, 122] on p "(En): Espresso Base" at bounding box center [683, 112] width 110 height 19
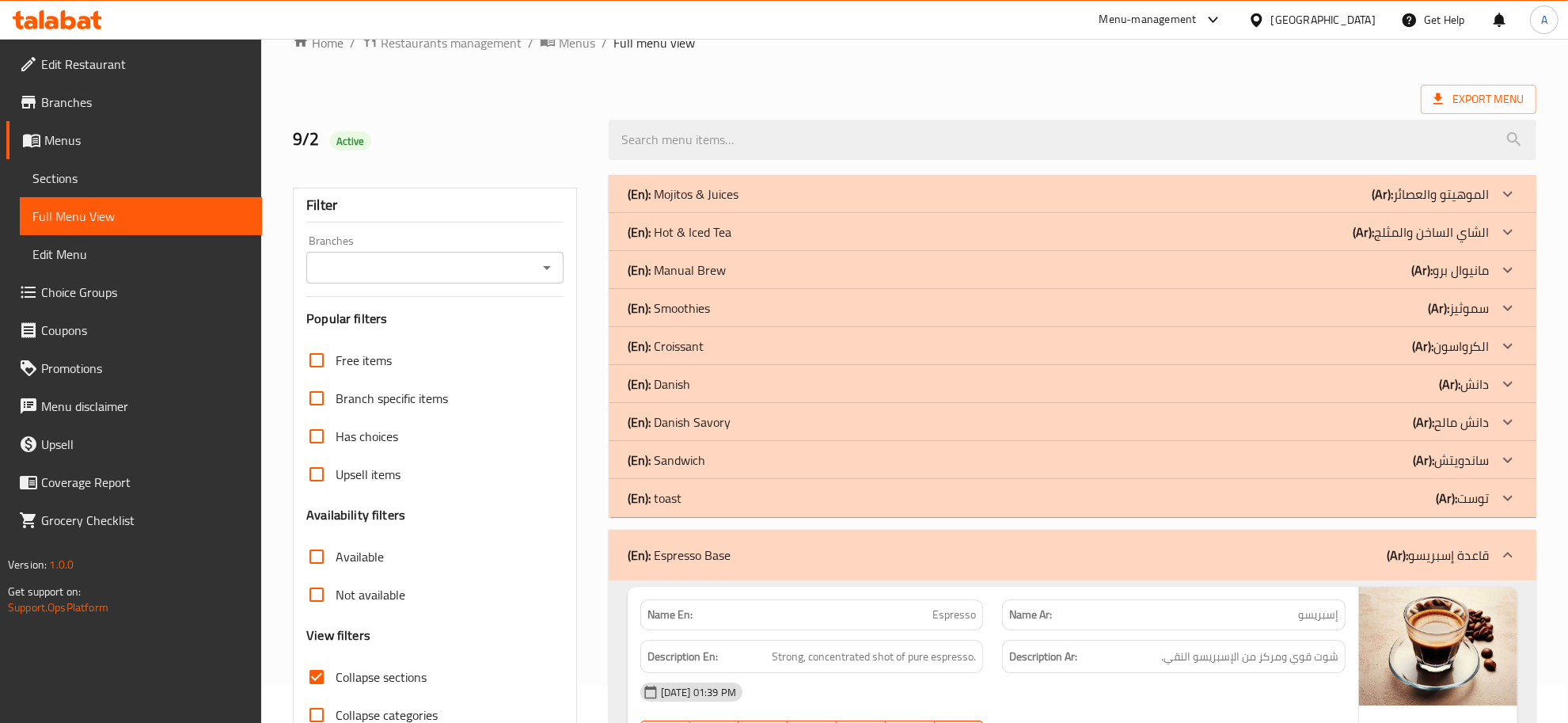
scroll to position [84, 0]
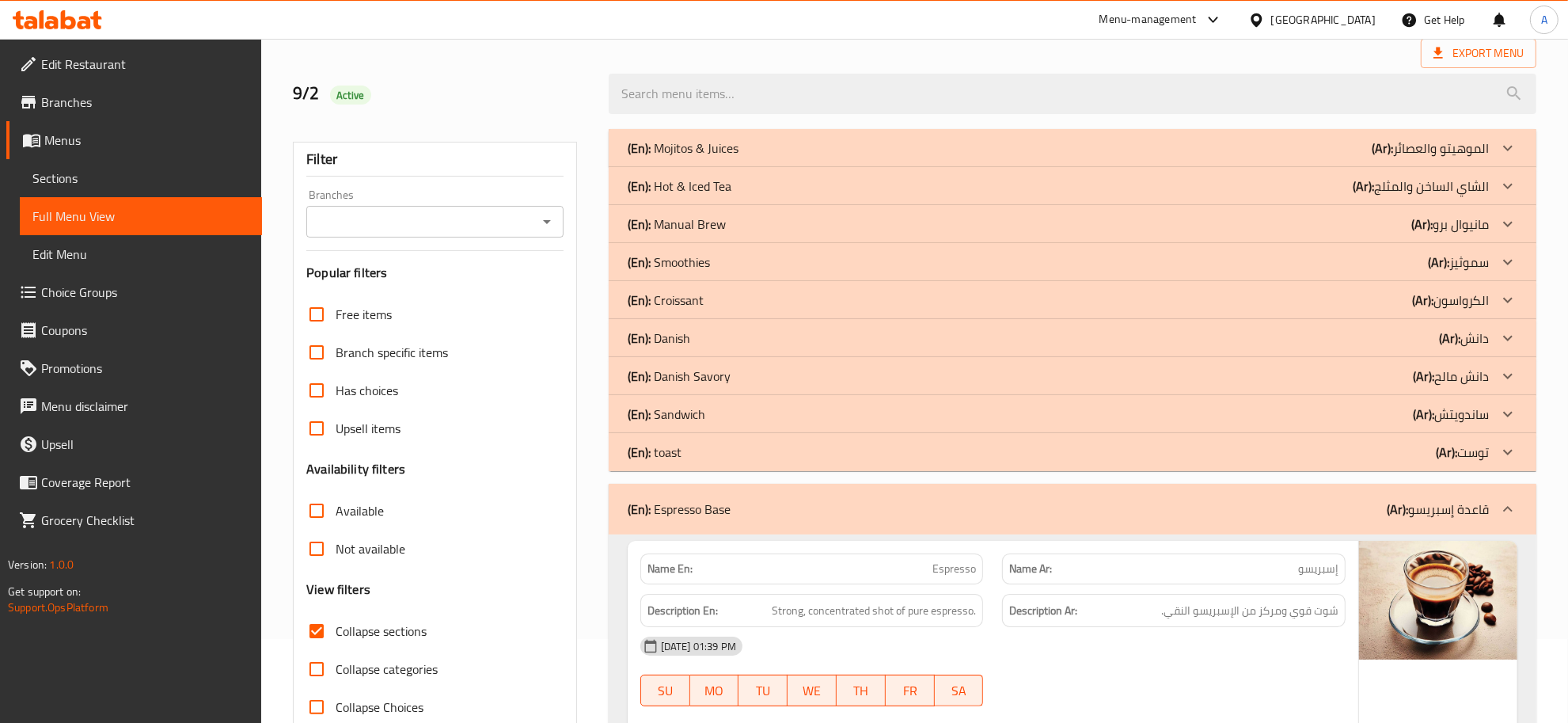
click at [1446, 516] on p "(Ar): قاعدة إسبريسو" at bounding box center [1437, 509] width 102 height 19
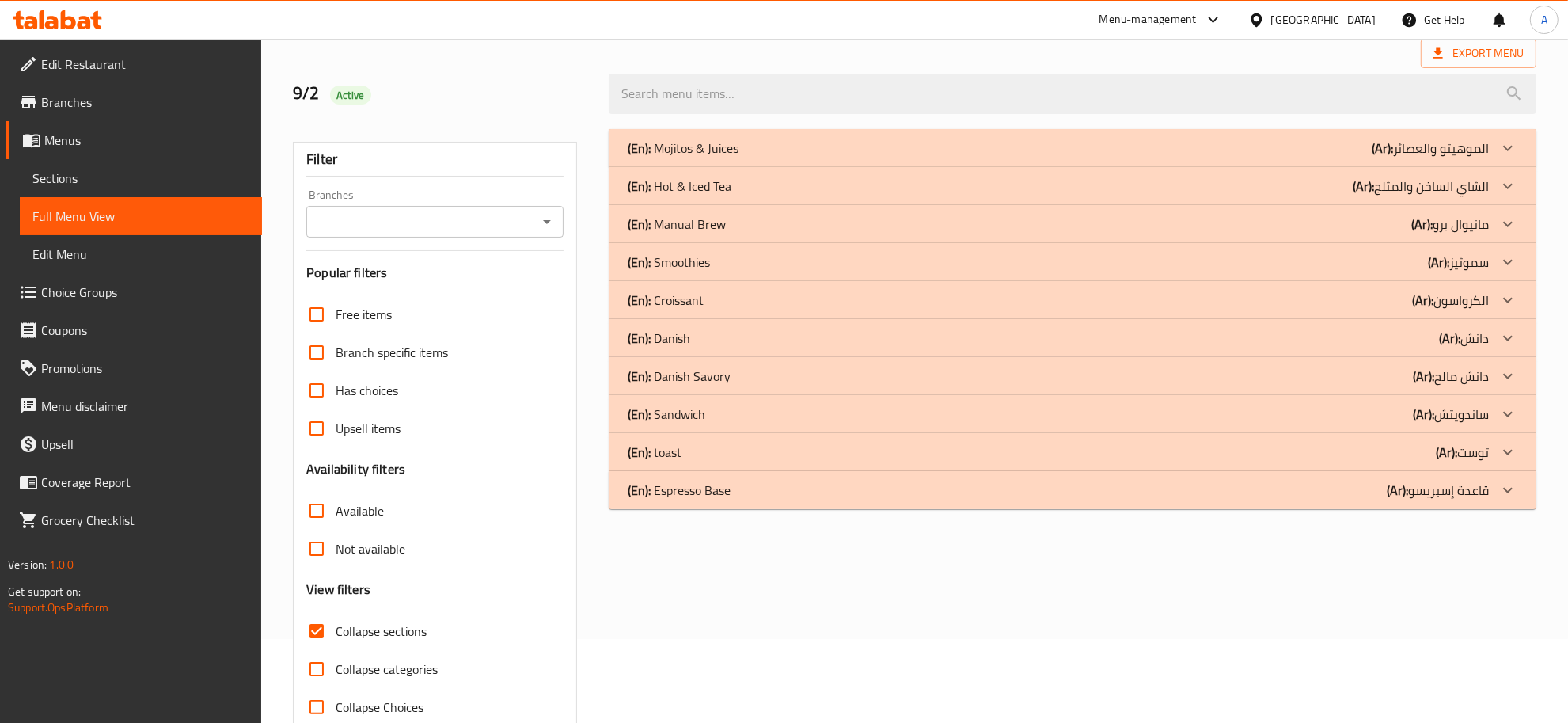
click at [697, 157] on p "(En): Manual Brew" at bounding box center [683, 148] width 110 height 19
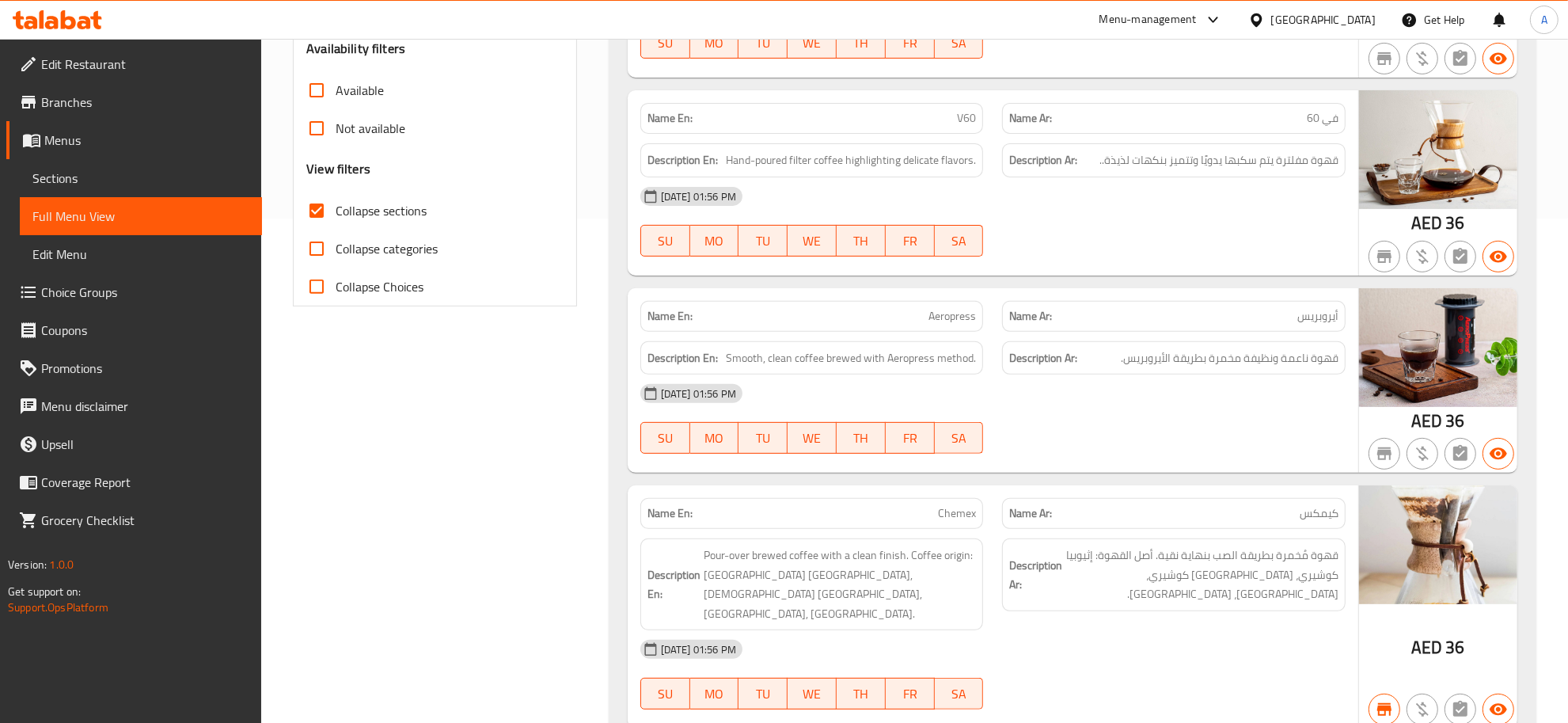
scroll to position [710, 0]
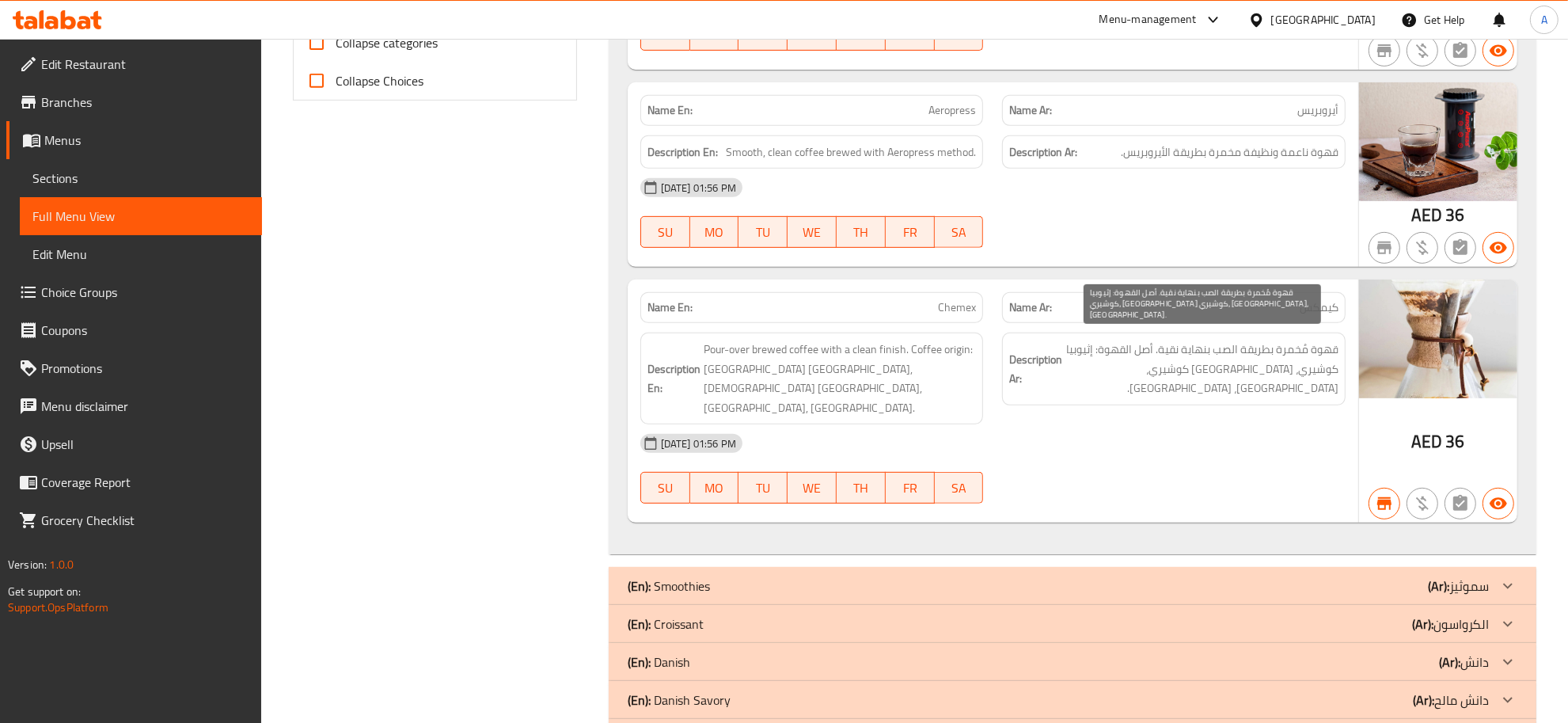
click at [1305, 339] on span "قهوة مُخمرة بطريقة الصب بنهاية نقية. أصل القهوة: إثيوبيا كوشيري، [GEOGRAPHIC_DA…" at bounding box center [1202, 369] width 273 height 59
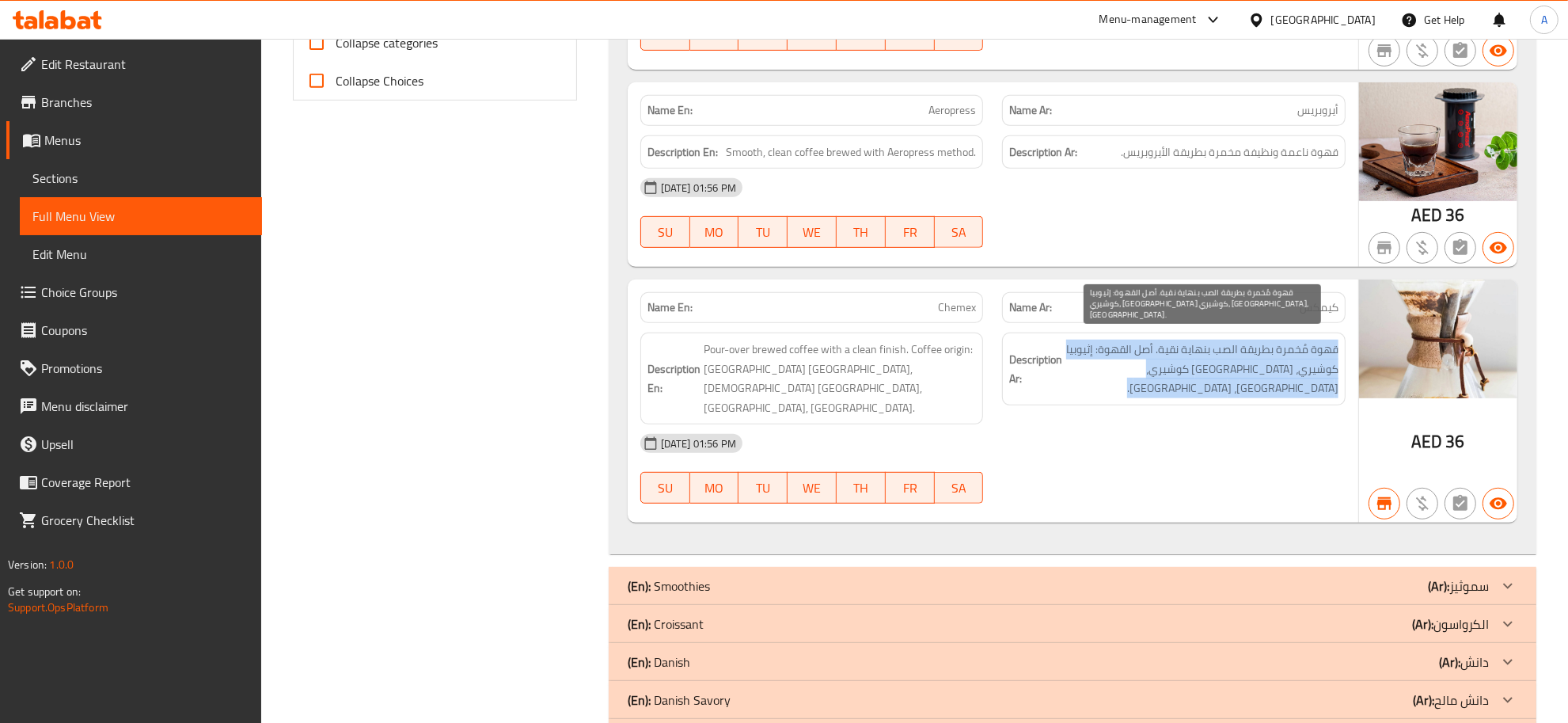
click at [1305, 339] on span "قهوة مُخمرة بطريقة الصب بنهاية نقية. أصل القهوة: إثيوبيا كوشيري، [GEOGRAPHIC_DA…" at bounding box center [1202, 369] width 273 height 59
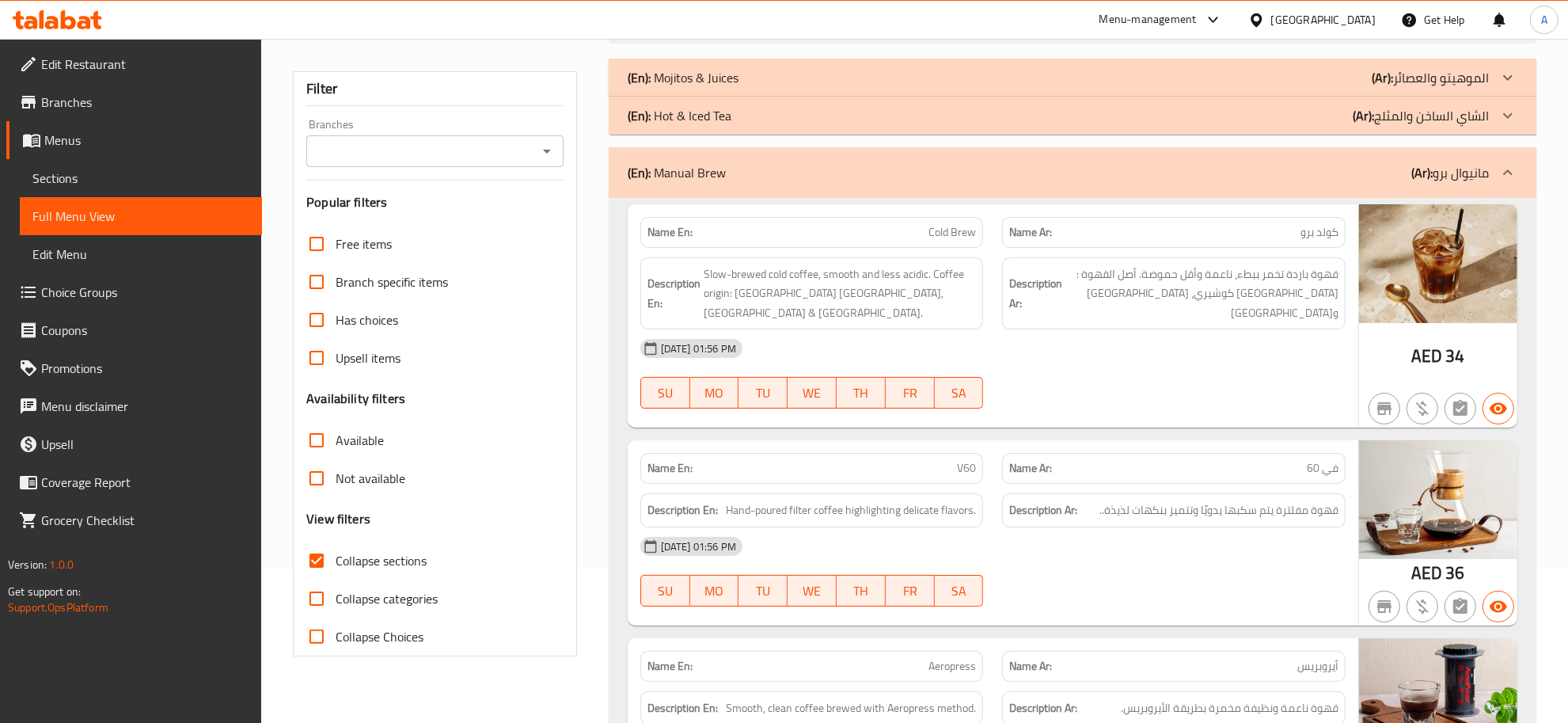
scroll to position [82, 0]
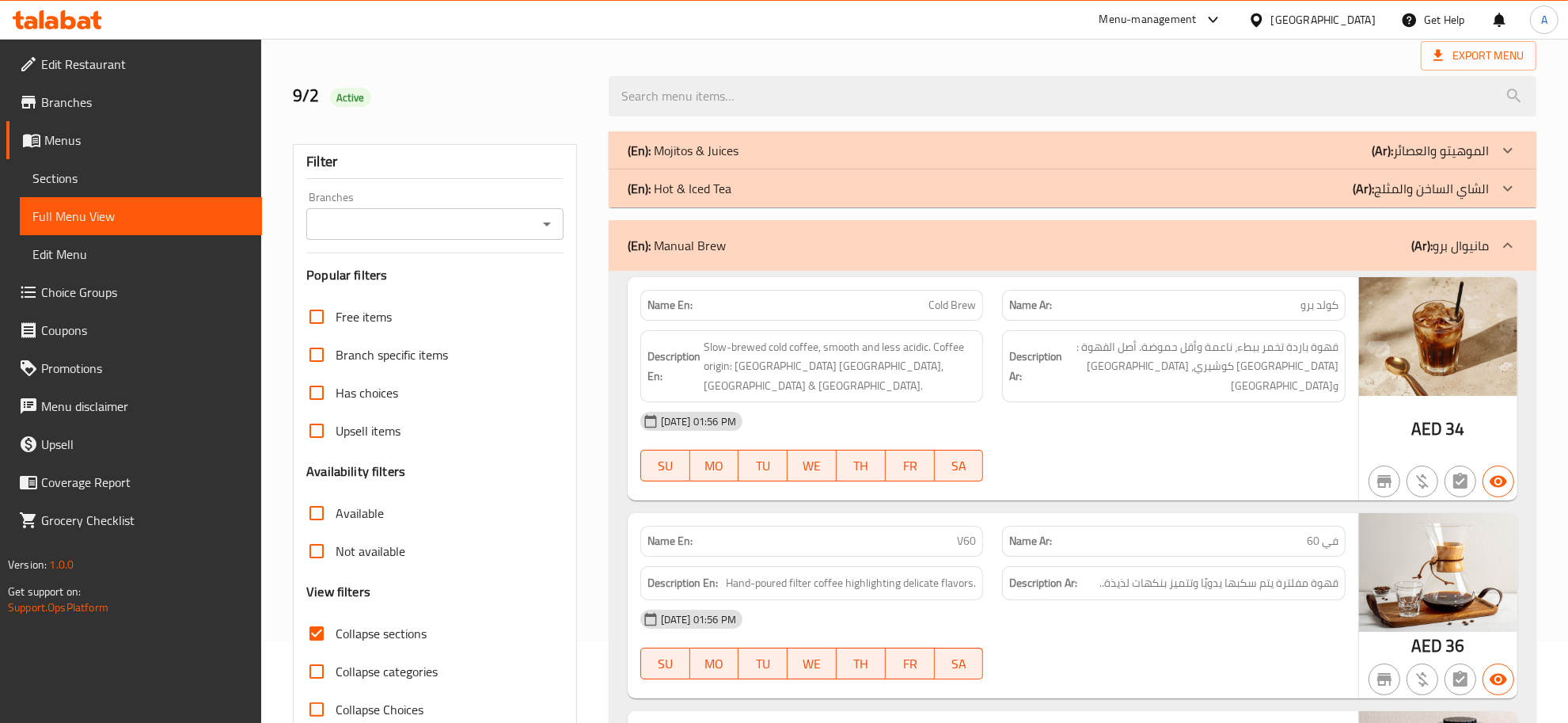
click at [1433, 258] on div "(En): Manual Brew (Ar): مانيوال برو" at bounding box center [1073, 245] width 928 height 51
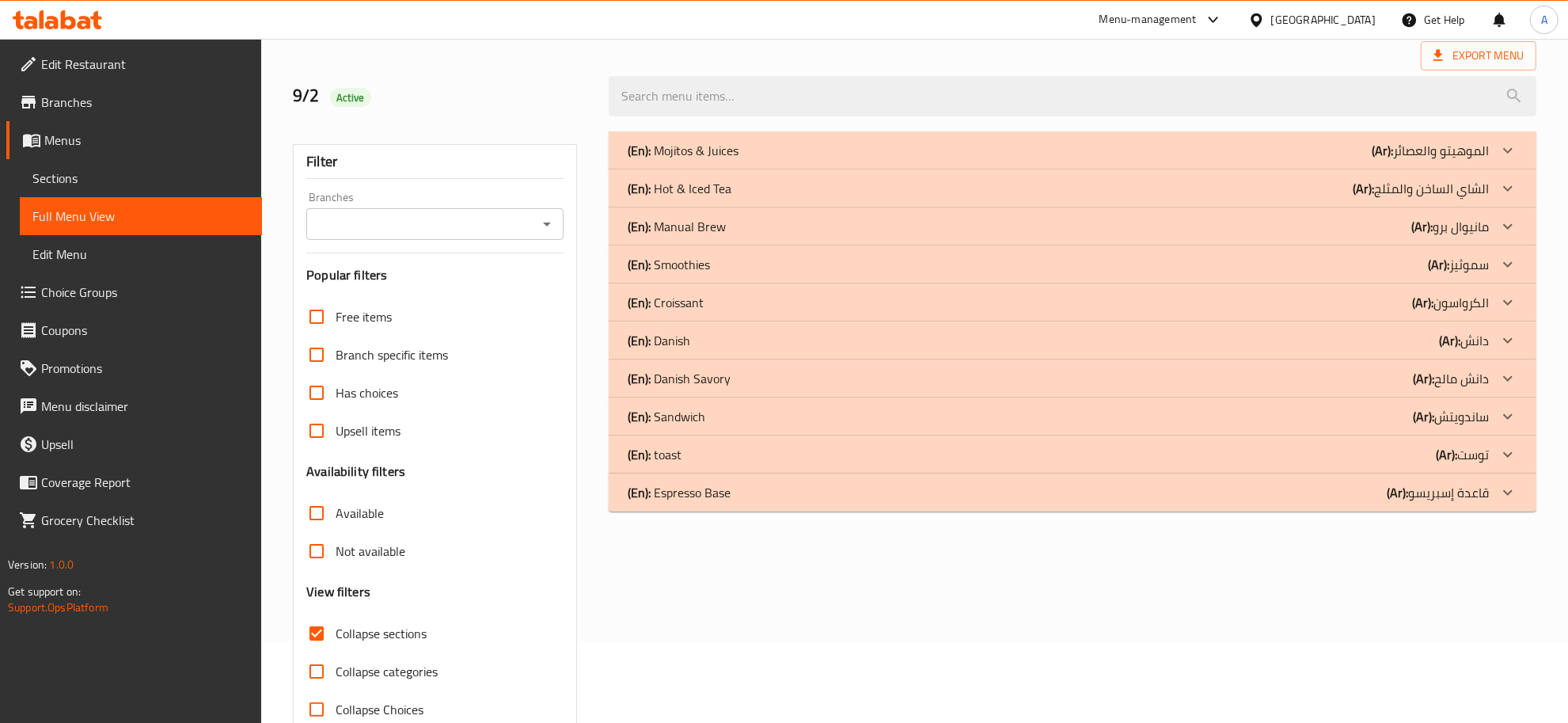
click at [766, 160] on div "(En): Hot & Iced Tea (Ar): الشاي الساخن والمثلج" at bounding box center [1058, 150] width 861 height 19
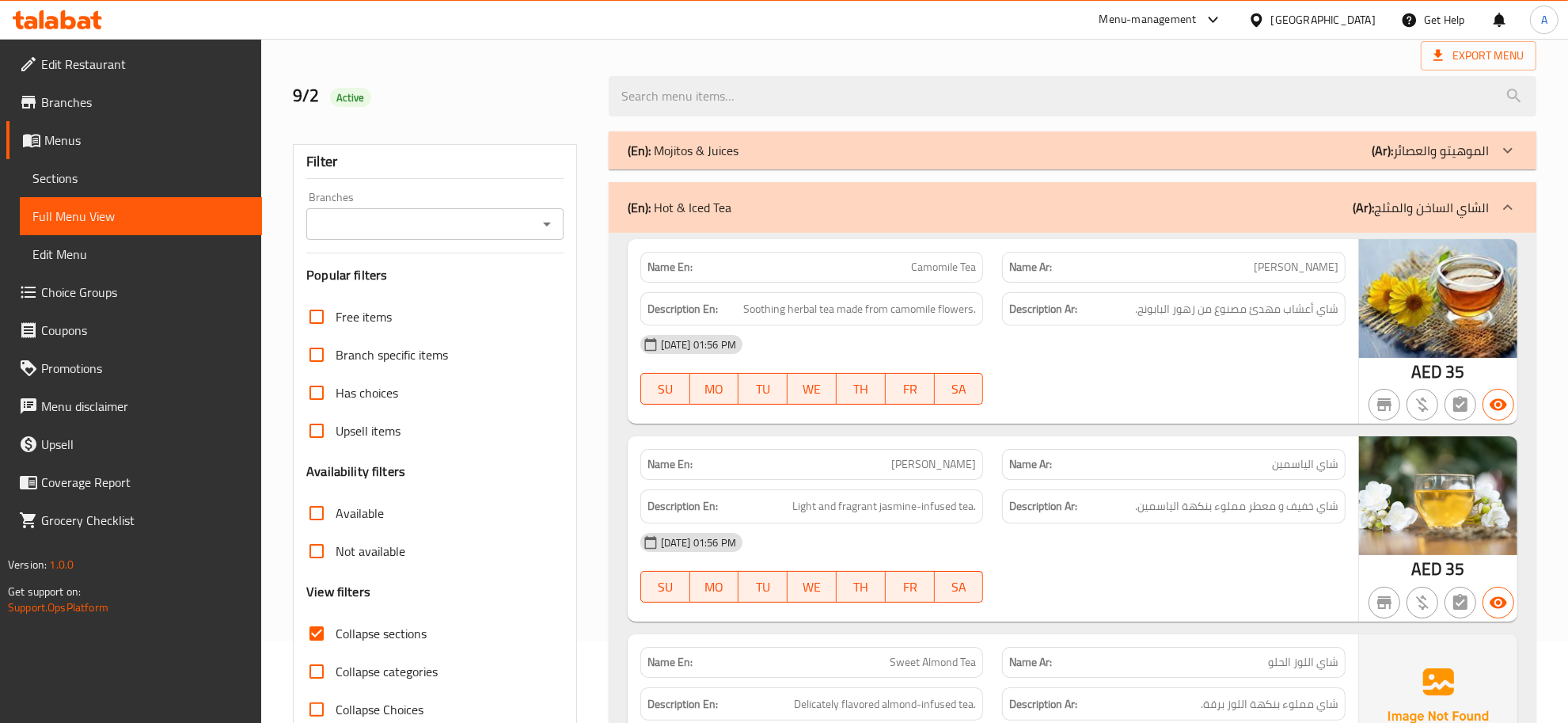
click at [1260, 304] on span "شاي أعشاب مهدئ مصنوع من زهور البابونج." at bounding box center [1237, 309] width 203 height 20
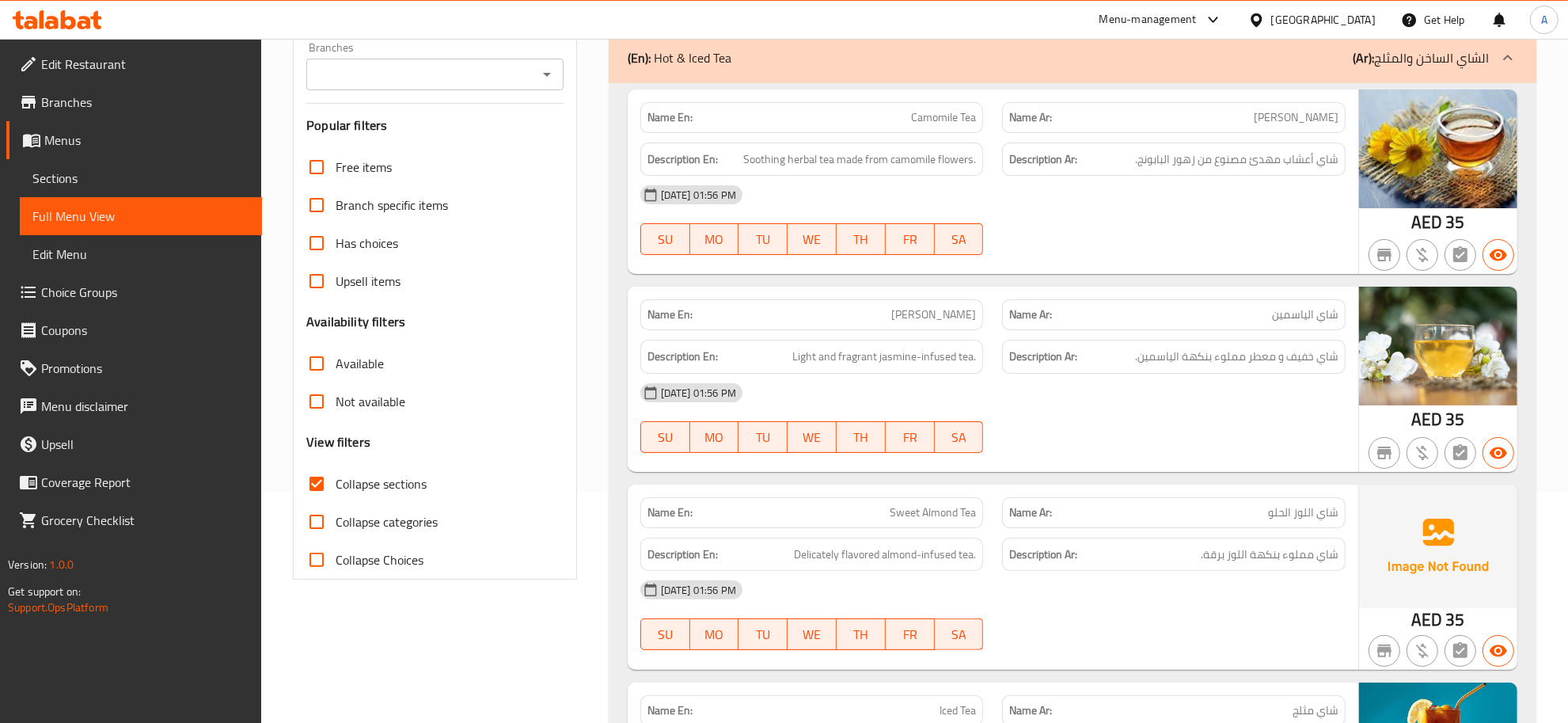
scroll to position [349, 0]
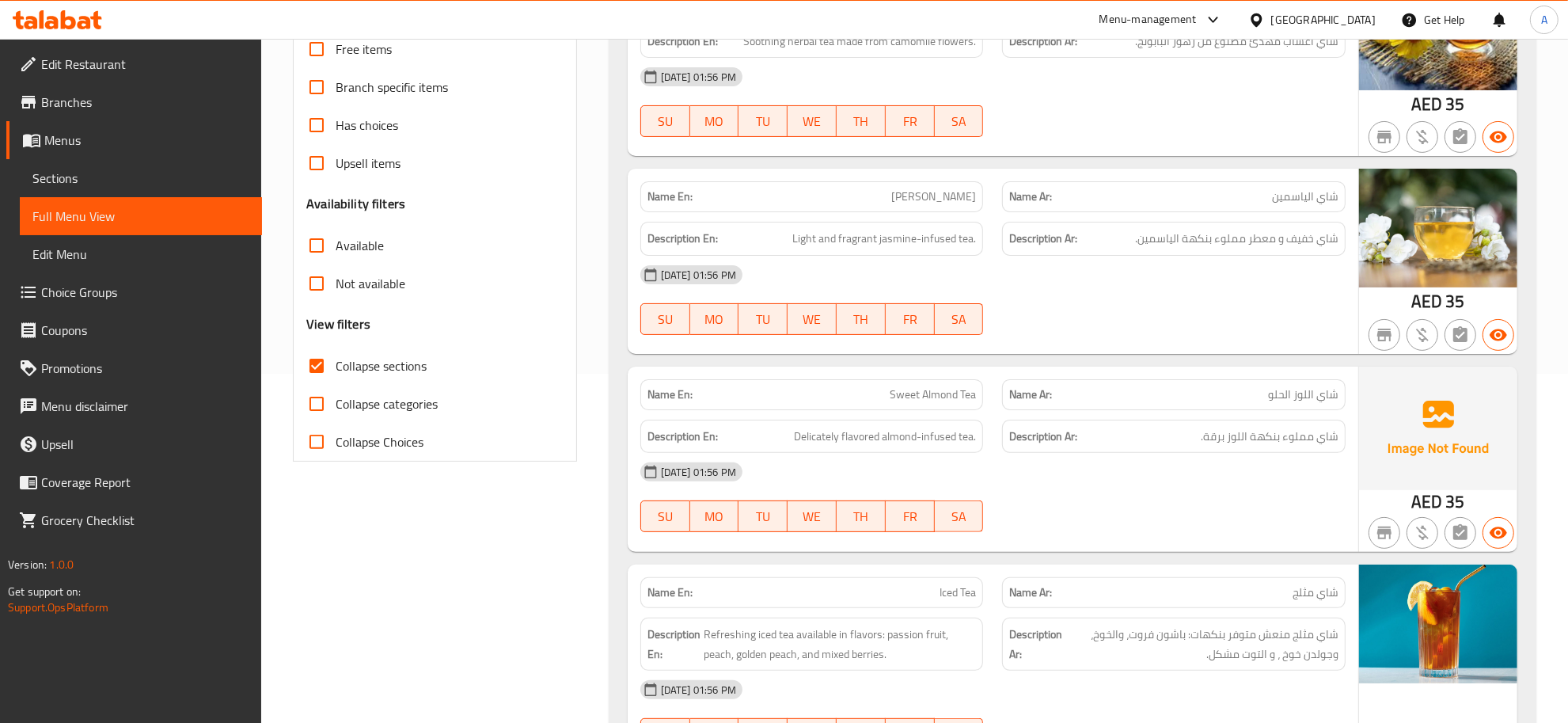
click at [1291, 244] on span "شاي خفيف و معطر مملوء بنكهة الياسمين." at bounding box center [1237, 239] width 203 height 20
click at [1297, 264] on div "[DATE] 01:56 PM" at bounding box center [993, 274] width 724 height 38
click at [1297, 241] on span "شاي خفيف و معطر مملوء بنكهة الياسمين." at bounding box center [1237, 239] width 203 height 20
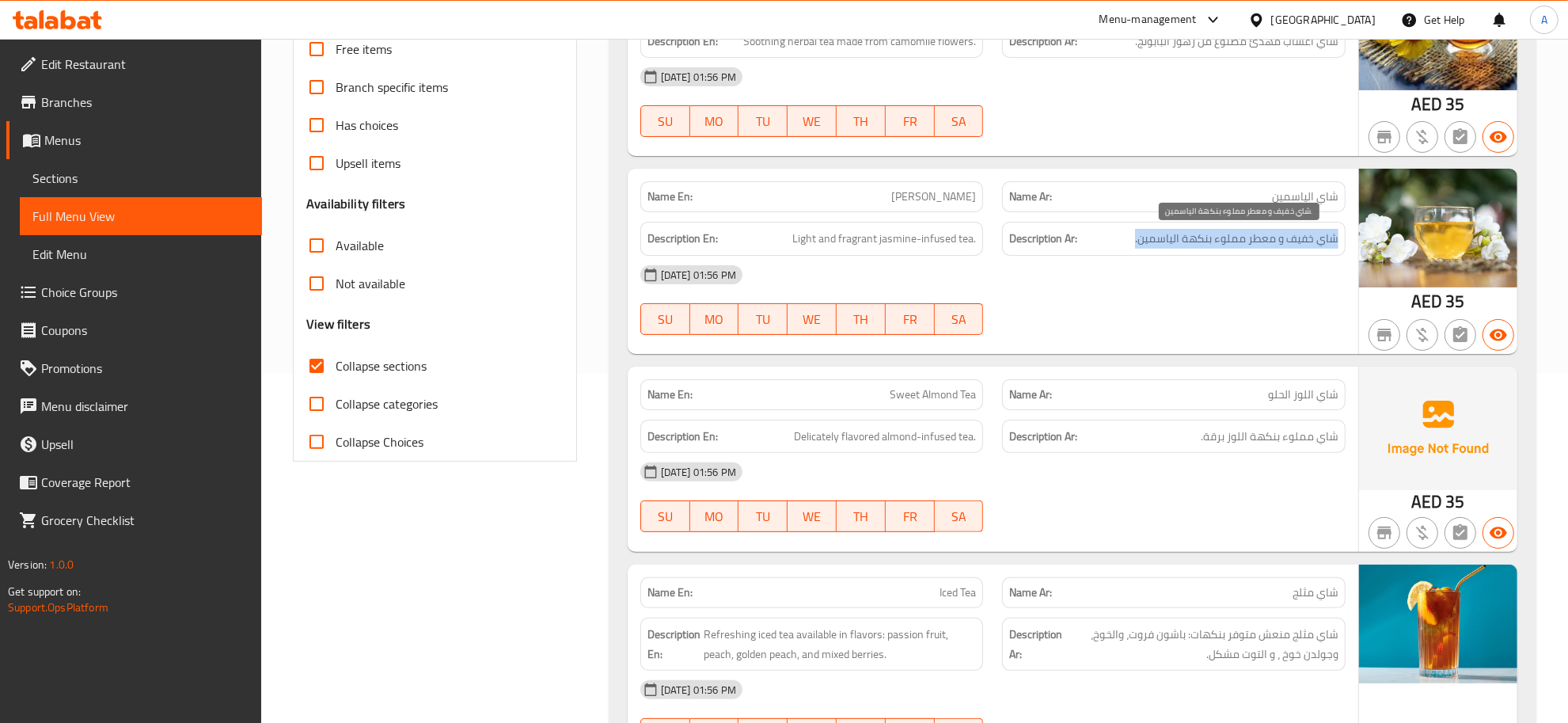
click at [1297, 241] on span "شاي خفيف و معطر مملوء بنكهة الياسمين." at bounding box center [1237, 239] width 203 height 20
click at [955, 242] on span "Light and fragrant jasmine-infused tea." at bounding box center [884, 239] width 184 height 20
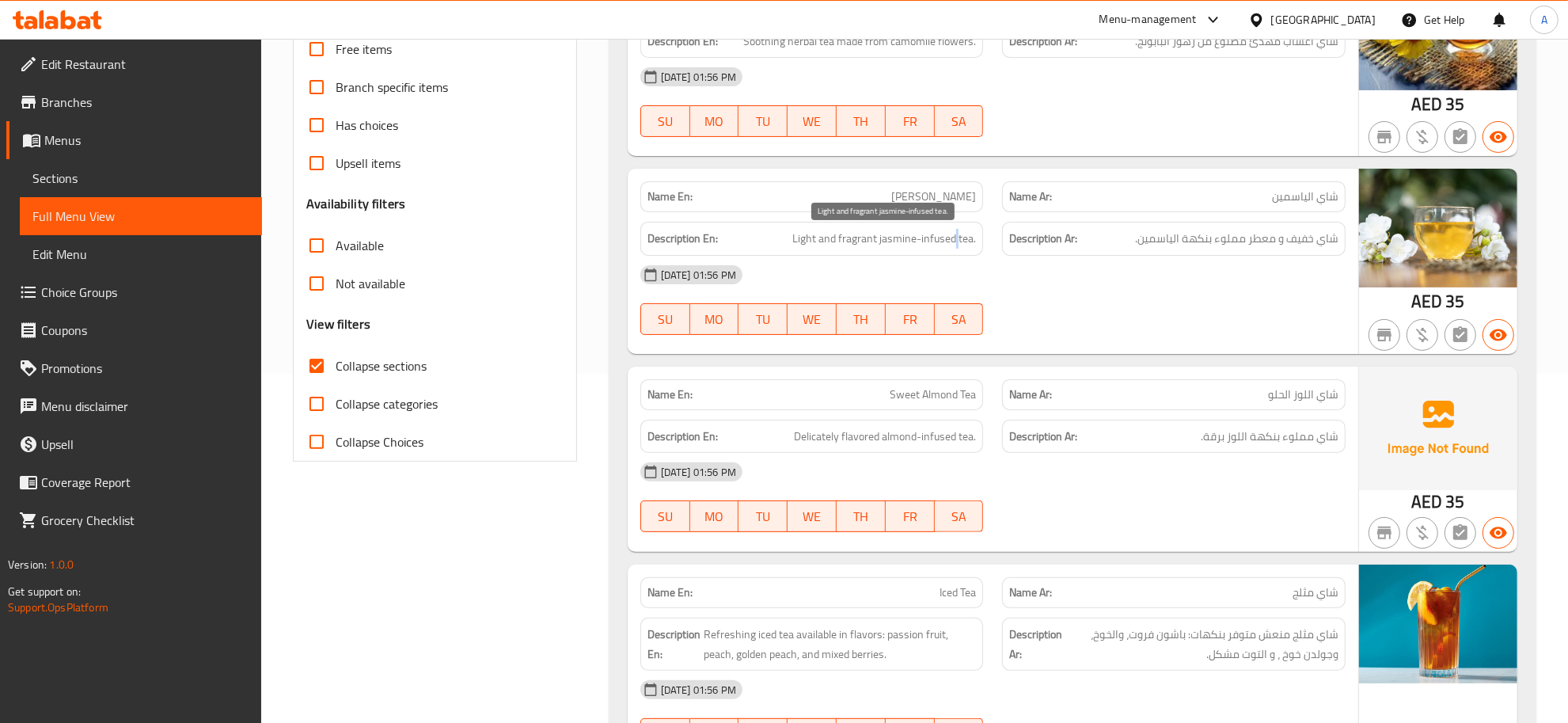
click at [955, 242] on span "Light and fragrant jasmine-infused tea." at bounding box center [884, 239] width 184 height 20
click at [1105, 234] on h6 "Description Ar: شاي خفيف و معطر مملوء بنكهة الياسمين." at bounding box center [1174, 239] width 329 height 20
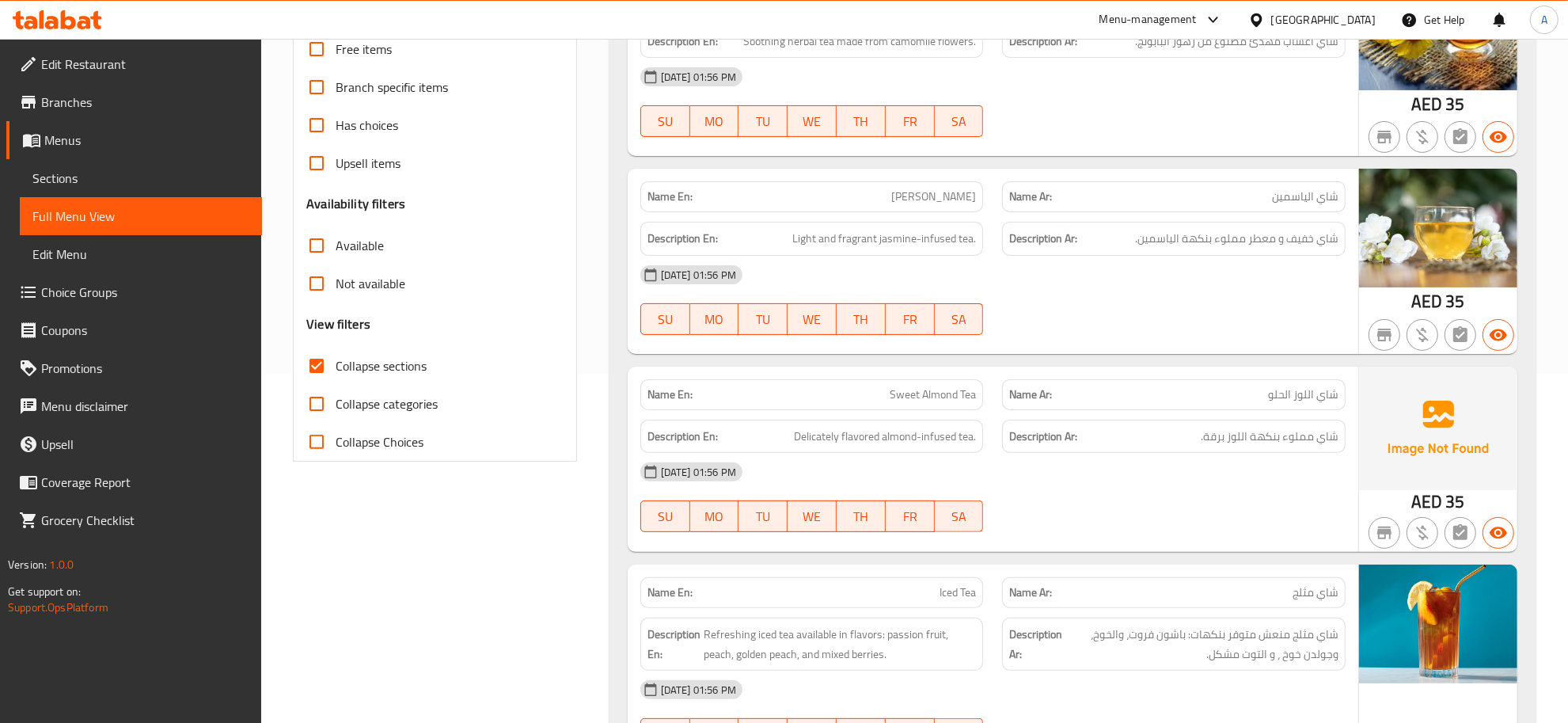
click at [947, 234] on span "Light and fragrant jasmine-infused tea." at bounding box center [884, 239] width 184 height 20
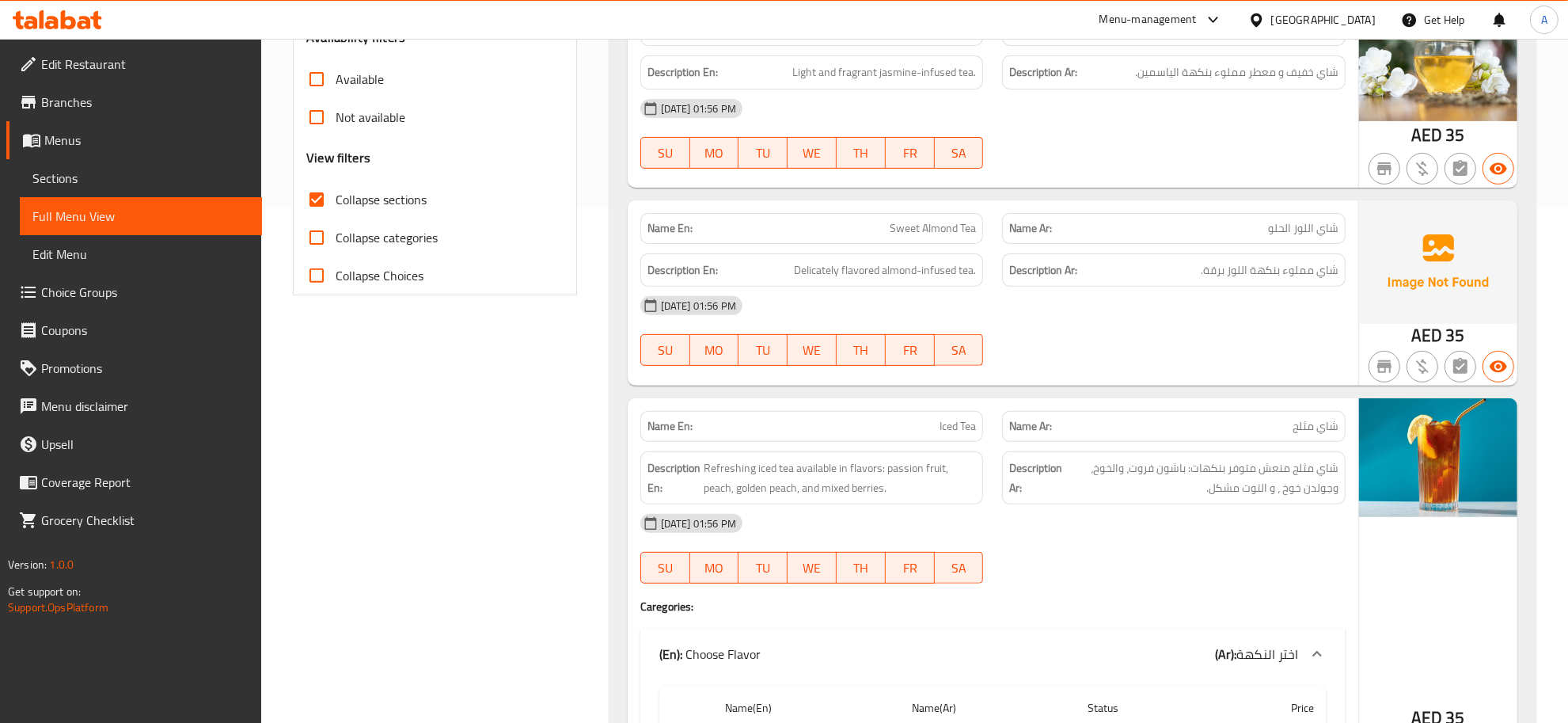
scroll to position [519, 0]
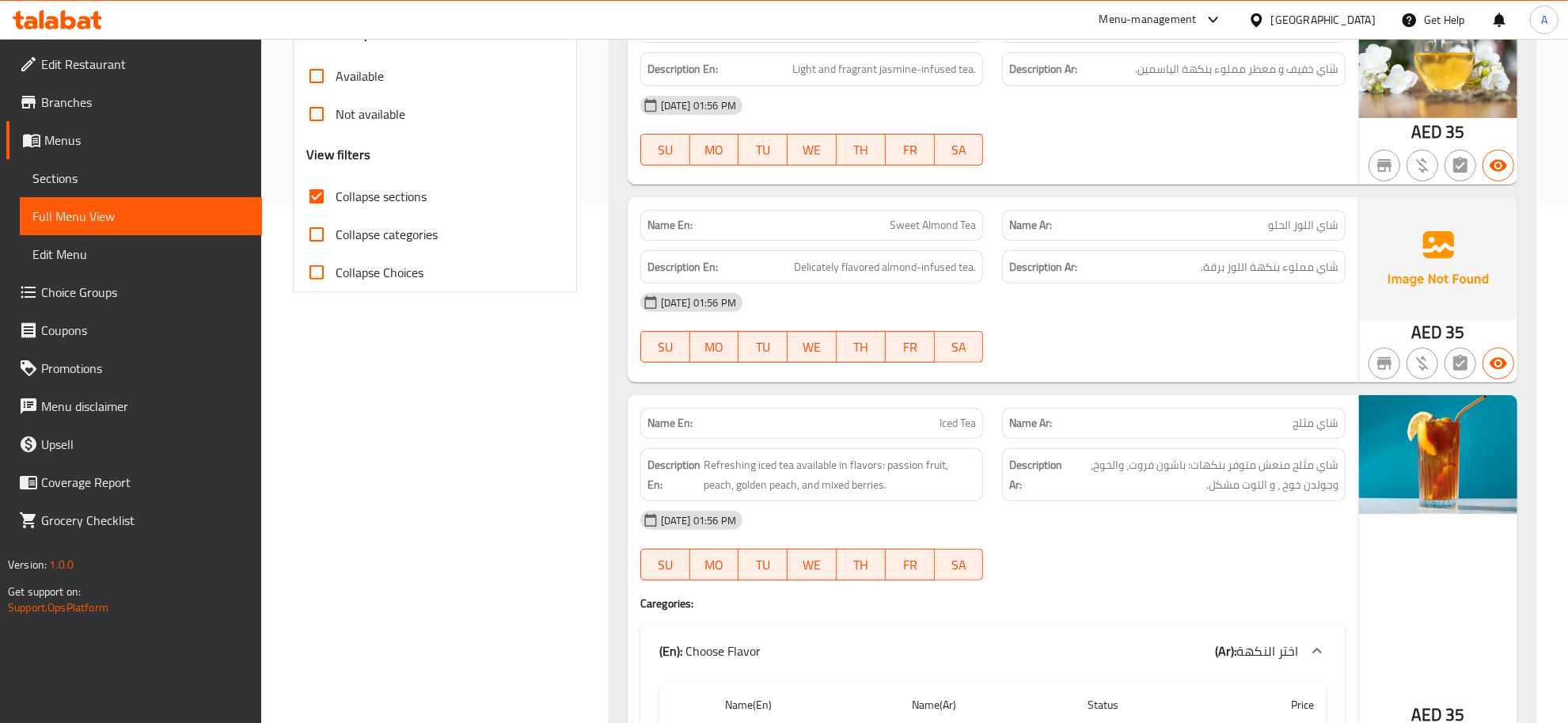
click at [923, 211] on div "Name En: Sweet Almond Tea" at bounding box center [813, 225] width 363 height 50
click at [1309, 262] on span "شاي مملوء بنكهة اللوز برقة." at bounding box center [1270, 268] width 138 height 20
click at [893, 266] on span "Delicately flavored almond-infused tea." at bounding box center [885, 268] width 182 height 20
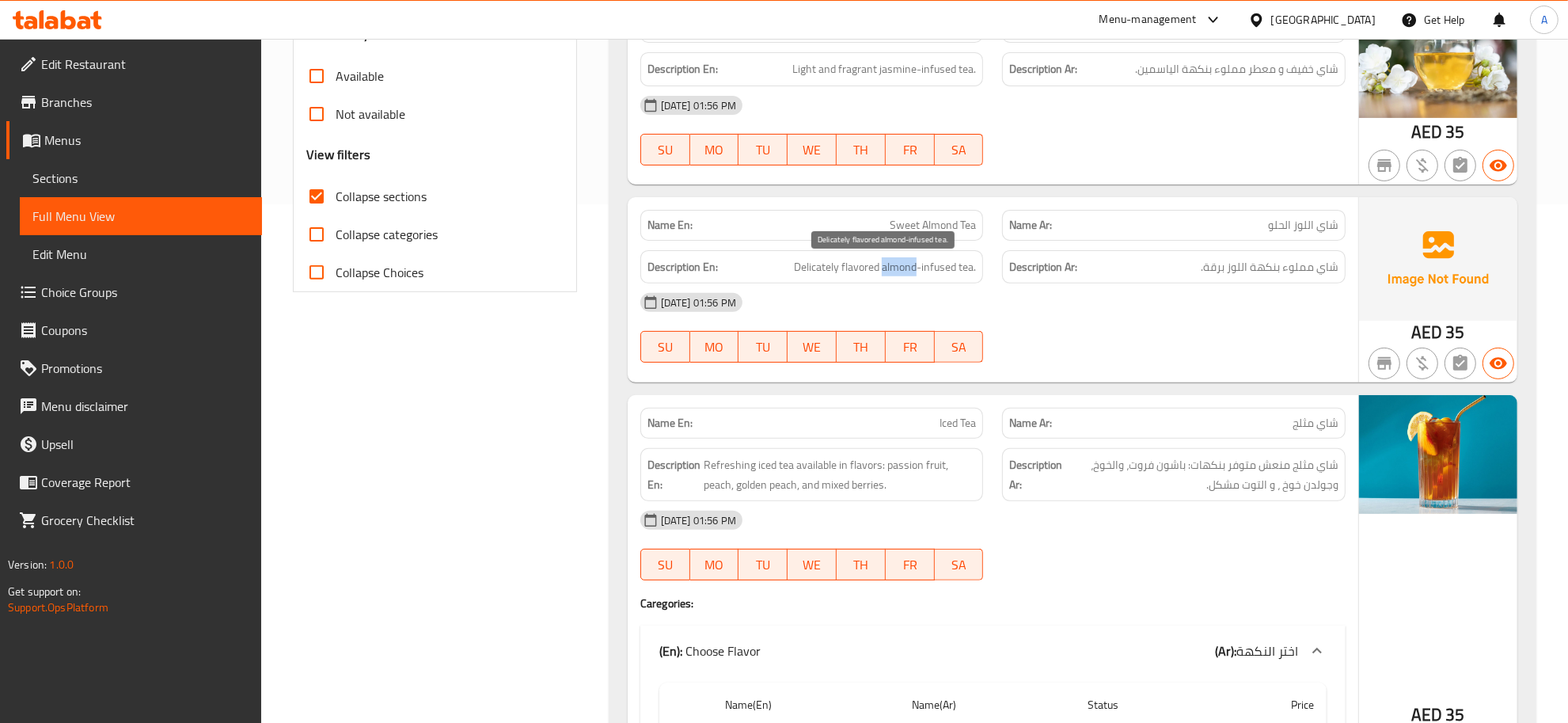
click at [893, 266] on span "Delicately flavored almond-infused tea." at bounding box center [885, 268] width 182 height 20
copy span "Delicately flavored almond-infused tea."
click at [885, 222] on p "Name En: Sweet Almond Tea" at bounding box center [813, 225] width 329 height 17
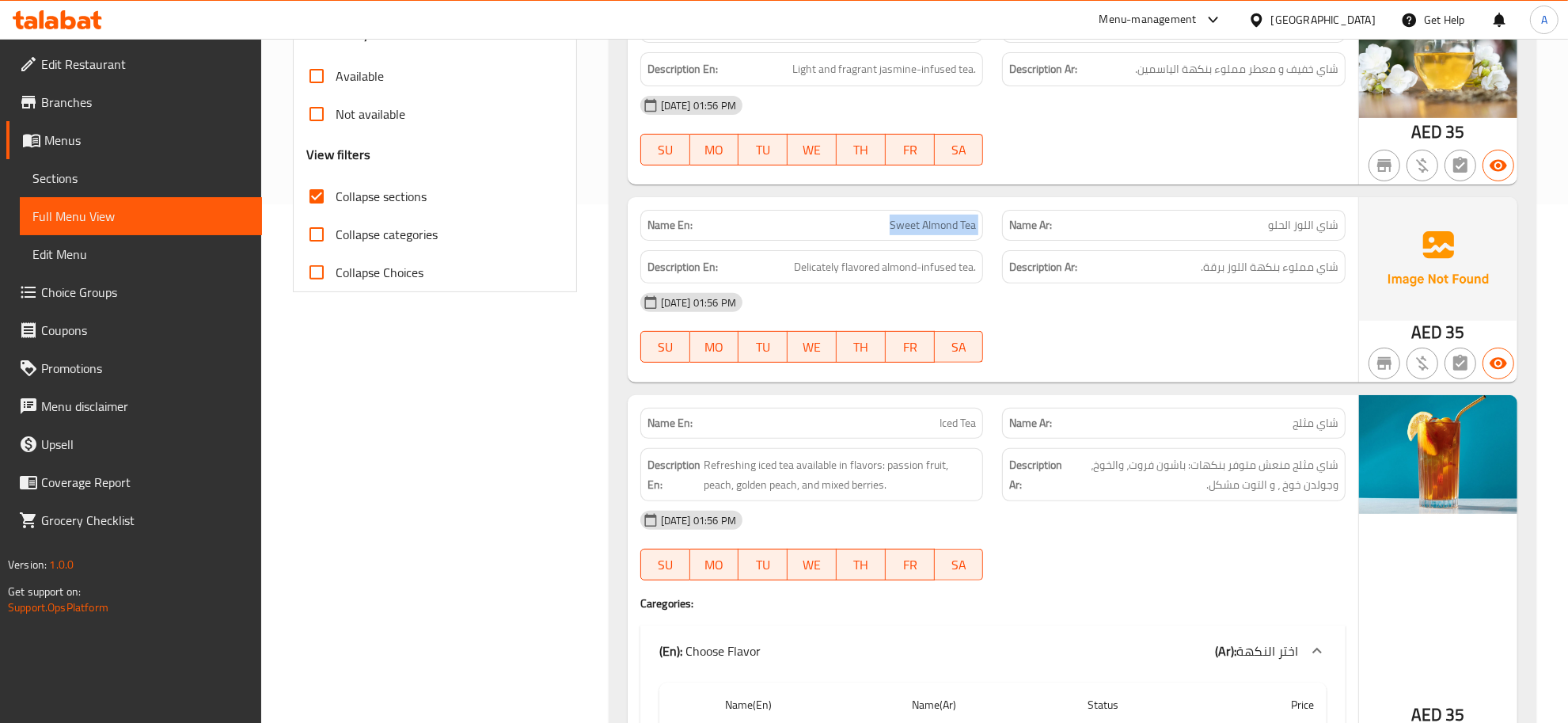
click at [885, 222] on p "Name En: Sweet Almond Tea" at bounding box center [813, 225] width 329 height 17
copy span "Sweet Almond Tea"
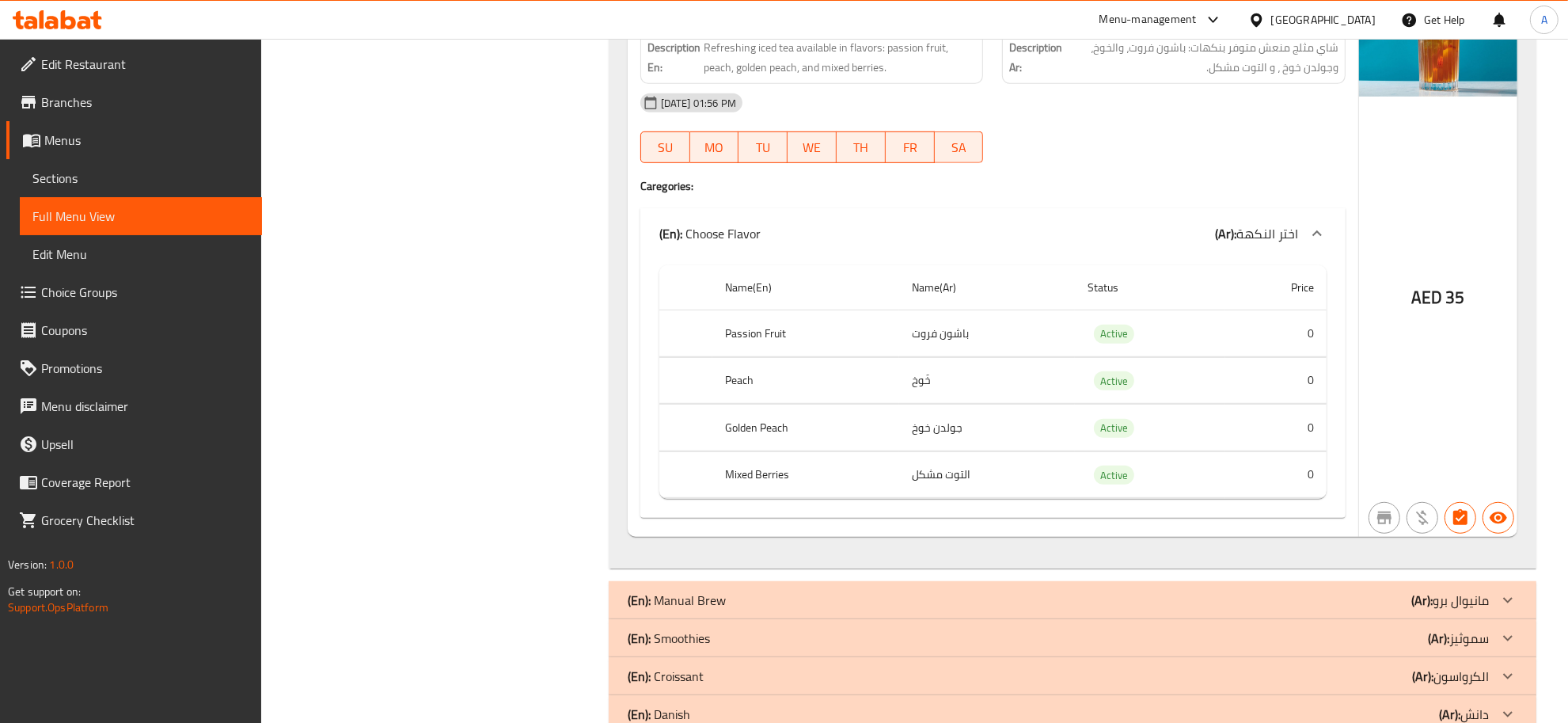
scroll to position [983, 0]
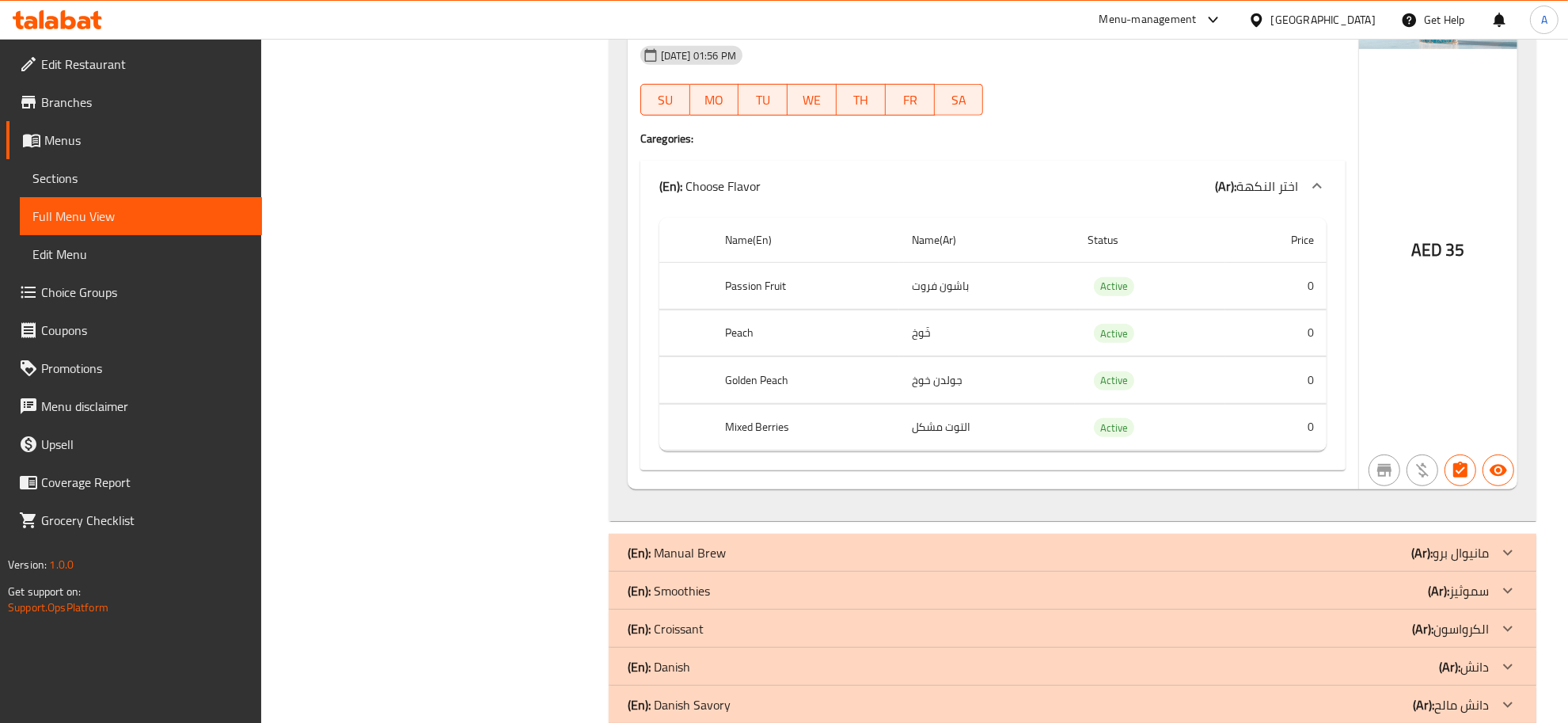
click at [933, 285] on td "باشون فروت" at bounding box center [986, 286] width 176 height 47
click at [934, 320] on td "خَوخ" at bounding box center [986, 332] width 176 height 47
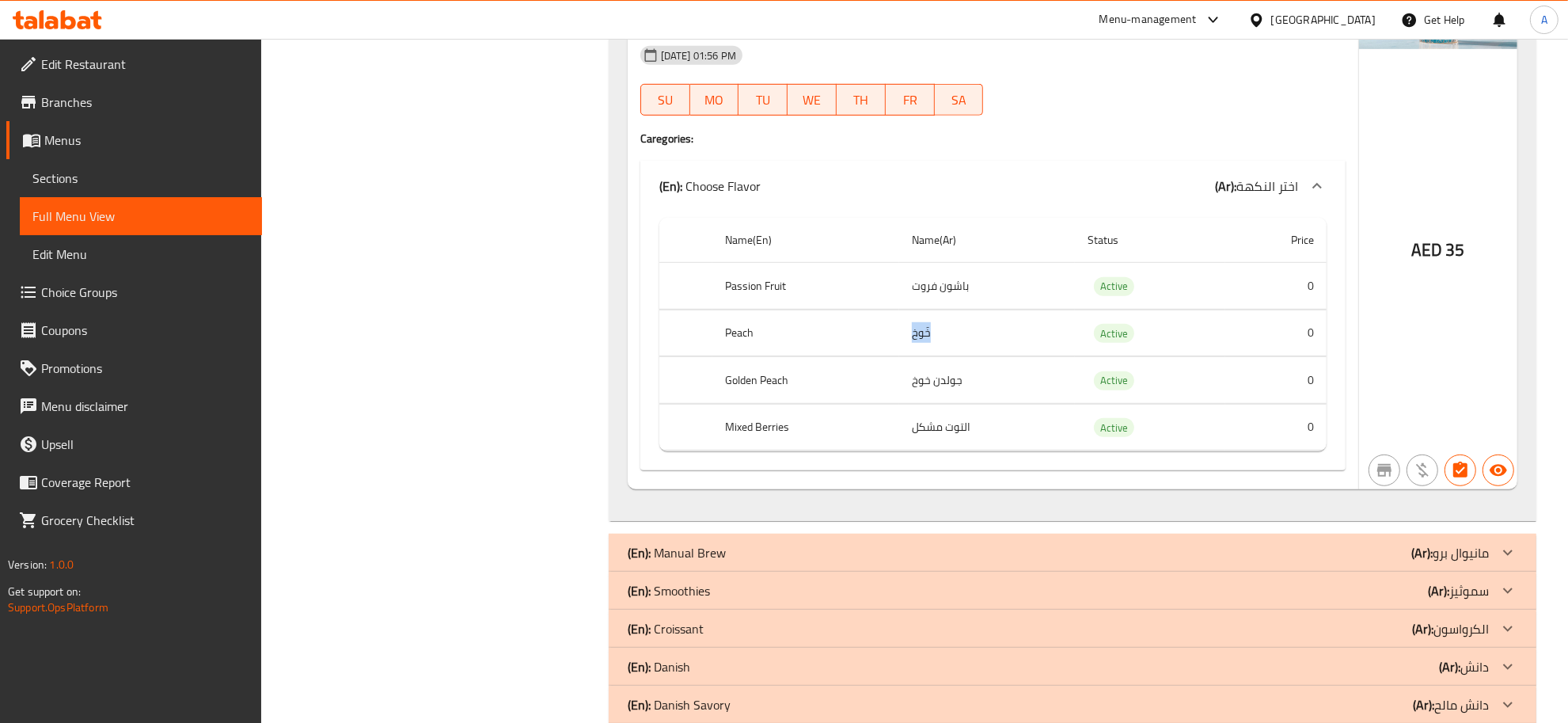
click at [936, 330] on td "خَوخ" at bounding box center [986, 332] width 176 height 47
click at [933, 370] on td "جولدن خوخ" at bounding box center [986, 380] width 176 height 47
click at [932, 433] on td "التوت مشكل" at bounding box center [986, 427] width 176 height 47
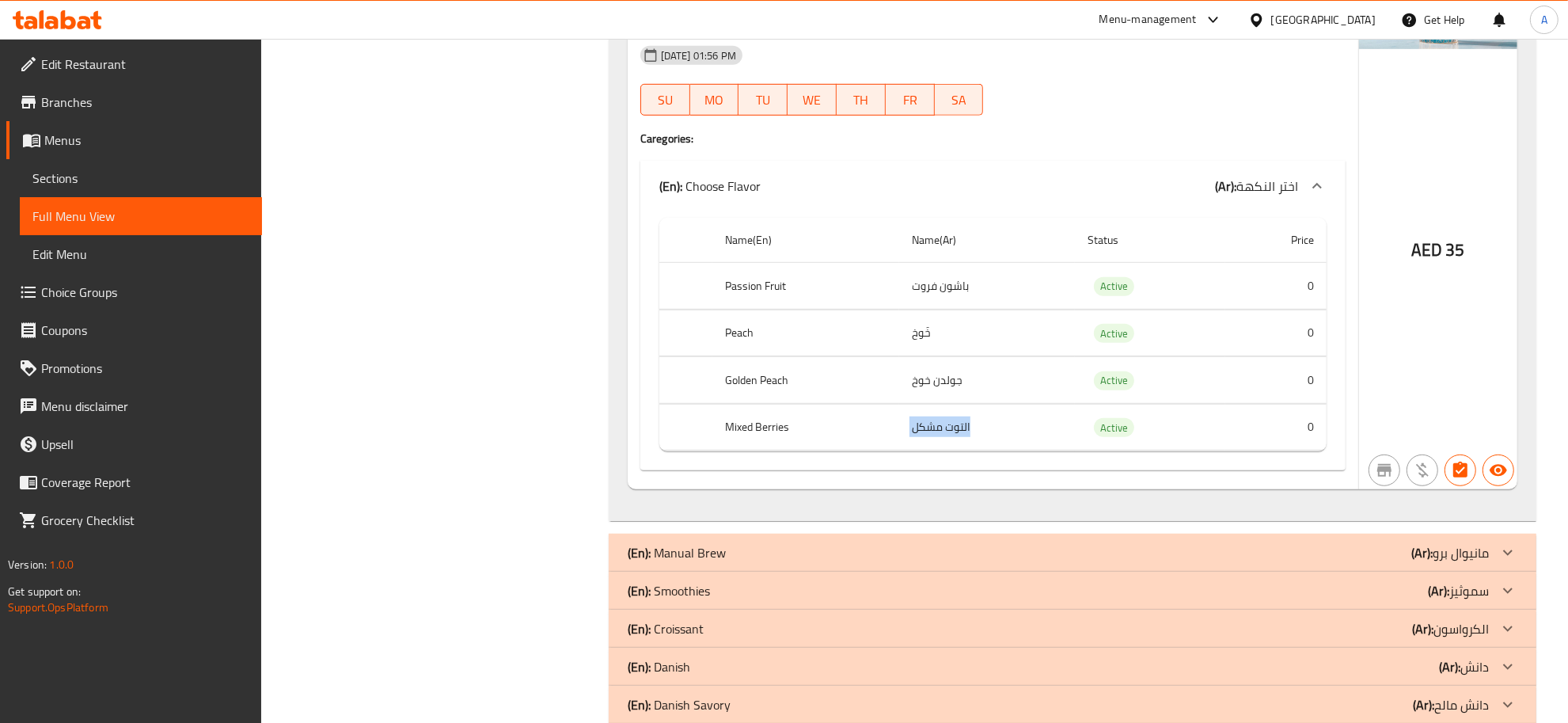
click at [932, 433] on td "التوت مشكل" at bounding box center [986, 427] width 176 height 47
click at [754, 434] on th "Mixed Berries" at bounding box center [805, 427] width 187 height 47
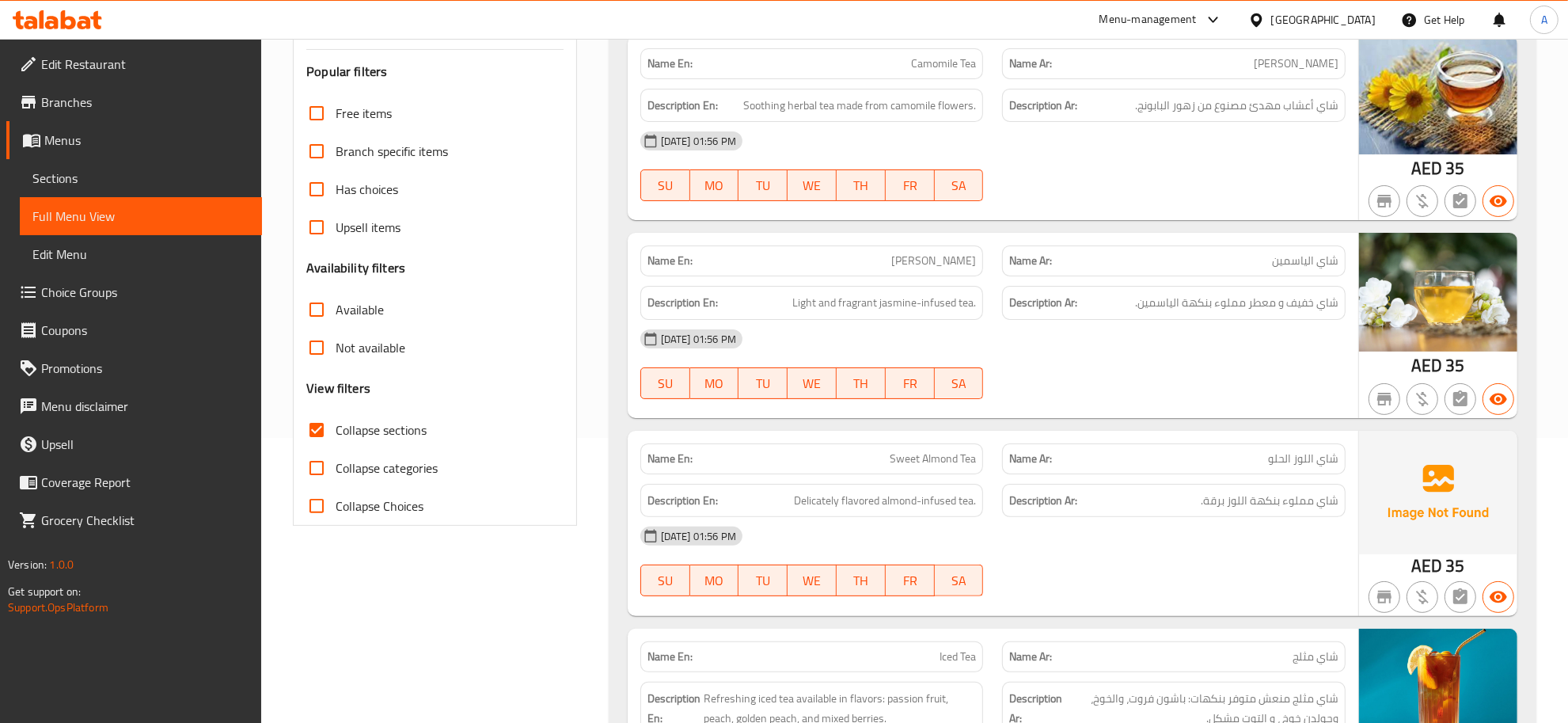
scroll to position [0, 0]
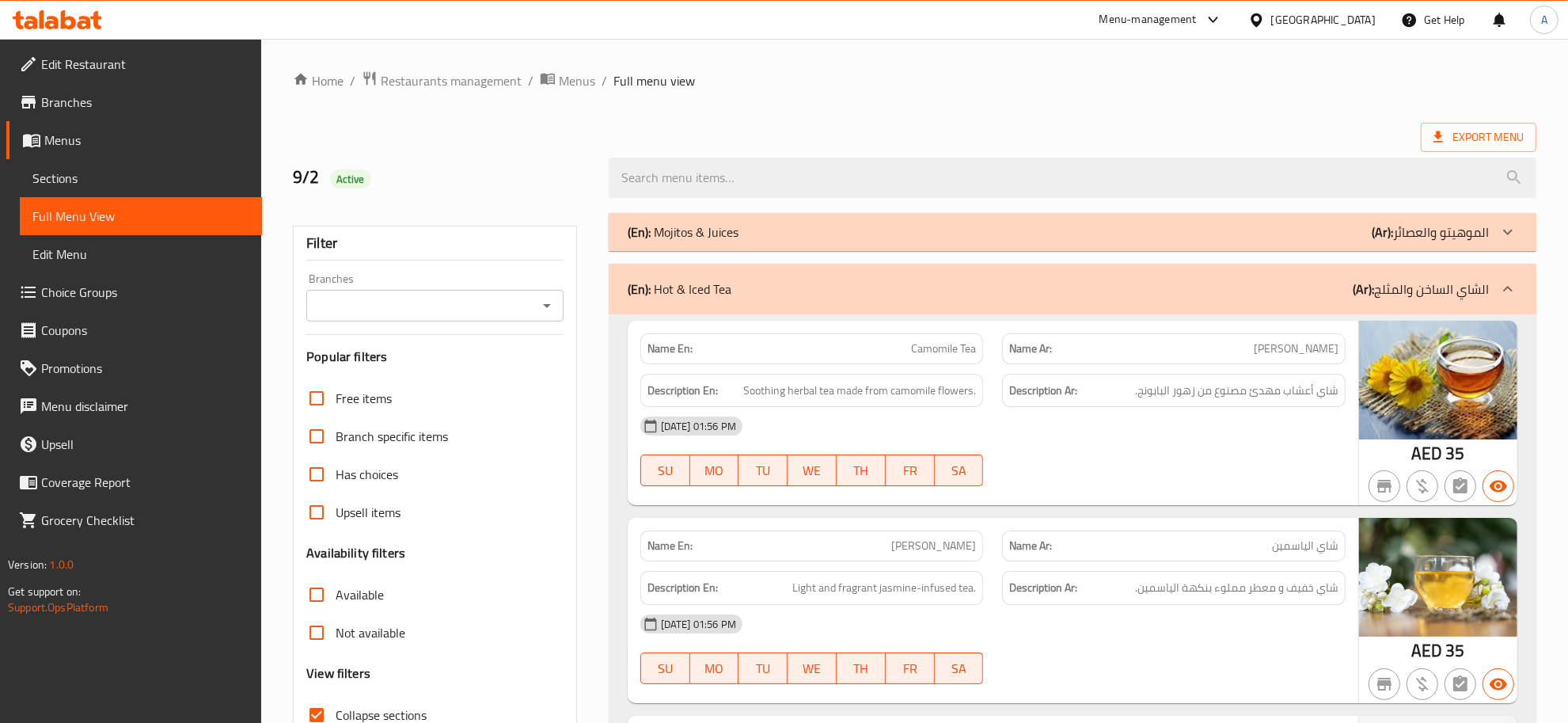
click at [695, 231] on p "(En): Mojitos & Juices" at bounding box center [683, 232] width 110 height 19
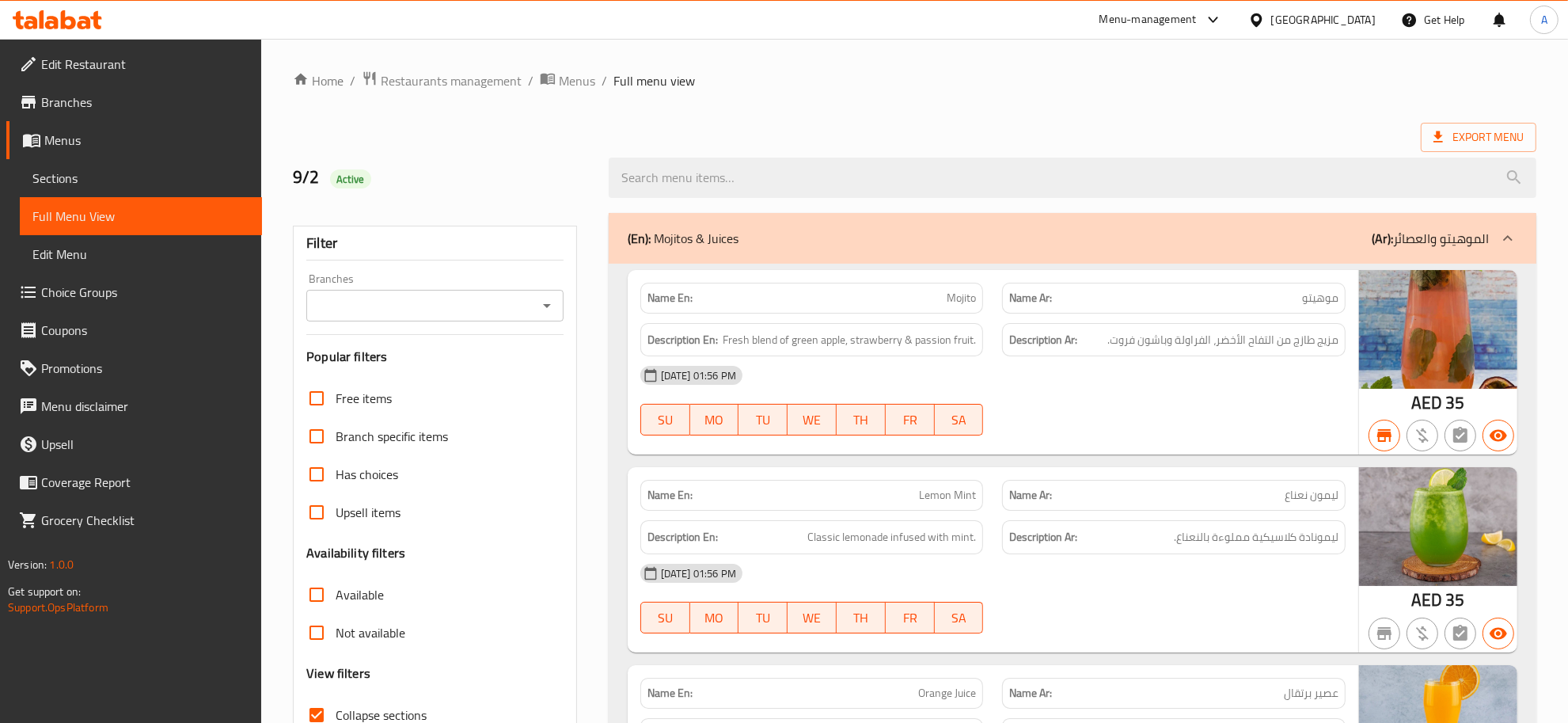
scroll to position [46, 0]
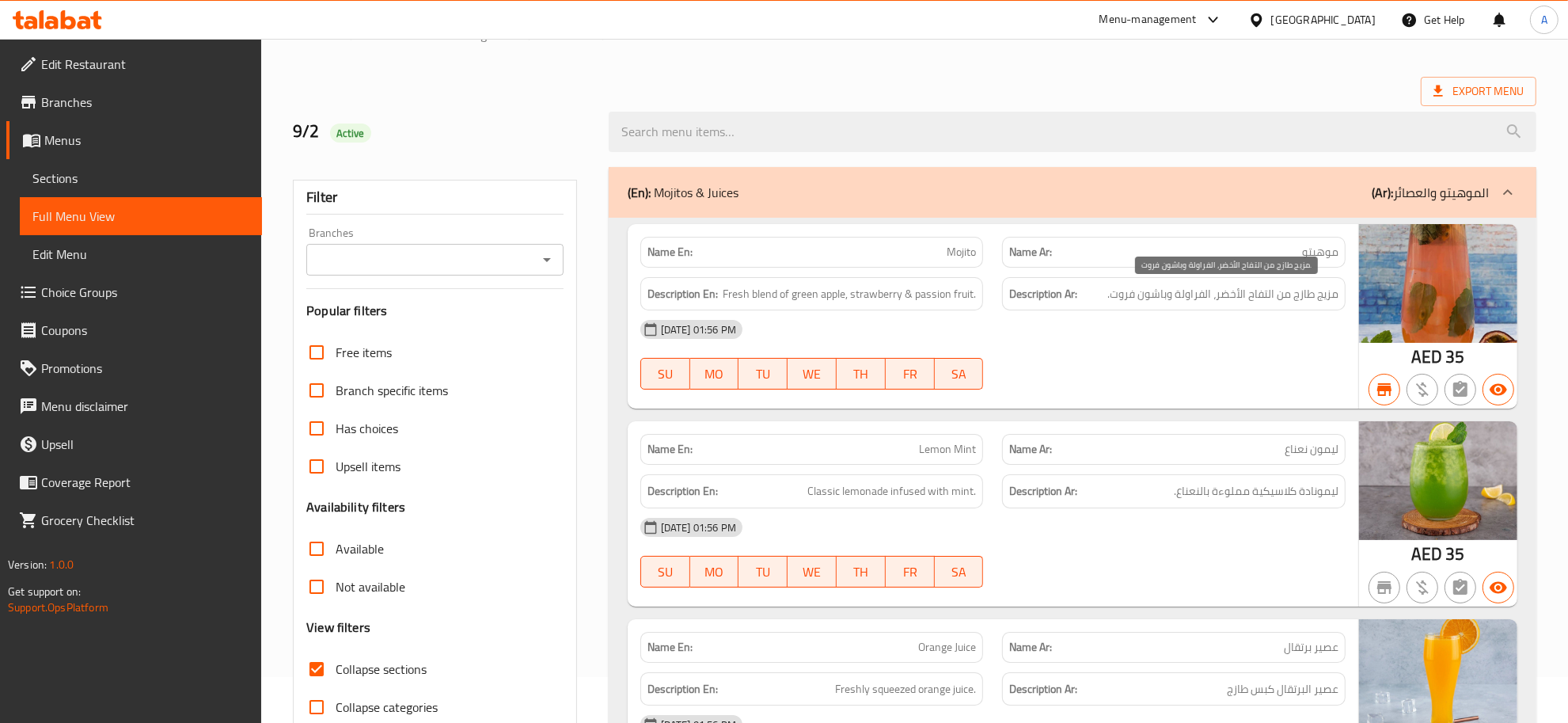
click at [1271, 299] on span "مزيج طازج من التفاح الأخضر، الفراولة وباشون فروت." at bounding box center [1223, 294] width 231 height 20
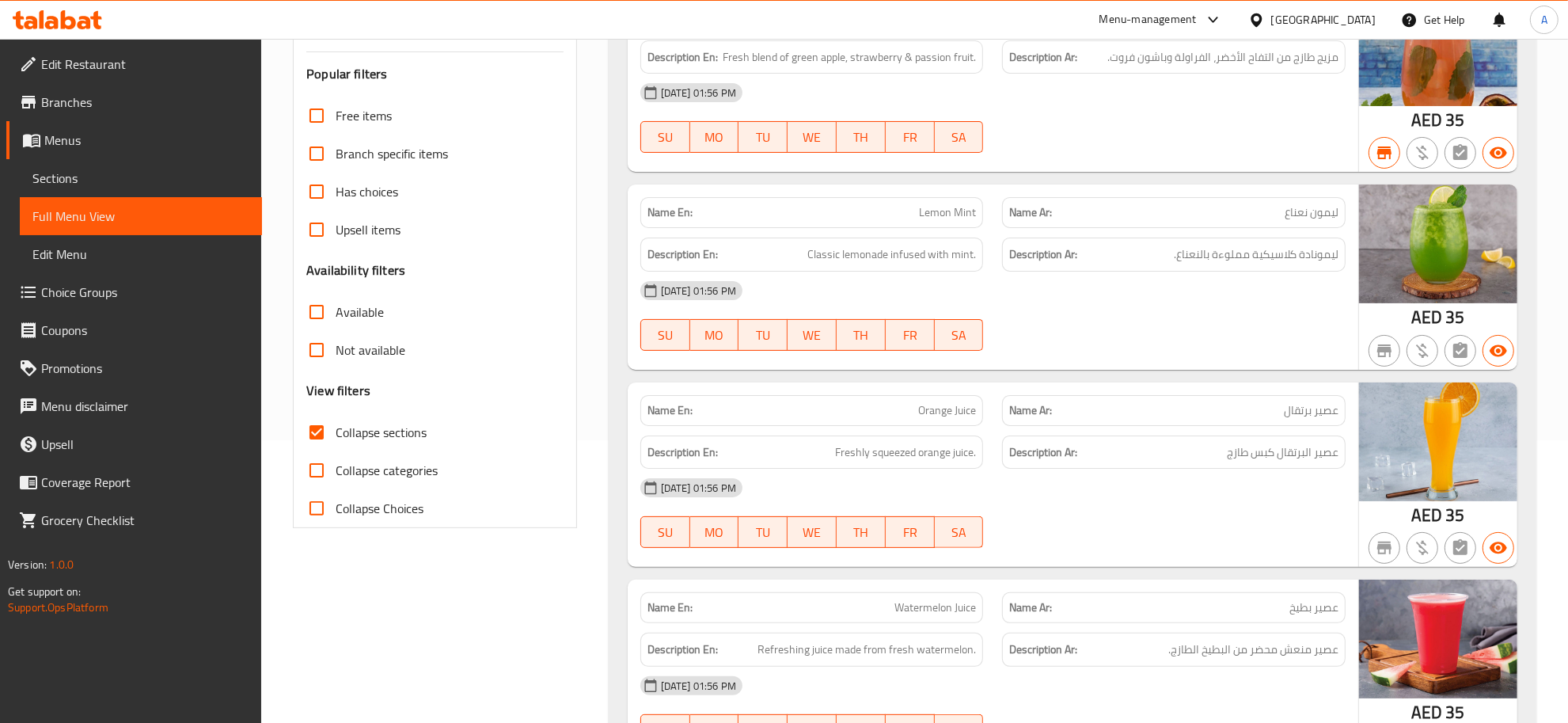
scroll to position [321, 0]
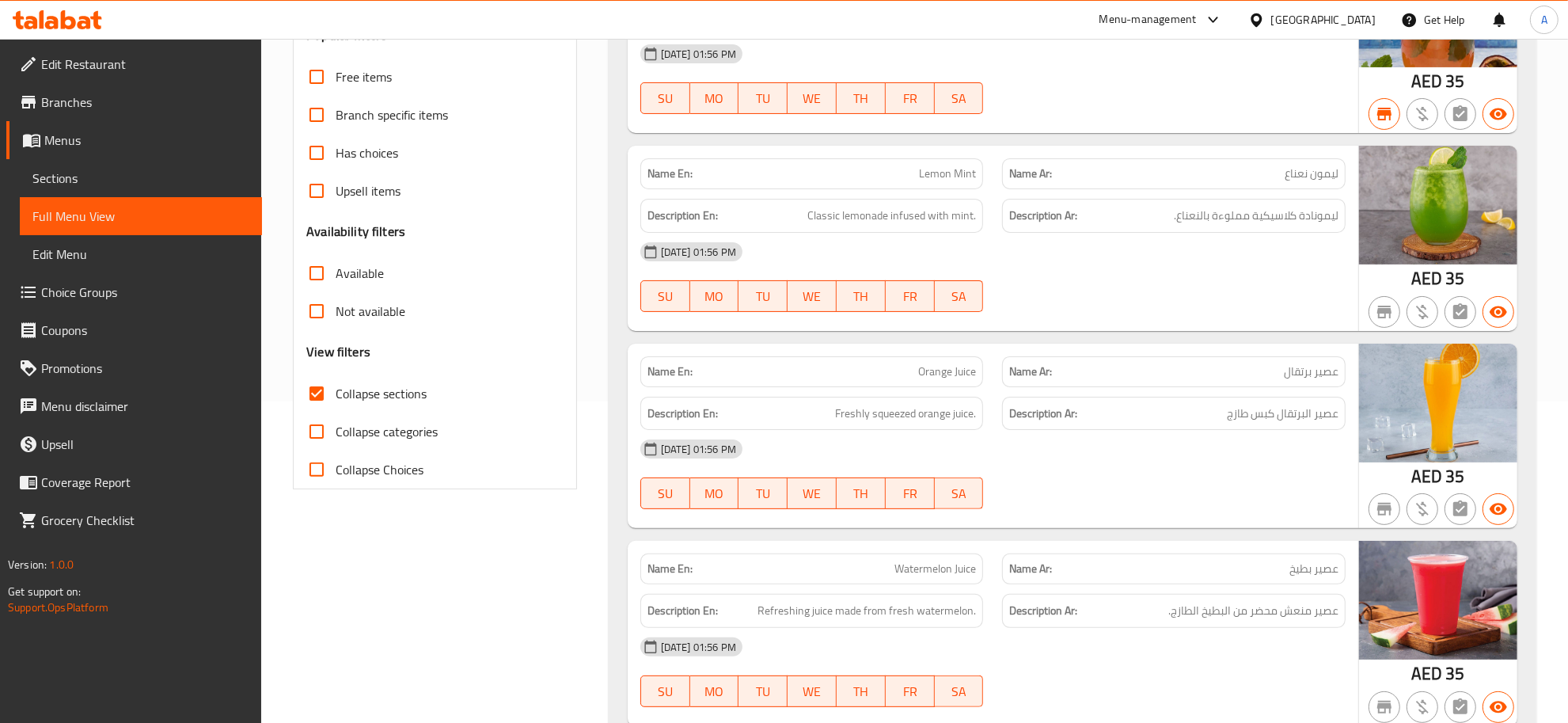
click at [944, 179] on span "Lemon Mint" at bounding box center [948, 174] width 57 height 17
click at [1249, 173] on p "Name Ar: ليمون نعناع" at bounding box center [1174, 174] width 329 height 17
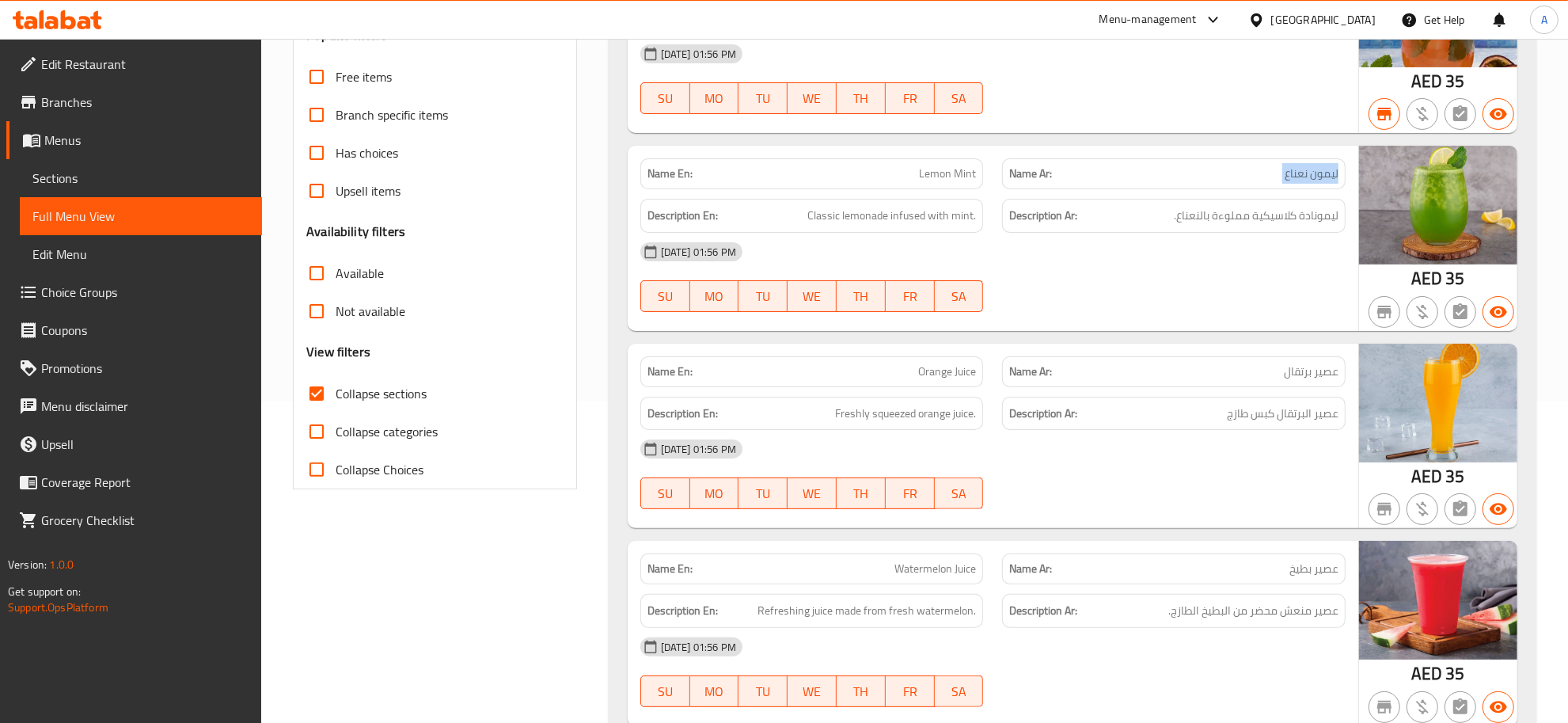
click at [1249, 173] on p "Name Ar: ليمون نعناع" at bounding box center [1174, 174] width 329 height 17
click at [1237, 206] on div "Description Ar: ليمونادة كلاسيكية مملوءة بالنعناع." at bounding box center [1173, 215] width 343 height 34
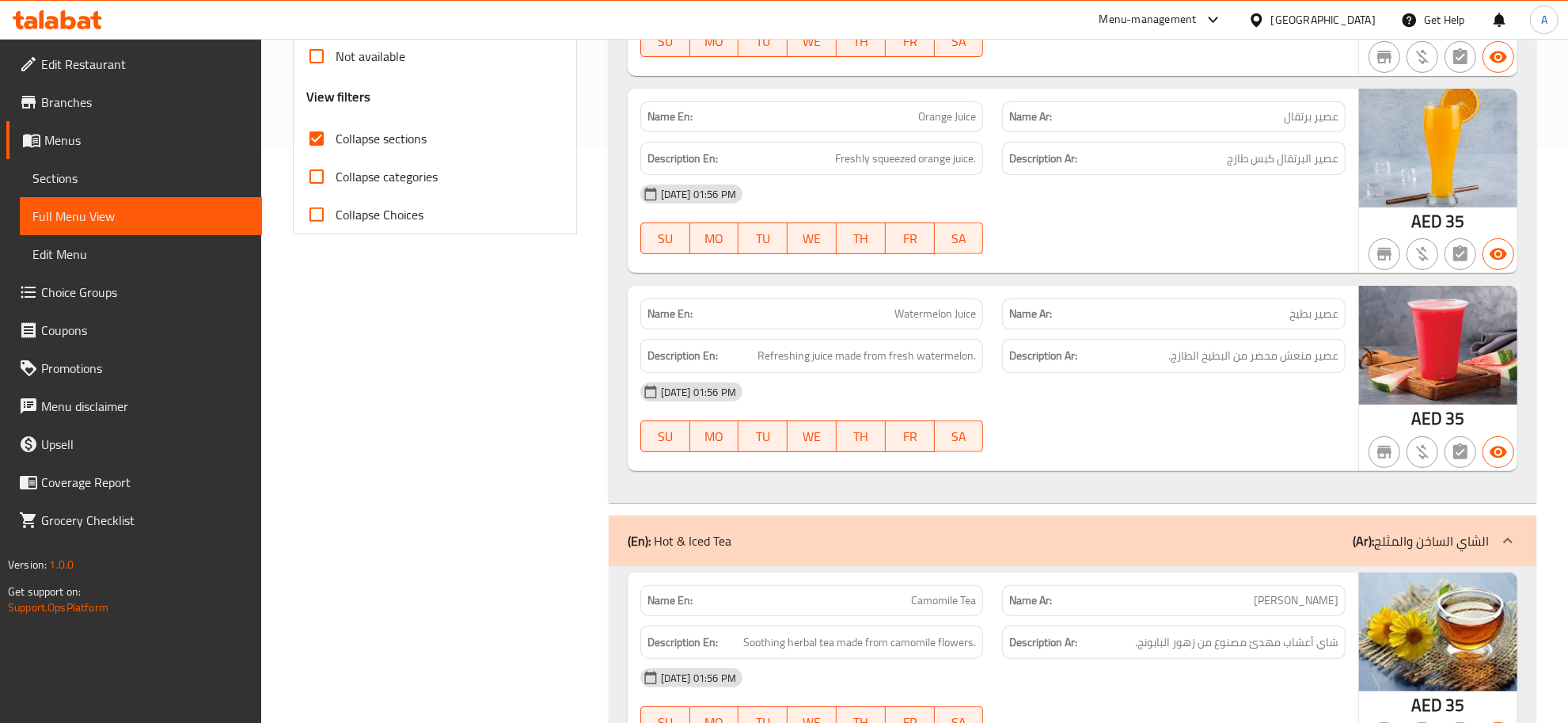
scroll to position [580, 0]
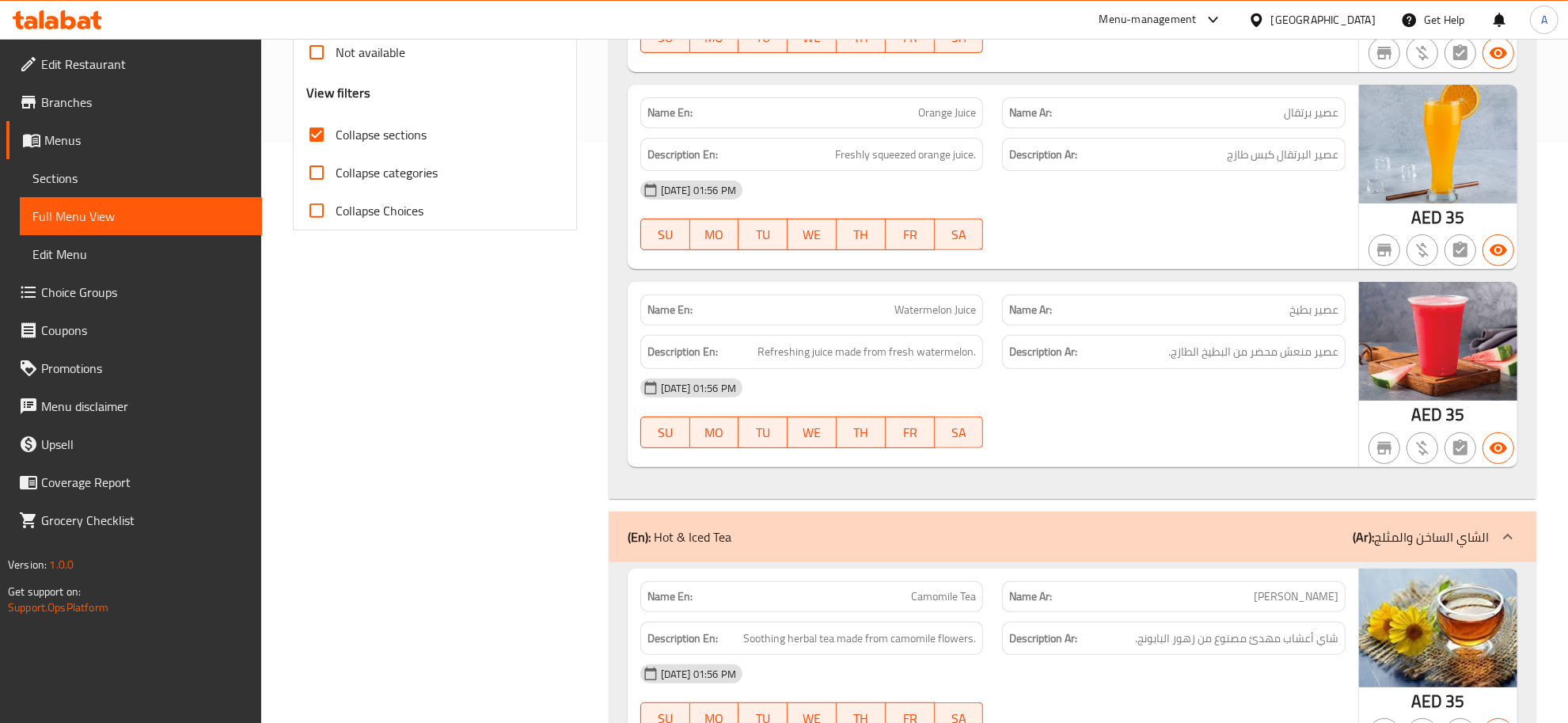
click at [973, 112] on span "Orange Juice" at bounding box center [947, 113] width 58 height 17
click at [1283, 115] on p "Name Ar: عصير برتقال" at bounding box center [1174, 113] width 329 height 17
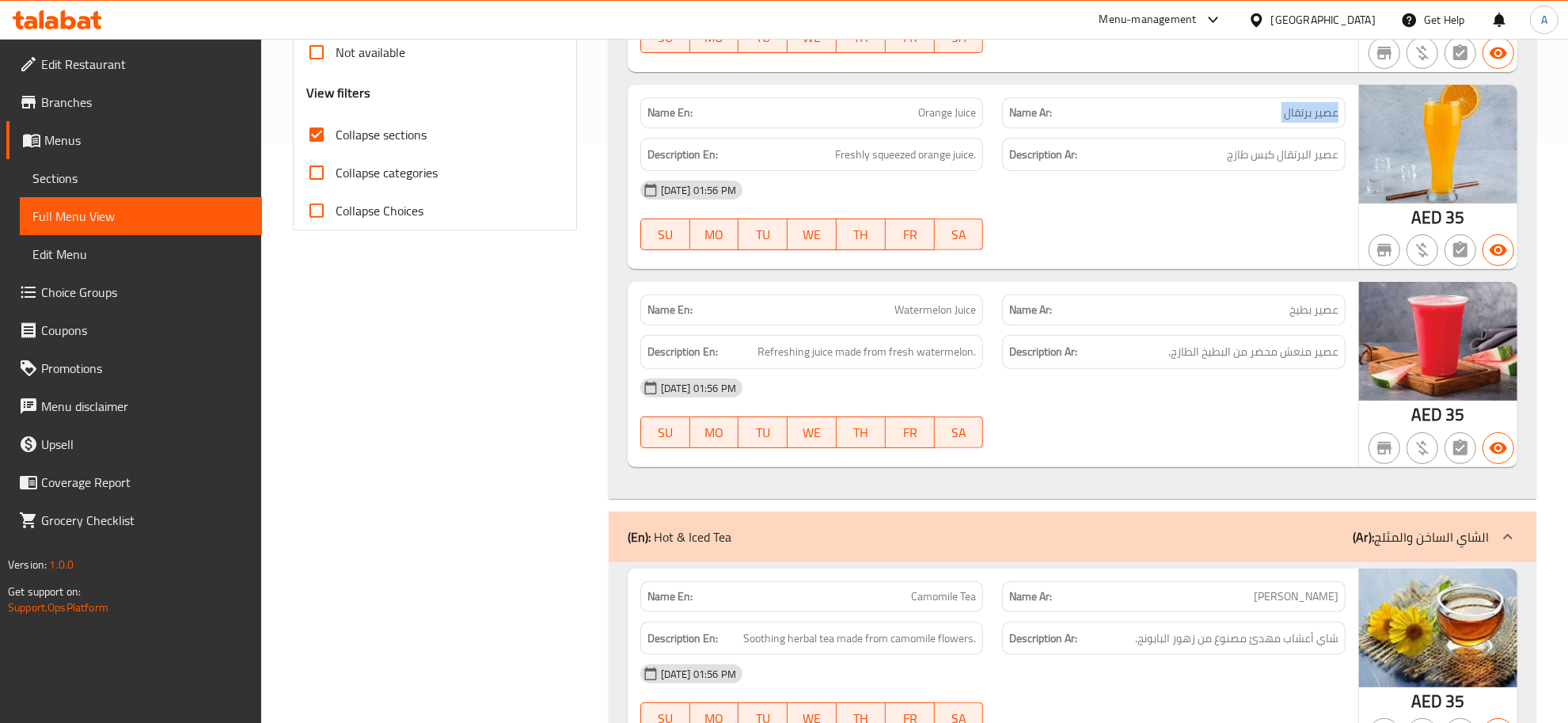
click at [1283, 115] on p "Name Ar: عصير برتقال" at bounding box center [1174, 113] width 329 height 17
click at [1284, 132] on div "Description Ar: عصير البرتقال كبس طازج" at bounding box center [1174, 155] width 363 height 53
click at [1253, 152] on span "عصير البرتقال كبس طازج" at bounding box center [1283, 155] width 111 height 20
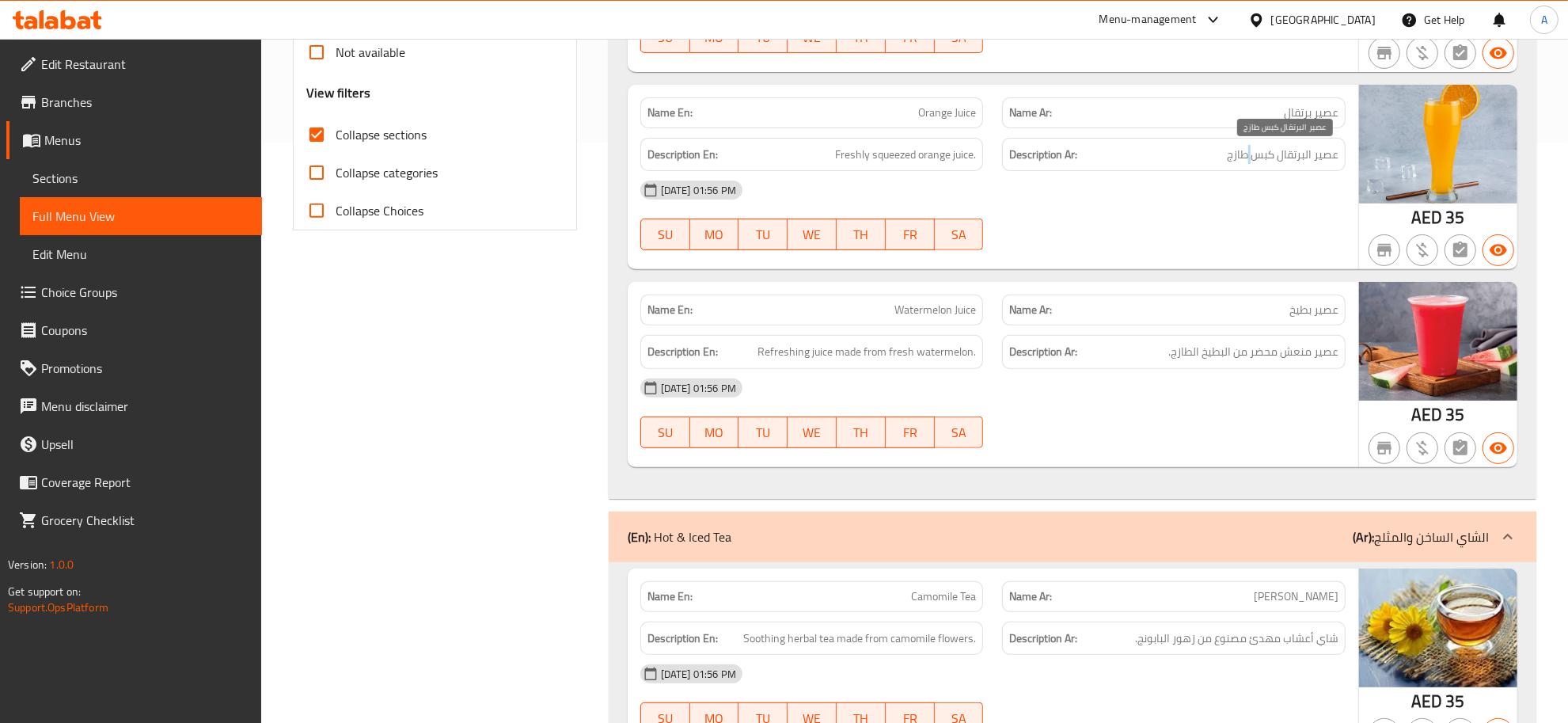
click at [1253, 152] on span "عصير البرتقال كبس طازج" at bounding box center [1283, 155] width 111 height 20
click at [1275, 161] on span "عصير البرتقال كبس طازج" at bounding box center [1283, 155] width 111 height 20
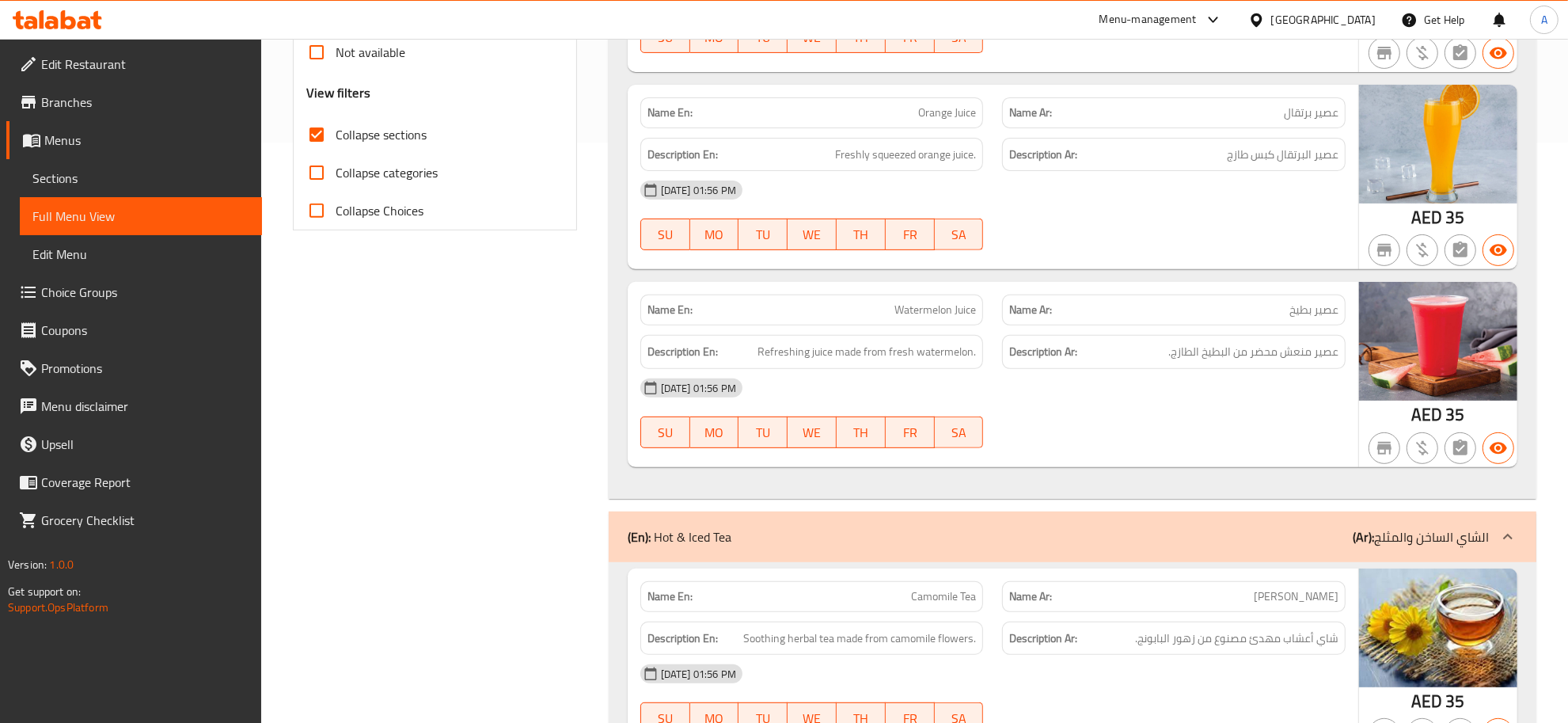
click at [1280, 321] on div "Name Ar: عصير بطيخ" at bounding box center [1173, 310] width 343 height 31
click at [1202, 384] on div "[DATE] 01:56 PM" at bounding box center [993, 387] width 724 height 38
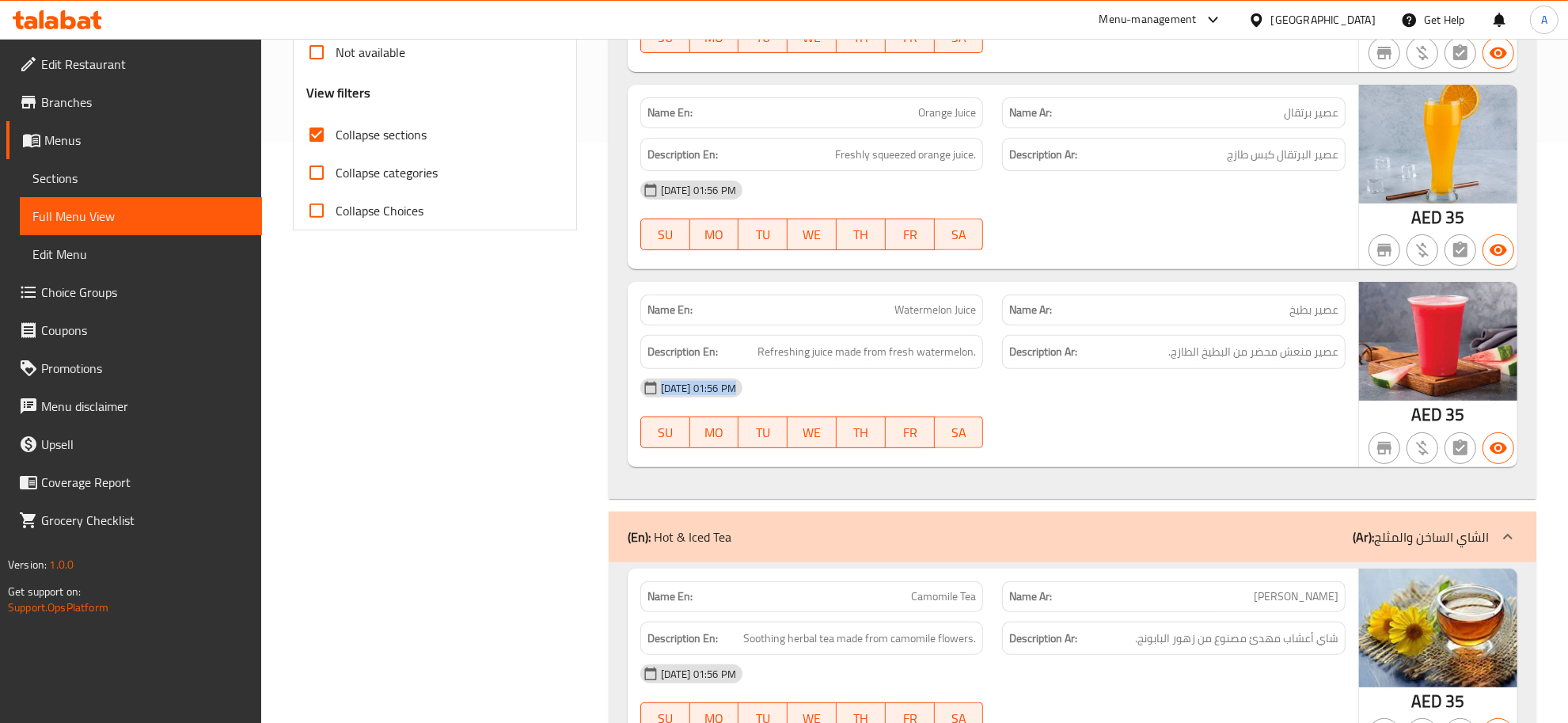
click at [1202, 384] on div "[DATE] 01:56 PM" at bounding box center [993, 387] width 724 height 38
click at [1243, 343] on div "Description Ar: عصير منعش محضر من البطيخ الطازج." at bounding box center [1173, 351] width 343 height 34
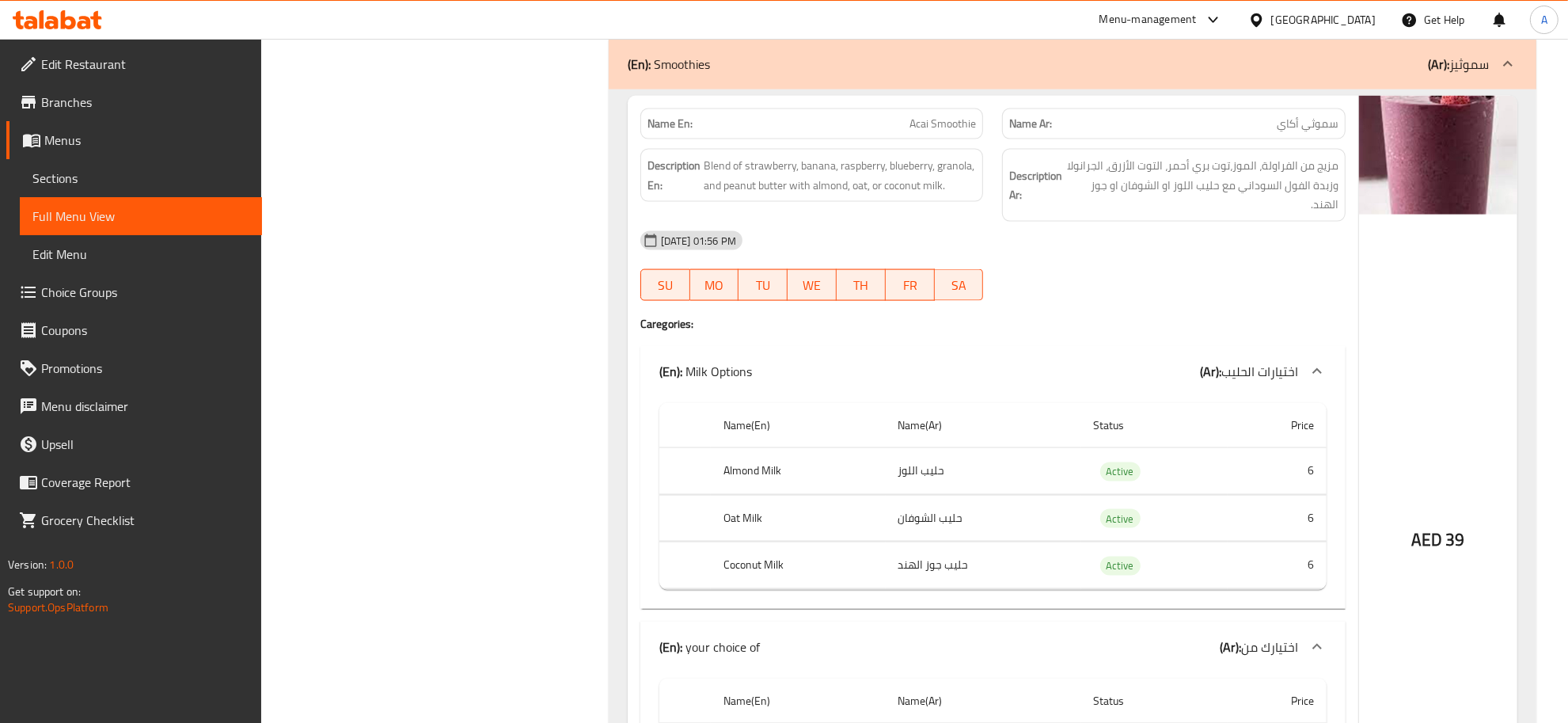
scroll to position [2375, 0]
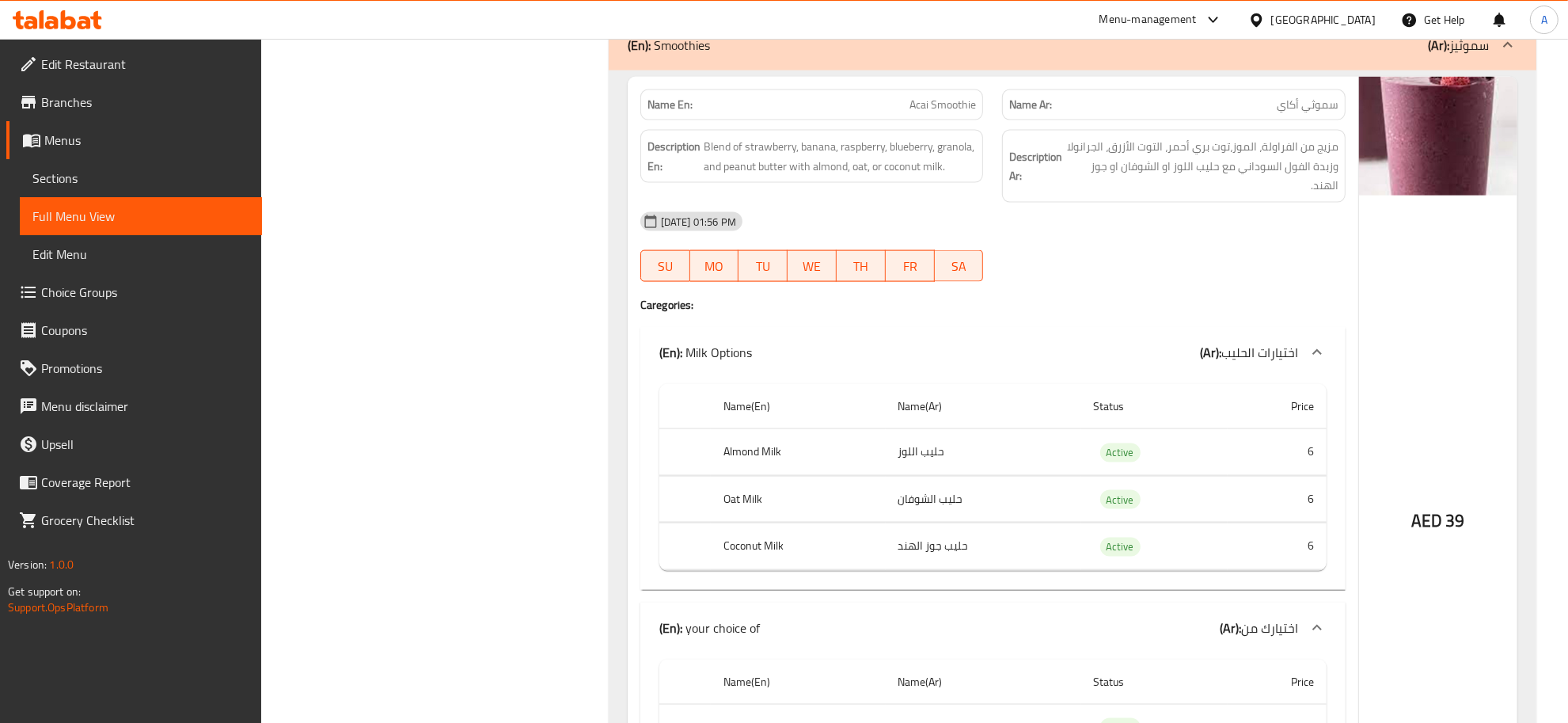
click at [1256, 166] on span "مزيج من الفراولة، الموز،توت بري أحمر، التوت الأزرق، الجرانولا وزبدة الفول السود…" at bounding box center [1202, 166] width 273 height 59
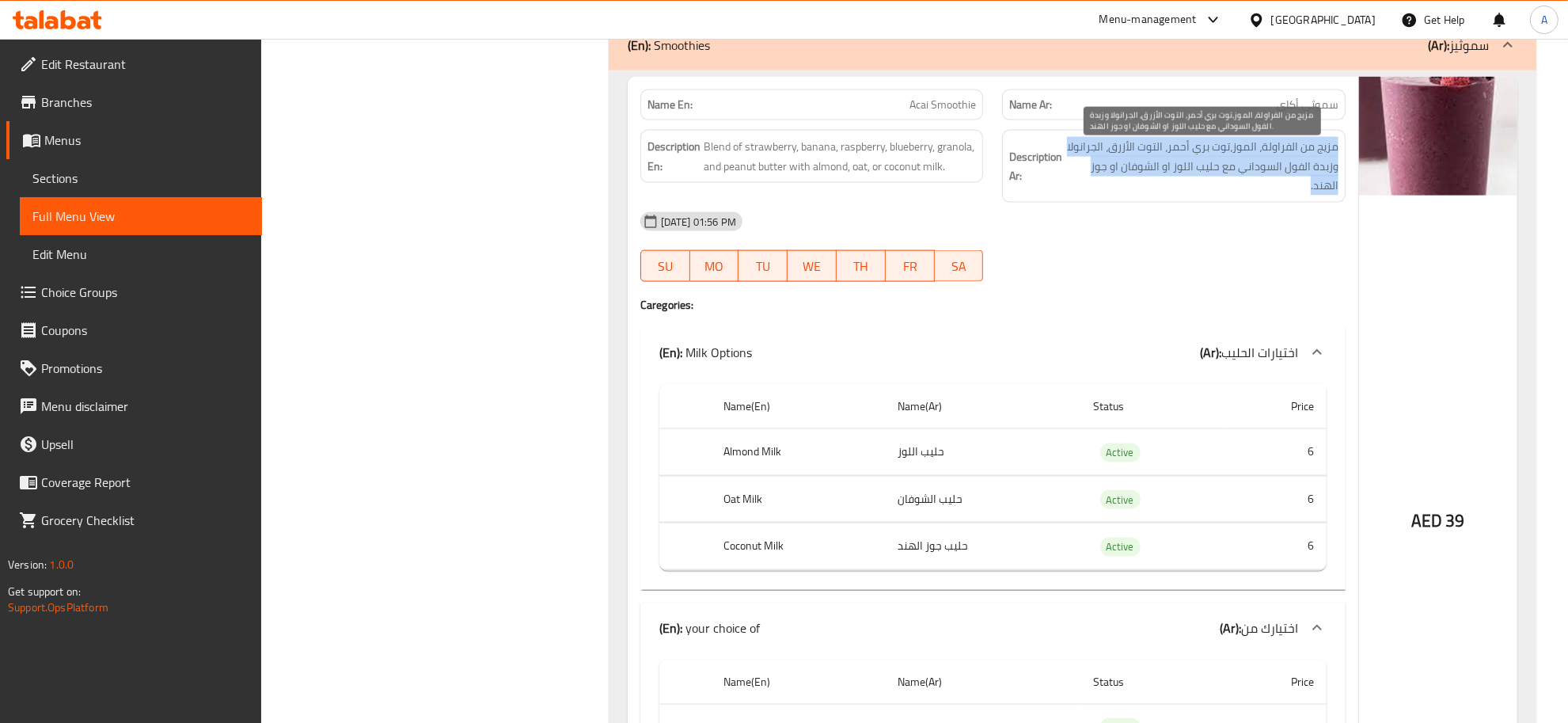
click at [1256, 166] on span "مزيج من الفراولة، الموز،توت بري أحمر، التوت الأزرق، الجرانولا وزبدة الفول السود…" at bounding box center [1202, 166] width 273 height 59
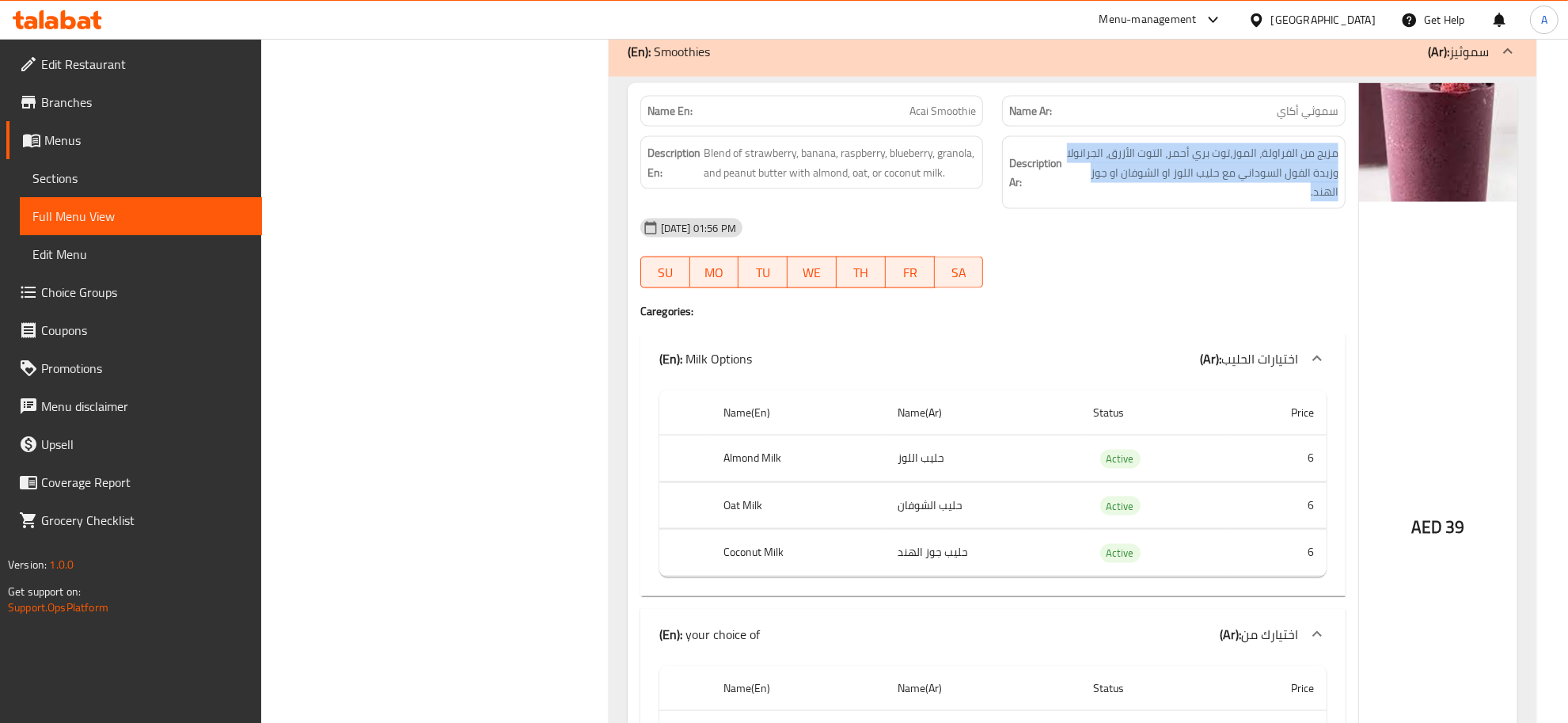
scroll to position [2363, 0]
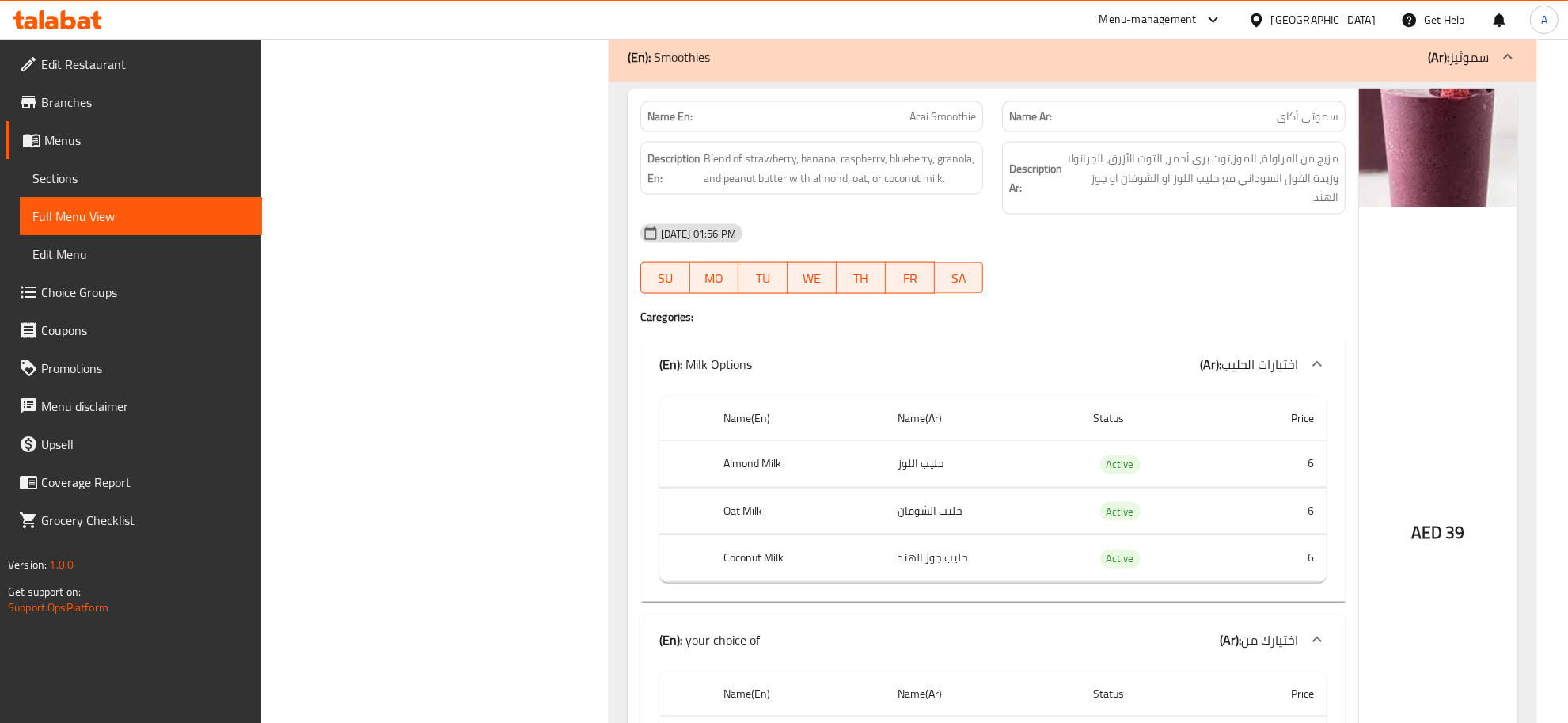
click at [1221, 207] on span "مزيج من الفراولة، الموز،توت بري أحمر، التوت الأزرق، الجرانولا وزبدة الفول السود…" at bounding box center [1202, 178] width 273 height 59
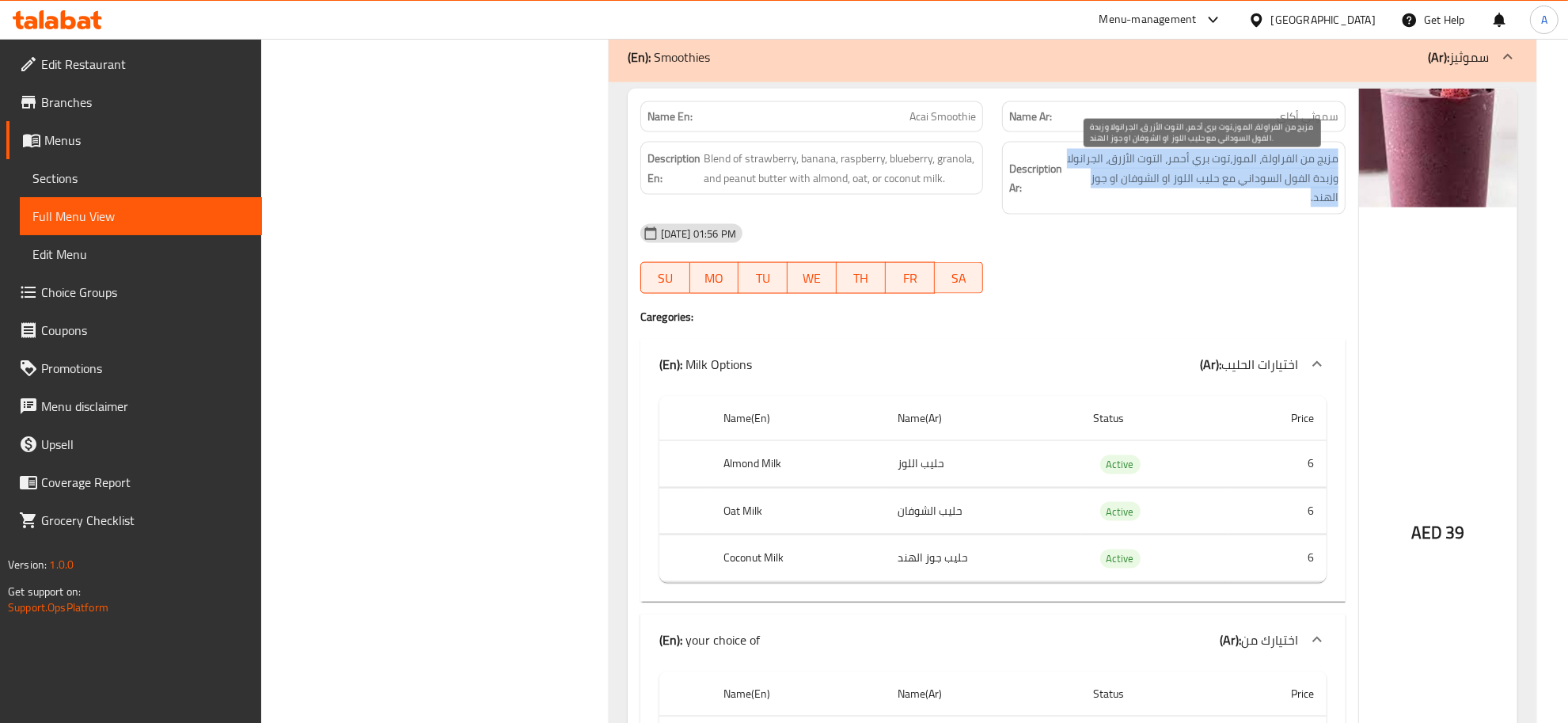
click at [1221, 207] on span "مزيج من الفراولة، الموز،توت بري أحمر، التوت الأزرق، الجرانولا وزبدة الفول السود…" at bounding box center [1202, 178] width 273 height 59
click at [1222, 194] on span "مزيج من الفراولة، الموز،توت بري أحمر، التوت الأزرق، الجرانولا وزبدة الفول السود…" at bounding box center [1202, 178] width 273 height 59
click at [1223, 190] on span "مزيج من الفراولة، الموز،توت بري أحمر، التوت الأزرق، الجرانولا وزبدة الفول السود…" at bounding box center [1202, 178] width 273 height 59
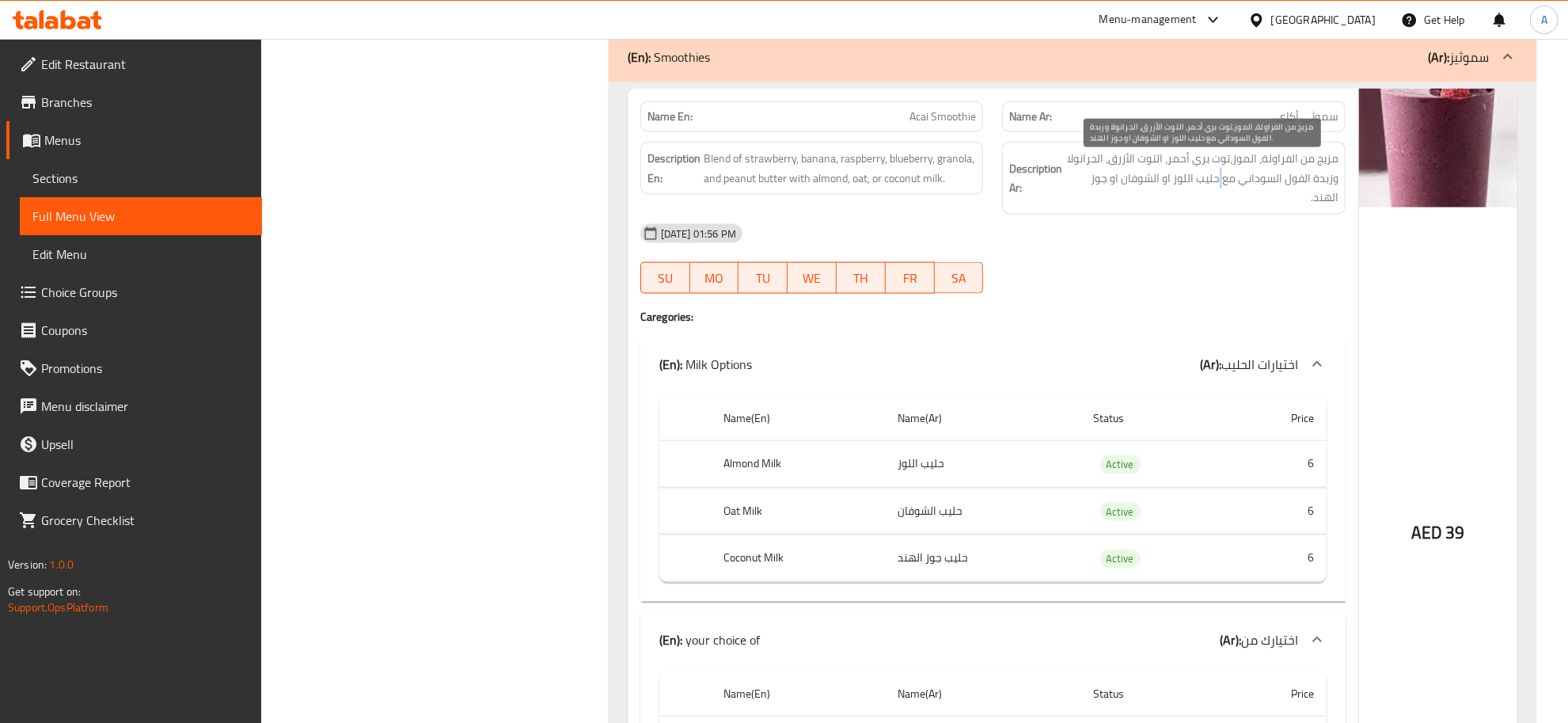
click at [1223, 190] on span "مزيج من الفراولة، الموز،توت بري أحمر، التوت الأزرق، الجرانولا وزبدة الفول السود…" at bounding box center [1202, 178] width 273 height 59
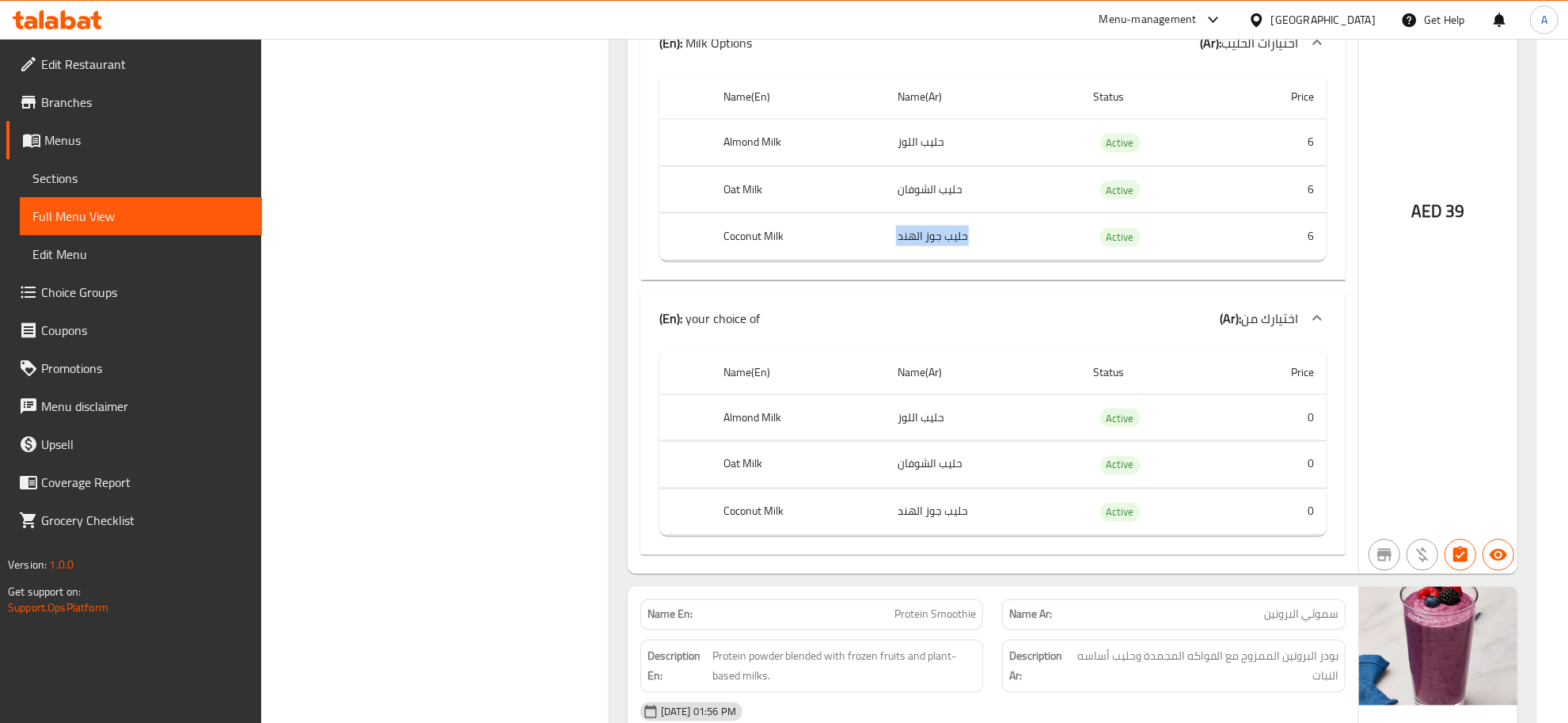
scroll to position [2678, 0]
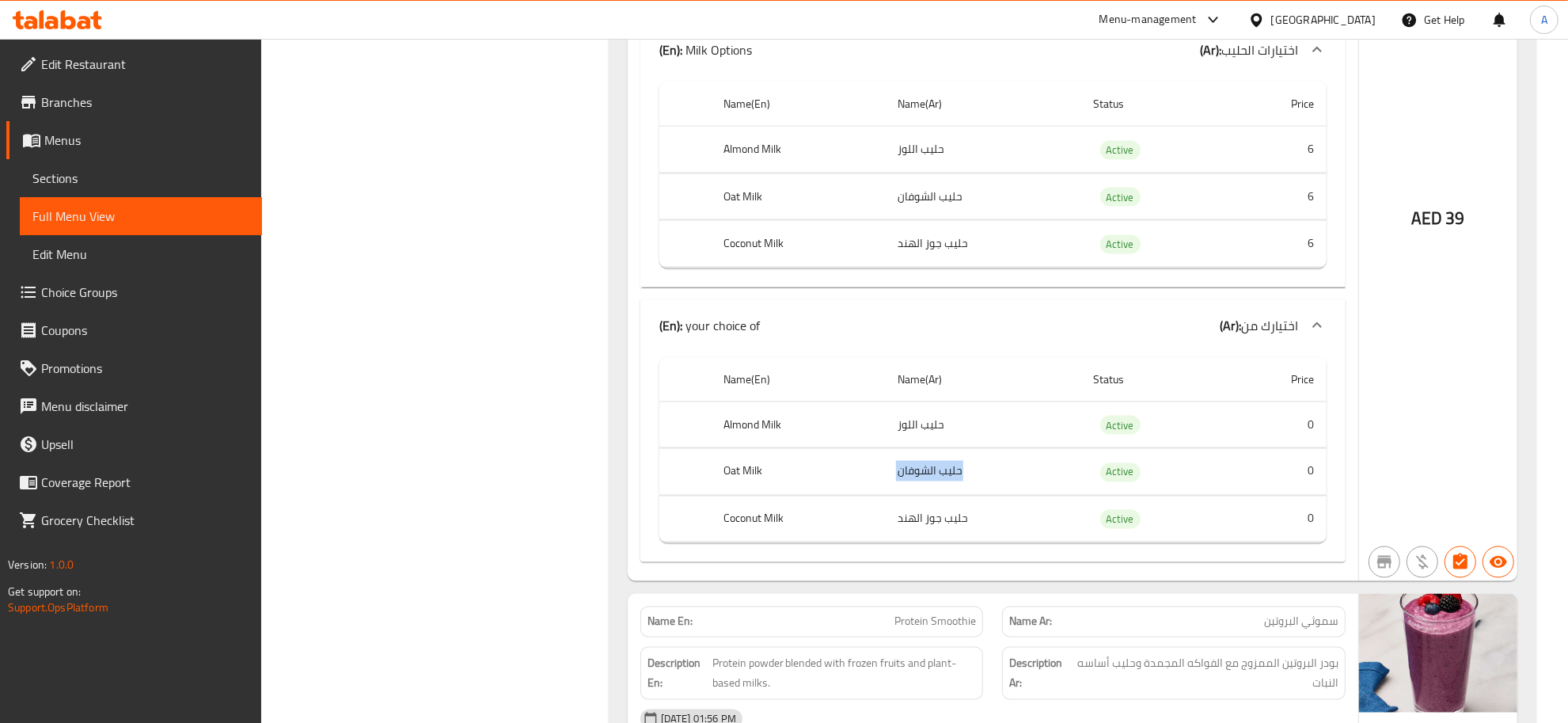
drag, startPoint x: 1224, startPoint y: 445, endPoint x: 1216, endPoint y: 527, distance: 82.4
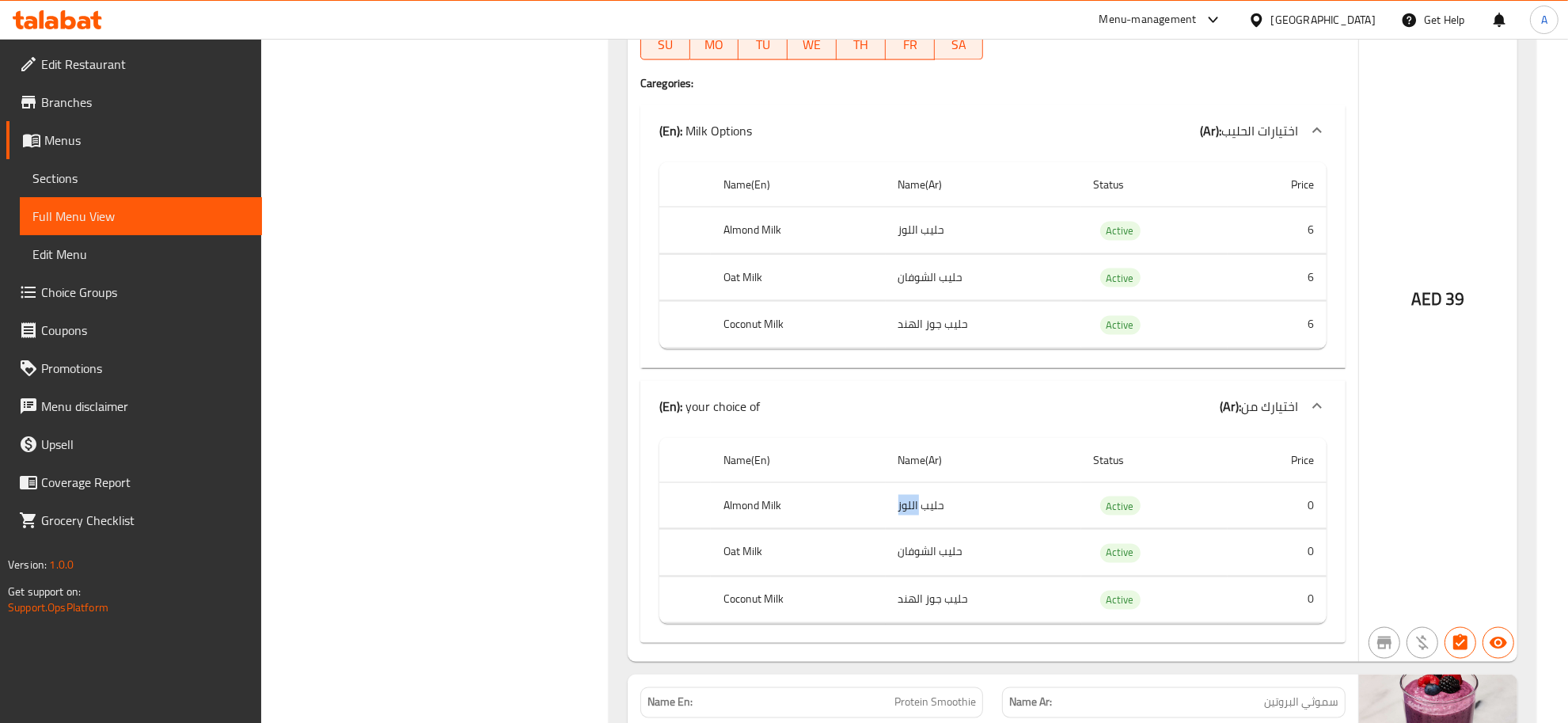
scroll to position [2653, 0]
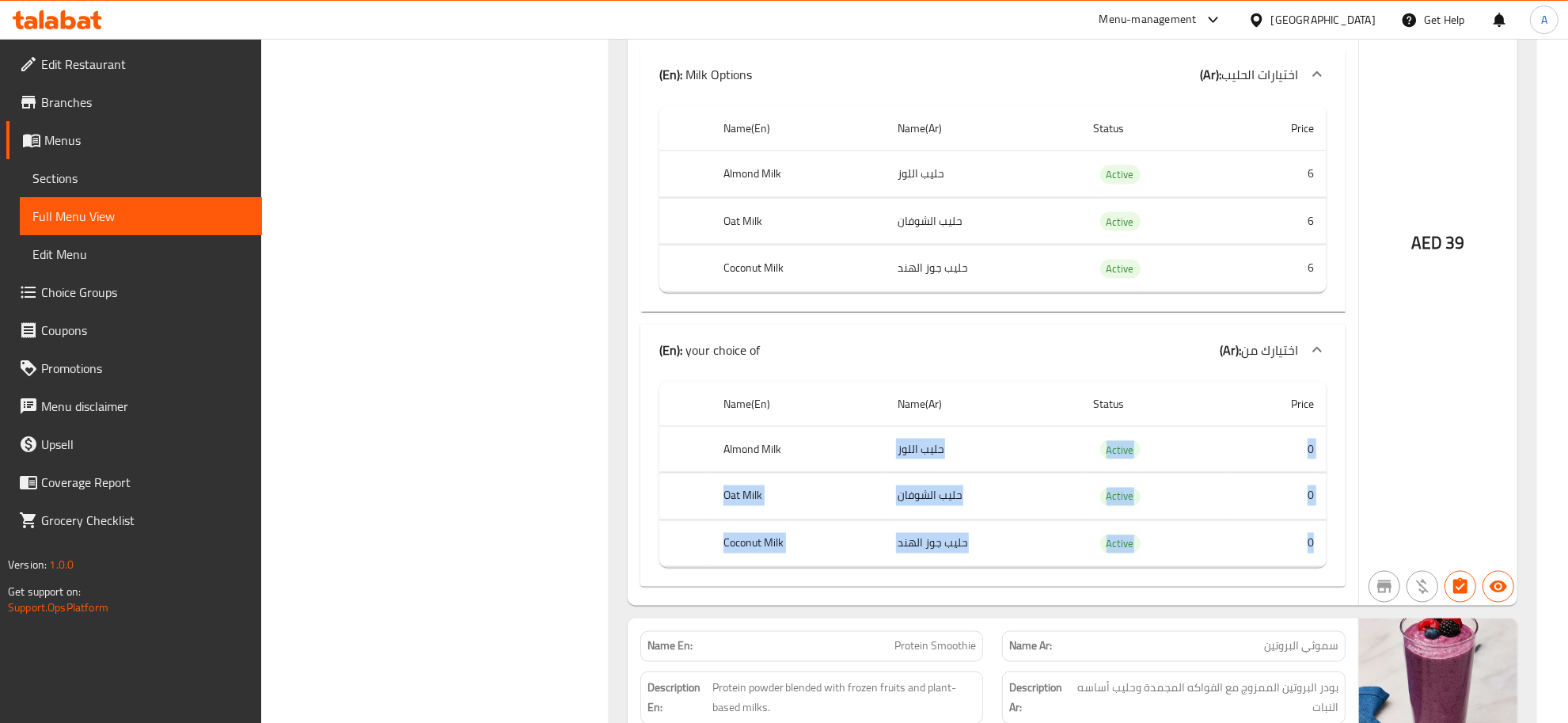
drag, startPoint x: 877, startPoint y: 471, endPoint x: 1319, endPoint y: 560, distance: 450.9
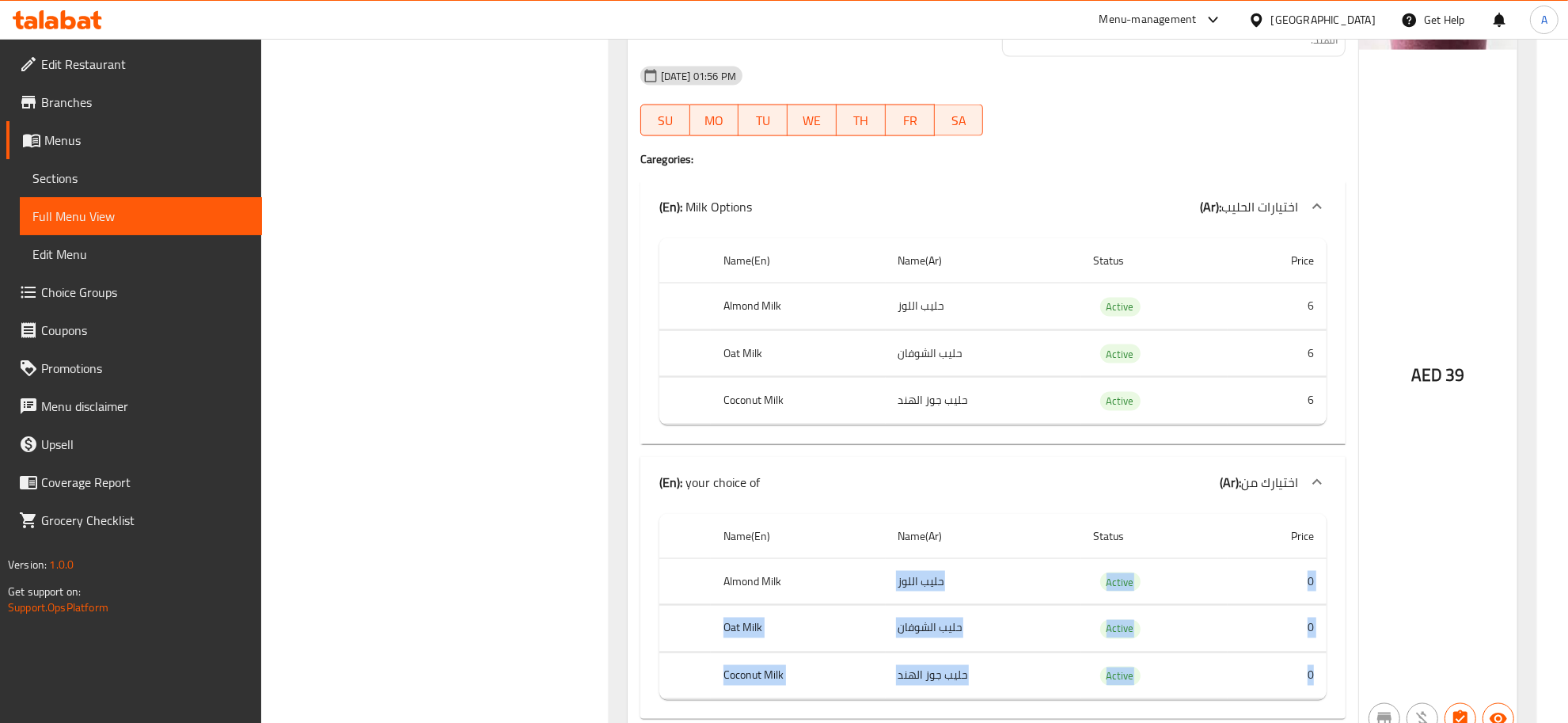
scroll to position [2634, 0]
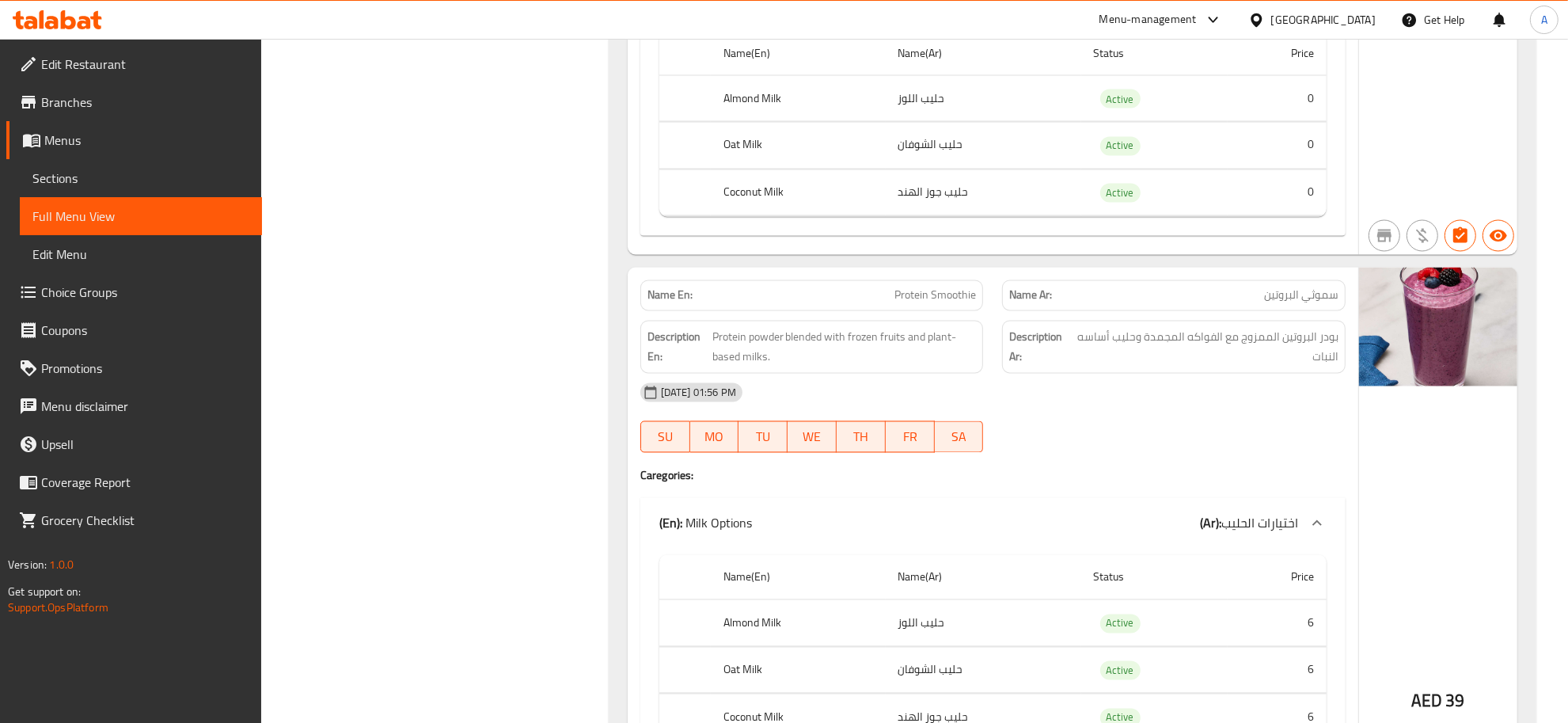
scroll to position [3167, 0]
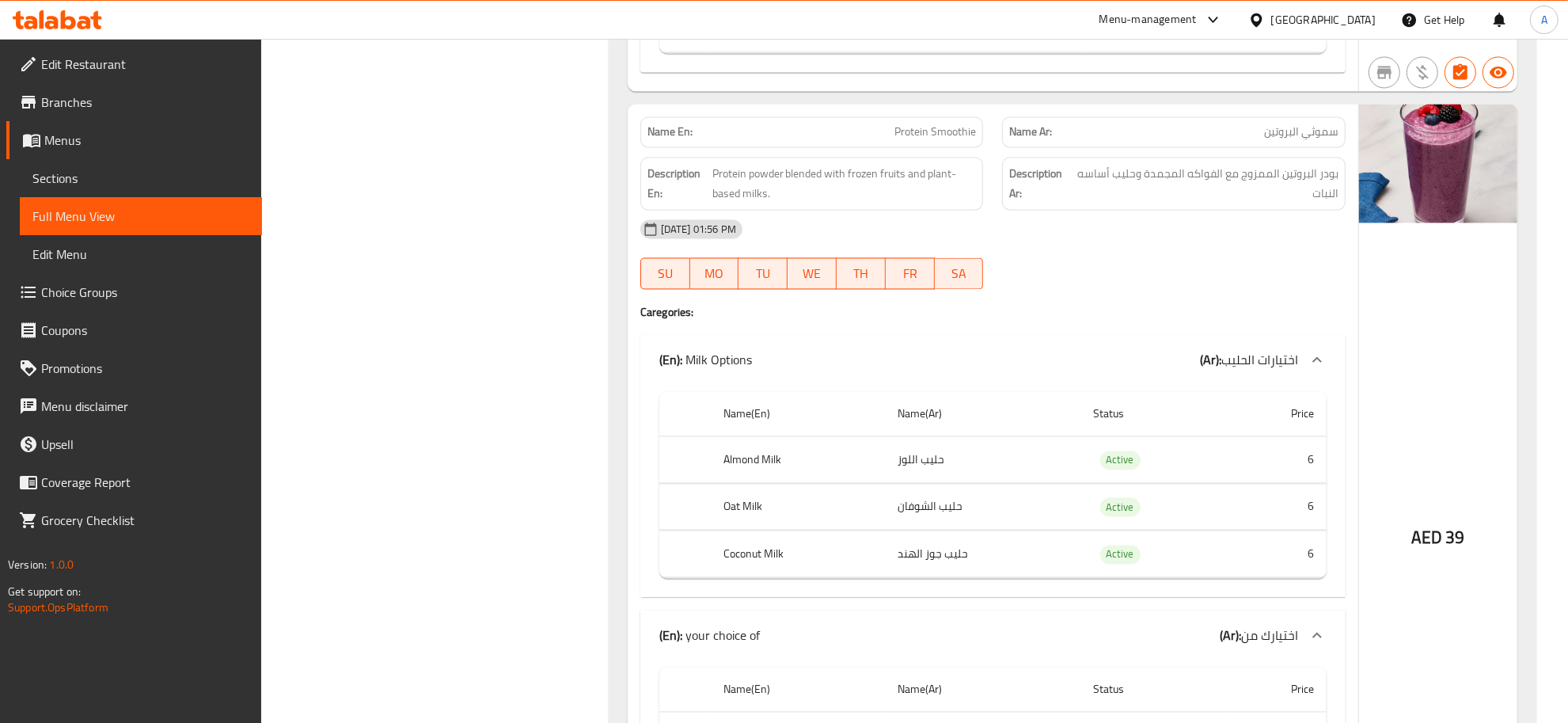
click at [1212, 202] on span "بودر البروتين الممزوج مع الفواكه المجمدة وحليب أساسه النبات" at bounding box center [1206, 183] width 264 height 39
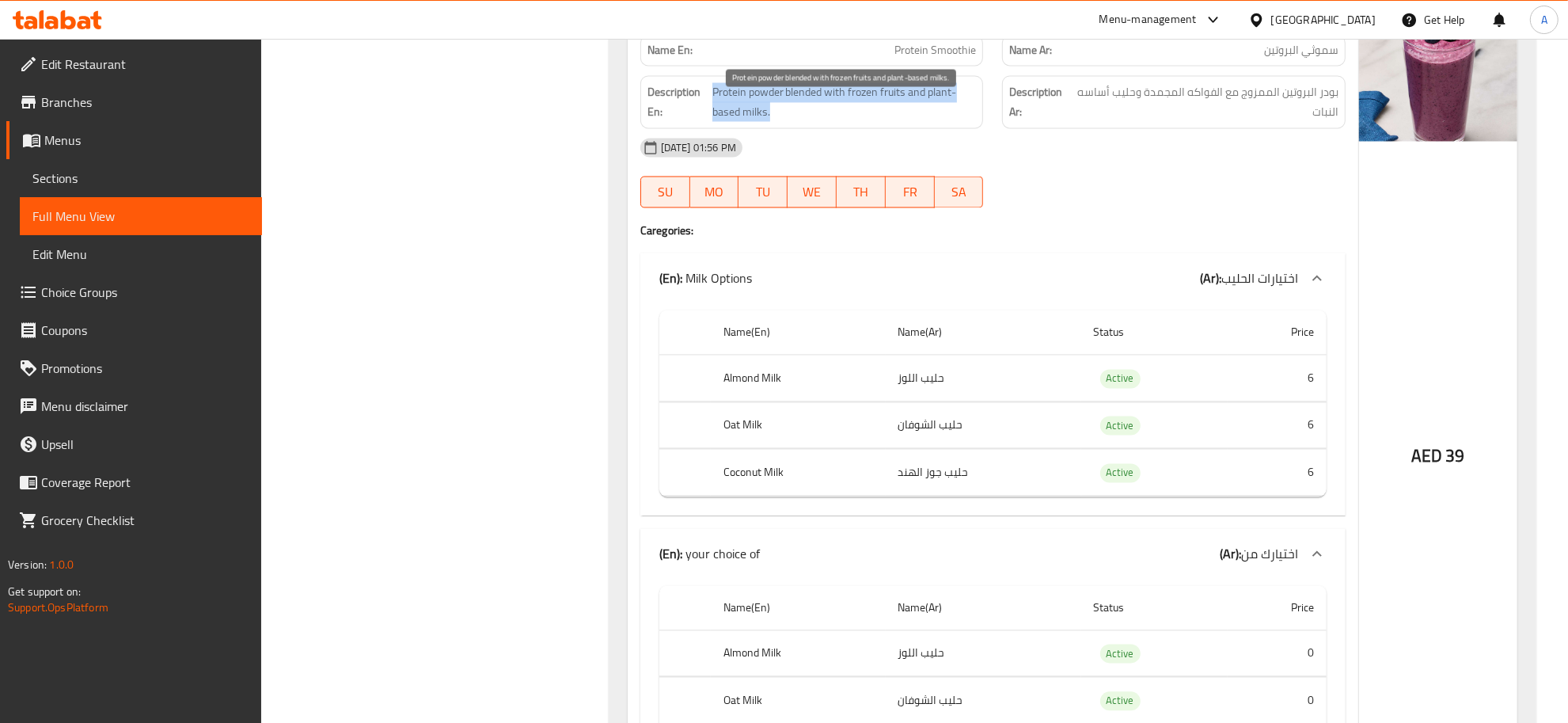
click at [831, 111] on span "Protein powder blended with frozen fruits and plant-based milks." at bounding box center [844, 101] width 264 height 39
copy span "Protein powder blended with frozen fruits and plant-based milks."
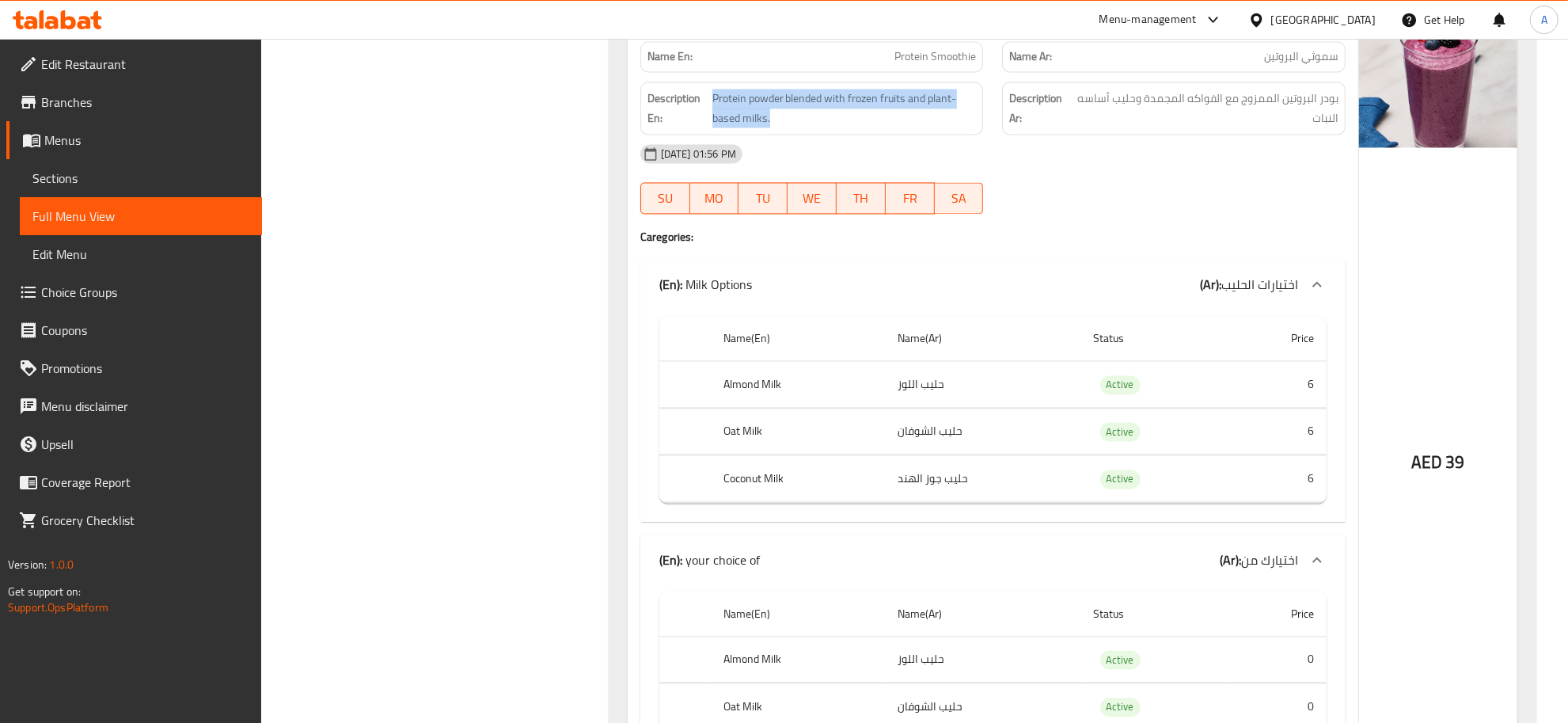
scroll to position [3223, 0]
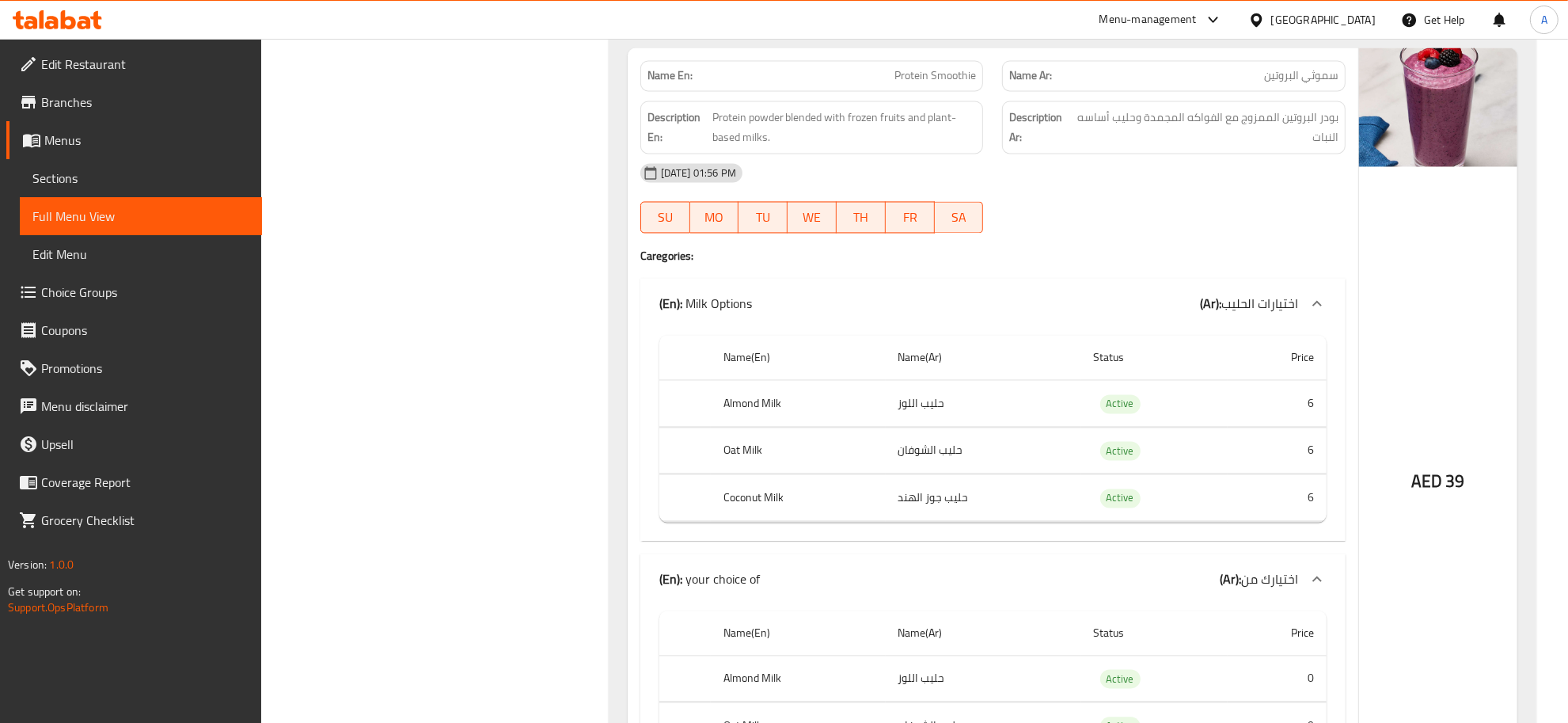
copy span "Protein Smoothie"
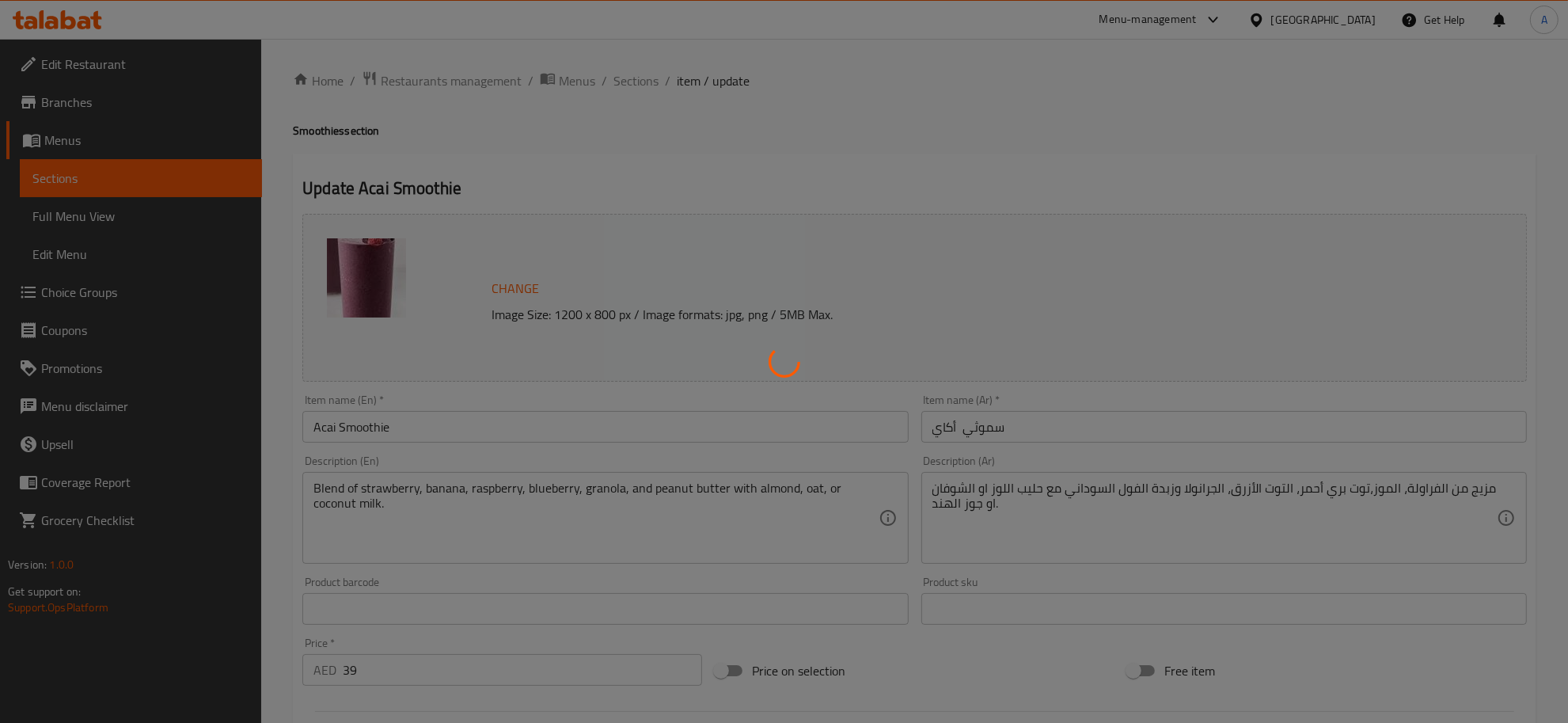
click at [982, 428] on div at bounding box center [784, 362] width 1568 height 723
click at [999, 430] on div at bounding box center [784, 362] width 1568 height 723
click at [991, 429] on div at bounding box center [784, 362] width 1568 height 723
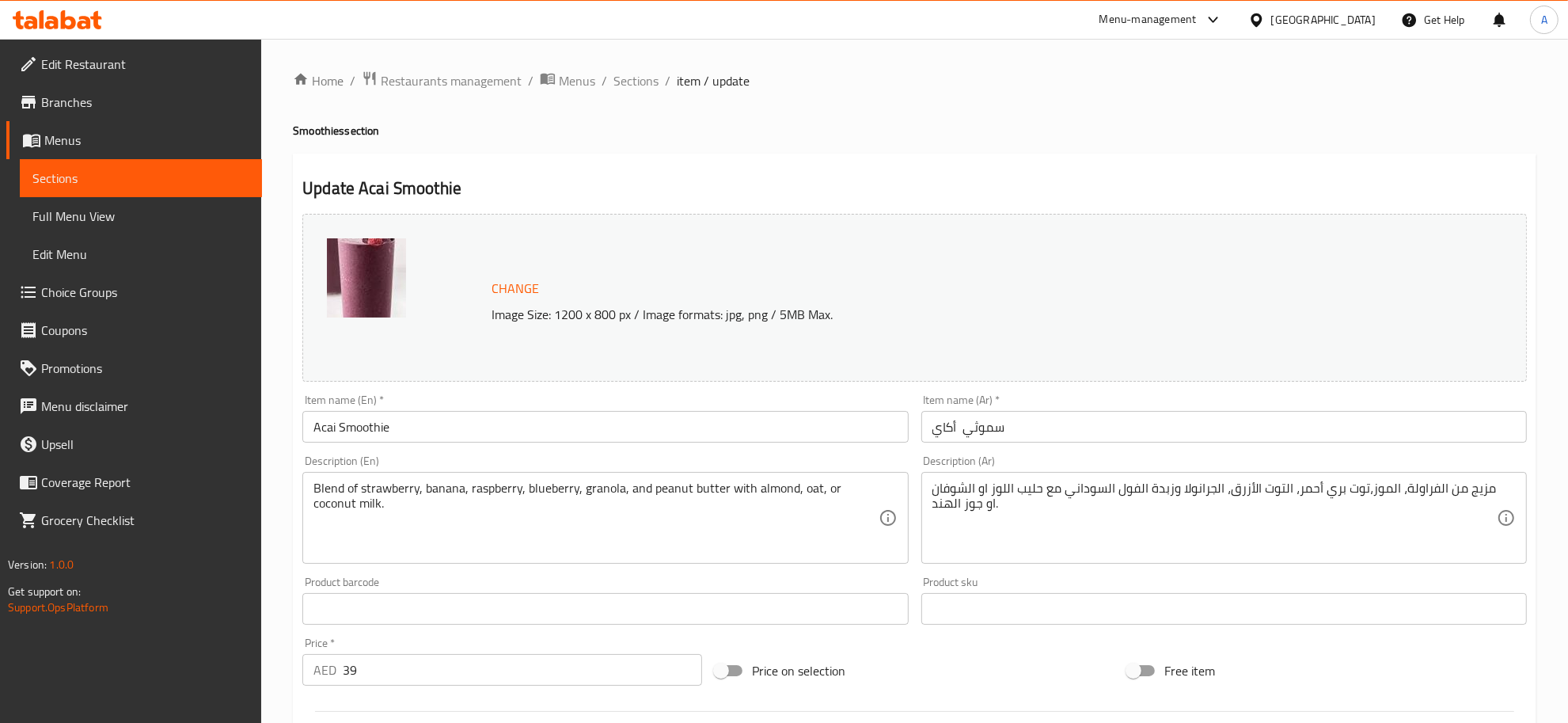
click at [995, 421] on input "سموثي أكاي" at bounding box center [1225, 427] width 605 height 31
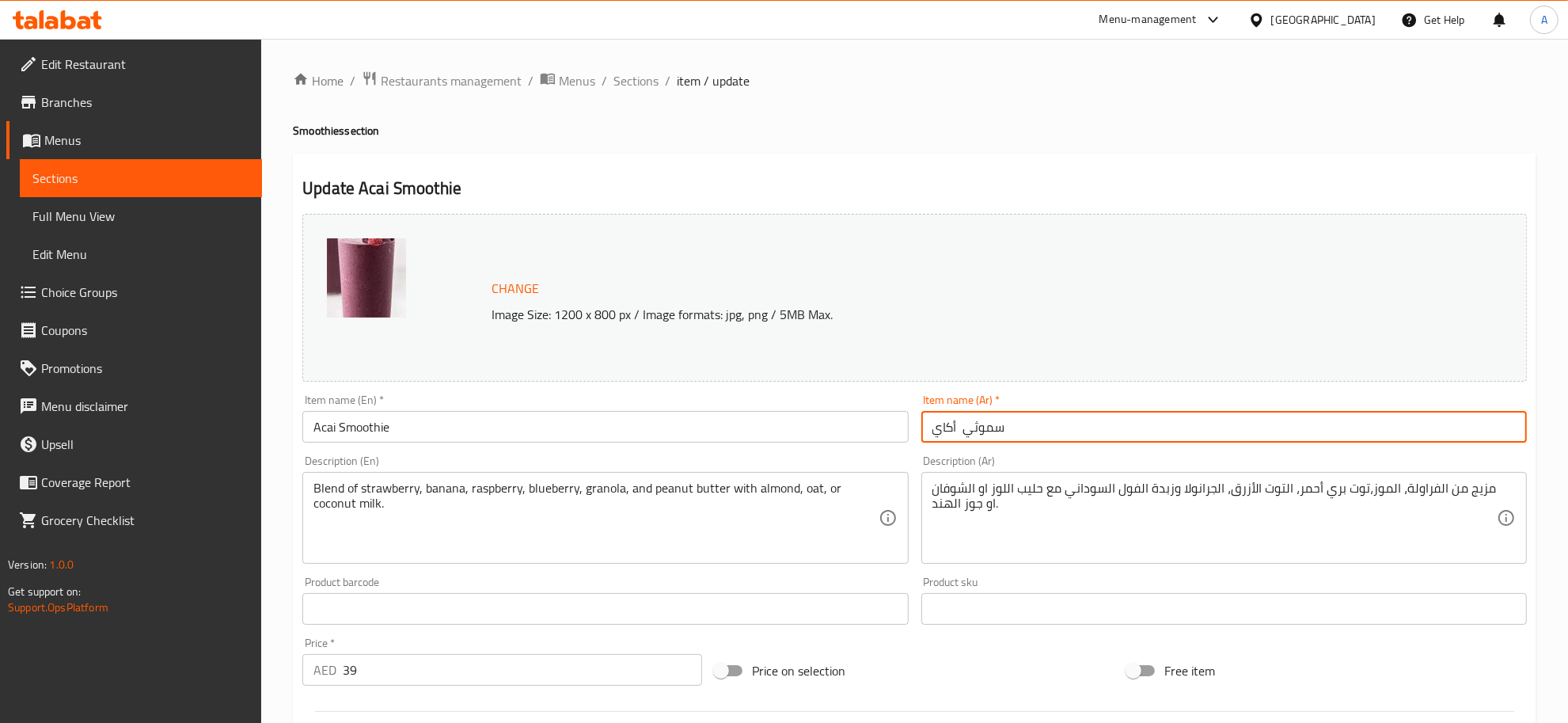
click at [995, 421] on input "سموثي أكاي" at bounding box center [1225, 427] width 605 height 31
paste input "ي"
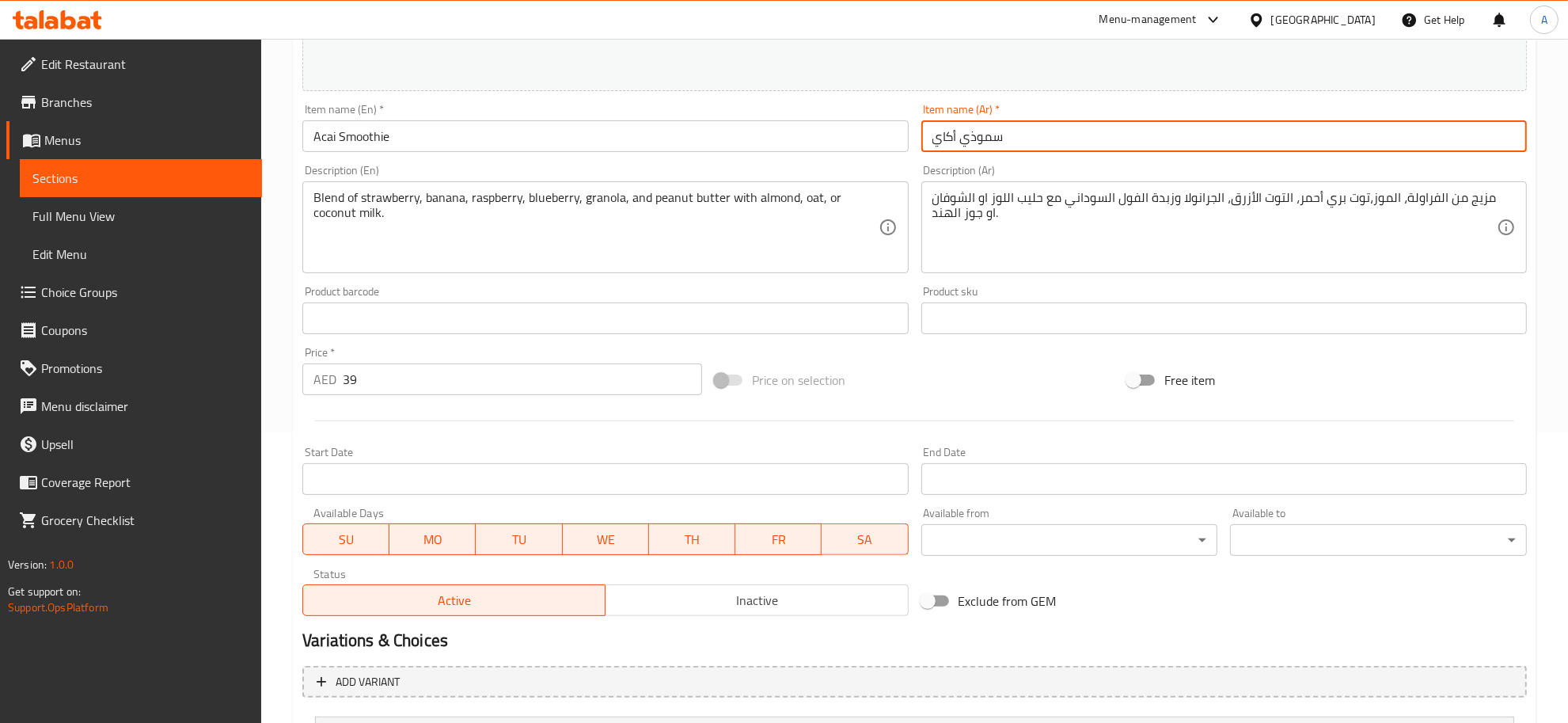
scroll to position [509, 0]
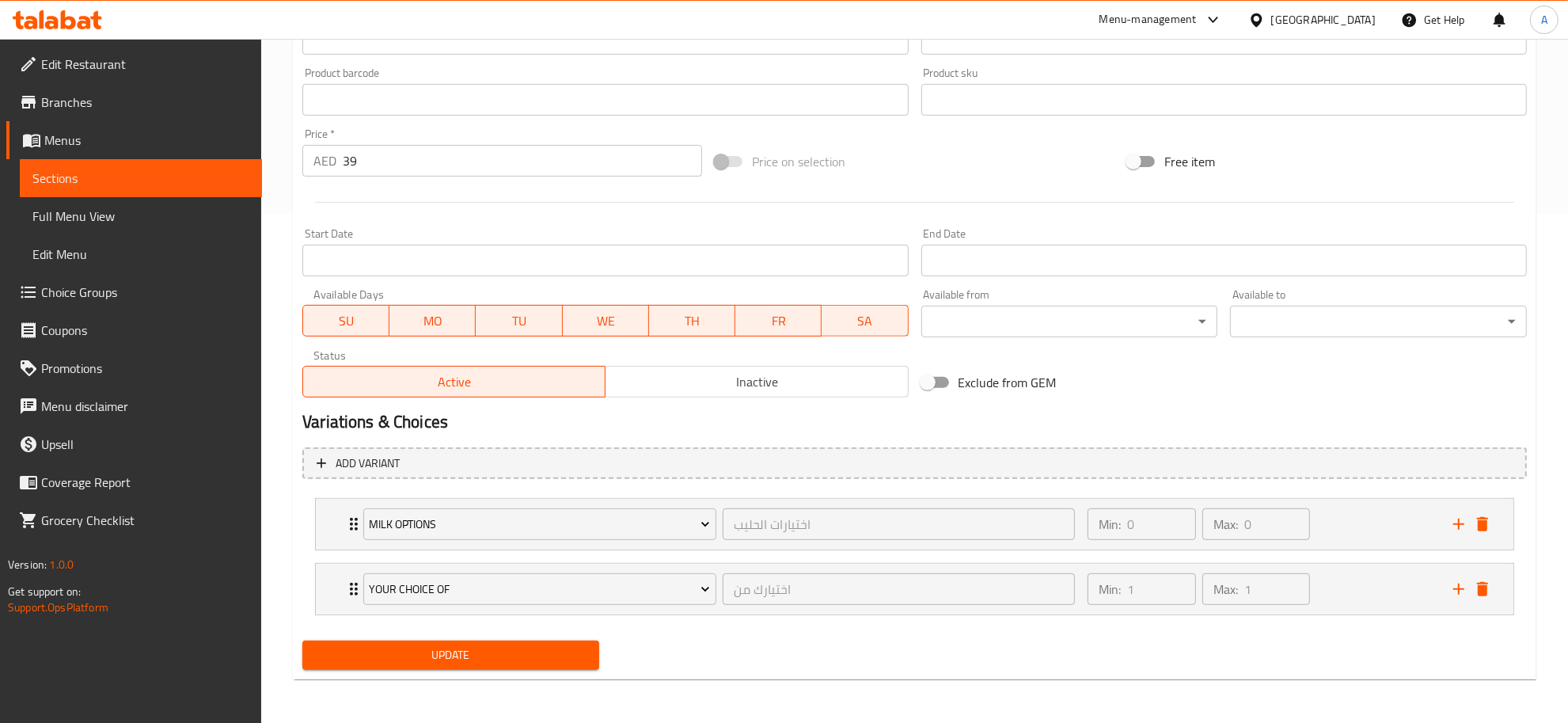
type input "سموذي أكاي"
click at [474, 654] on span "Update" at bounding box center [450, 655] width 271 height 20
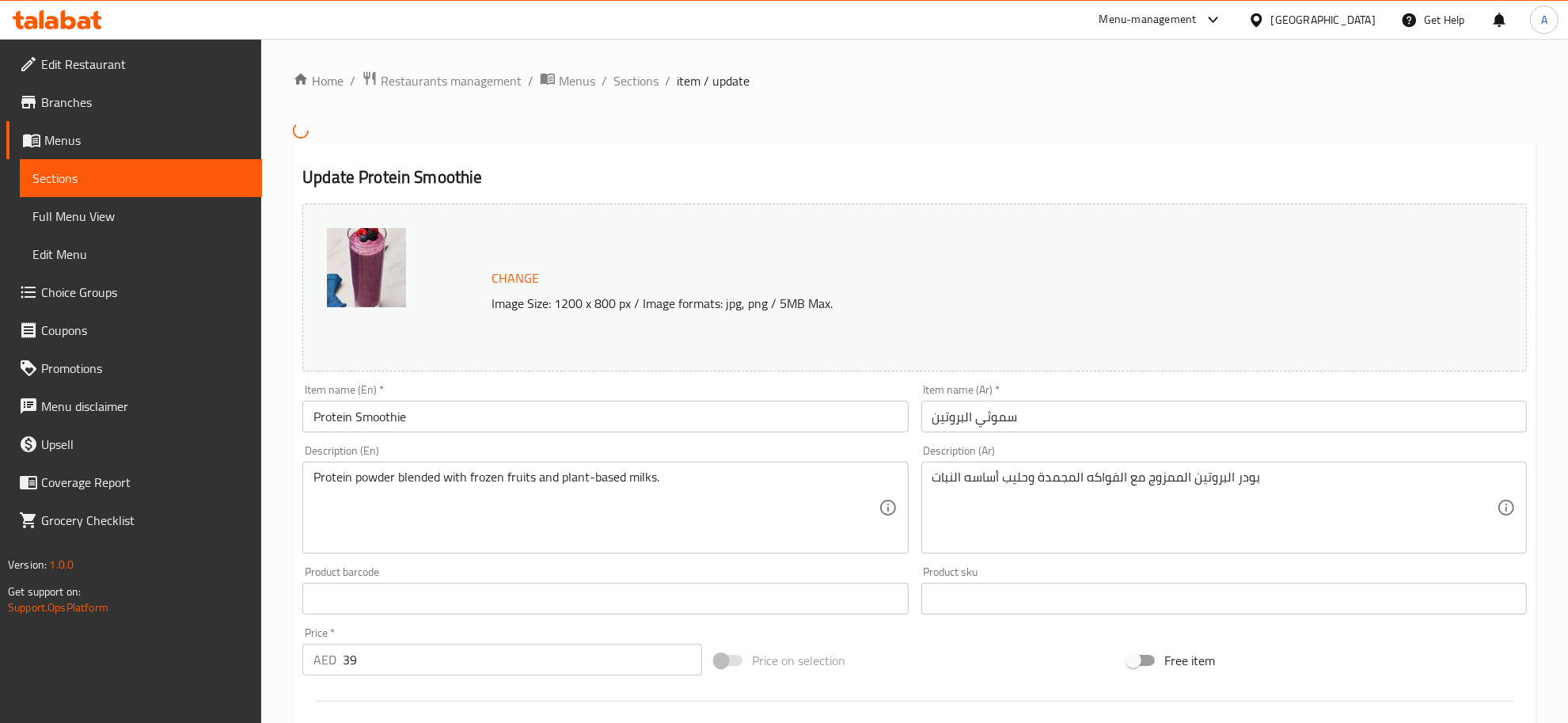
click at [999, 423] on input "سموثي البروتين" at bounding box center [1225, 416] width 605 height 31
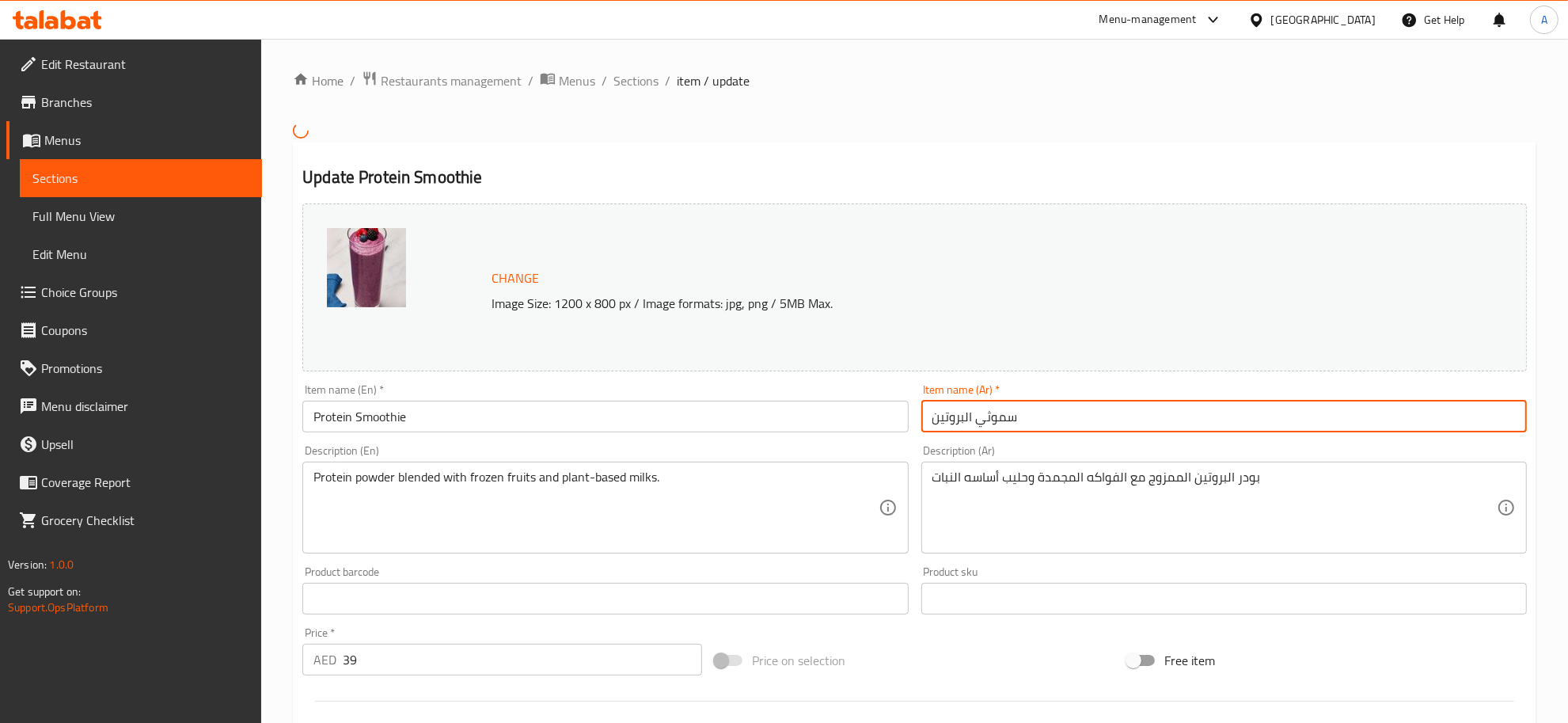
click at [999, 423] on input "سموثي البروتين" at bounding box center [1225, 416] width 605 height 31
paste input "ي"
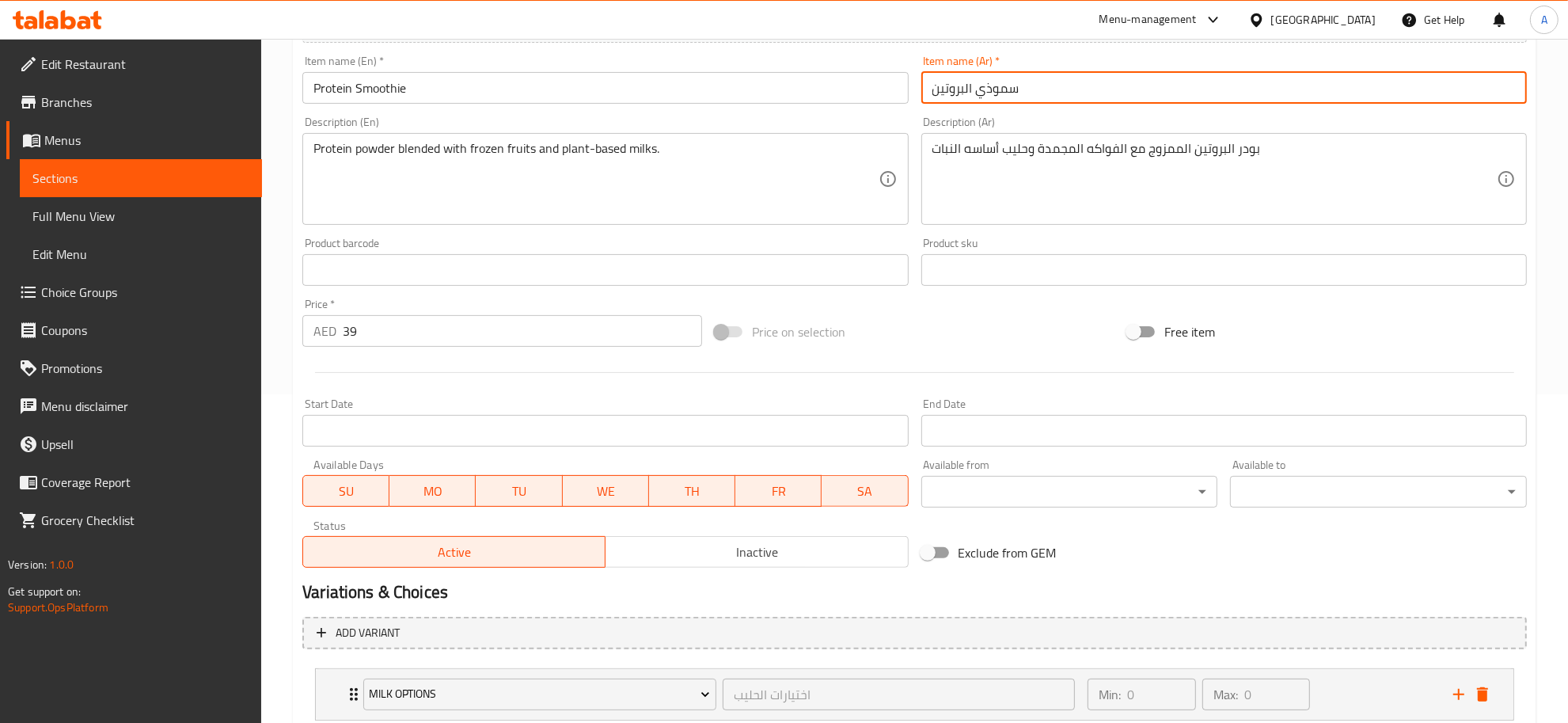
scroll to position [499, 0]
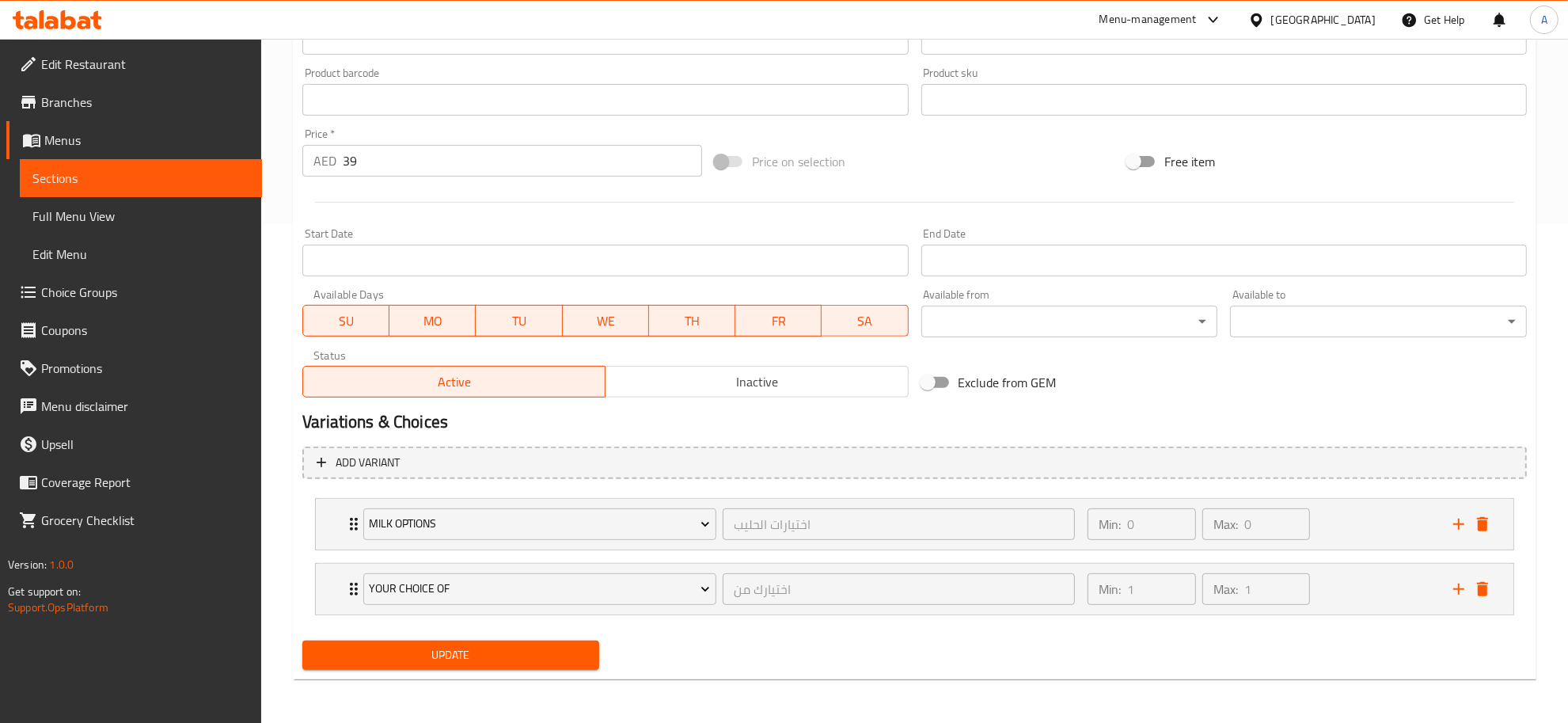
type input "سموذي البروتين"
click at [447, 660] on span "Update" at bounding box center [450, 655] width 271 height 20
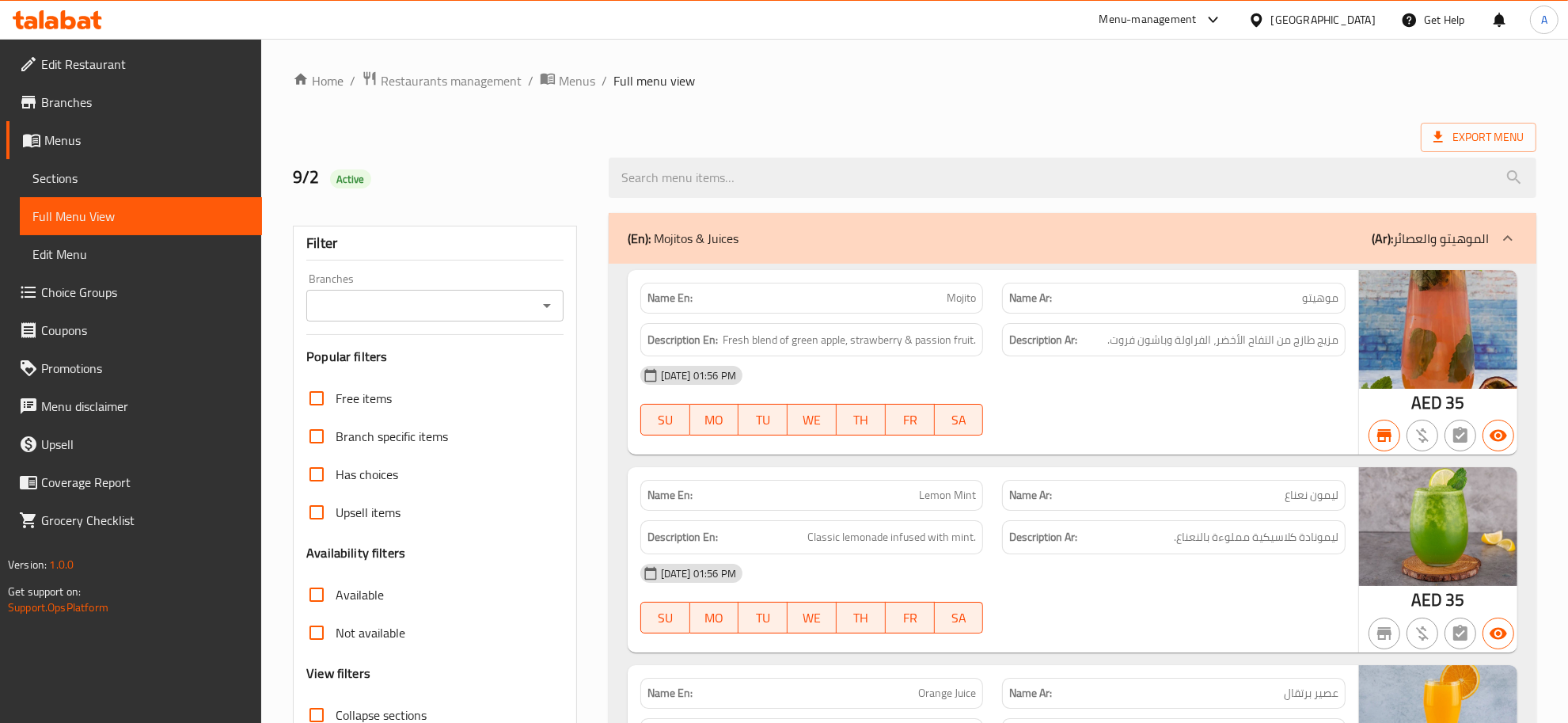
click at [351, 711] on span "Collapse sections" at bounding box center [381, 715] width 91 height 19
click at [336, 711] on input "Collapse sections" at bounding box center [317, 714] width 38 height 38
checkbox input "true"
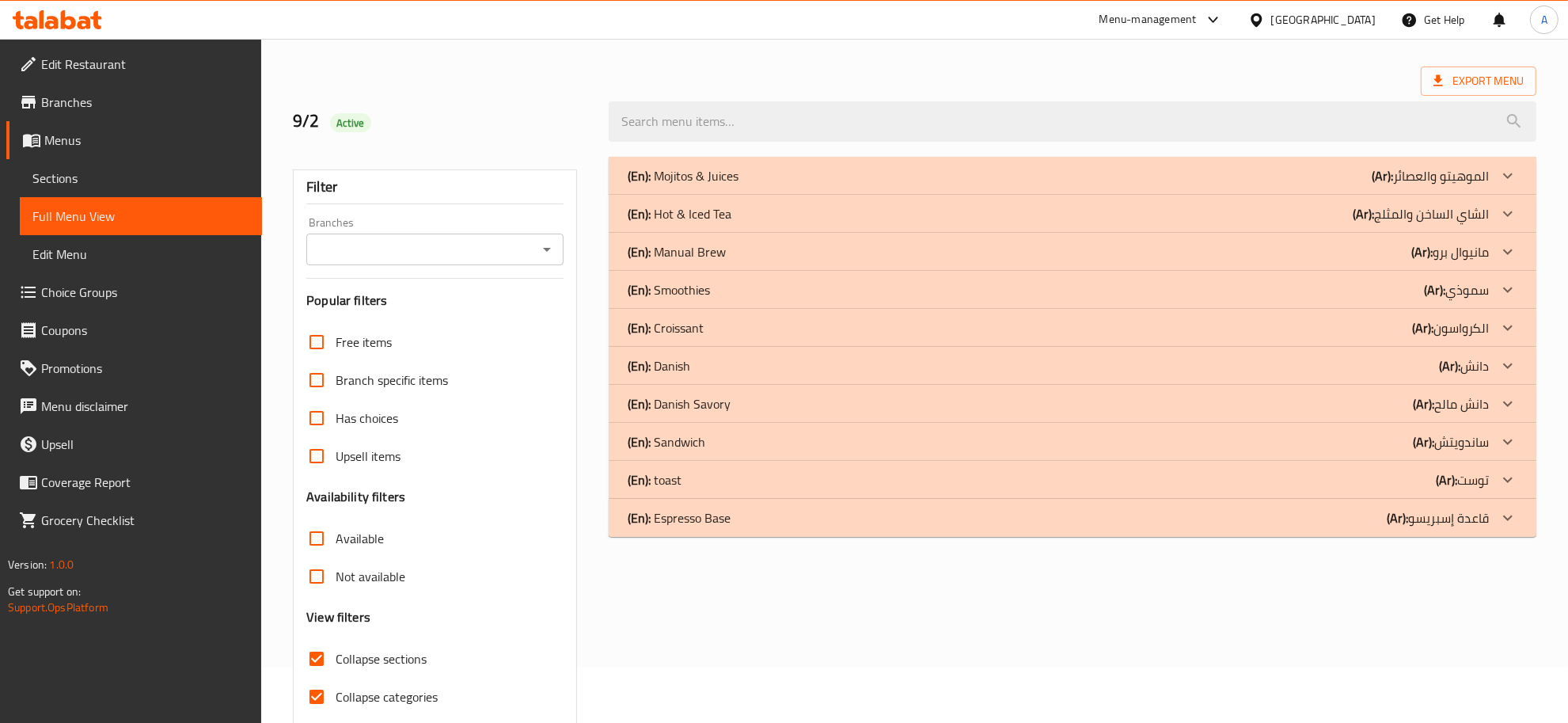
scroll to position [120, 0]
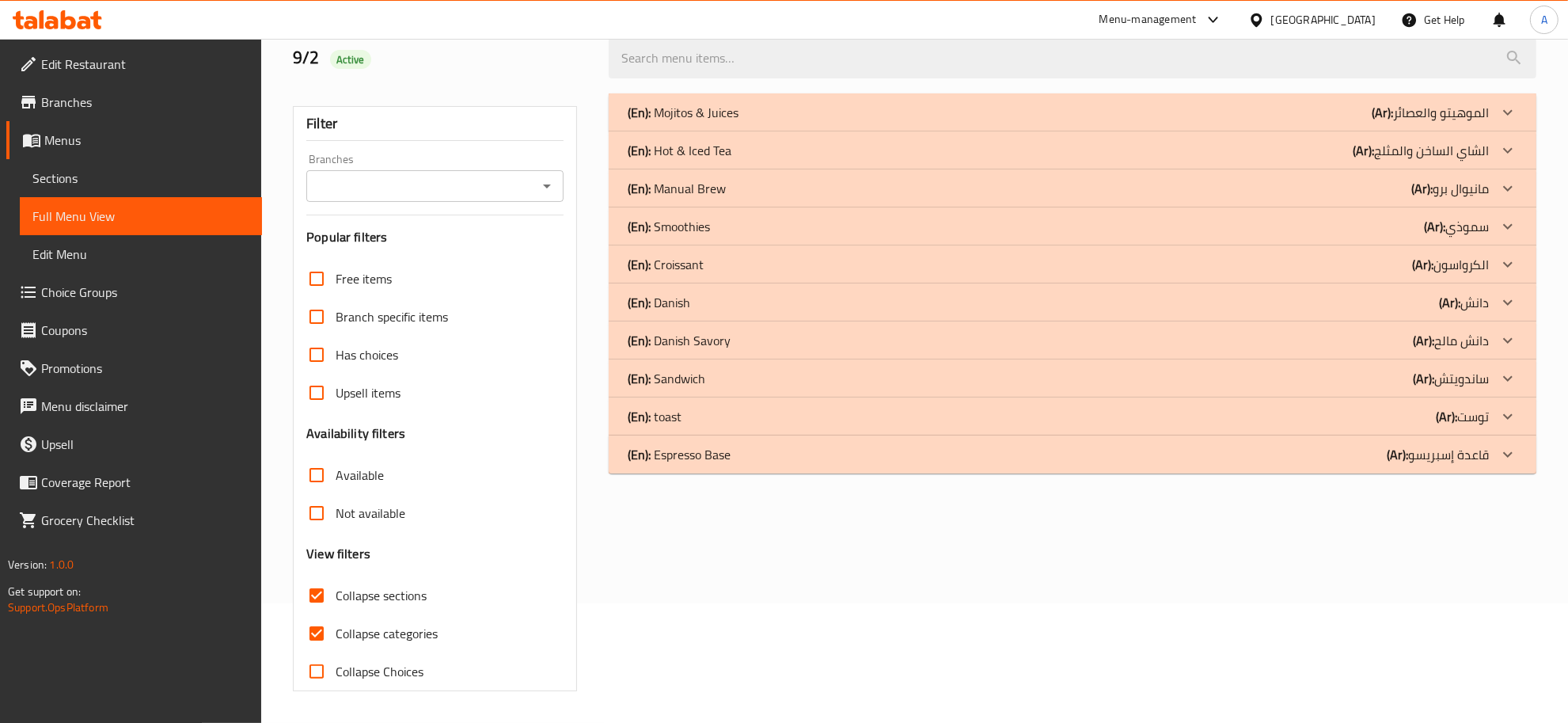
click at [365, 643] on span "Collapse categories" at bounding box center [386, 633] width 102 height 19
click at [336, 644] on input "Collapse categories" at bounding box center [317, 633] width 38 height 38
checkbox input "false"
click at [711, 122] on div "(En): Smoothies (Ar): سموذي" at bounding box center [1058, 112] width 861 height 19
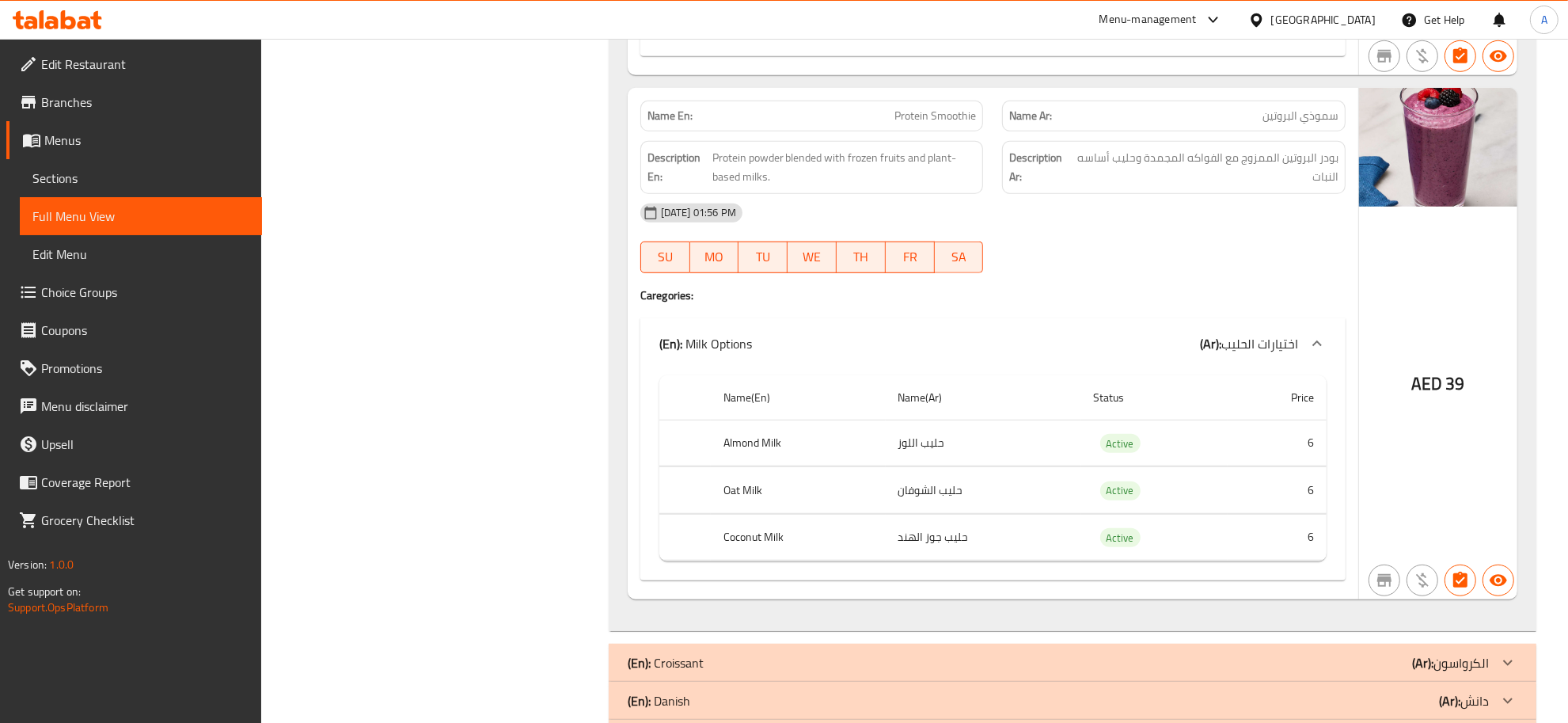
scroll to position [1171, 0]
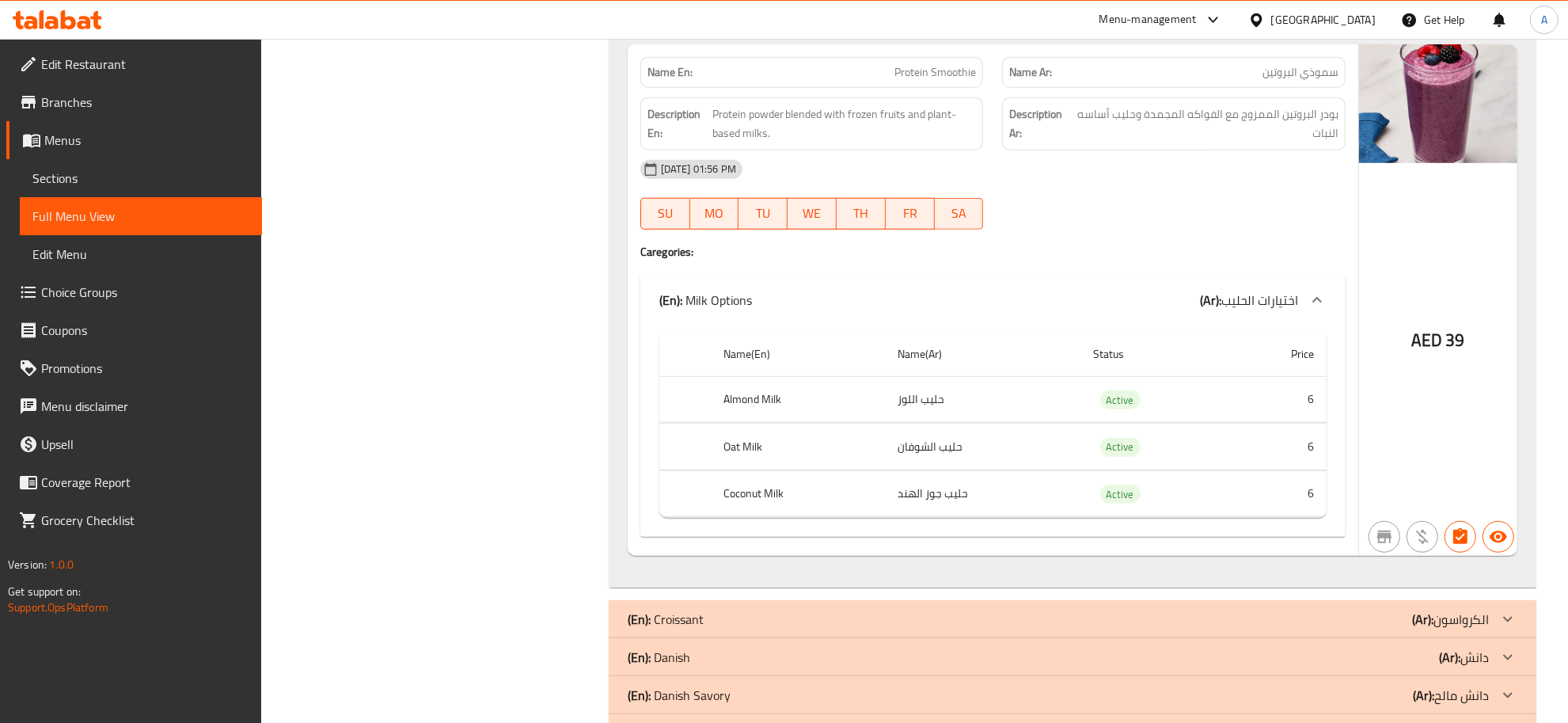
click at [1208, 189] on div "[DATE] 01:56 PM" at bounding box center [993, 168] width 724 height 38
click at [1213, 167] on div "[DATE] 01:56 PM" at bounding box center [993, 168] width 724 height 38
click at [1216, 150] on div "Description Ar: بودر البروتين الممزوج مع الفواكه المجمدة وحليب أساسه النبات" at bounding box center [1173, 124] width 343 height 53
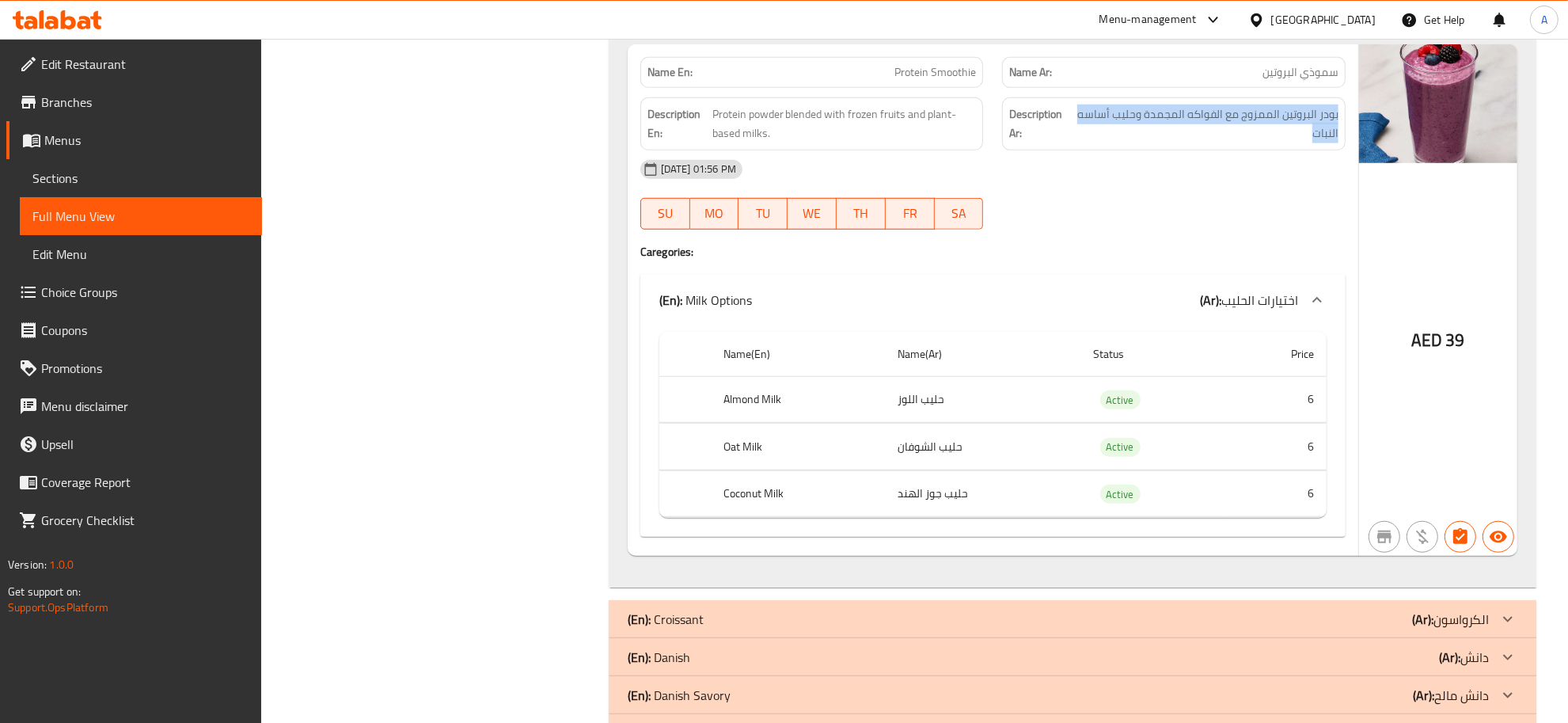
click at [1216, 150] on div "Description Ar: بودر البروتين الممزوج مع الفواكه المجمدة وحليب أساسه النبات" at bounding box center [1173, 124] width 343 height 53
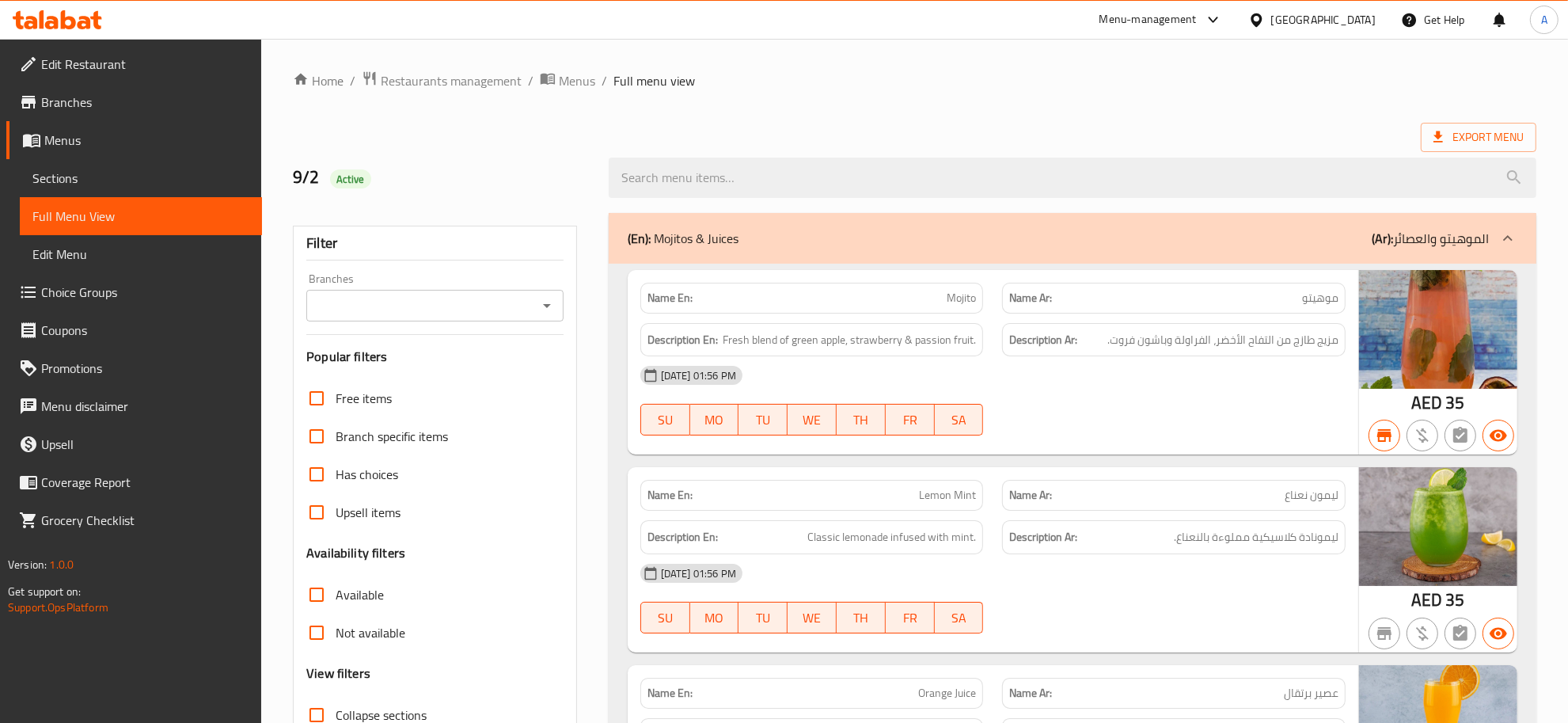
scroll to position [632, 0]
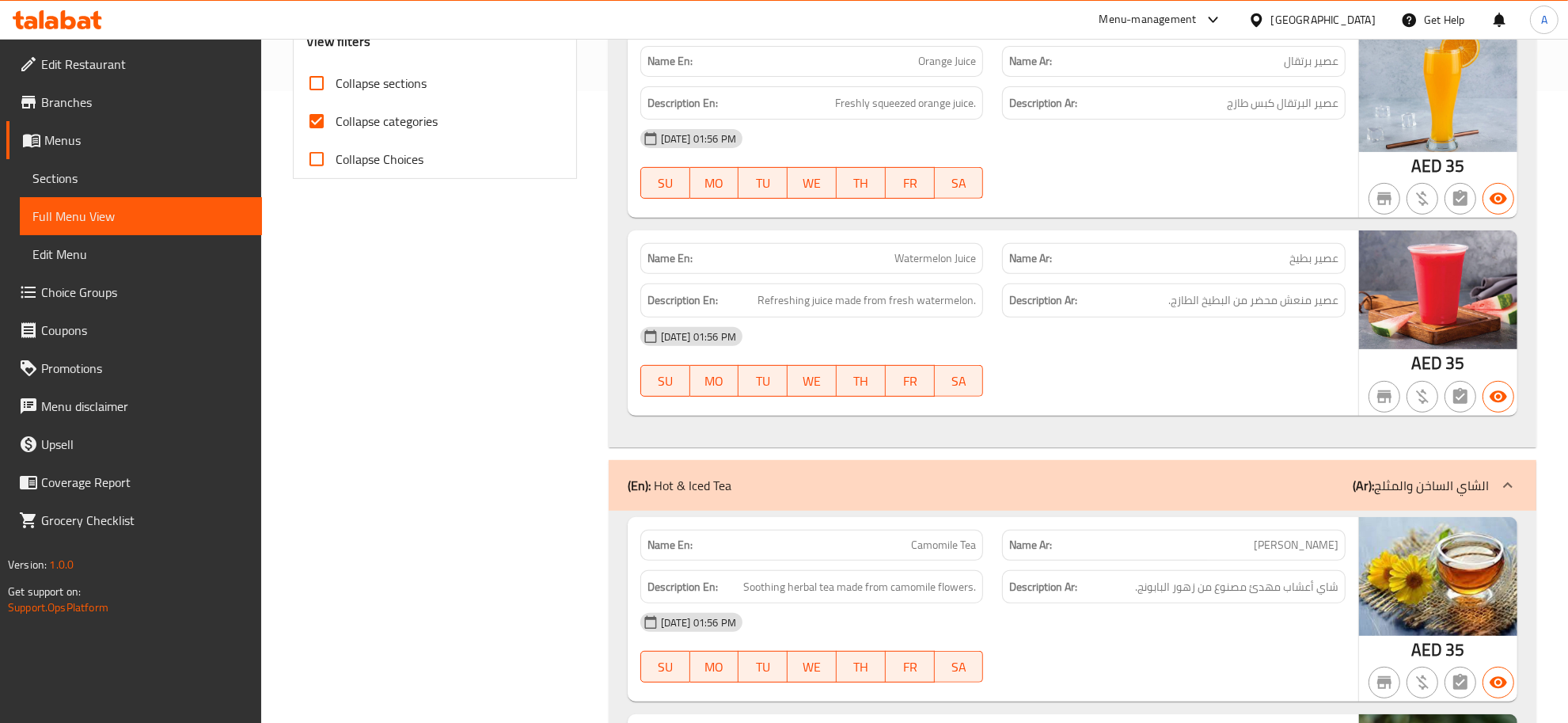
click at [386, 125] on span "Collapse categories" at bounding box center [386, 120] width 102 height 19
click at [336, 125] on input "Collapse categories" at bounding box center [317, 120] width 38 height 38
checkbox input "false"
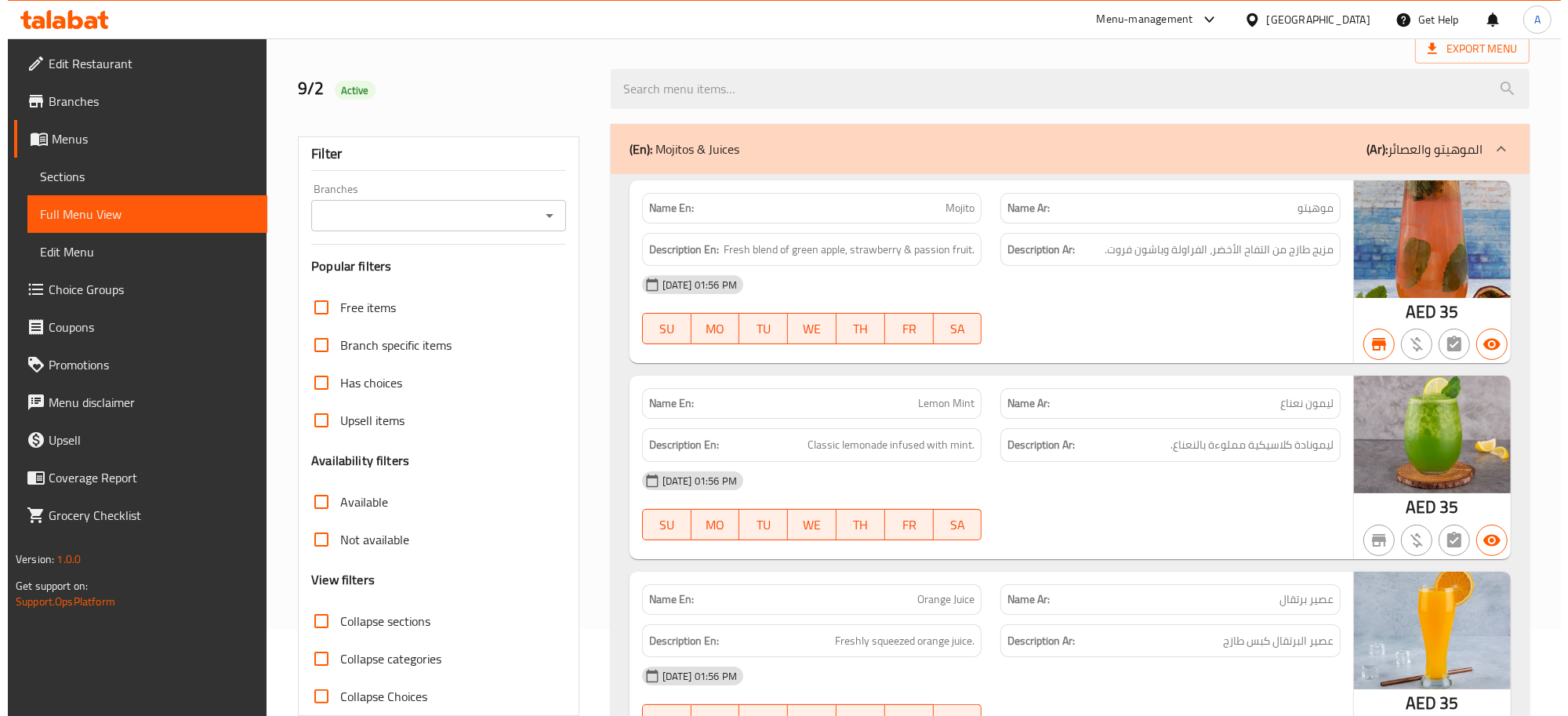
scroll to position [0, 0]
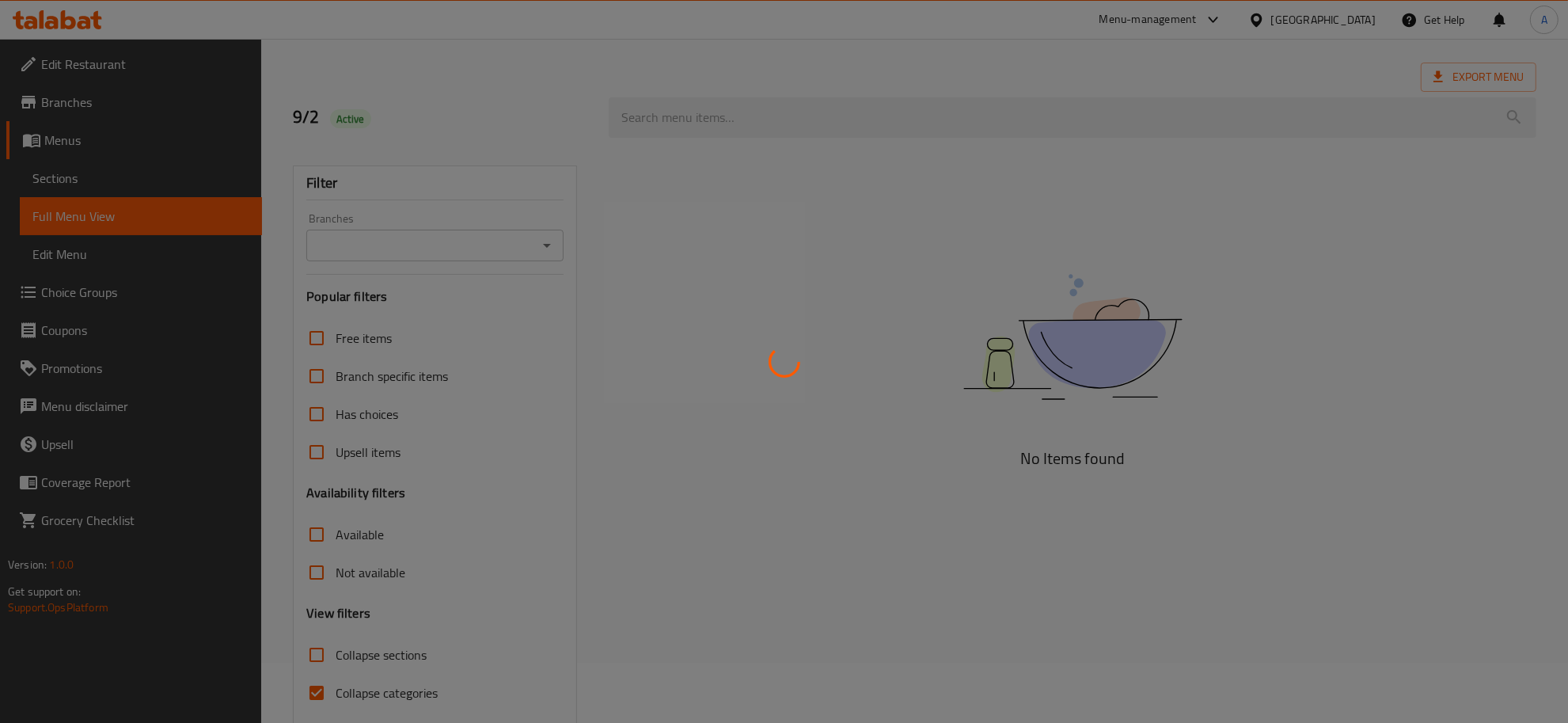
scroll to position [120, 0]
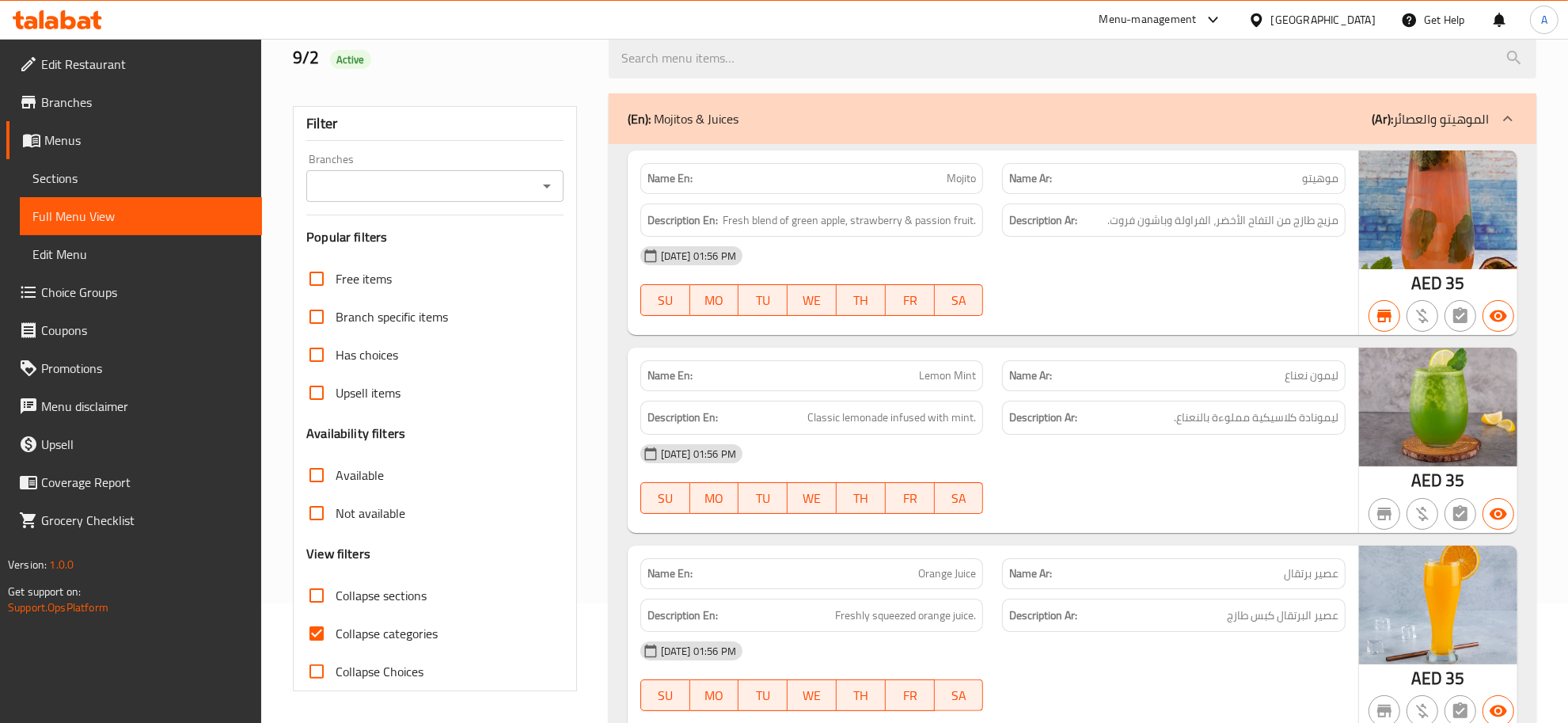
click at [351, 635] on span "Collapse categories" at bounding box center [386, 633] width 102 height 19
click at [336, 635] on input "Collapse categories" at bounding box center [317, 633] width 38 height 38
checkbox input "false"
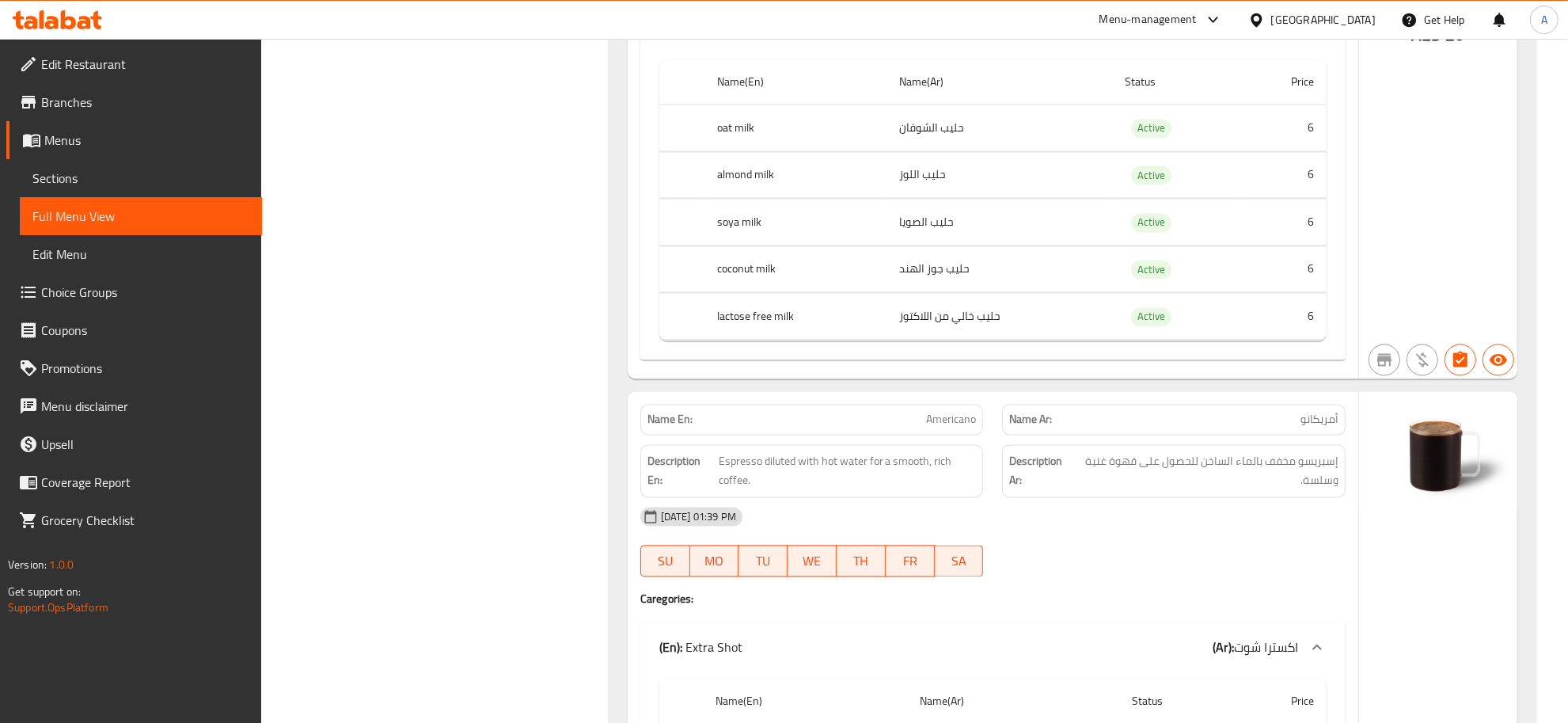
scroll to position [0, 0]
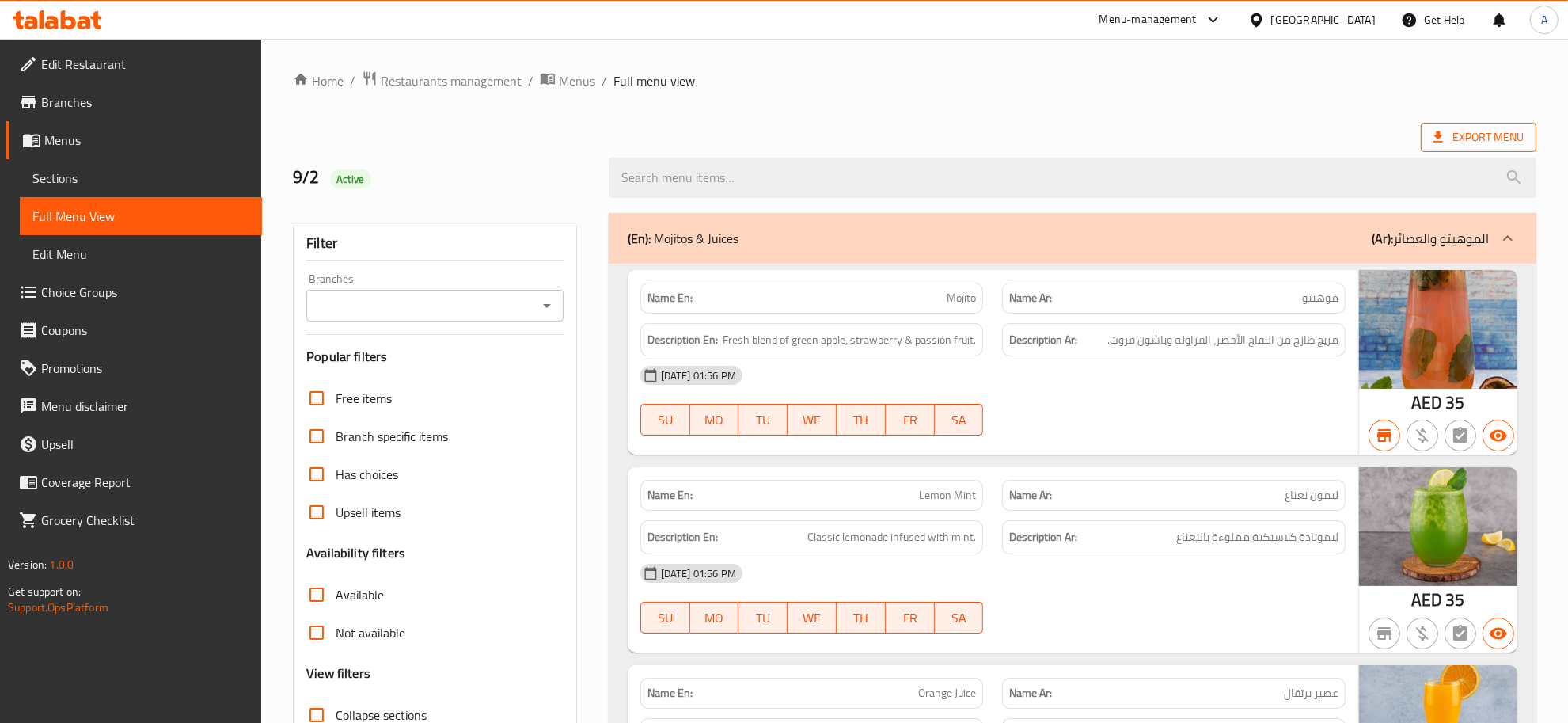
click at [1479, 143] on span "Export Menu" at bounding box center [1479, 138] width 90 height 20
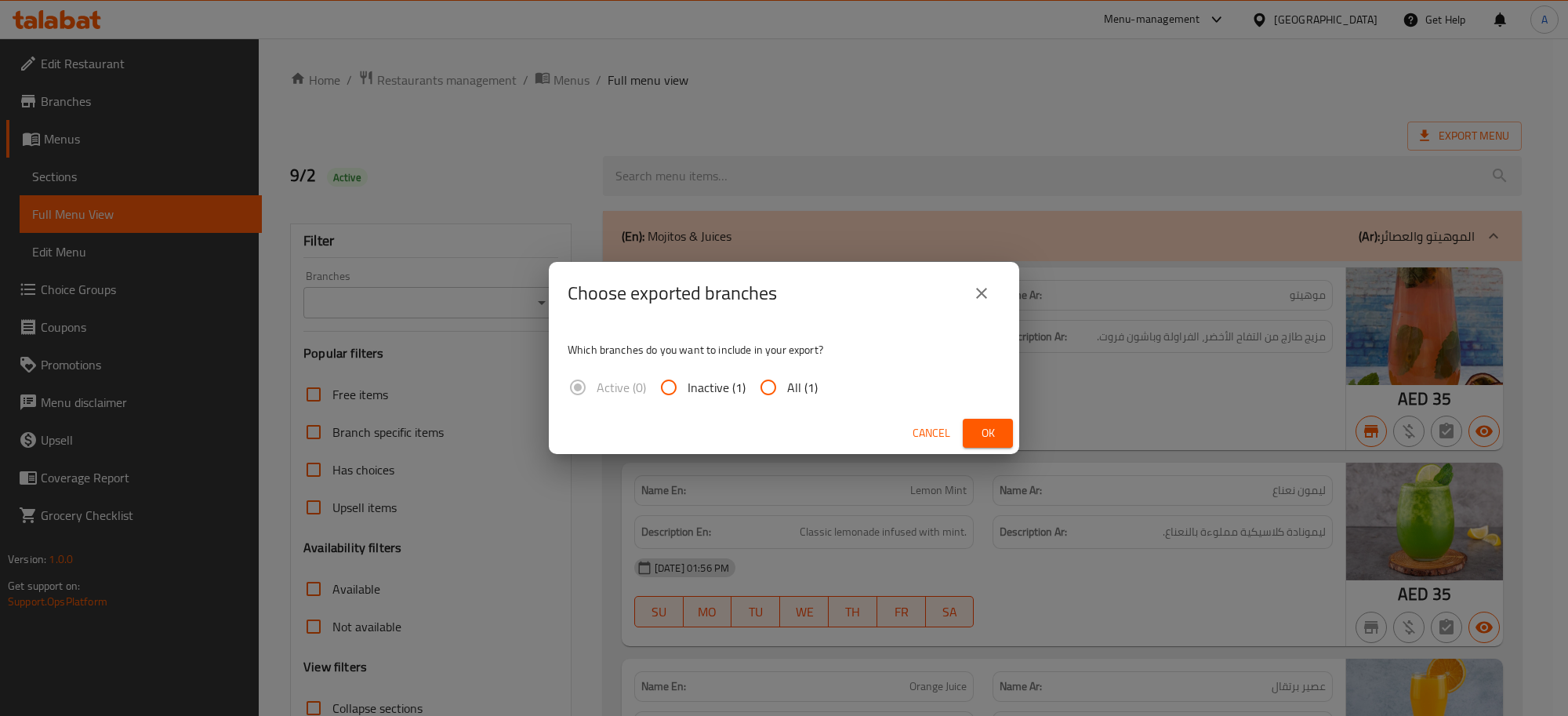
click at [813, 390] on span "All (1)" at bounding box center [803, 387] width 31 height 19
click at [787, 390] on input "All (1)" at bounding box center [768, 386] width 37 height 37
radio input "true"
click at [975, 429] on span "Ok" at bounding box center [988, 434] width 26 height 20
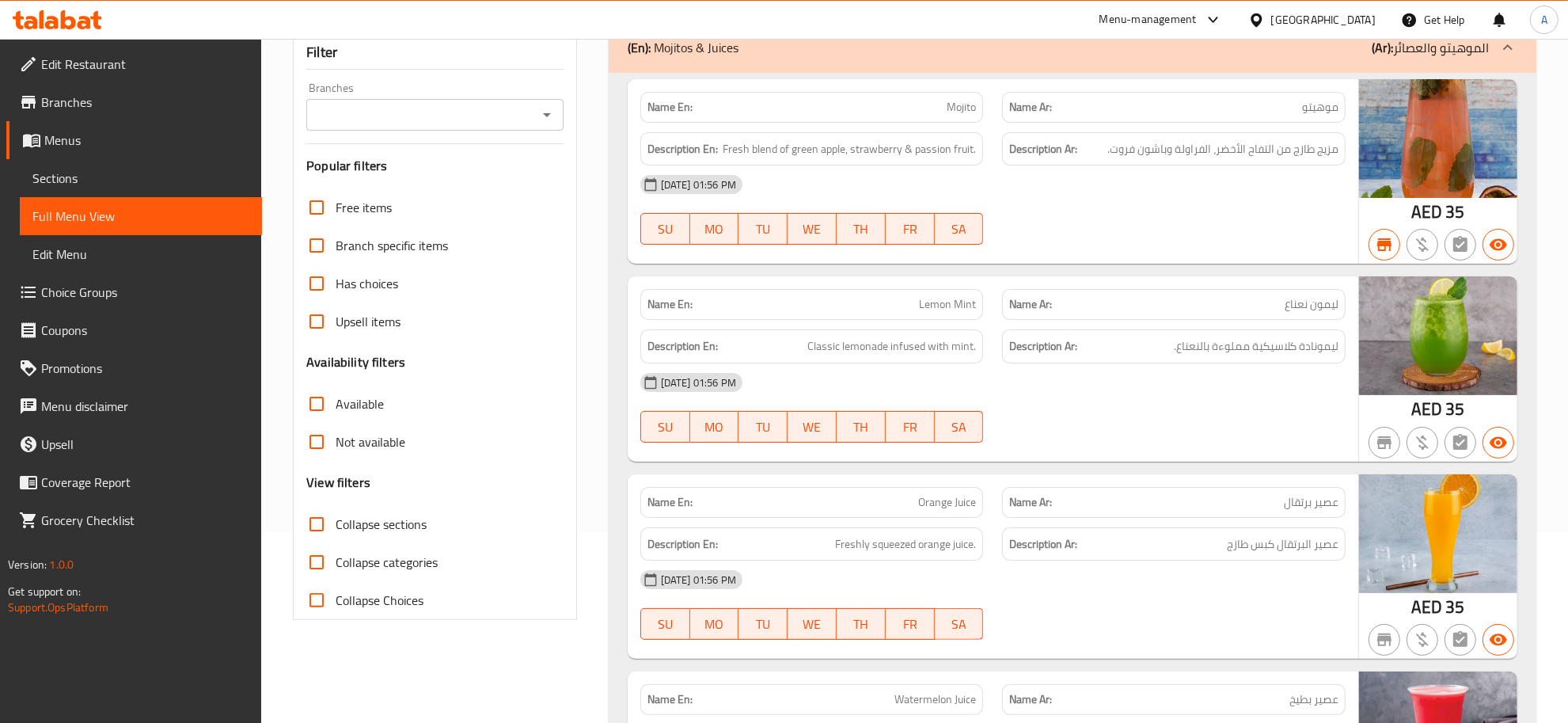
scroll to position [246, 0]
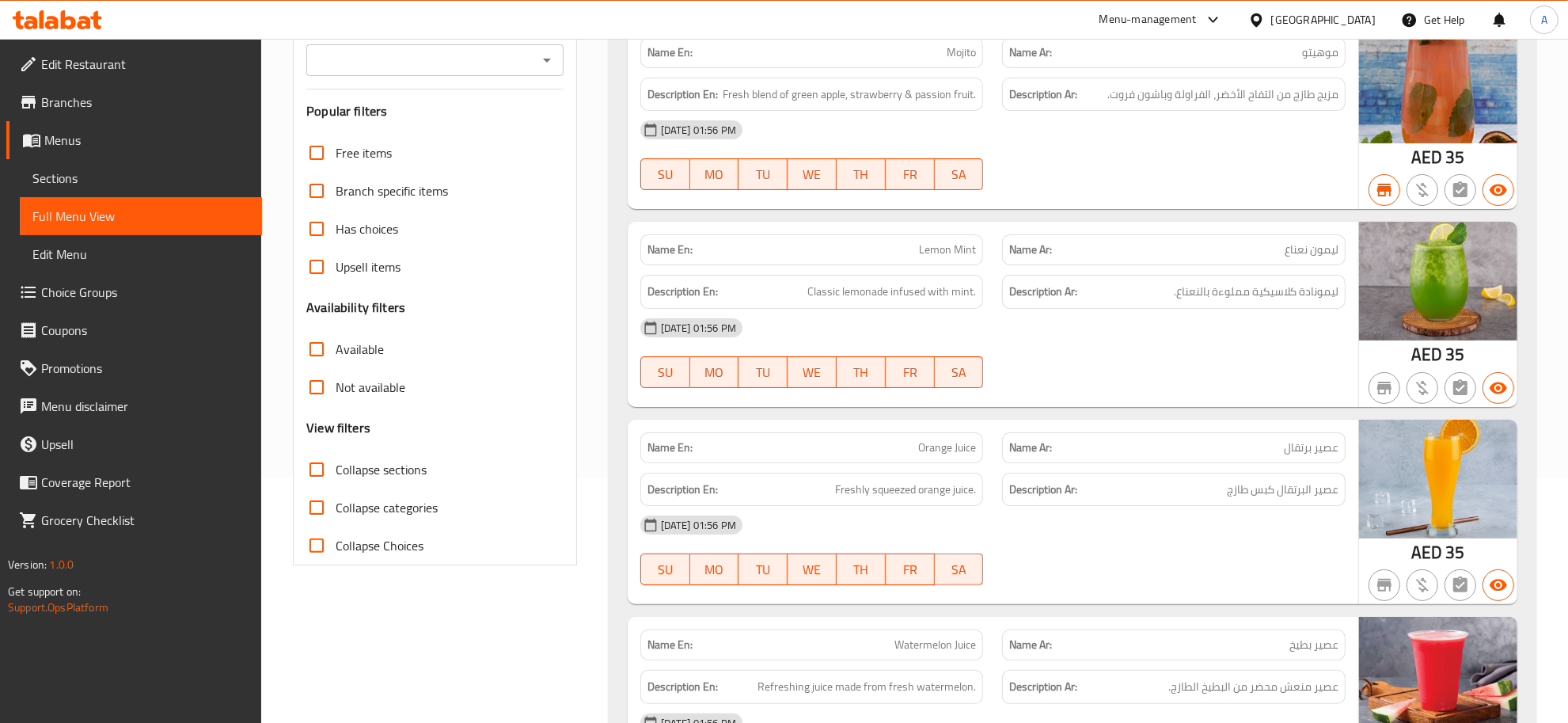
click at [396, 477] on span "Collapse sections" at bounding box center [381, 469] width 91 height 19
click at [336, 477] on input "Collapse sections" at bounding box center [317, 469] width 38 height 38
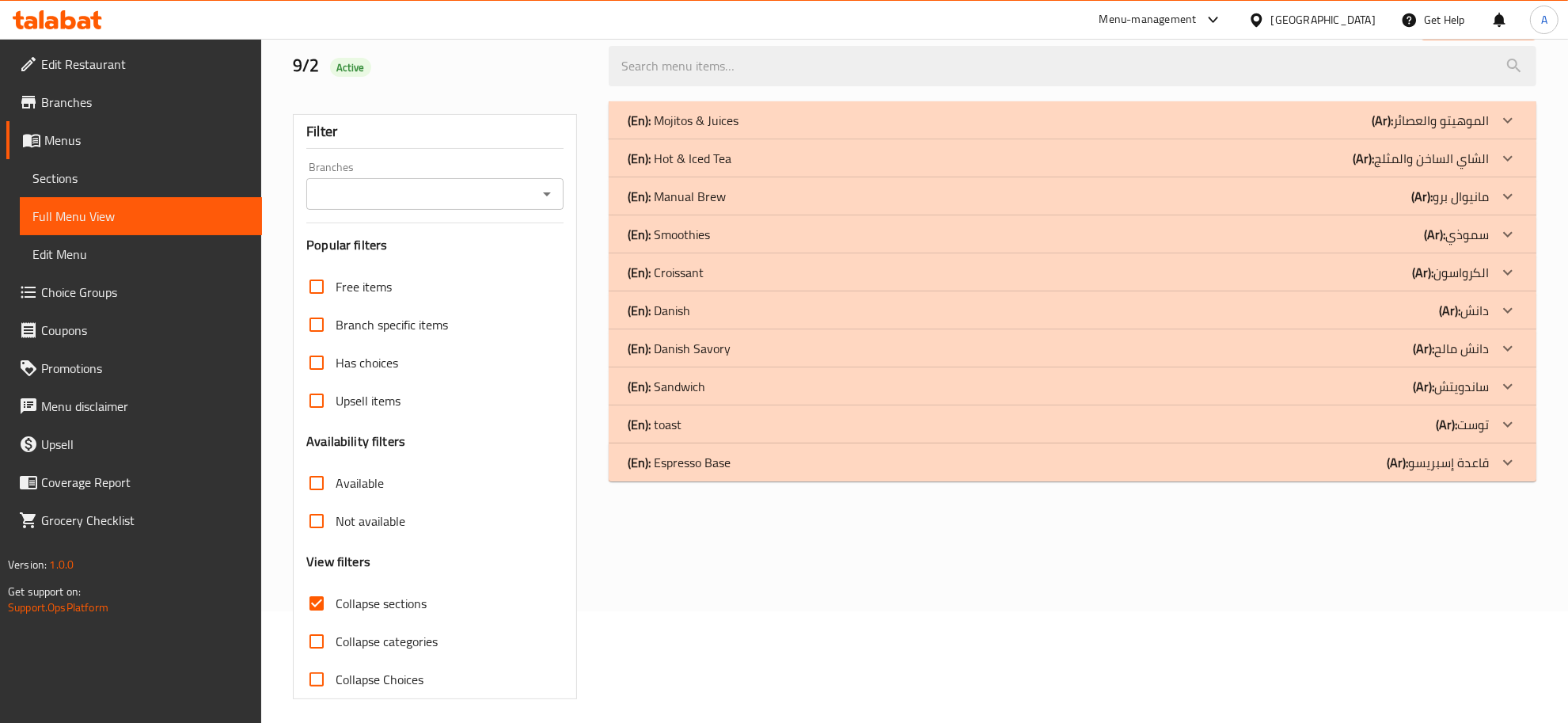
scroll to position [110, 0]
click at [746, 131] on div "(En): Croissant (Ar): الكرواسون" at bounding box center [1058, 120] width 861 height 19
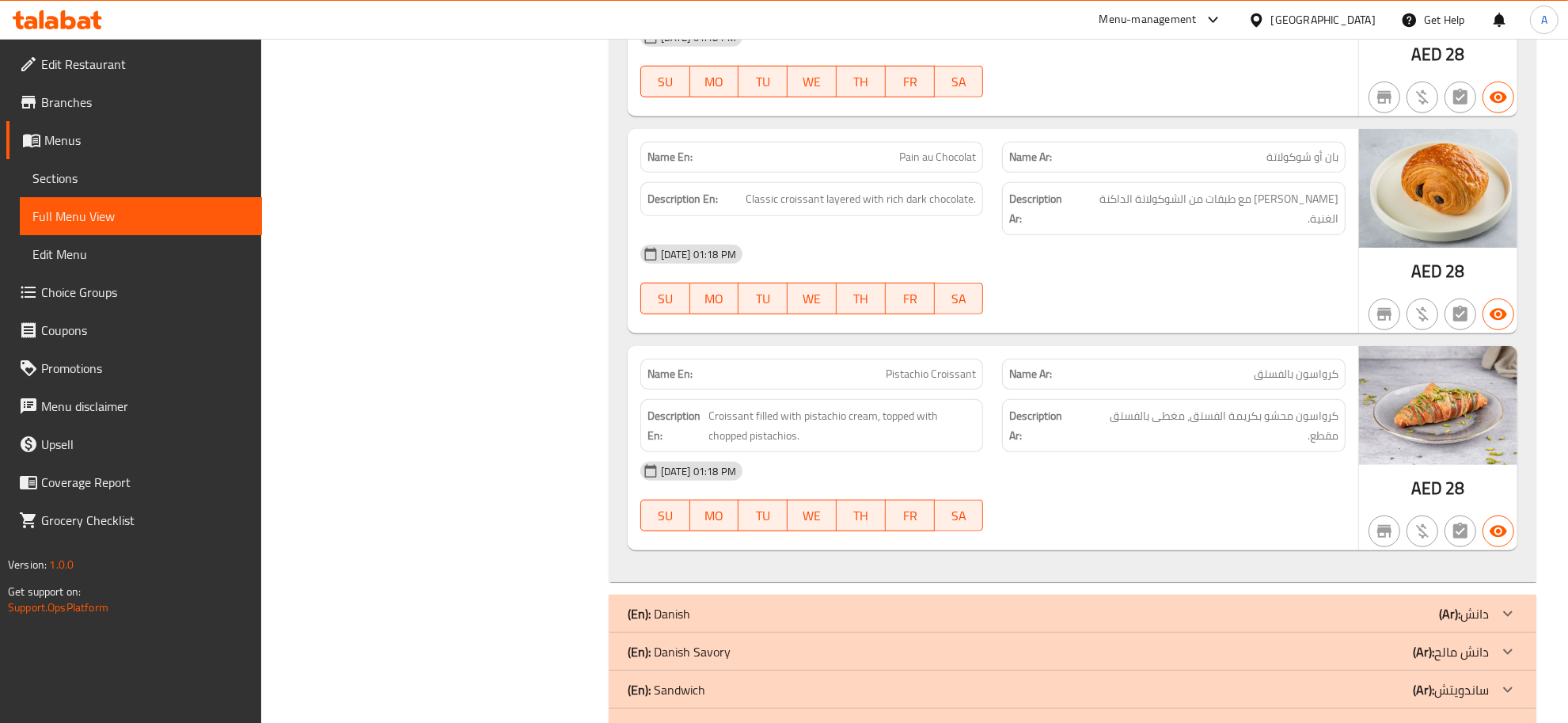
scroll to position [1250, 0]
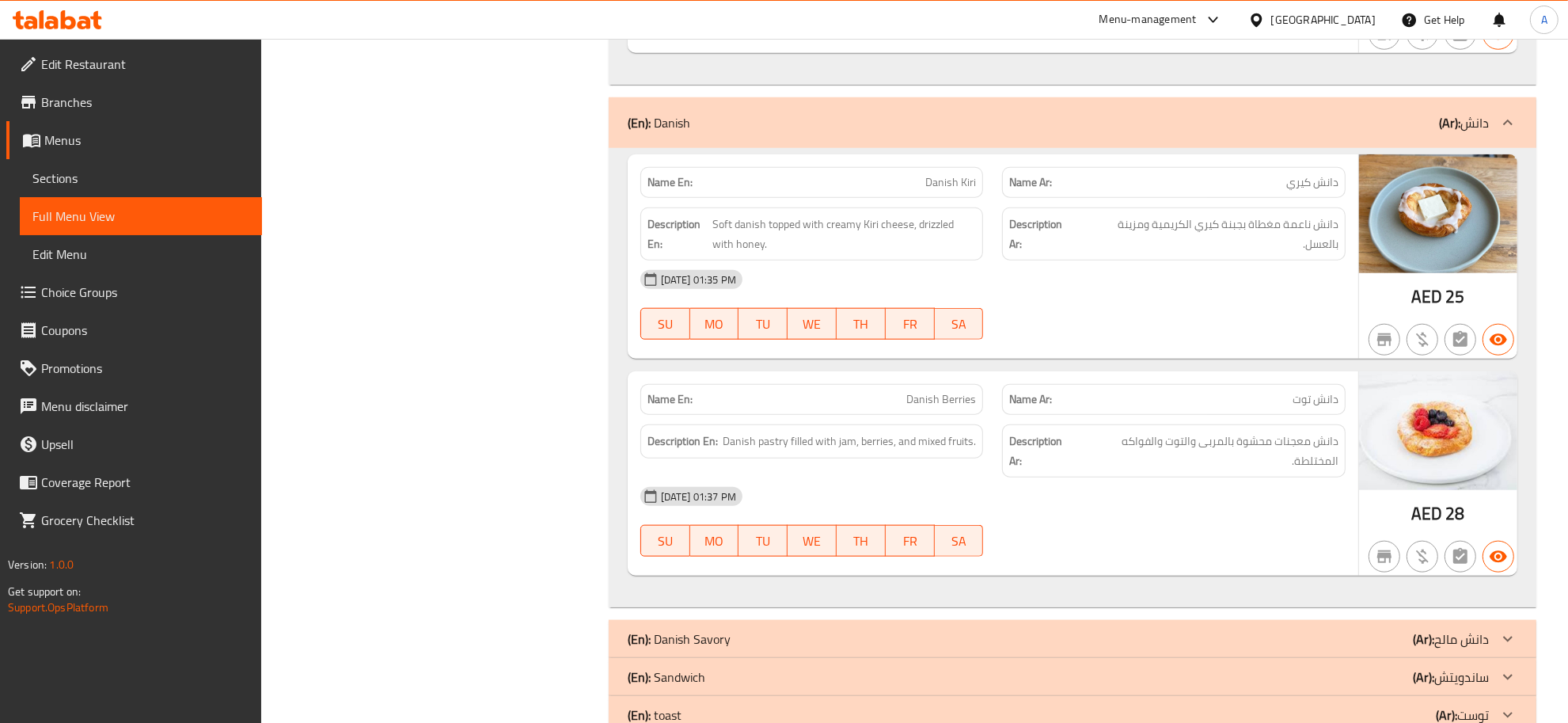
scroll to position [1664, 0]
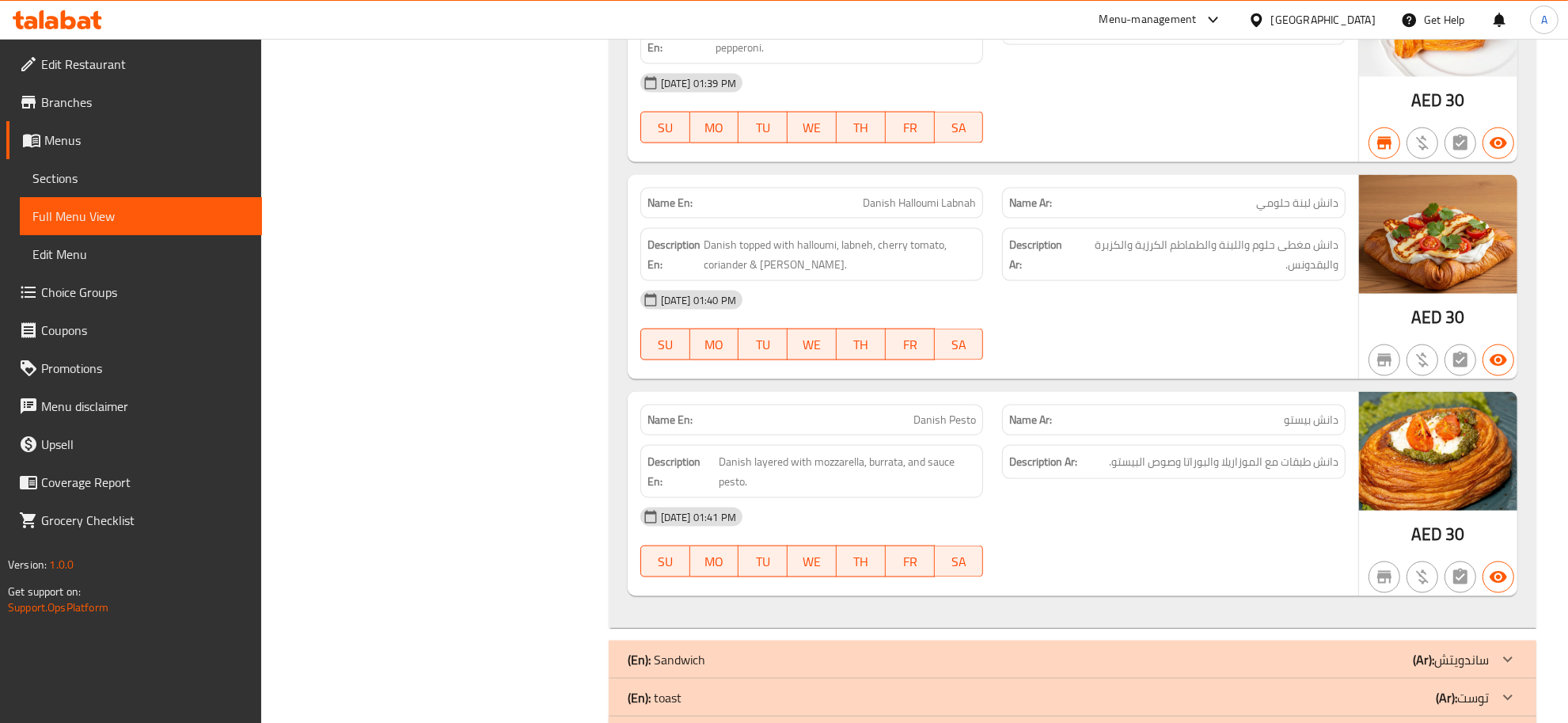
scroll to position [2439, 0]
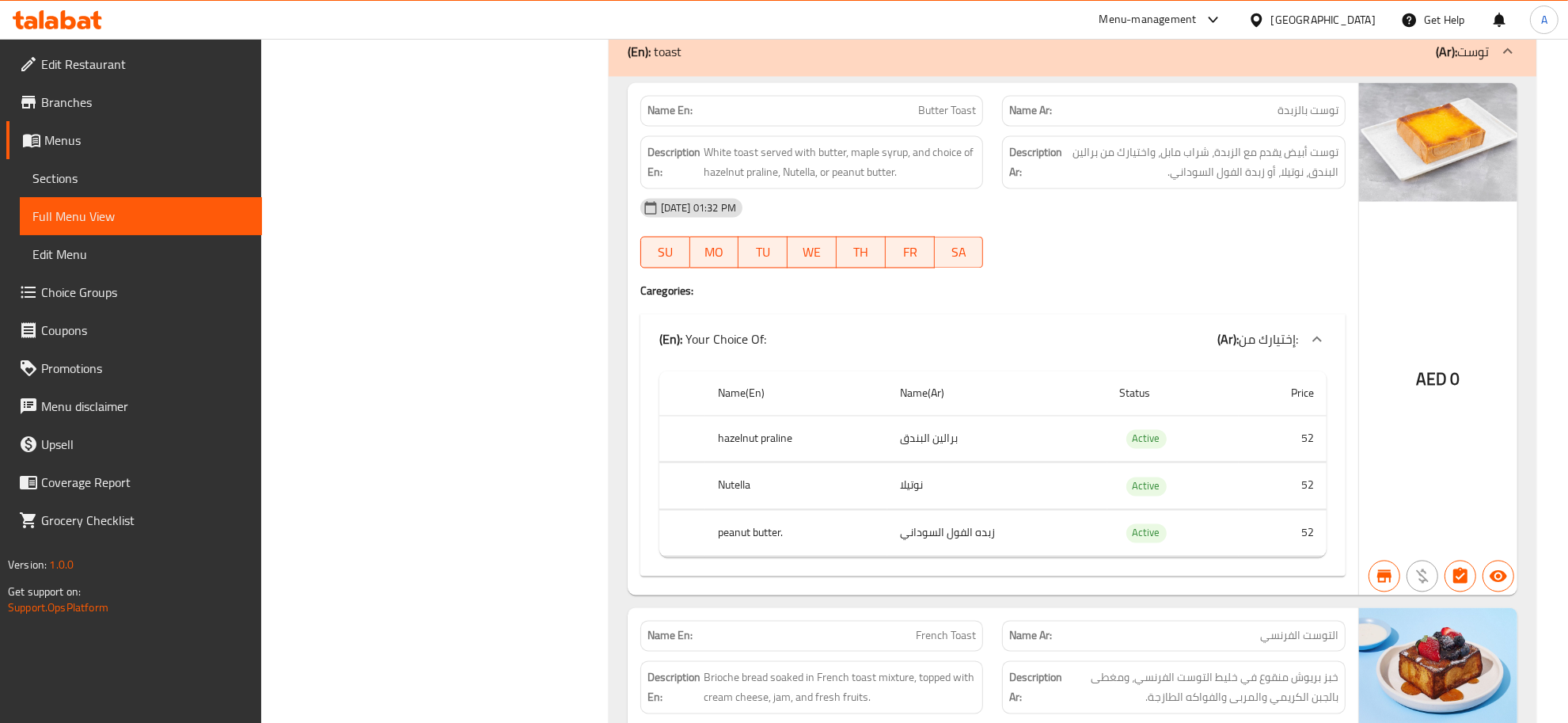
scroll to position [3057, 0]
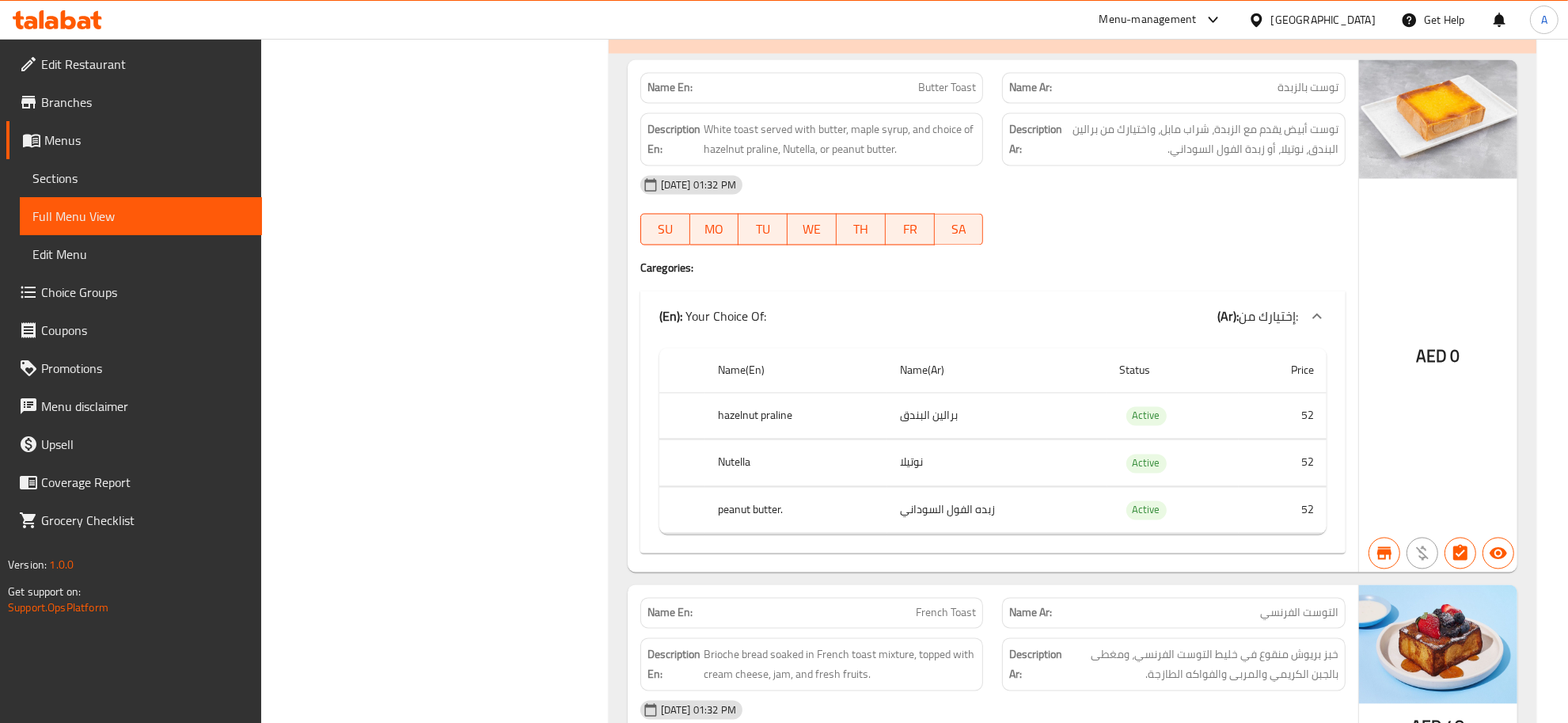
click at [1066, 452] on td "نوتيلا" at bounding box center [997, 463] width 219 height 47
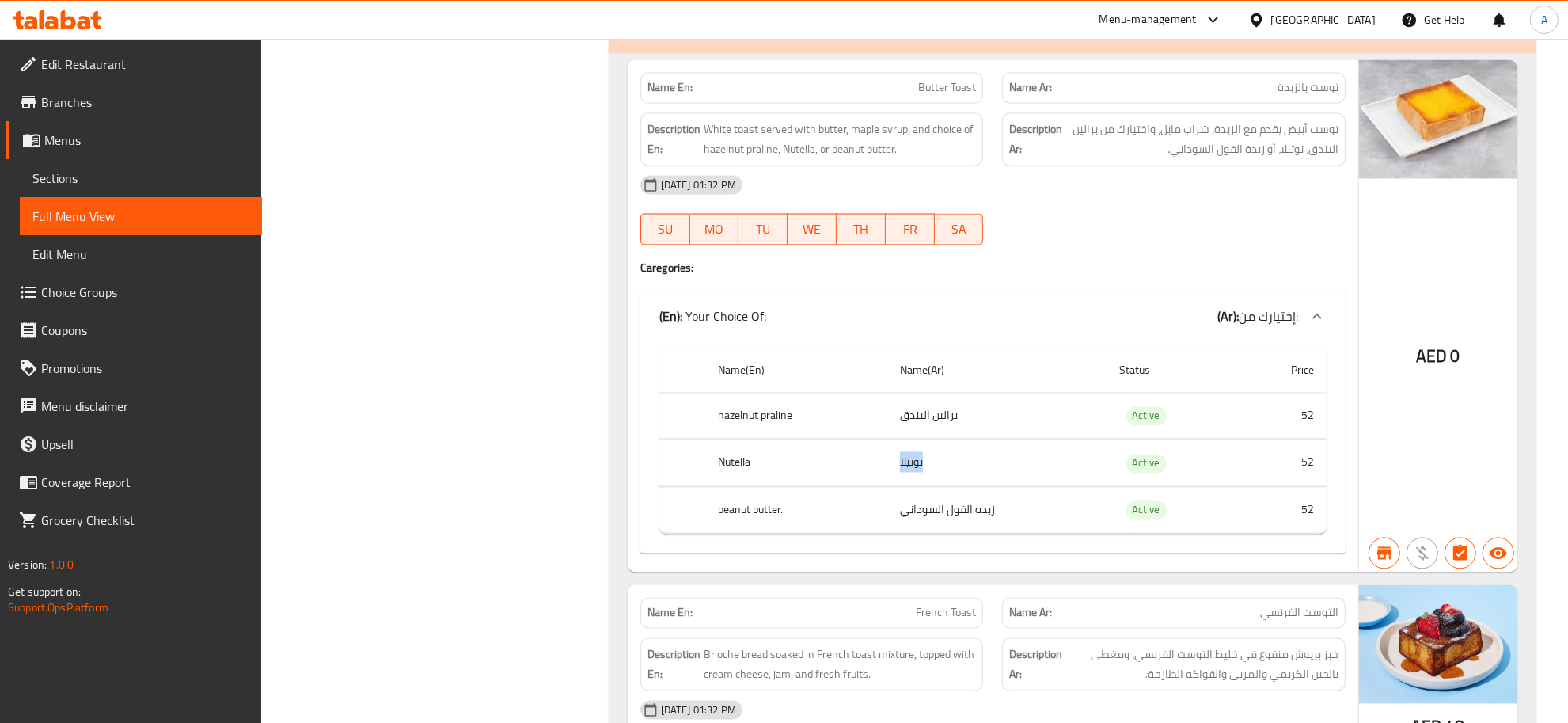
click at [1066, 452] on td "نوتيلا" at bounding box center [997, 463] width 219 height 47
click at [1064, 487] on td "نوتيلا" at bounding box center [997, 463] width 219 height 47
click at [1035, 550] on div "Name(En) Name(Ar) Status Price hazelnut praline برالين البندق Active 52 Nutella…" at bounding box center [993, 448] width 706 height 212
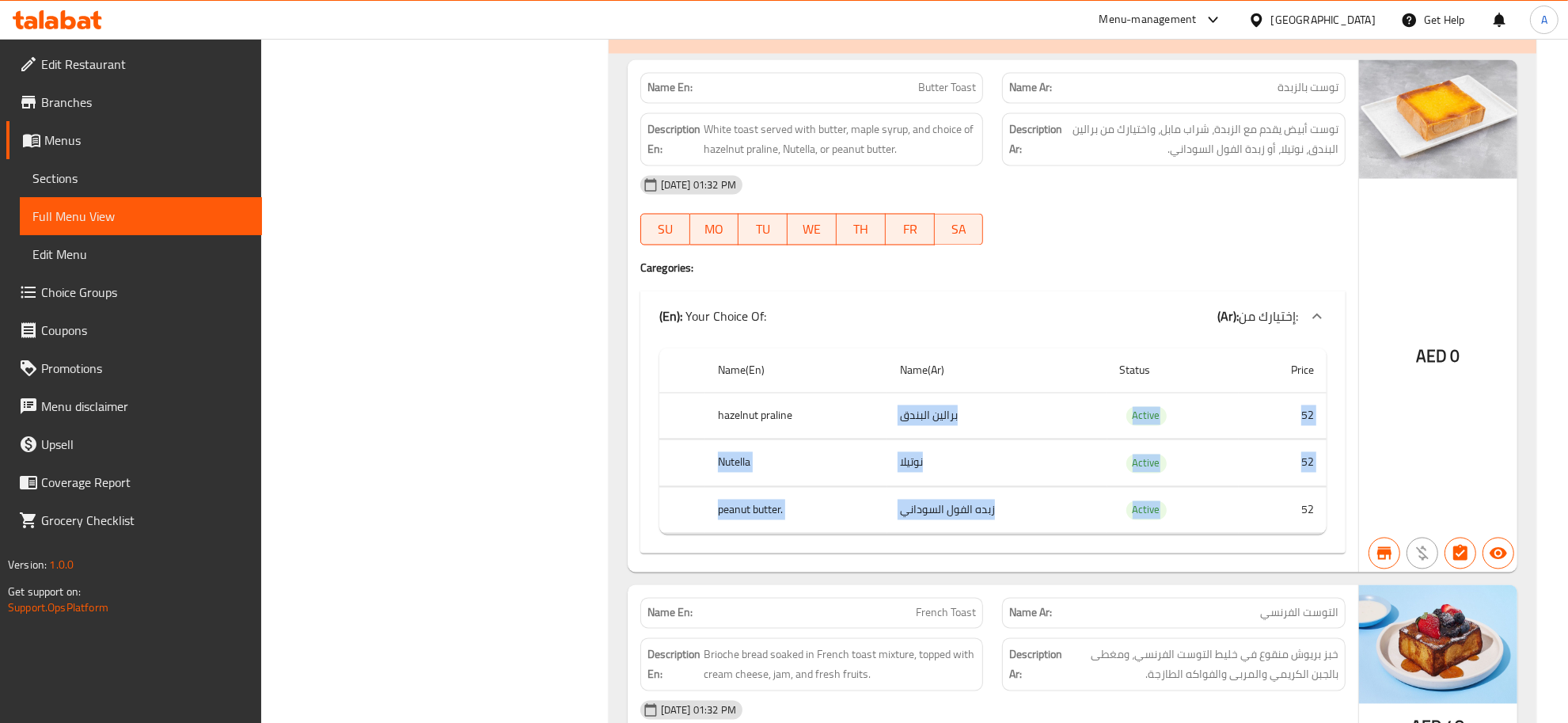
drag, startPoint x: 995, startPoint y: 432, endPoint x: 1181, endPoint y: 529, distance: 209.8
click at [1181, 529] on tbody "hazelnut praline برالين البندق Active 52 Nutella نوتيلا Active 52 peanut butter…" at bounding box center [993, 464] width 667 height 142
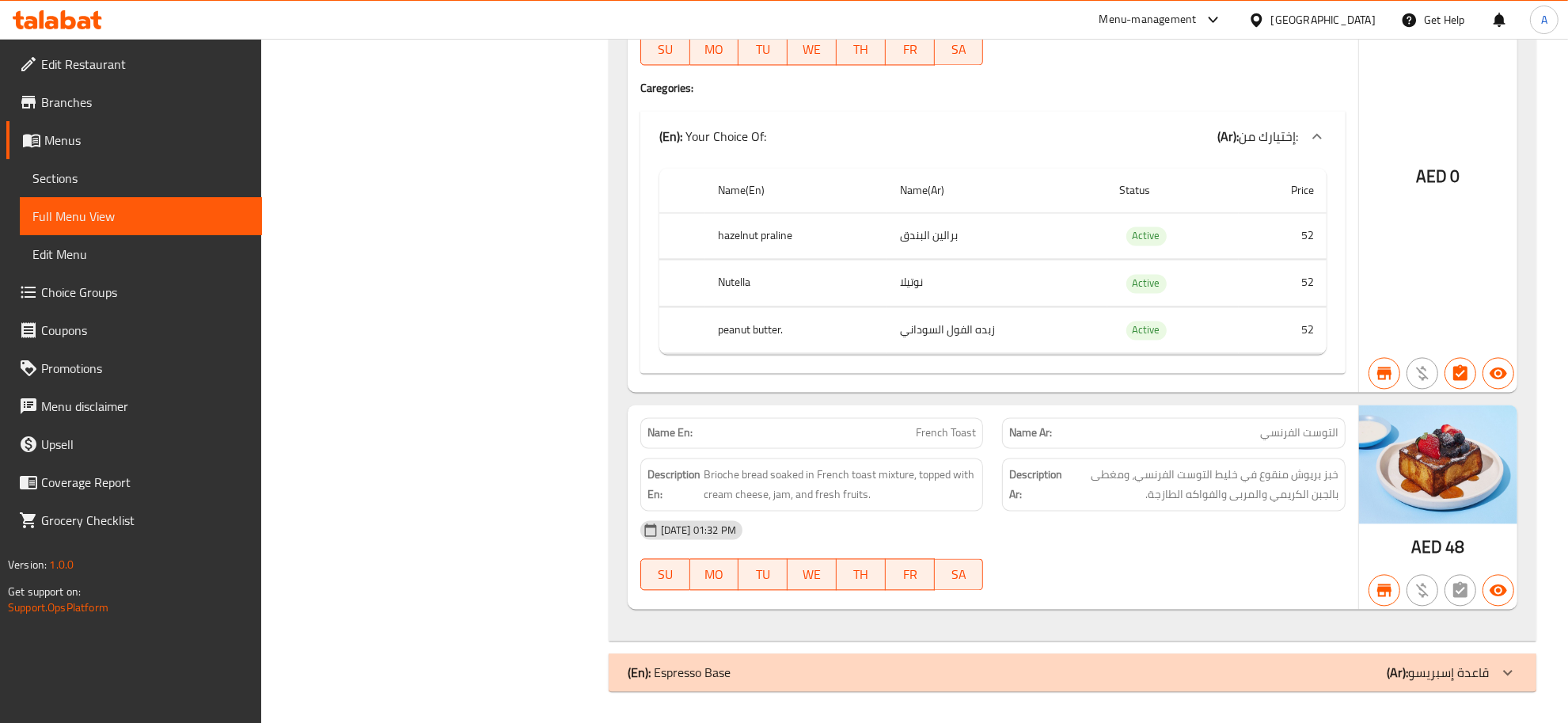
scroll to position [2673, 0]
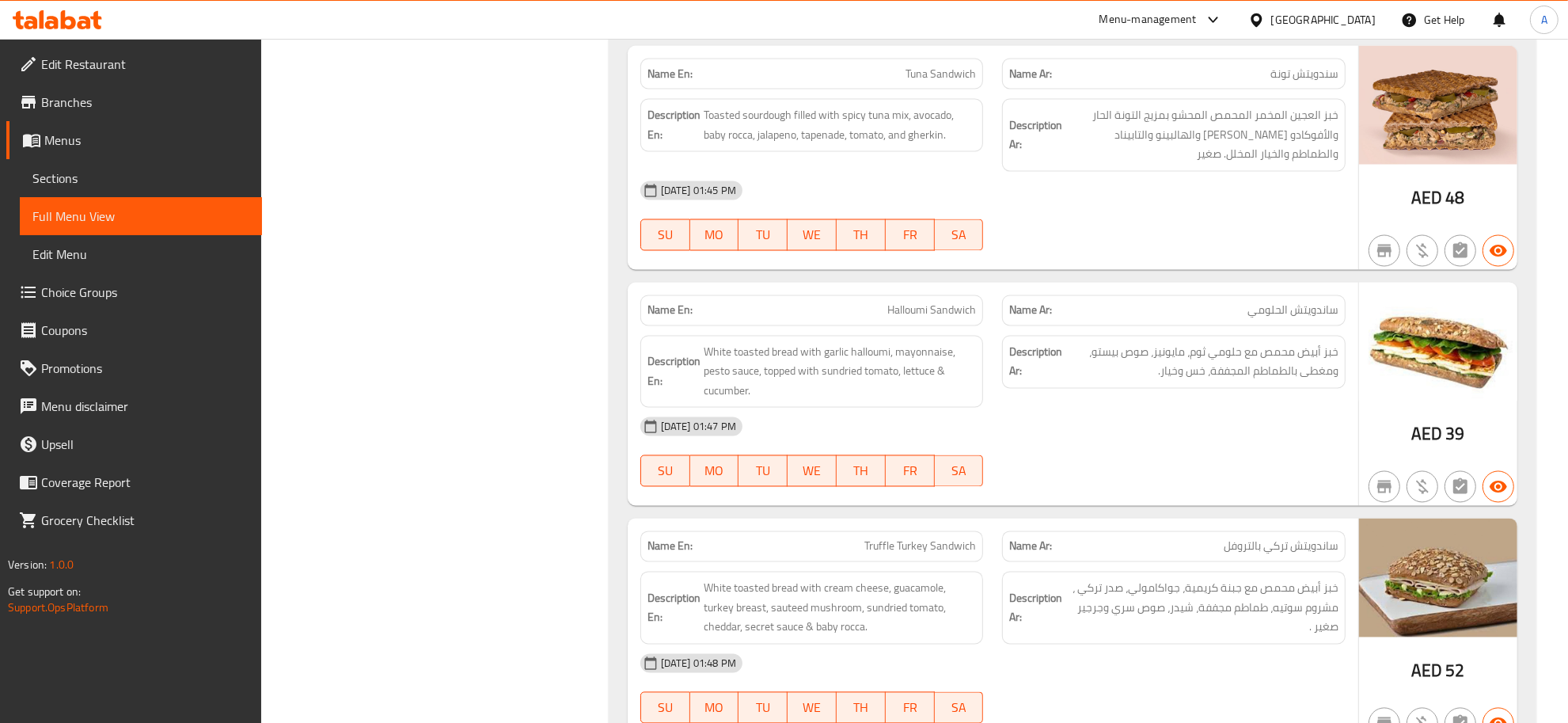
scroll to position [3101, 0]
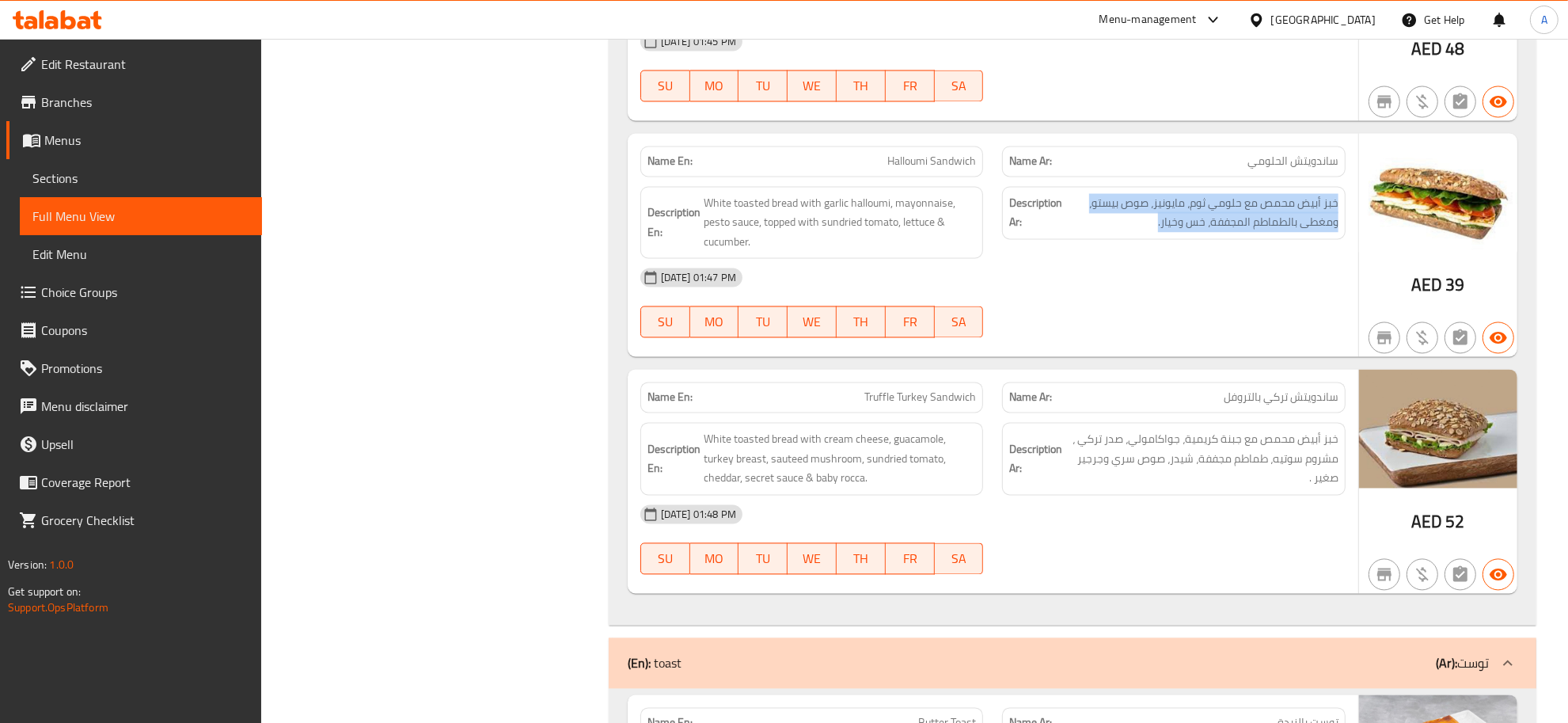
scroll to position [3495, 0]
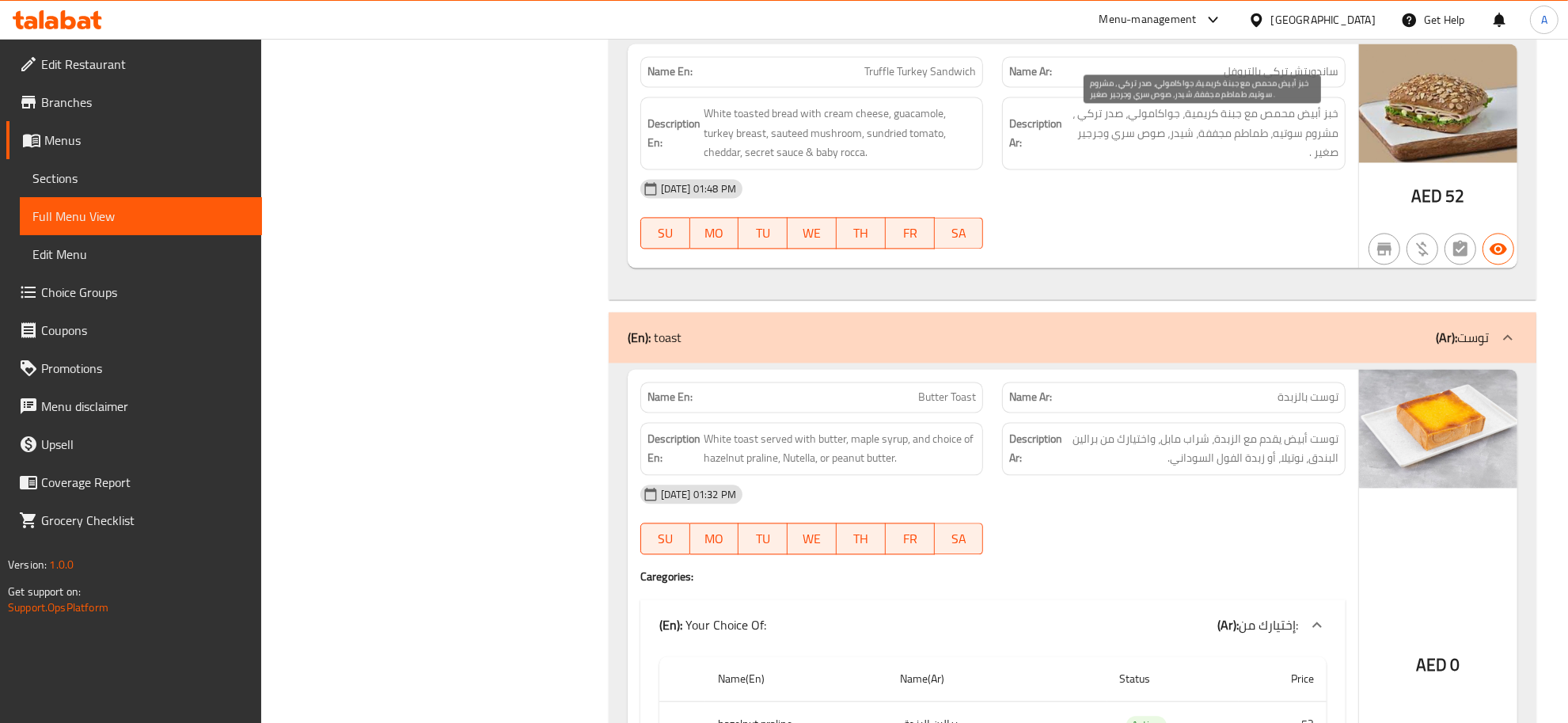
click at [1228, 120] on span "خبز أبيض محمص مع جبنة كريمية، جواكامولي، صدر تركي ، مشروم سوتيه، طماطم مجففة، ش…" at bounding box center [1202, 133] width 273 height 59
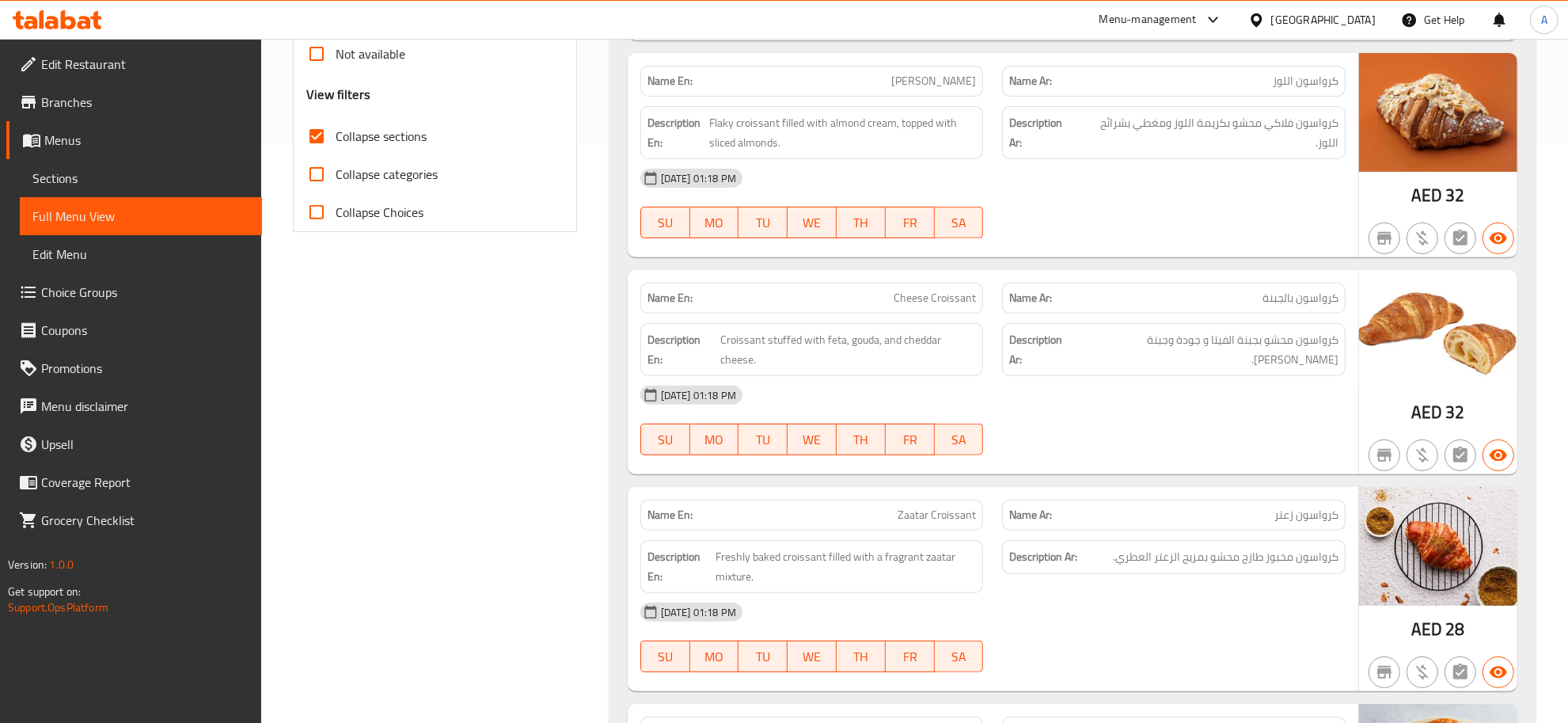
scroll to position [0, 0]
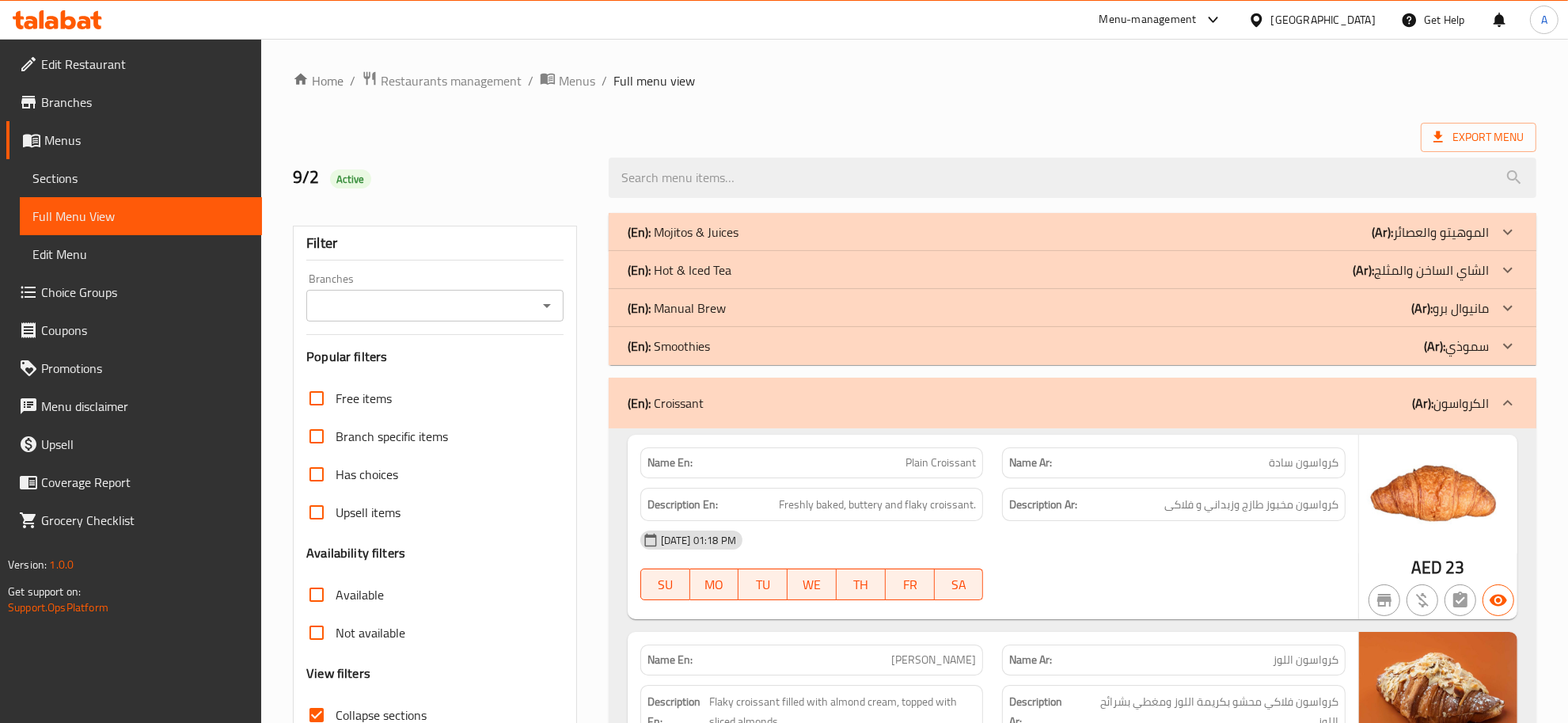
click at [394, 706] on span "Collapse sections" at bounding box center [381, 715] width 91 height 19
click at [336, 703] on input "Collapse sections" at bounding box center [317, 714] width 38 height 38
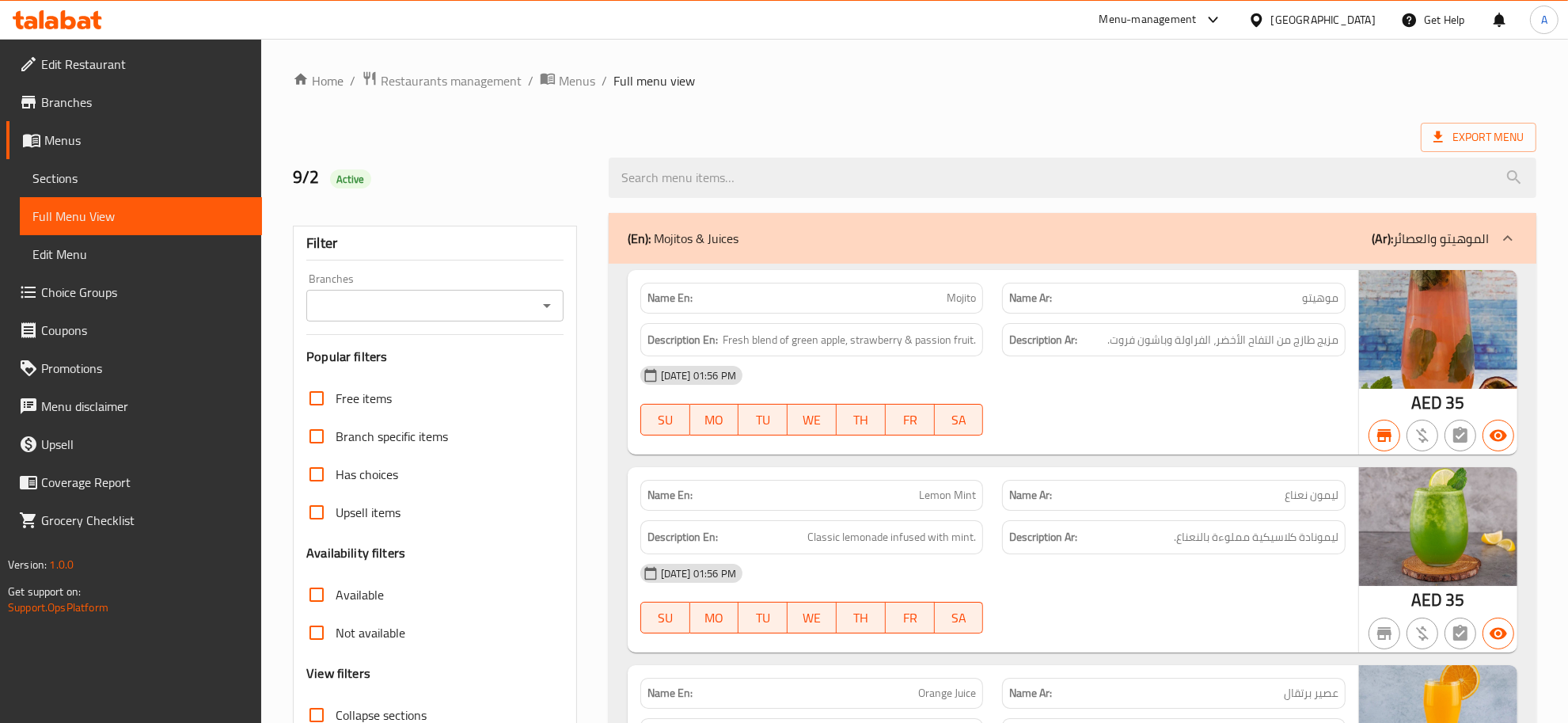
scroll to position [12, 0]
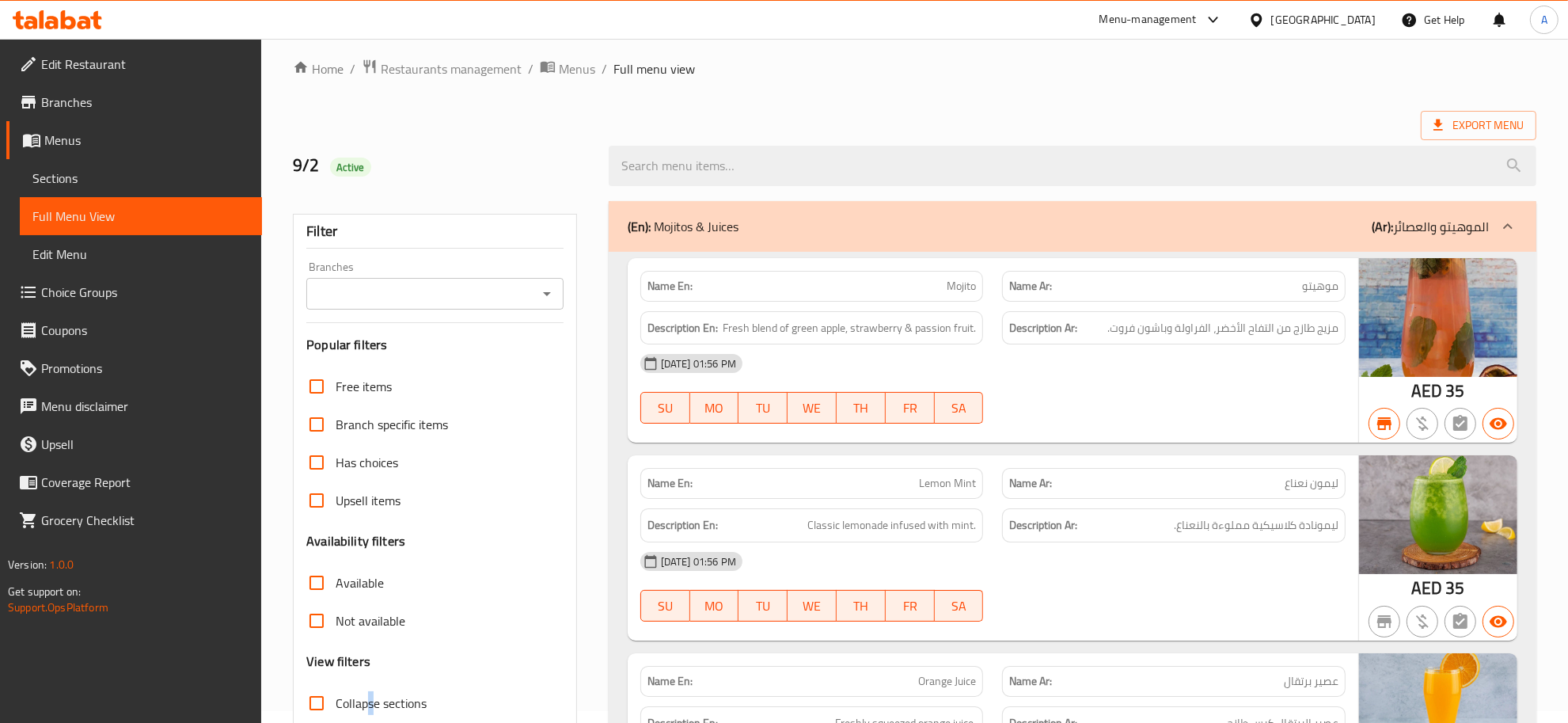
click at [371, 700] on span "Collapse sections" at bounding box center [381, 703] width 91 height 19
click at [386, 701] on span "Collapse sections" at bounding box center [381, 703] width 91 height 19
click at [336, 701] on input "Collapse sections" at bounding box center [317, 702] width 38 height 38
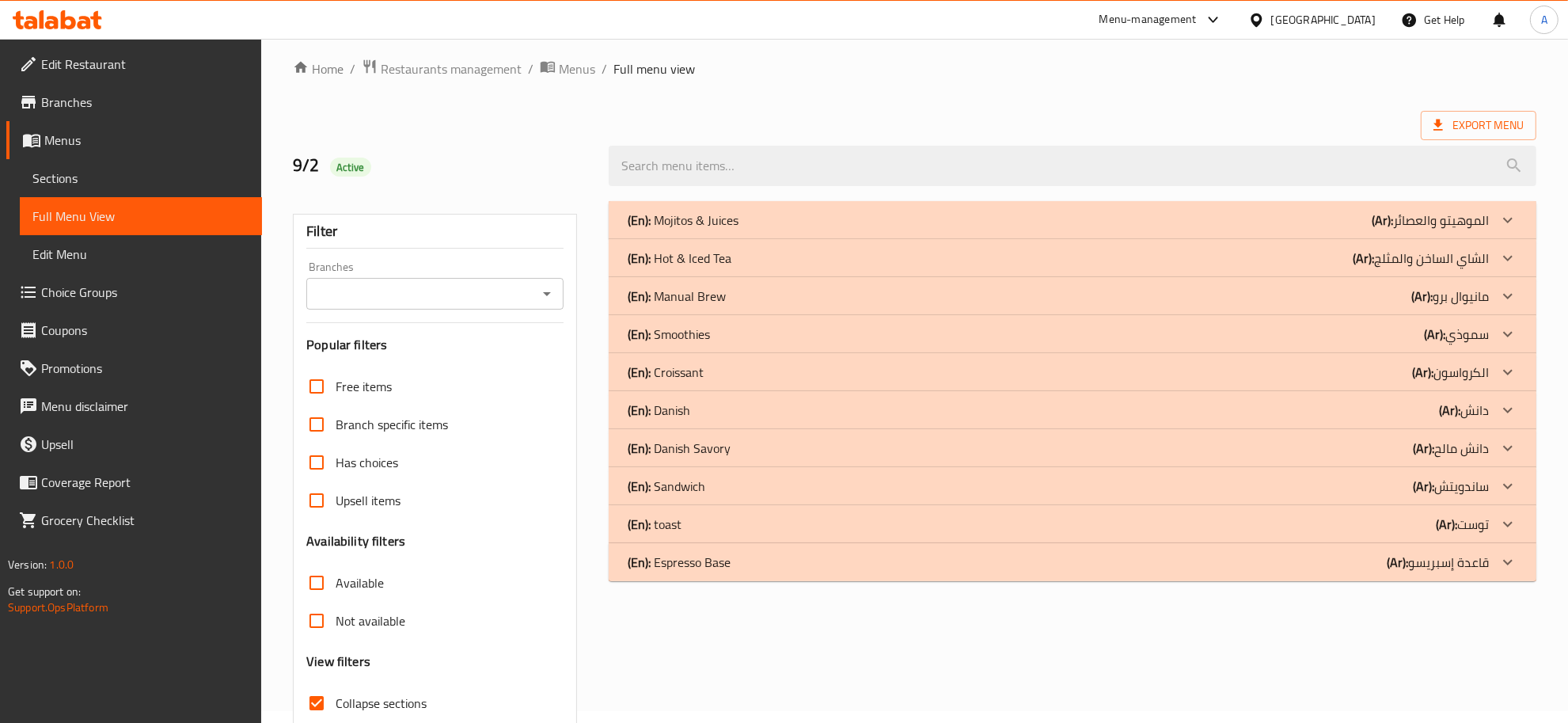
scroll to position [0, 0]
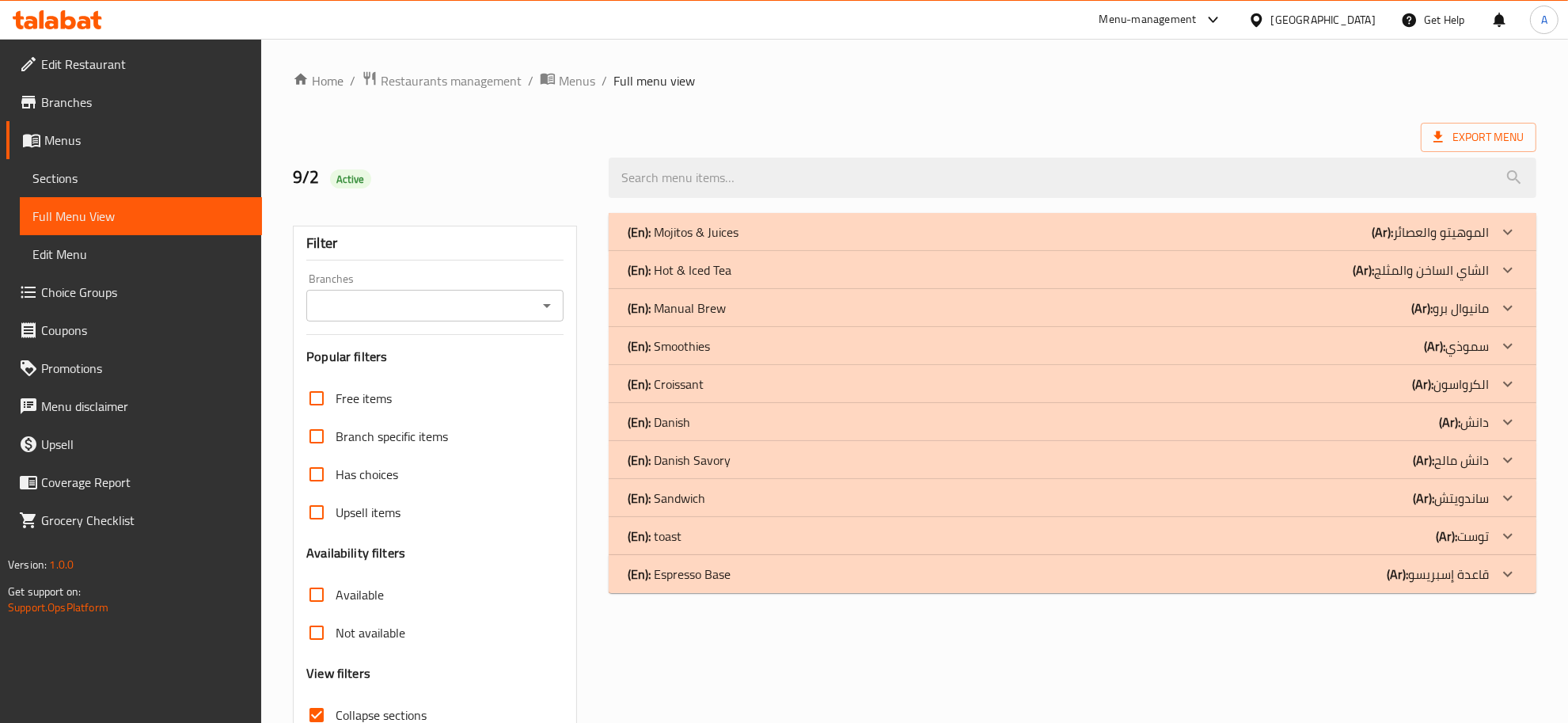
click at [951, 241] on div "(En): Espresso Base (Ar): قاعدة إسبريسو" at bounding box center [1058, 232] width 861 height 19
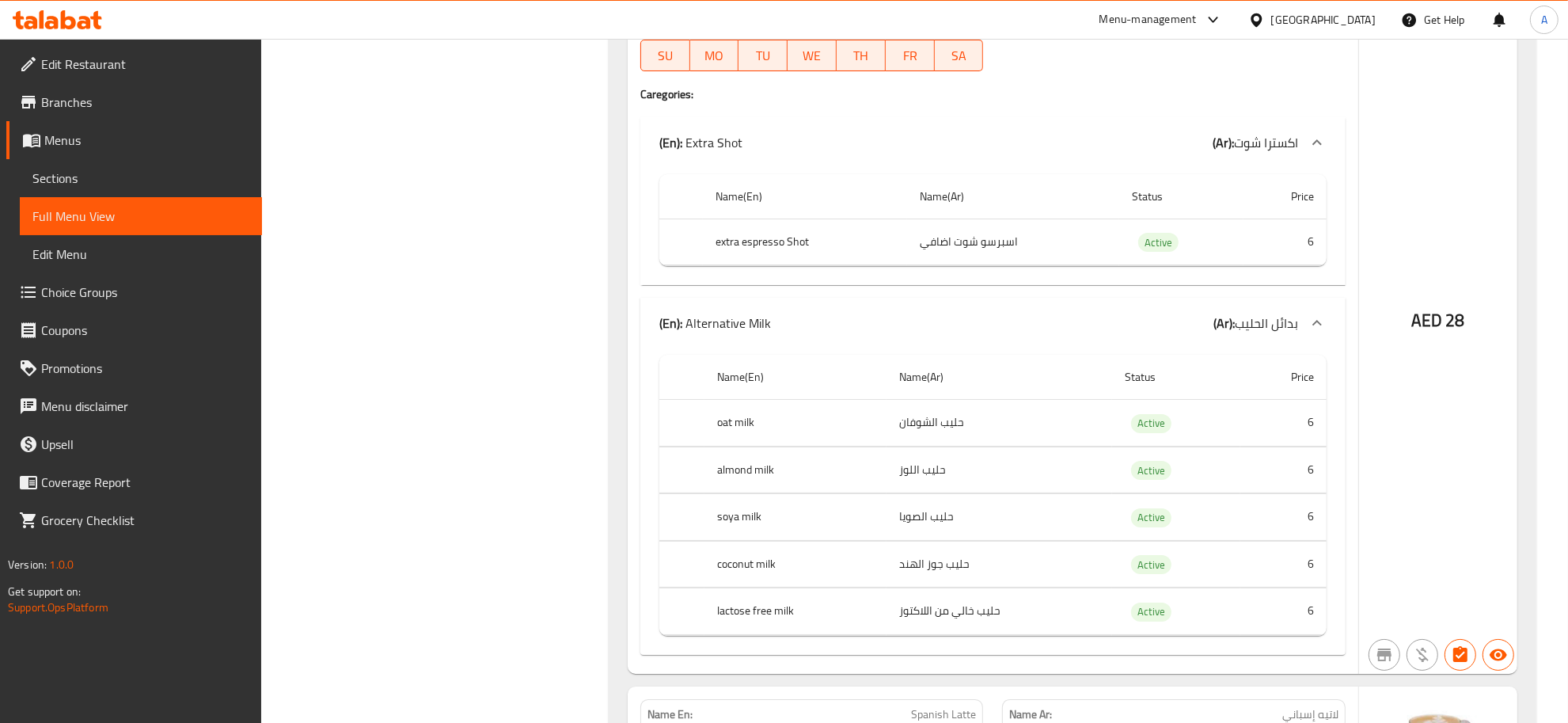
scroll to position [6318, 0]
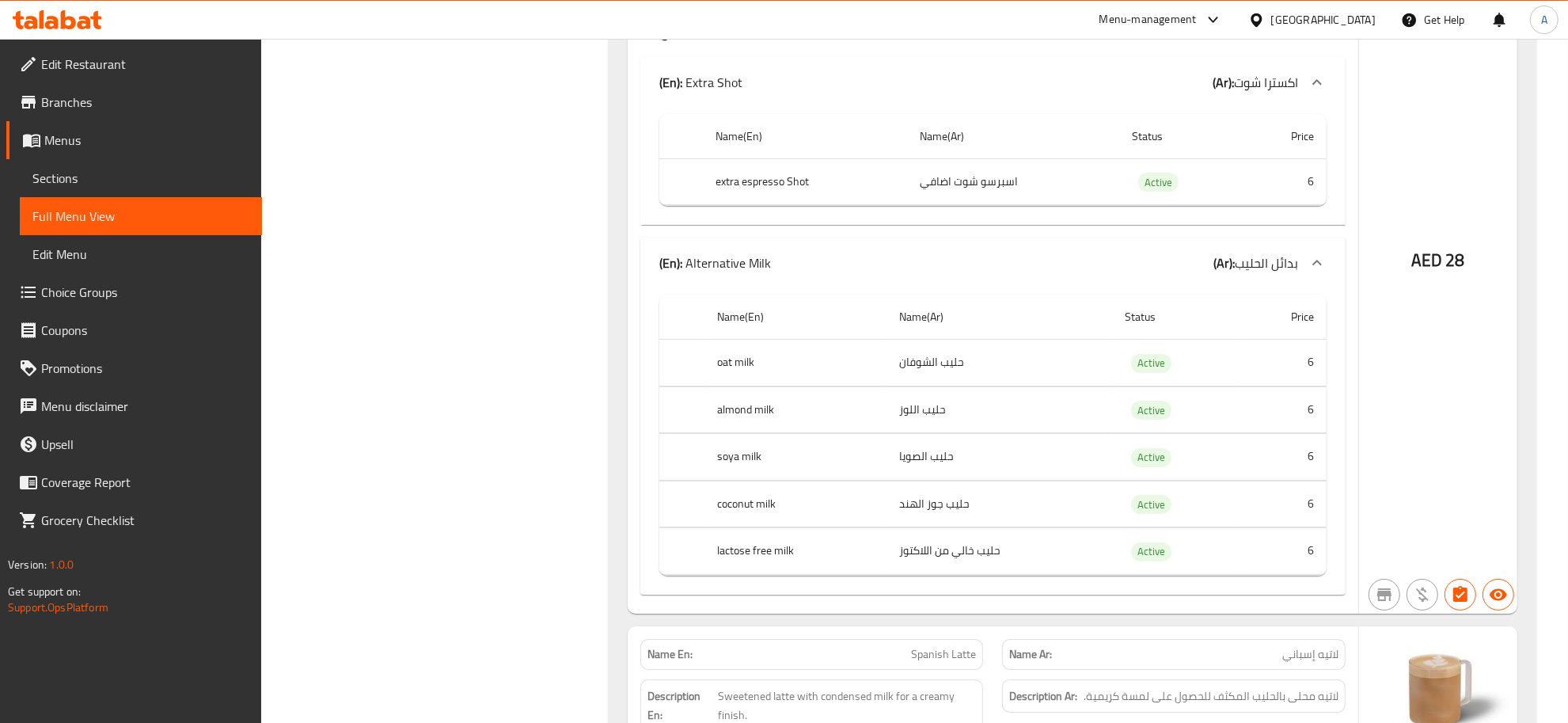
drag, startPoint x: 1582, startPoint y: 341, endPoint x: 1582, endPoint y: 455, distance: 114.0
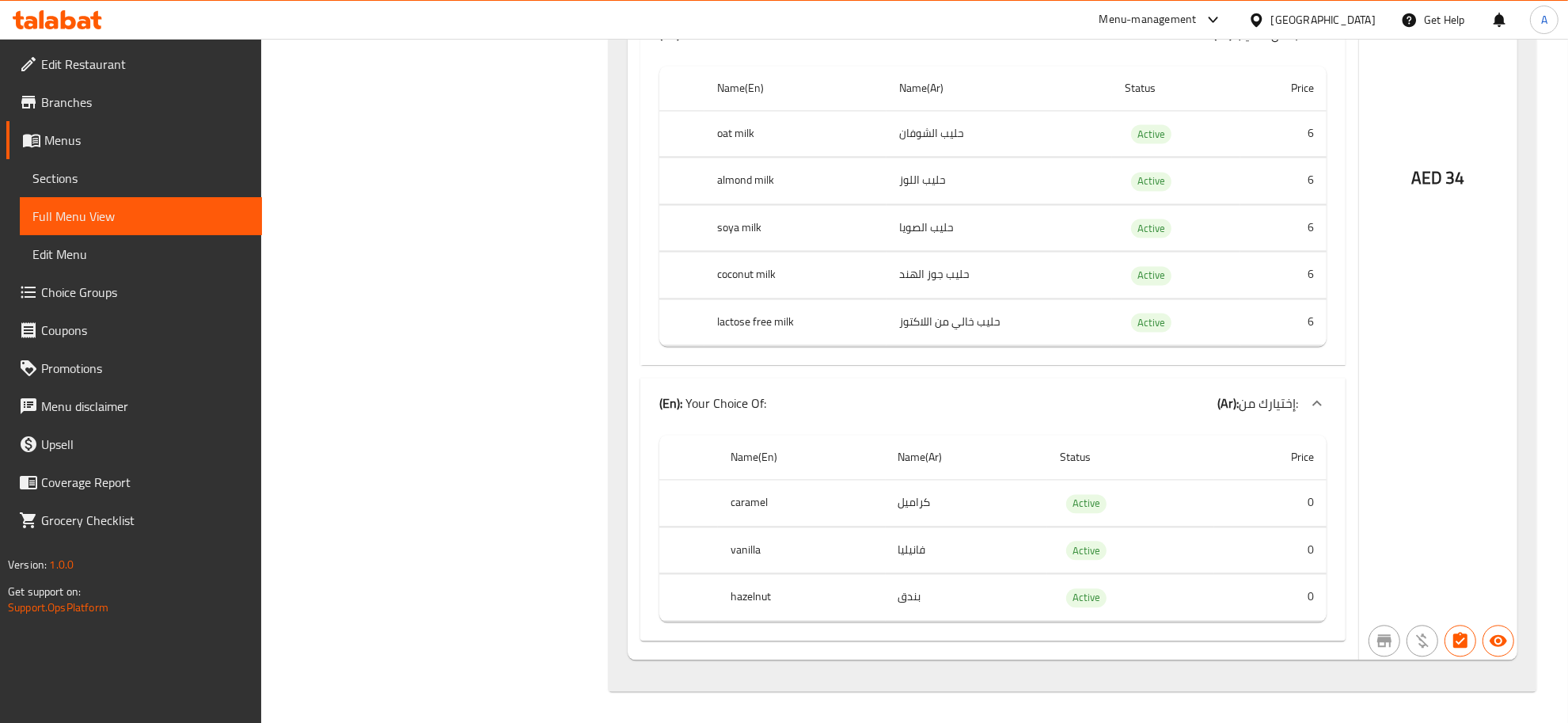
scroll to position [9757, 0]
drag, startPoint x: 1582, startPoint y: 576, endPoint x: 1469, endPoint y: 710, distance: 175.3
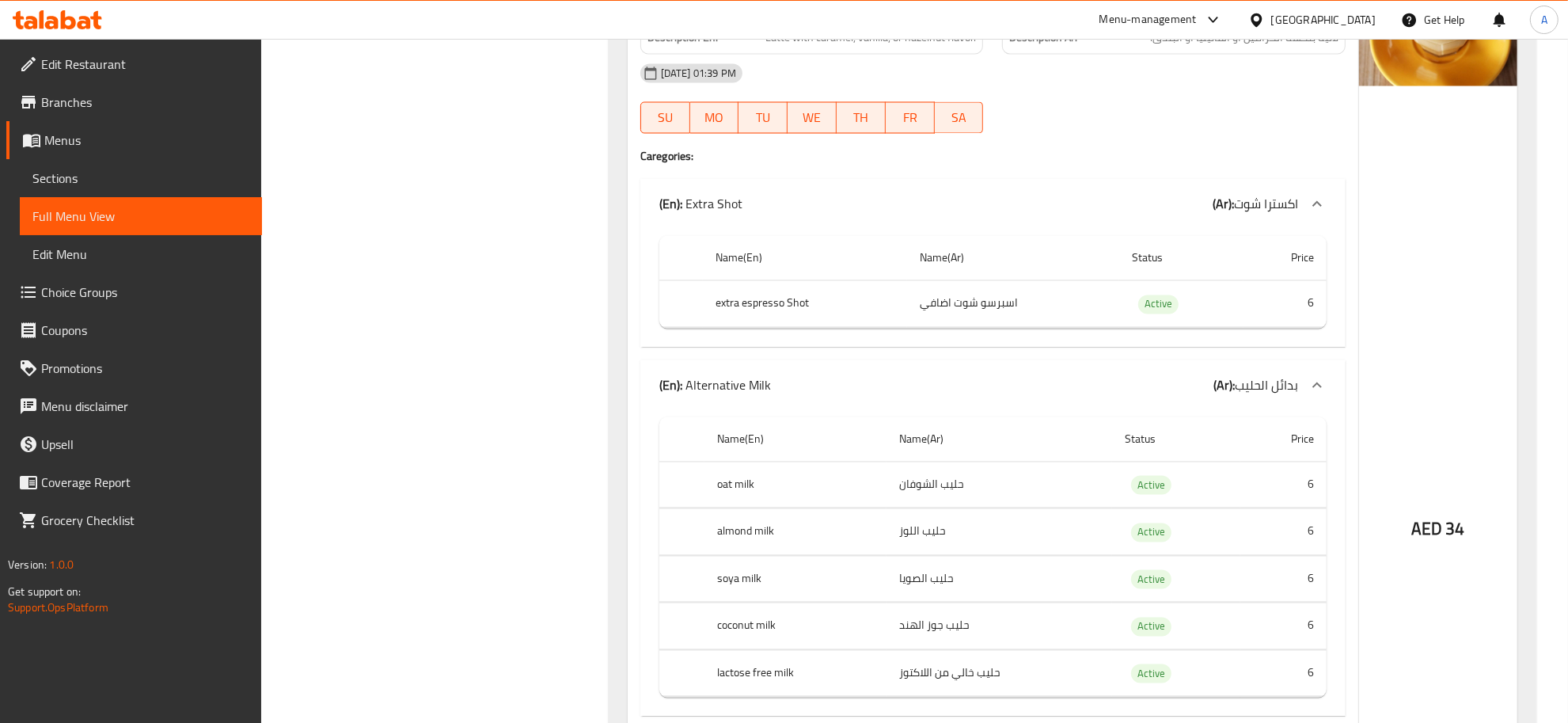
scroll to position [0, 0]
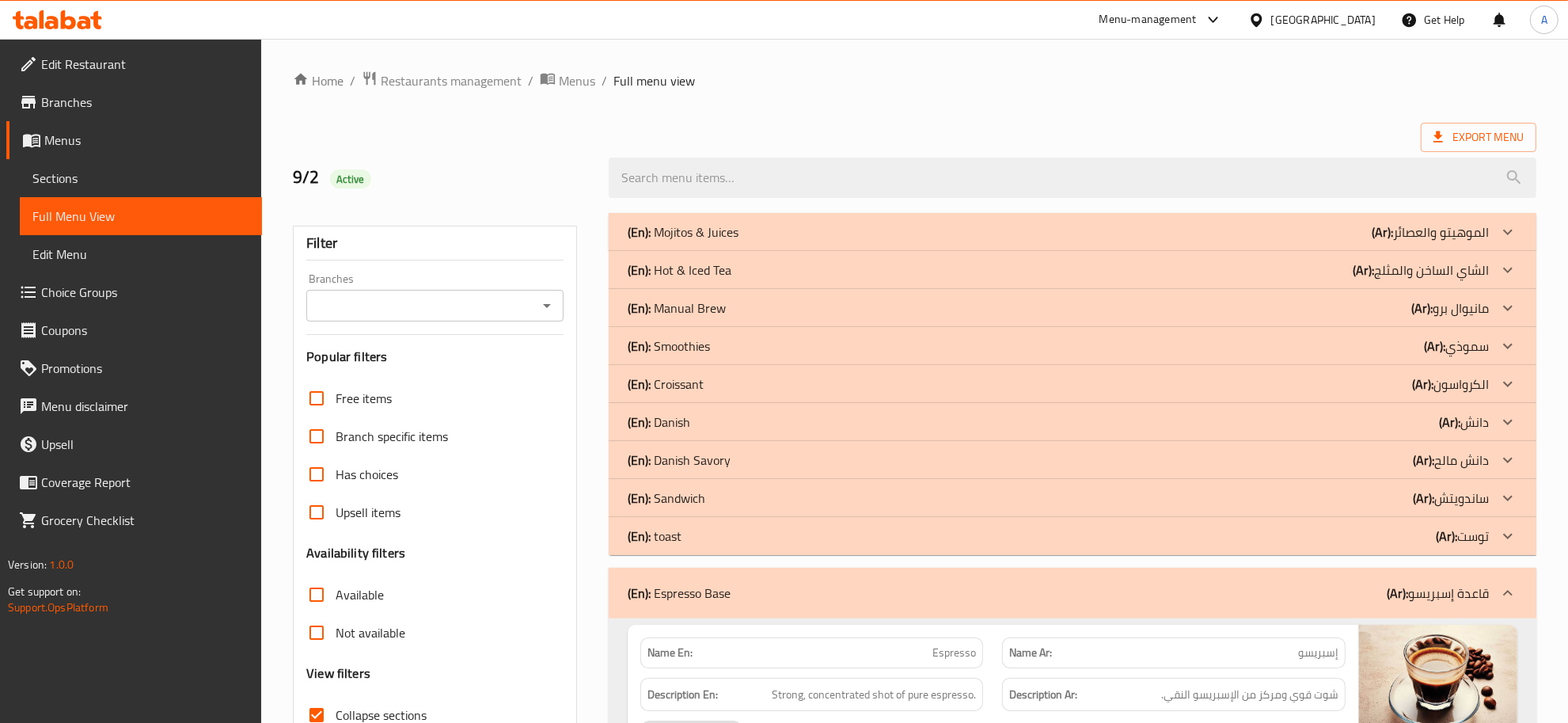
click at [753, 241] on div "(En): Manual Brew (Ar): مانيوال برو" at bounding box center [1058, 232] width 861 height 19
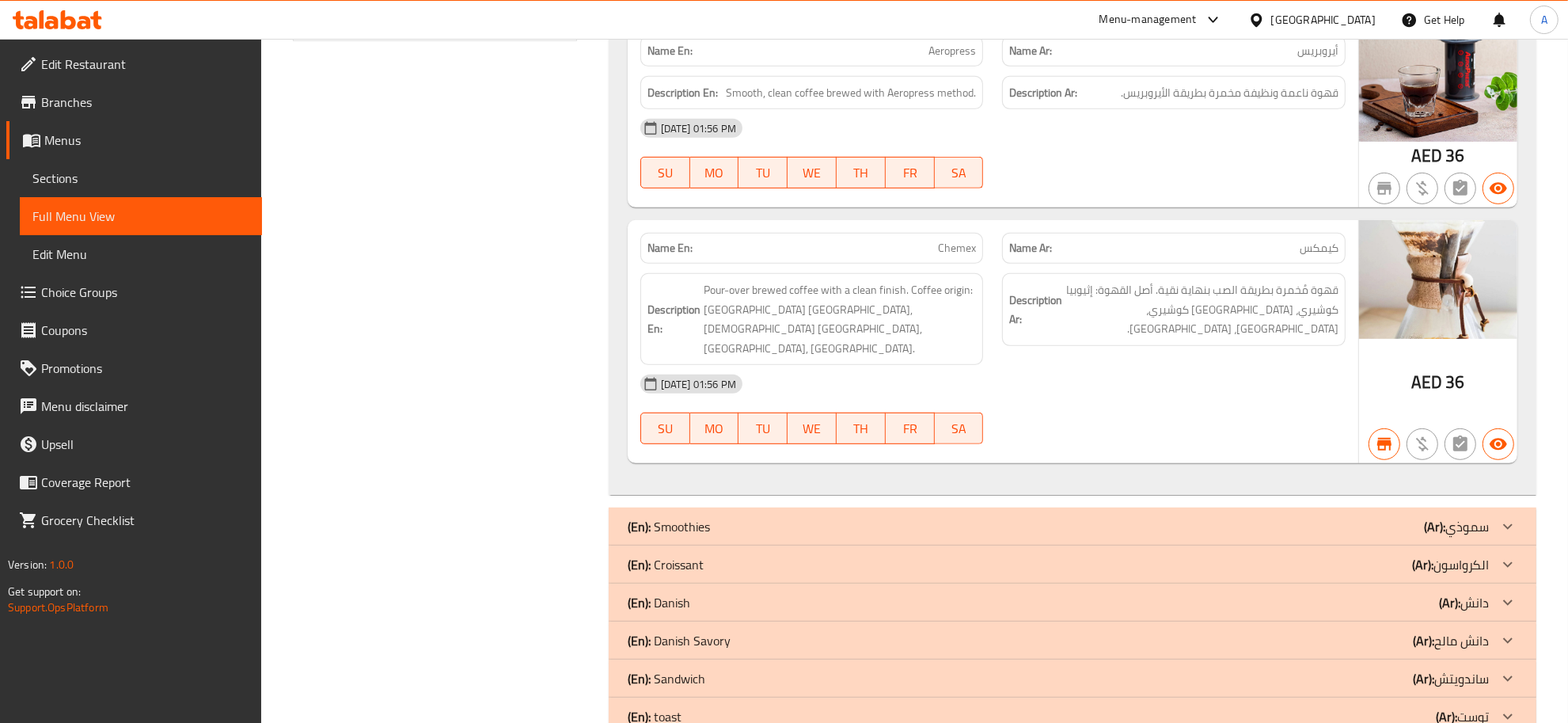
scroll to position [1260, 0]
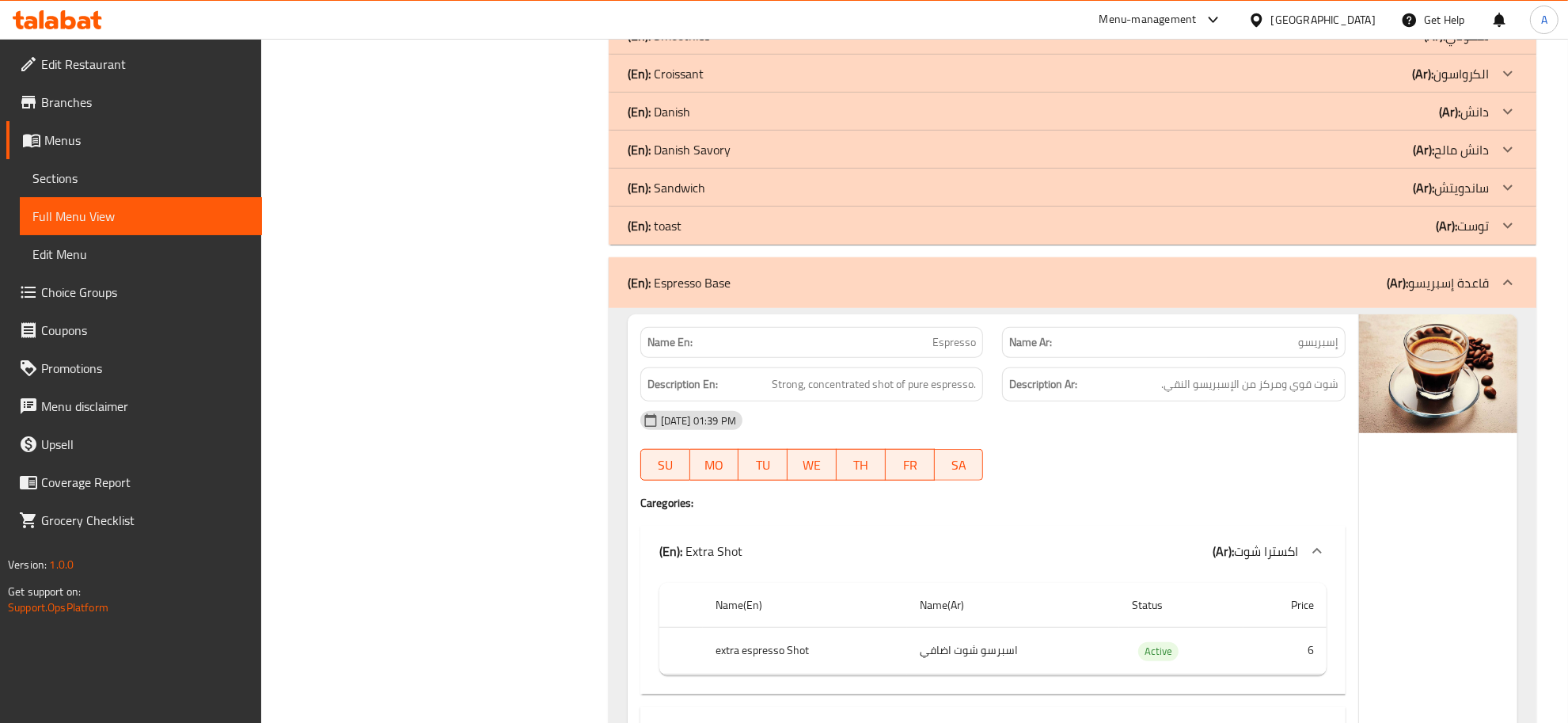
drag, startPoint x: 1582, startPoint y: 34, endPoint x: 1582, endPoint y: 110, distance: 76.0
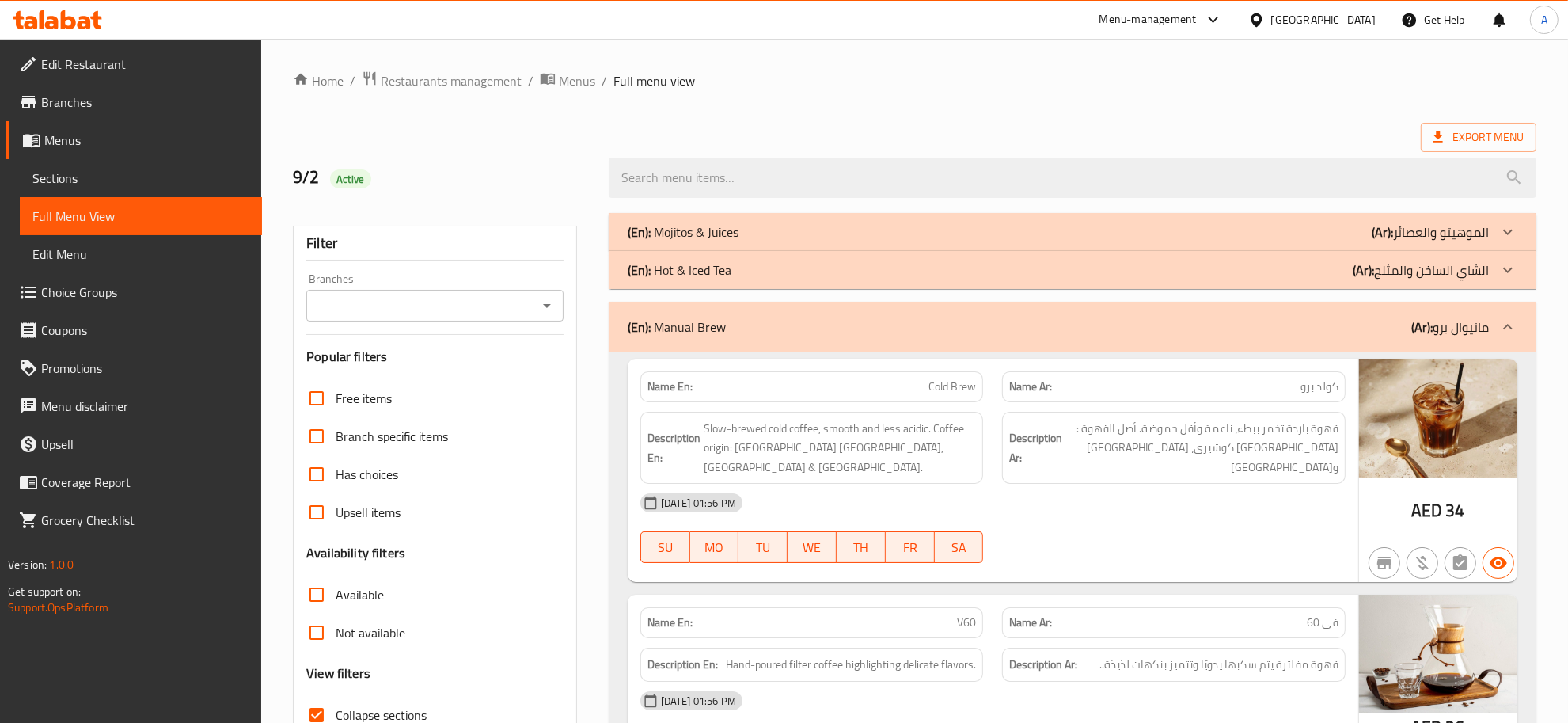
click at [721, 241] on p "(En): Hot & Iced Tea" at bounding box center [683, 232] width 110 height 19
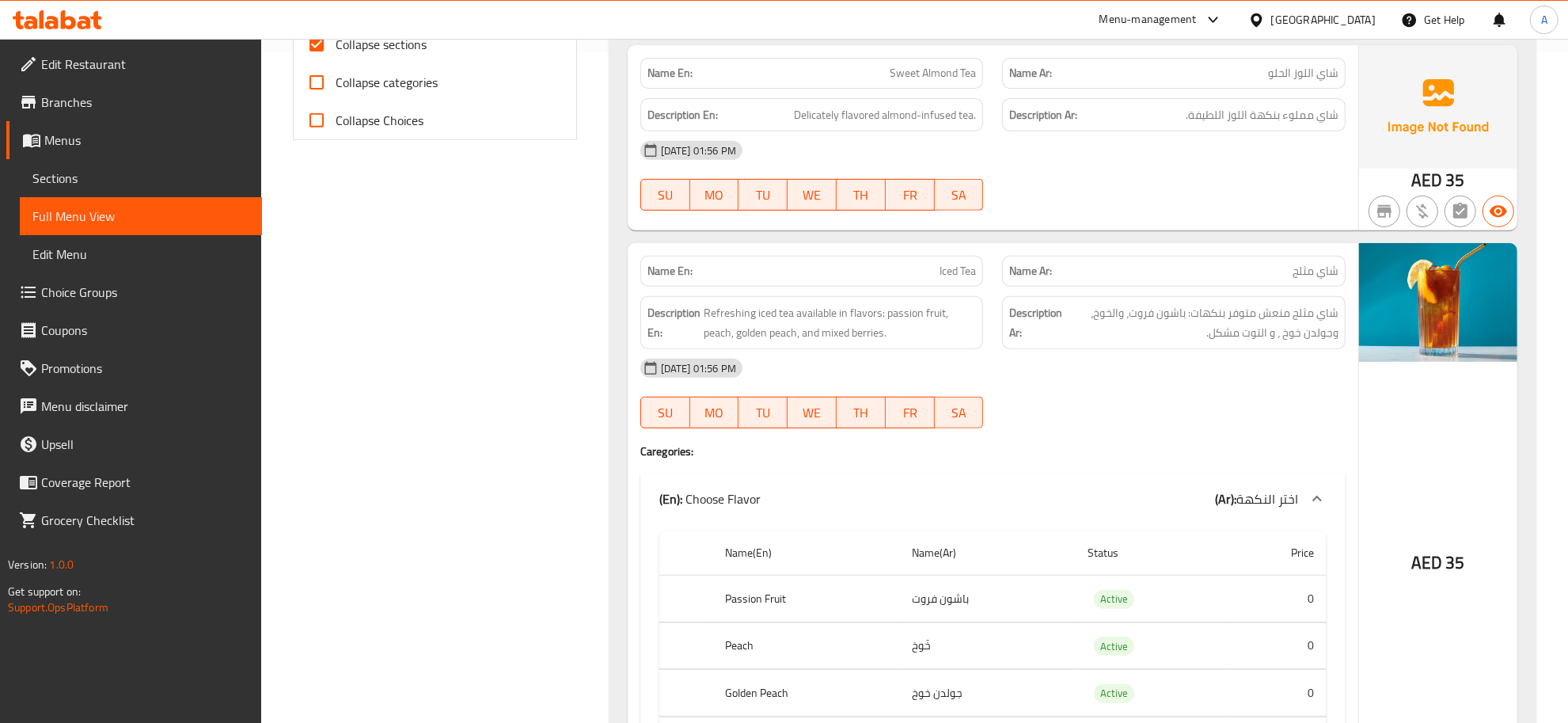
scroll to position [417, 0]
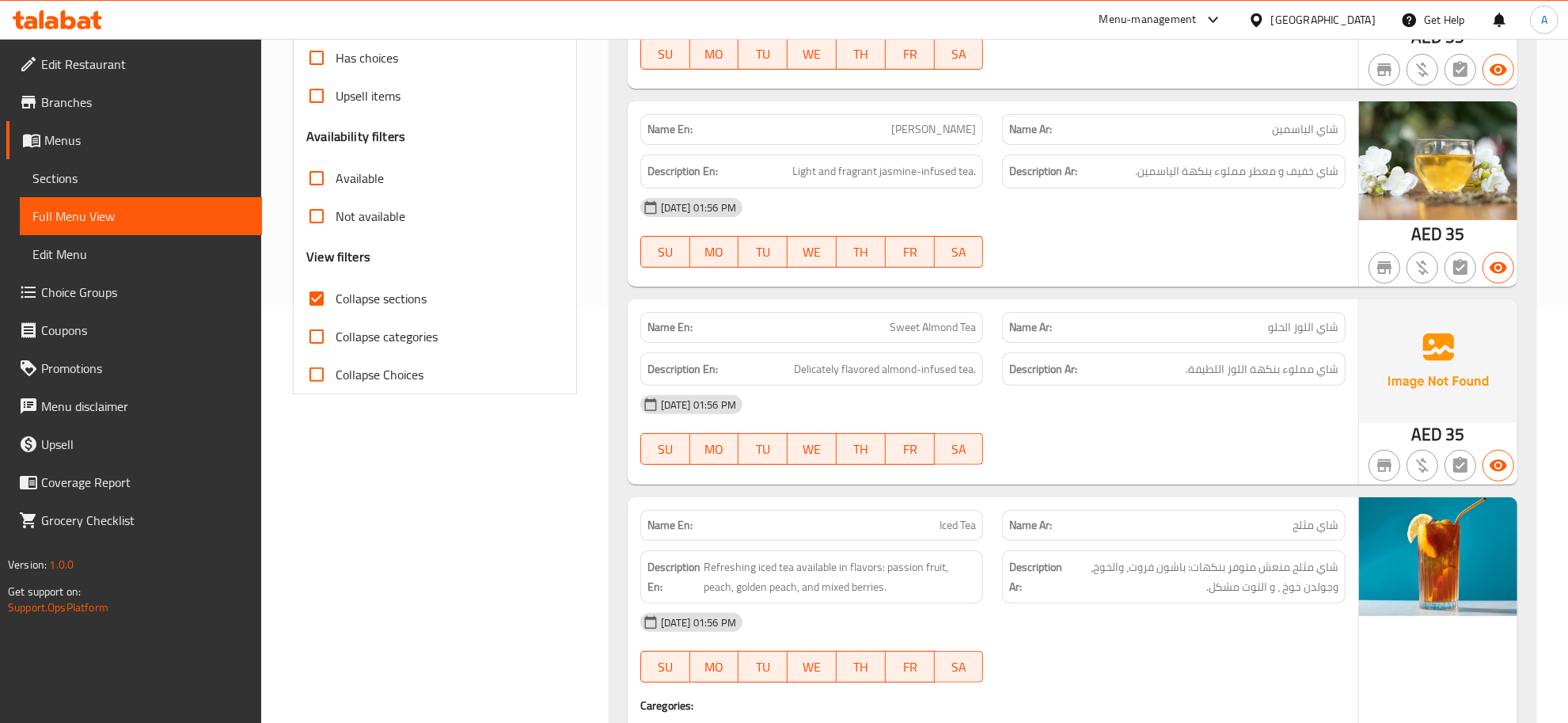
click at [342, 305] on span "Collapse sections" at bounding box center [381, 298] width 91 height 19
click at [336, 305] on input "Collapse sections" at bounding box center [317, 298] width 38 height 38
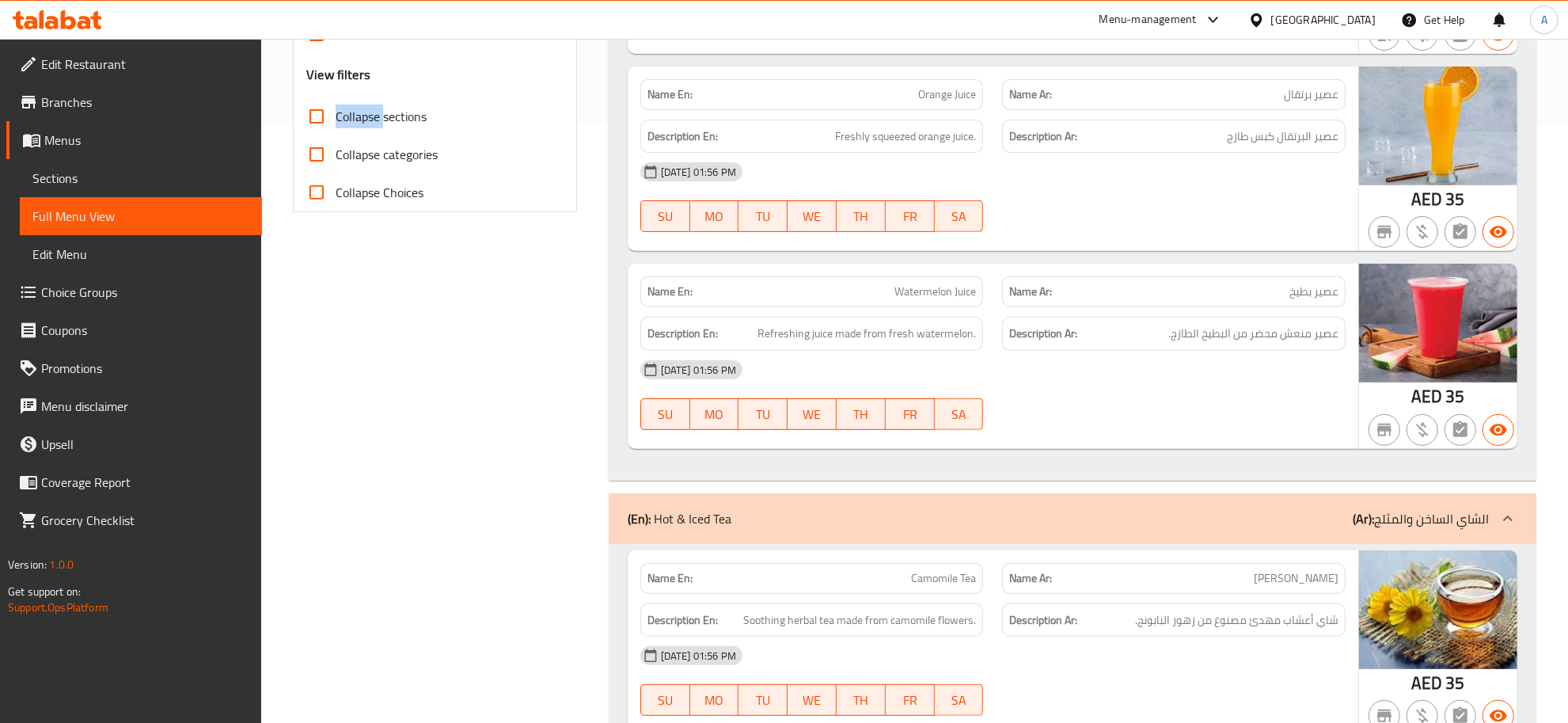
scroll to position [571, 0]
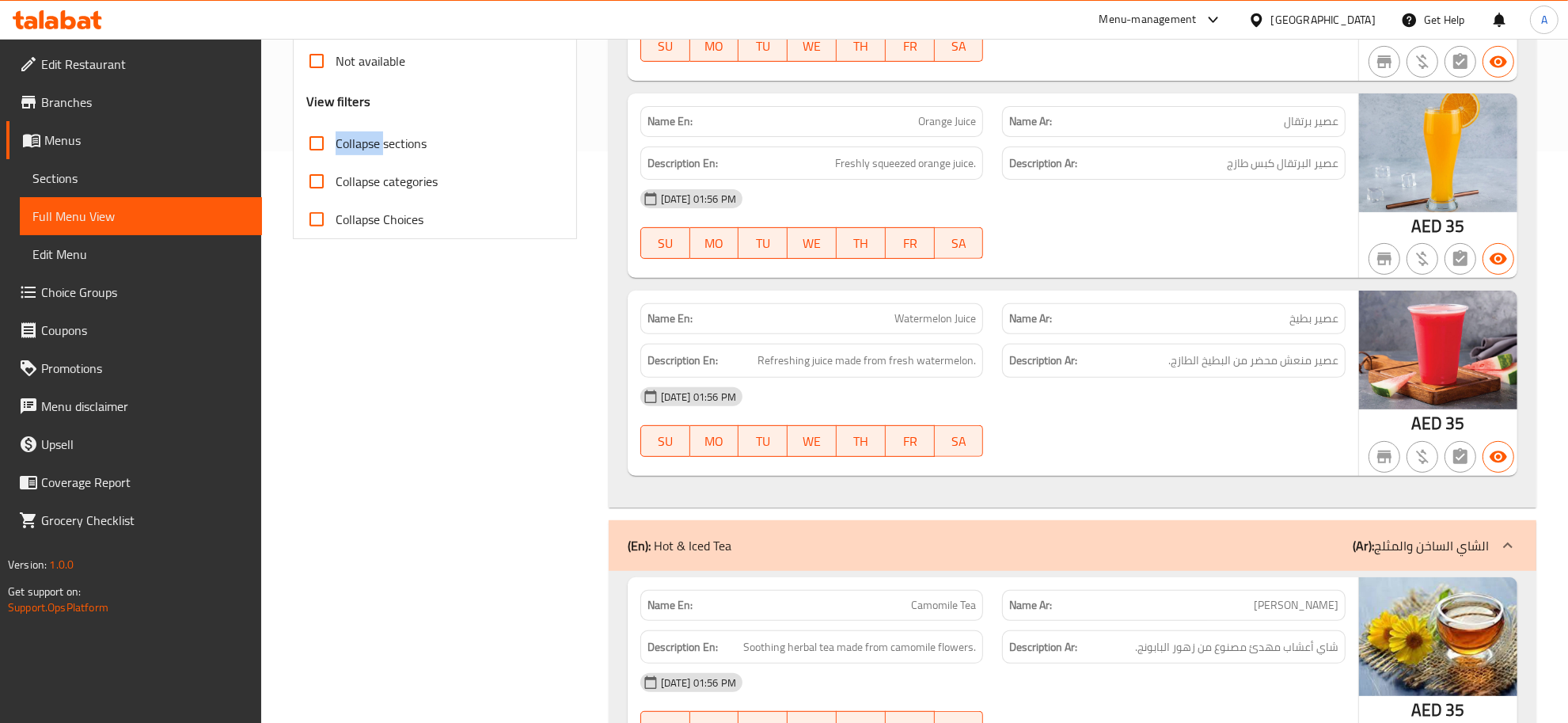
click at [371, 149] on span "Collapse sections" at bounding box center [381, 143] width 91 height 19
click at [336, 149] on input "Collapse sections" at bounding box center [317, 143] width 38 height 38
checkbox input "true"
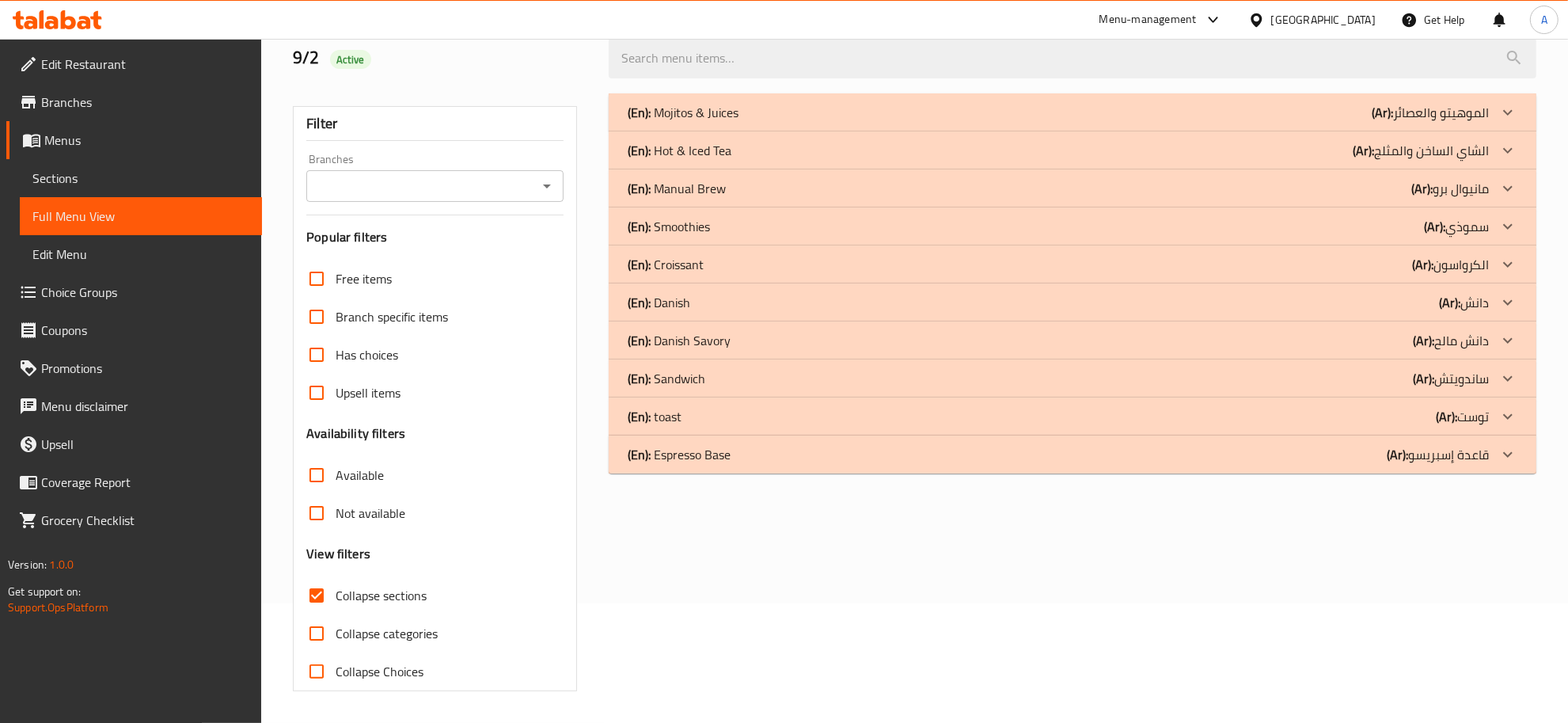
scroll to position [120, 0]
click at [719, 109] on p "(En): Mojitos & Juices" at bounding box center [683, 112] width 110 height 19
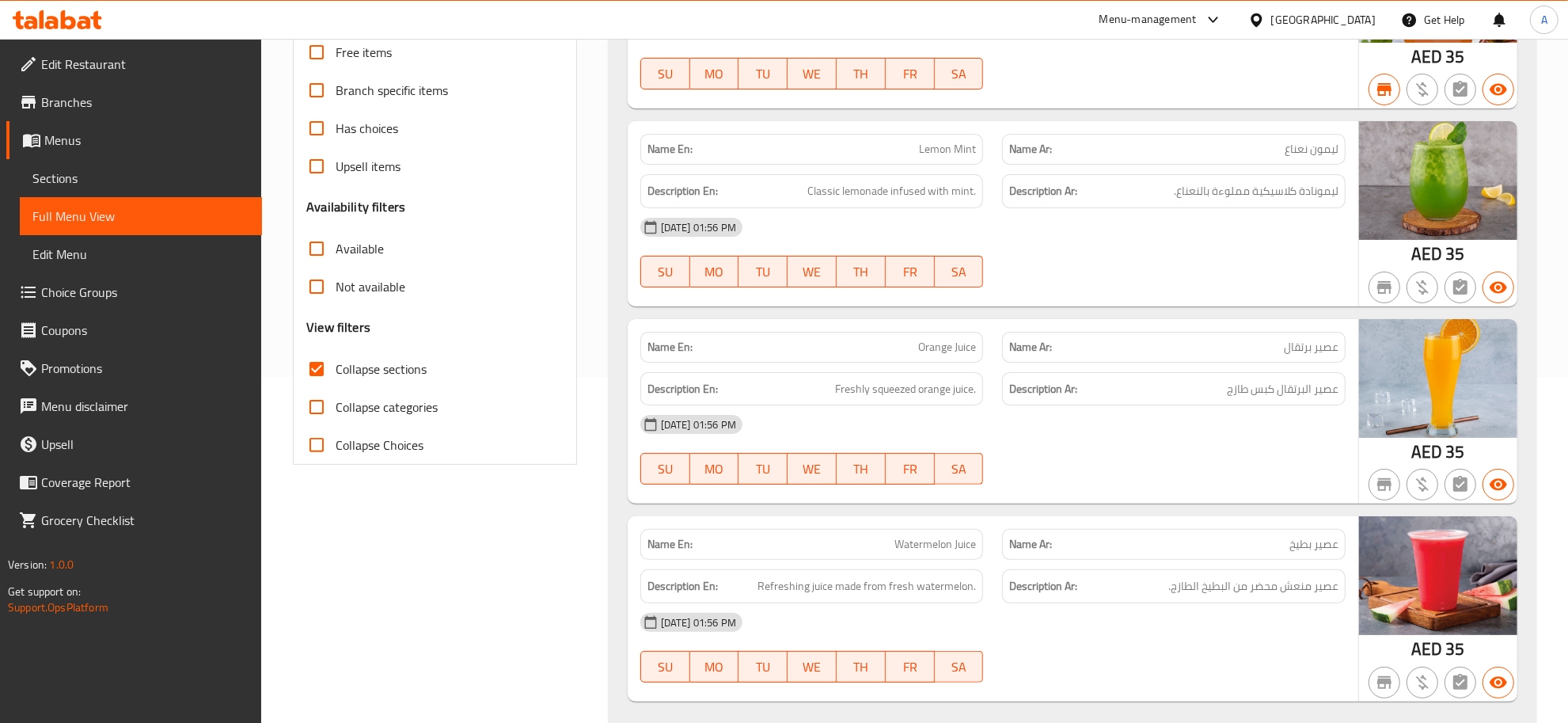
scroll to position [745, 0]
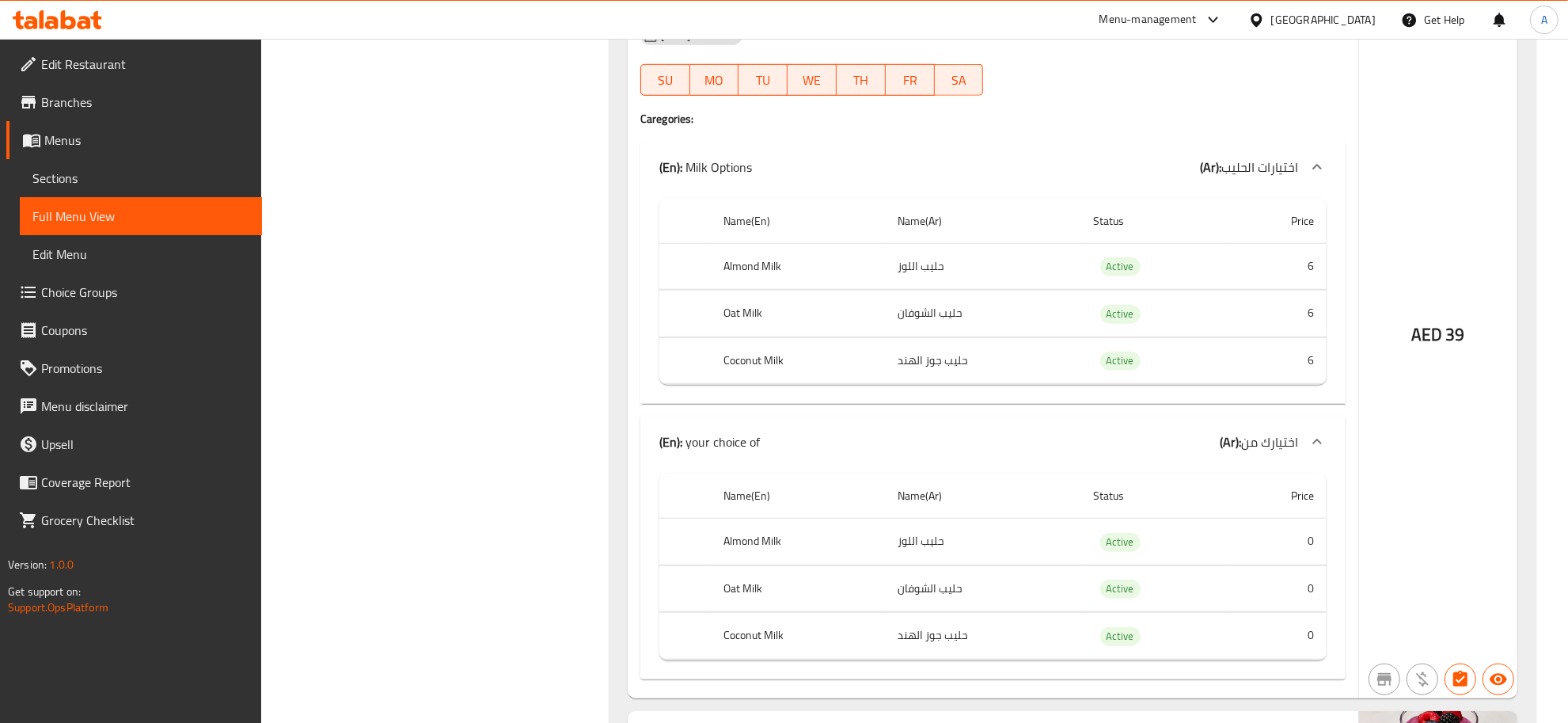
scroll to position [1403, 0]
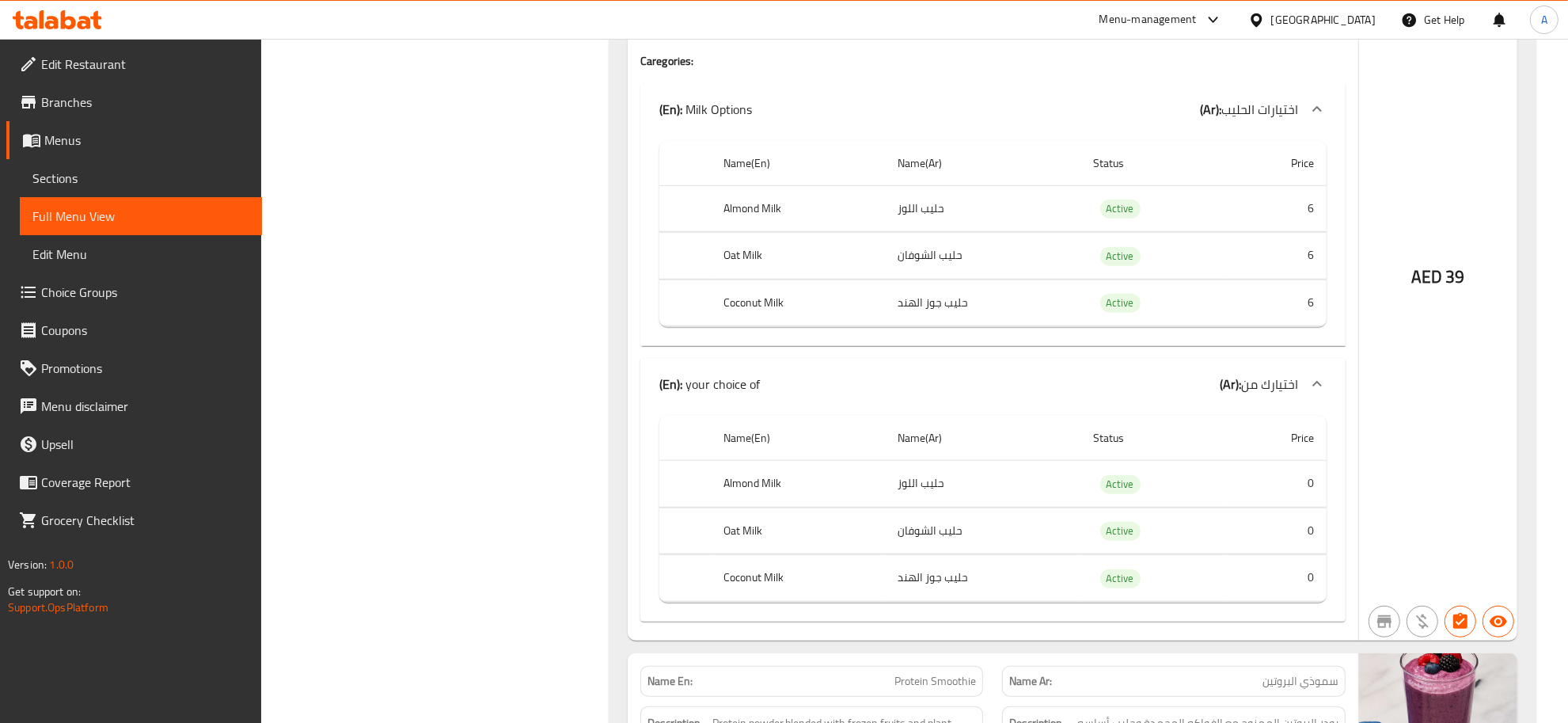
drag, startPoint x: 1582, startPoint y: 224, endPoint x: 1582, endPoint y: 383, distance: 159.0
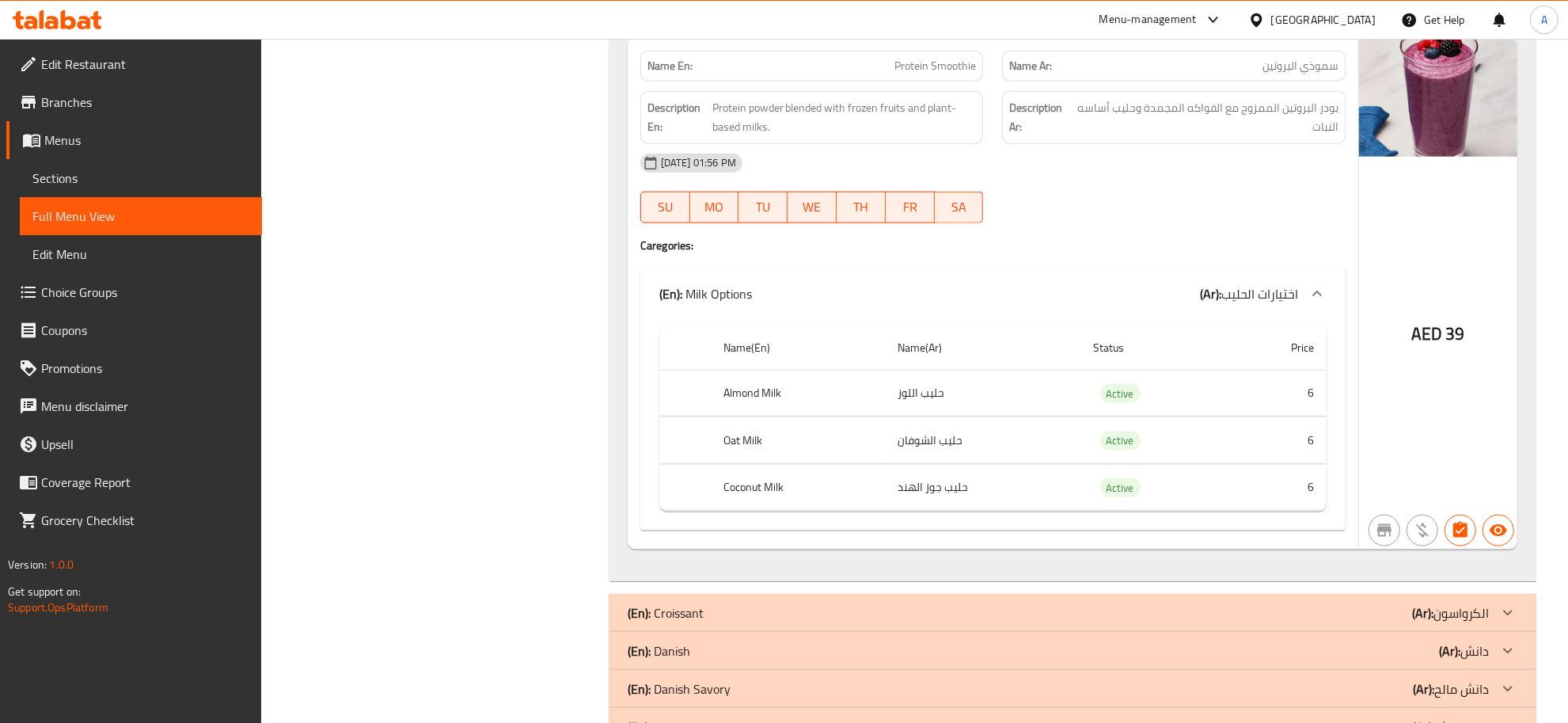
scroll to position [2010, 0]
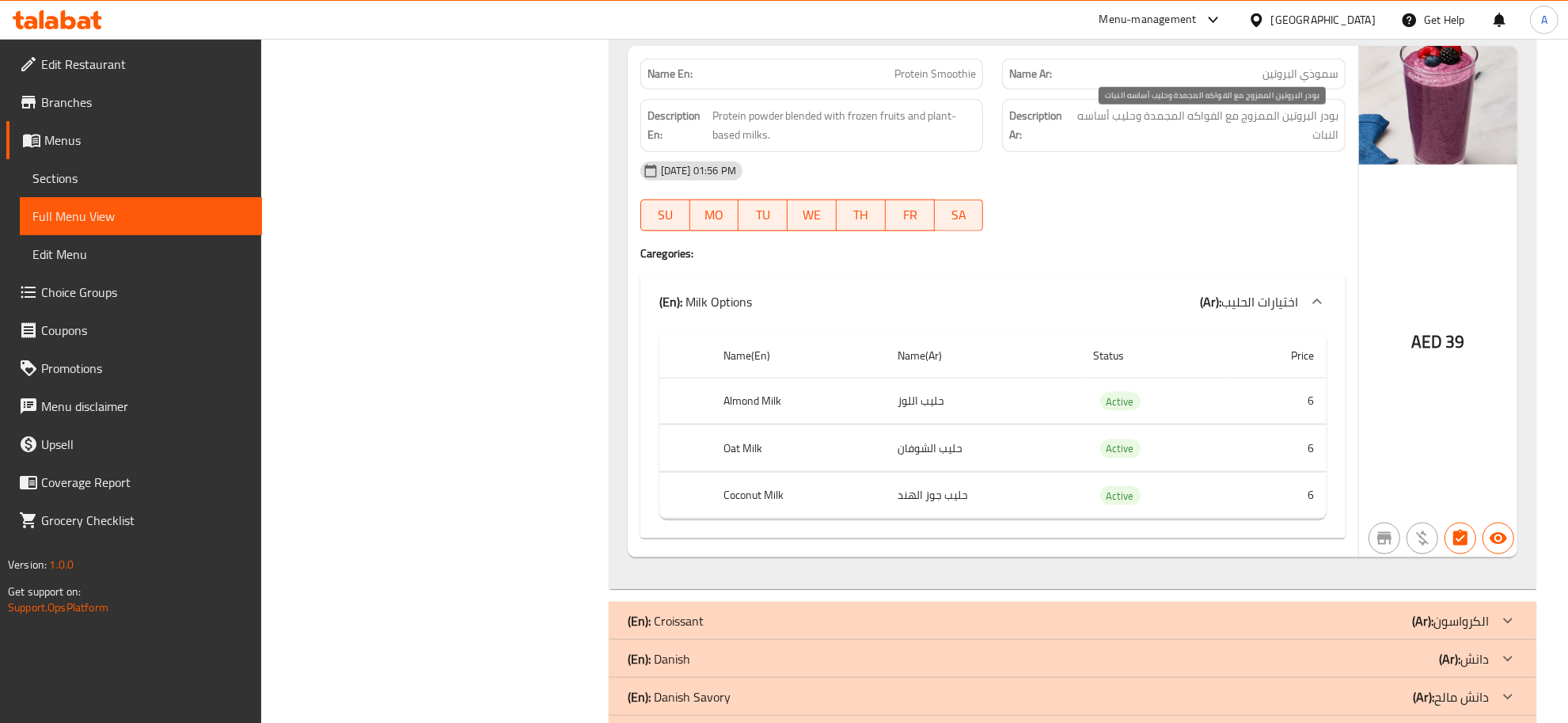
click at [1233, 129] on span "بودر البروتين الممزوج مع الفواكه المجمدة وحليب أساسه النبات" at bounding box center [1206, 125] width 264 height 39
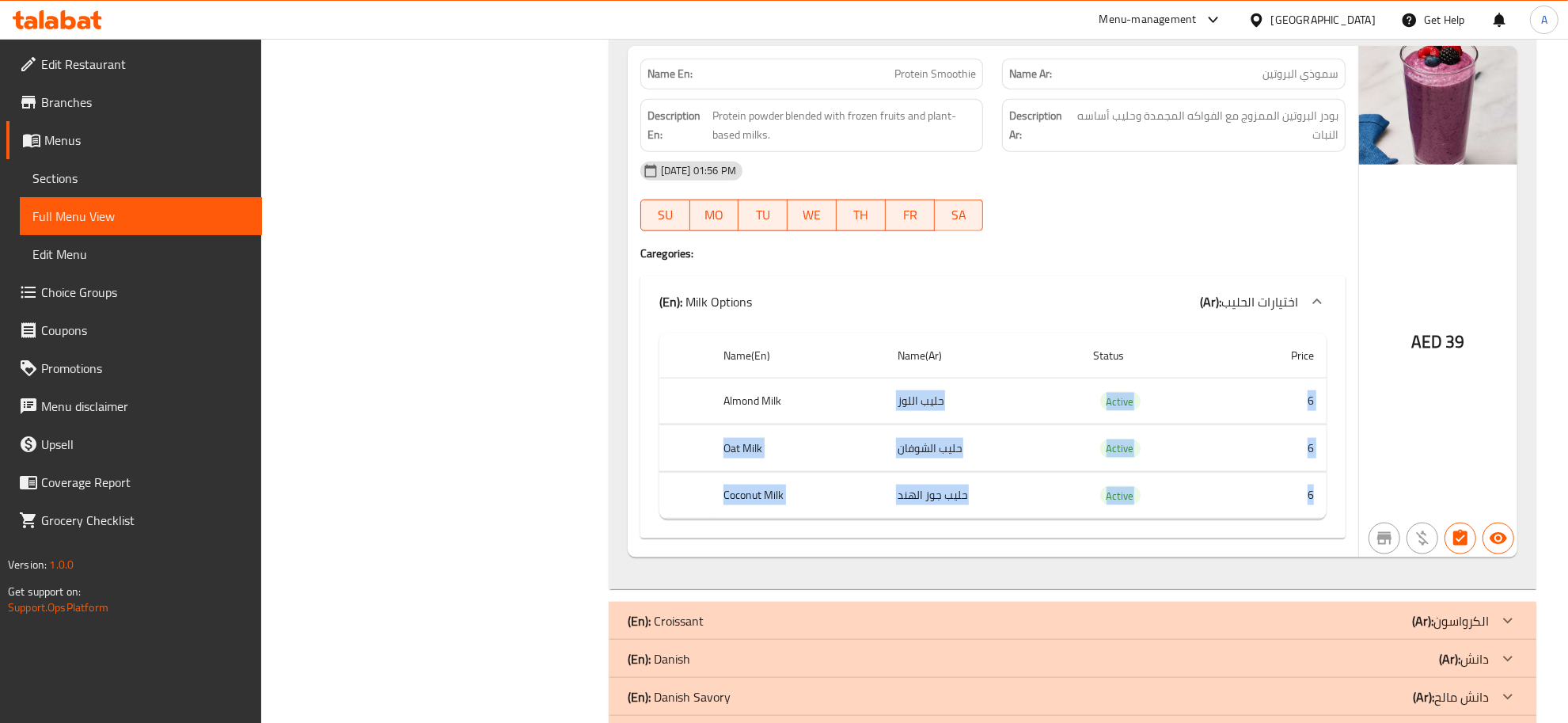
drag, startPoint x: 881, startPoint y: 428, endPoint x: 1322, endPoint y: 511, distance: 448.7
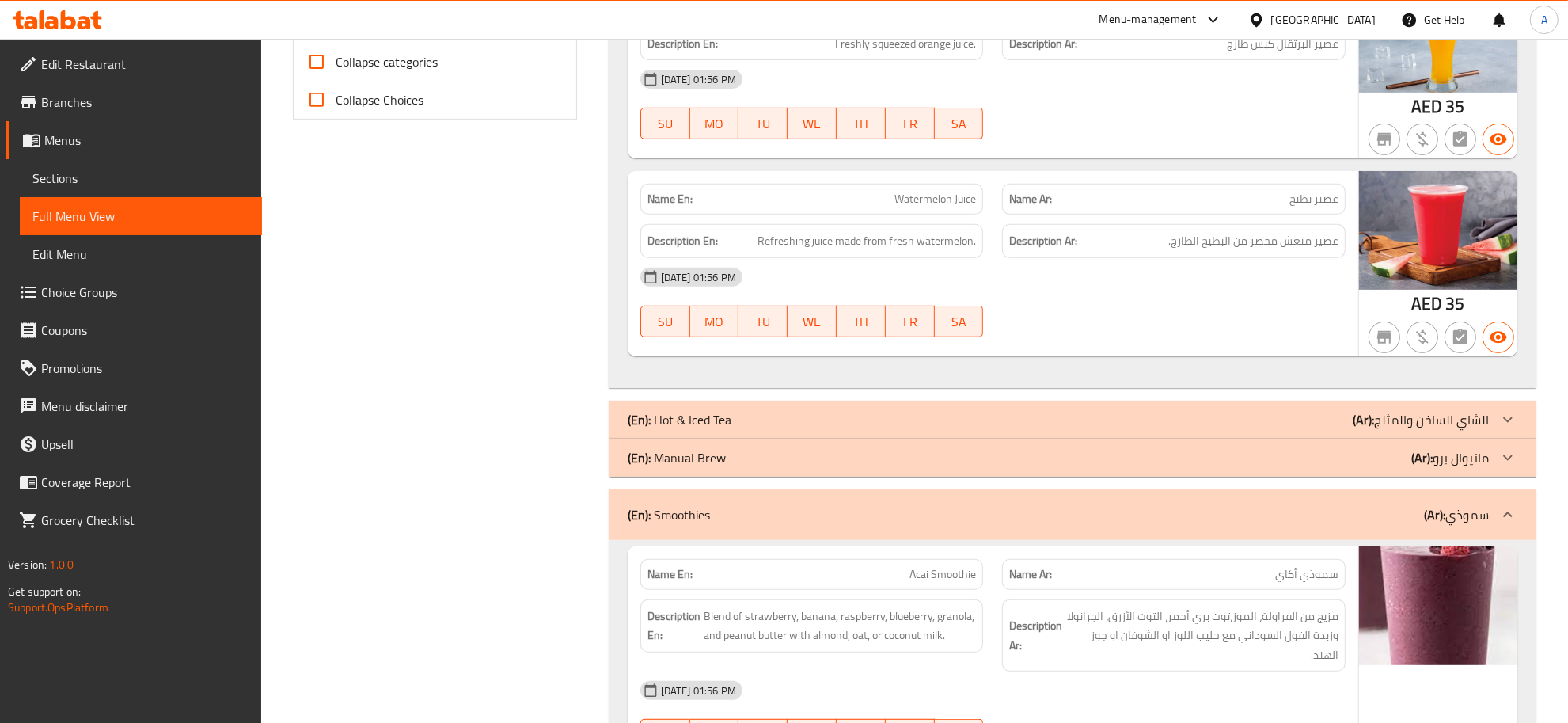
scroll to position [445, 0]
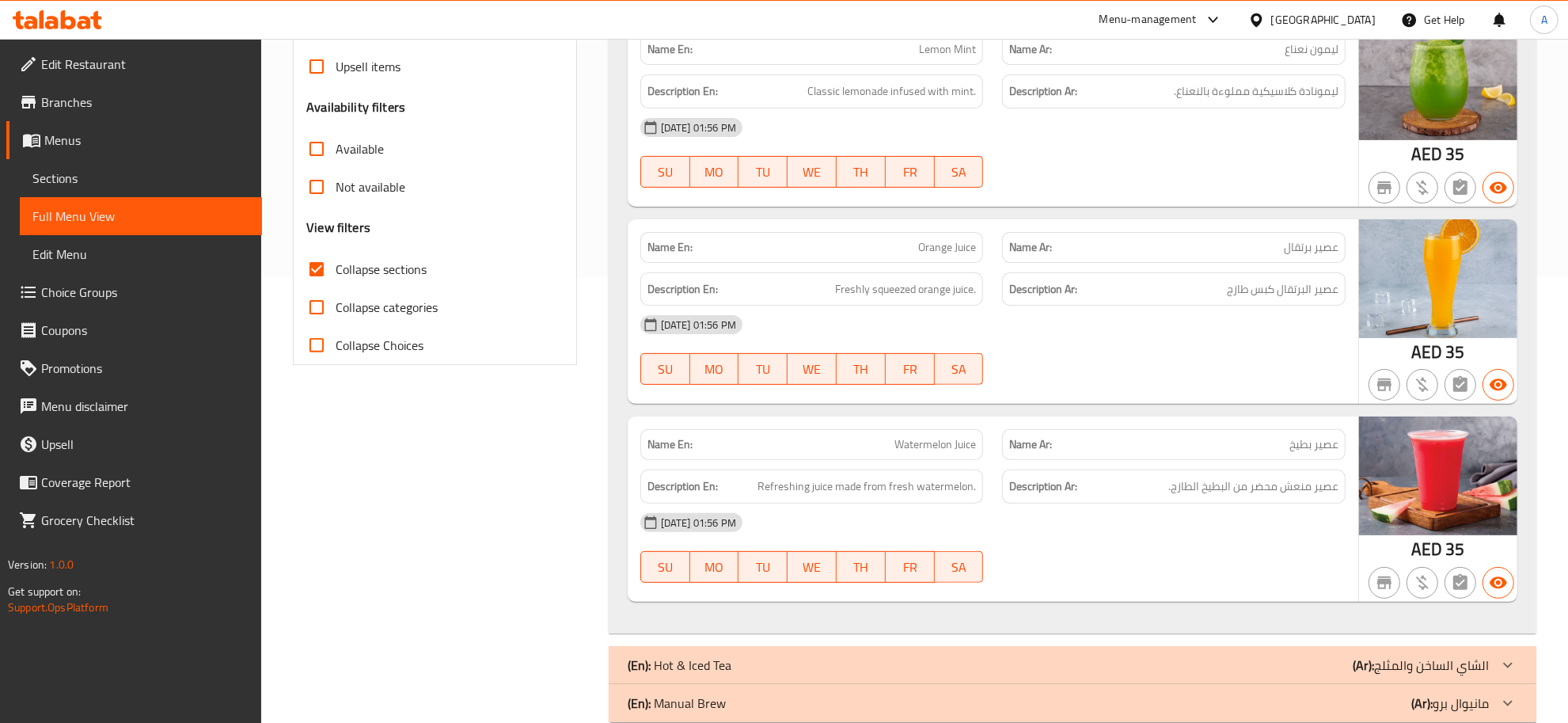
click at [401, 309] on span "Collapse categories" at bounding box center [386, 307] width 102 height 19
click at [336, 309] on input "Collapse categories" at bounding box center [317, 306] width 38 height 38
checkbox input "true"
click at [388, 273] on span "Collapse sections" at bounding box center [381, 269] width 91 height 19
click at [336, 273] on input "Collapse sections" at bounding box center [317, 269] width 38 height 38
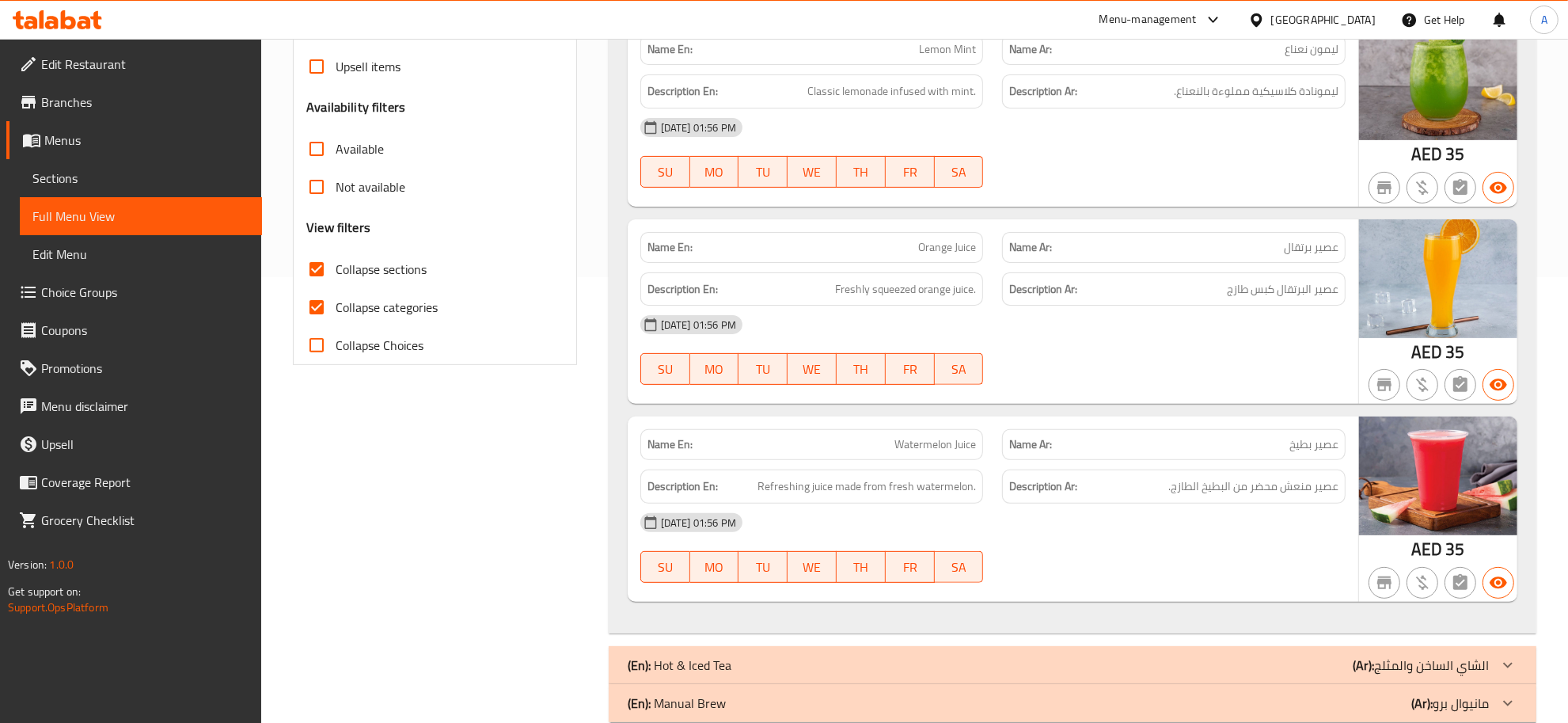
checkbox input "false"
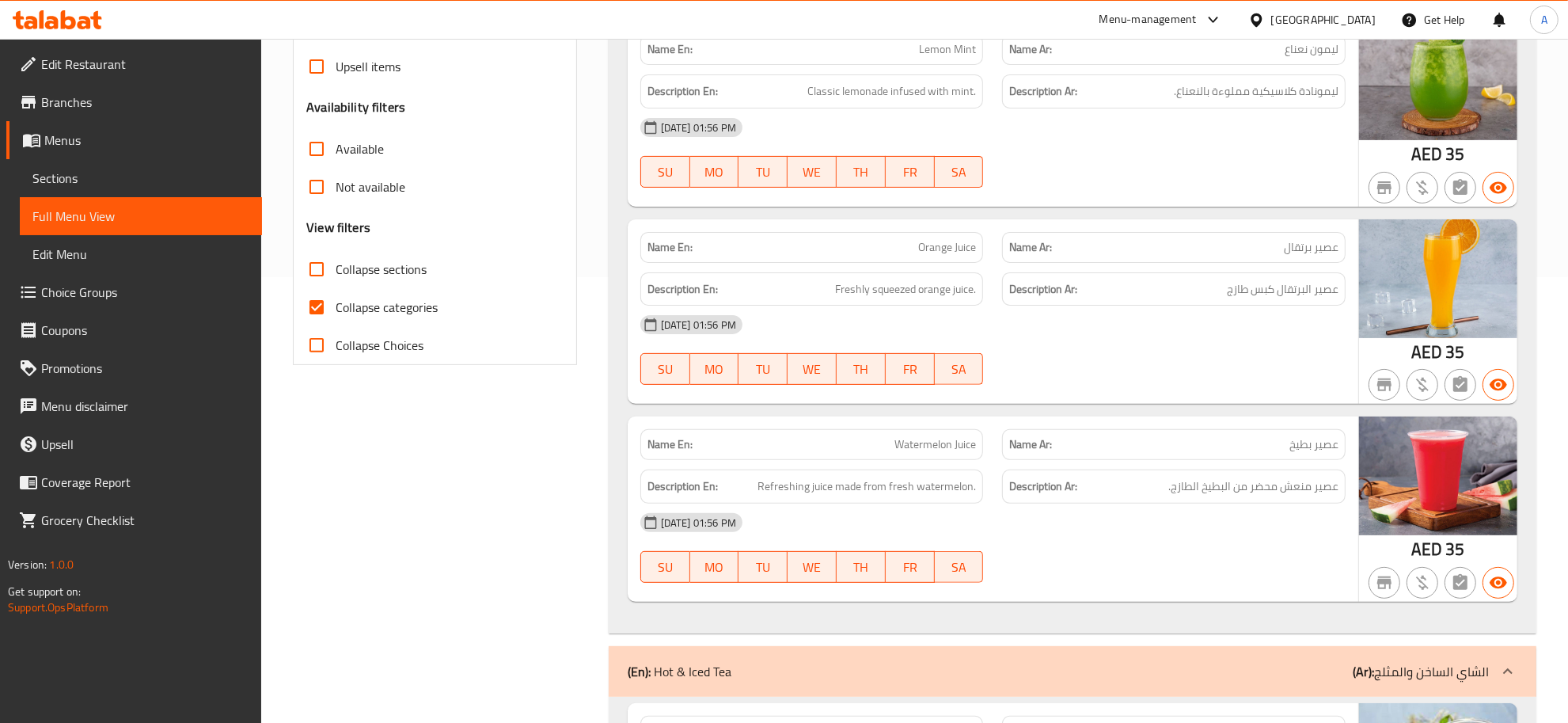
drag, startPoint x: 369, startPoint y: 302, endPoint x: 495, endPoint y: 328, distance: 128.7
click at [369, 303] on span "Collapse categories" at bounding box center [386, 307] width 102 height 19
click at [336, 303] on input "Collapse categories" at bounding box center [317, 306] width 38 height 38
checkbox input "false"
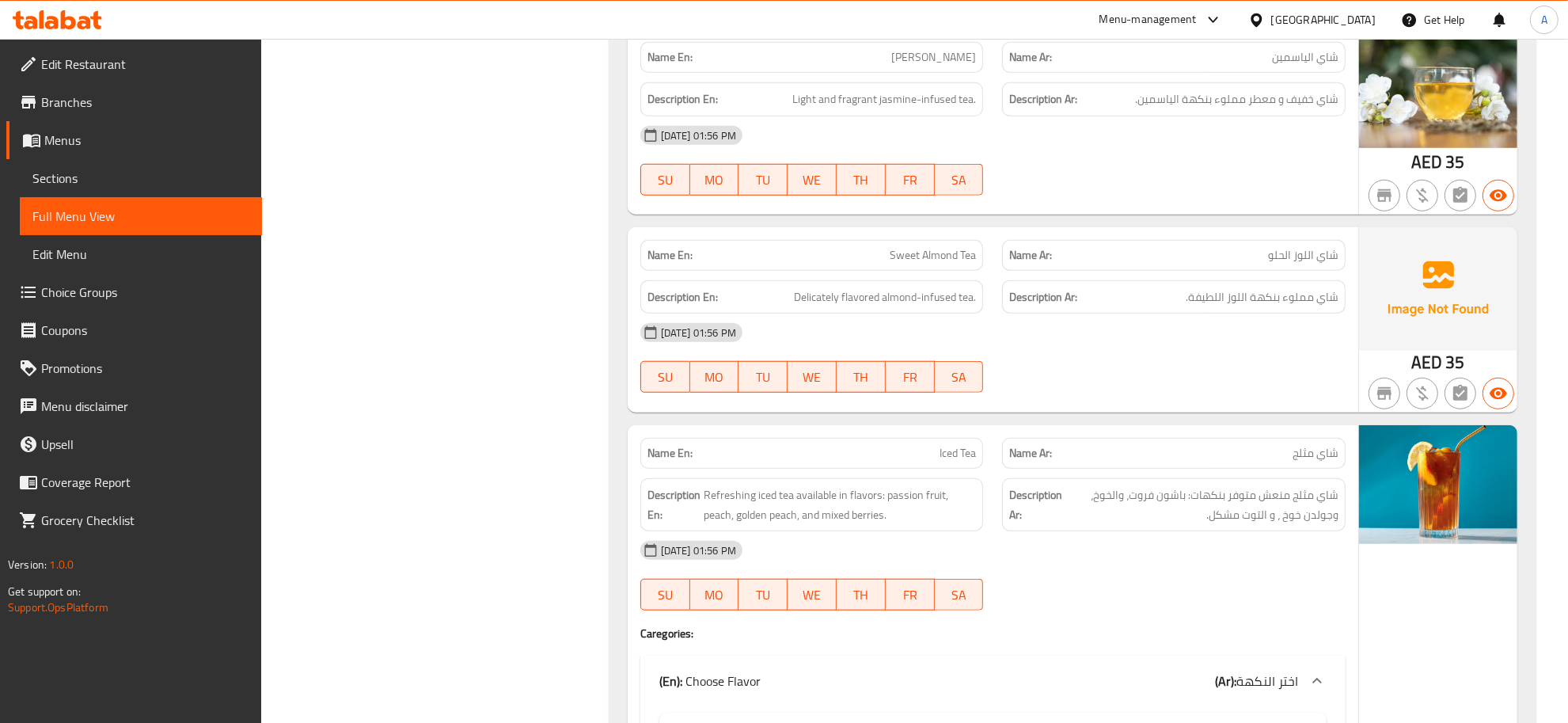
scroll to position [1834, 0]
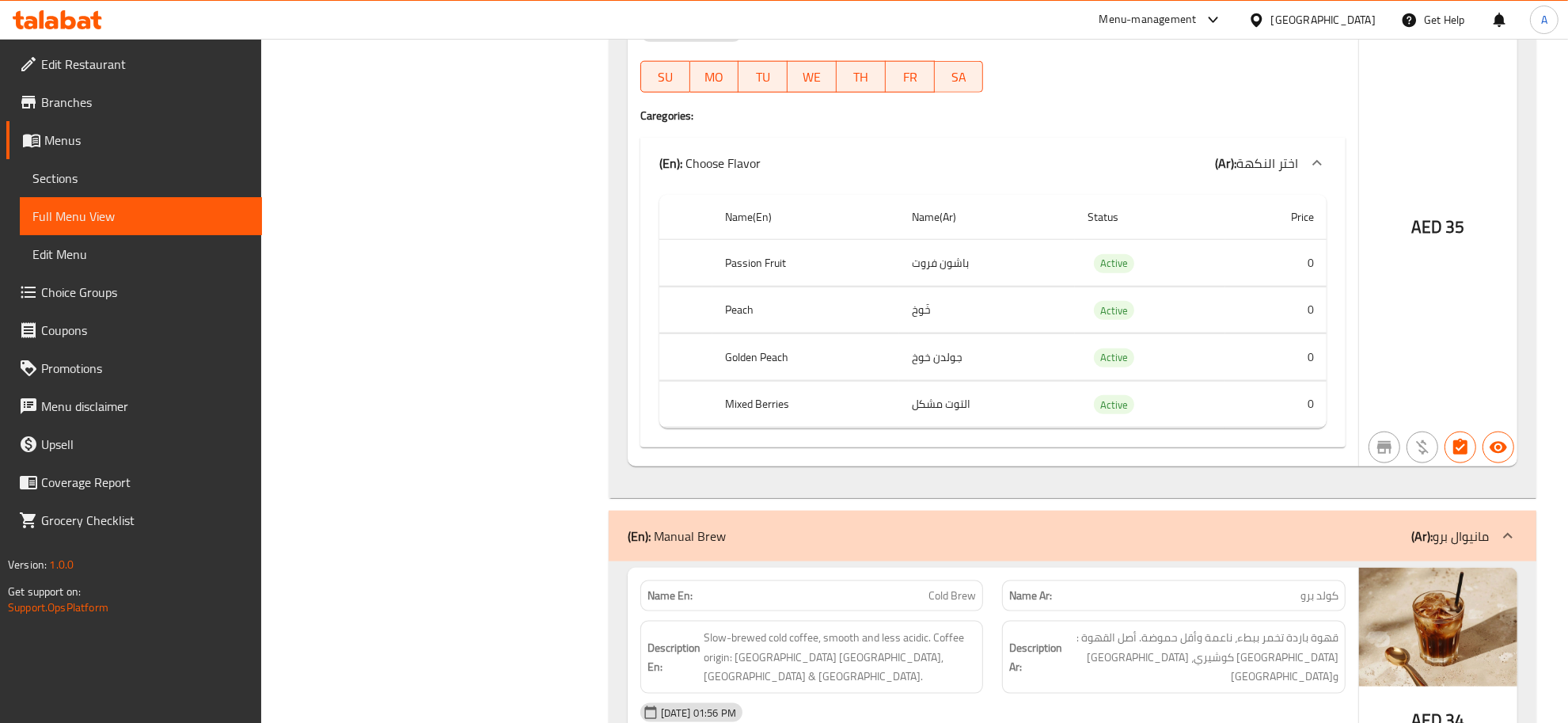
click at [1166, 320] on td "Active" at bounding box center [1149, 309] width 150 height 47
copy span "Active"
click at [132, 57] on span "Edit Restaurant" at bounding box center [145, 63] width 208 height 19
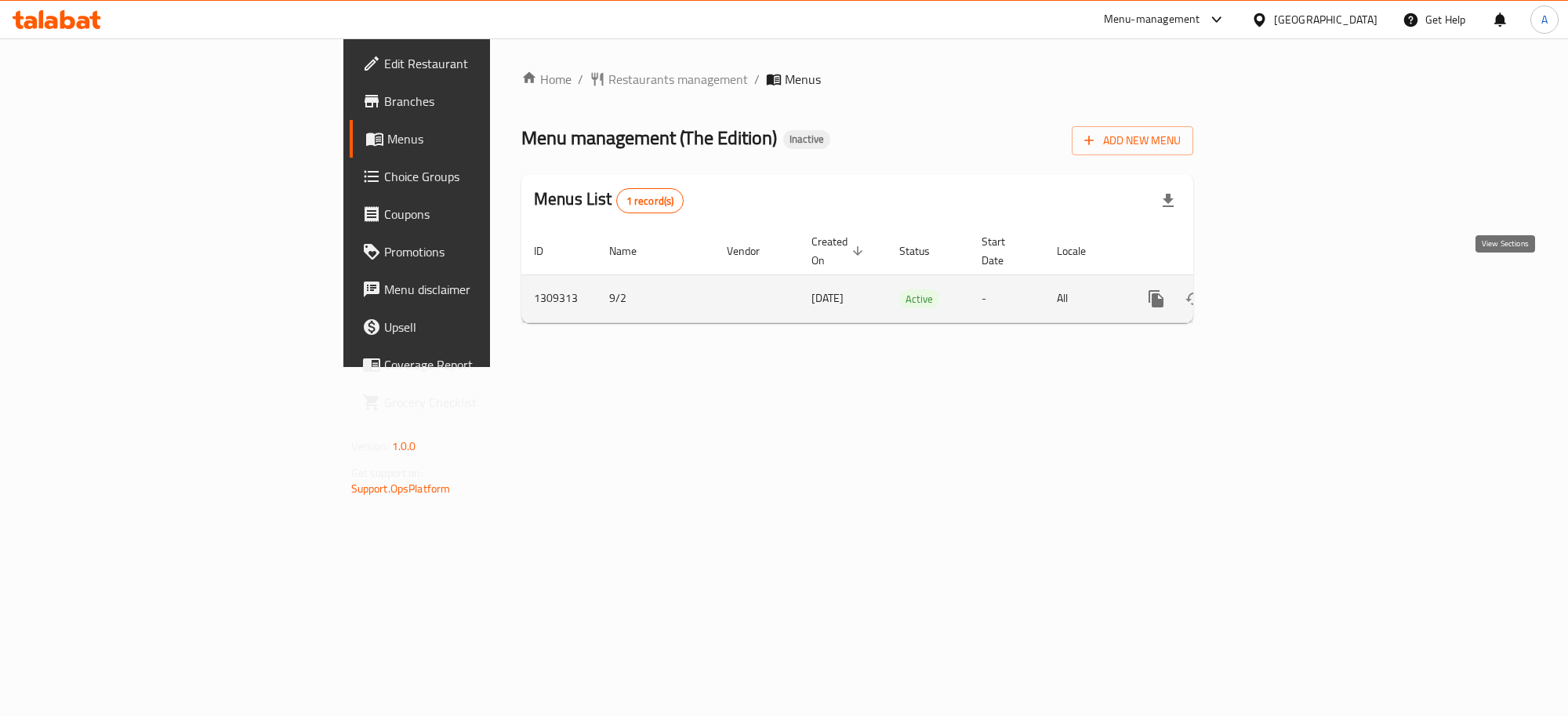
click at [1276, 292] on icon "enhanced table" at bounding box center [1268, 298] width 14 height 14
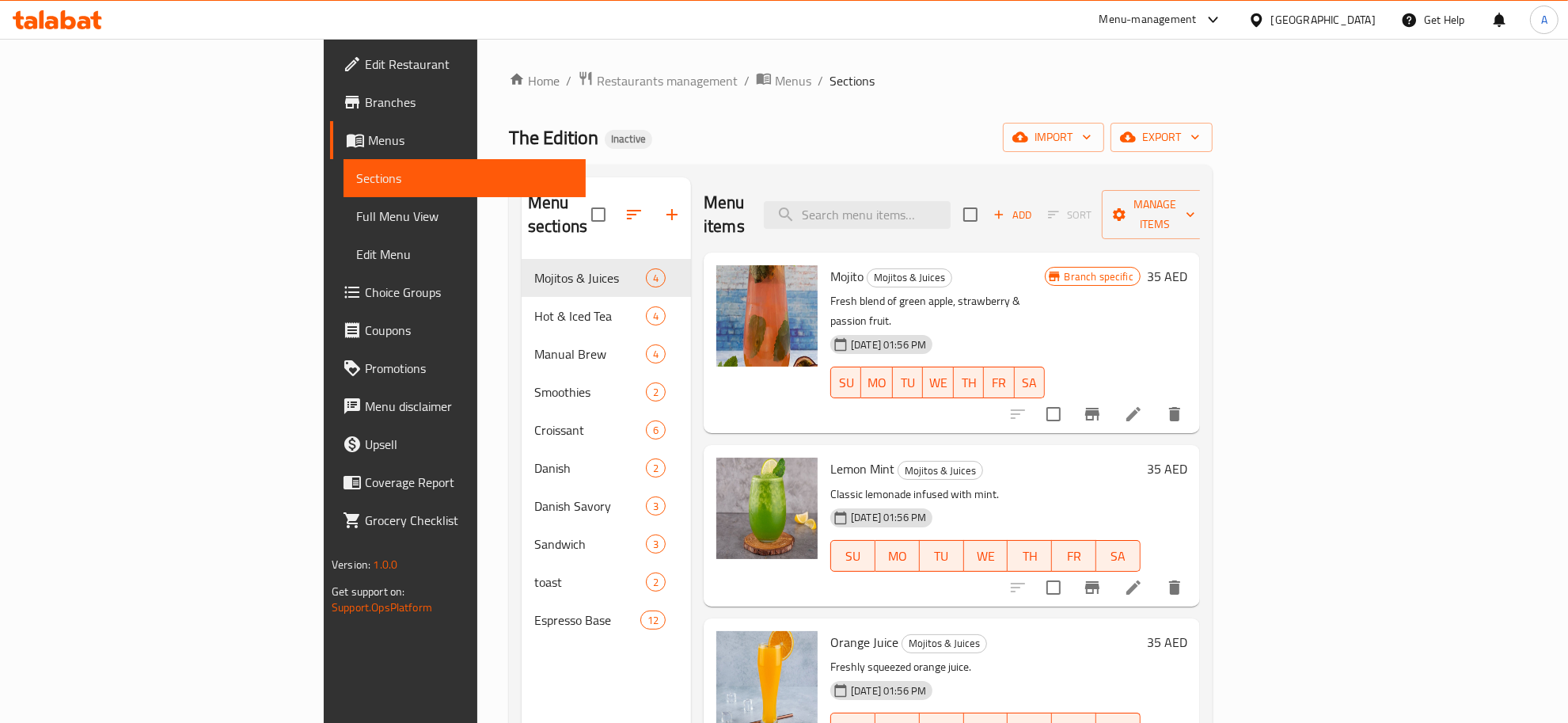
click at [365, 297] on span "Choice Groups" at bounding box center [469, 292] width 208 height 19
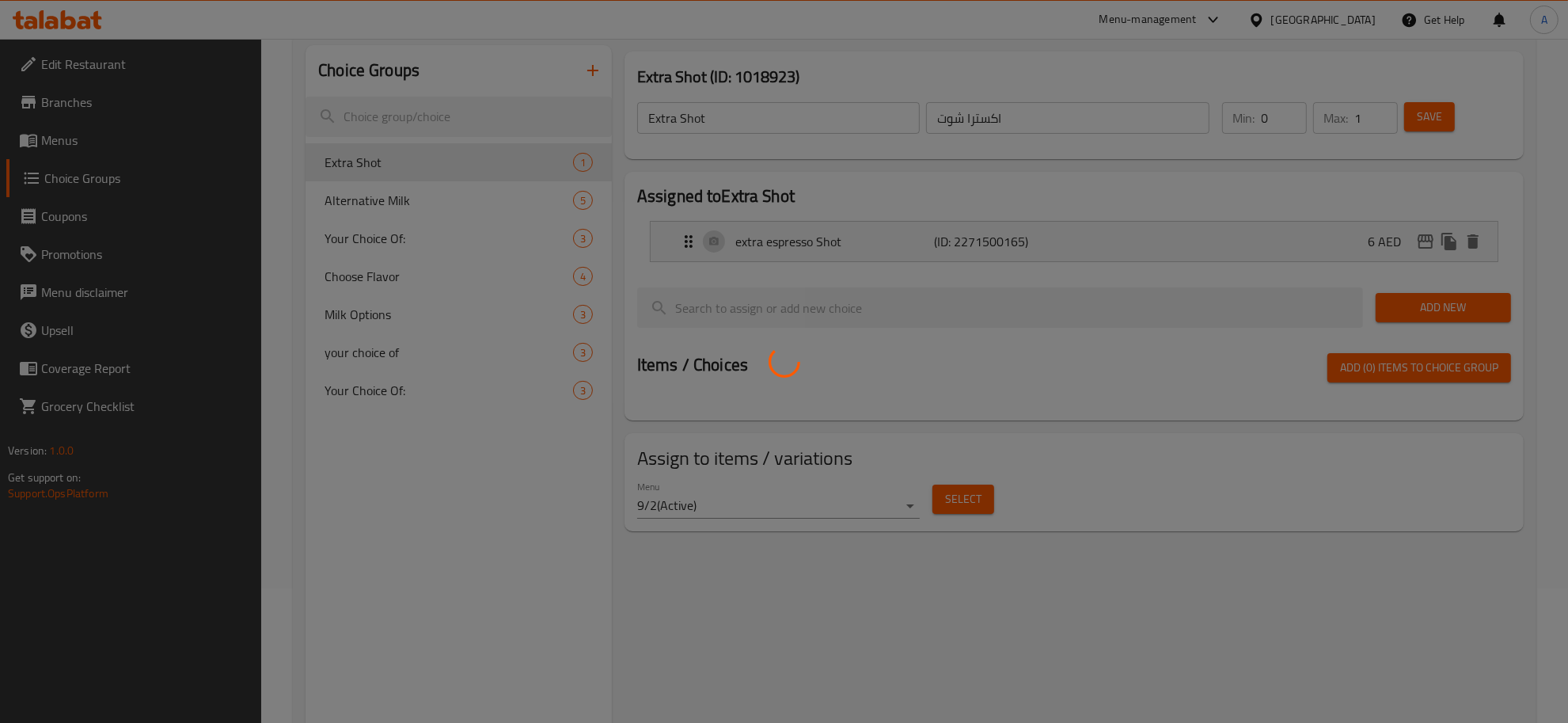
scroll to position [133, 0]
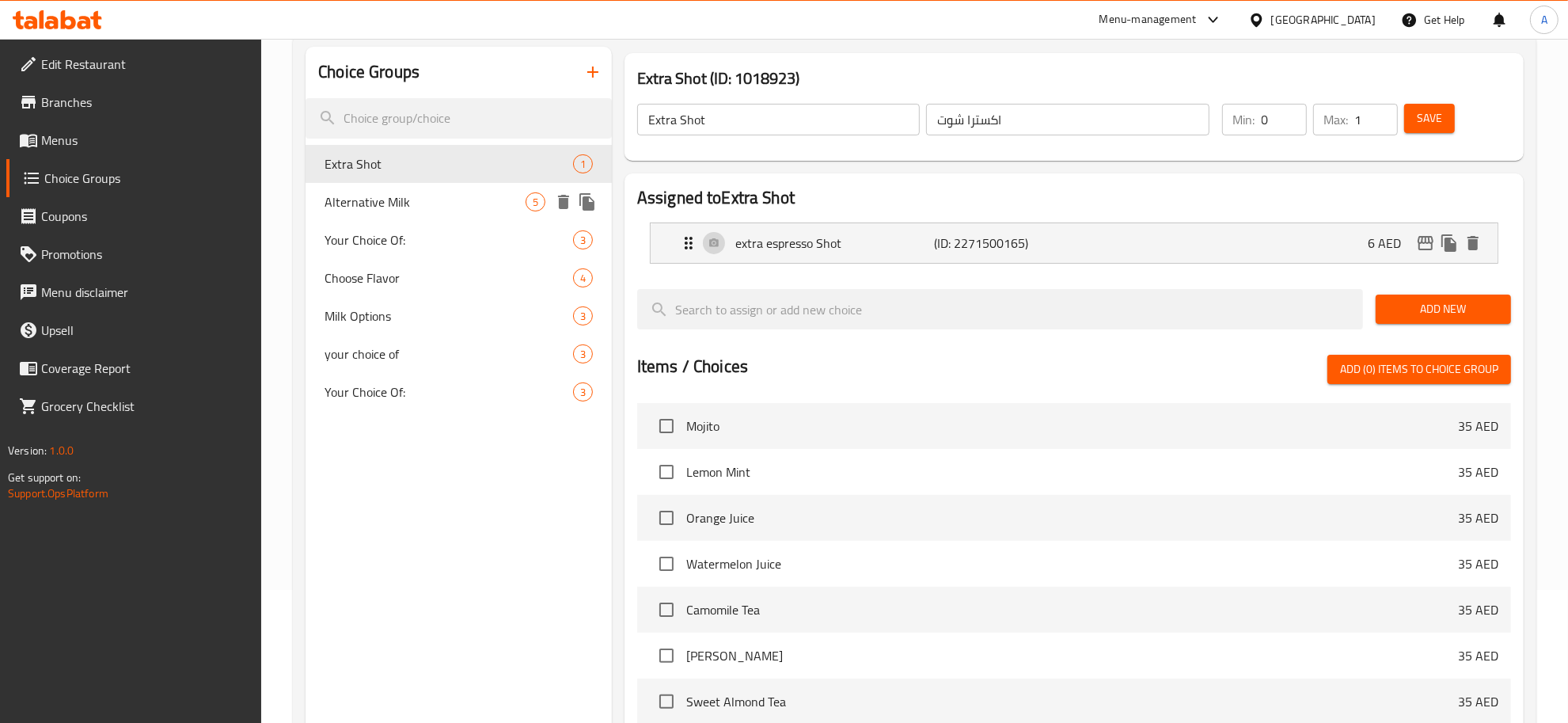
click at [408, 178] on div "Extra Shot 1" at bounding box center [458, 163] width 306 height 38
click at [408, 194] on span "Alternative Milk" at bounding box center [425, 201] width 202 height 19
type input "Alternative Milk"
type input "بدائل الحليب"
type input "0"
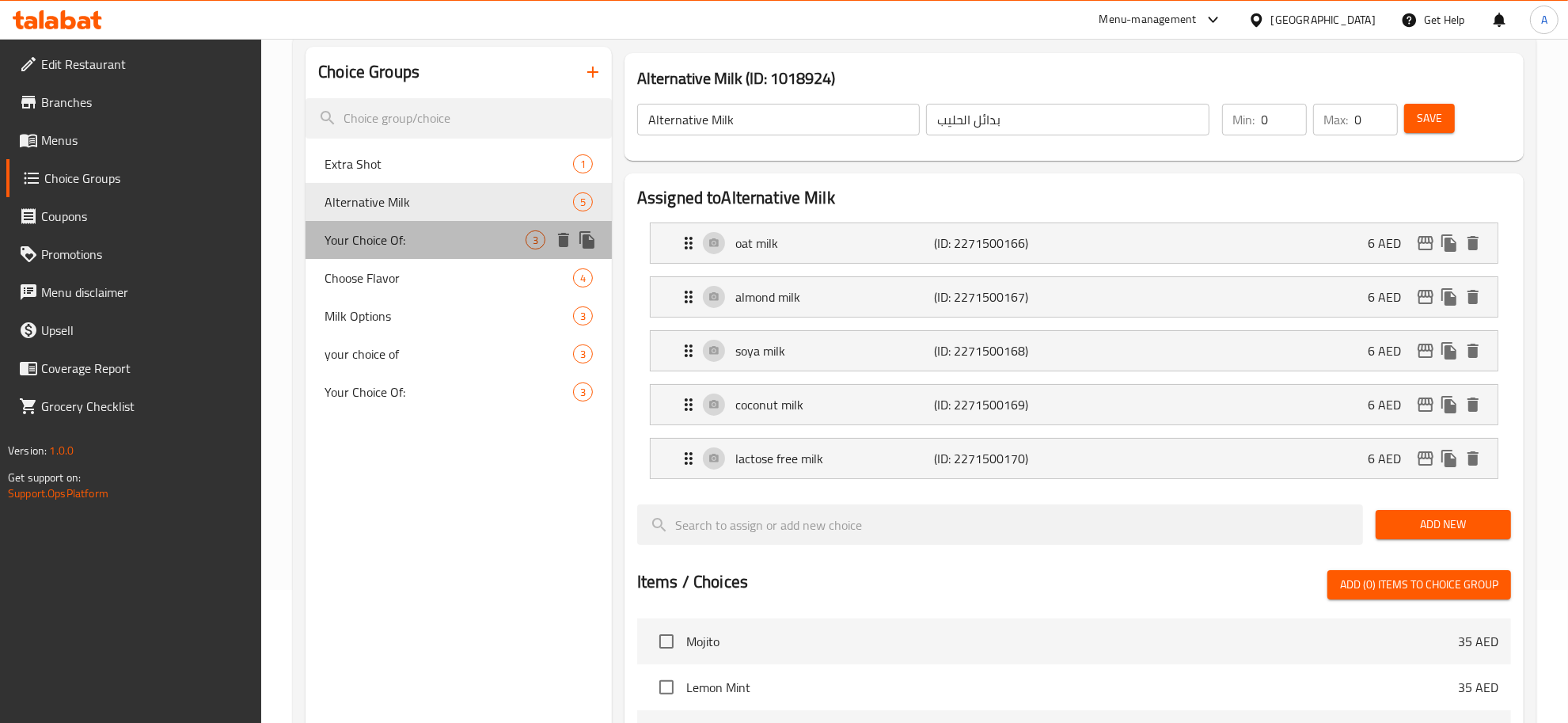
click at [432, 232] on span "Your Choice Of:" at bounding box center [425, 239] width 202 height 19
type input "Your Choice Of:"
type input "إختيارك من:"
type input "1"
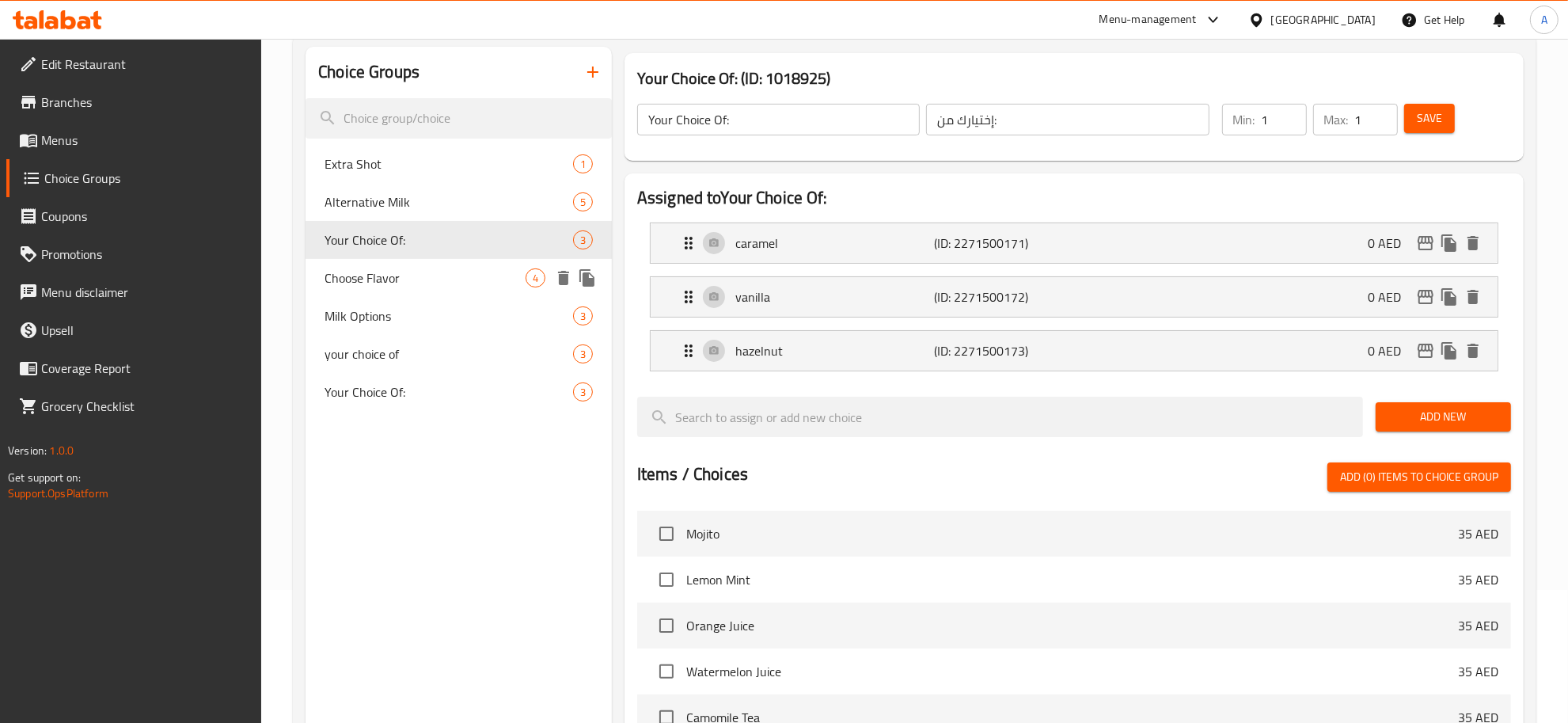
click at [436, 279] on span "Choose Flavor" at bounding box center [425, 278] width 202 height 19
type input "Choose Flavor"
type input "اختر النكهة"
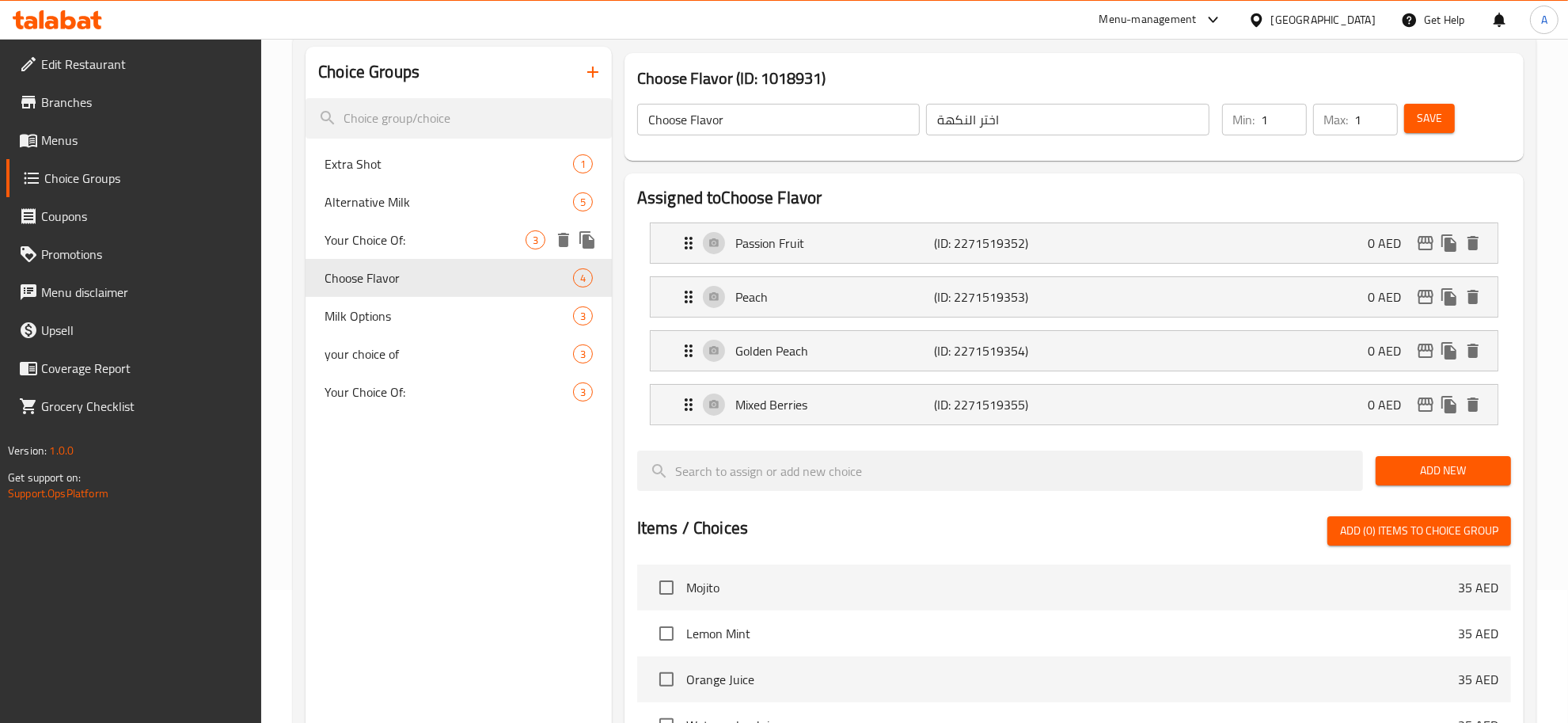
click at [467, 246] on span "Your Choice Of:" at bounding box center [425, 239] width 202 height 19
type input "Your Choice Of:"
type input "إختيارك من:"
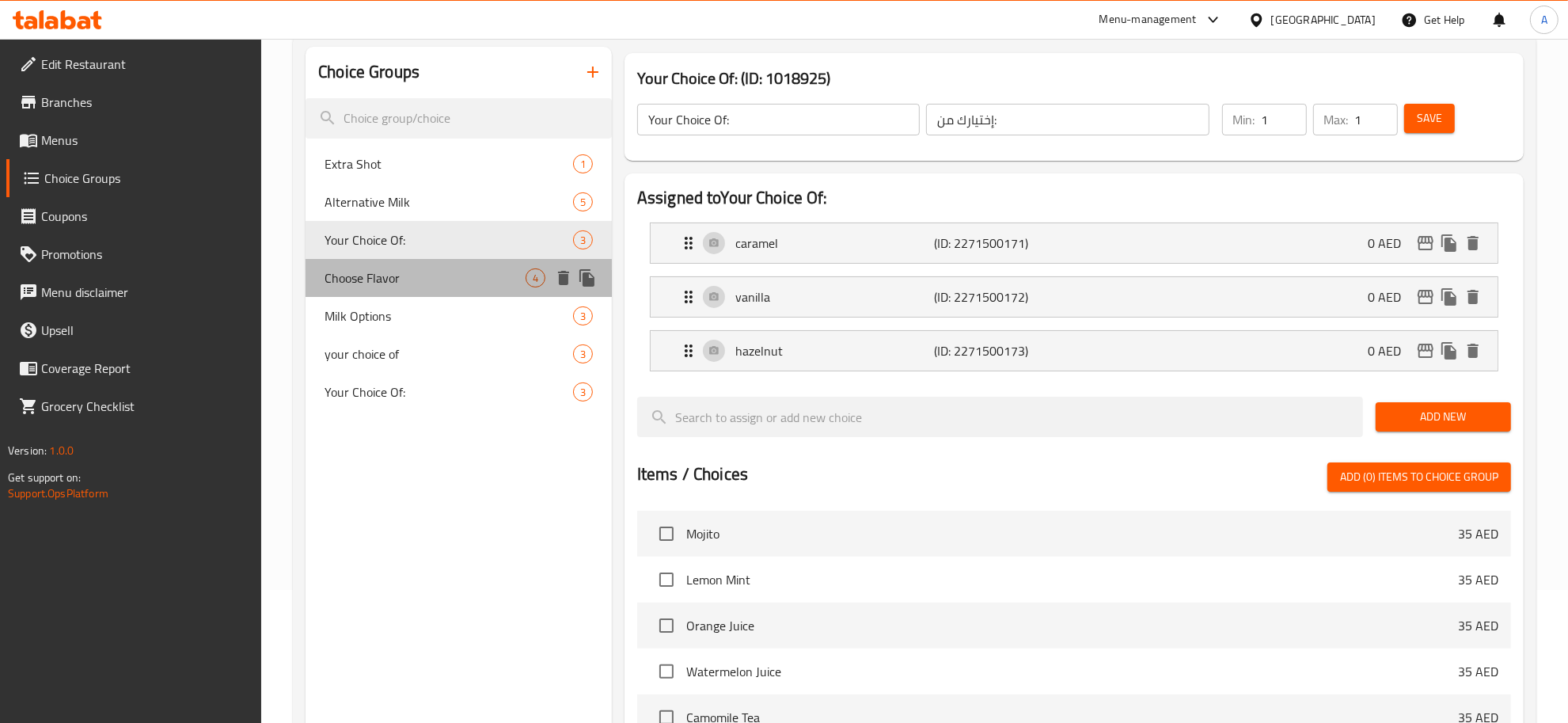
click at [448, 293] on div "Choose Flavor 4" at bounding box center [458, 277] width 306 height 38
type input "Choose Flavor"
type input "اختر النكهة"
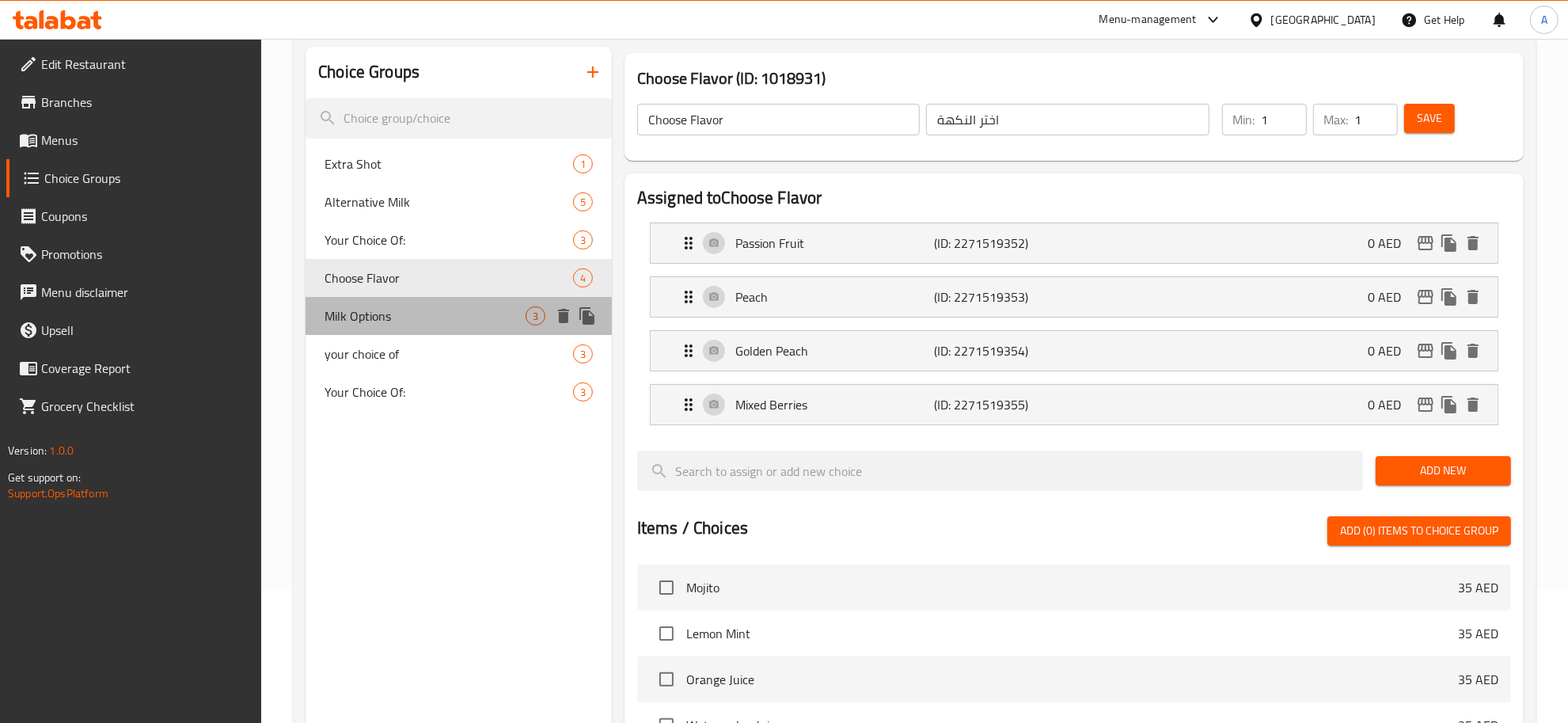
click at [420, 321] on span "Milk Options" at bounding box center [425, 316] width 202 height 19
type input "Milk Options"
type input "اختيارات الحليب"
type input "0"
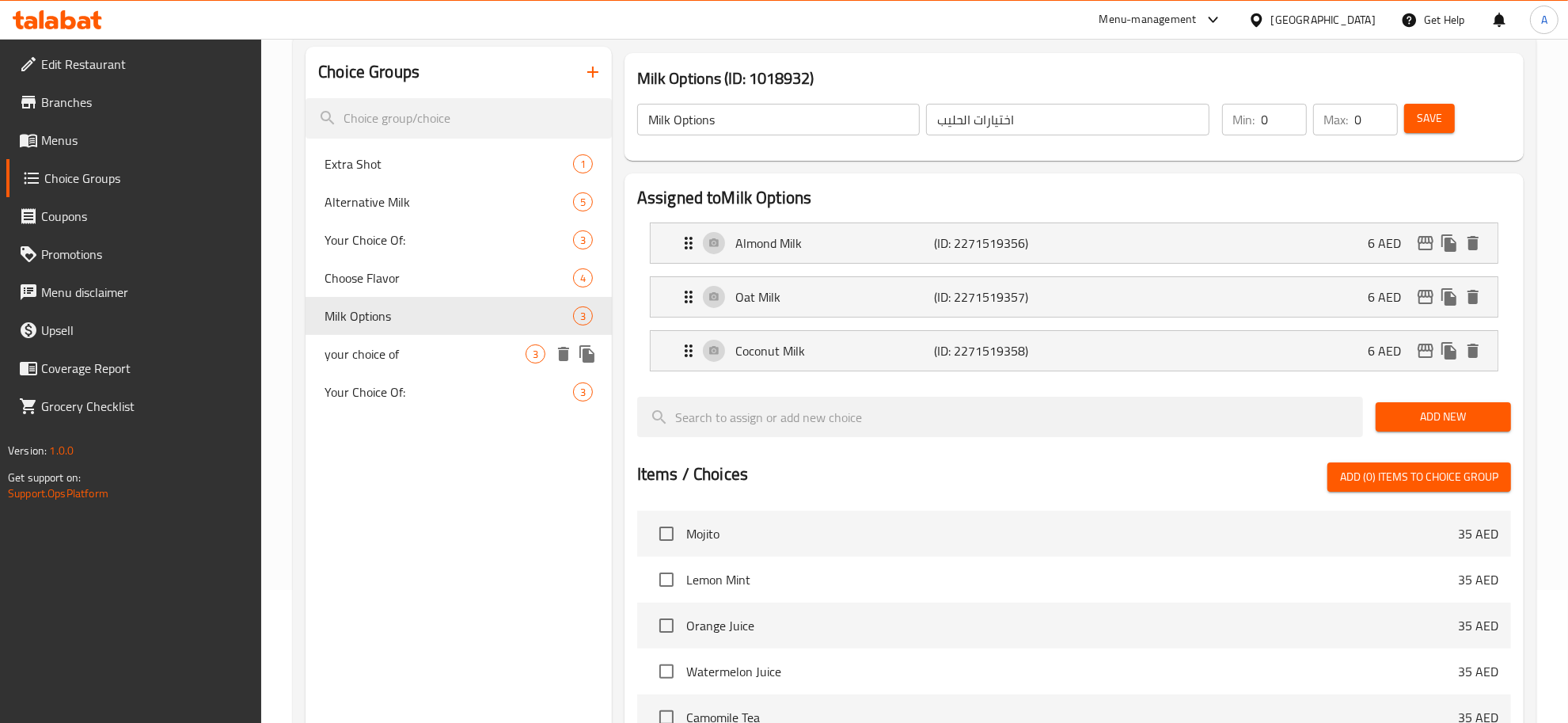
click at [440, 352] on span "your choice of" at bounding box center [425, 353] width 202 height 19
type input "your choice of"
type input "اختيارك من"
type input "1"
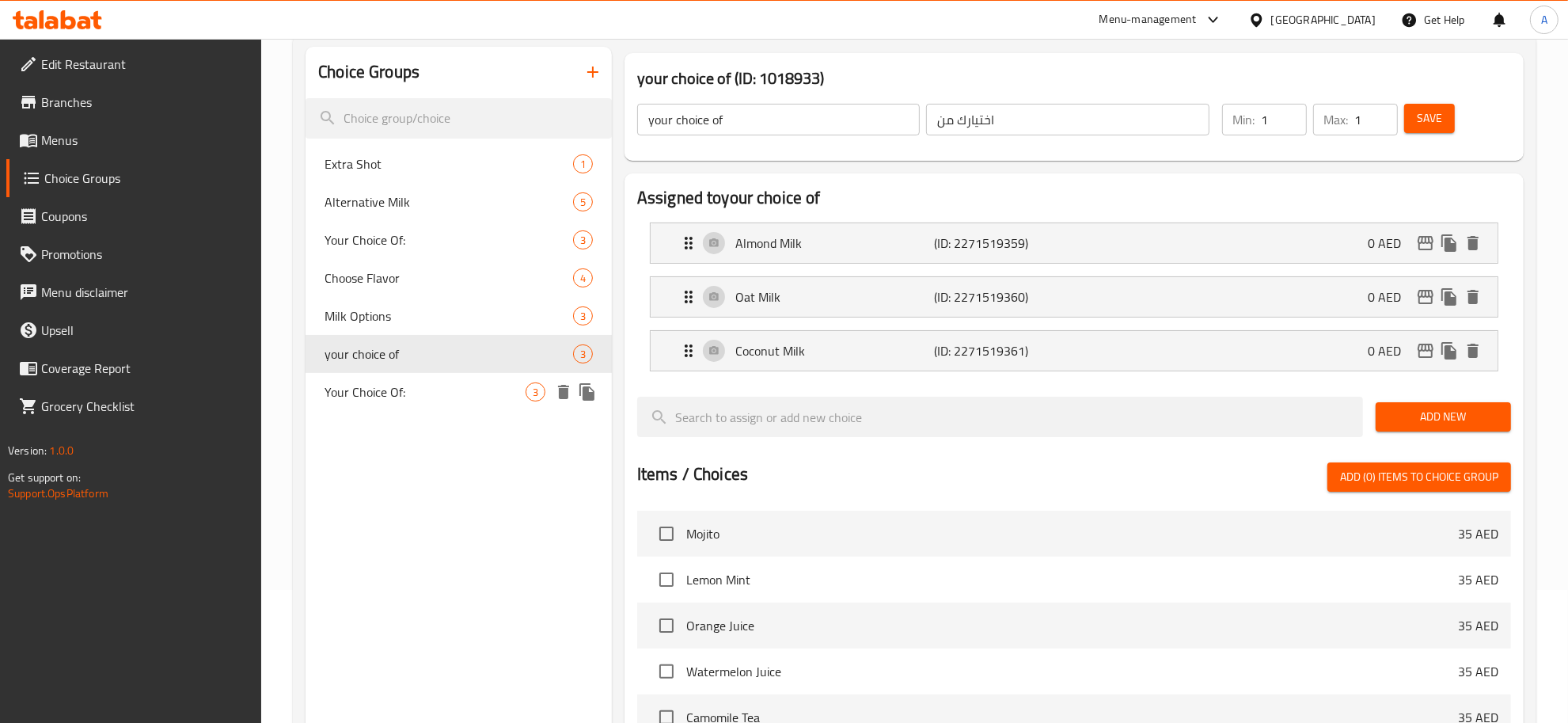
click at [445, 392] on span "Your Choice Of:" at bounding box center [425, 392] width 202 height 19
type input "Your Choice Of:"
type input "إختيارك من:"
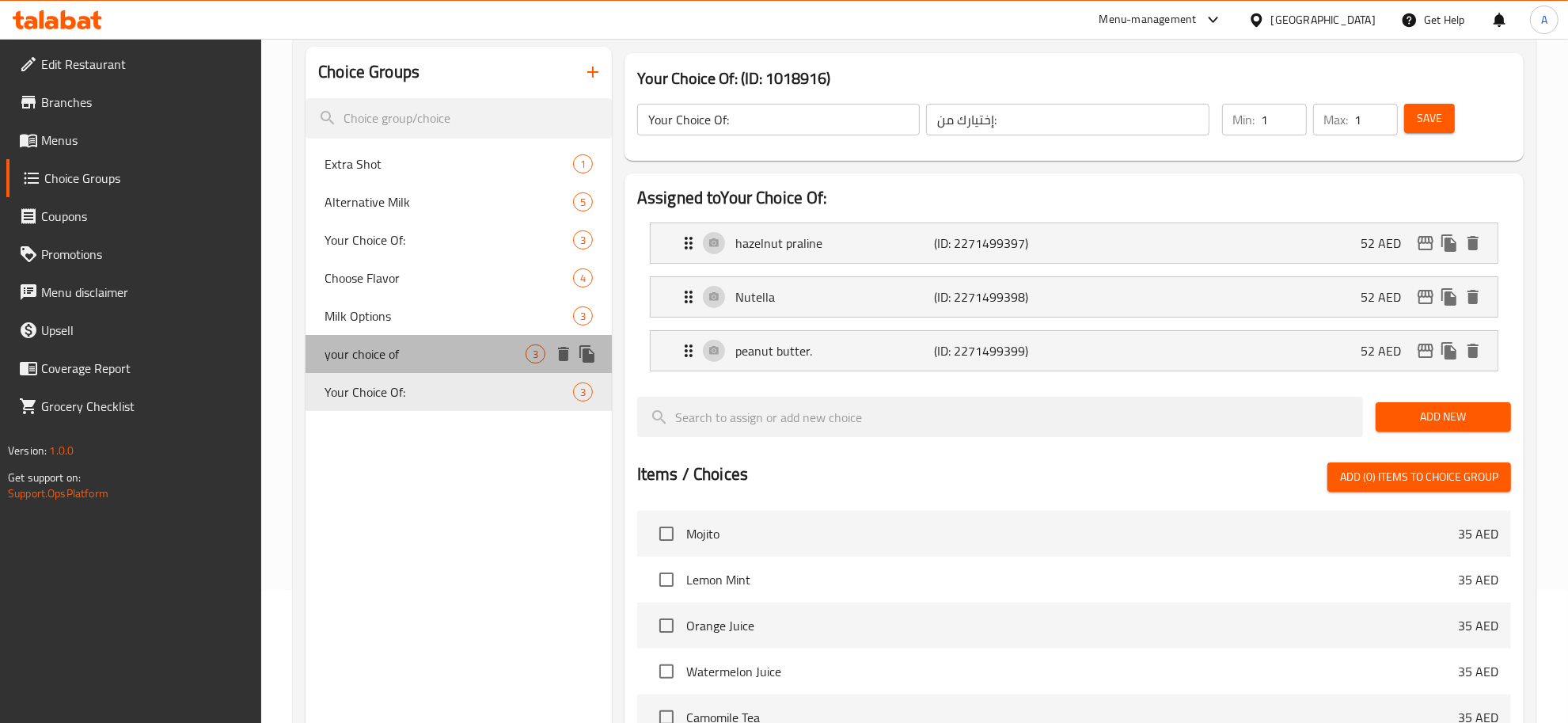
click at [420, 357] on span "your choice of" at bounding box center [425, 353] width 202 height 19
type input "your choice of"
type input "اختيارك من"
